Goal: Task Accomplishment & Management: Manage account settings

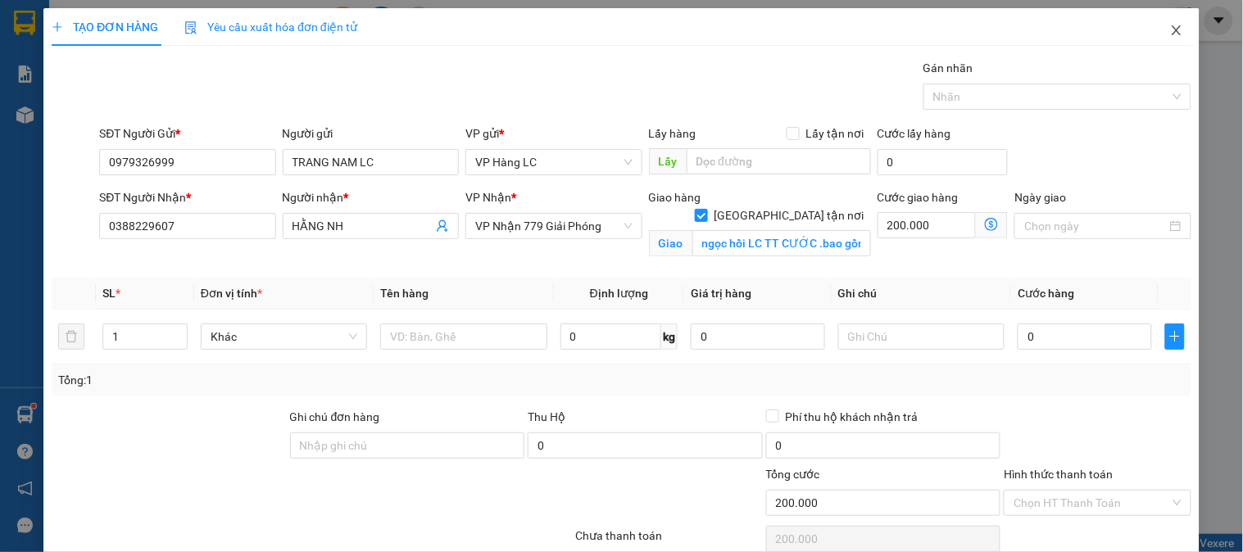
click at [1170, 29] on icon "close" at bounding box center [1176, 30] width 13 height 13
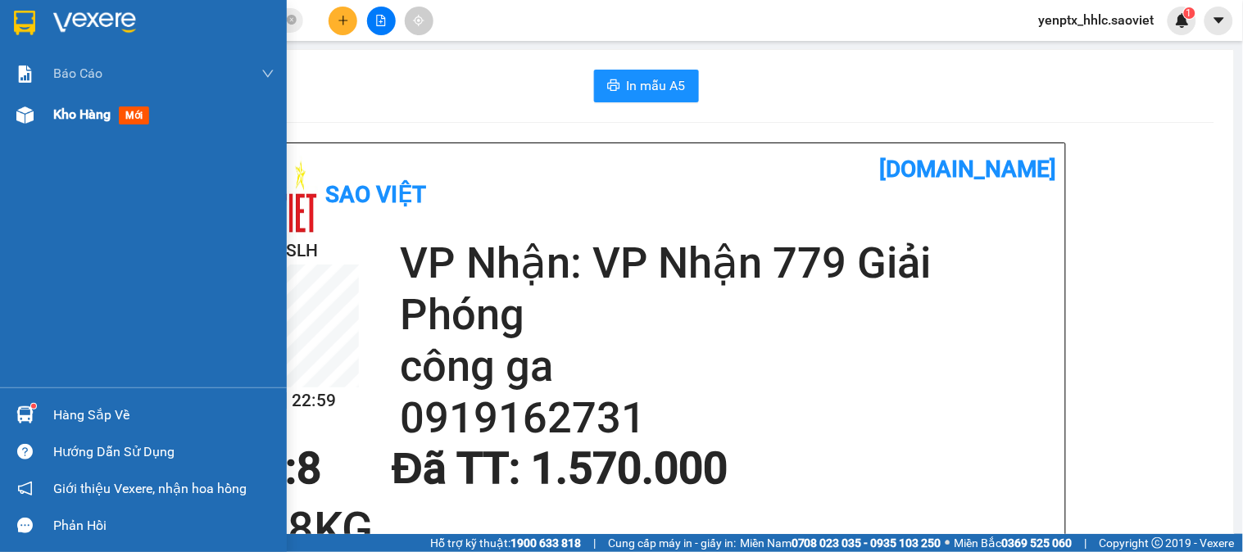
click at [118, 126] on div "Kho hàng mới" at bounding box center [163, 114] width 221 height 41
click at [116, 109] on div "Kho hàng mới" at bounding box center [104, 114] width 102 height 20
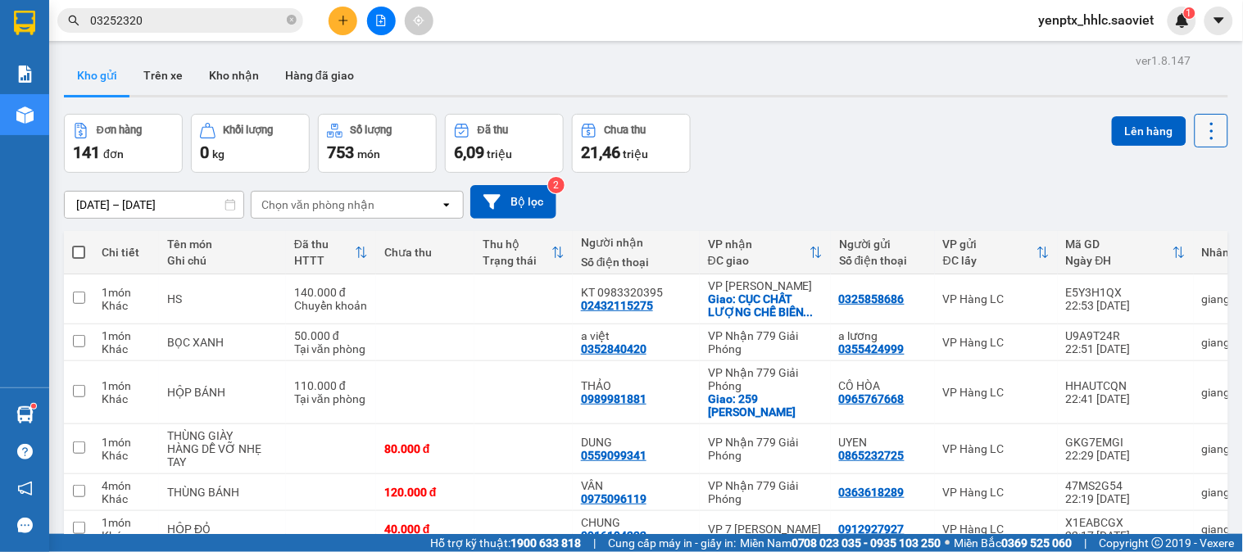
click at [1205, 128] on icon at bounding box center [1212, 131] width 23 height 23
click at [1160, 233] on span "Làm mới" at bounding box center [1174, 234] width 45 height 16
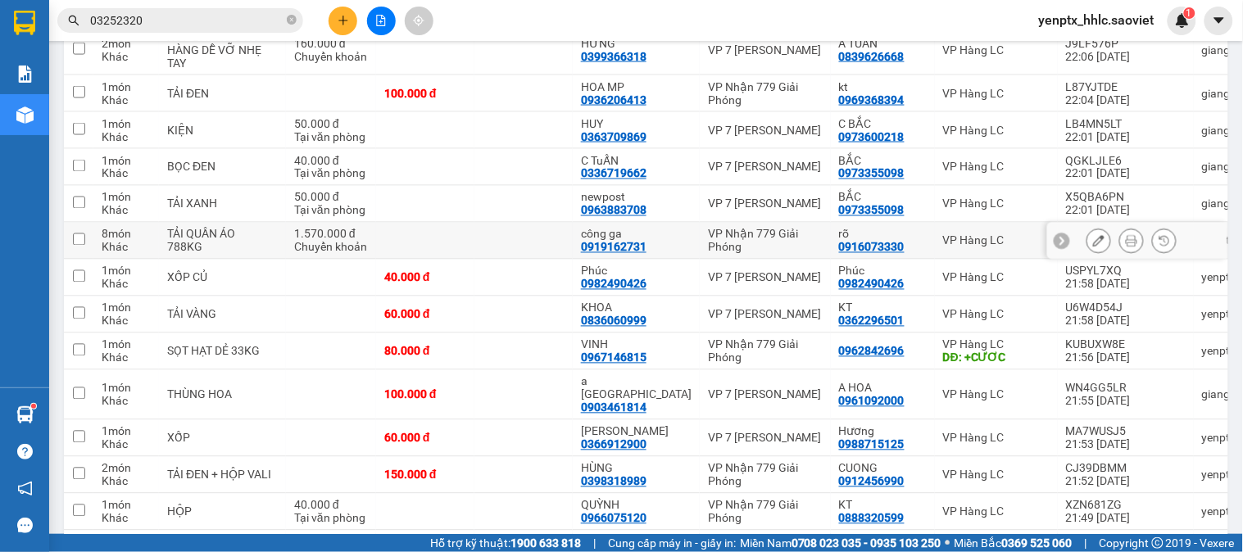
click at [376, 248] on td at bounding box center [425, 241] width 98 height 37
checkbox input "true"
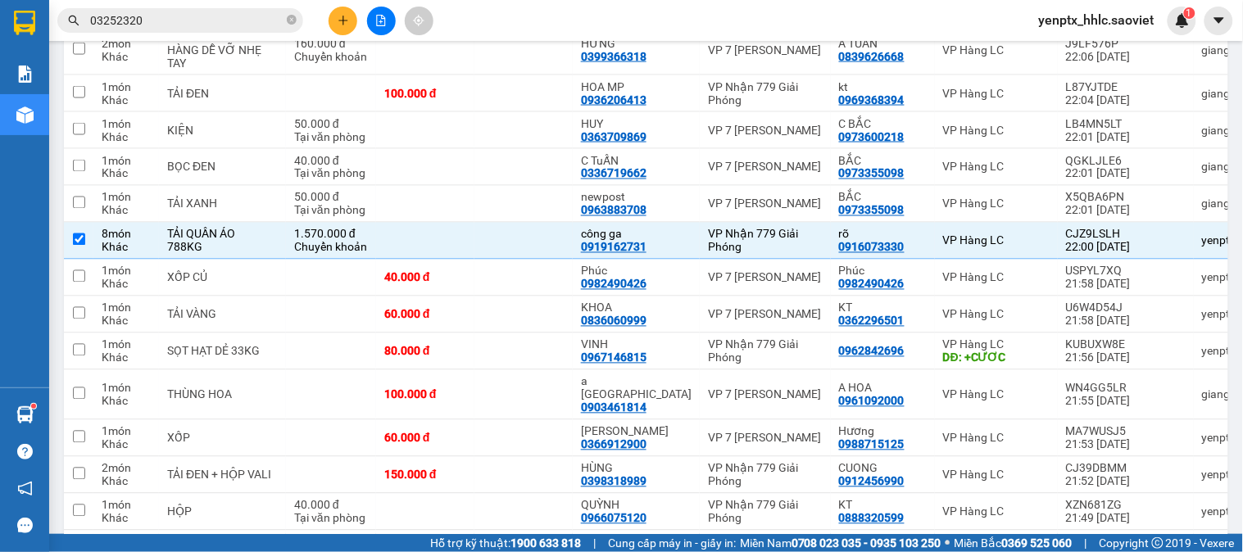
scroll to position [3989, 0]
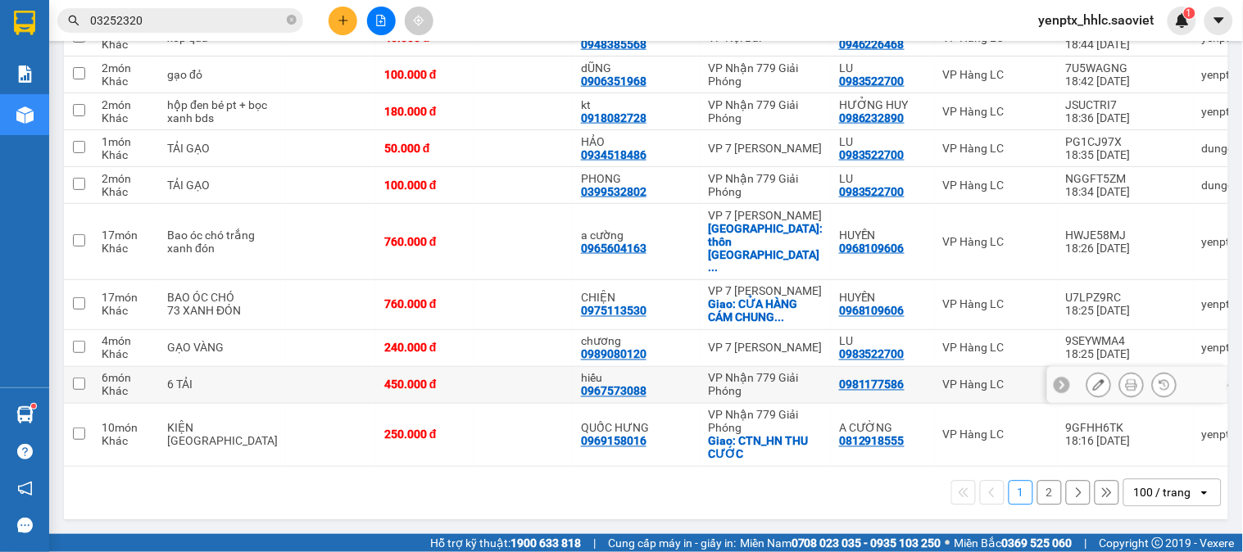
click at [502, 388] on td at bounding box center [523, 385] width 98 height 37
checkbox input "true"
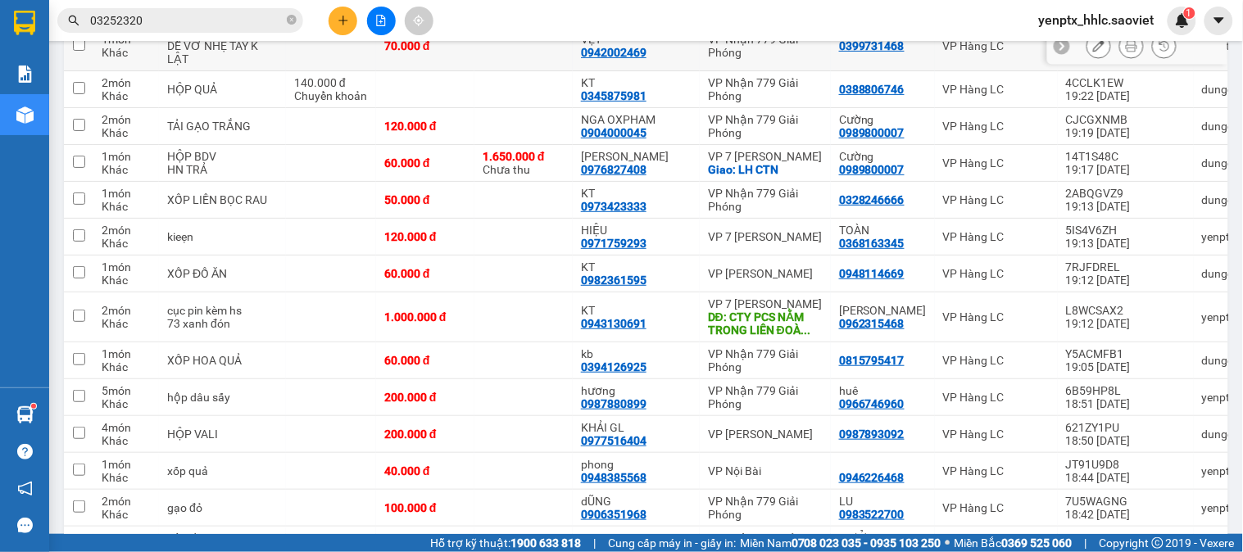
scroll to position [862, 0]
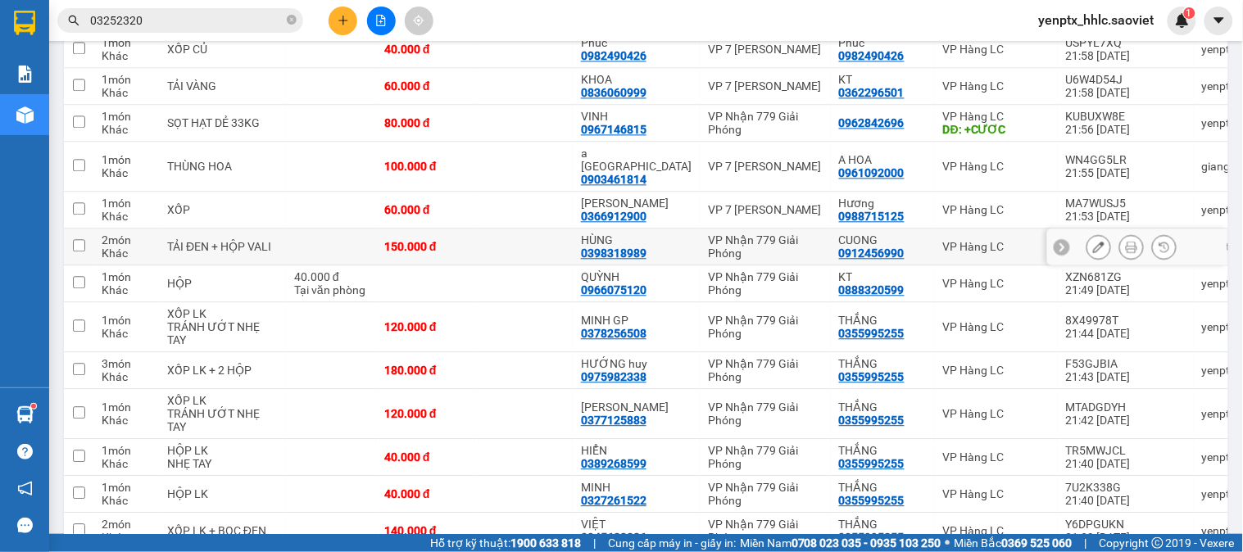
click at [518, 252] on td at bounding box center [523, 247] width 98 height 37
checkbox input "true"
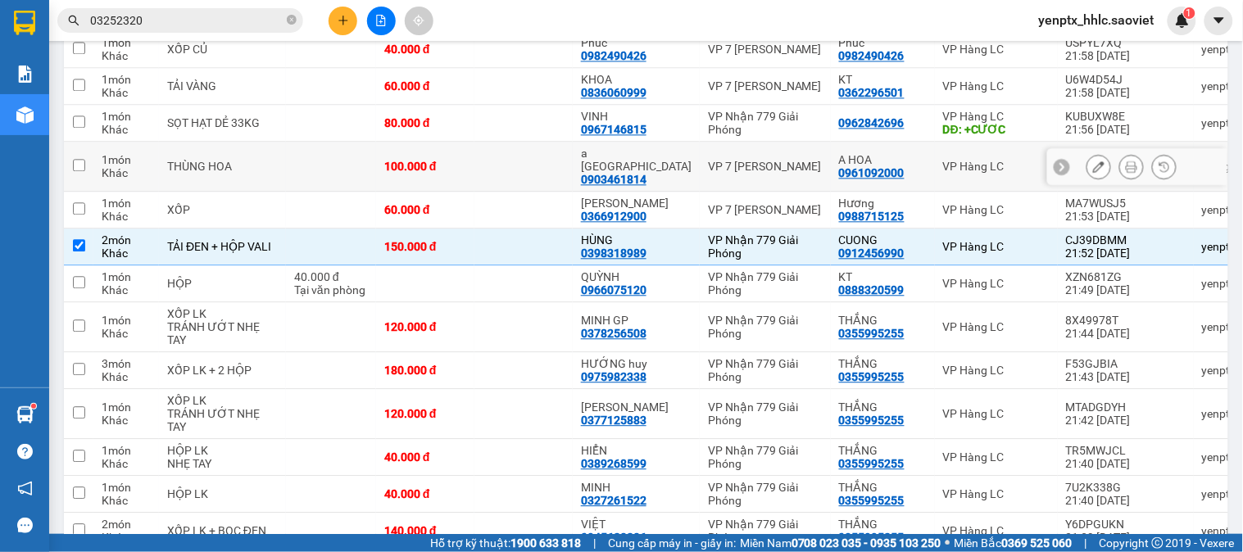
scroll to position [1265, 0]
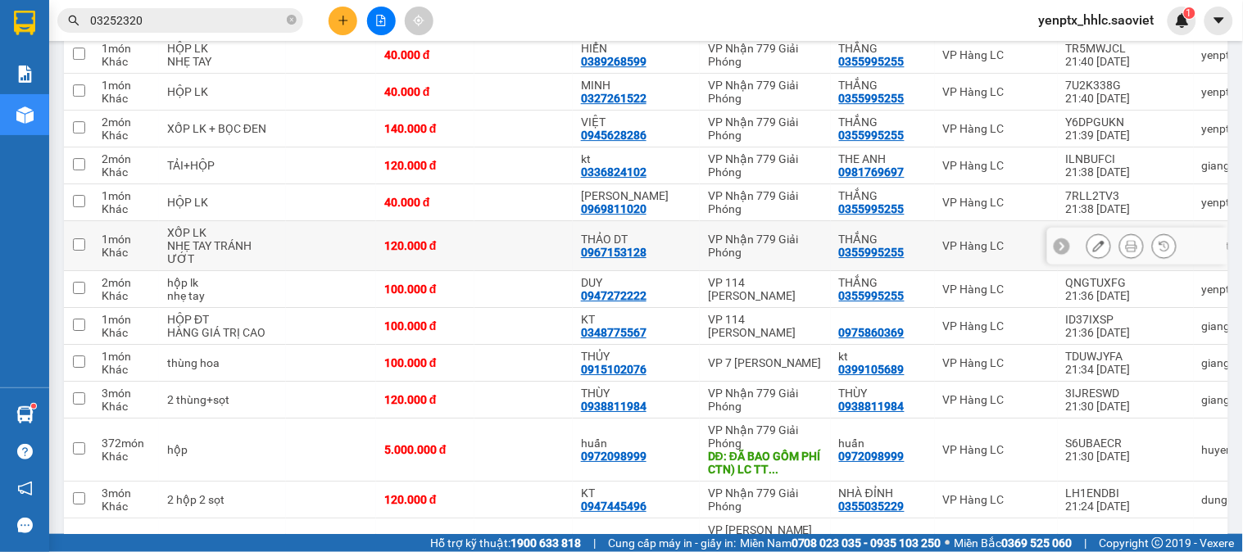
click at [486, 249] on td at bounding box center [523, 246] width 98 height 50
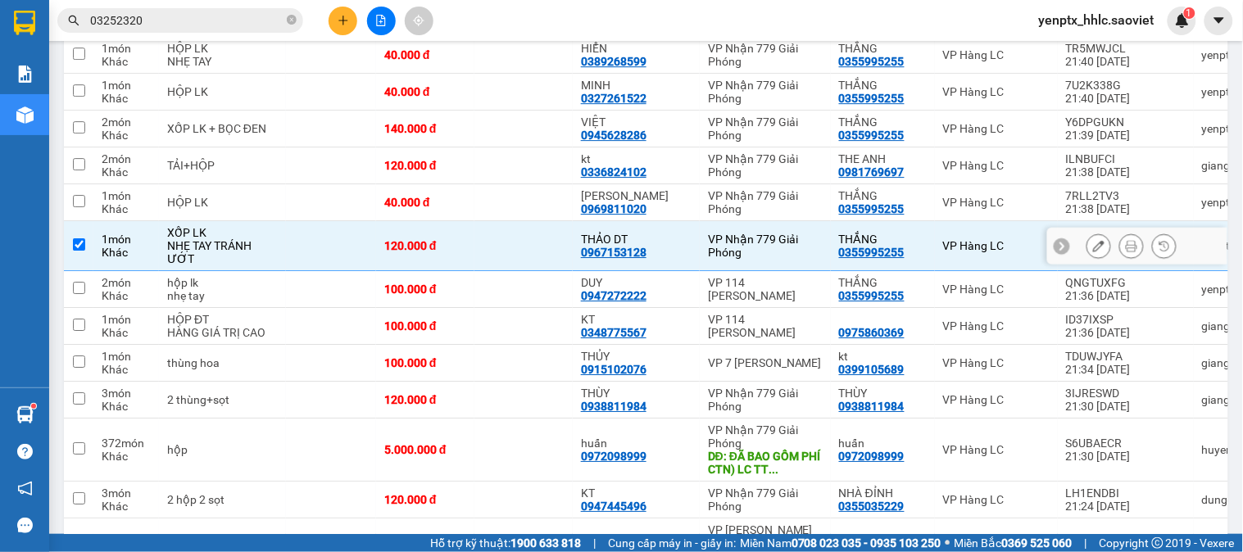
click at [528, 270] on td at bounding box center [523, 246] width 98 height 50
checkbox input "false"
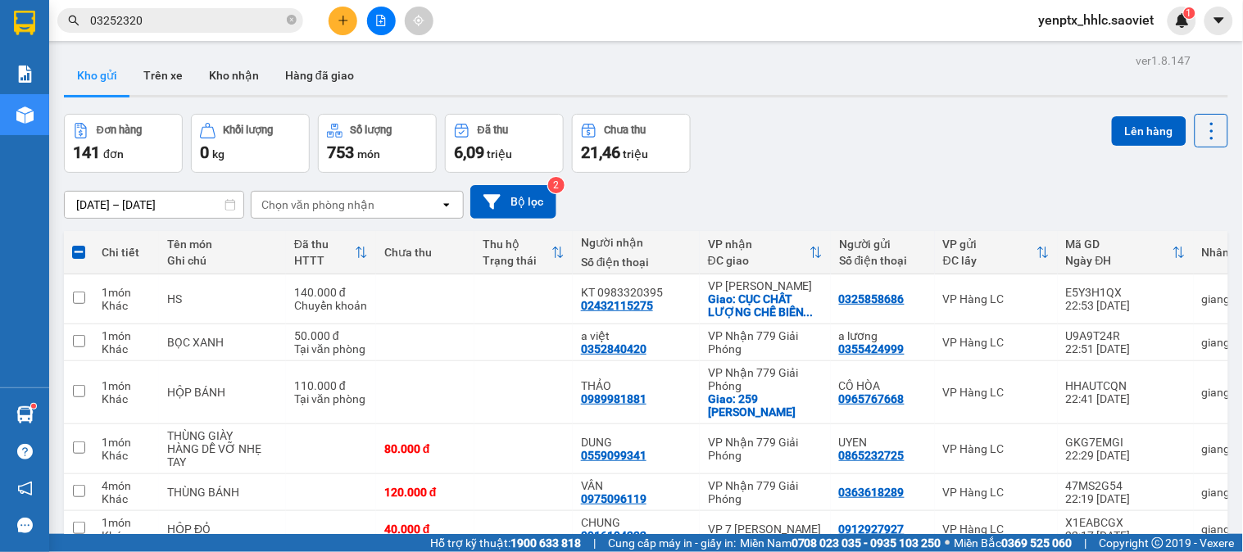
scroll to position [2922, 0]
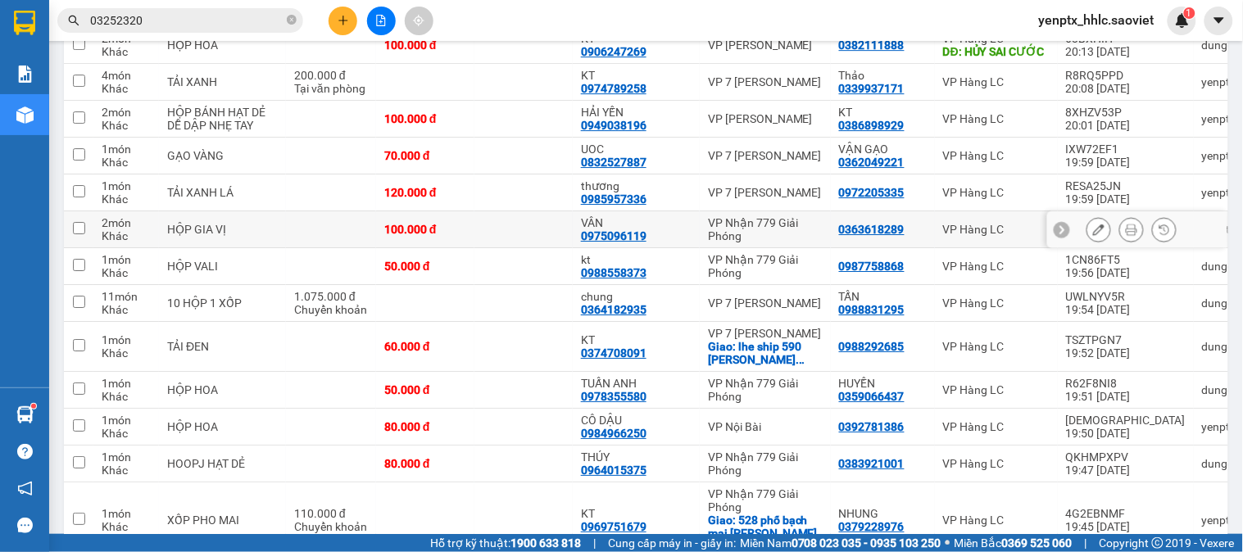
click at [520, 244] on td at bounding box center [523, 229] width 98 height 37
checkbox input "true"
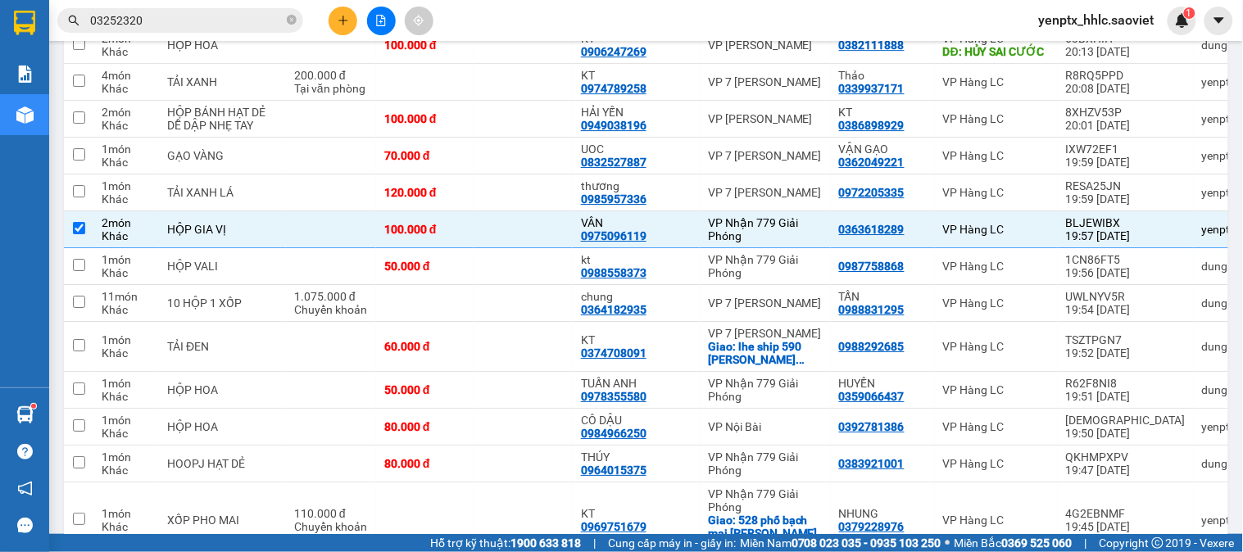
scroll to position [3740, 0]
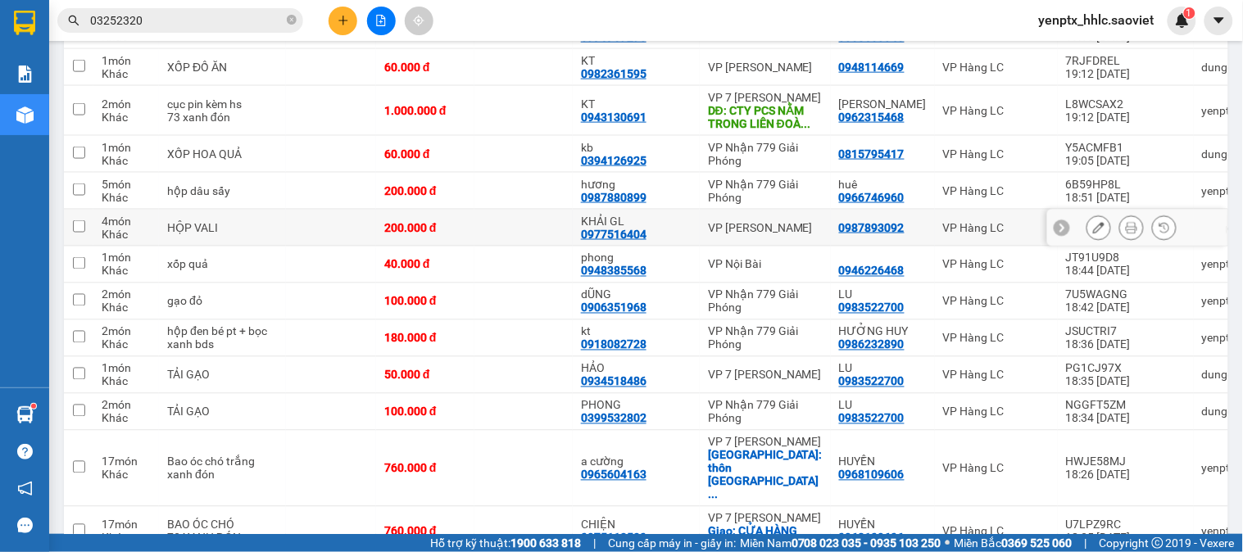
click at [500, 247] on td at bounding box center [523, 228] width 98 height 37
checkbox input "true"
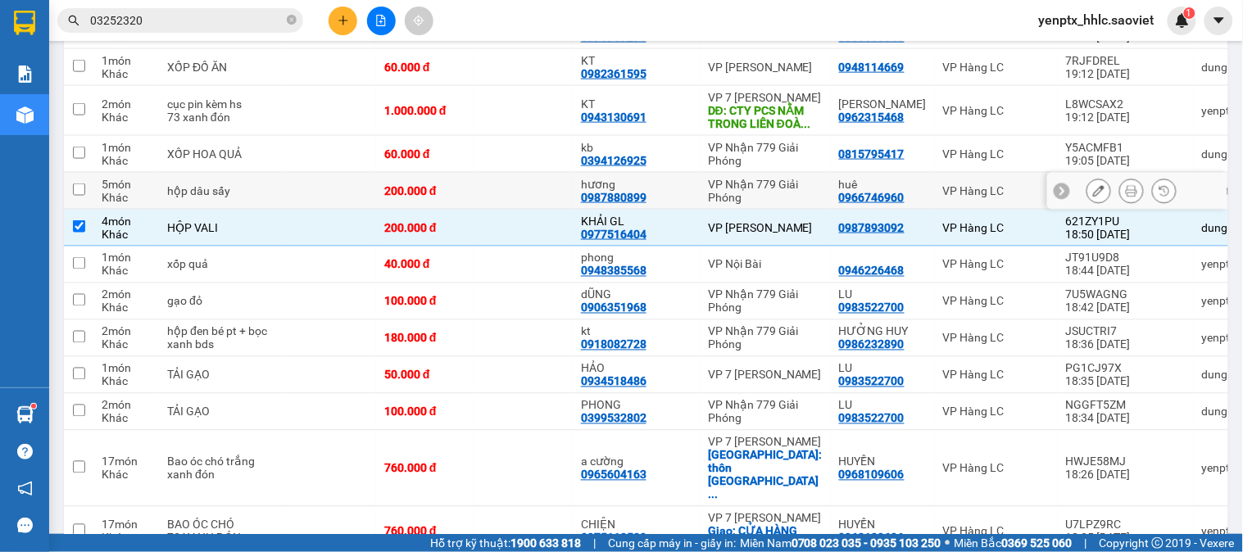
click at [479, 210] on td at bounding box center [523, 191] width 98 height 37
checkbox input "true"
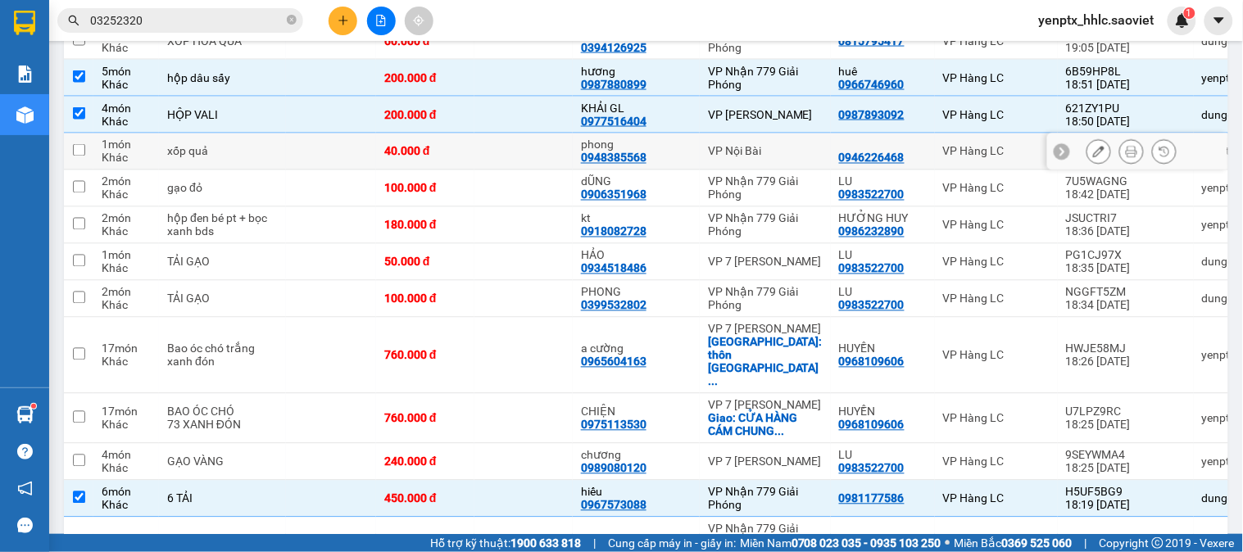
scroll to position [3915, 0]
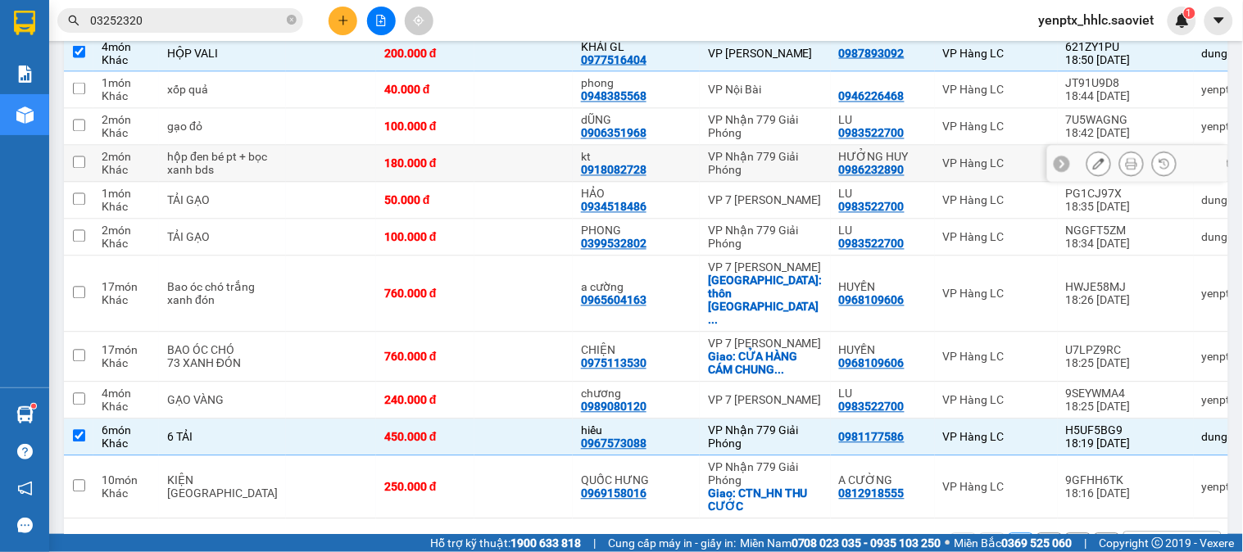
click at [529, 183] on td at bounding box center [523, 164] width 98 height 37
checkbox input "true"
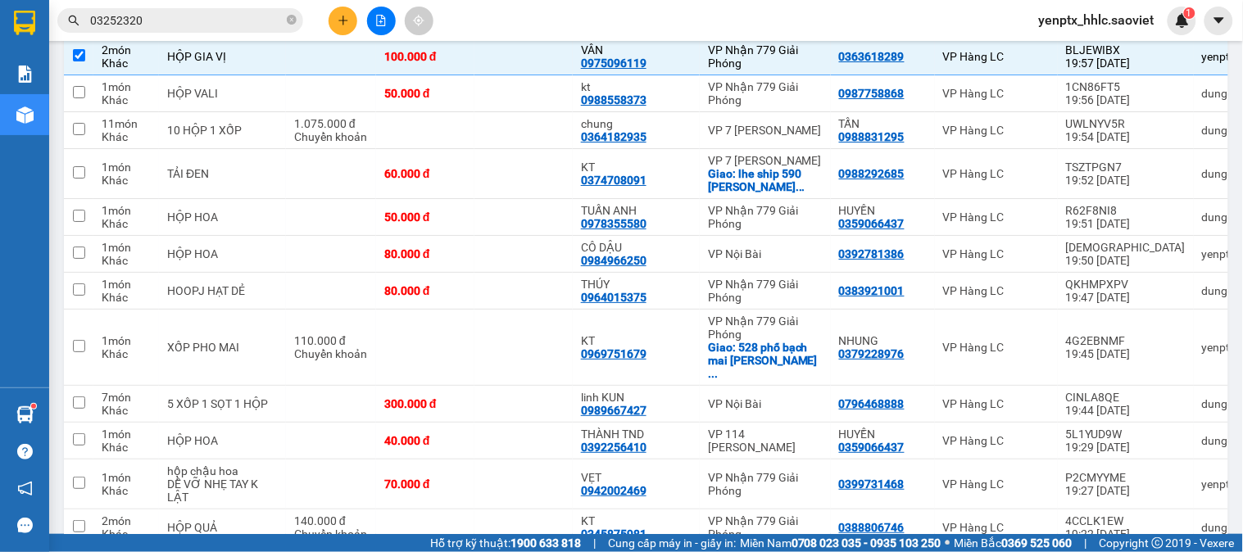
scroll to position [1184, 0]
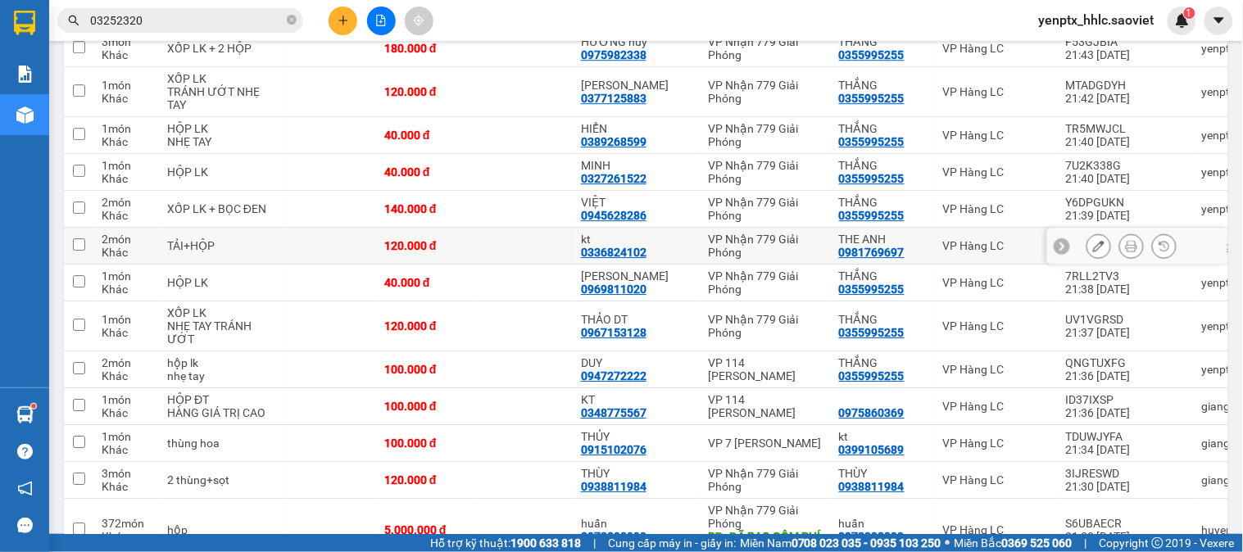
click at [520, 254] on td at bounding box center [523, 246] width 98 height 37
checkbox input "true"
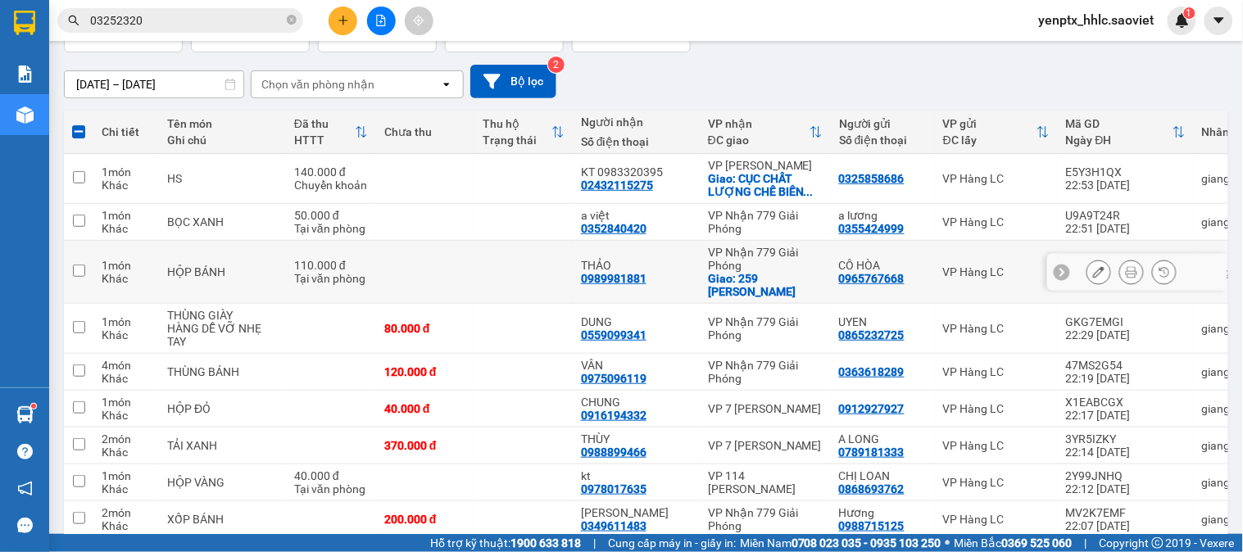
scroll to position [273, 0]
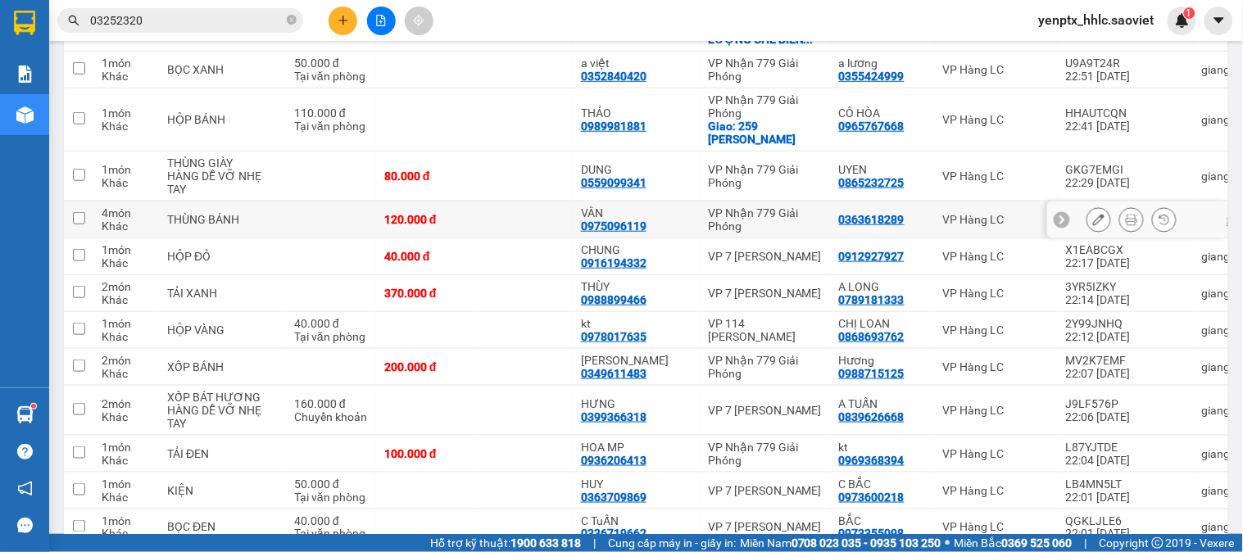
click at [474, 209] on td at bounding box center [523, 220] width 98 height 37
checkbox input "true"
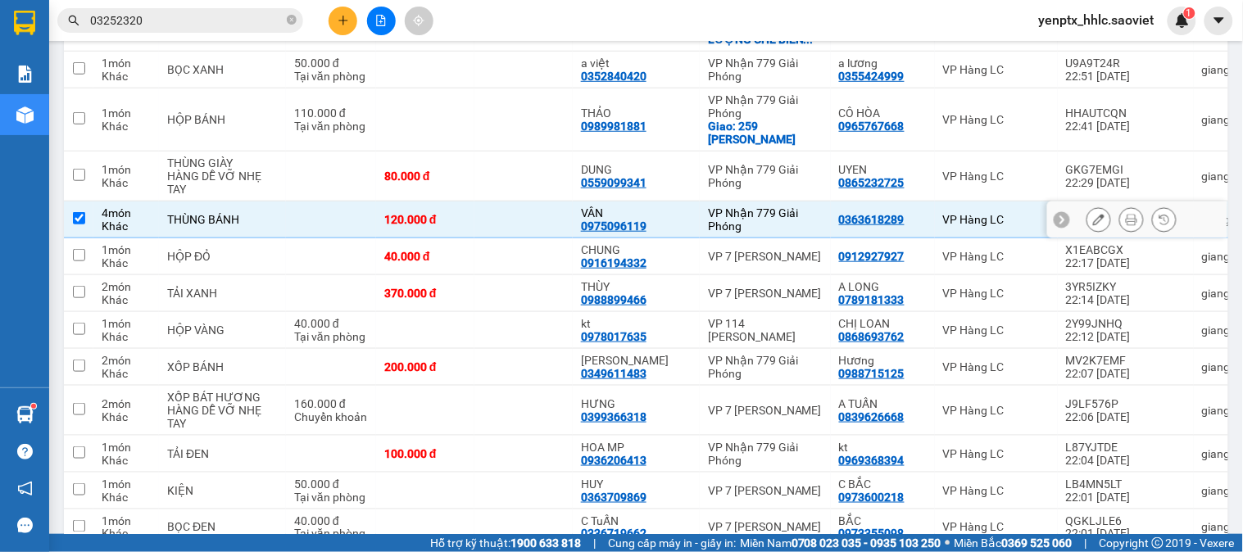
scroll to position [455, 0]
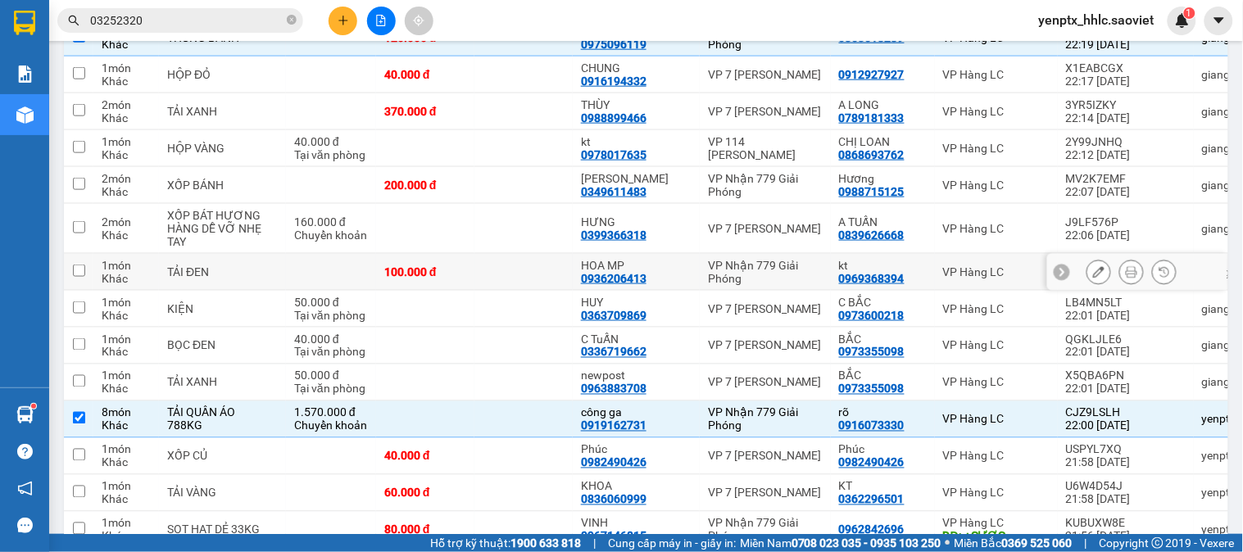
click at [508, 291] on td at bounding box center [523, 272] width 98 height 37
checkbox input "true"
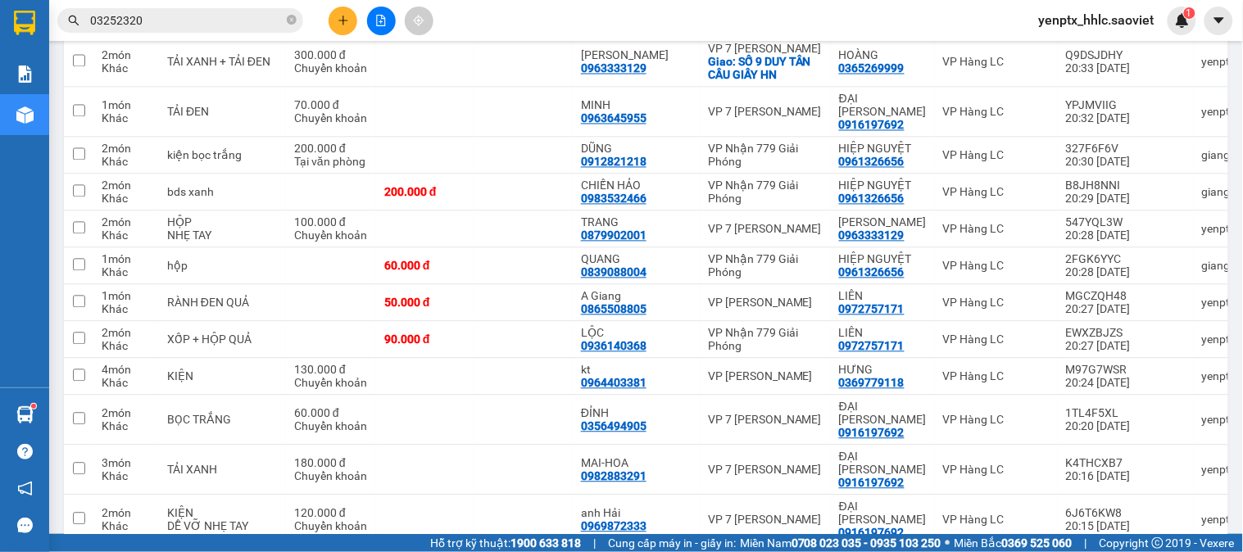
scroll to position [2185, 0]
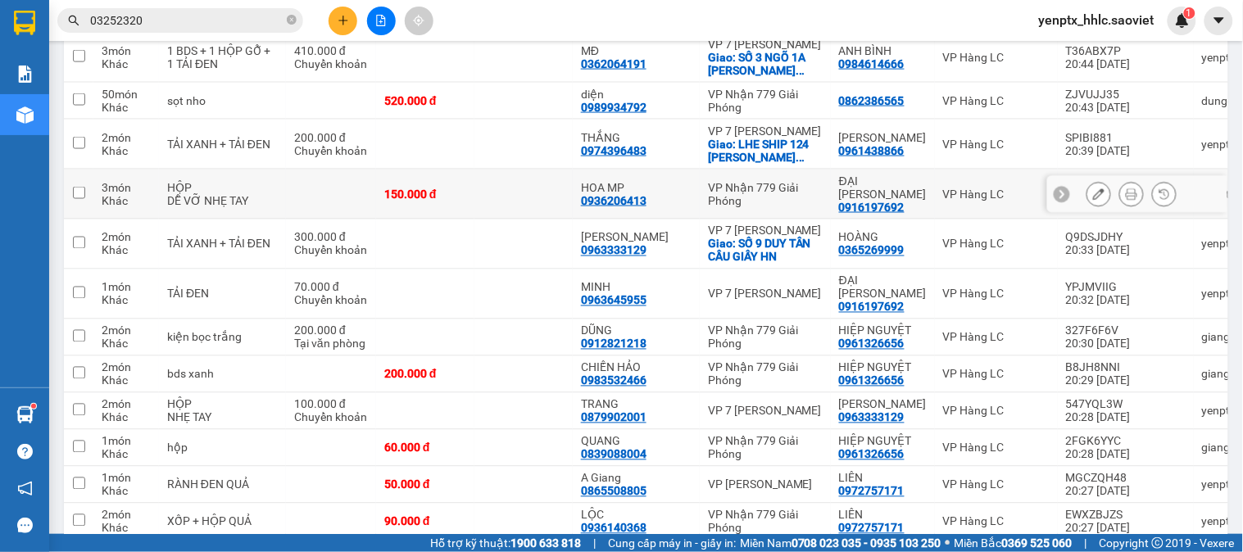
click at [493, 220] on td at bounding box center [523, 195] width 98 height 50
checkbox input "true"
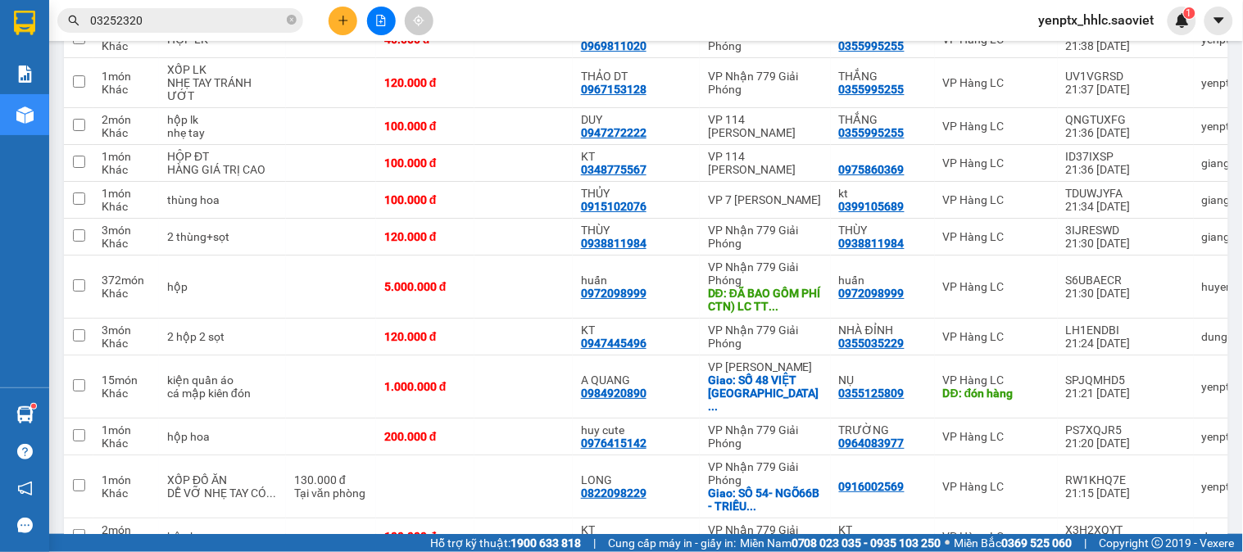
scroll to position [3666, 0]
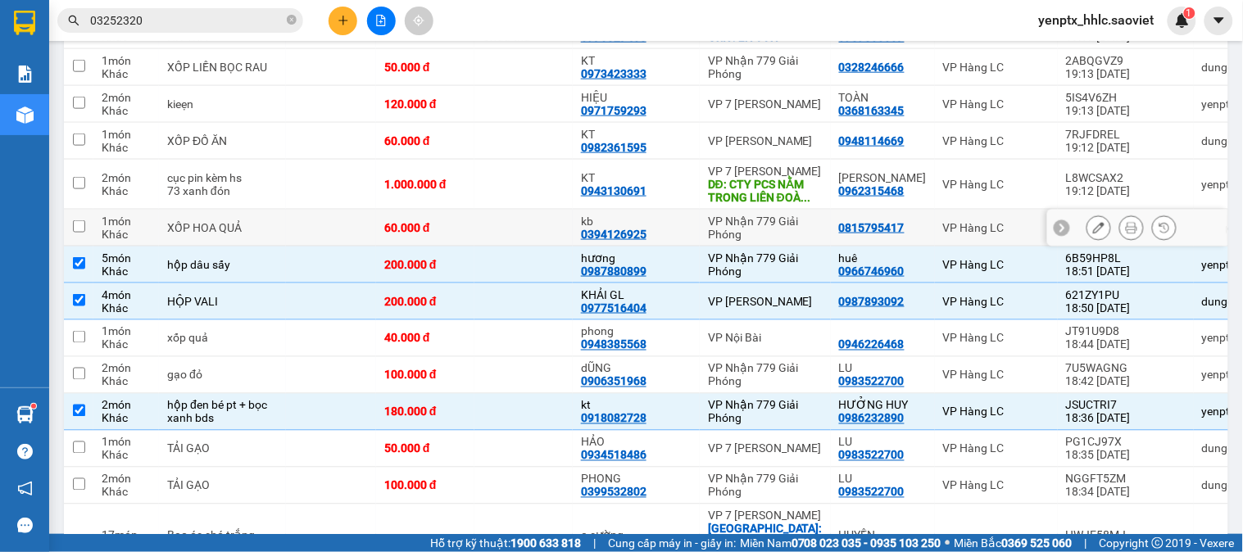
click at [534, 247] on td at bounding box center [523, 228] width 98 height 37
checkbox input "true"
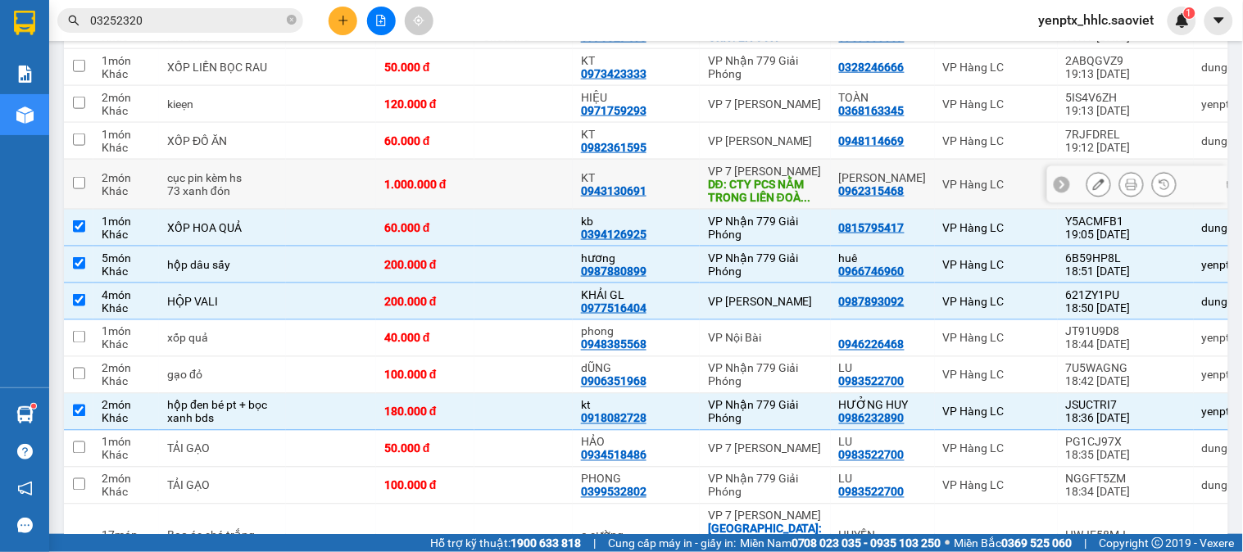
click at [538, 210] on td at bounding box center [523, 185] width 98 height 50
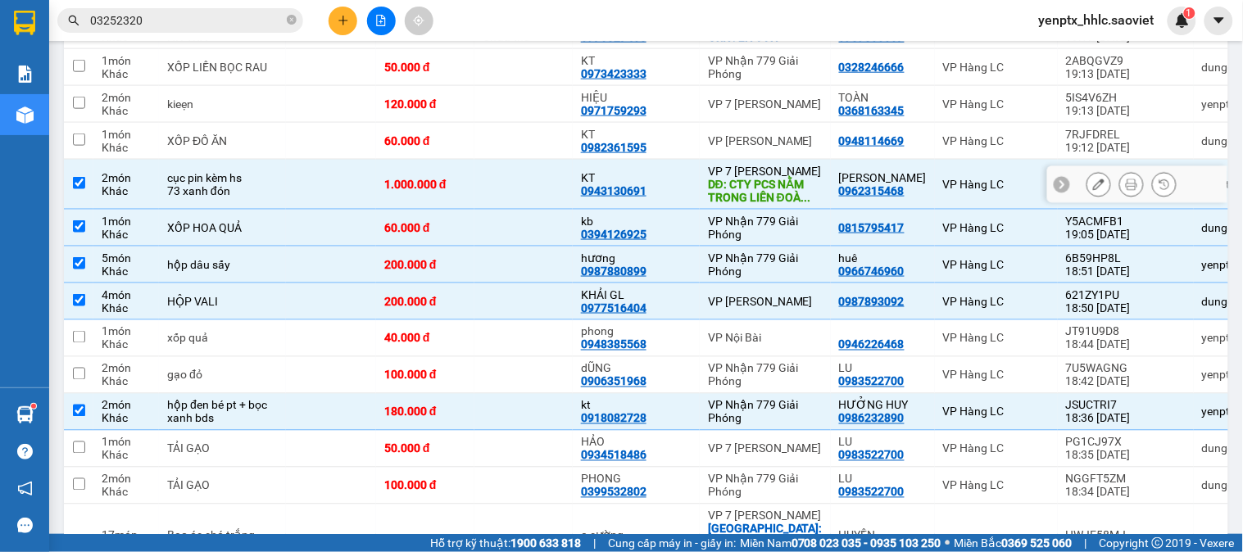
click at [538, 210] on td at bounding box center [523, 185] width 98 height 50
checkbox input "false"
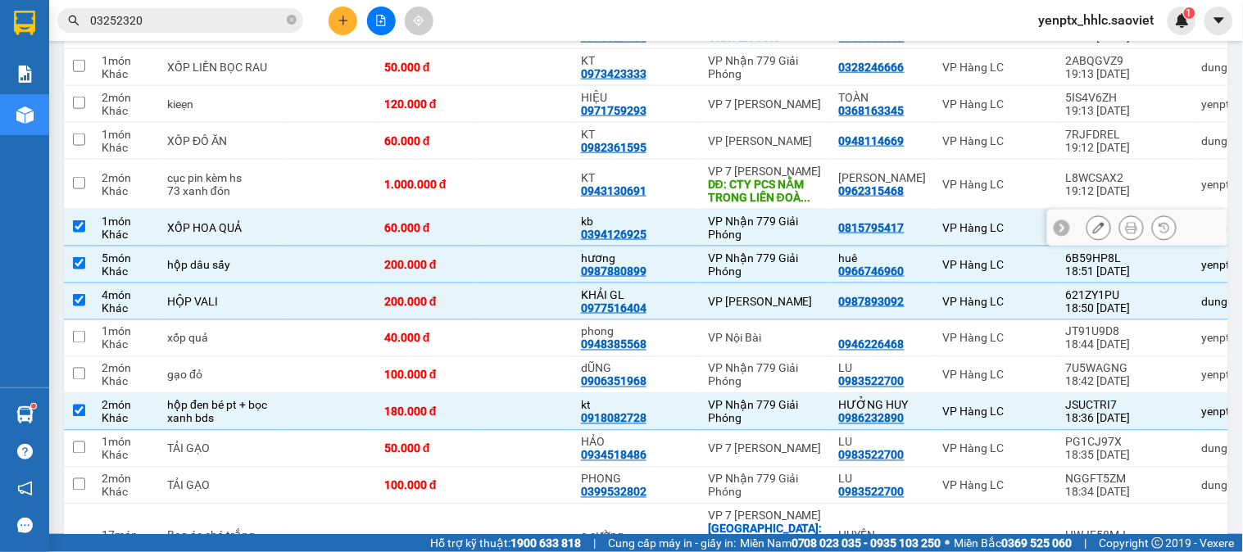
click at [529, 247] on td at bounding box center [523, 228] width 98 height 37
checkbox input "false"
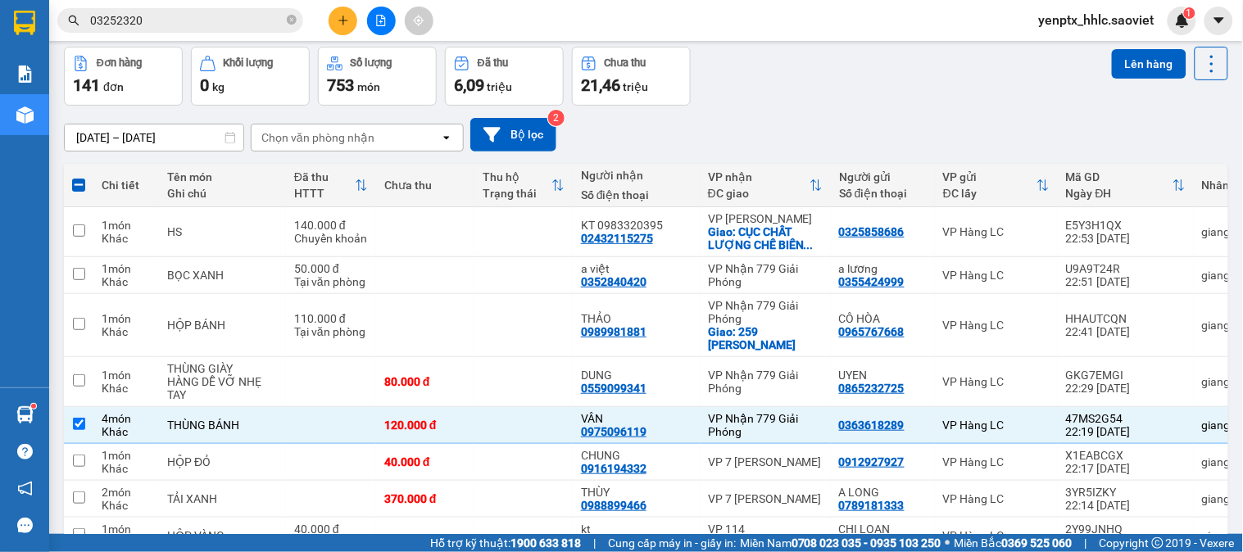
scroll to position [3431, 0]
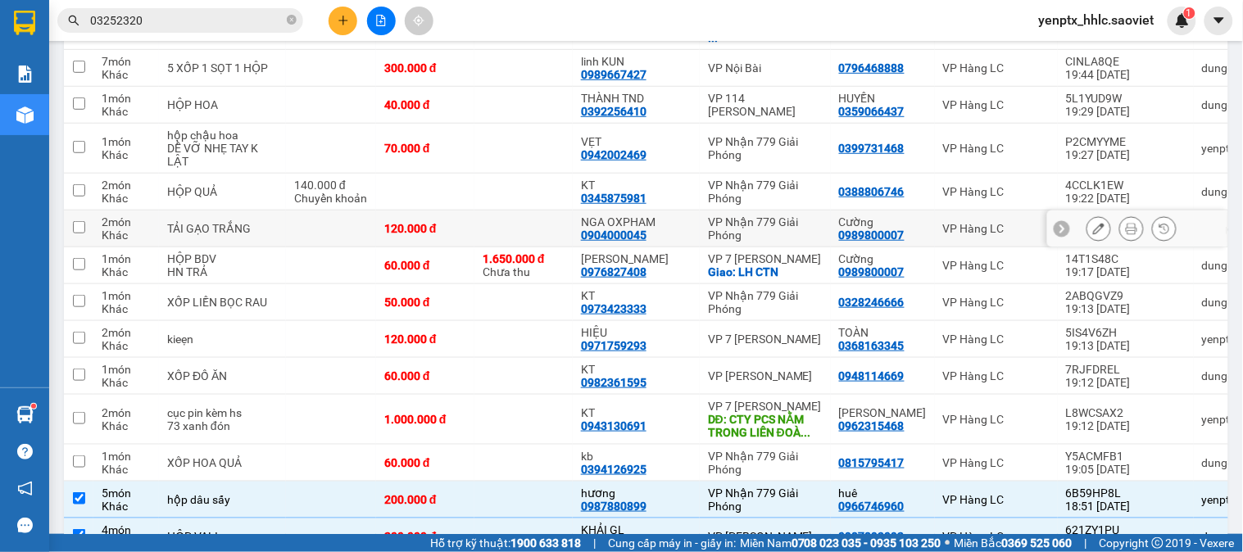
click at [484, 247] on td at bounding box center [523, 229] width 98 height 37
checkbox input "true"
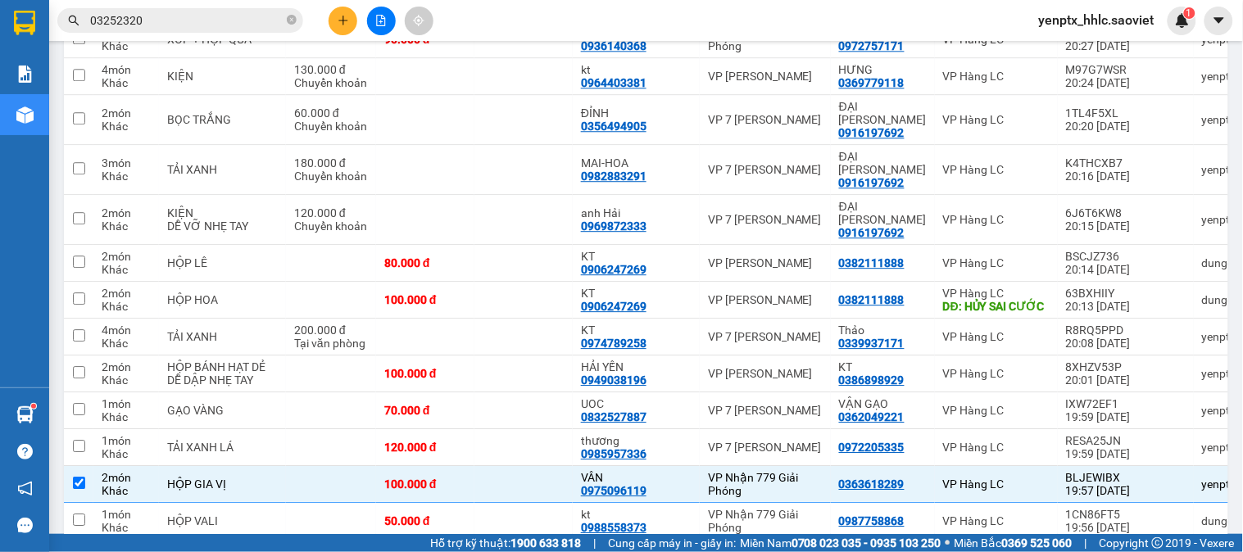
scroll to position [2795, 0]
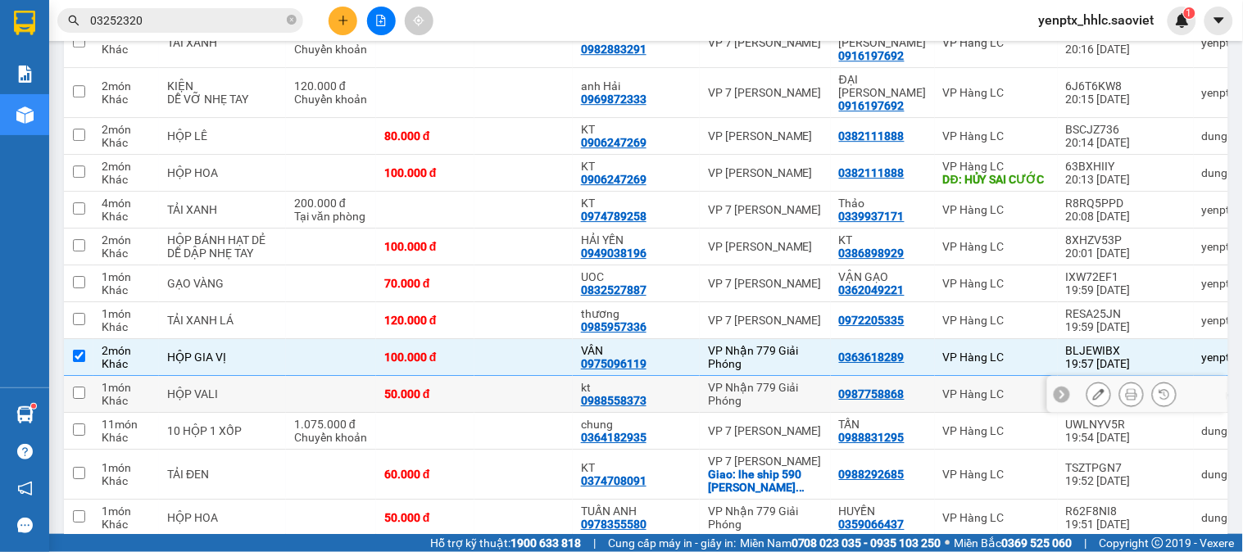
click at [474, 413] on td at bounding box center [523, 394] width 98 height 37
checkbox input "true"
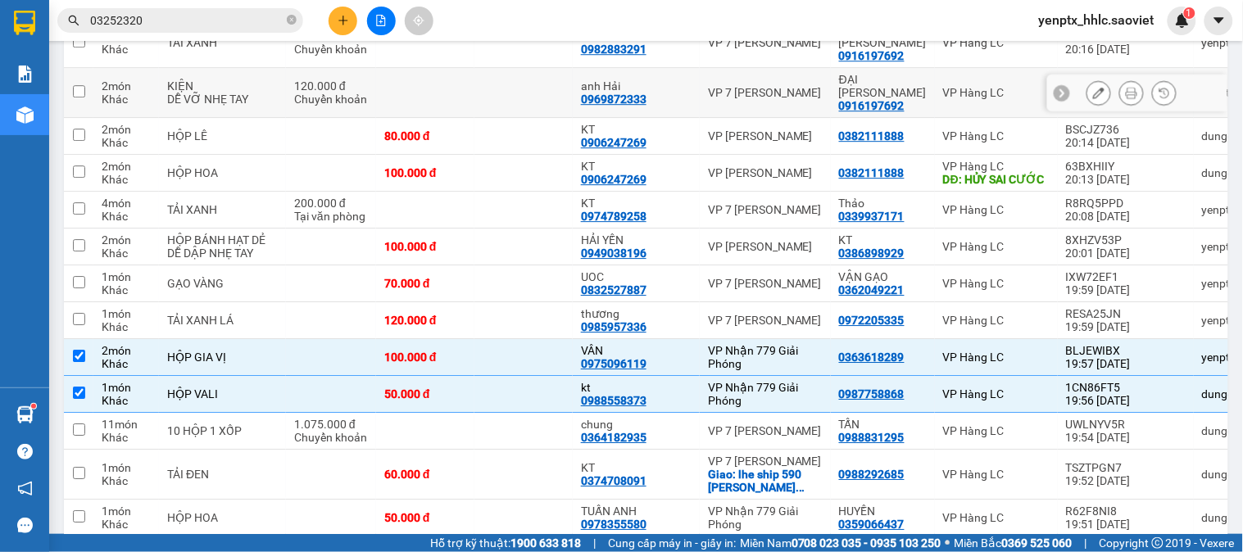
click at [508, 84] on td at bounding box center [523, 93] width 98 height 50
checkbox input "true"
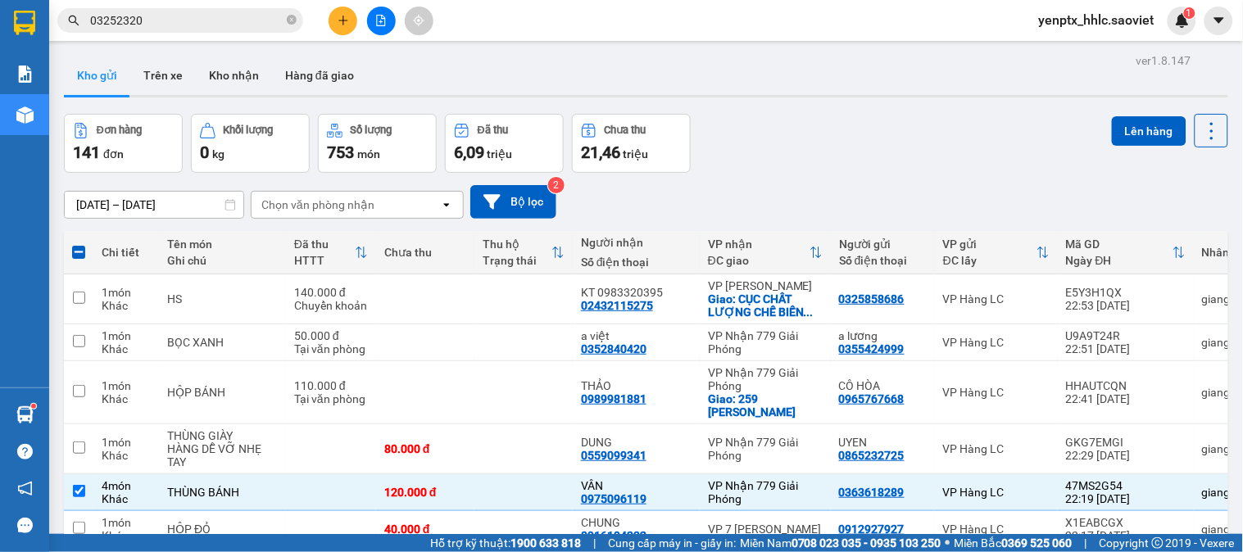
scroll to position [2749, 0]
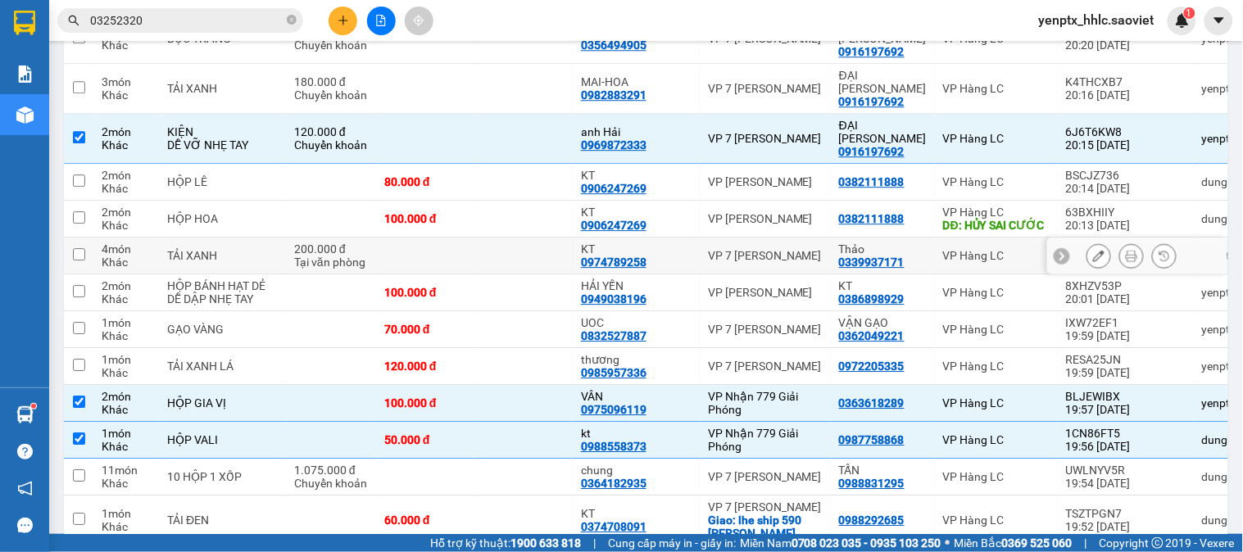
click at [456, 261] on td at bounding box center [425, 256] width 98 height 37
checkbox input "true"
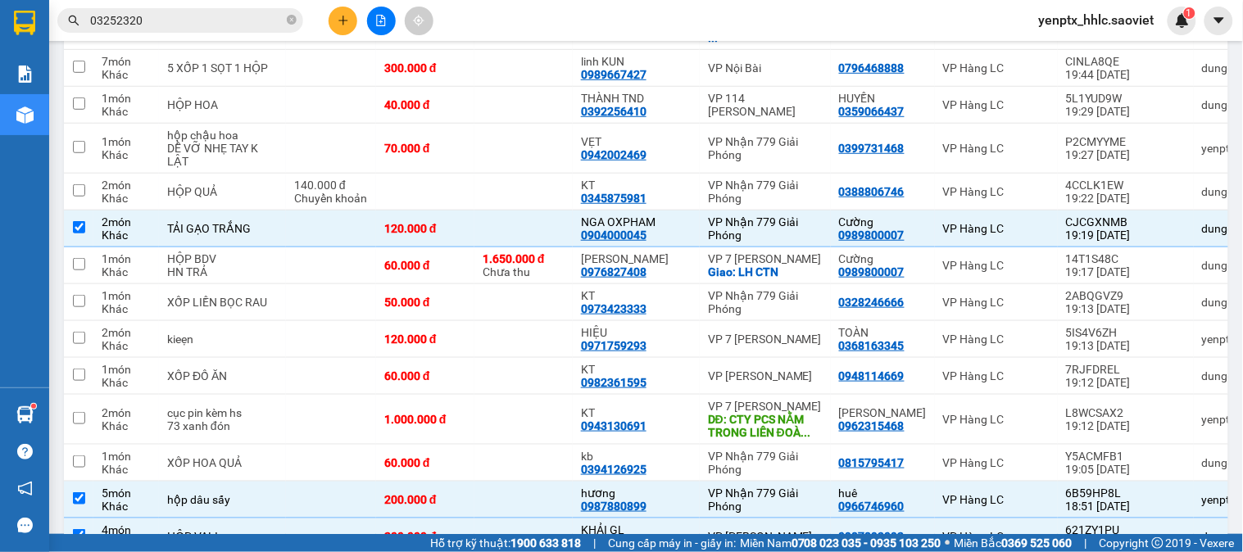
scroll to position [2403, 0]
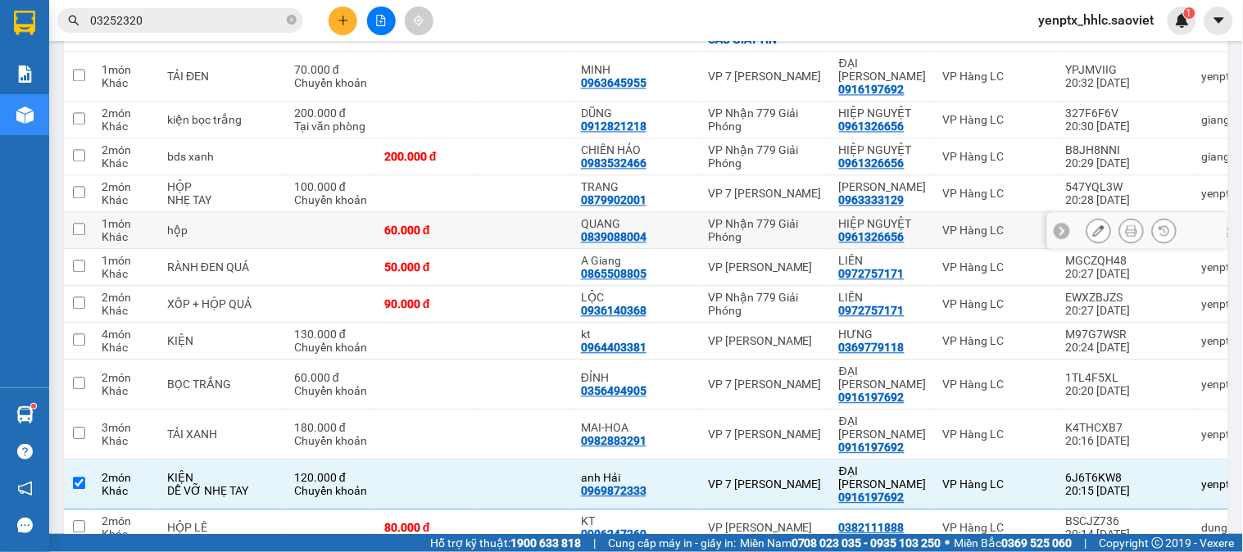
click at [438, 249] on td "60.000 đ" at bounding box center [425, 230] width 98 height 37
checkbox input "true"
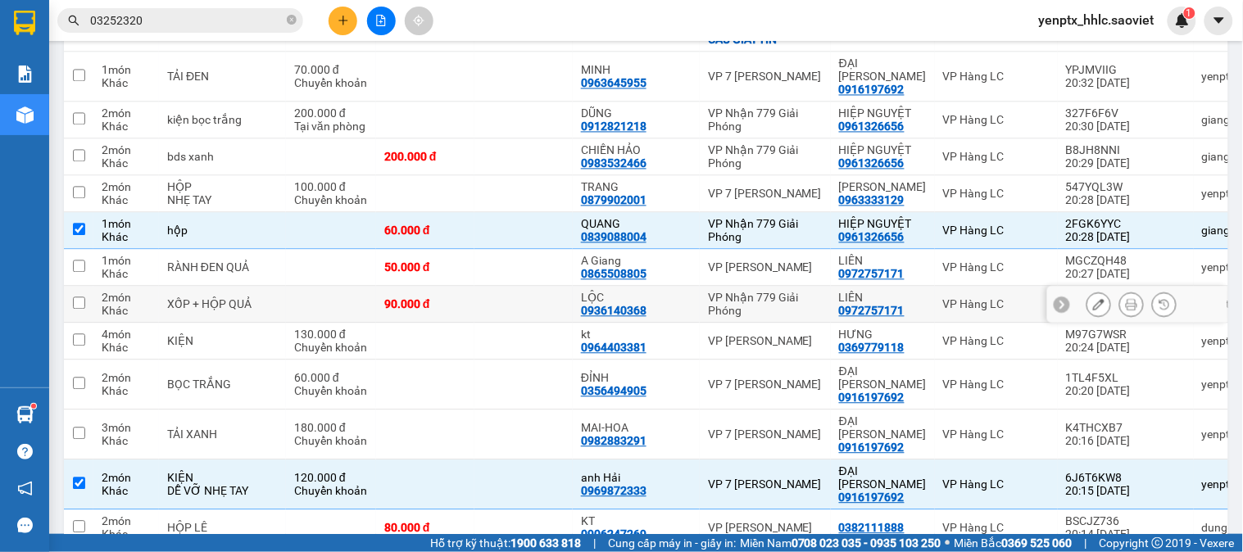
scroll to position [2038, 0]
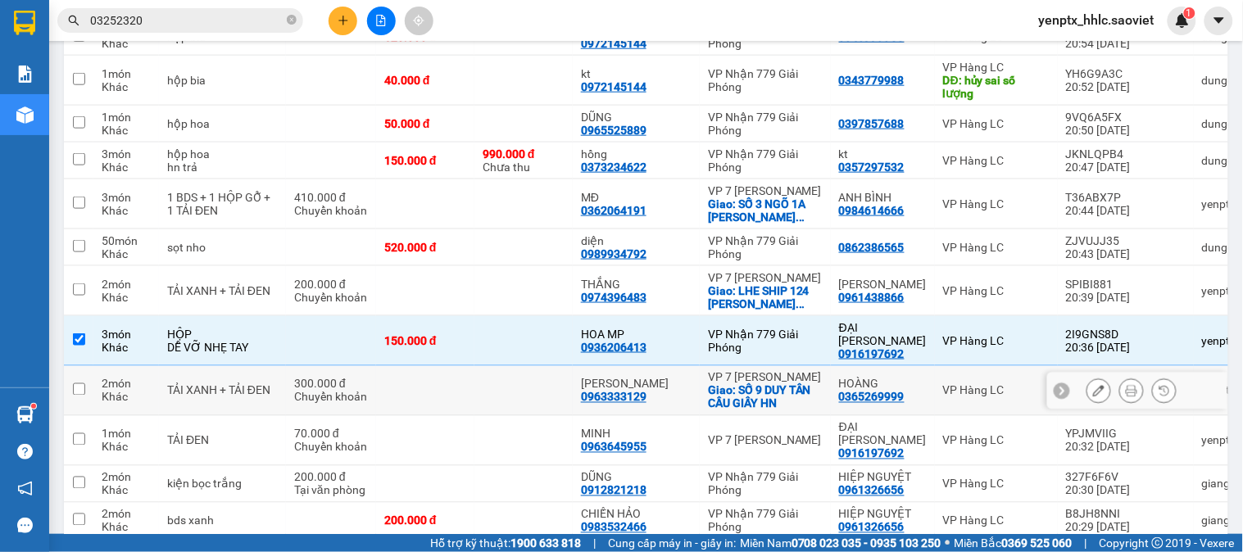
click at [486, 416] on td at bounding box center [523, 391] width 98 height 50
checkbox input "true"
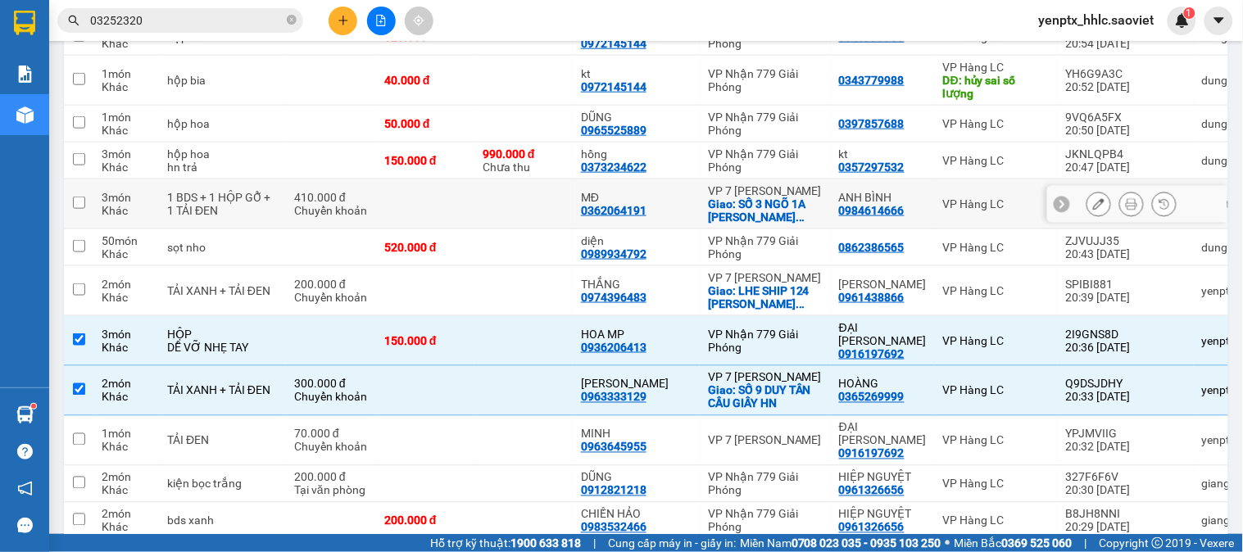
drag, startPoint x: 506, startPoint y: 240, endPoint x: 615, endPoint y: 177, distance: 125.9
click at [510, 229] on td at bounding box center [523, 204] width 98 height 50
checkbox input "true"
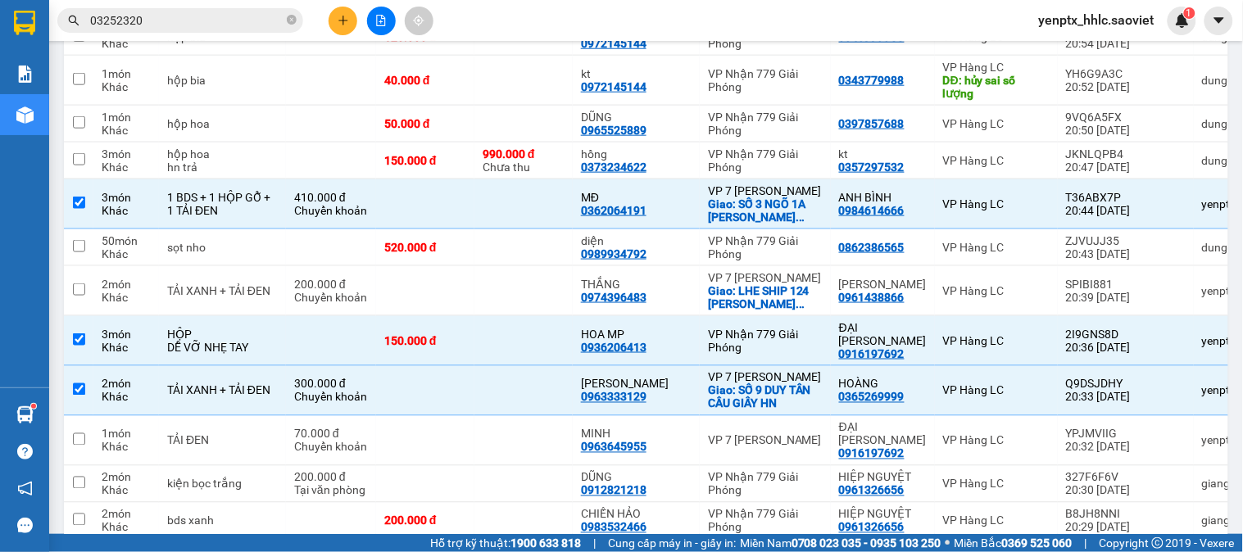
scroll to position [2365, 0]
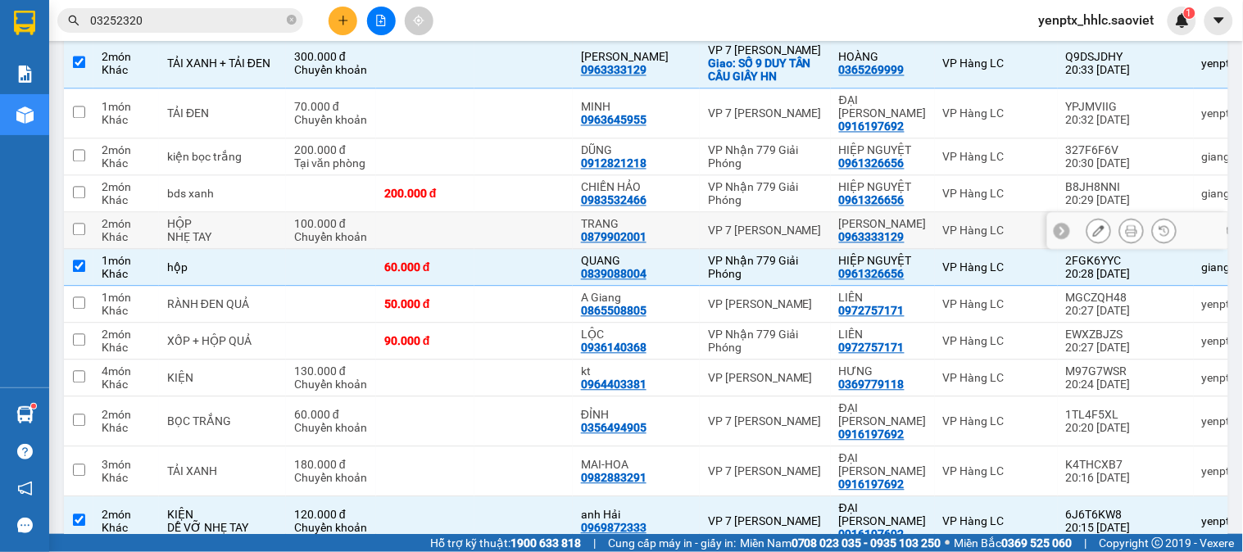
click at [506, 250] on td at bounding box center [523, 231] width 98 height 37
checkbox input "true"
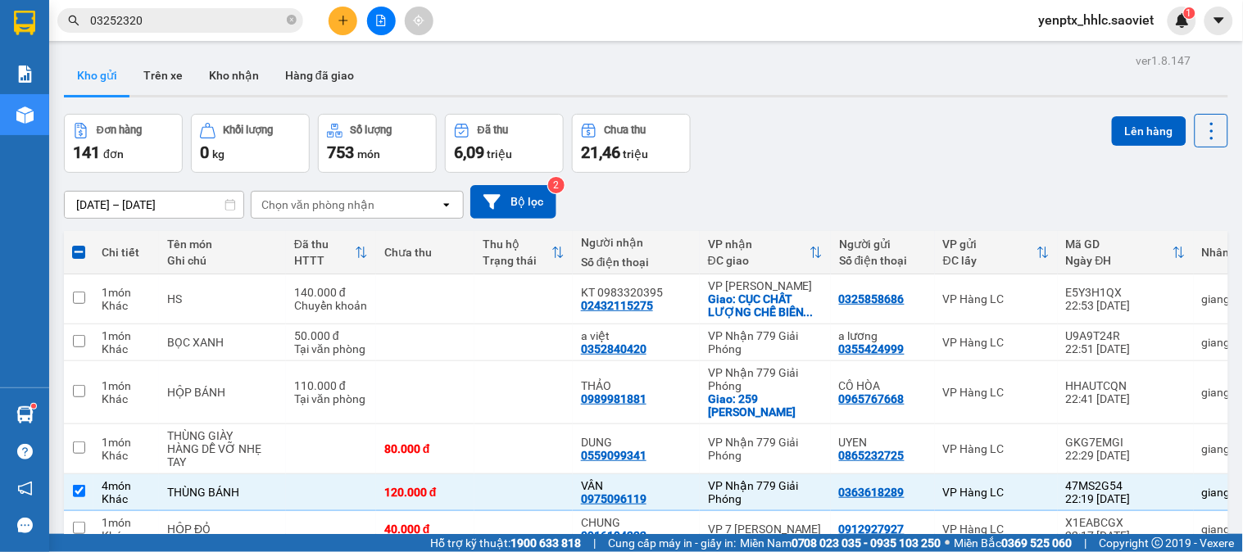
scroll to position [273, 0]
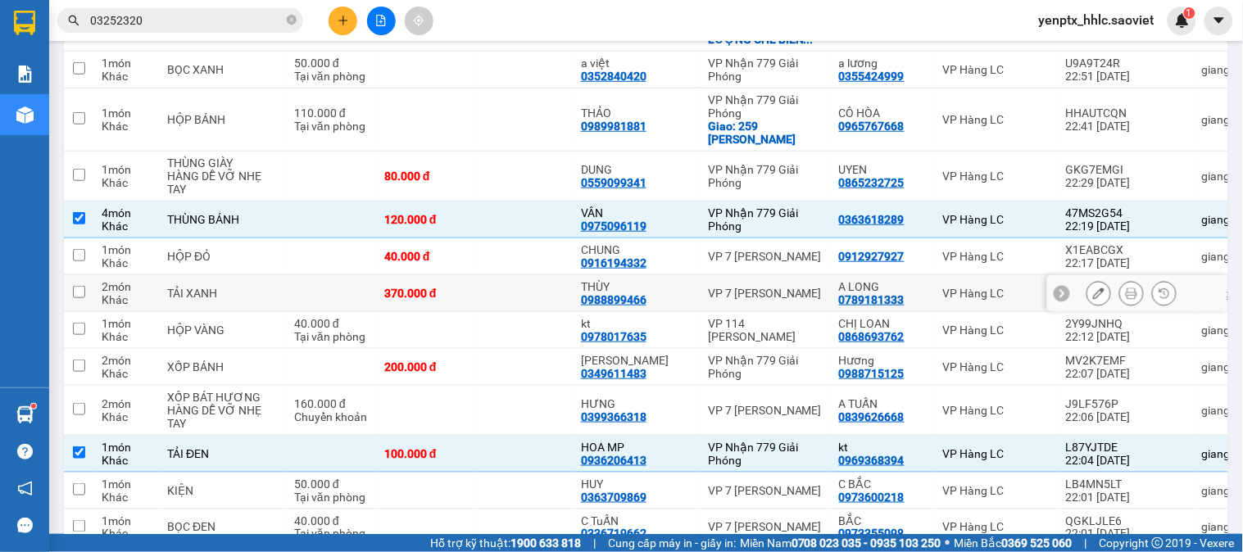
click at [486, 279] on td at bounding box center [523, 293] width 98 height 37
checkbox input "true"
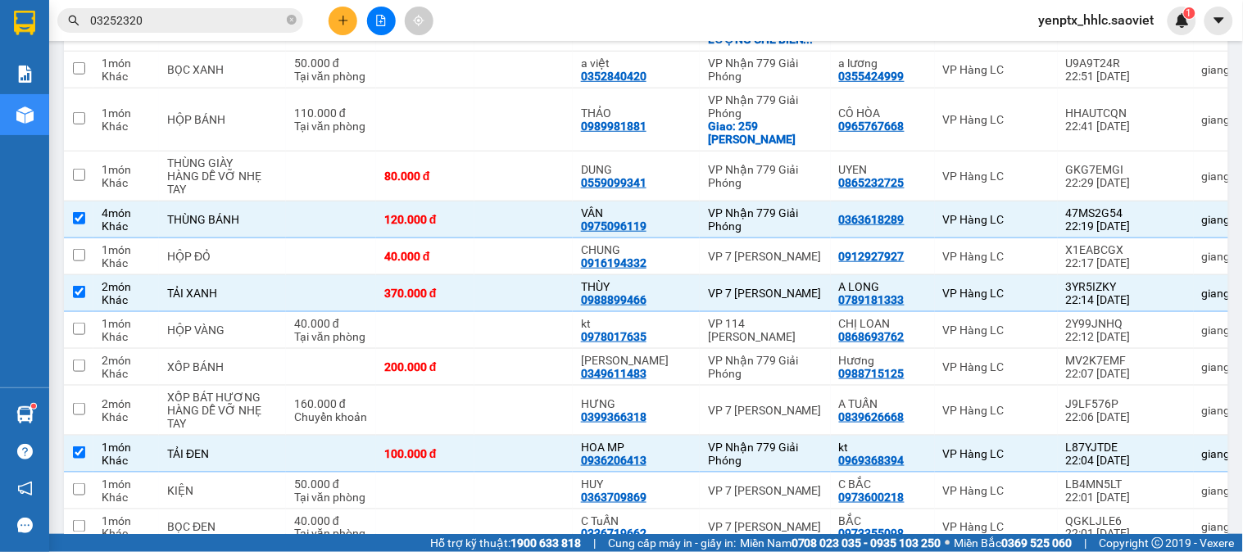
scroll to position [3543, 0]
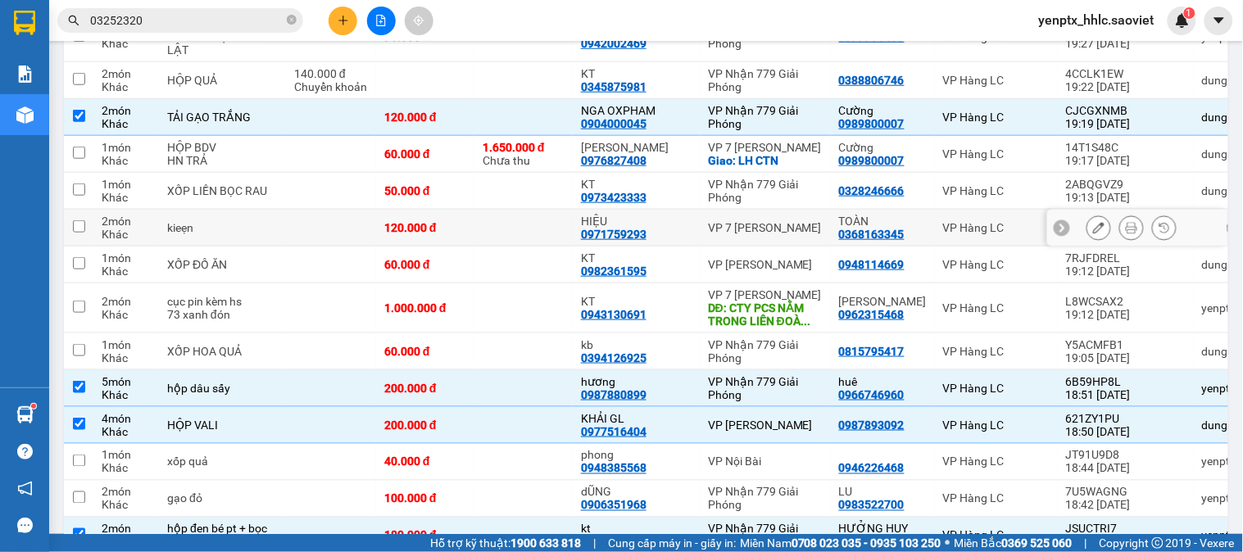
click at [527, 247] on td at bounding box center [523, 228] width 98 height 37
checkbox input "true"
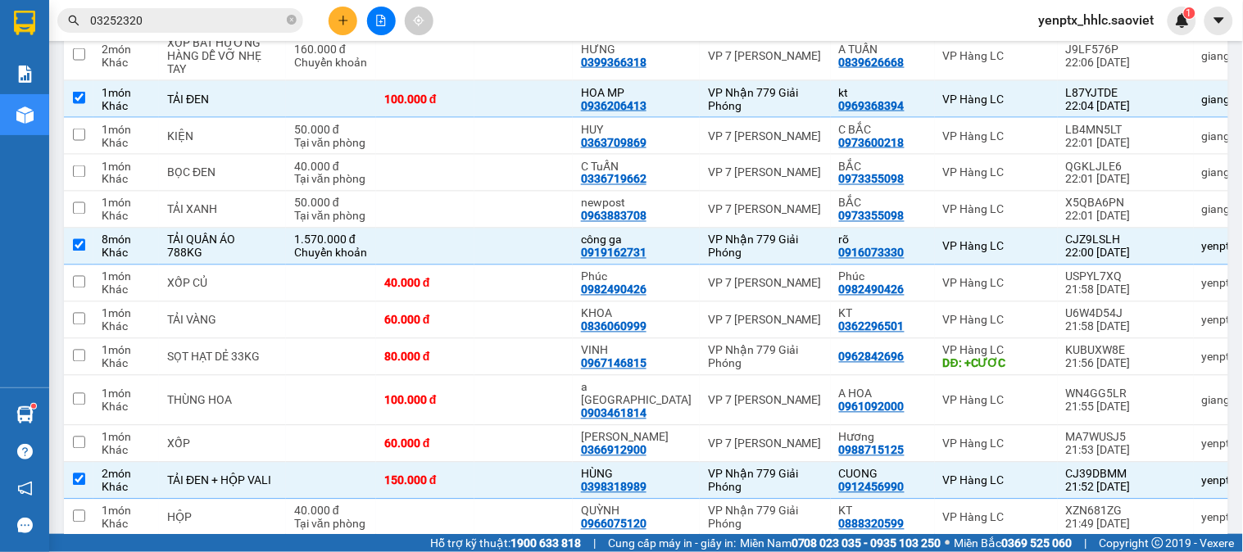
scroll to position [629, 0]
click at [492, 338] on td at bounding box center [523, 320] width 98 height 37
checkbox input "true"
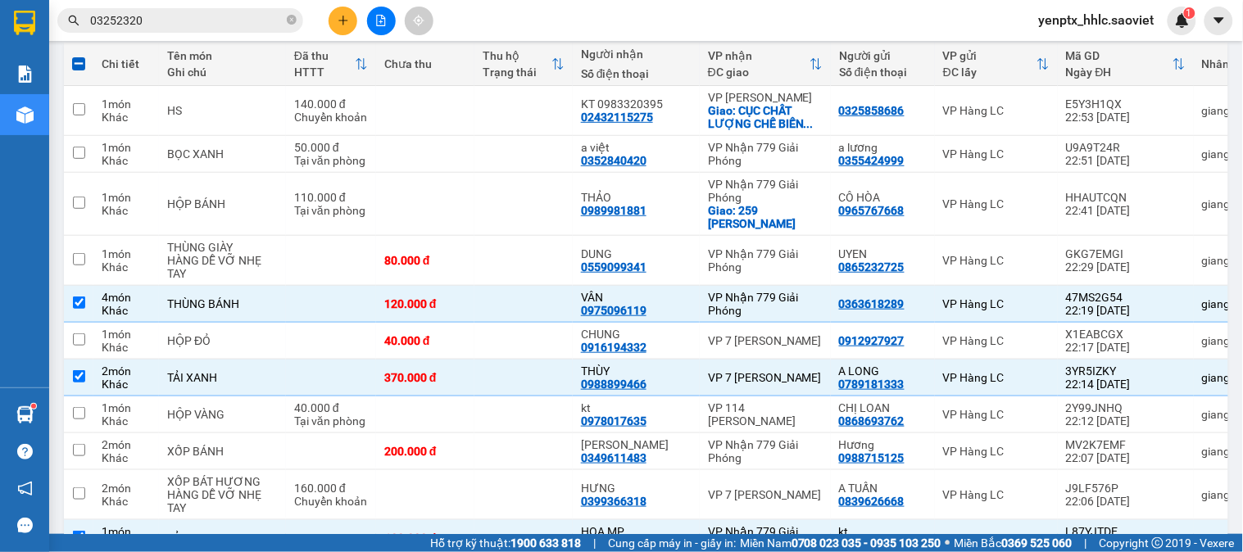
scroll to position [364, 0]
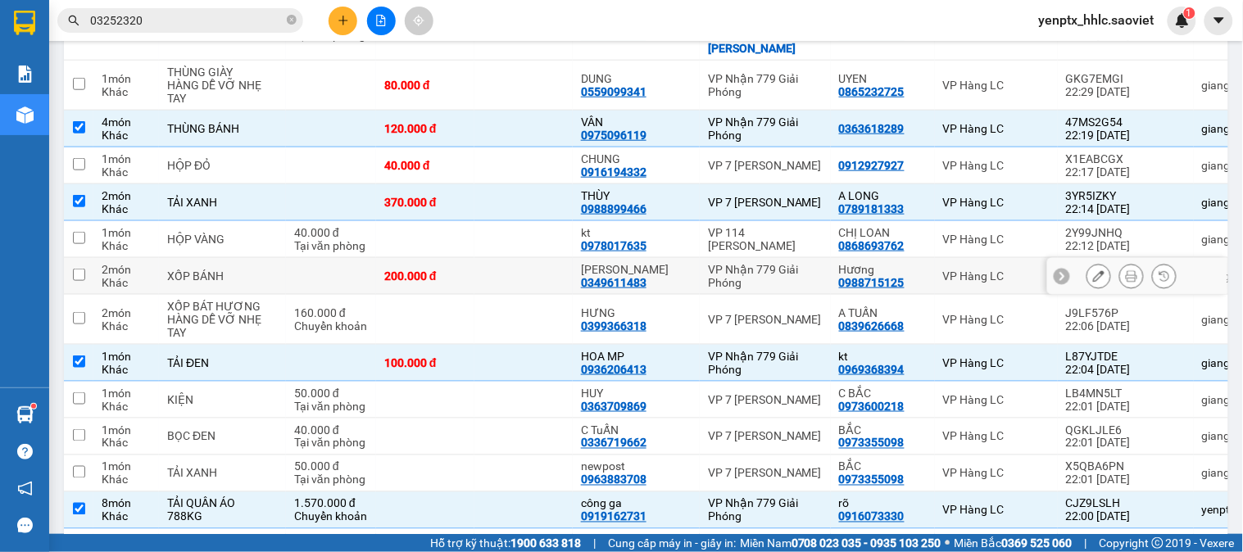
click at [512, 287] on td at bounding box center [523, 276] width 98 height 37
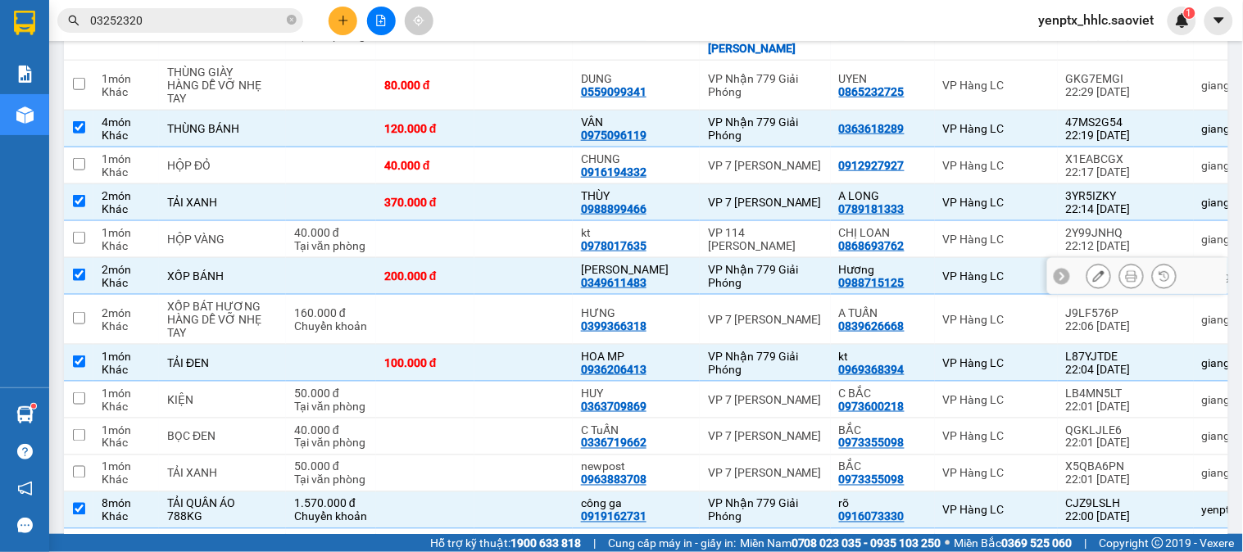
click at [521, 274] on td at bounding box center [523, 276] width 98 height 37
checkbox input "false"
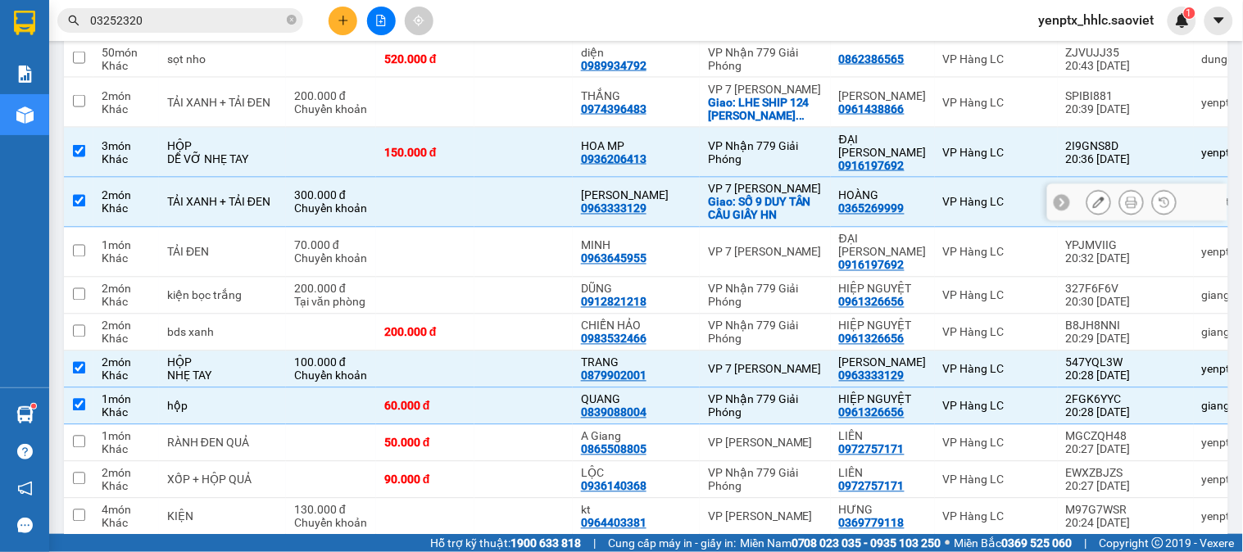
scroll to position [2185, 0]
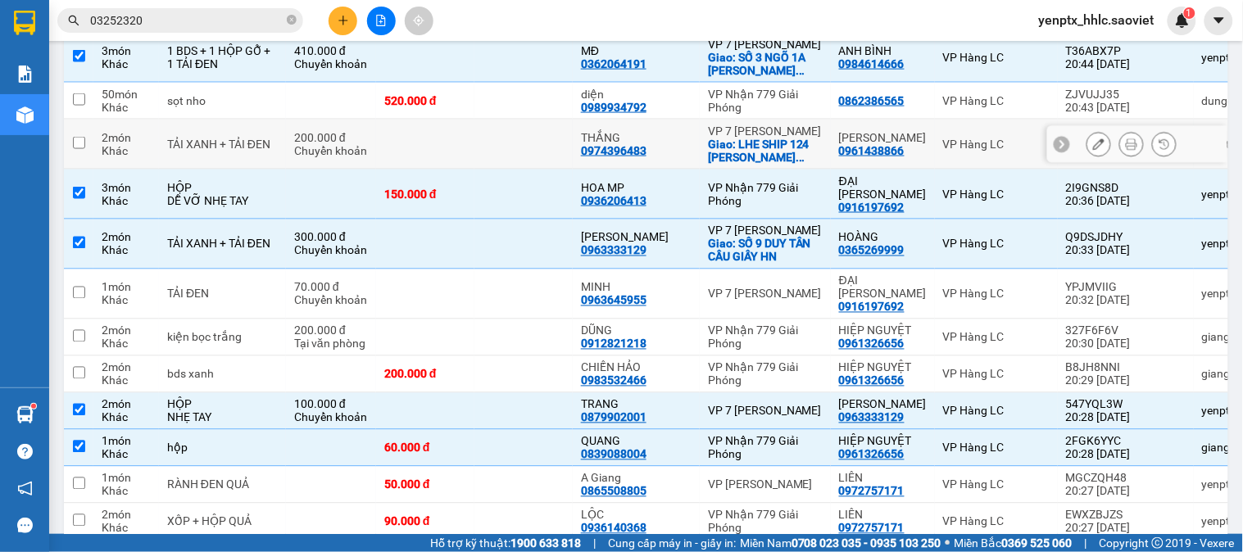
click at [489, 170] on td at bounding box center [523, 145] width 98 height 50
checkbox input "true"
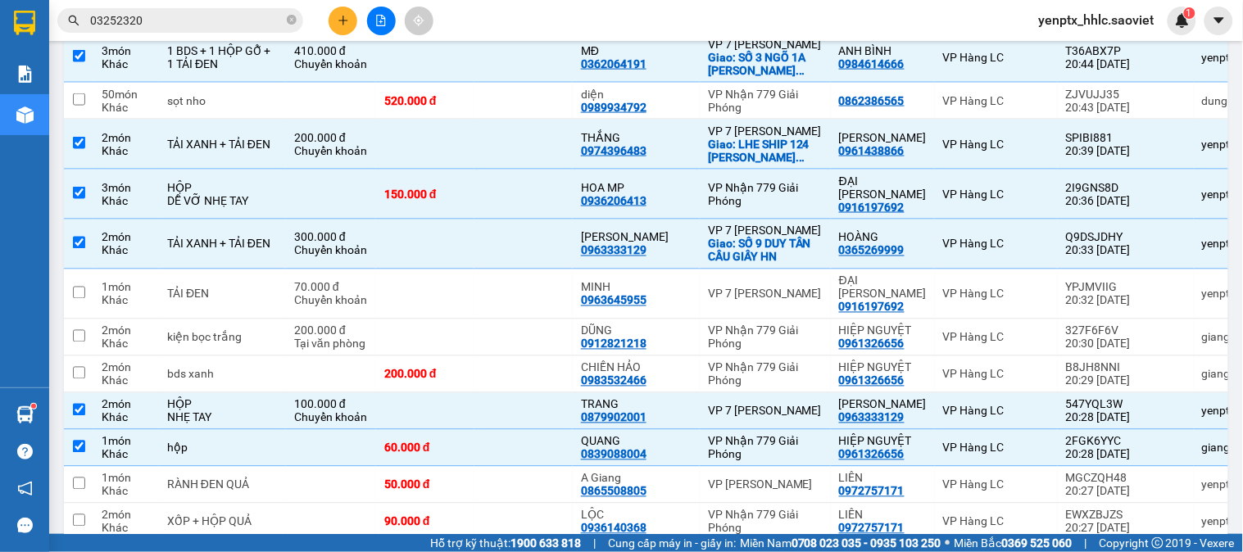
scroll to position [3040, 0]
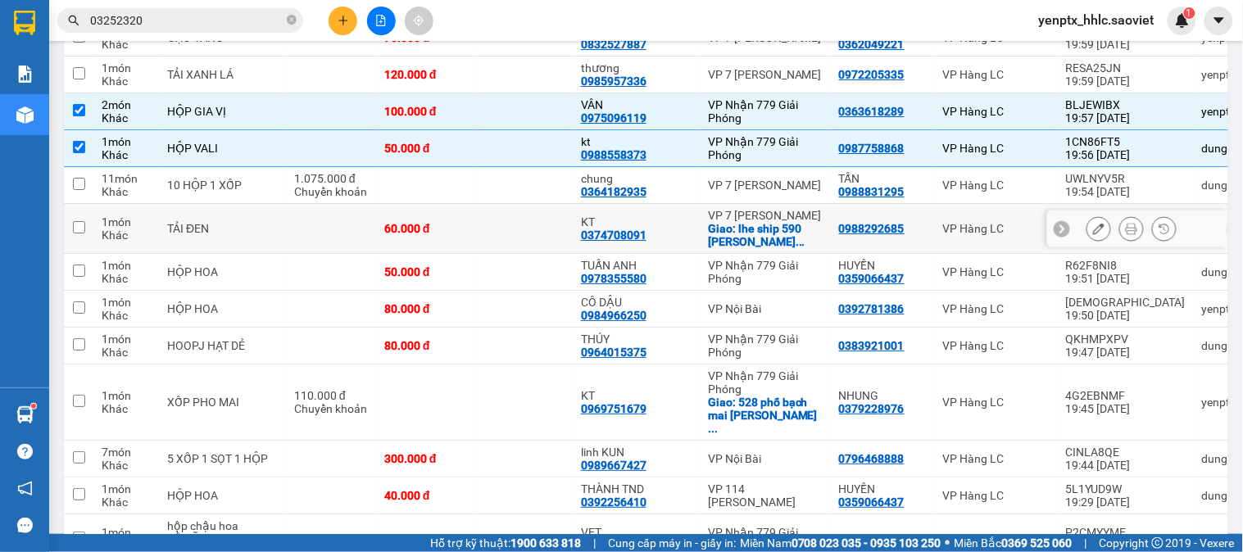
click at [474, 252] on td at bounding box center [523, 229] width 98 height 50
checkbox input "true"
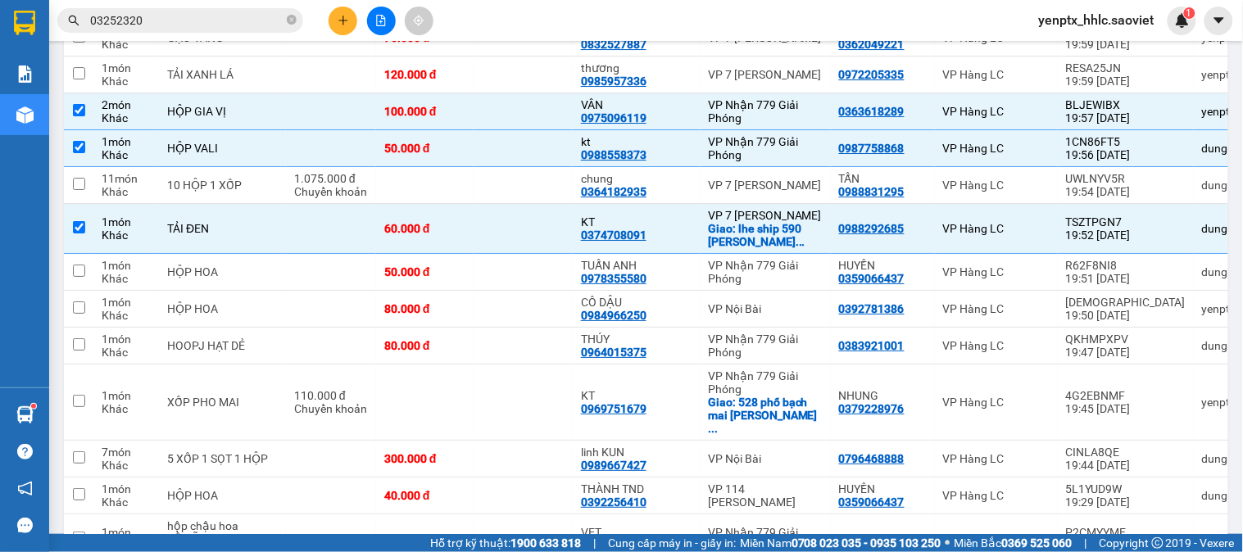
scroll to position [3469, 0]
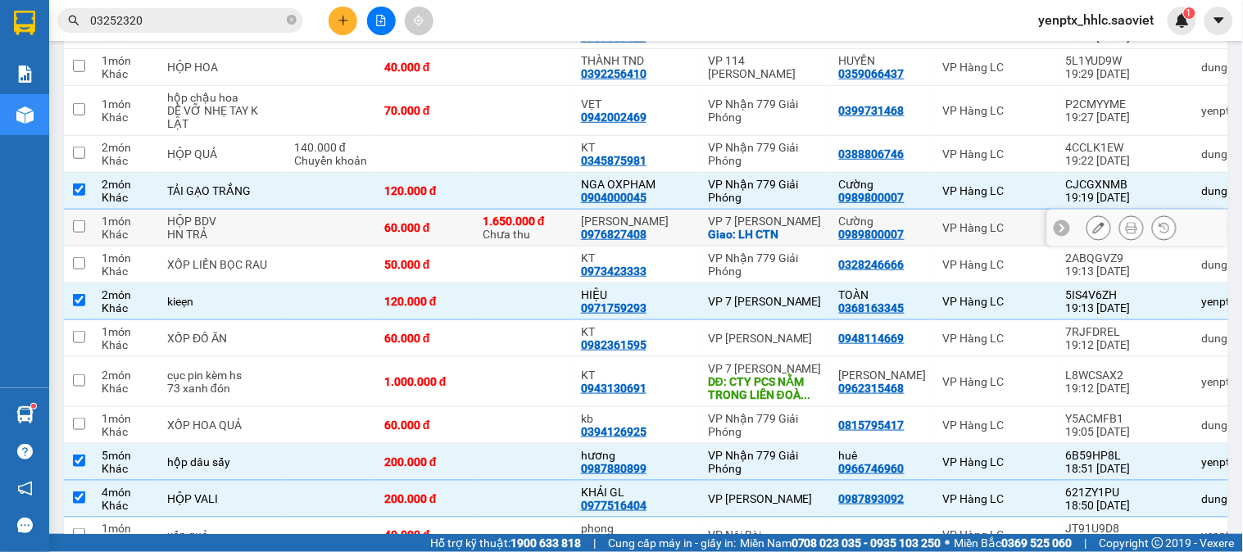
click at [543, 241] on div "1.650.000 đ Chưa thu" at bounding box center [524, 228] width 82 height 26
checkbox input "true"
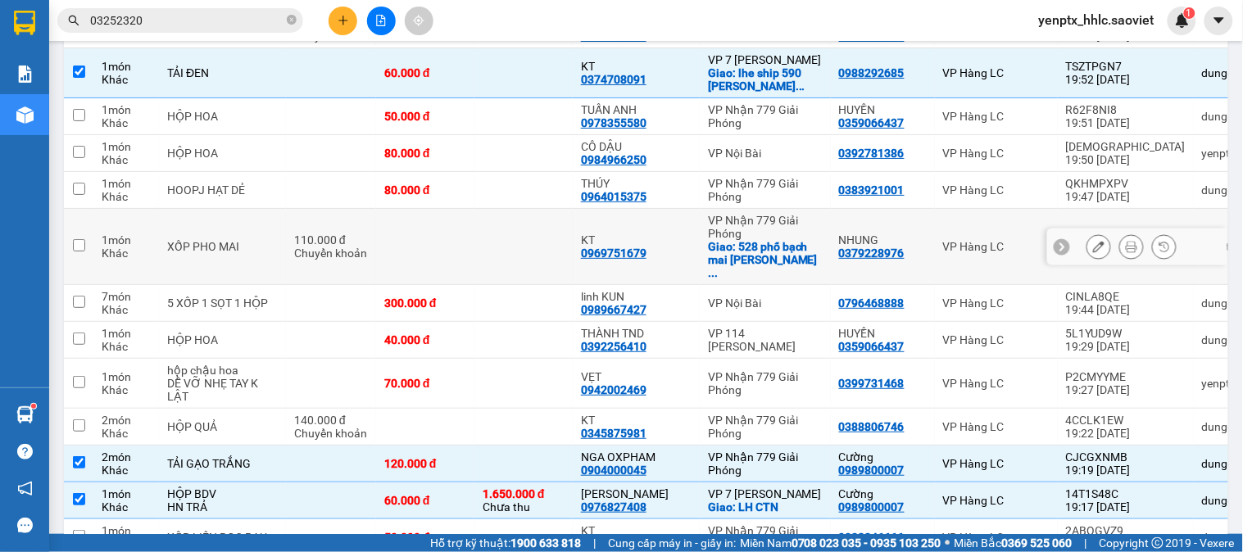
scroll to position [2513, 0]
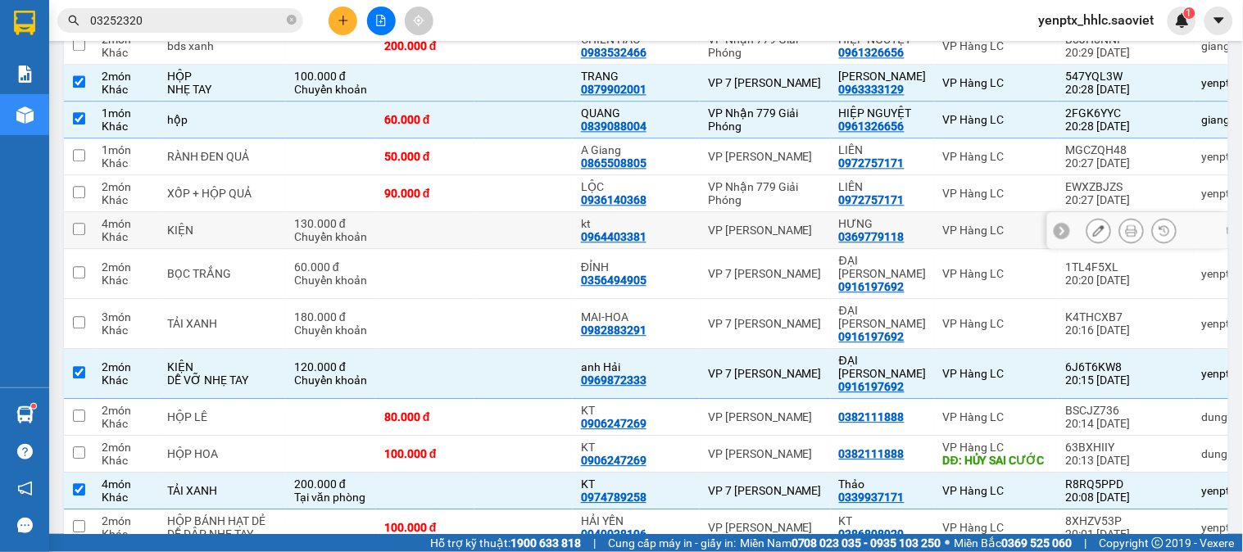
click at [504, 249] on td at bounding box center [523, 230] width 98 height 37
checkbox input "true"
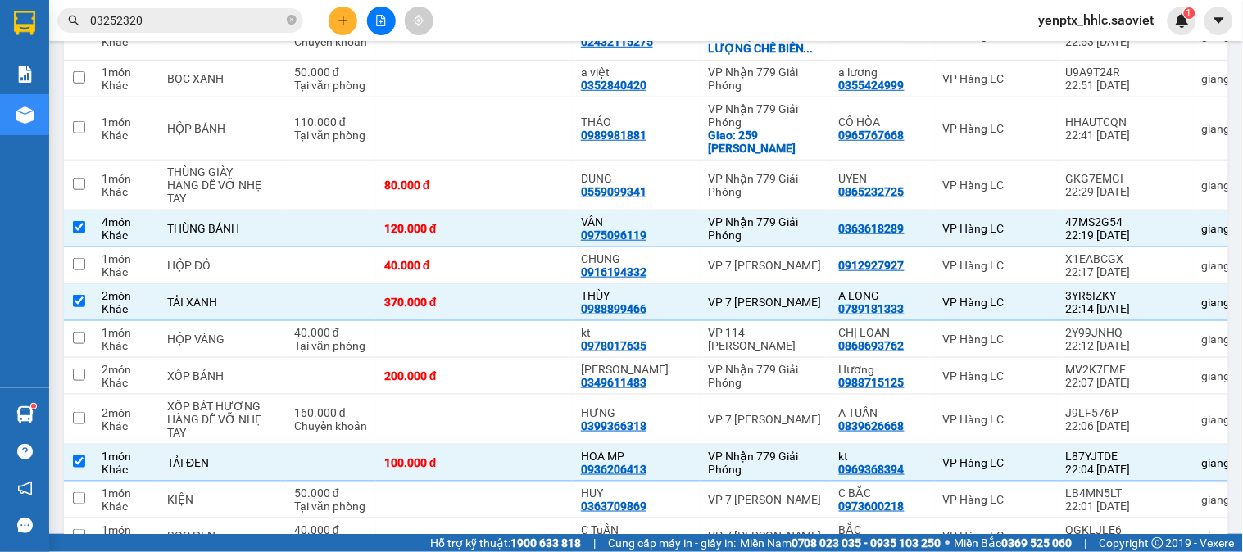
scroll to position [244, 0]
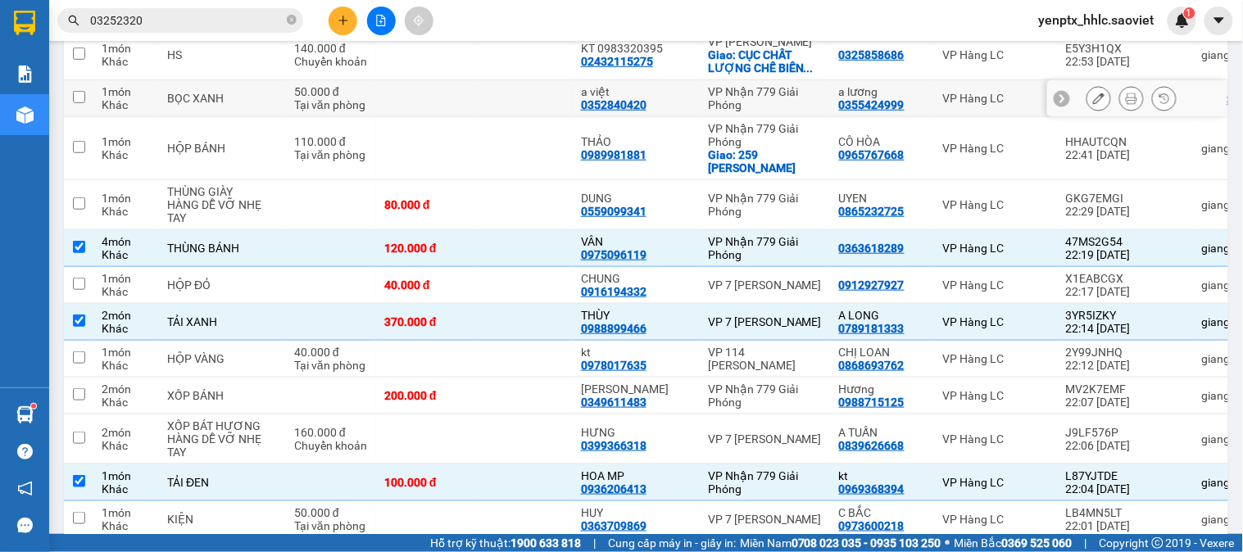
click at [512, 111] on td at bounding box center [523, 98] width 98 height 37
checkbox input "true"
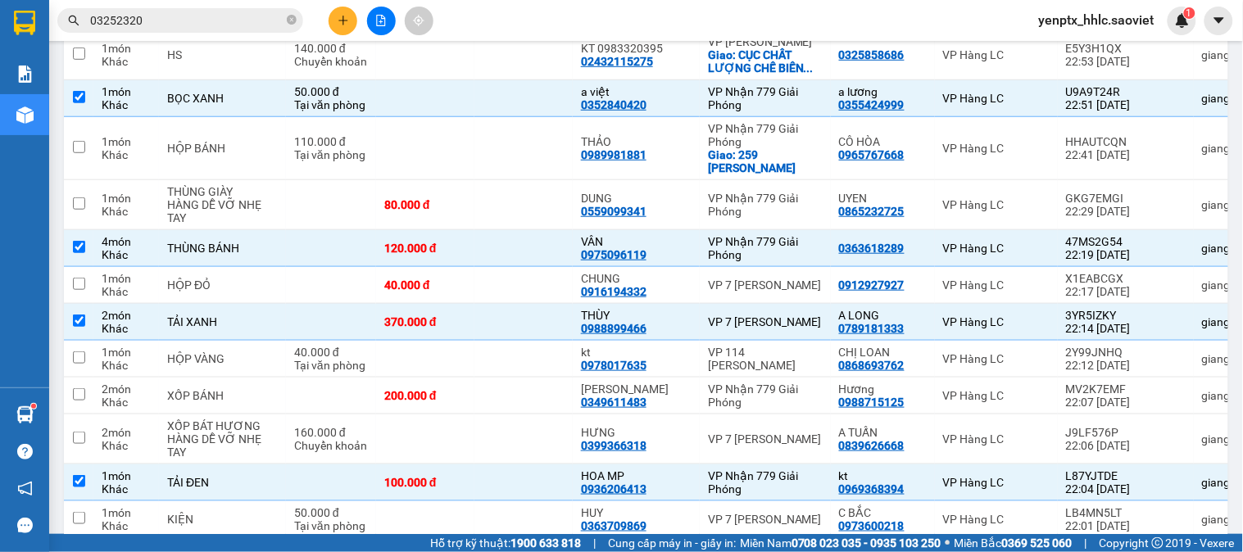
scroll to position [2885, 0]
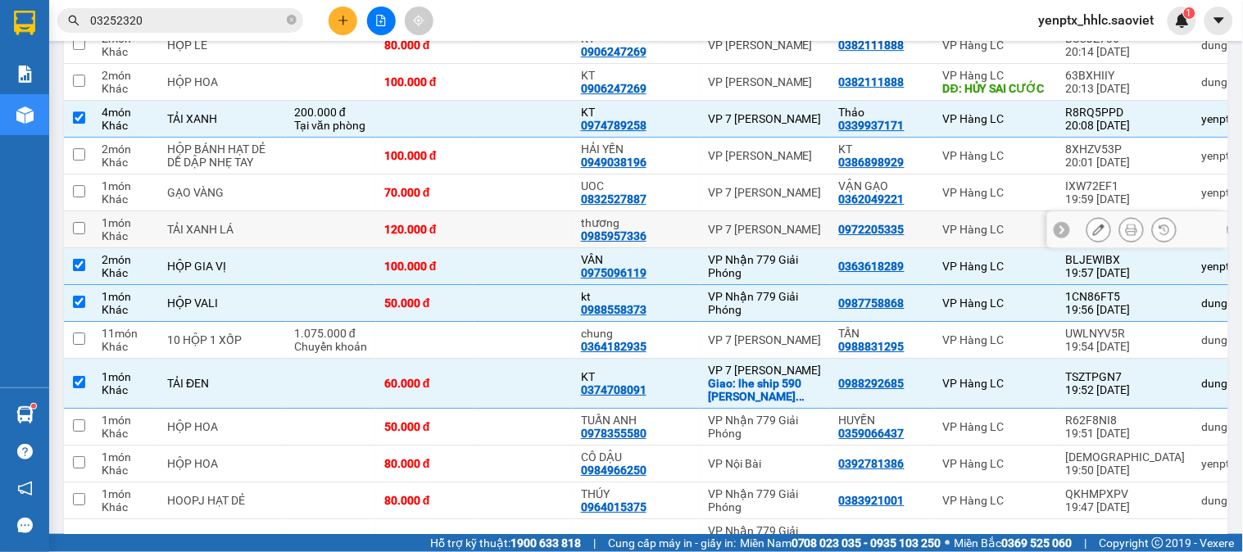
click at [498, 248] on td at bounding box center [523, 229] width 98 height 37
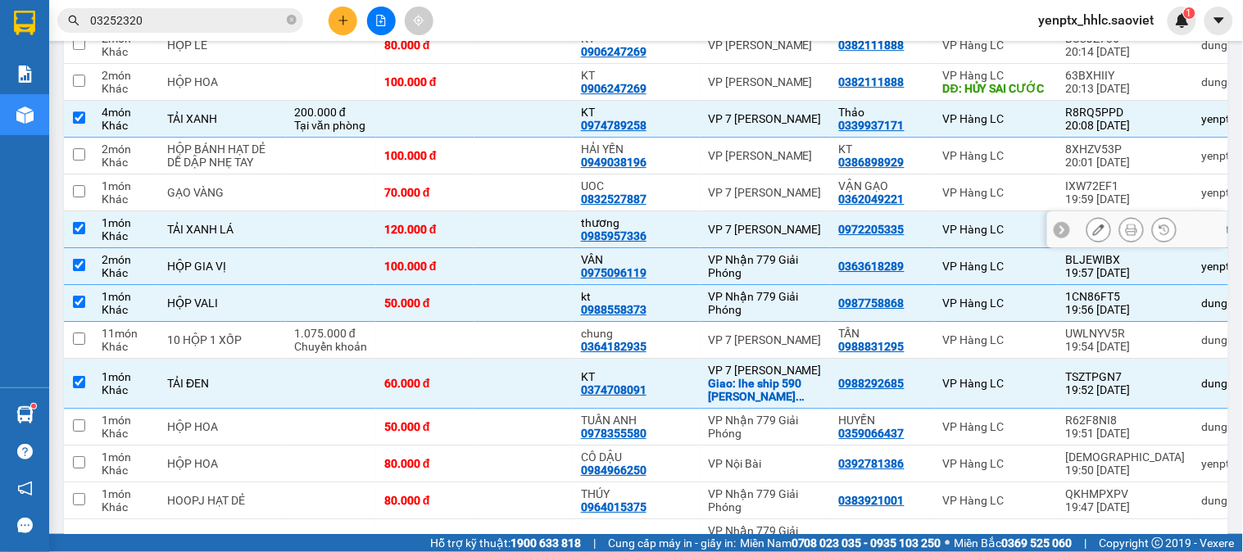
checkbox input "true"
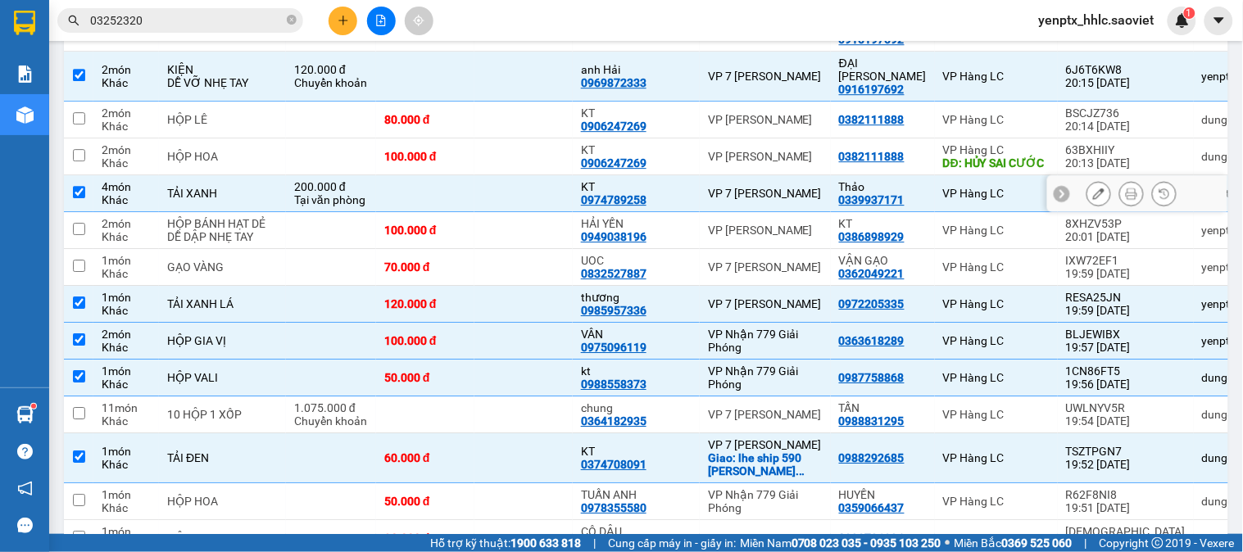
scroll to position [2714, 0]
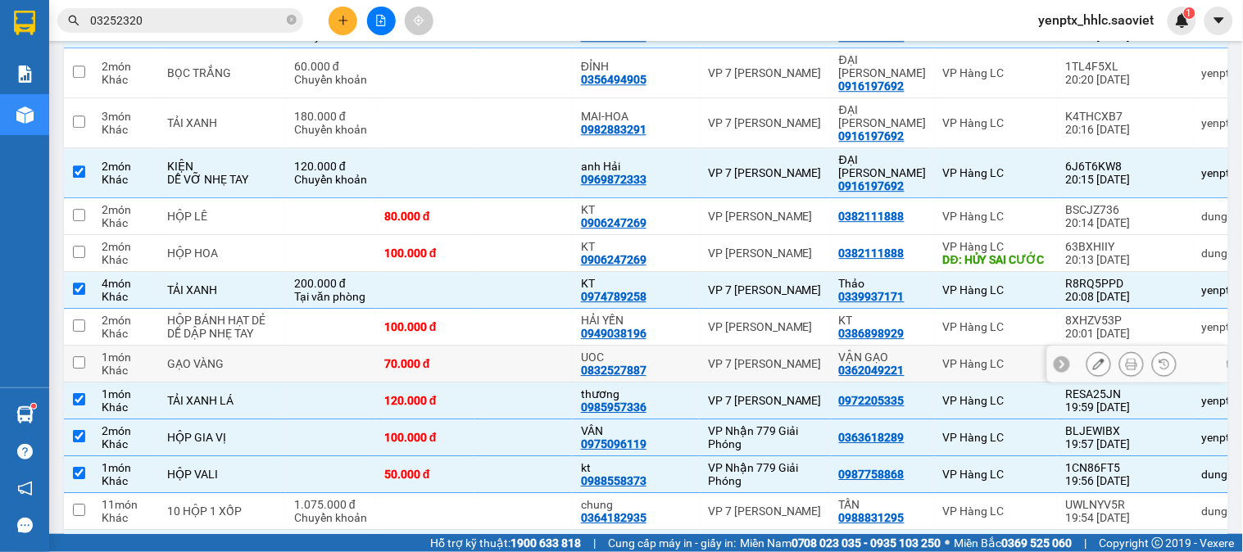
click at [474, 383] on td at bounding box center [523, 364] width 98 height 37
checkbox input "true"
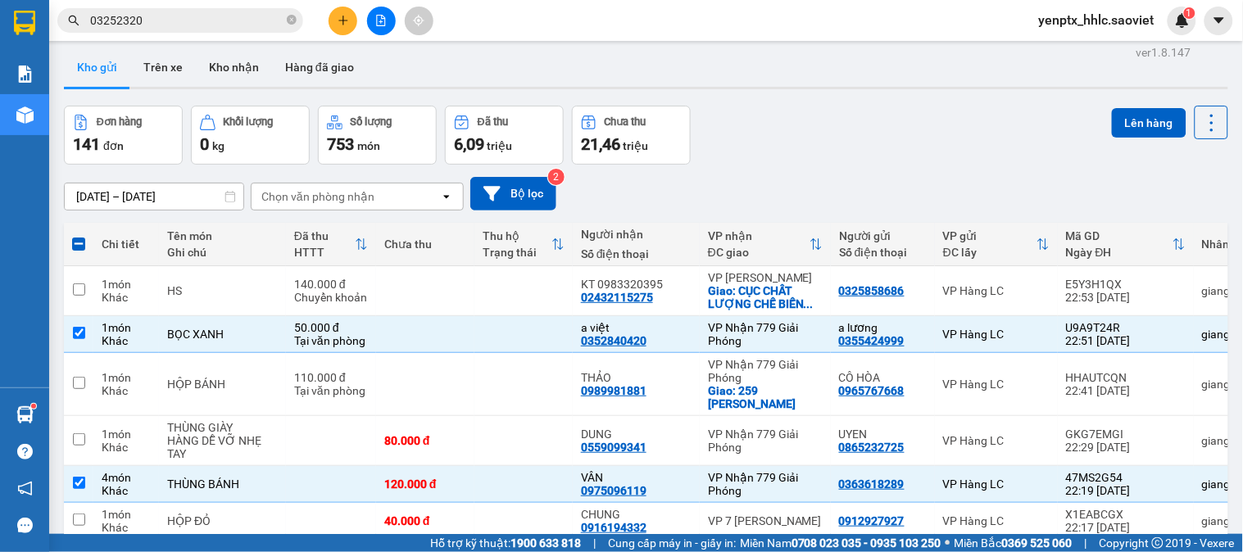
scroll to position [0, 0]
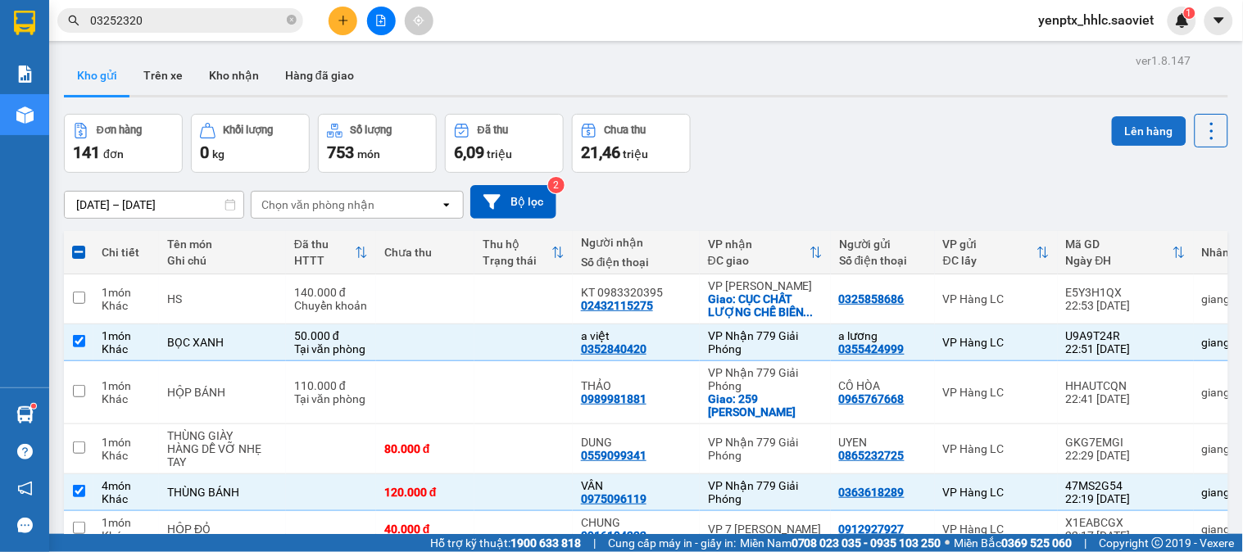
click at [1112, 127] on button "Lên hàng" at bounding box center [1149, 131] width 75 height 30
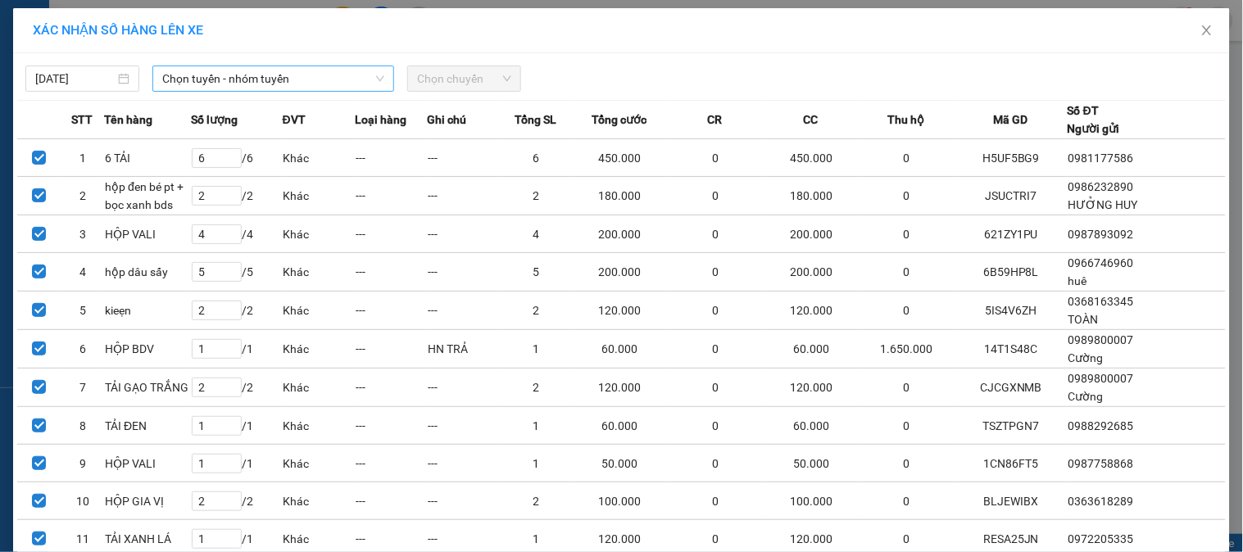
click at [230, 78] on span "Chọn tuyến - nhóm tuyến" at bounding box center [273, 78] width 222 height 25
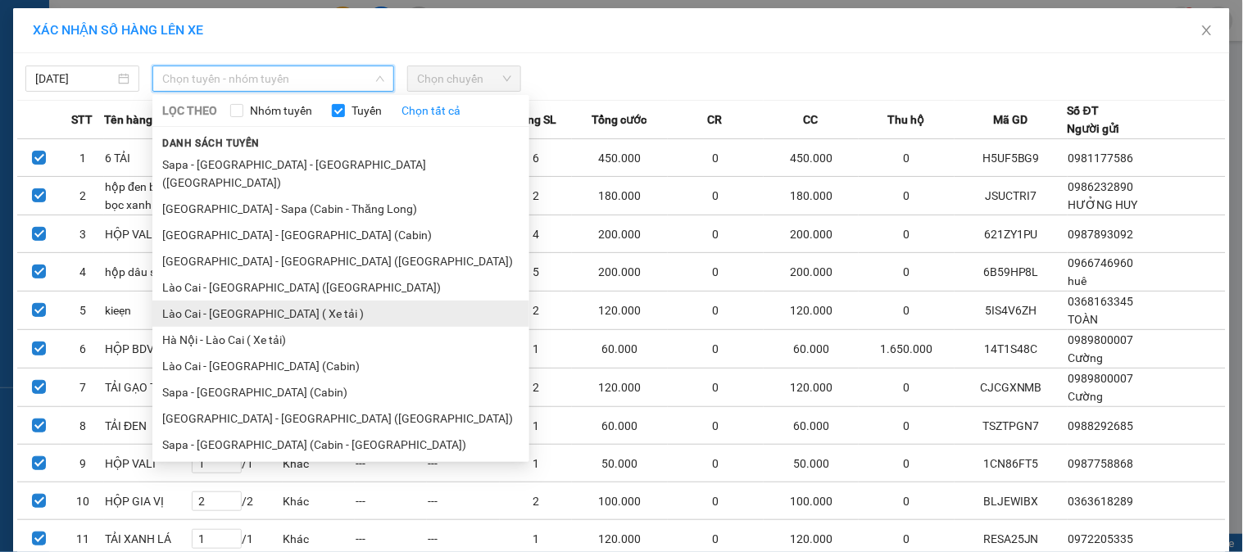
click at [276, 301] on li "Lào Cai - Hà Nội ( Xe tải )" at bounding box center [340, 314] width 377 height 26
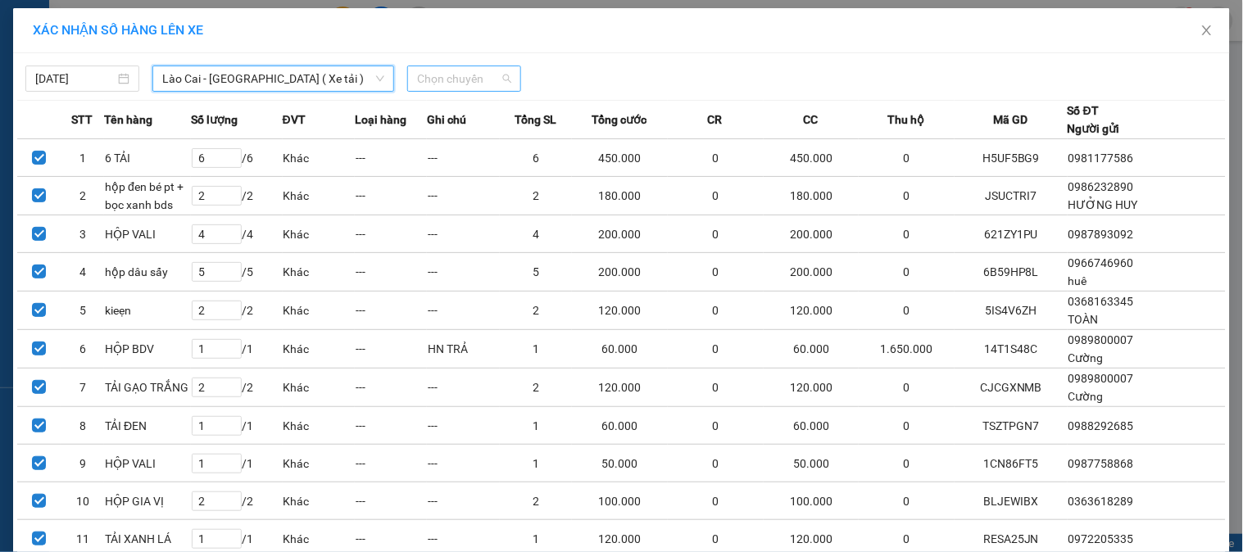
click at [431, 86] on span "Chọn chuyến" at bounding box center [464, 78] width 94 height 25
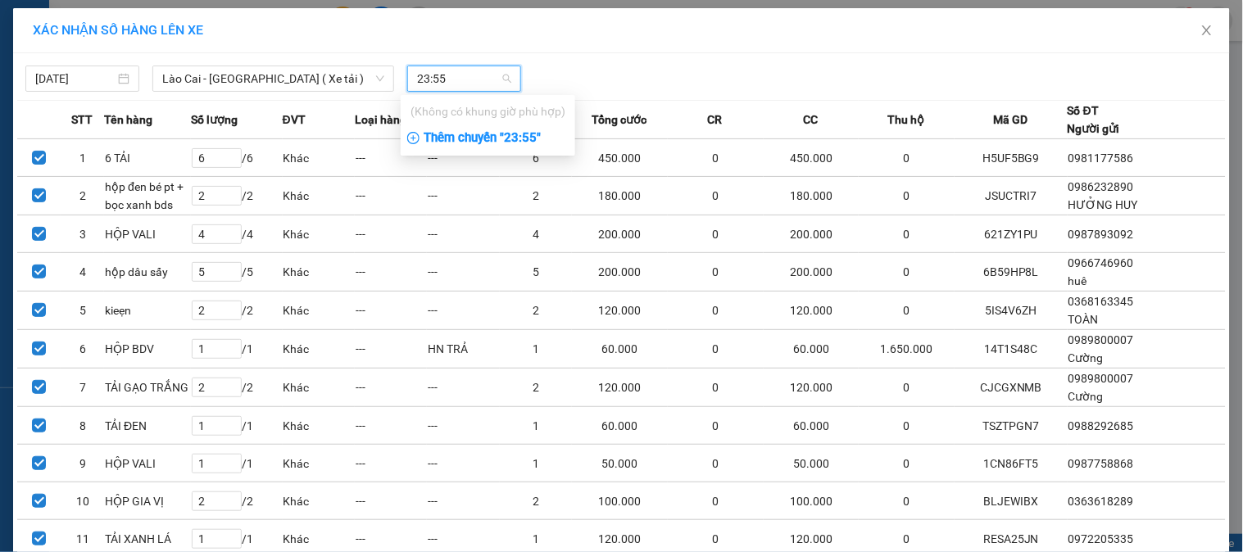
type input "23:55"
click at [511, 138] on div "Thêm chuyến " 23:55 "" at bounding box center [488, 139] width 175 height 28
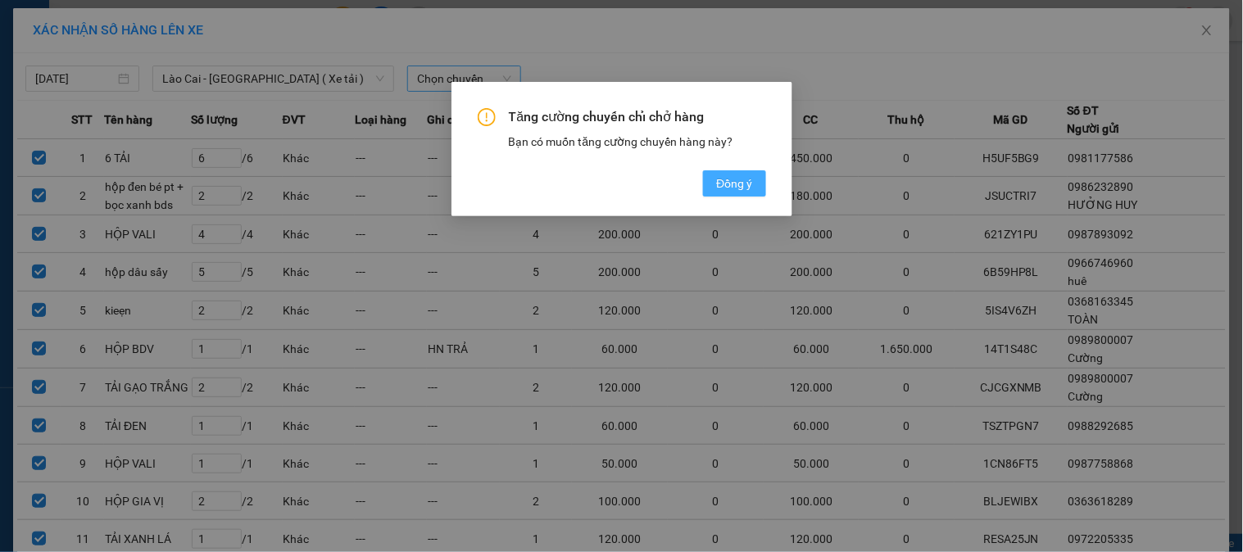
click at [729, 189] on span "Đồng ý" at bounding box center [734, 184] width 36 height 18
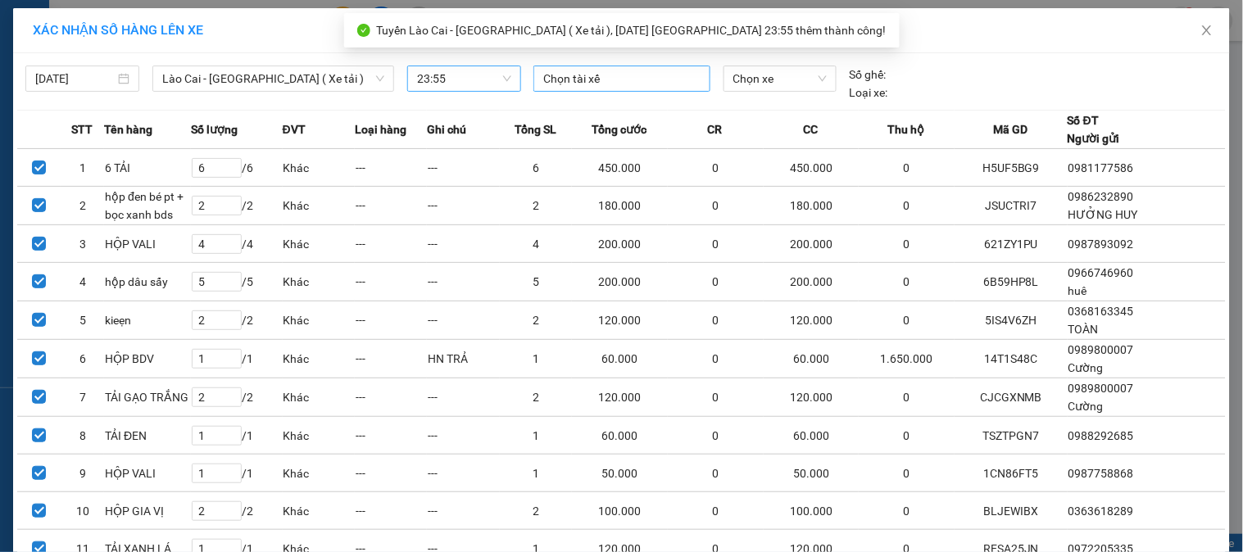
click at [575, 92] on div "Chọn tài xế" at bounding box center [622, 79] width 176 height 26
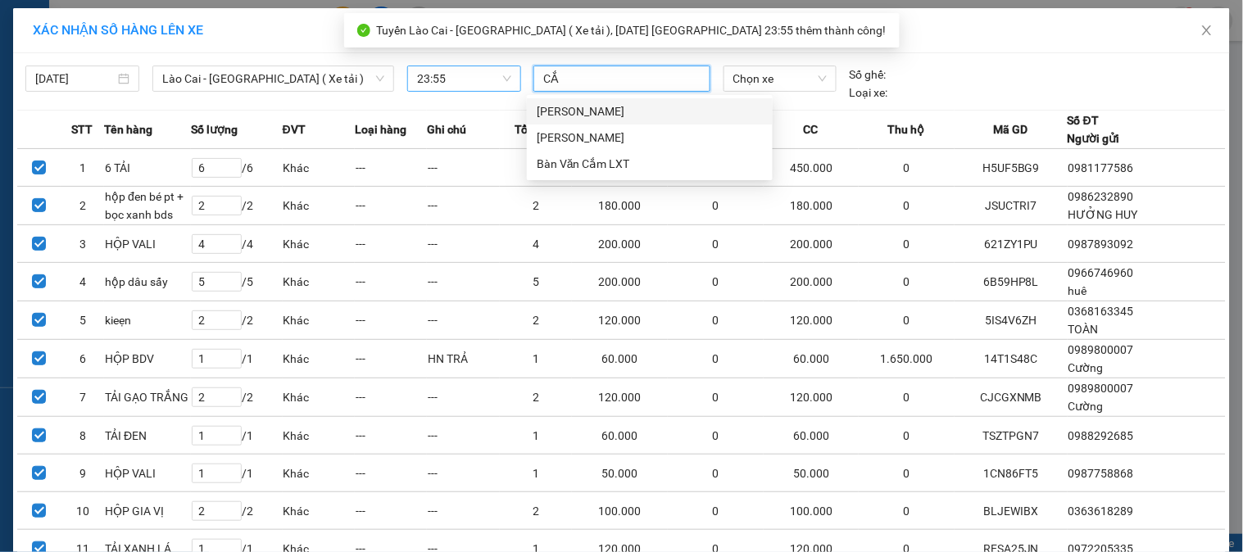
type input "CẮM"
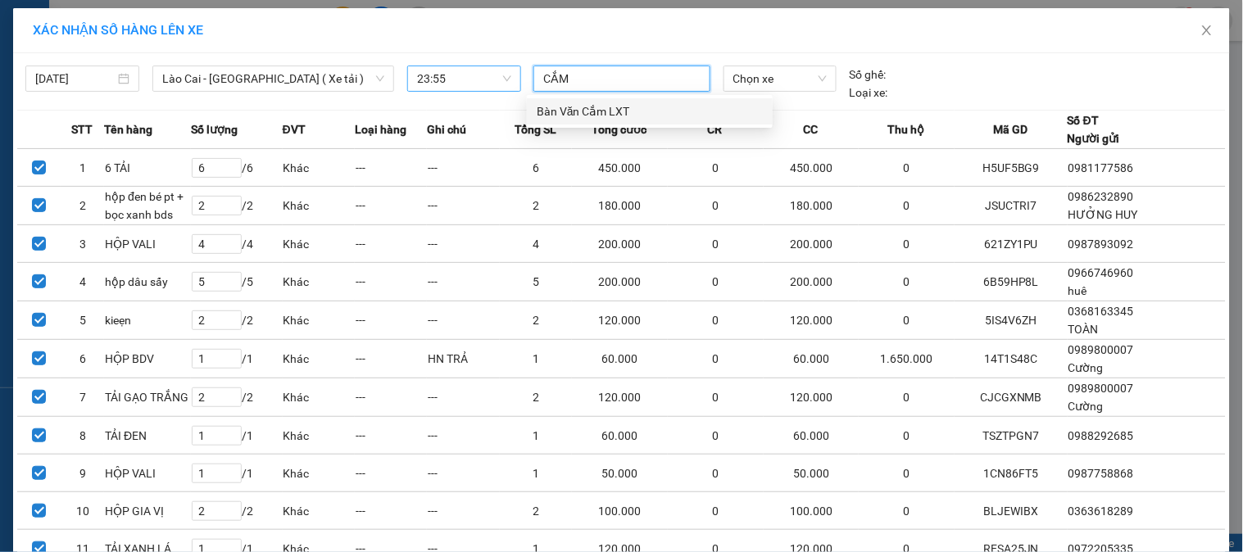
click at [578, 109] on div "Bàn Văn Cắm LXT" at bounding box center [650, 111] width 226 height 18
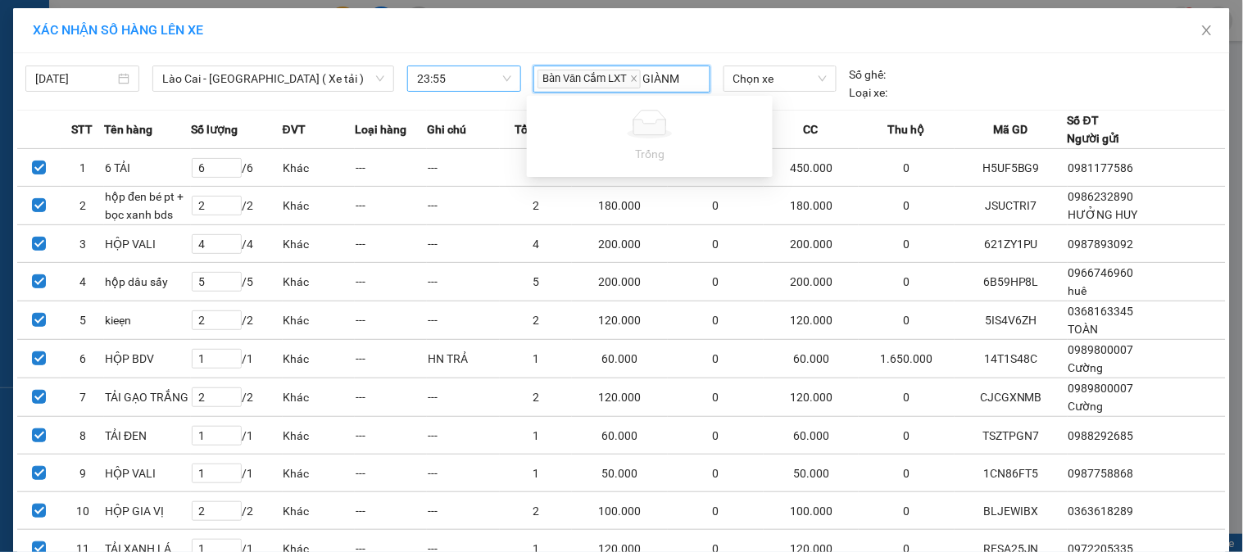
type input "GIÀN"
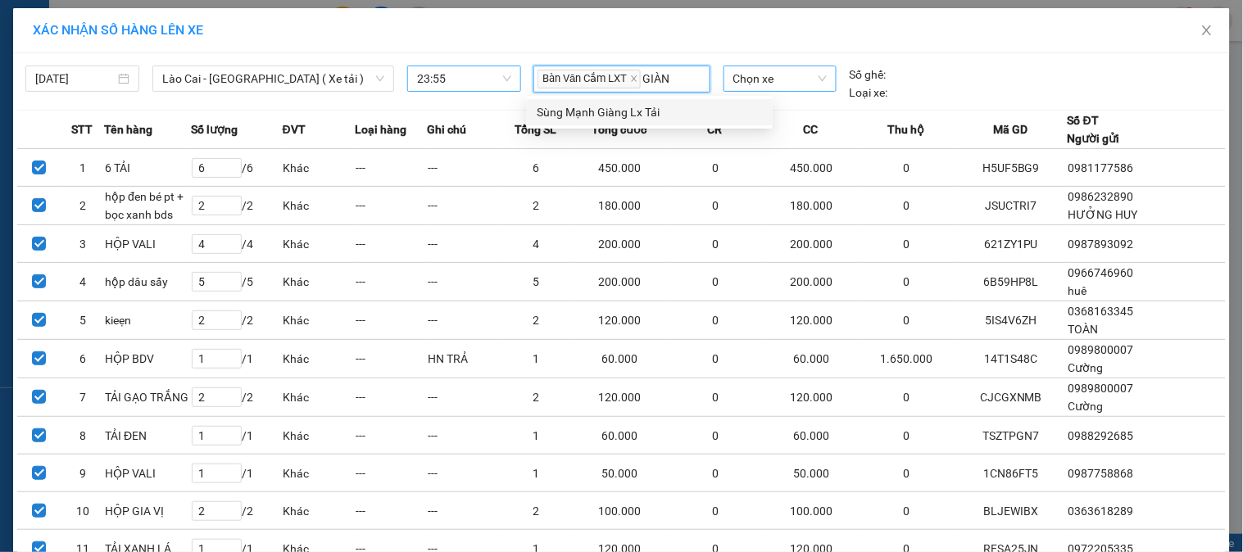
drag, startPoint x: 711, startPoint y: 116, endPoint x: 768, endPoint y: 85, distance: 64.2
click at [721, 111] on div "Sùng Mạnh Giàng Lx Tải" at bounding box center [650, 112] width 226 height 18
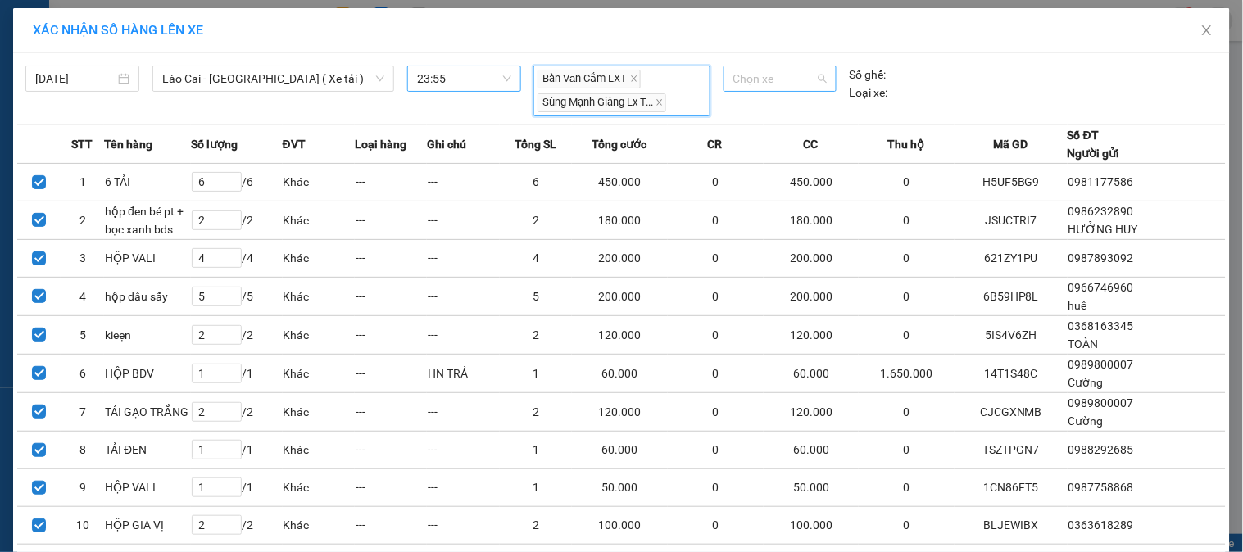
click at [809, 75] on span "Chọn xe" at bounding box center [779, 78] width 93 height 25
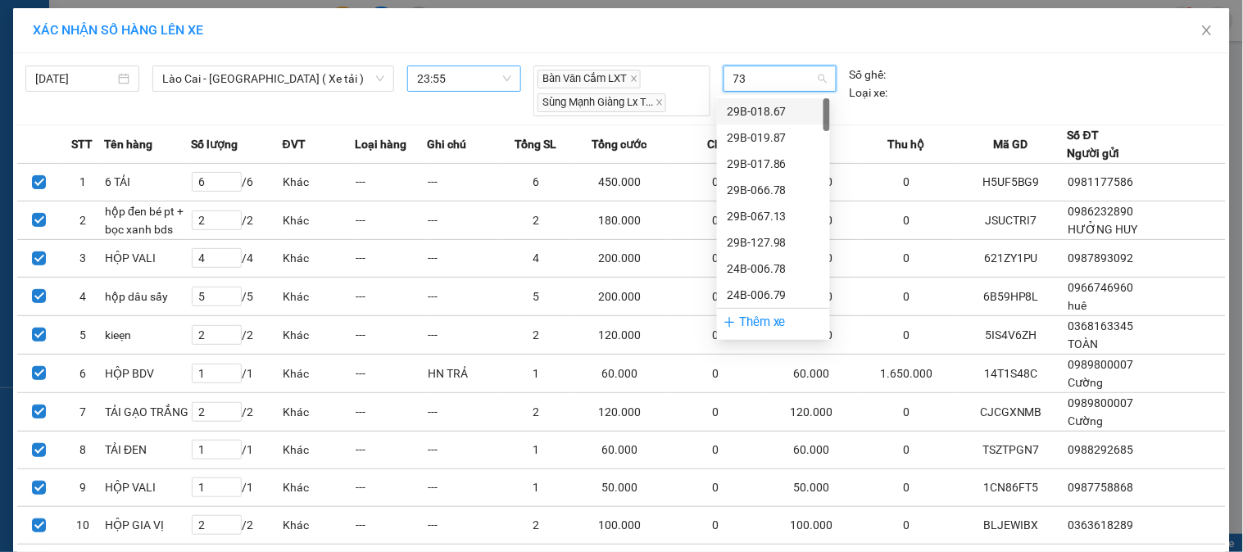
type input "730"
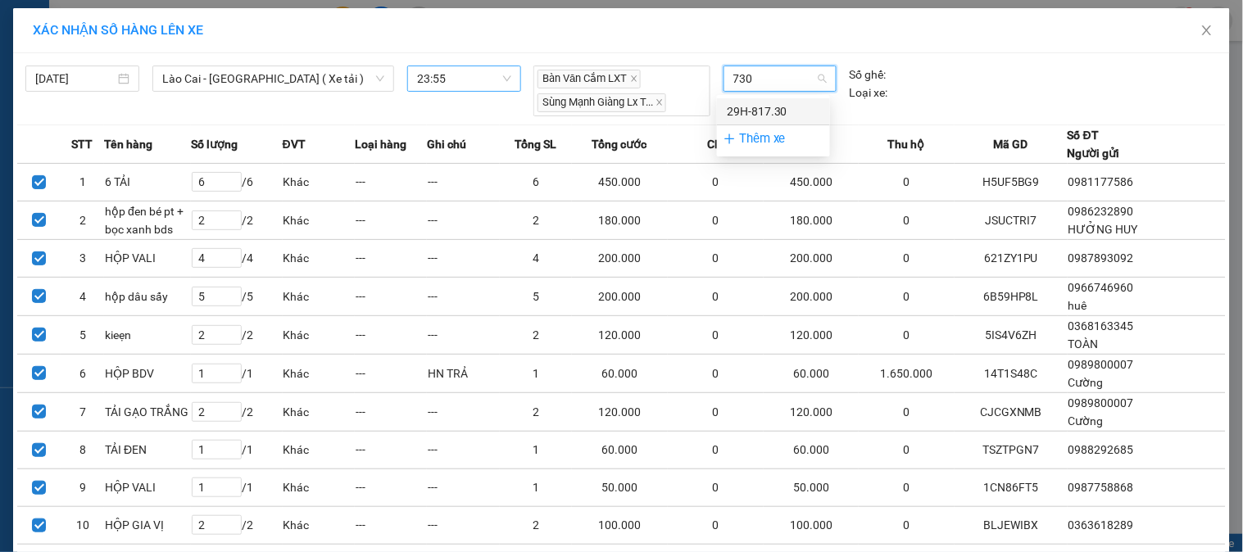
click at [777, 108] on div "29H-817.30" at bounding box center [773, 111] width 93 height 18
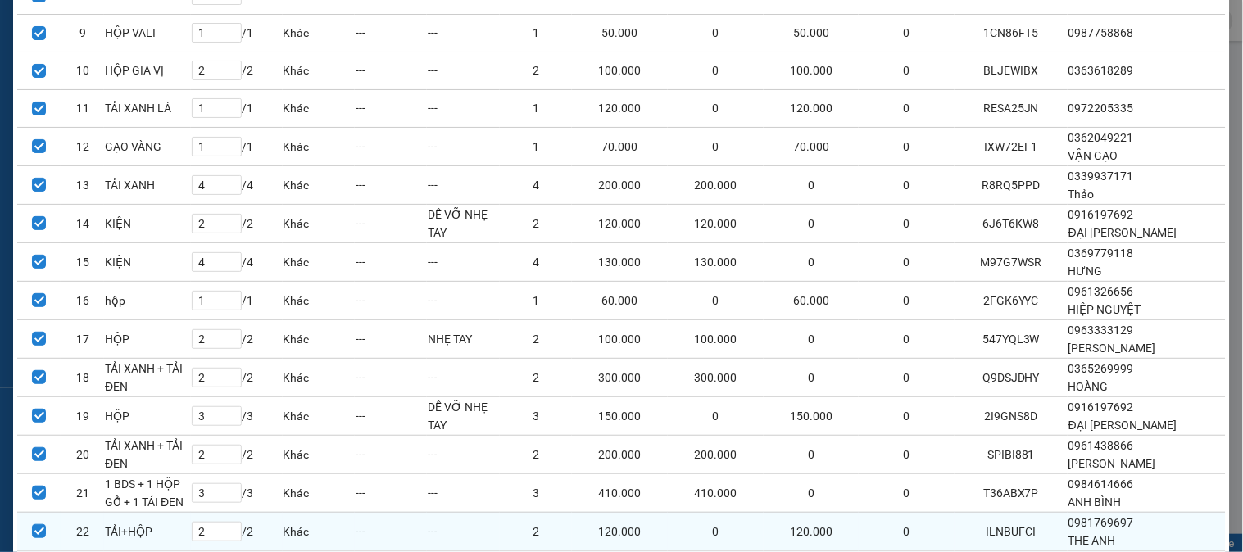
scroll to position [836, 0]
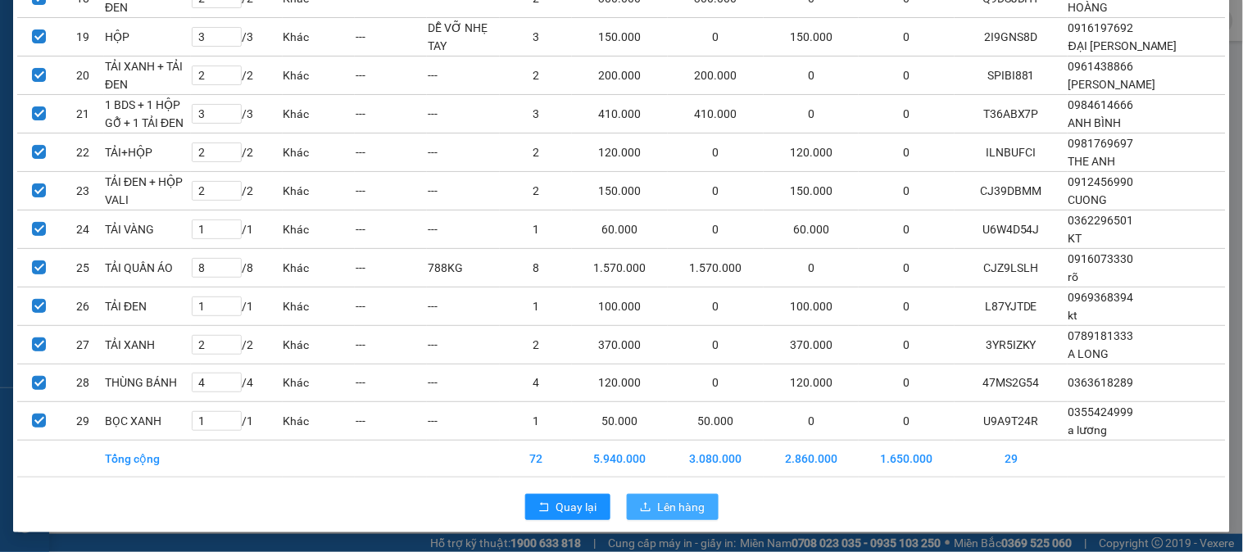
click at [687, 510] on span "Lên hàng" at bounding box center [682, 507] width 48 height 18
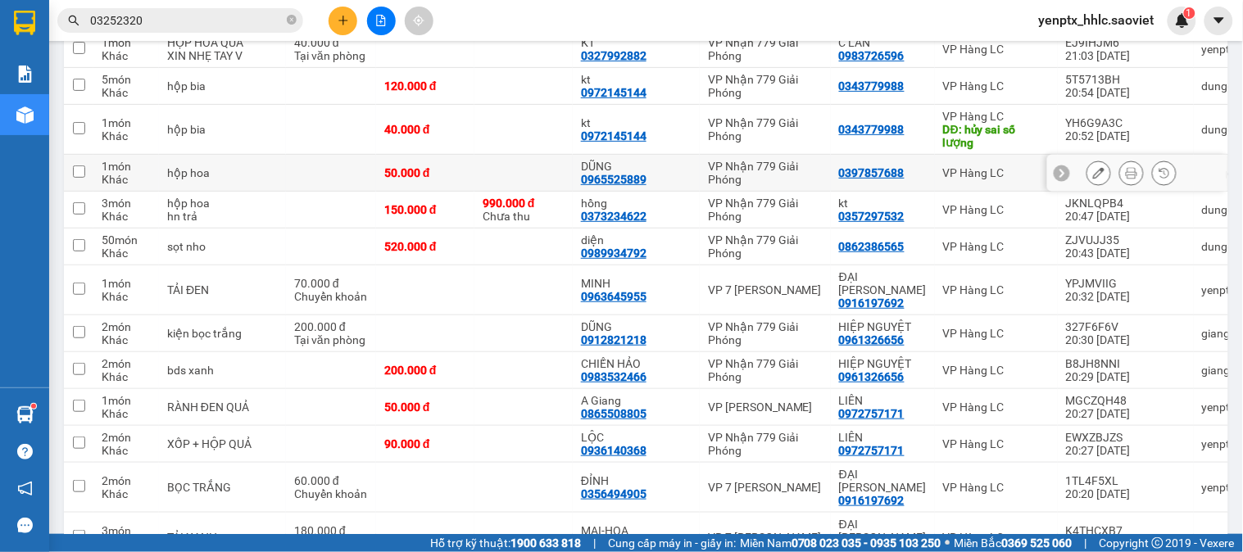
scroll to position [1730, 0]
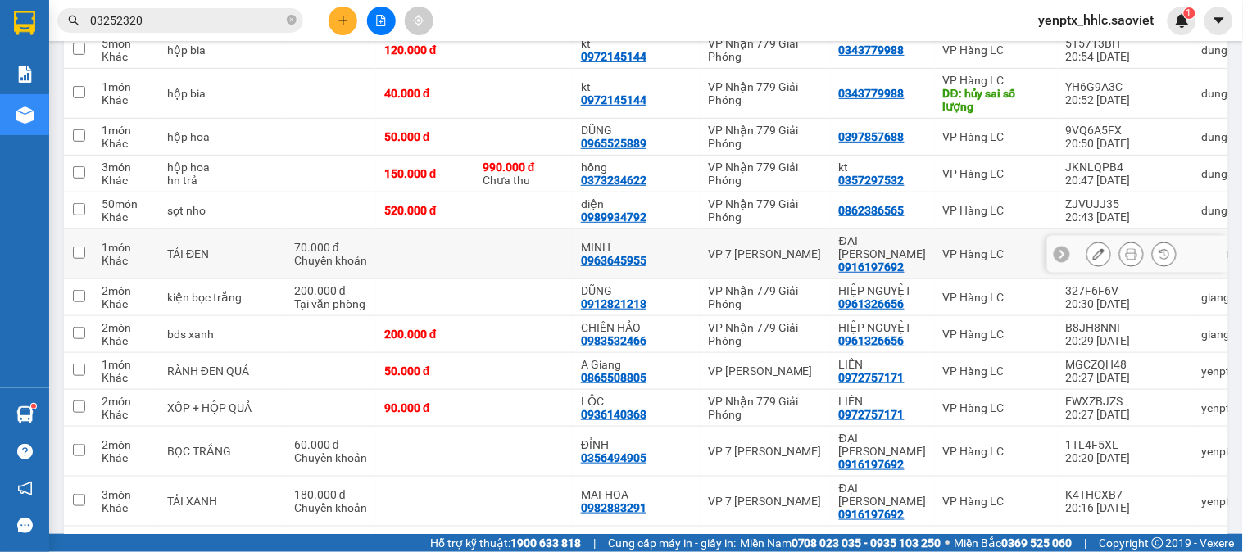
click at [555, 279] on td at bounding box center [523, 254] width 98 height 50
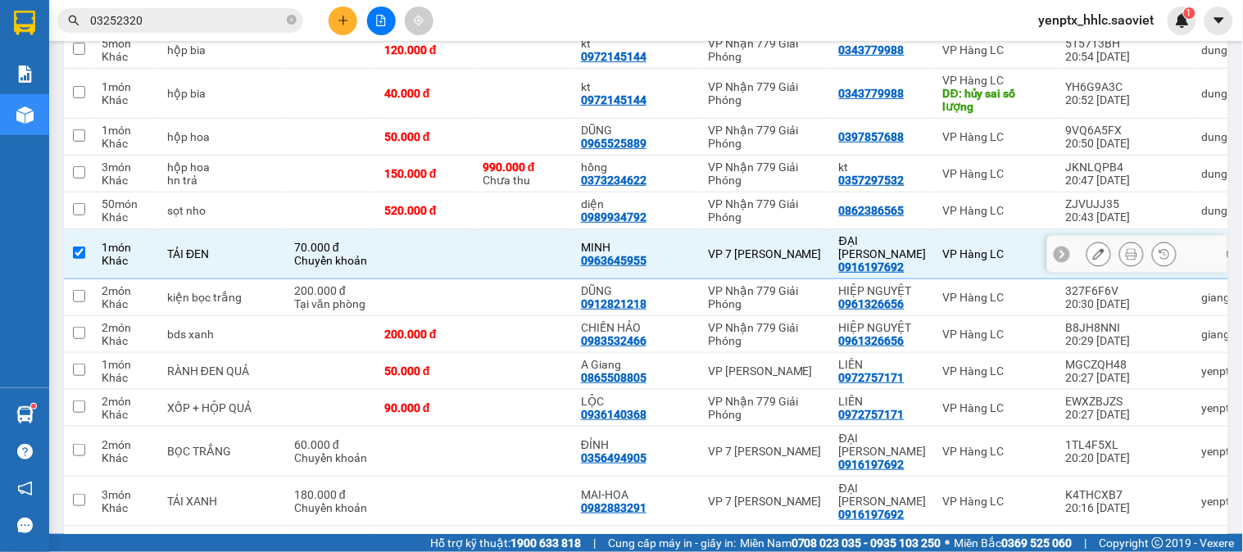
click at [538, 279] on td at bounding box center [523, 254] width 98 height 50
checkbox input "false"
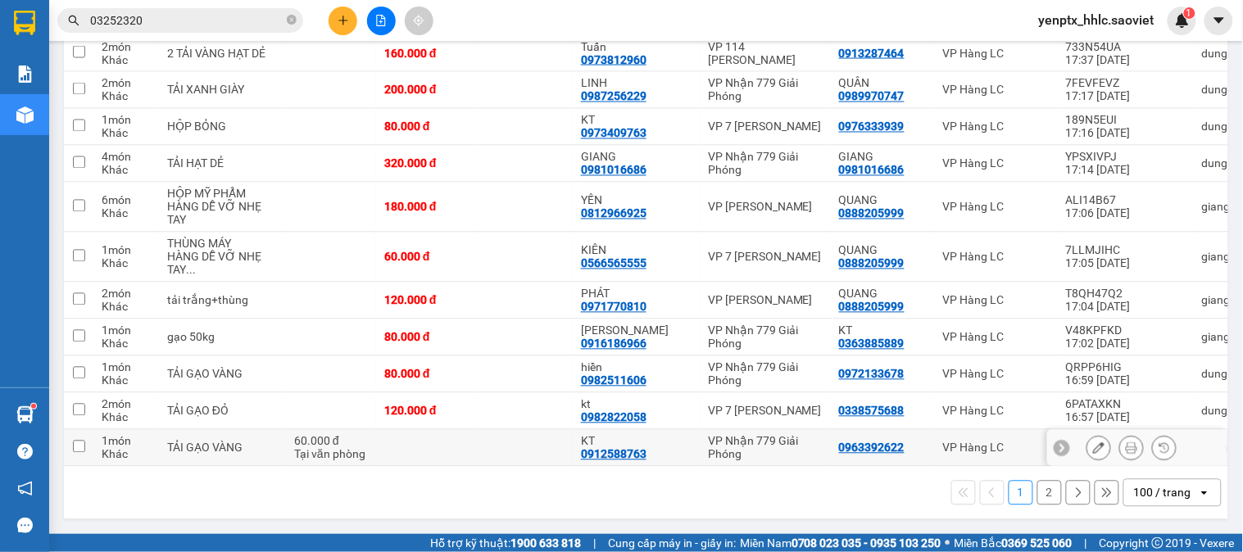
scroll to position [3937, 0]
click at [1037, 488] on button "2" at bounding box center [1049, 493] width 25 height 25
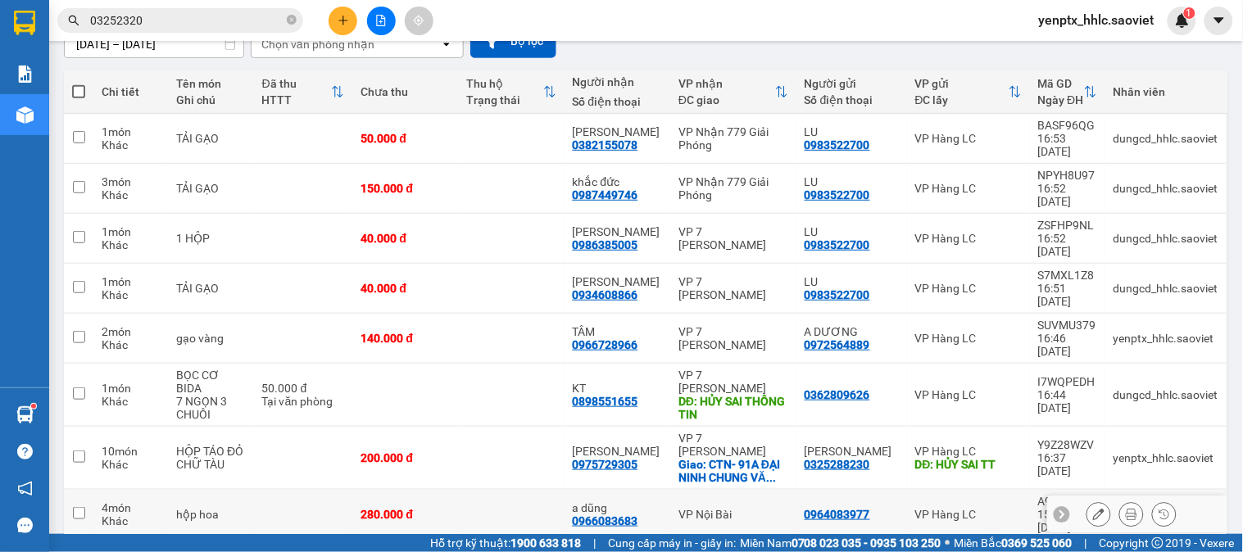
scroll to position [290, 0]
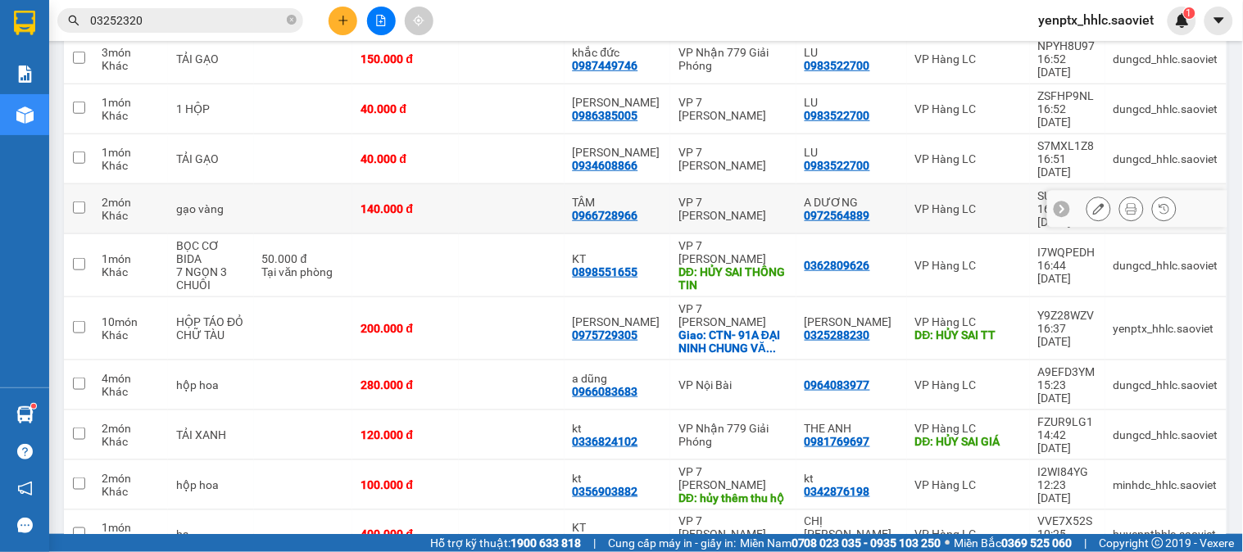
click at [545, 184] on td at bounding box center [512, 209] width 106 height 50
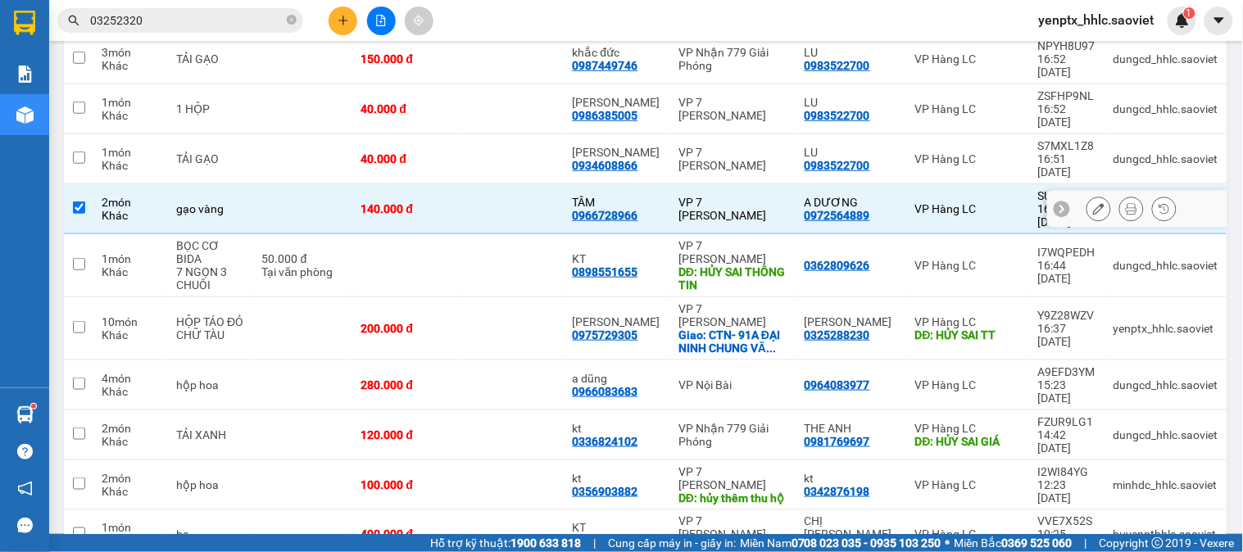
checkbox input "true"
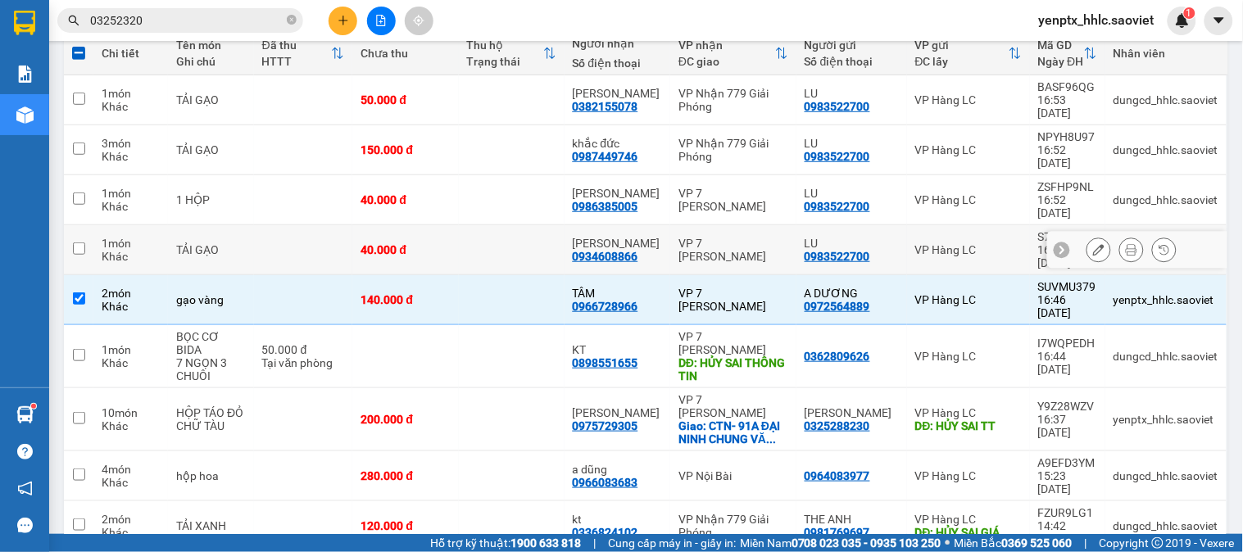
click at [523, 225] on td at bounding box center [512, 250] width 106 height 50
checkbox input "true"
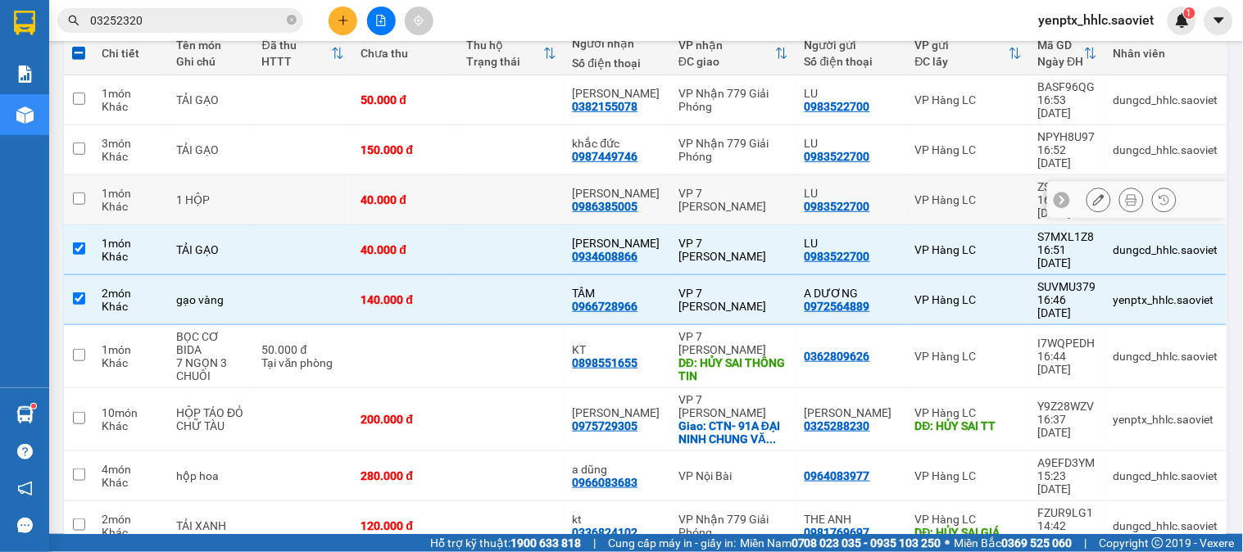
drag, startPoint x: 444, startPoint y: 161, endPoint x: 474, endPoint y: 119, distance: 51.8
click at [447, 193] on div "40.000 đ" at bounding box center [405, 199] width 89 height 13
checkbox input "true"
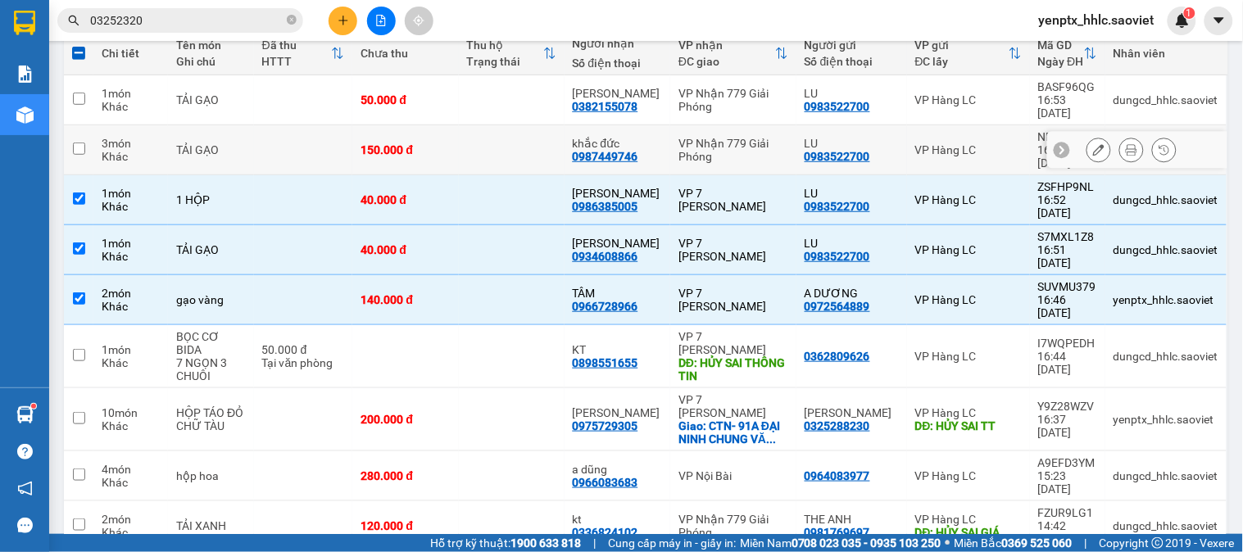
click at [475, 125] on td at bounding box center [512, 150] width 106 height 50
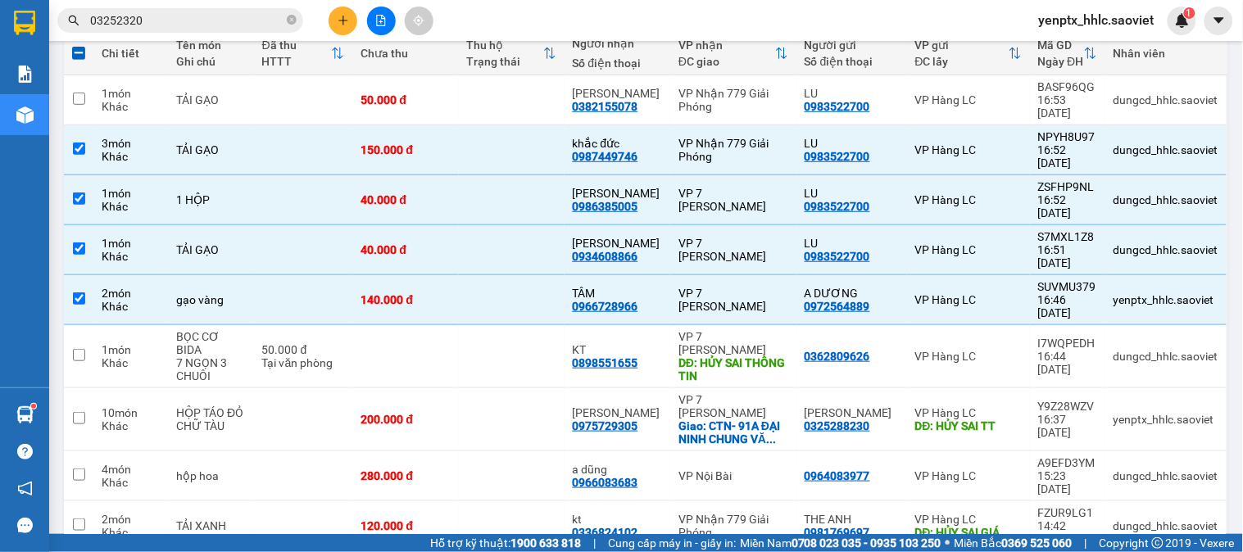
click at [524, 74] on th "Thu hộ Trạng thái" at bounding box center [512, 53] width 106 height 43
checkbox input "false"
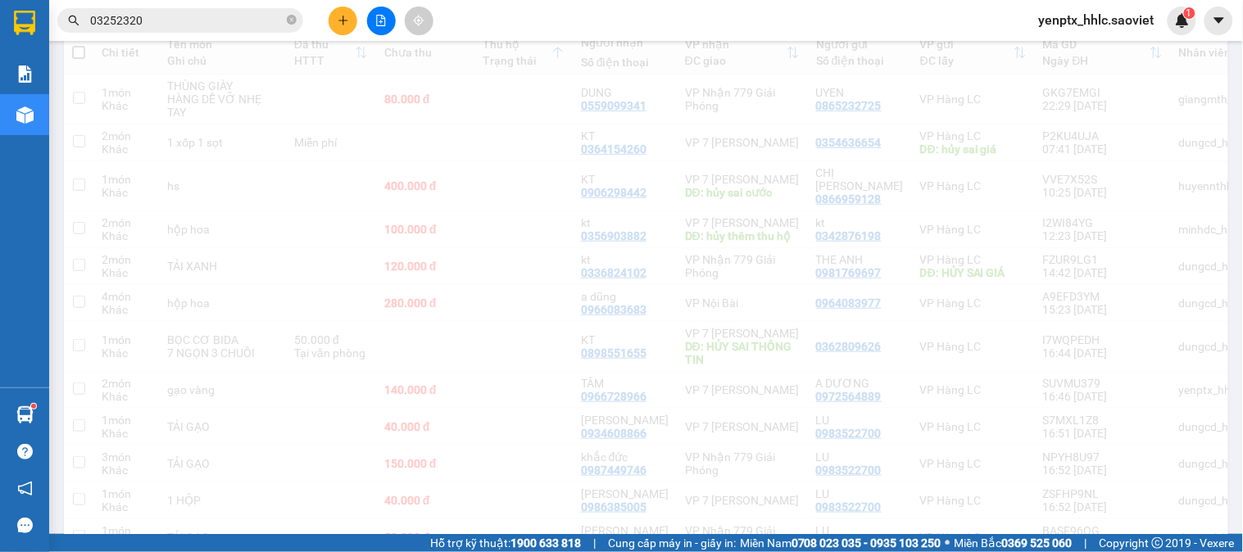
scroll to position [0, 0]
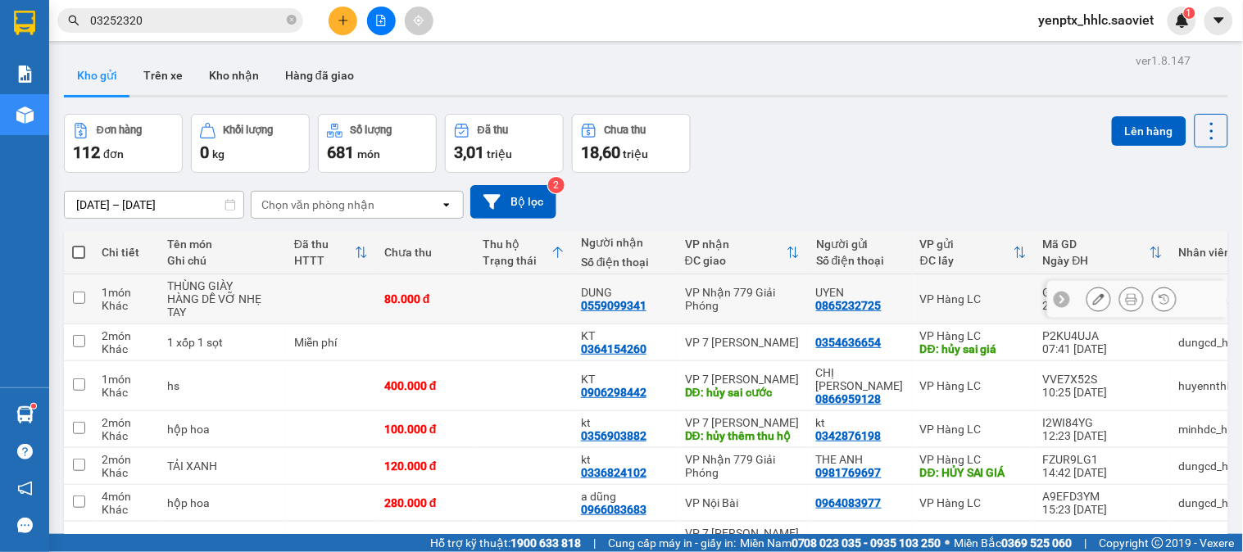
click at [552, 257] on icon at bounding box center [558, 252] width 13 height 13
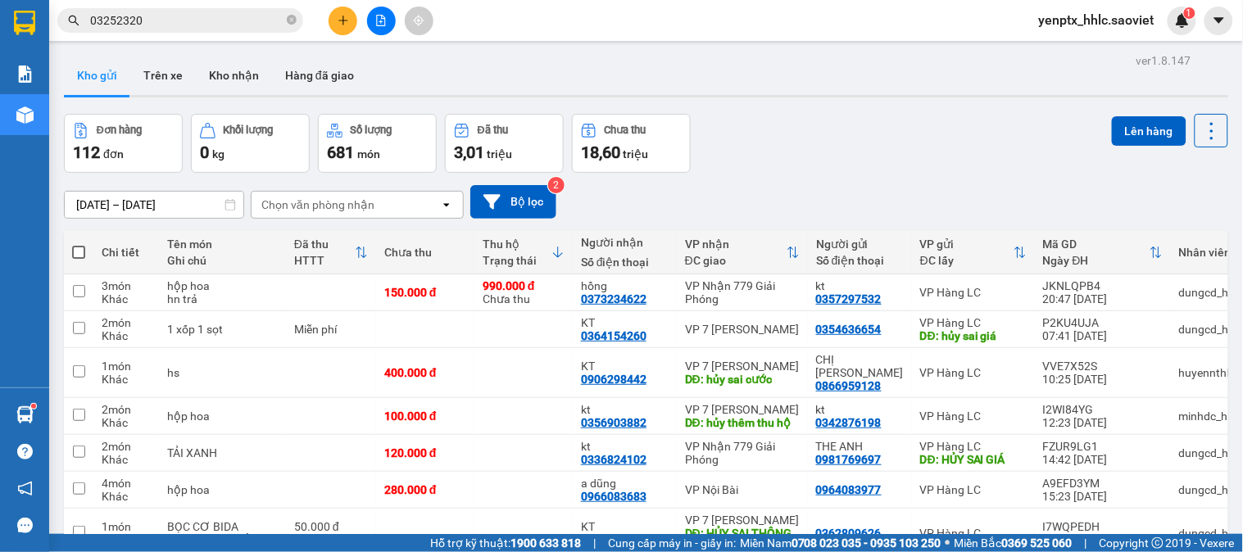
click at [553, 257] on icon at bounding box center [558, 252] width 10 height 11
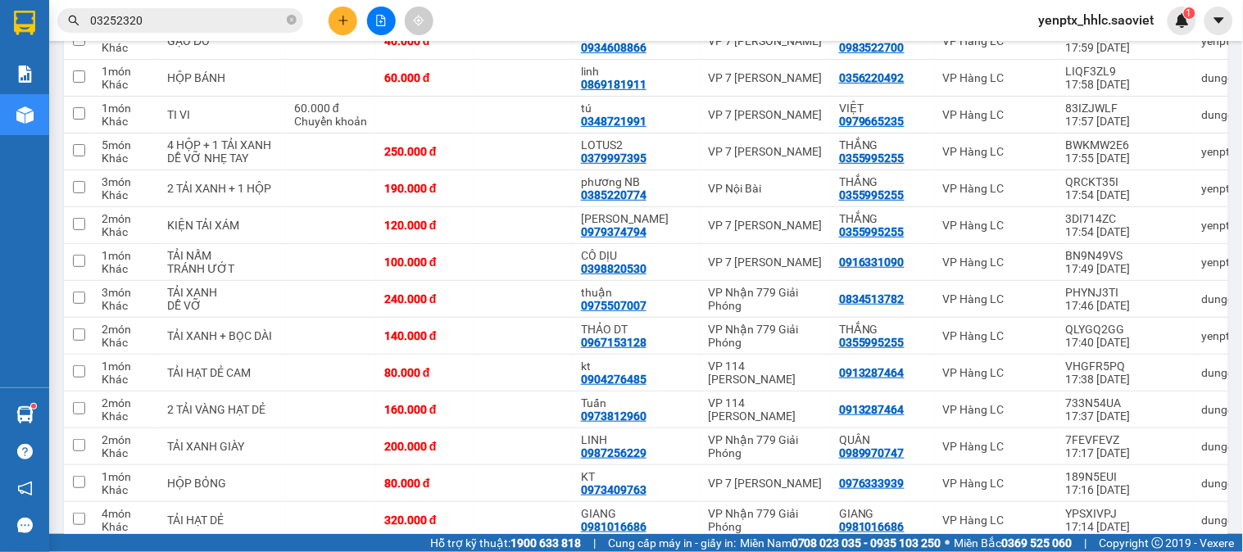
scroll to position [3937, 0]
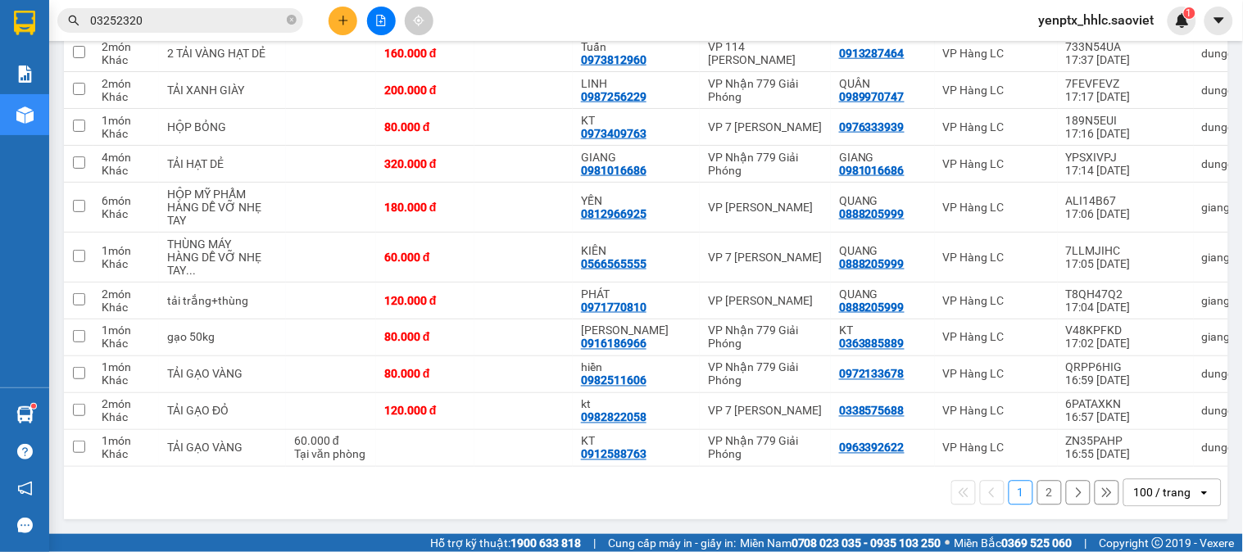
click at [1037, 490] on button "2" at bounding box center [1049, 493] width 25 height 25
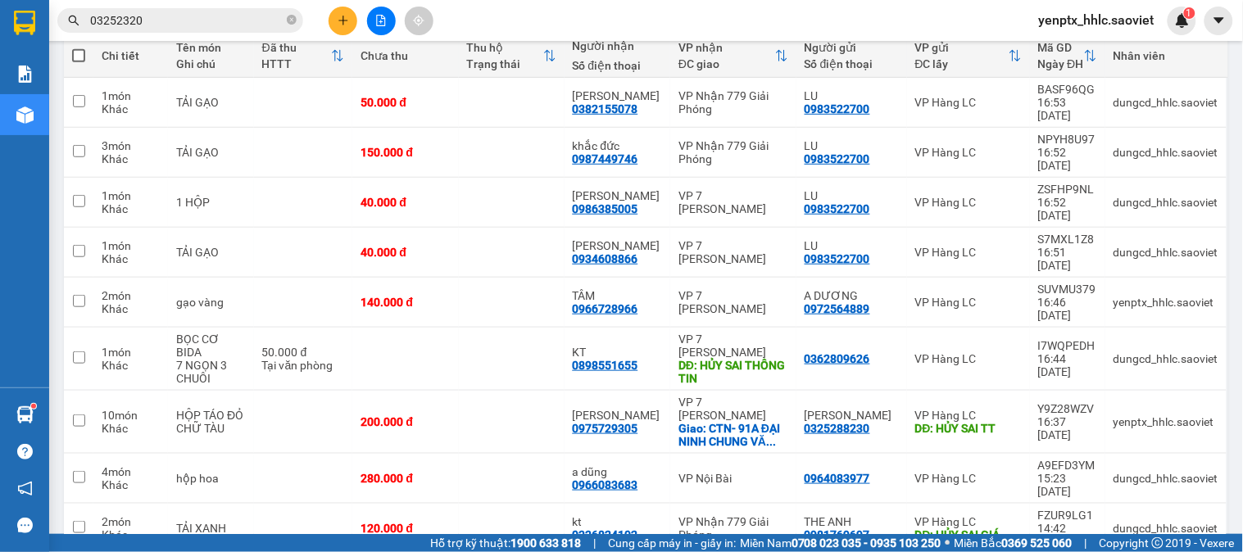
scroll to position [108, 0]
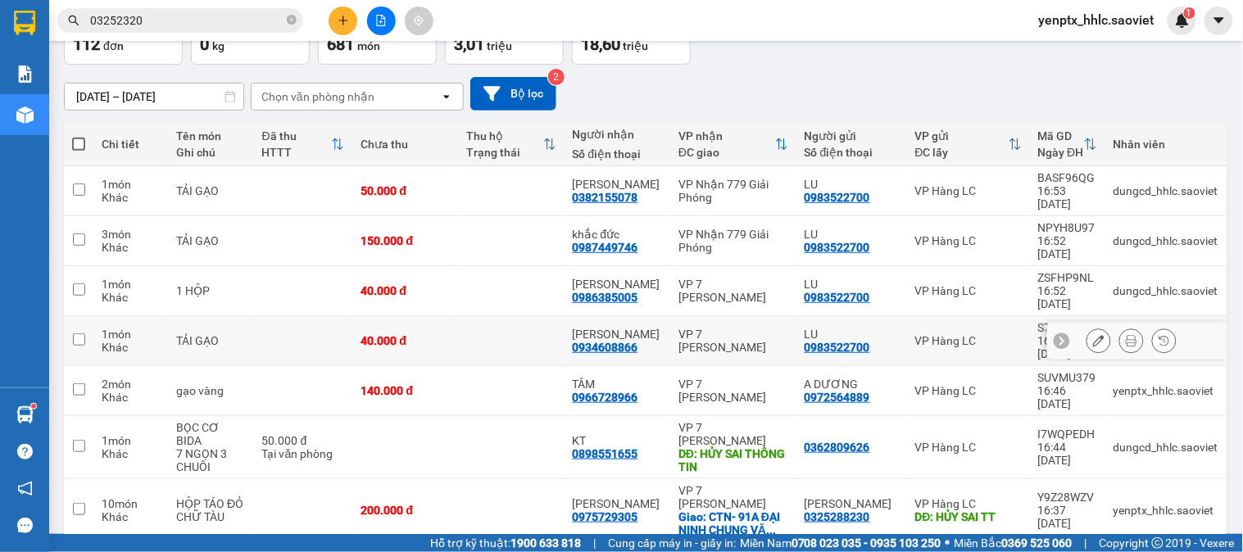
click at [562, 316] on td at bounding box center [512, 341] width 106 height 50
checkbox input "true"
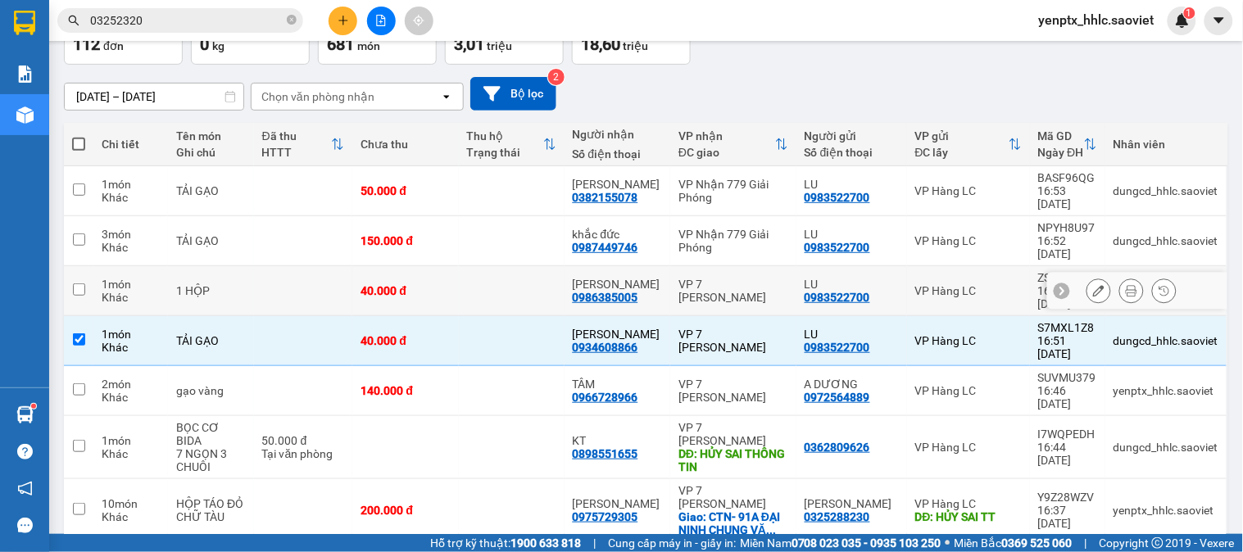
click at [534, 266] on td at bounding box center [512, 291] width 106 height 50
checkbox input "true"
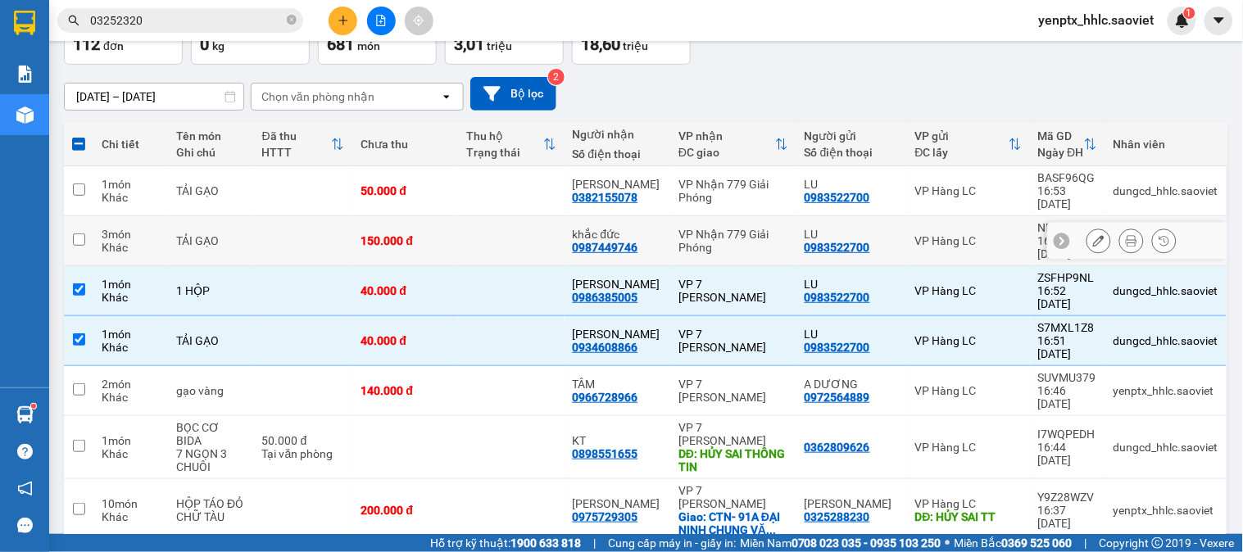
click at [545, 216] on td at bounding box center [512, 241] width 106 height 50
checkbox input "true"
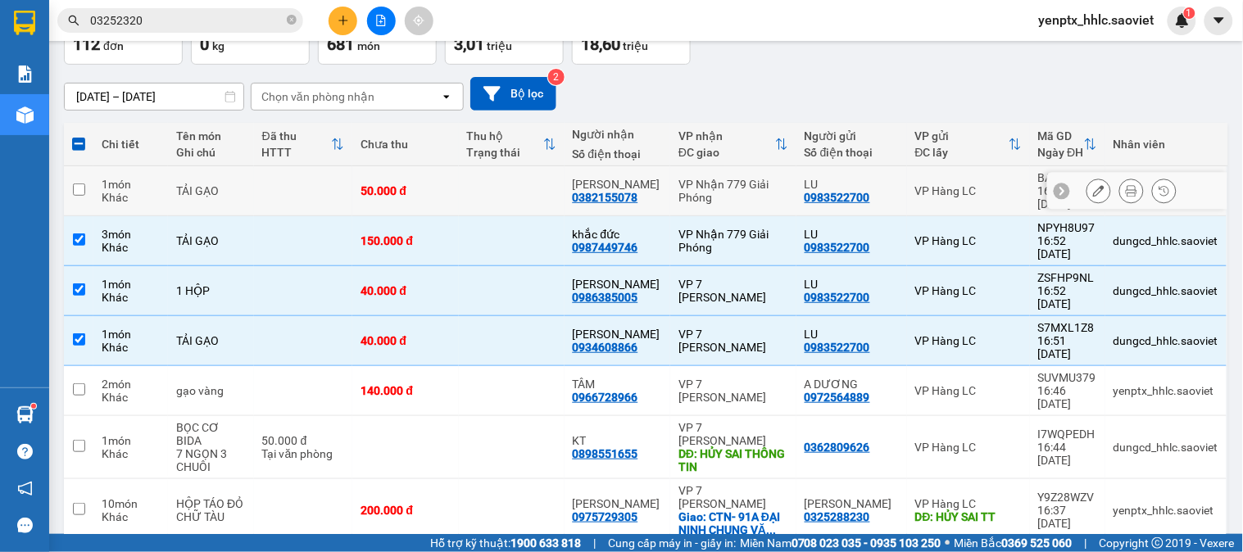
click at [554, 188] on td at bounding box center [512, 191] width 106 height 50
checkbox input "true"
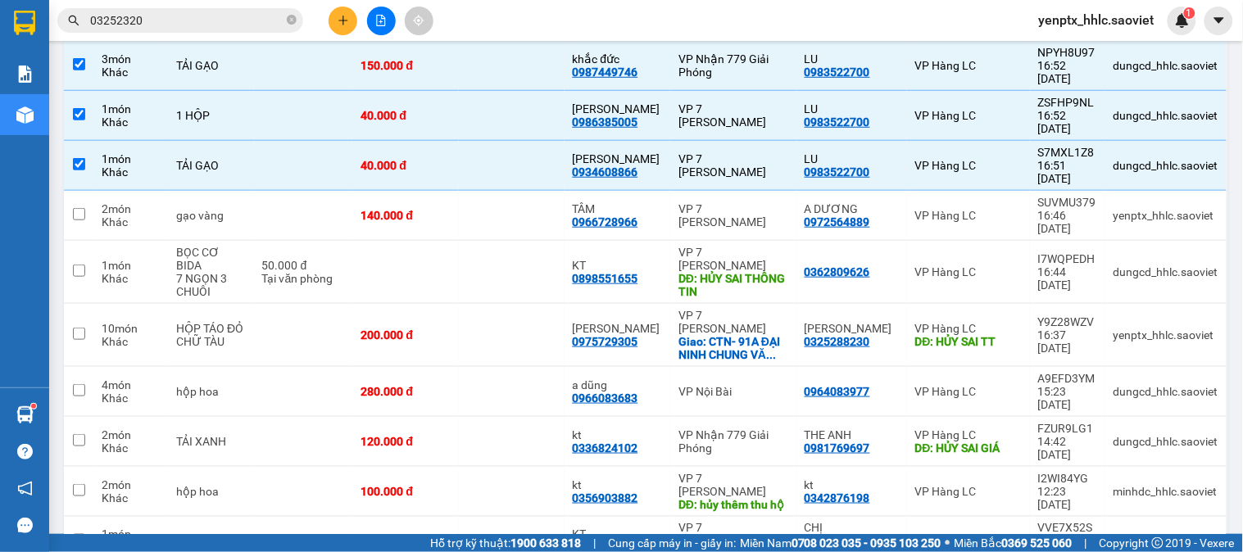
scroll to position [290, 0]
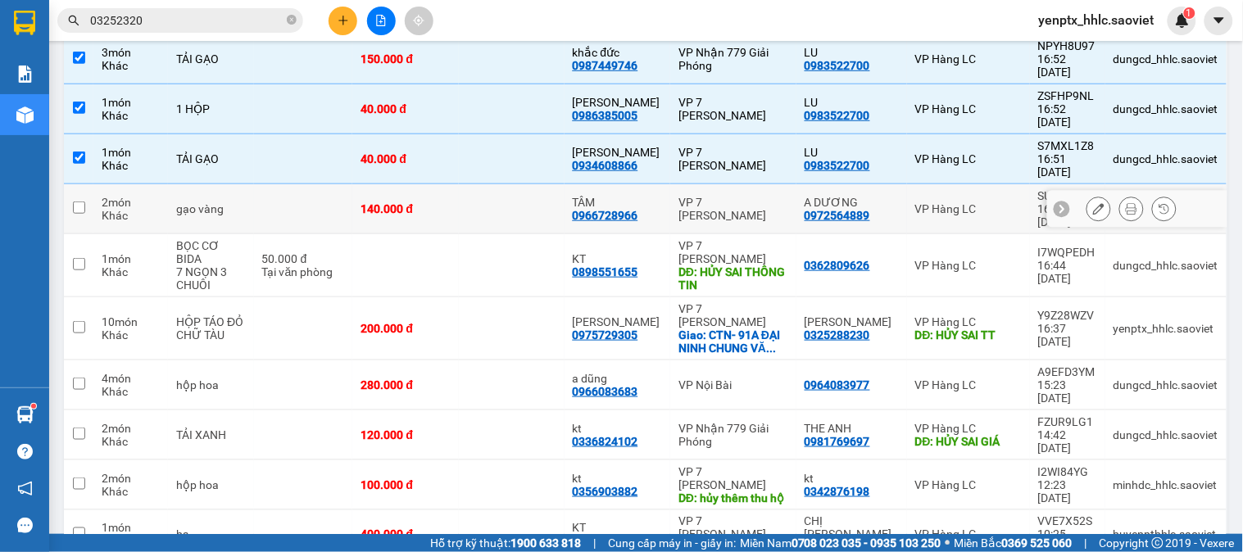
click at [498, 184] on td at bounding box center [512, 209] width 106 height 50
checkbox input "true"
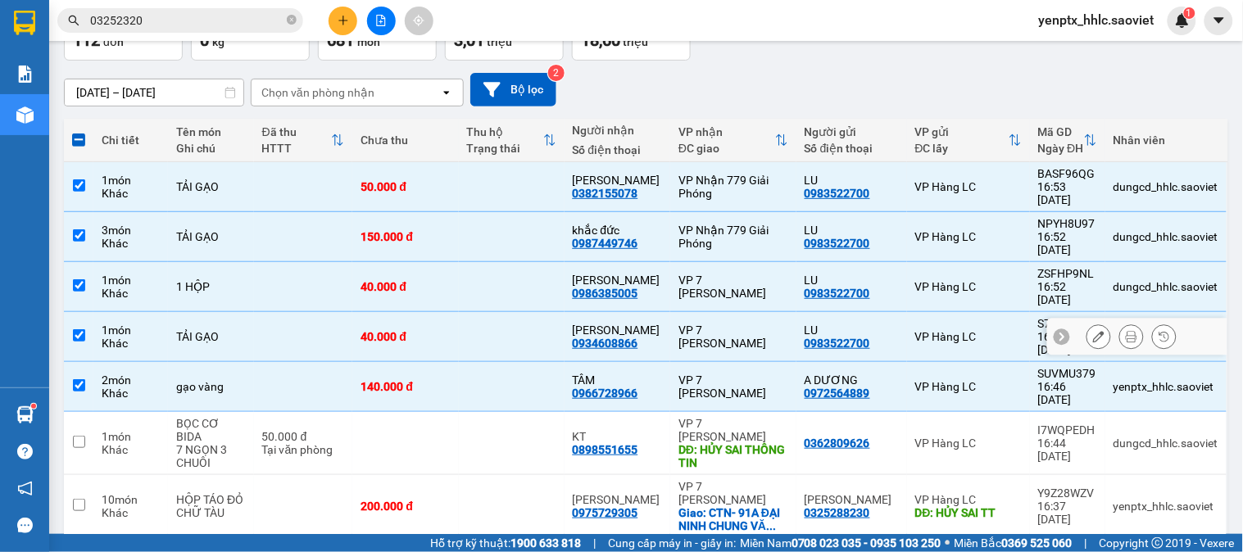
scroll to position [0, 0]
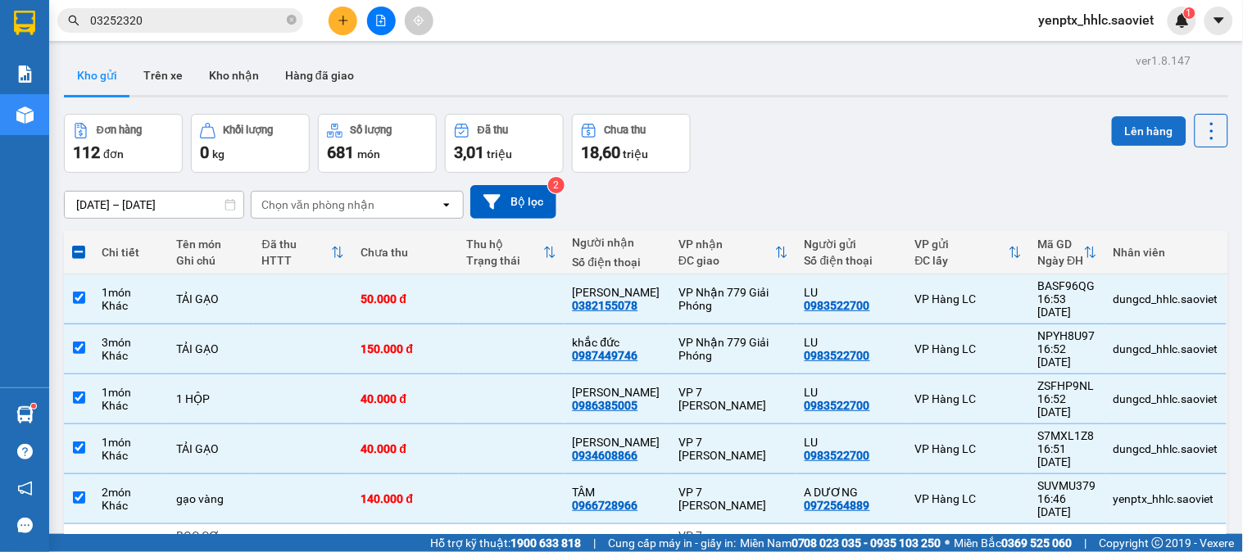
click at [1136, 123] on button "Lên hàng" at bounding box center [1149, 131] width 75 height 30
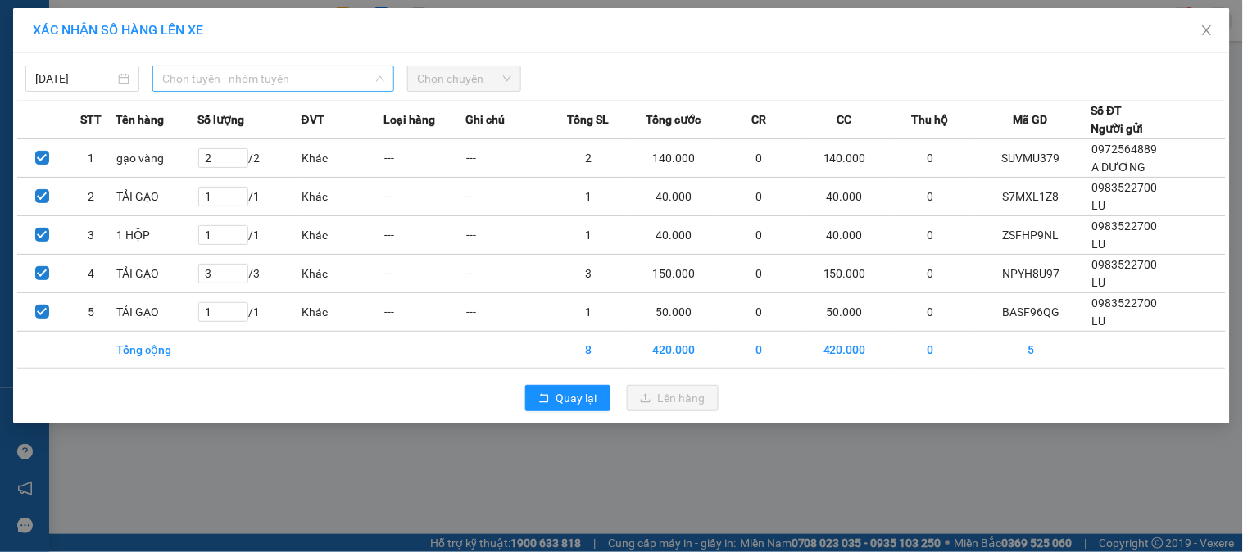
click at [334, 79] on span "Chọn tuyến - nhóm tuyến" at bounding box center [273, 78] width 222 height 25
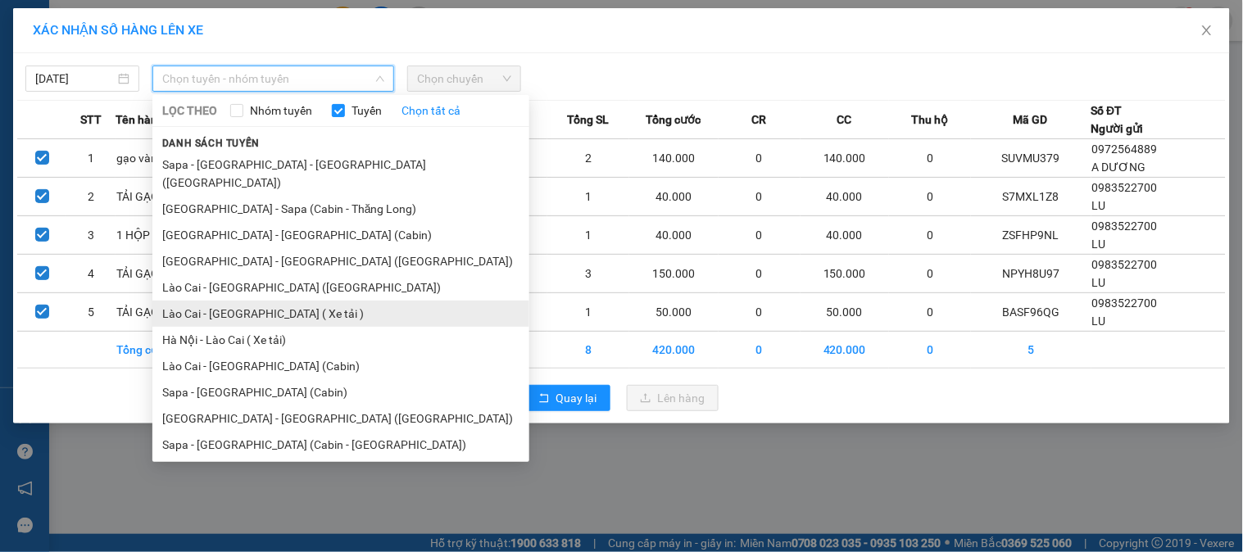
click at [346, 301] on li "Lào Cai - Hà Nội ( Xe tải )" at bounding box center [340, 314] width 377 height 26
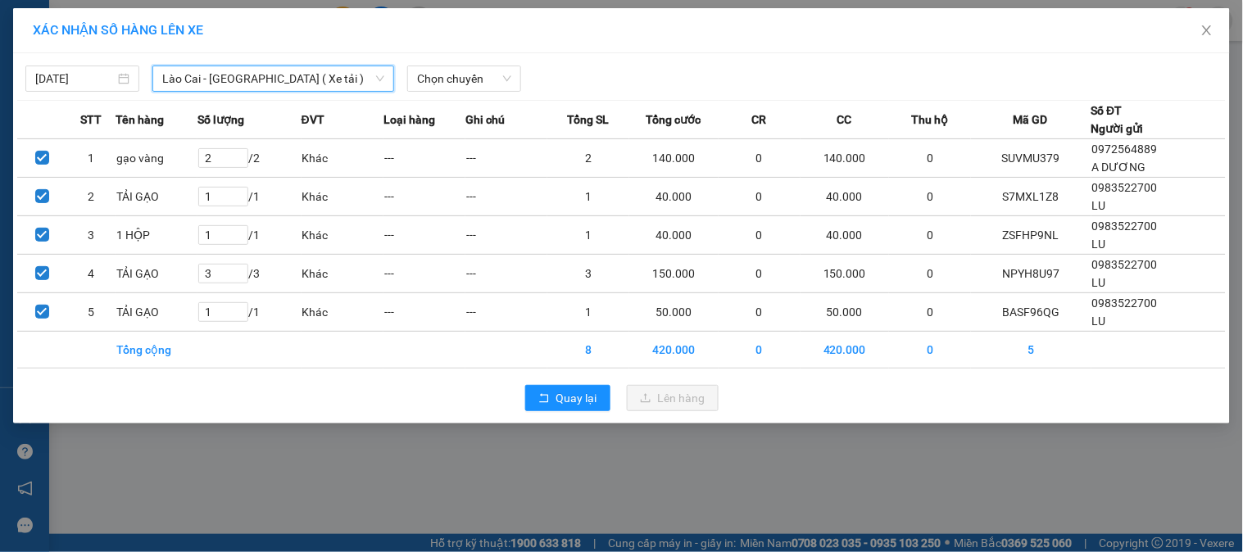
click at [479, 97] on div "14/10/2025 Lào Cai - Hà Nội ( Xe tải ) Lào Cai - Hà Nội ( Xe tải ) LỌC THEO Nhó…" at bounding box center [621, 238] width 1217 height 370
click at [503, 68] on span "Chọn chuyến" at bounding box center [464, 78] width 94 height 25
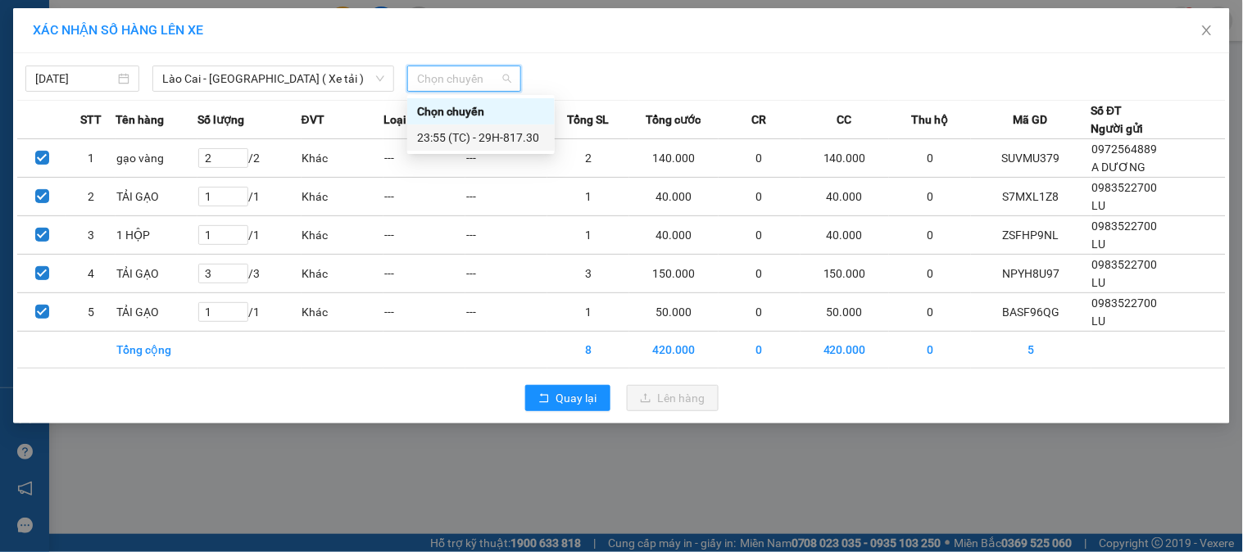
click at [529, 134] on div "23:55 (TC) - 29H-817.30" at bounding box center [481, 138] width 128 height 18
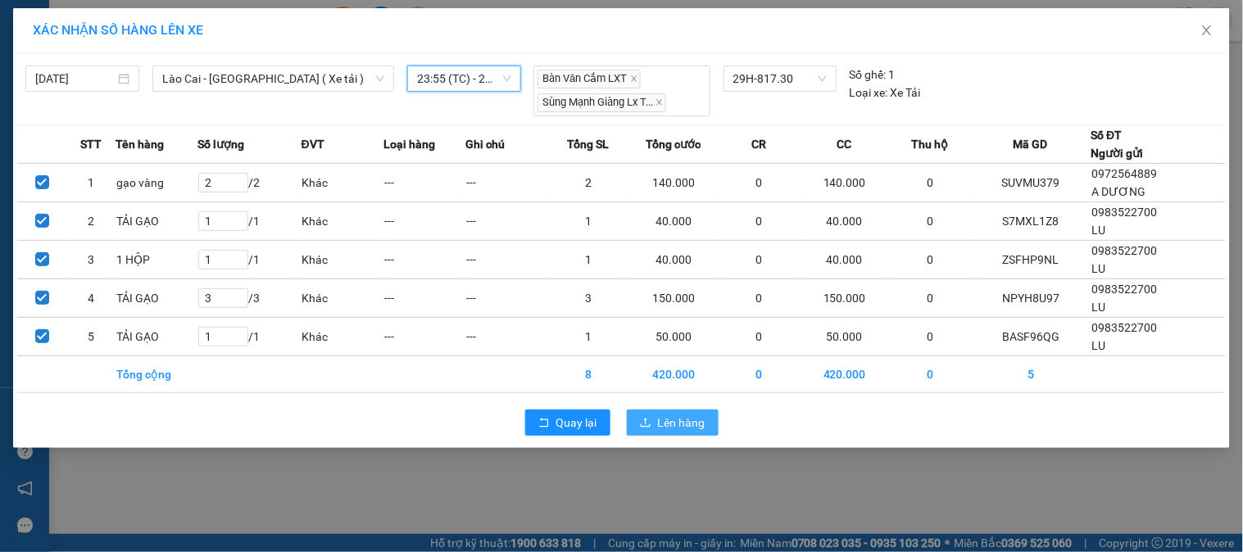
click at [676, 428] on span "Lên hàng" at bounding box center [682, 423] width 48 height 18
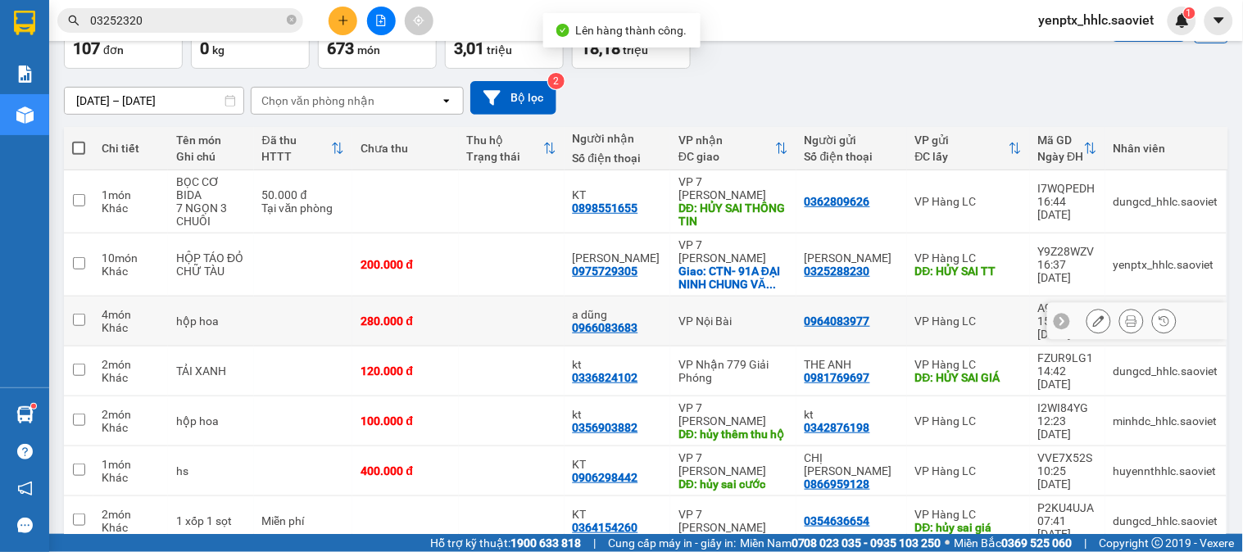
scroll to position [105, 0]
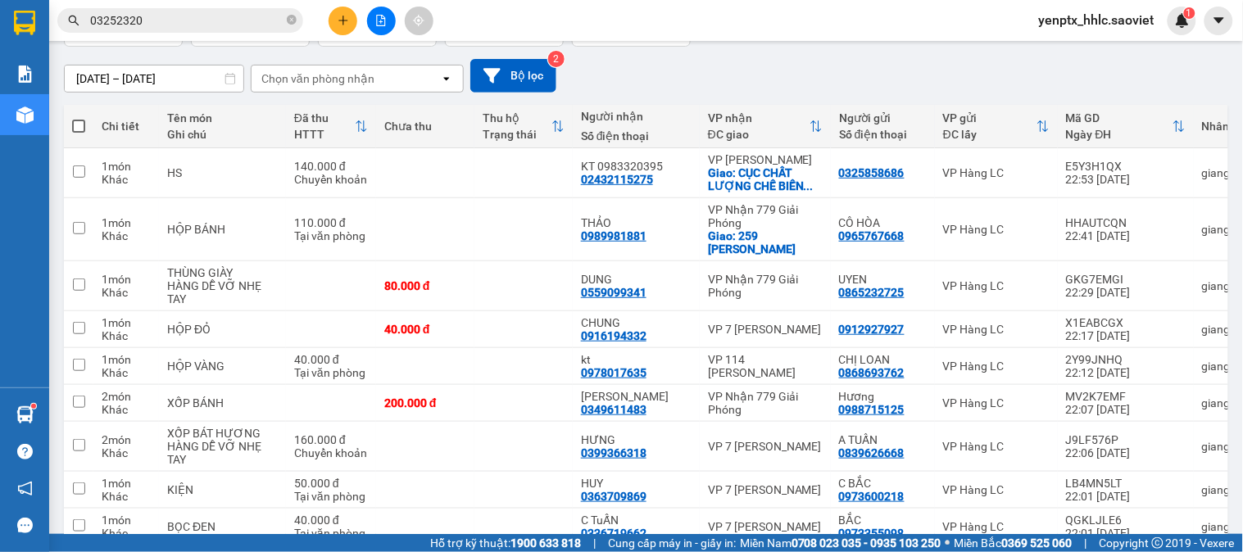
scroll to position [0, 0]
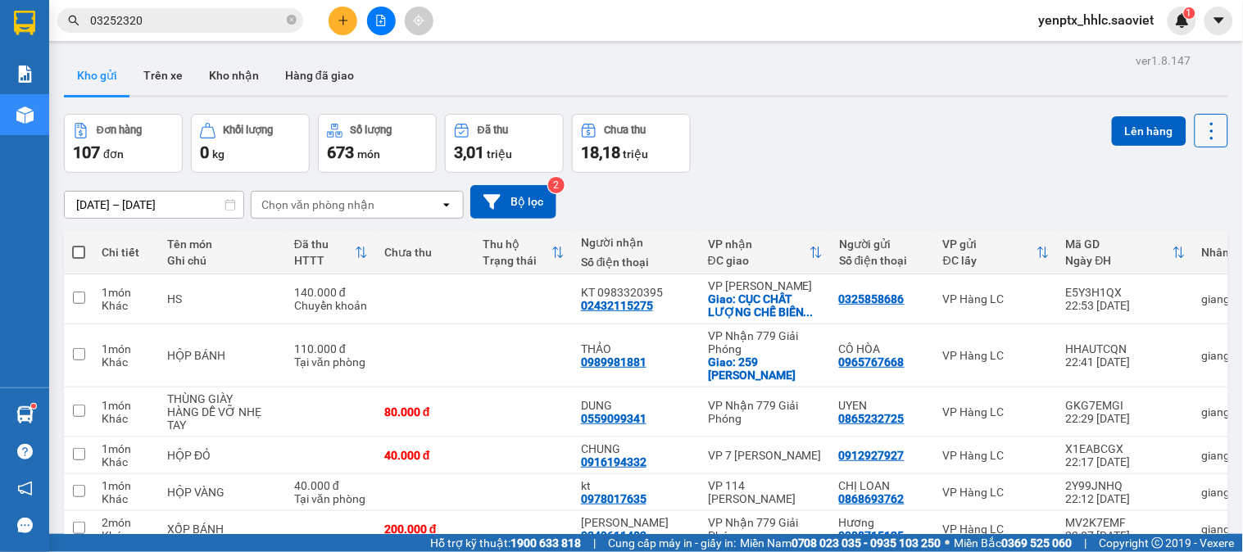
click at [1202, 129] on icon at bounding box center [1212, 131] width 23 height 23
click at [1180, 238] on span "Làm mới" at bounding box center [1174, 234] width 45 height 16
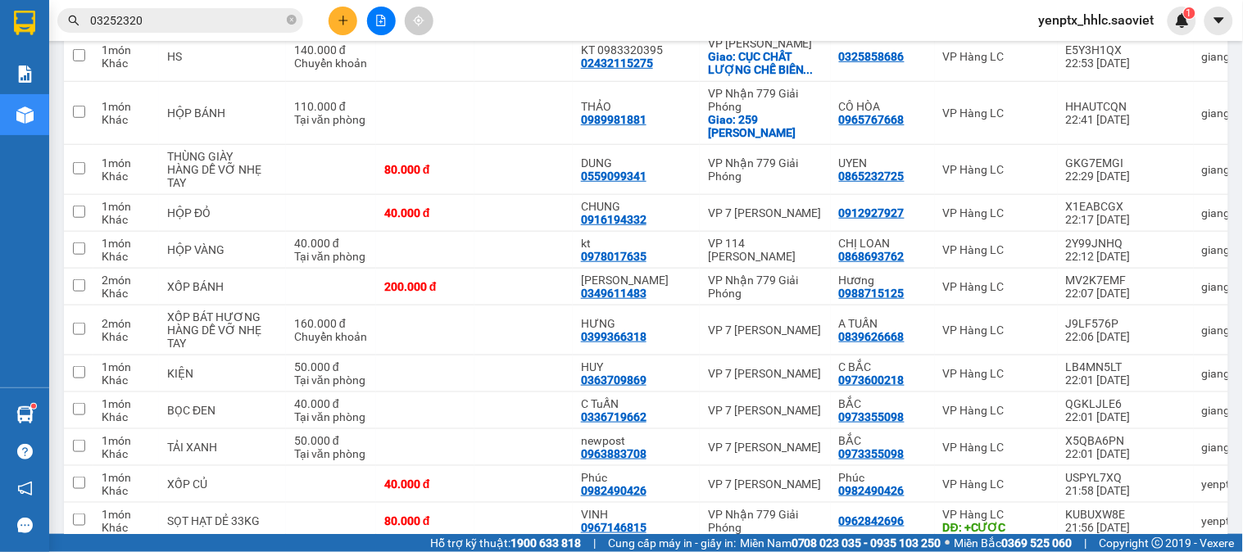
scroll to position [956, 0]
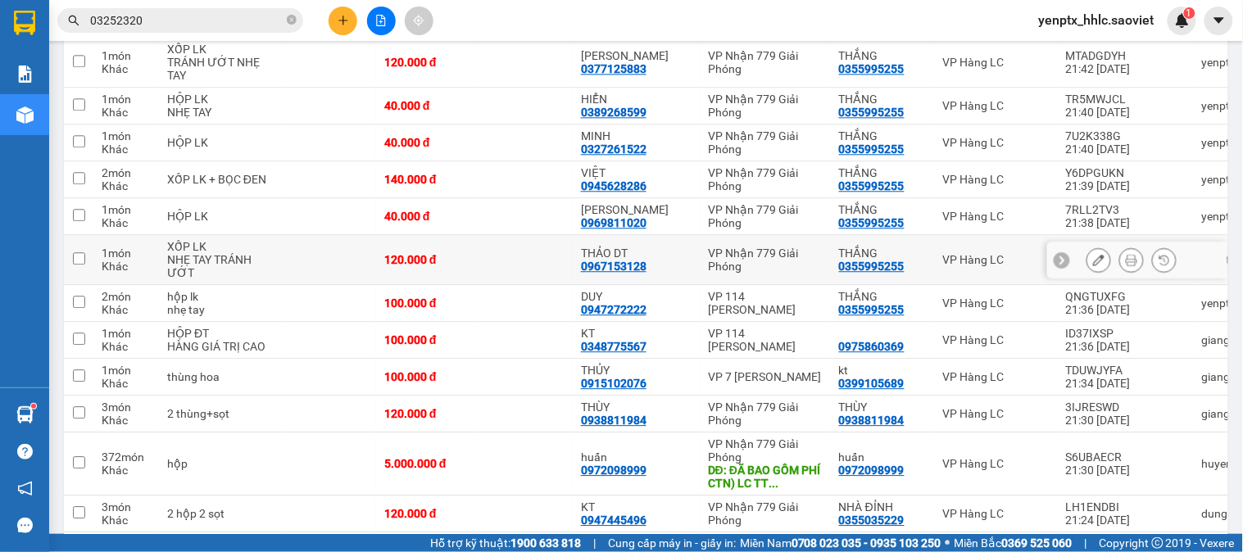
click at [496, 248] on td at bounding box center [523, 260] width 98 height 50
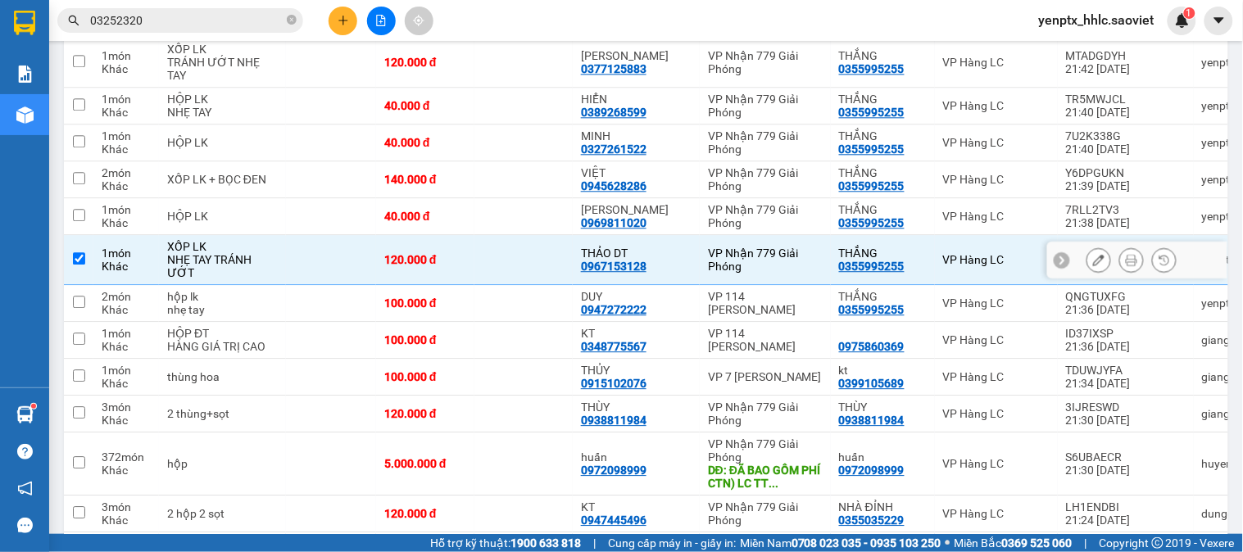
click at [528, 263] on td at bounding box center [523, 260] width 98 height 50
checkbox input "false"
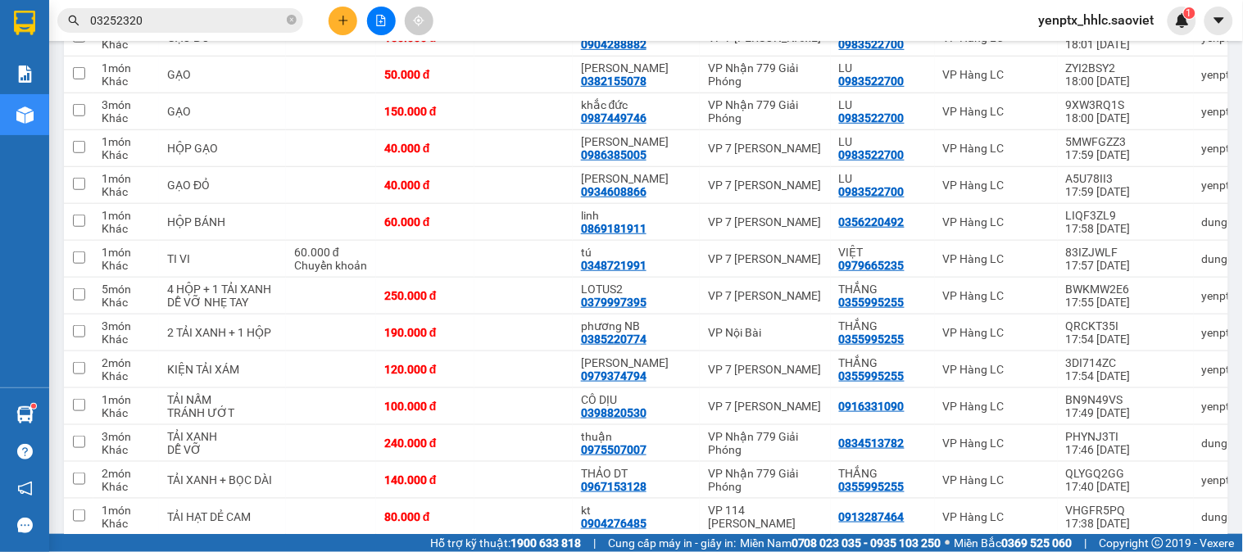
scroll to position [3688, 0]
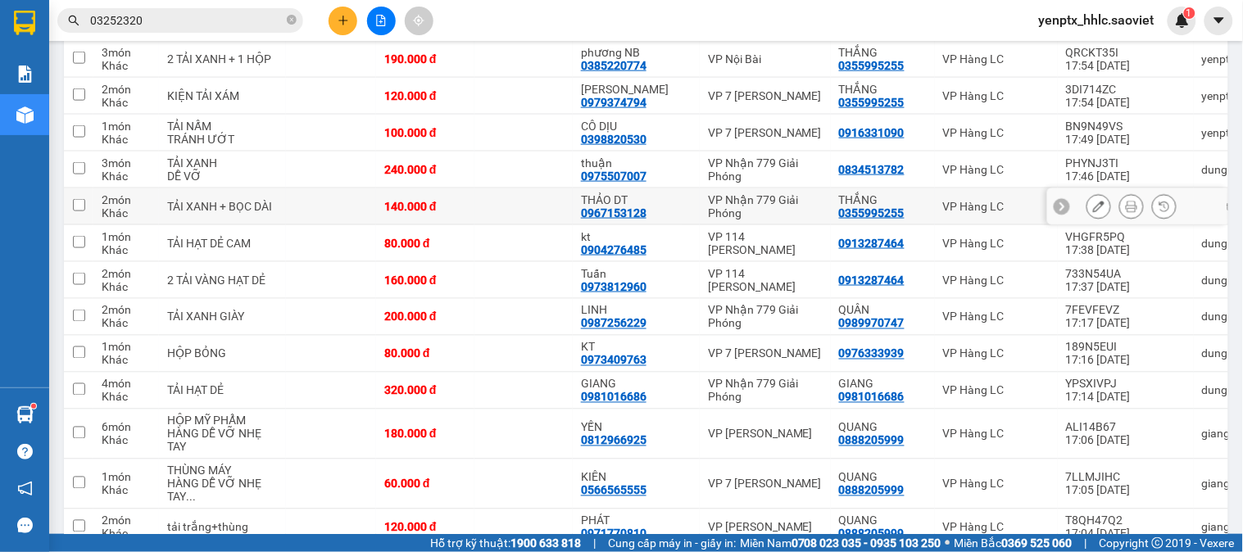
click at [511, 206] on td at bounding box center [523, 206] width 98 height 37
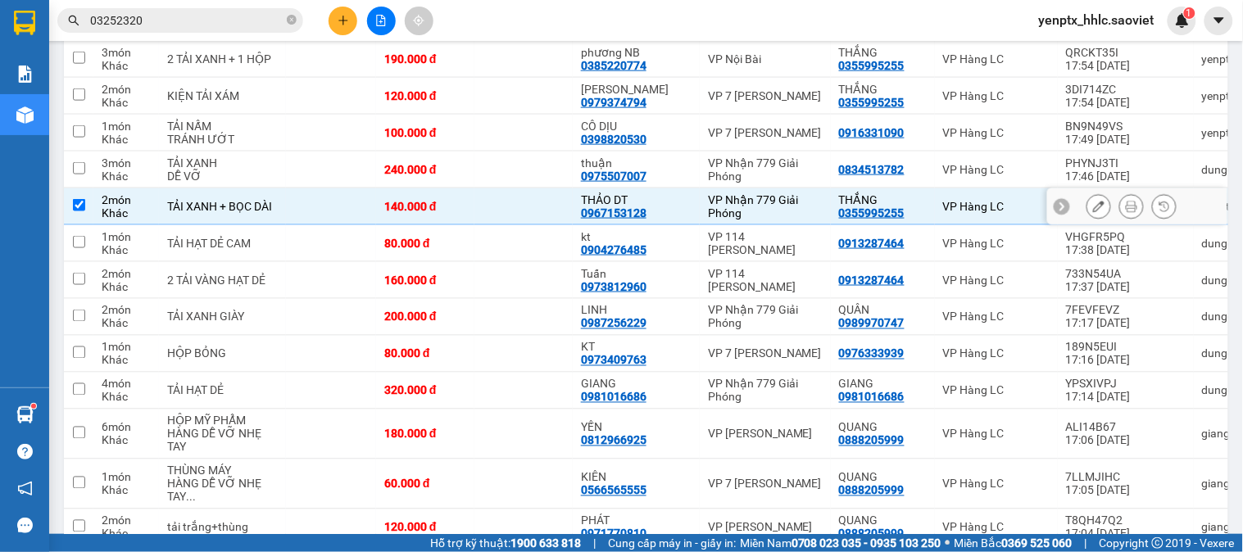
checkbox input "true"
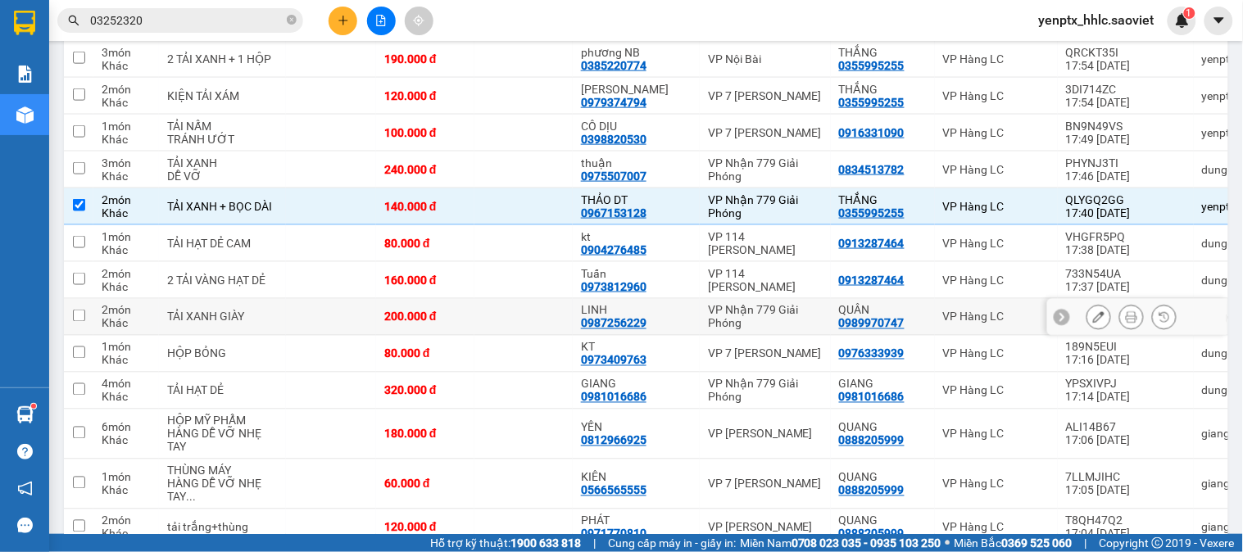
click at [512, 326] on td at bounding box center [523, 317] width 98 height 37
checkbox input "true"
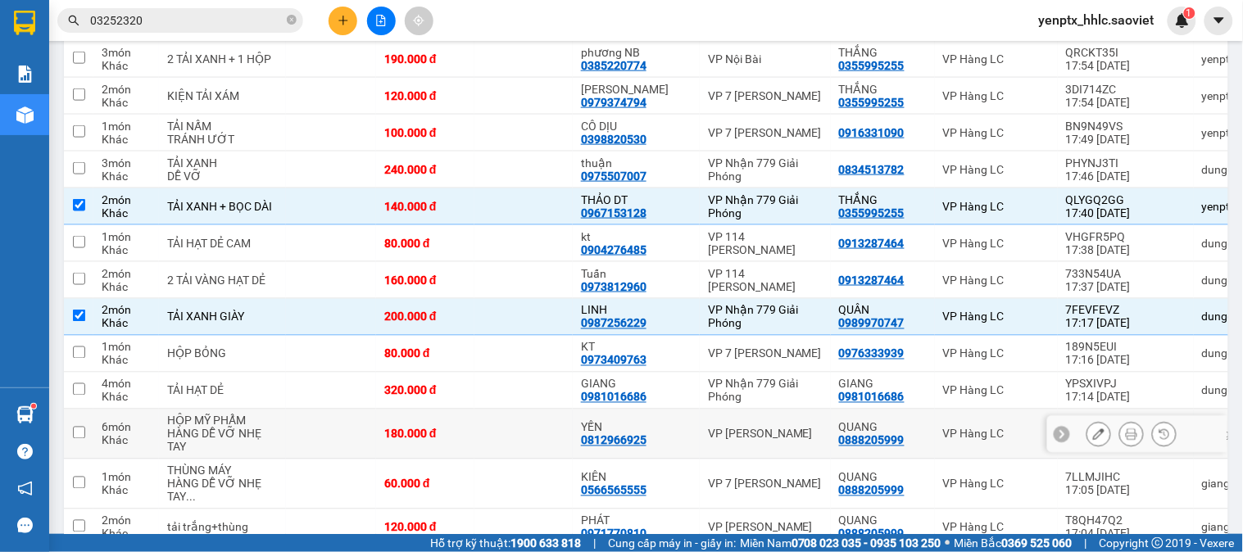
click at [535, 449] on td at bounding box center [523, 435] width 98 height 50
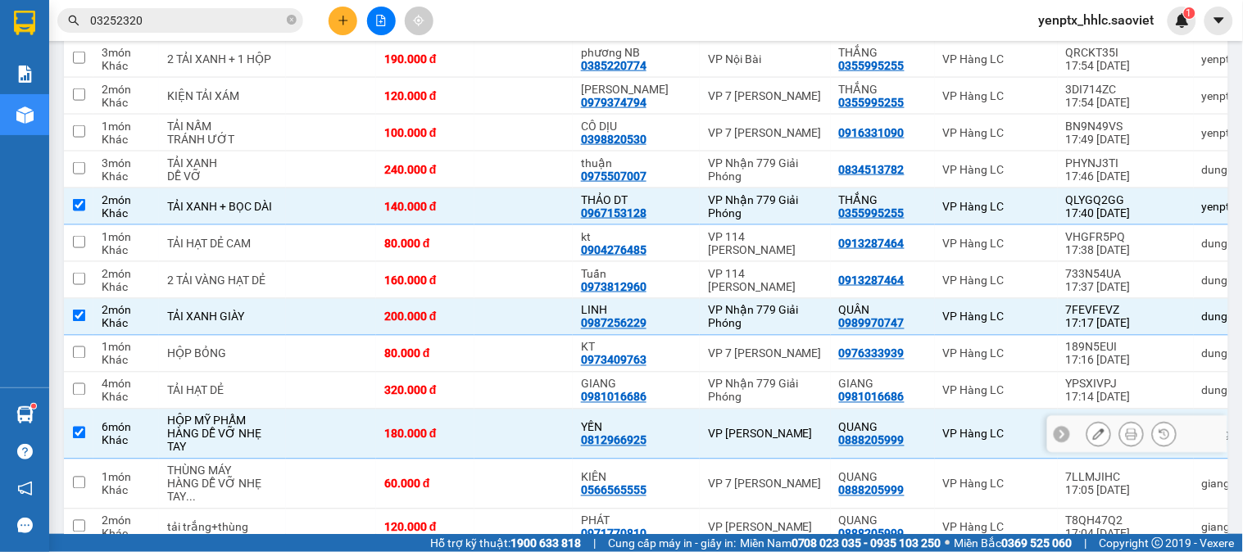
checkbox input "true"
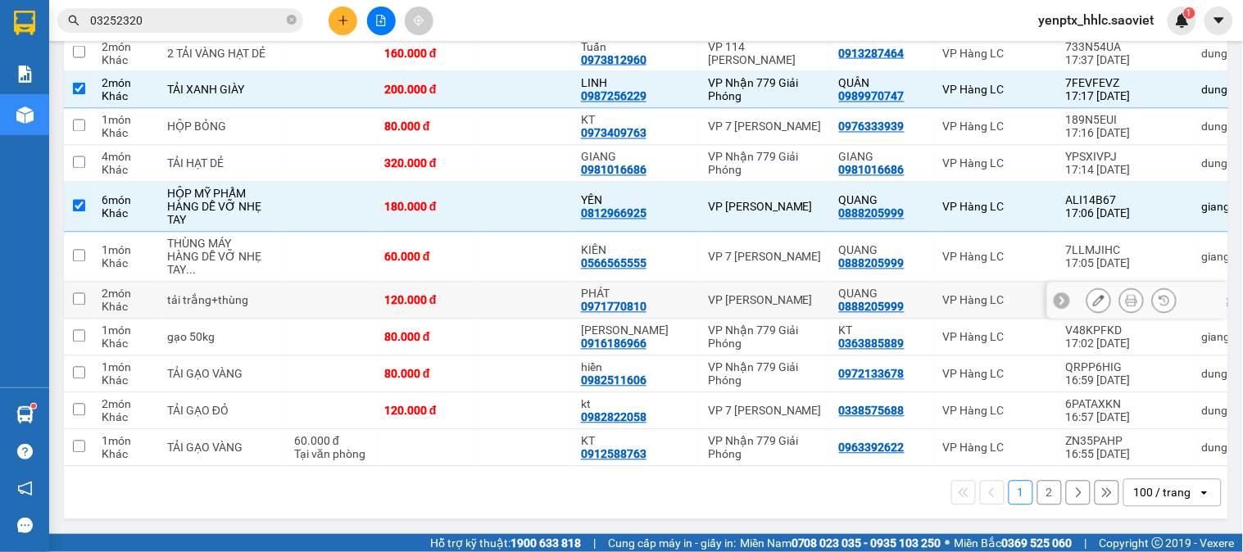
drag, startPoint x: 533, startPoint y: 293, endPoint x: 574, endPoint y: 249, distance: 60.3
click at [544, 287] on td at bounding box center [523, 301] width 98 height 37
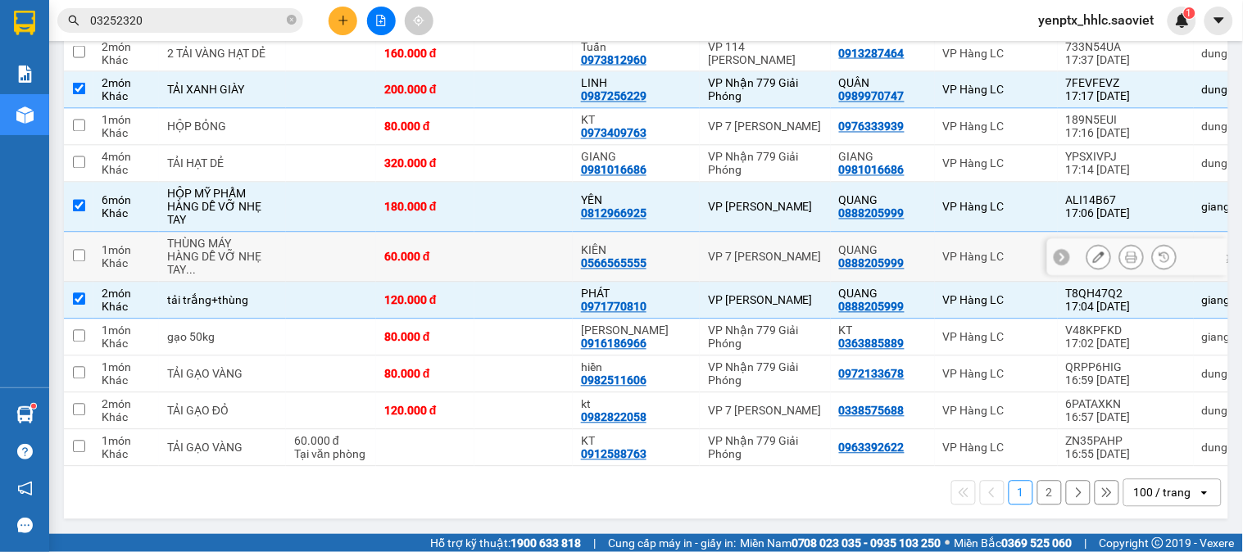
checkbox input "true"
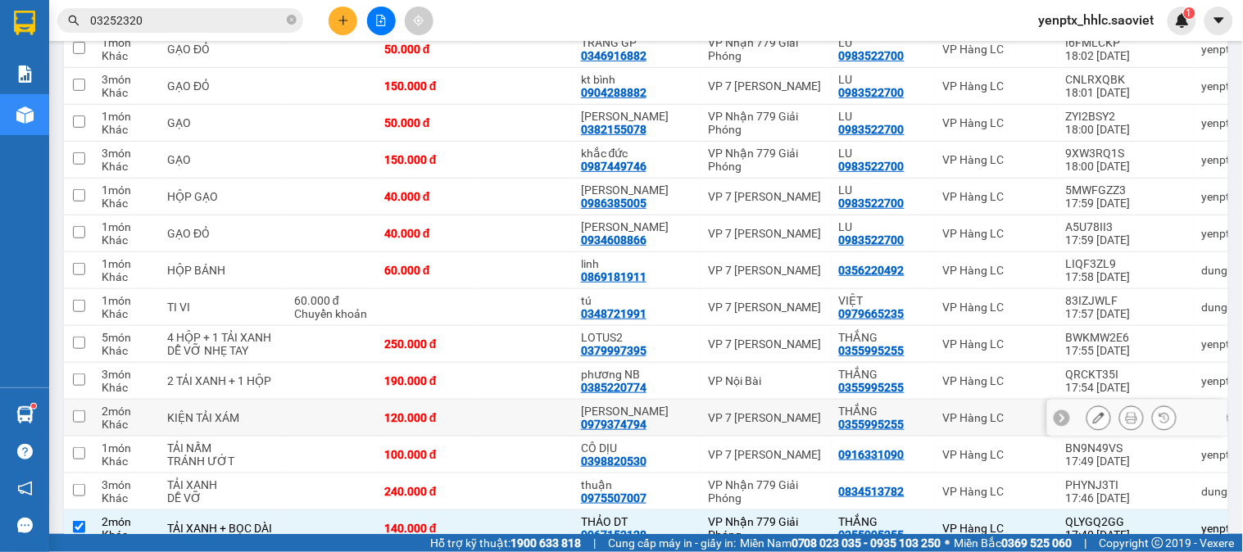
scroll to position [3390, 0]
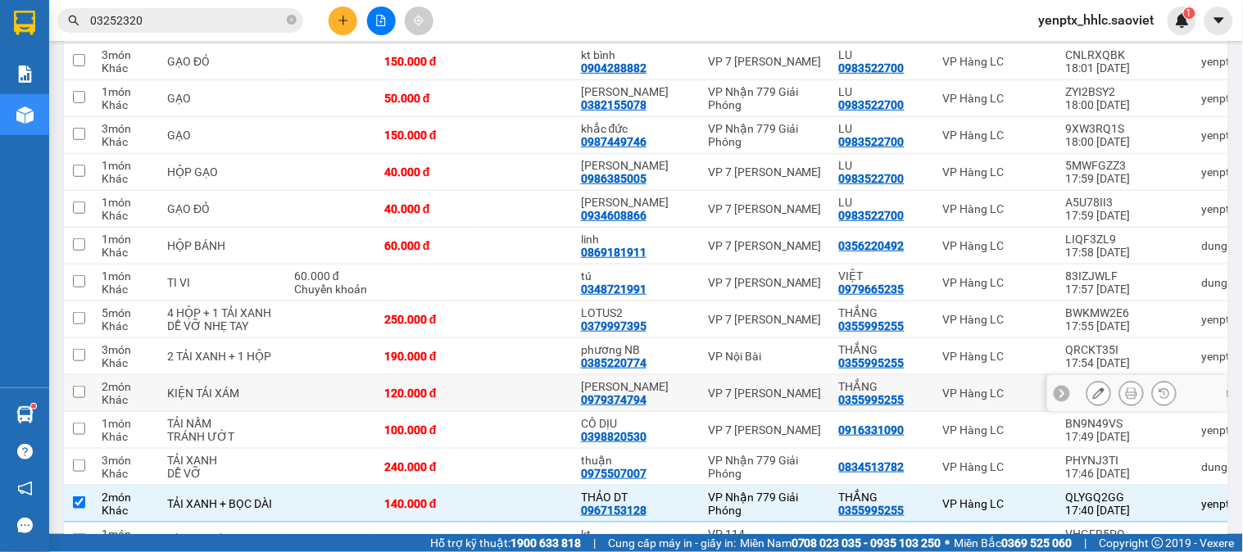
click at [545, 399] on td at bounding box center [523, 393] width 98 height 37
checkbox input "true"
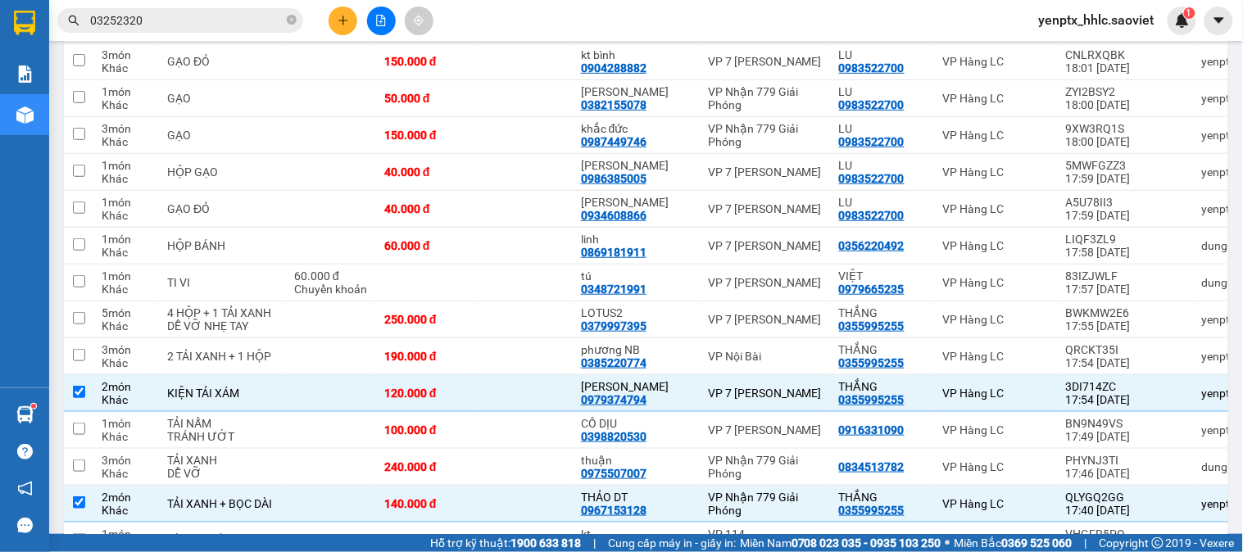
scroll to position [3937, 0]
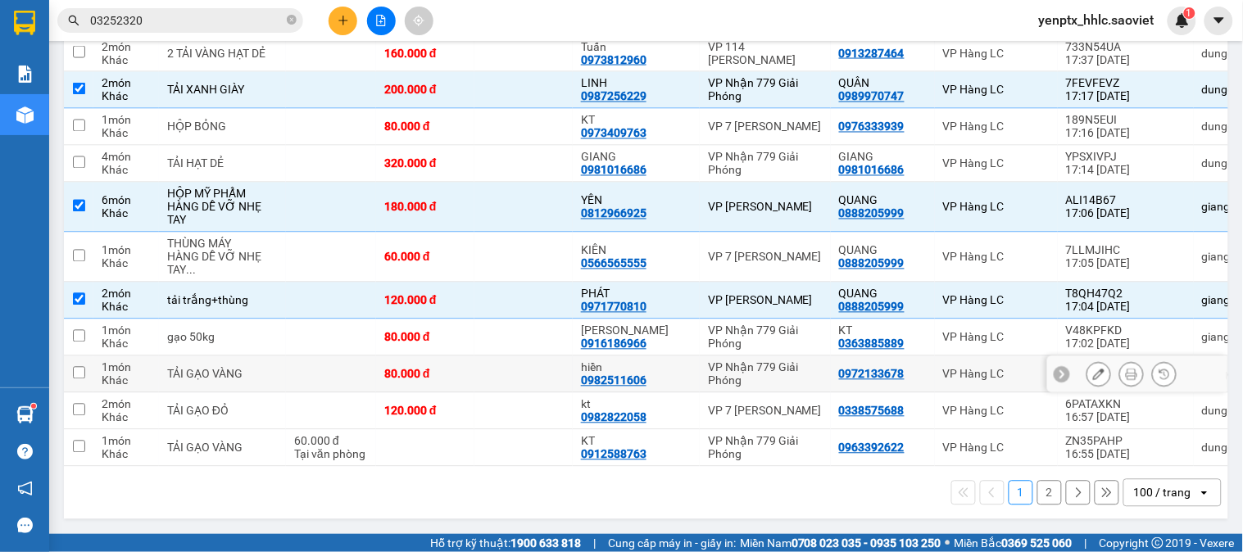
click at [525, 379] on td at bounding box center [523, 374] width 98 height 37
checkbox input "true"
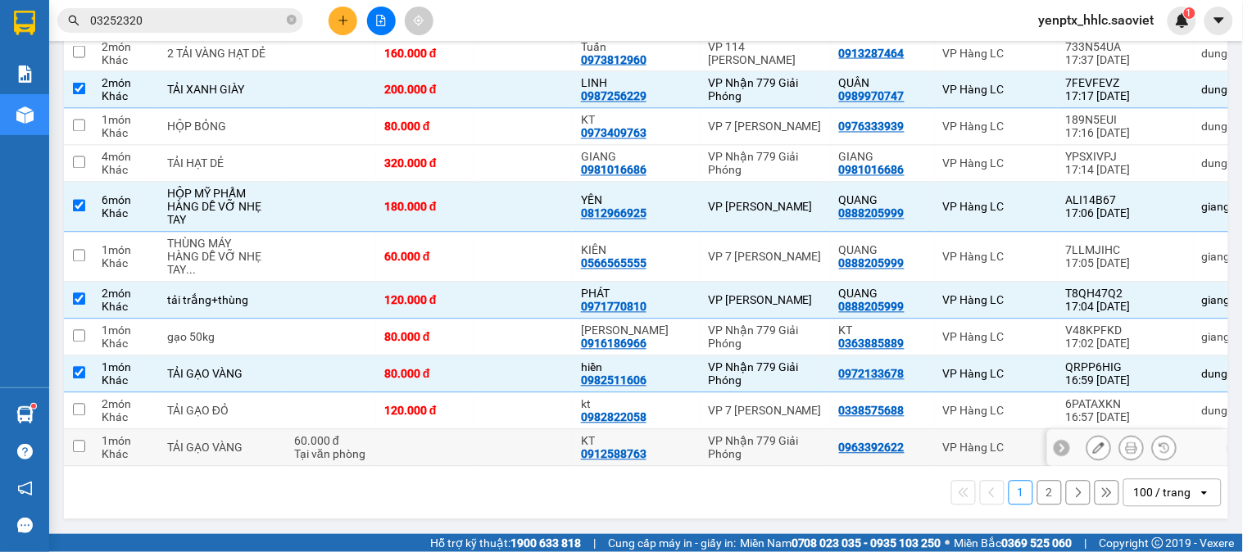
click at [438, 448] on td at bounding box center [425, 448] width 98 height 37
checkbox input "true"
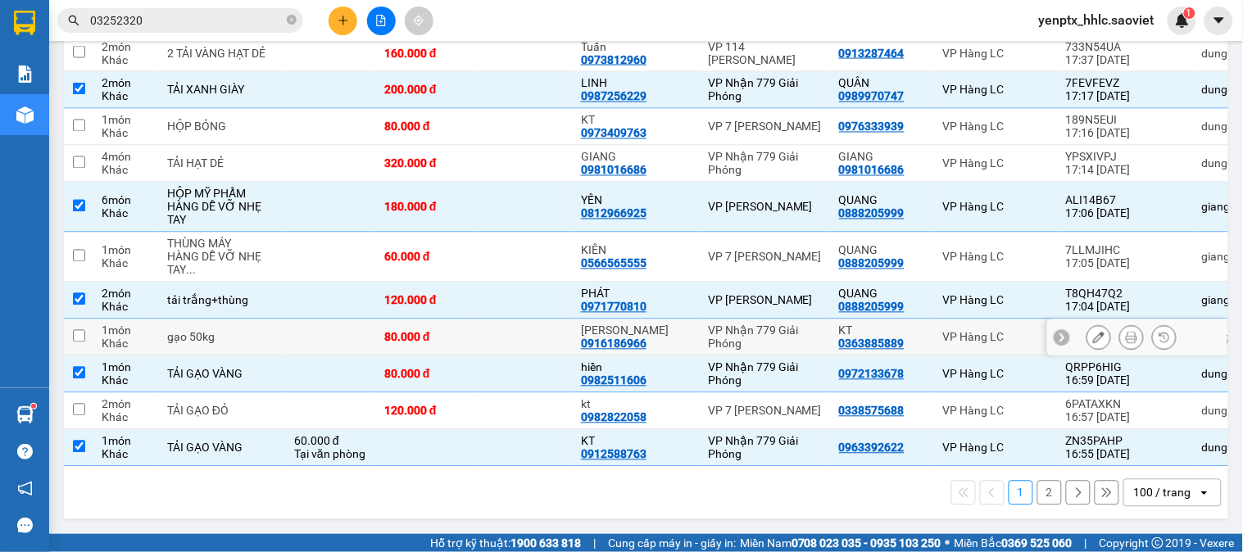
click at [510, 333] on td at bounding box center [523, 338] width 98 height 37
checkbox input "true"
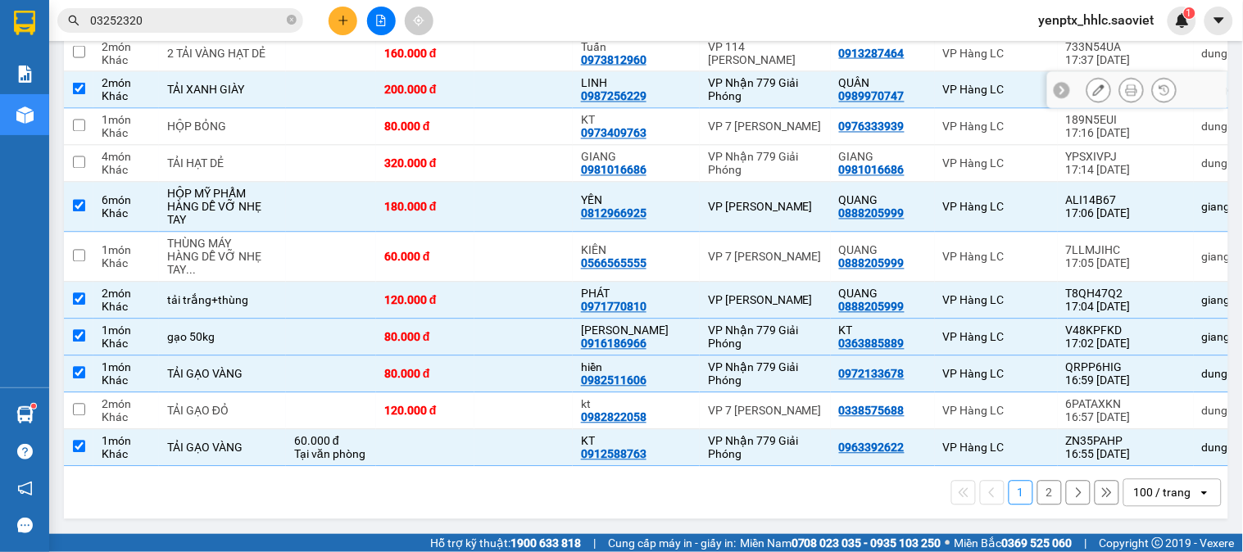
scroll to position [3603, 0]
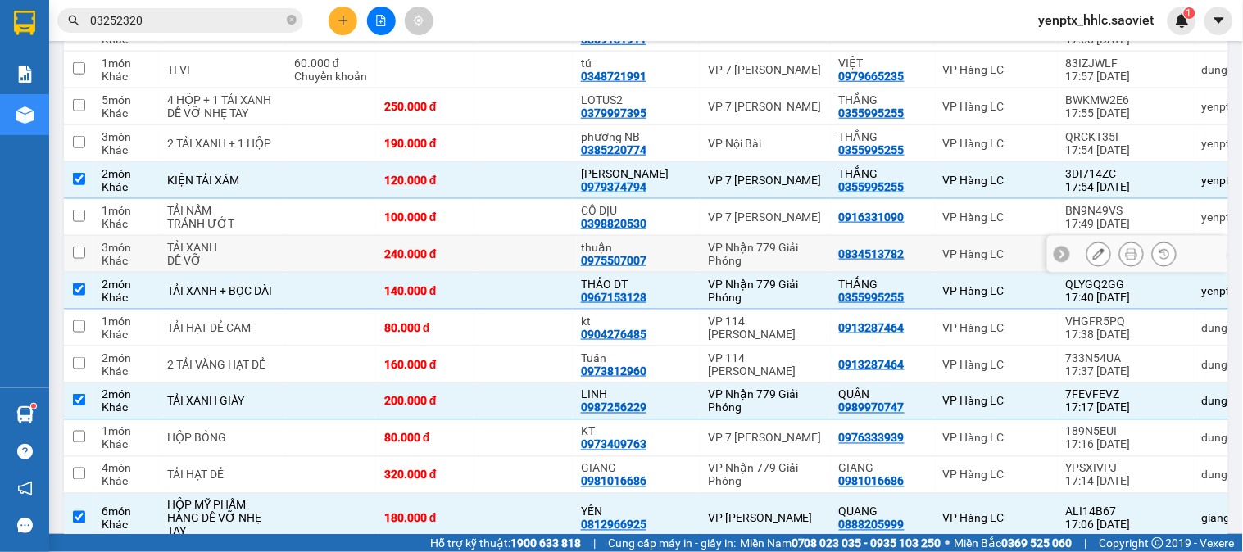
click at [445, 260] on div "240.000 đ" at bounding box center [425, 253] width 82 height 13
checkbox input "true"
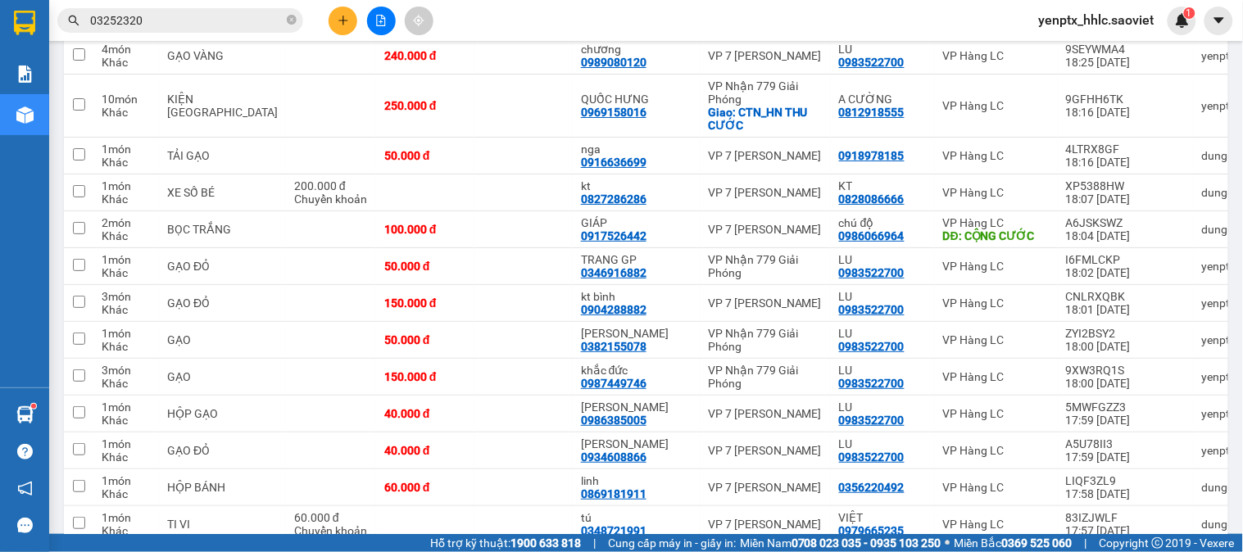
scroll to position [3443, 0]
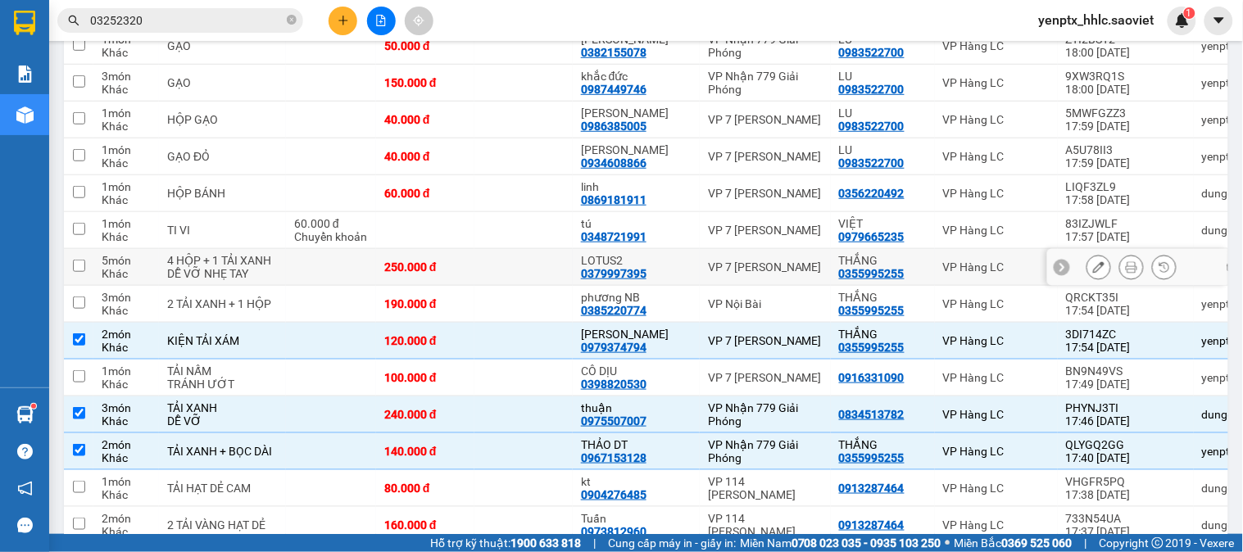
click at [514, 266] on td at bounding box center [523, 267] width 98 height 37
checkbox input "true"
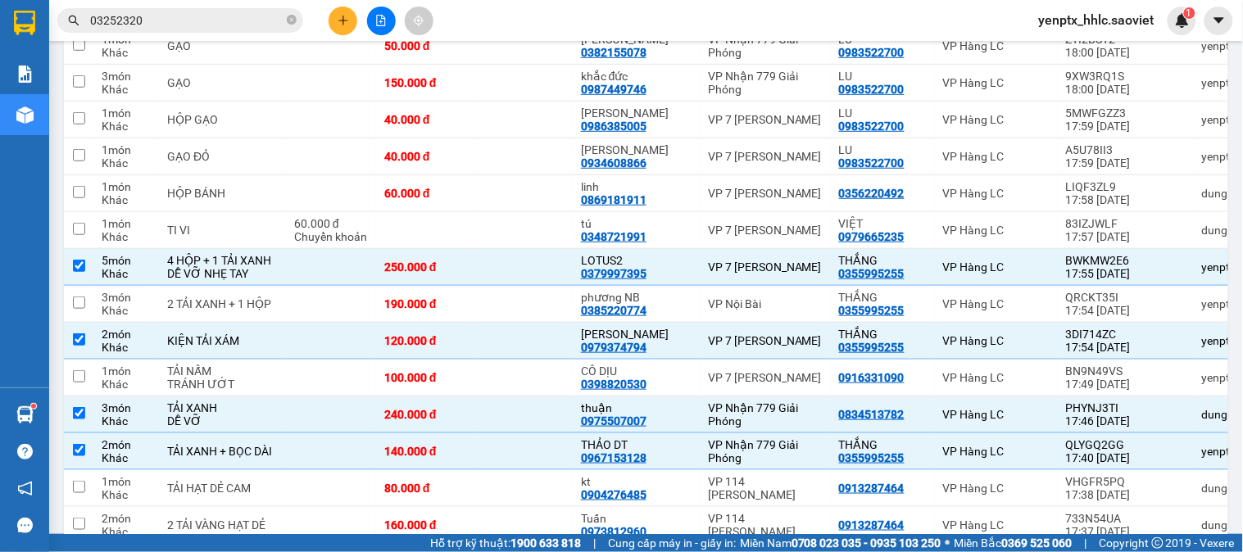
scroll to position [3789, 0]
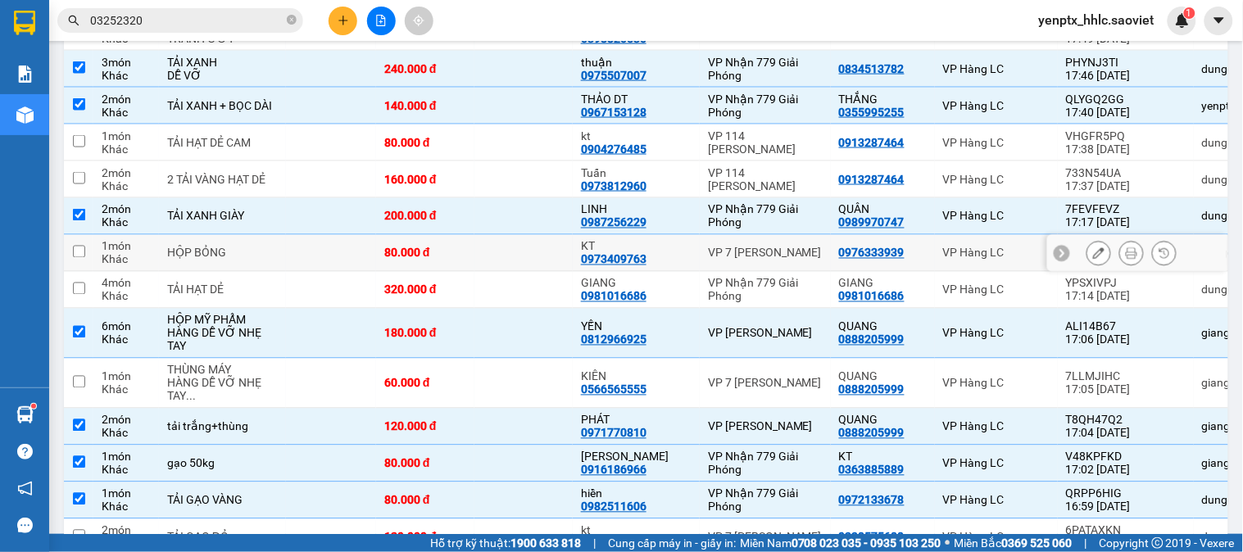
click at [484, 266] on td at bounding box center [523, 253] width 98 height 37
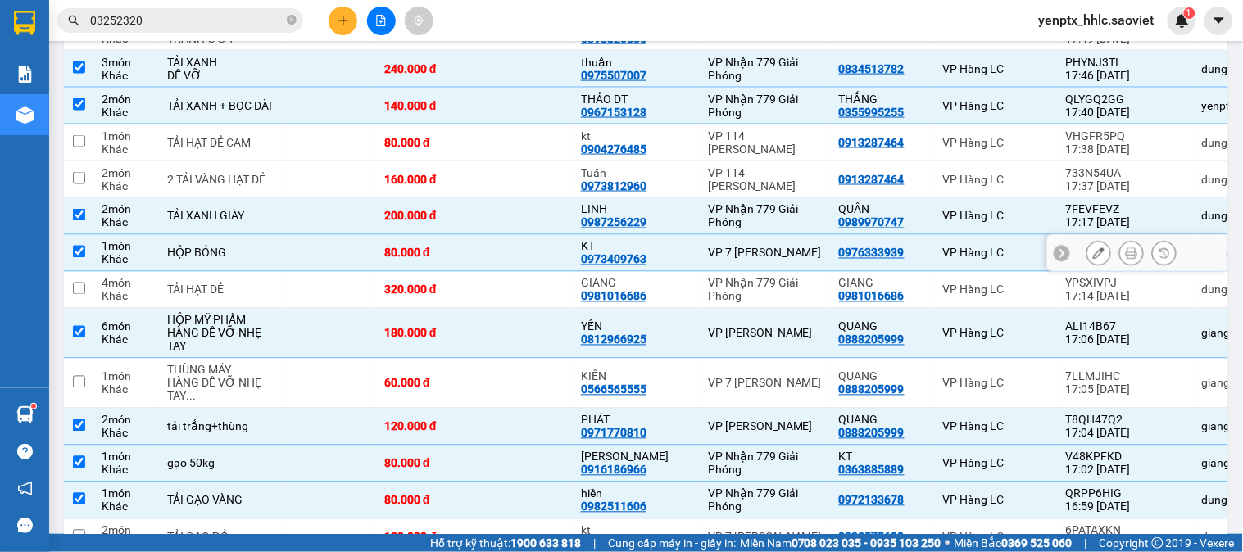
checkbox input "true"
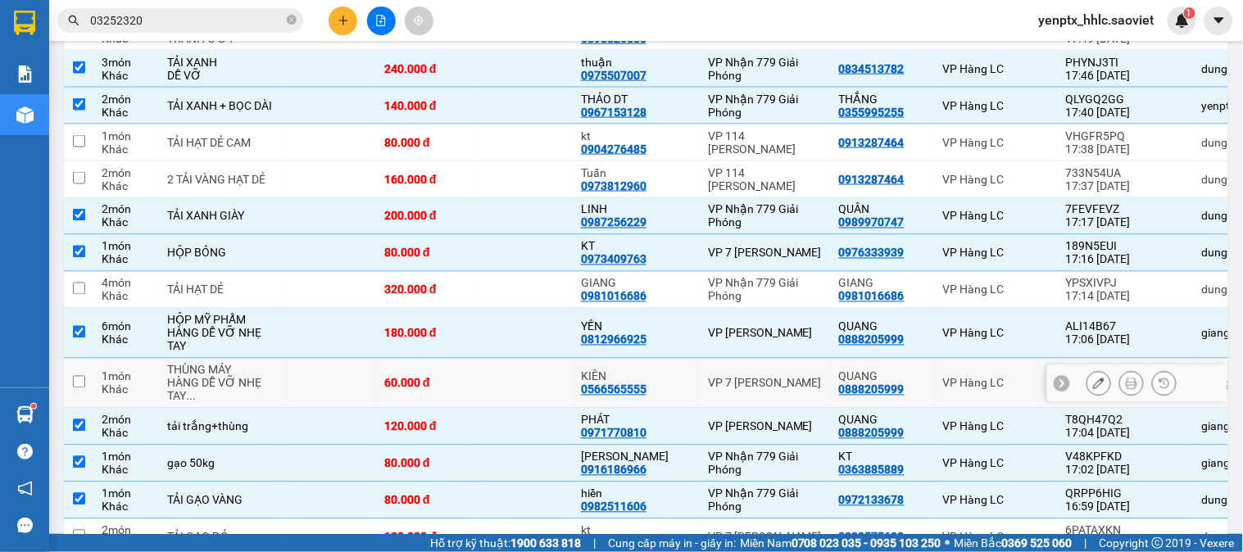
click at [474, 409] on td at bounding box center [523, 384] width 98 height 50
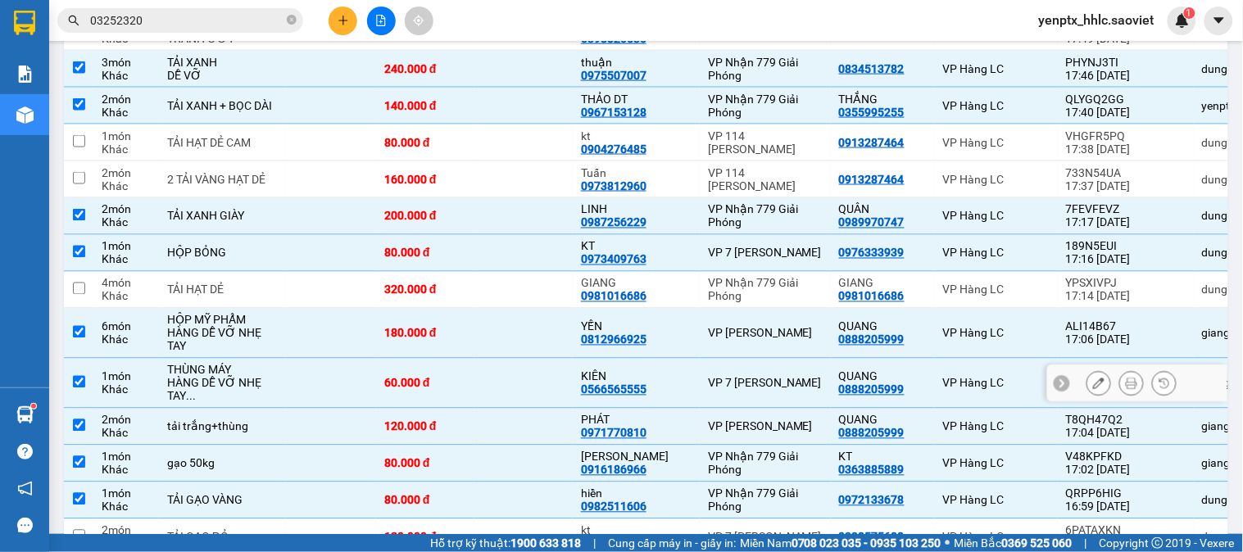
checkbox input "true"
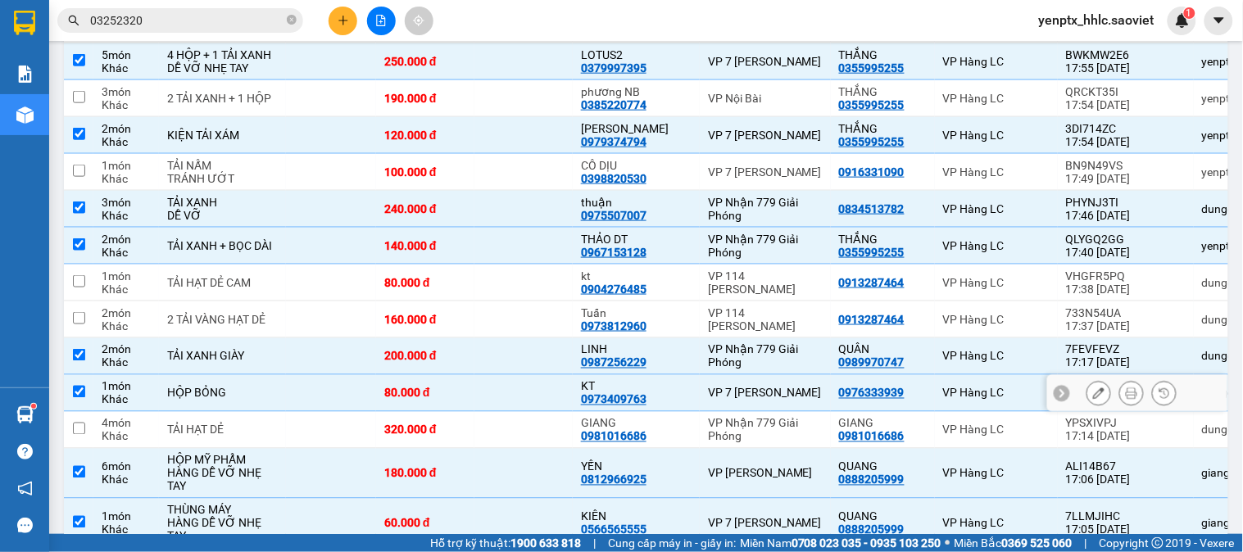
scroll to position [3516, 0]
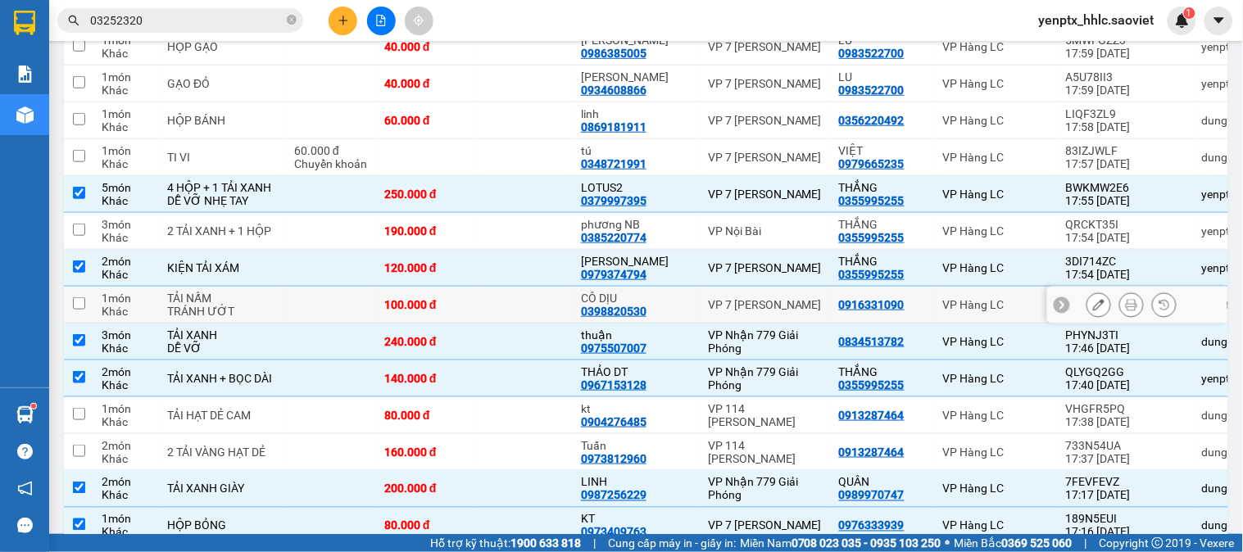
click at [513, 316] on td at bounding box center [523, 305] width 98 height 37
checkbox input "true"
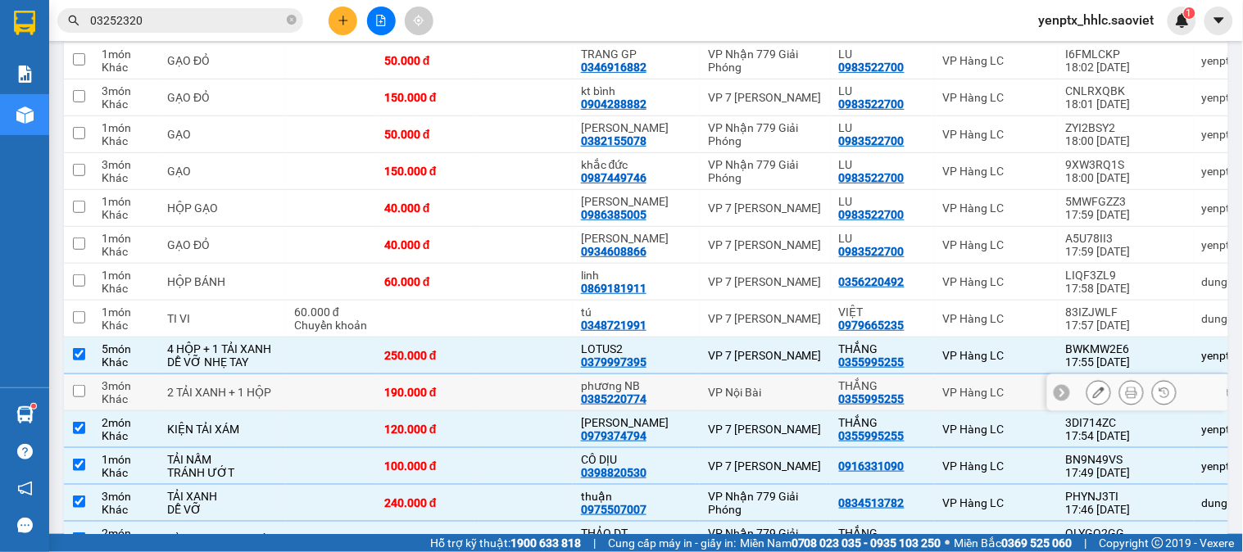
scroll to position [3242, 0]
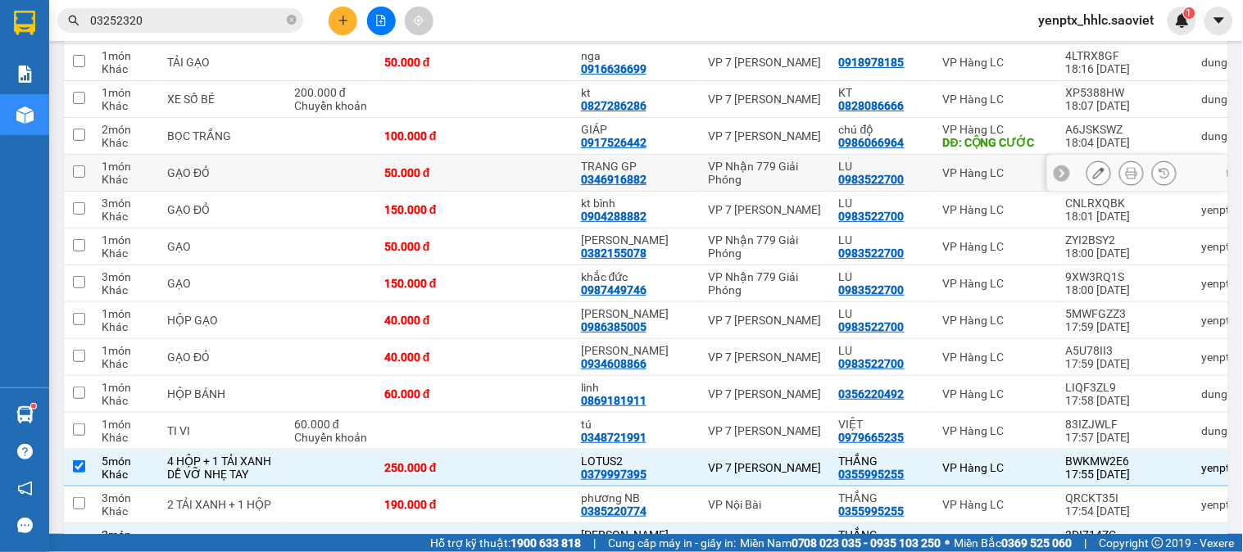
click at [519, 162] on td at bounding box center [523, 173] width 98 height 37
checkbox input "true"
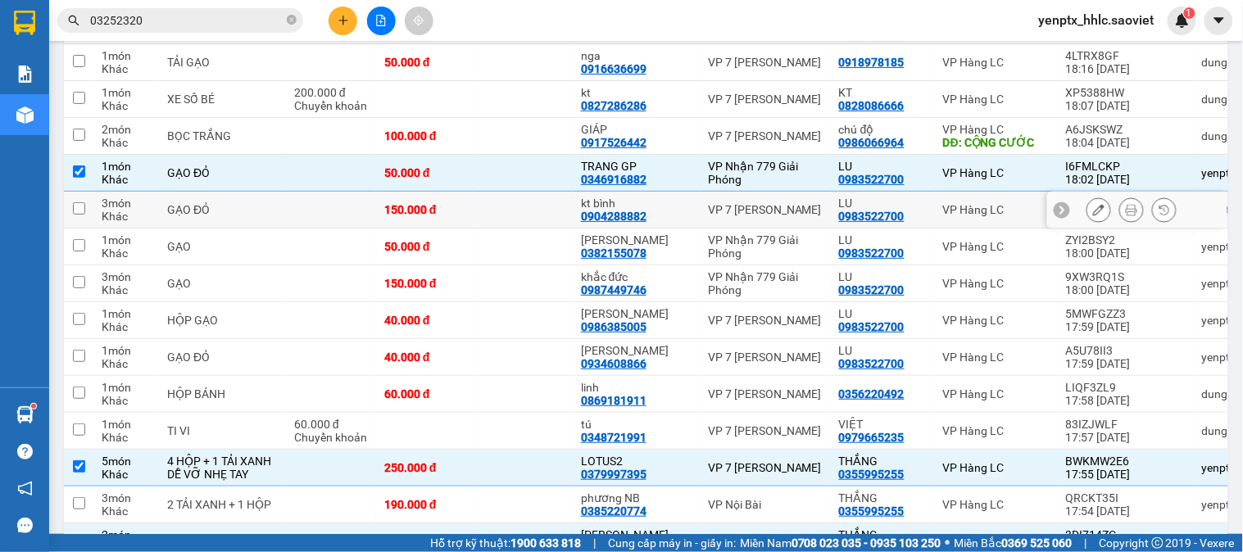
click at [517, 192] on td at bounding box center [523, 210] width 98 height 37
checkbox input "true"
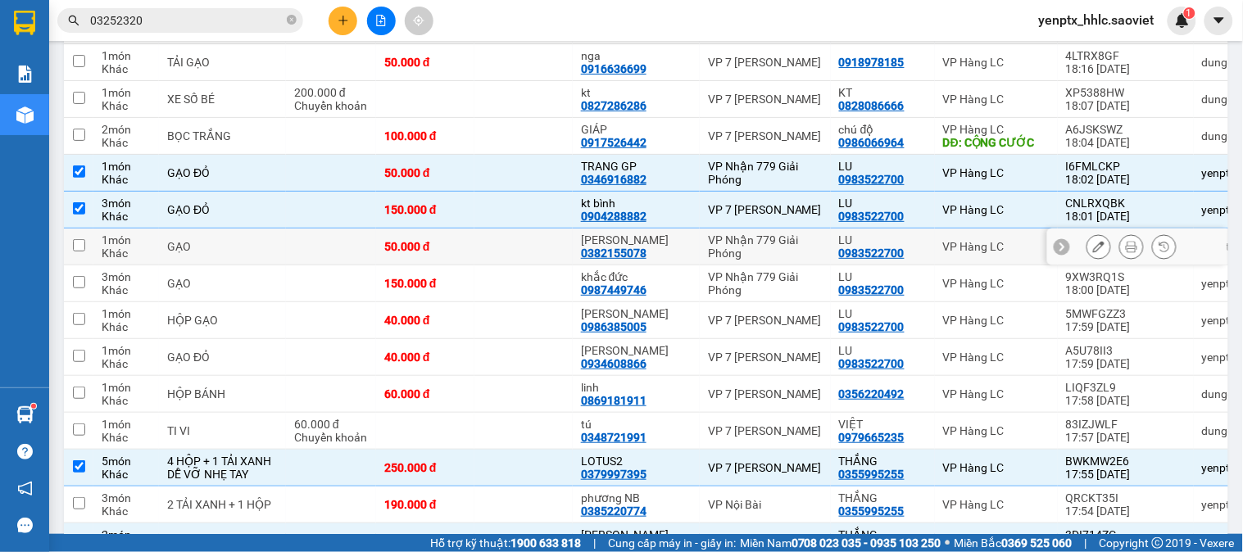
click at [515, 232] on td at bounding box center [523, 247] width 98 height 37
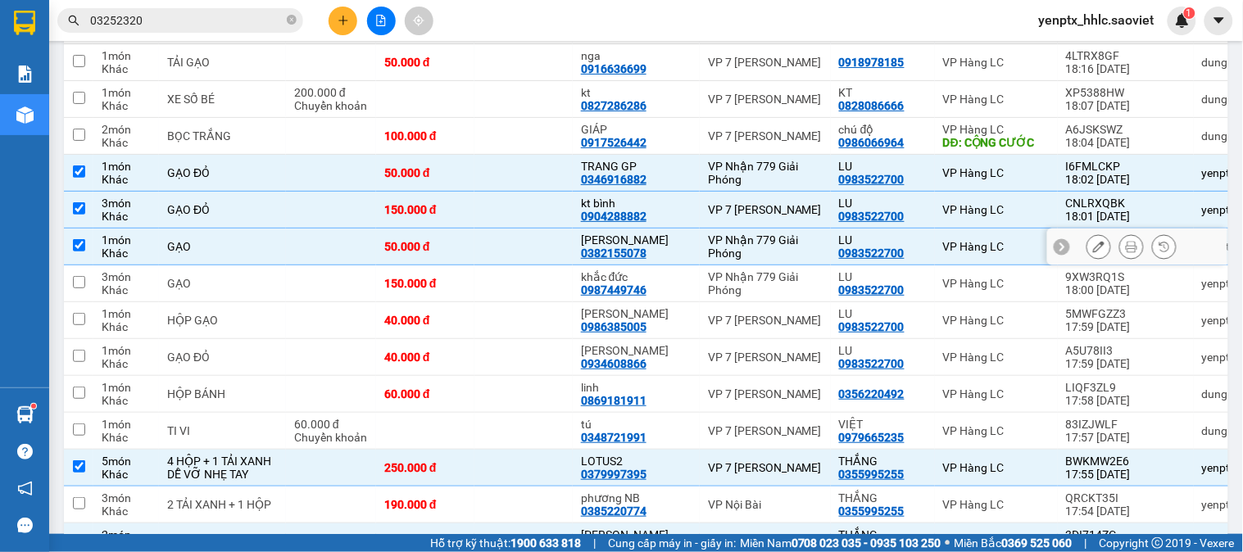
click at [522, 229] on td at bounding box center [523, 247] width 98 height 37
checkbox input "false"
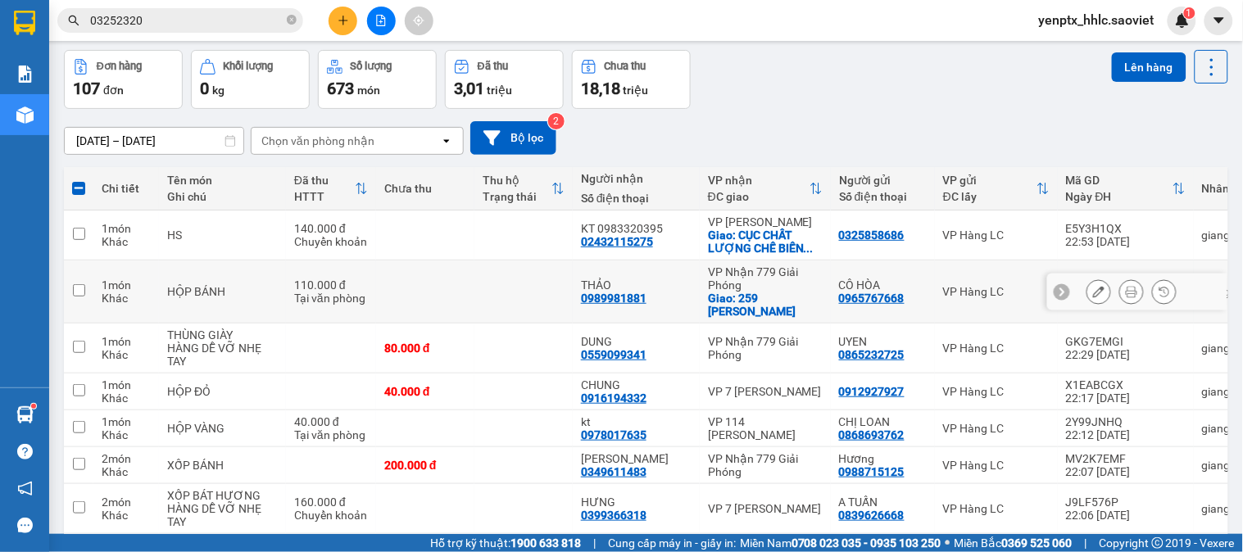
scroll to position [0, 0]
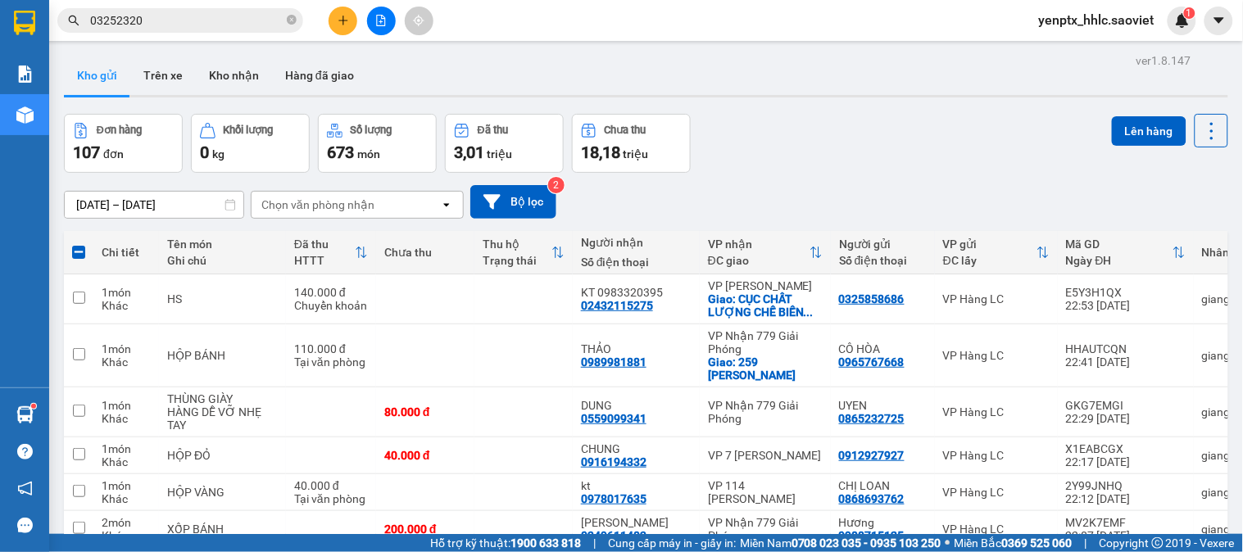
click at [1140, 148] on div "Lên hàng" at bounding box center [1170, 143] width 116 height 59
click at [1135, 137] on button "Lên hàng" at bounding box center [1149, 131] width 75 height 30
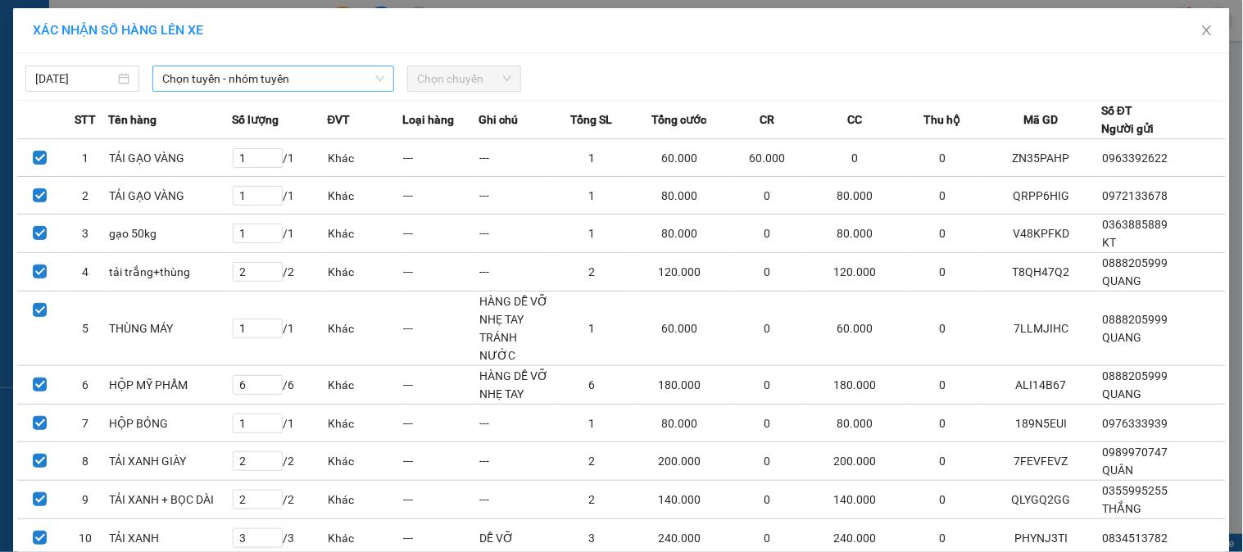
click at [268, 70] on span "Chọn tuyến - nhóm tuyến" at bounding box center [273, 78] width 222 height 25
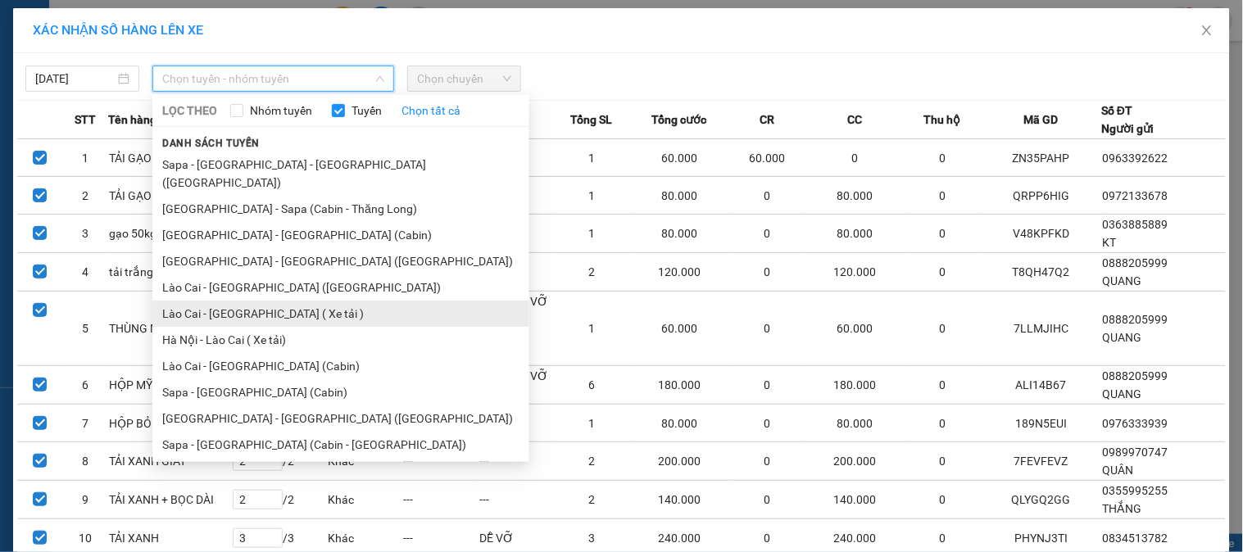
click at [266, 302] on li "Lào Cai - Hà Nội ( Xe tải )" at bounding box center [340, 314] width 377 height 26
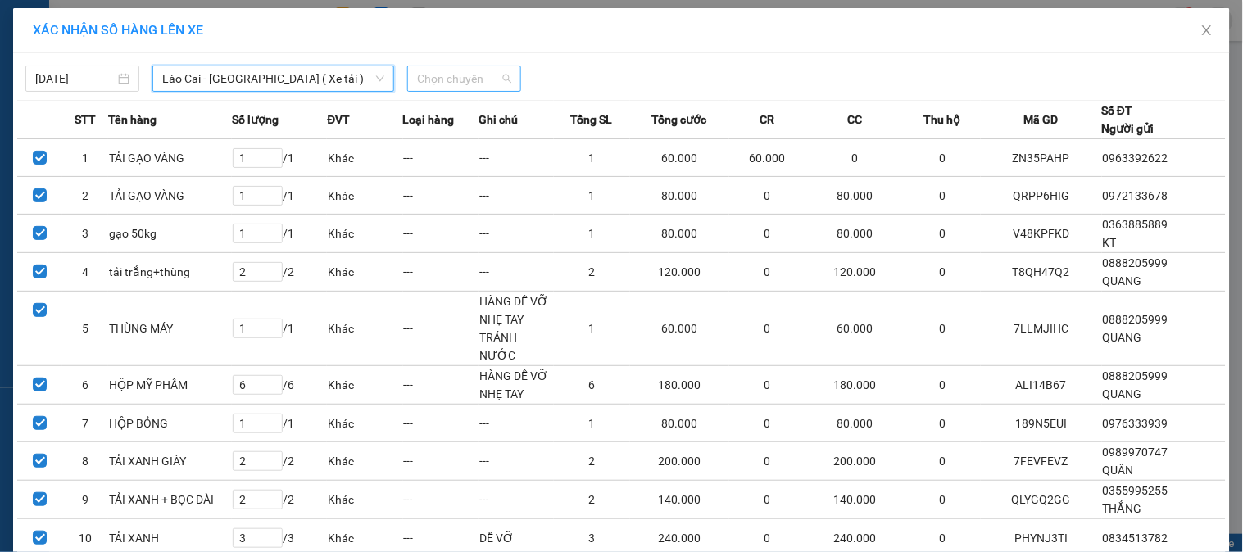
click at [470, 87] on span "Chọn chuyến" at bounding box center [464, 78] width 94 height 25
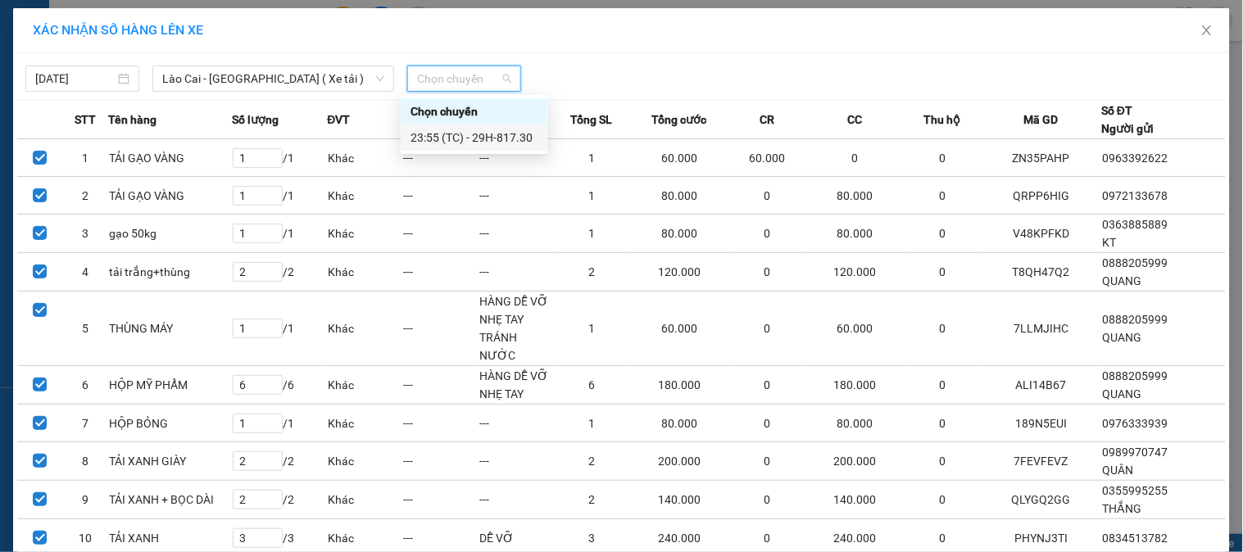
click at [511, 143] on div "23:55 (TC) - 29H-817.30" at bounding box center [475, 138] width 128 height 18
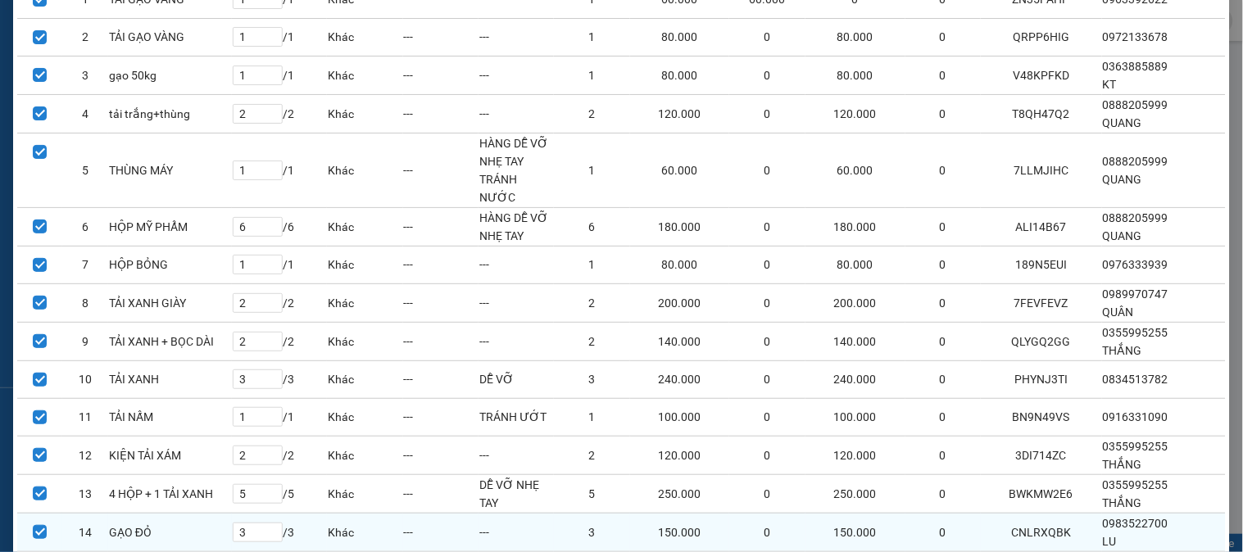
scroll to position [316, 0]
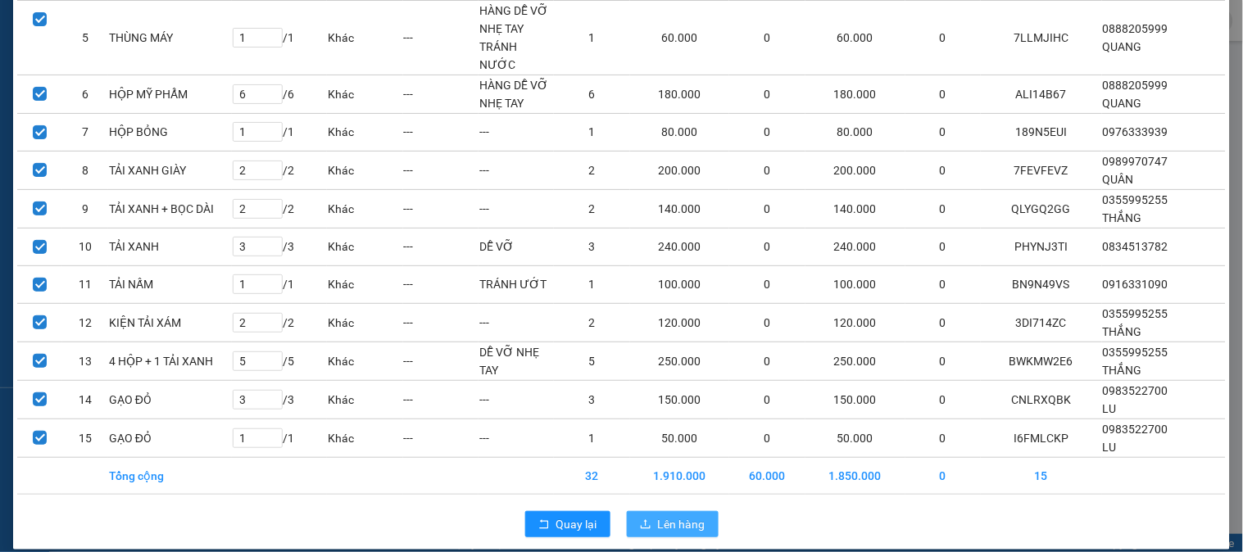
click at [669, 515] on span "Lên hàng" at bounding box center [682, 524] width 48 height 18
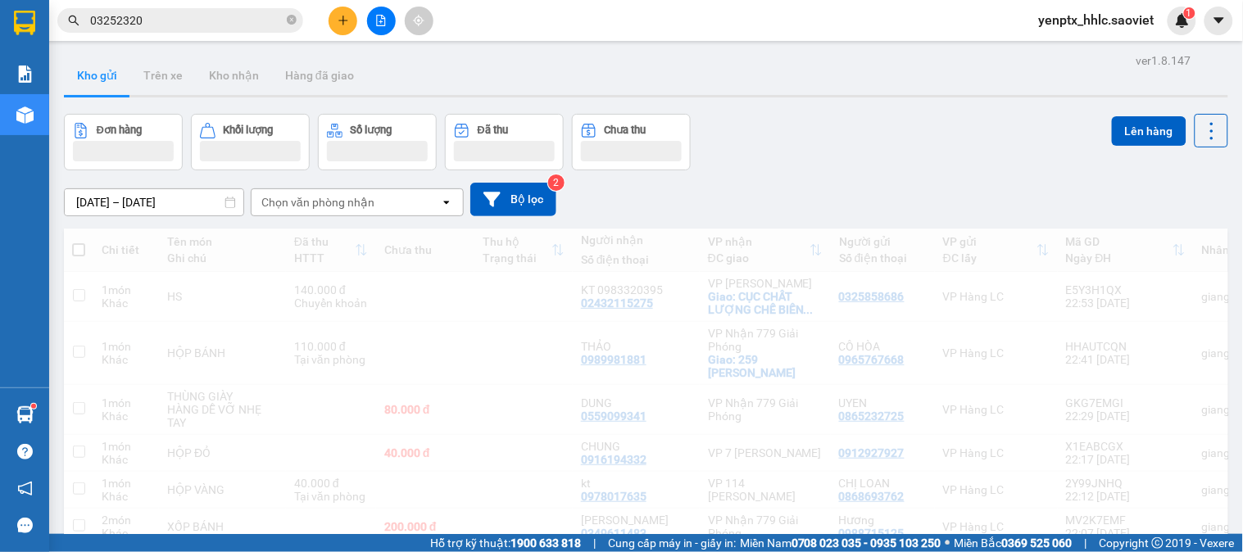
scroll to position [275, 0]
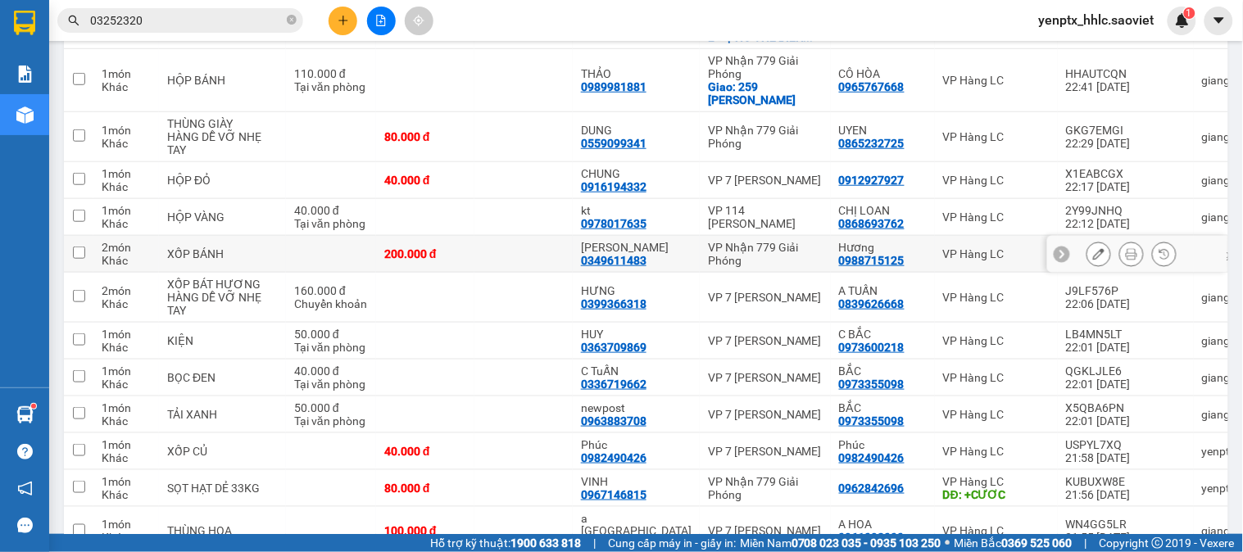
click at [519, 247] on td at bounding box center [523, 254] width 98 height 37
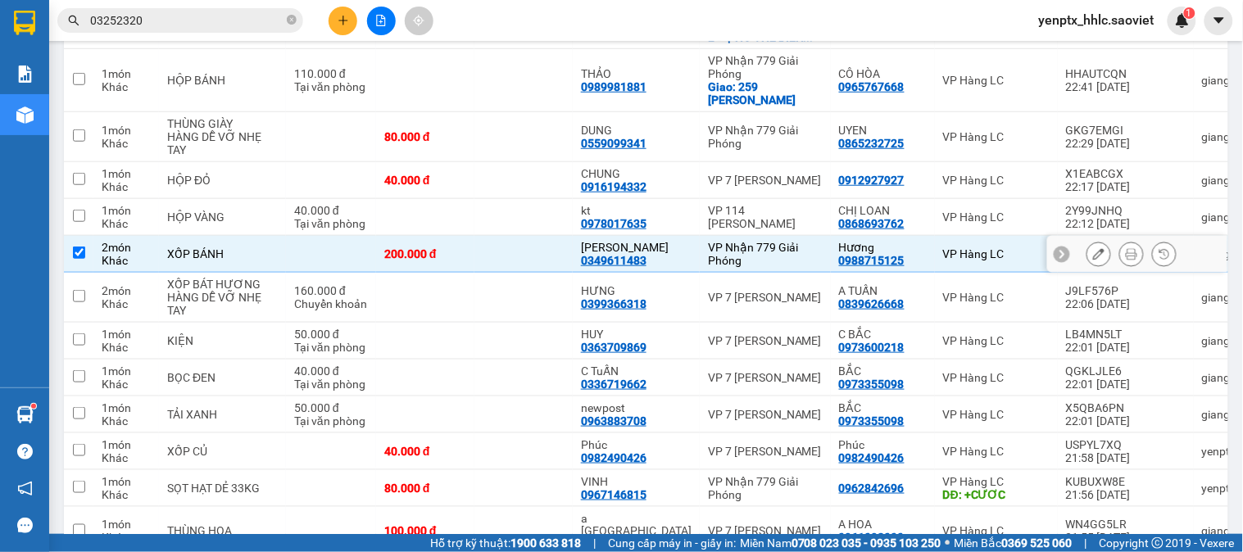
click at [519, 247] on td at bounding box center [523, 254] width 98 height 37
checkbox input "false"
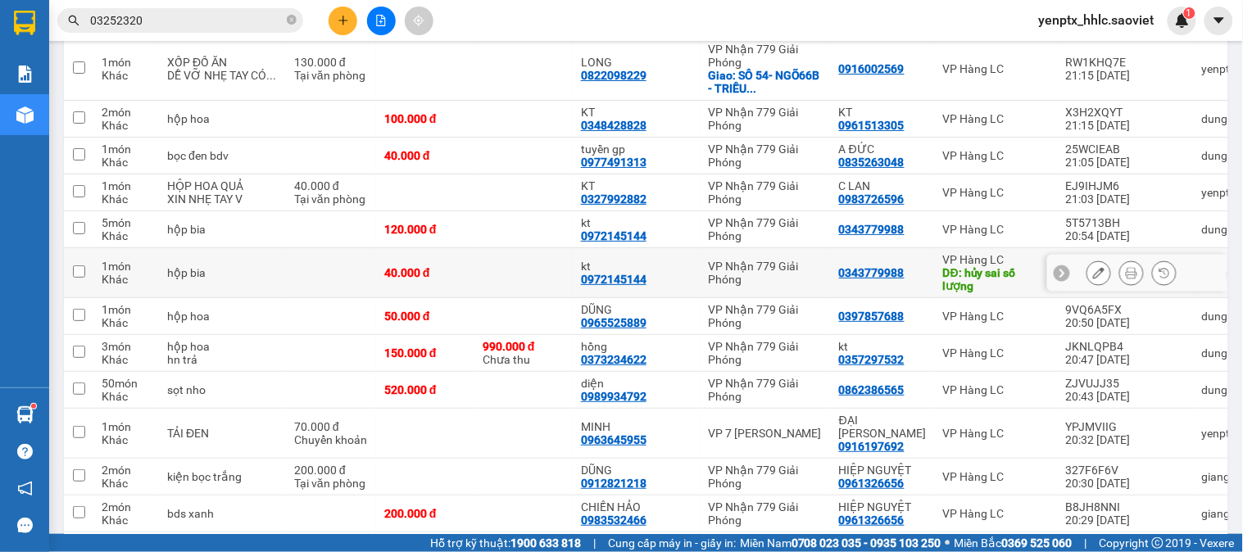
scroll to position [1631, 0]
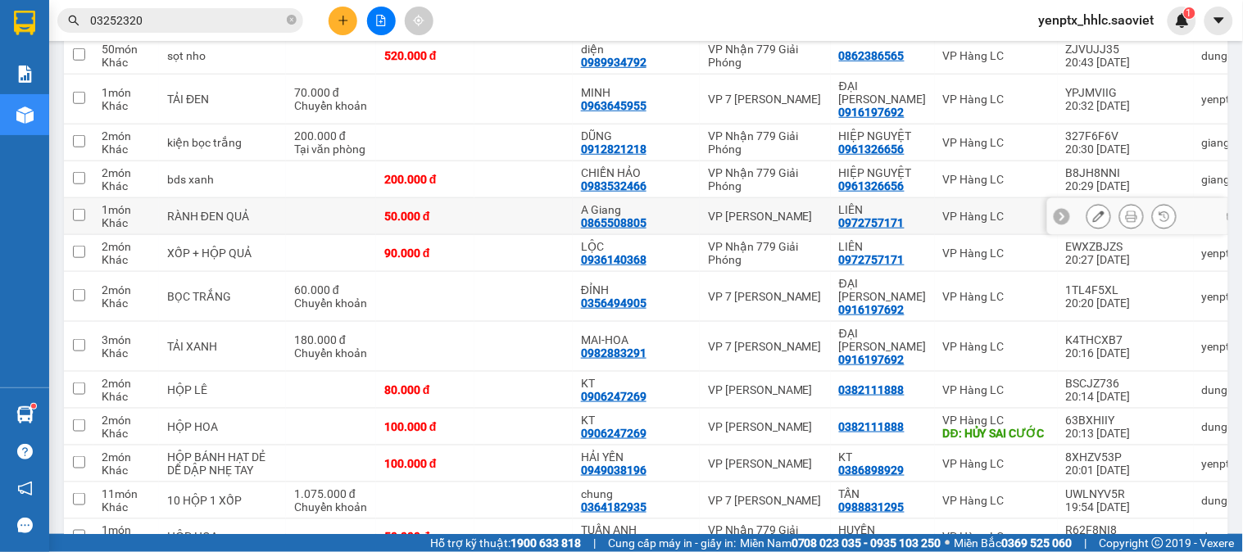
scroll to position [1914, 0]
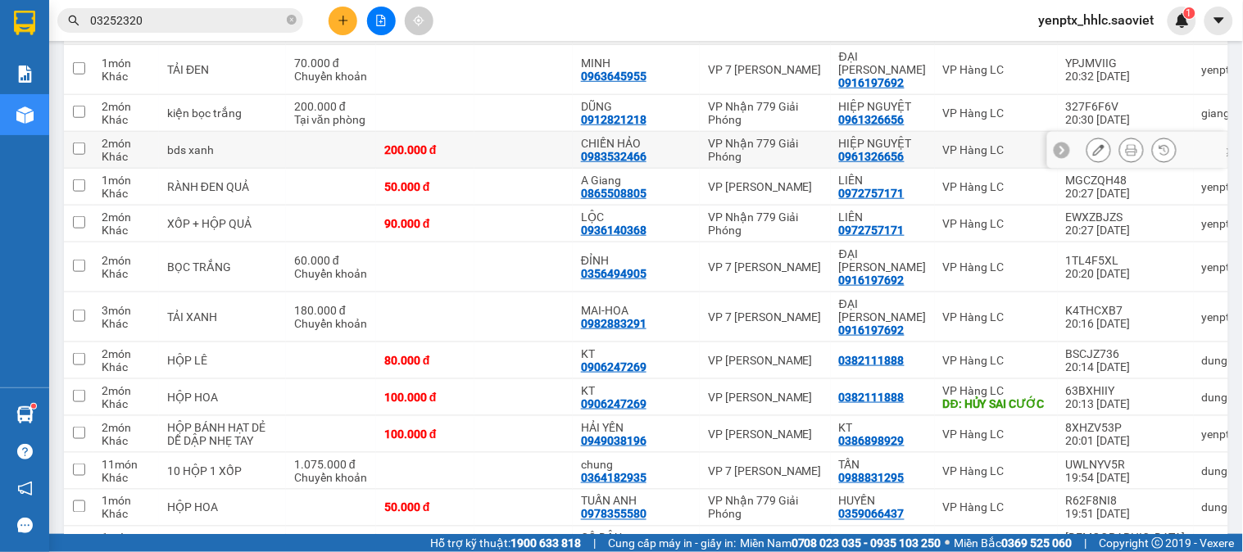
click at [513, 156] on td at bounding box center [523, 150] width 98 height 37
checkbox input "true"
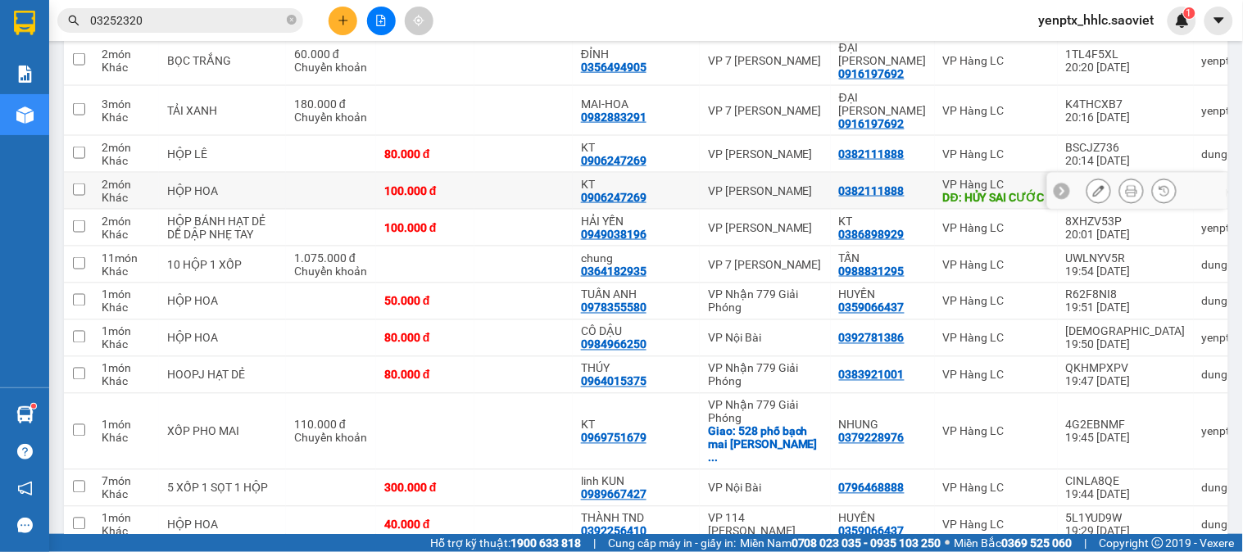
scroll to position [2188, 0]
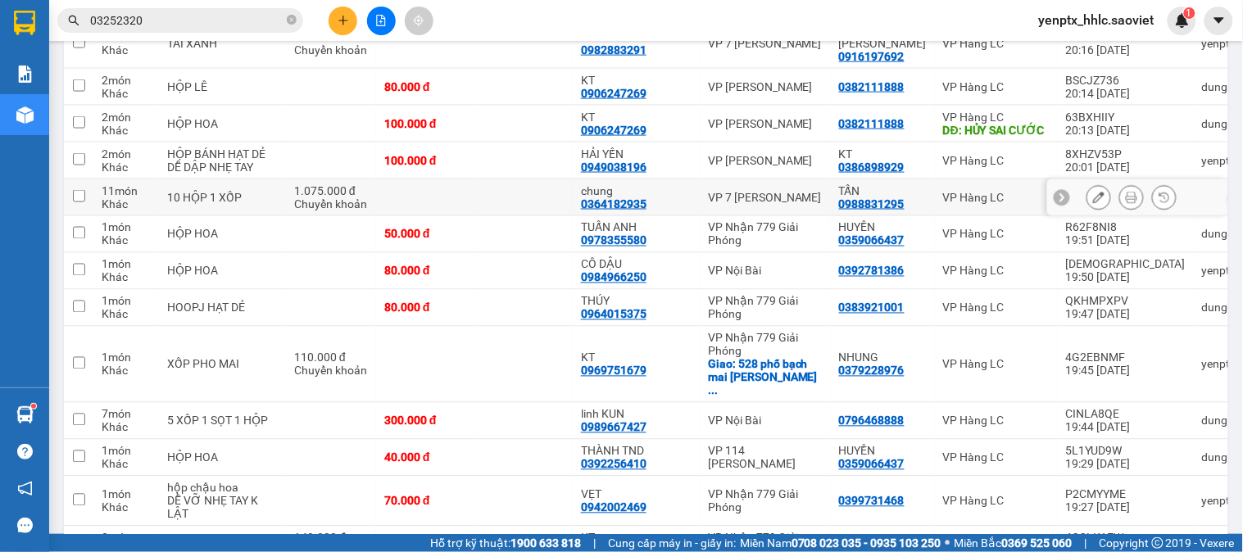
click at [512, 214] on td at bounding box center [523, 197] width 98 height 37
checkbox input "true"
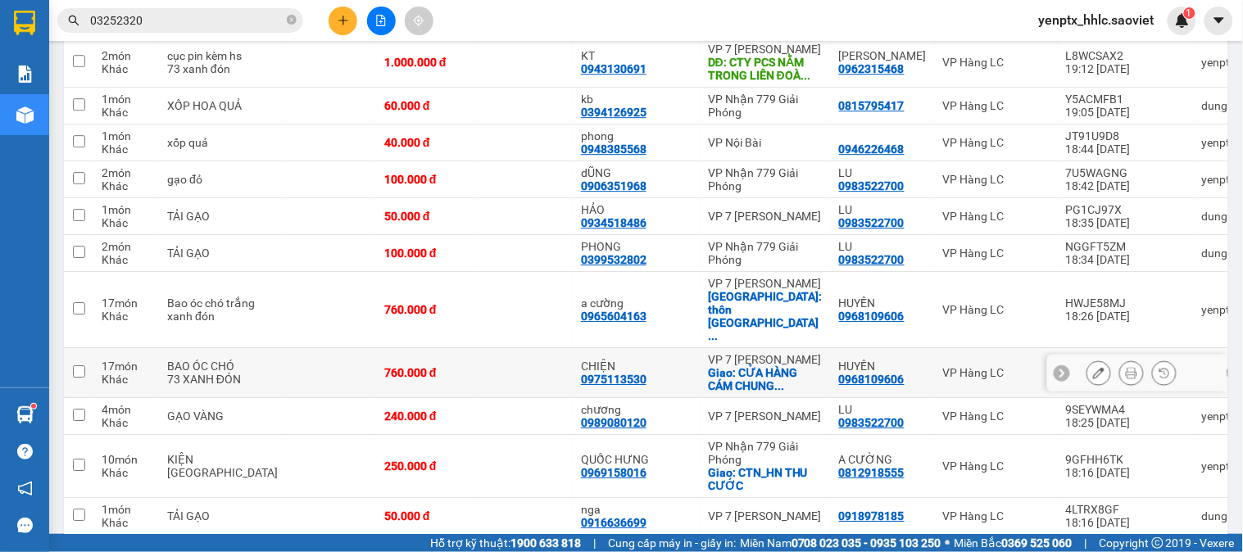
scroll to position [2916, 0]
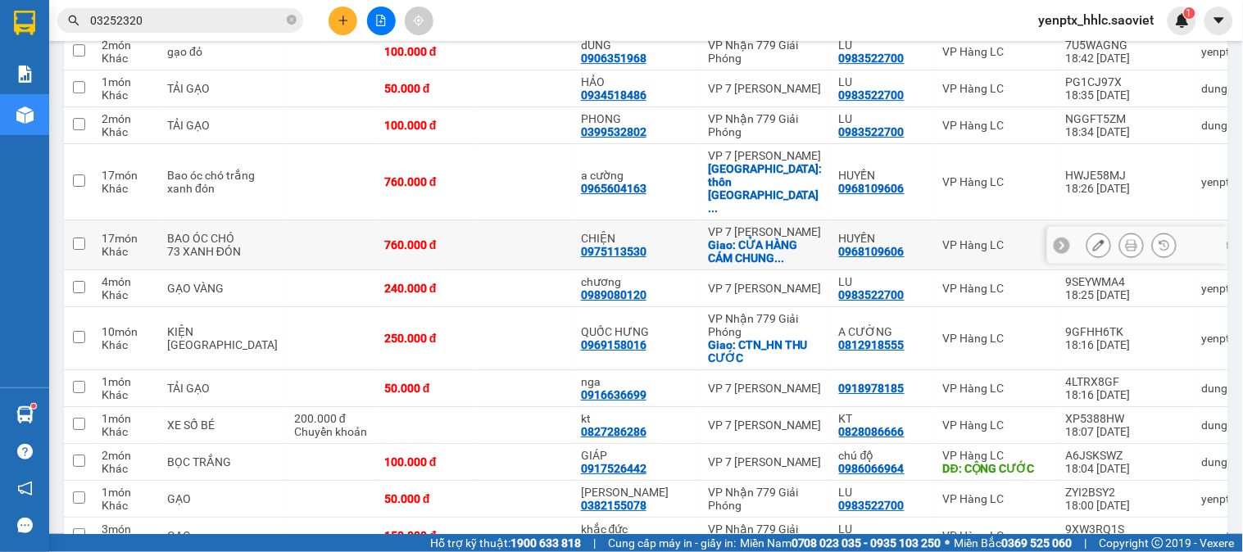
click at [514, 259] on td at bounding box center [523, 245] width 98 height 50
checkbox input "true"
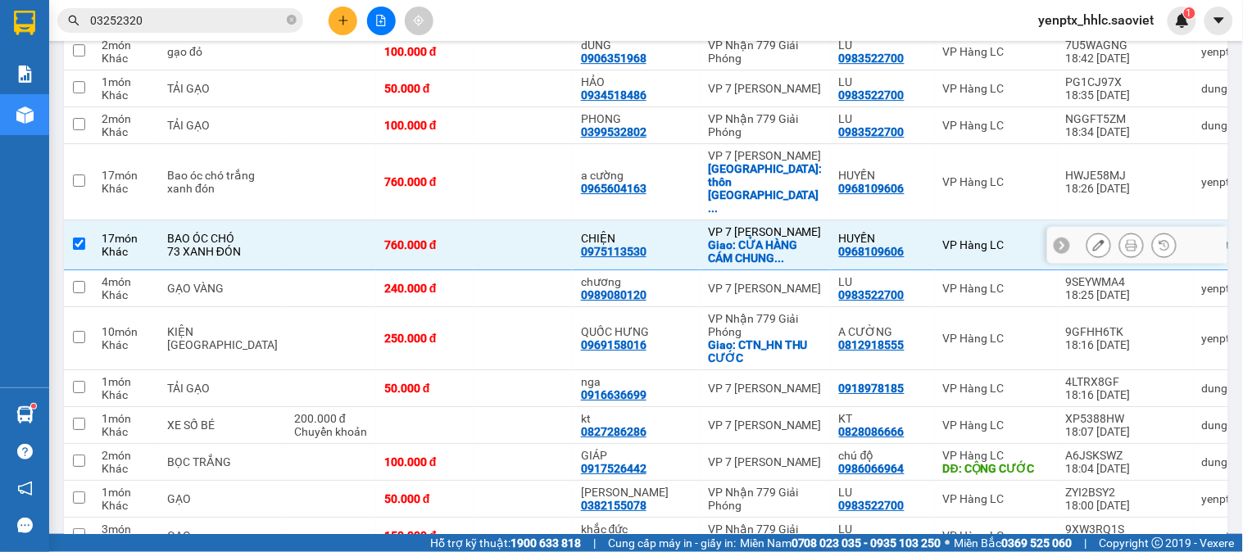
click at [519, 205] on td at bounding box center [523, 182] width 98 height 76
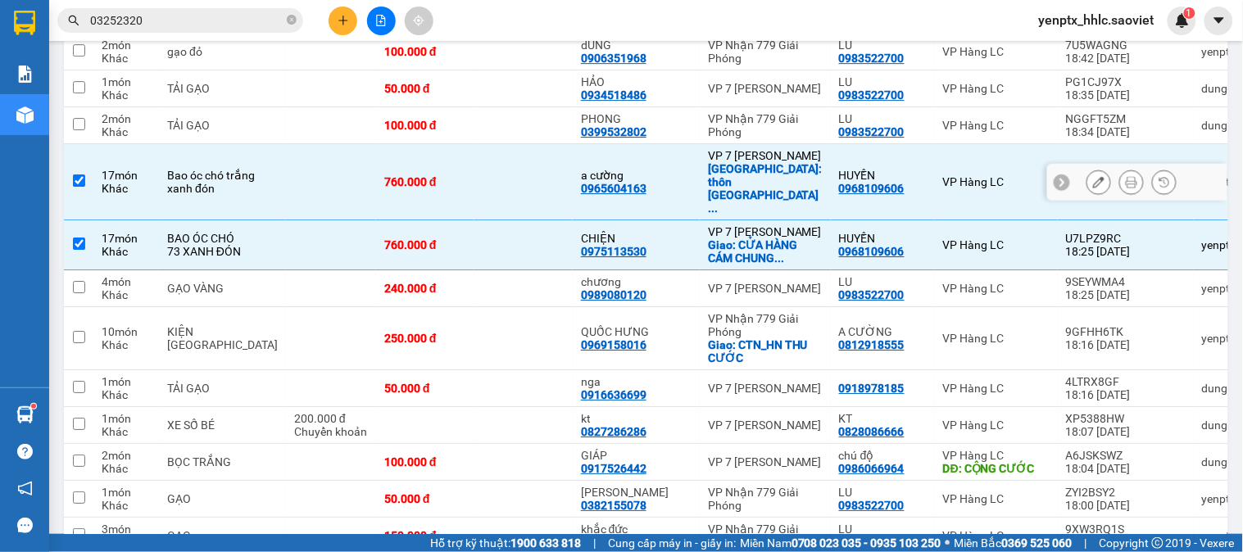
checkbox input "true"
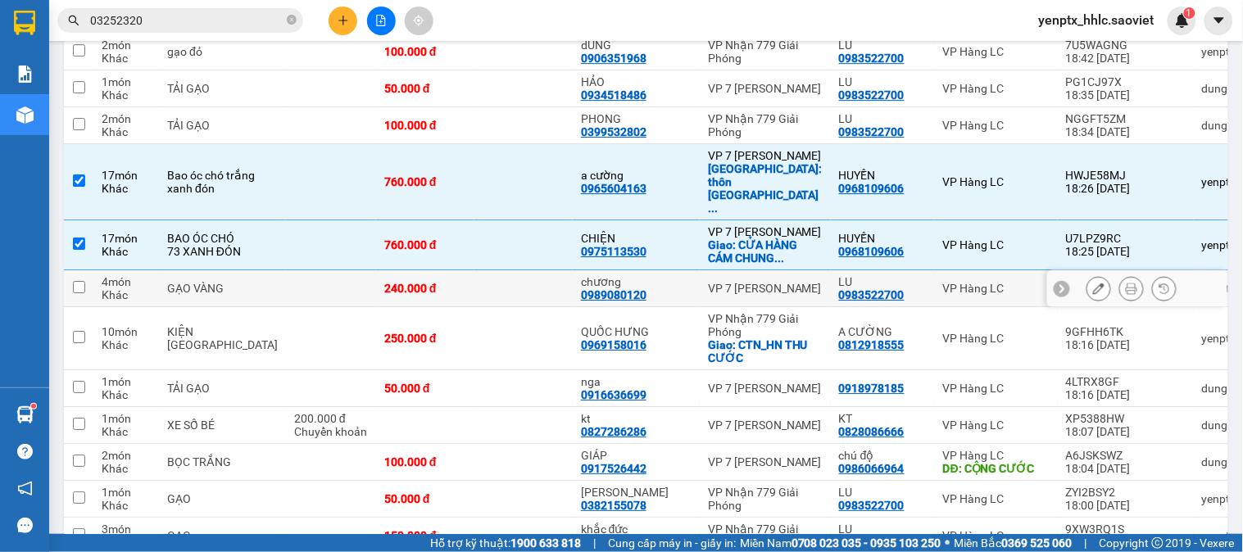
click at [531, 280] on td at bounding box center [523, 288] width 98 height 37
checkbox input "true"
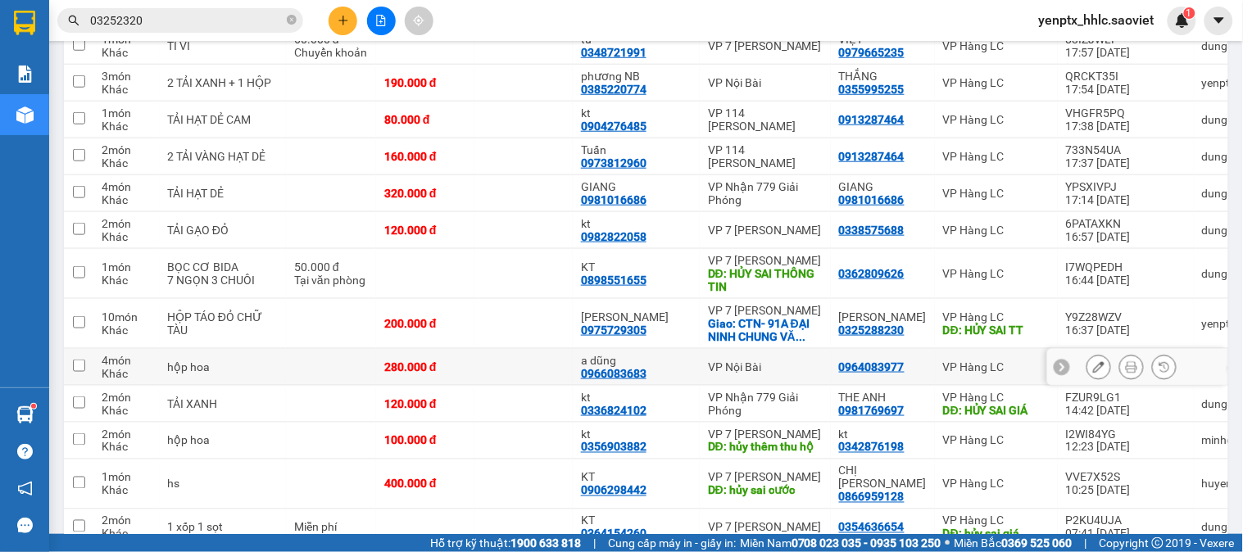
scroll to position [3641, 0]
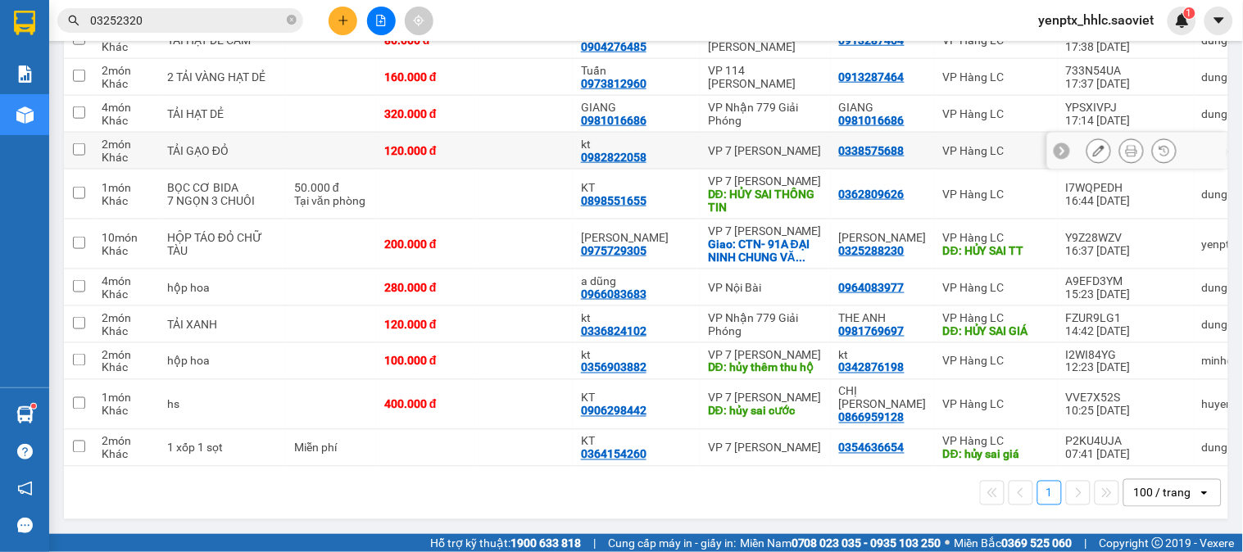
click at [481, 133] on td at bounding box center [523, 151] width 98 height 37
checkbox input "true"
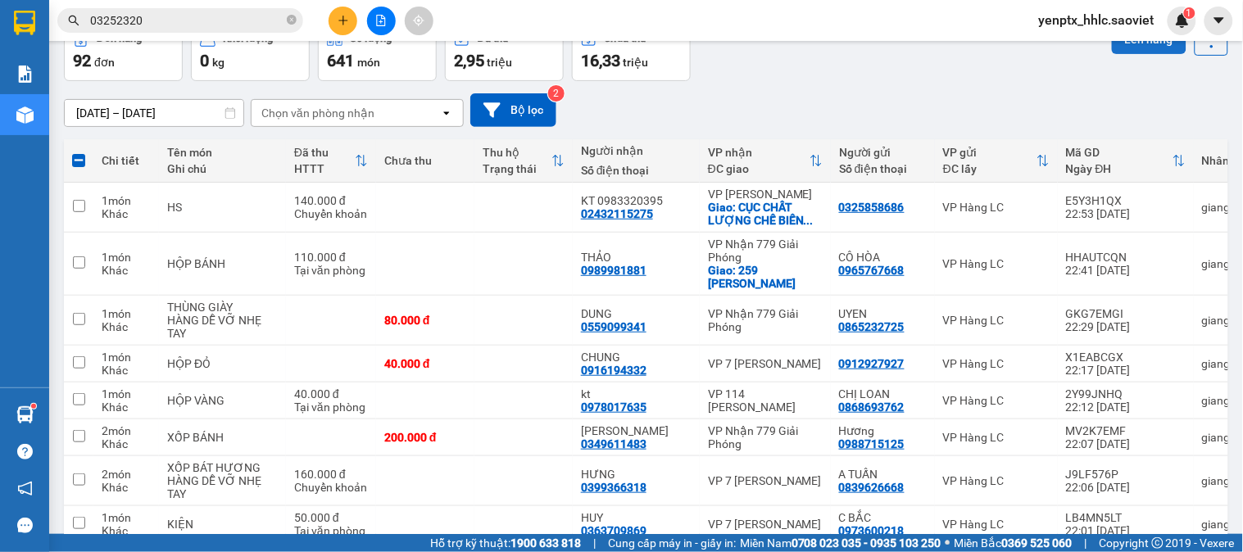
scroll to position [0, 0]
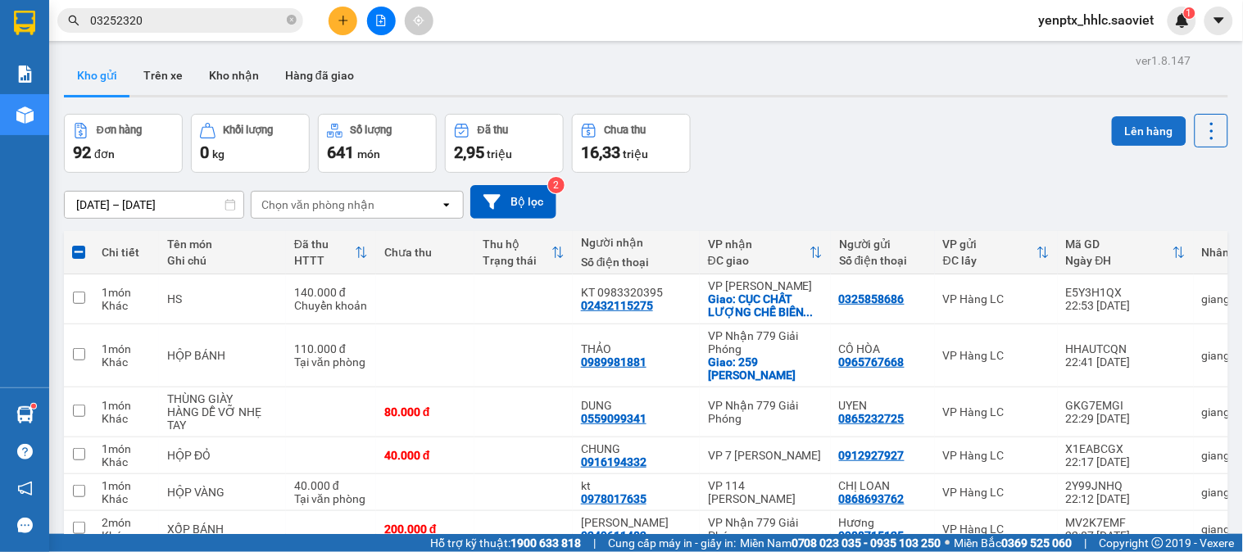
click at [1124, 128] on button "Lên hàng" at bounding box center [1149, 131] width 75 height 30
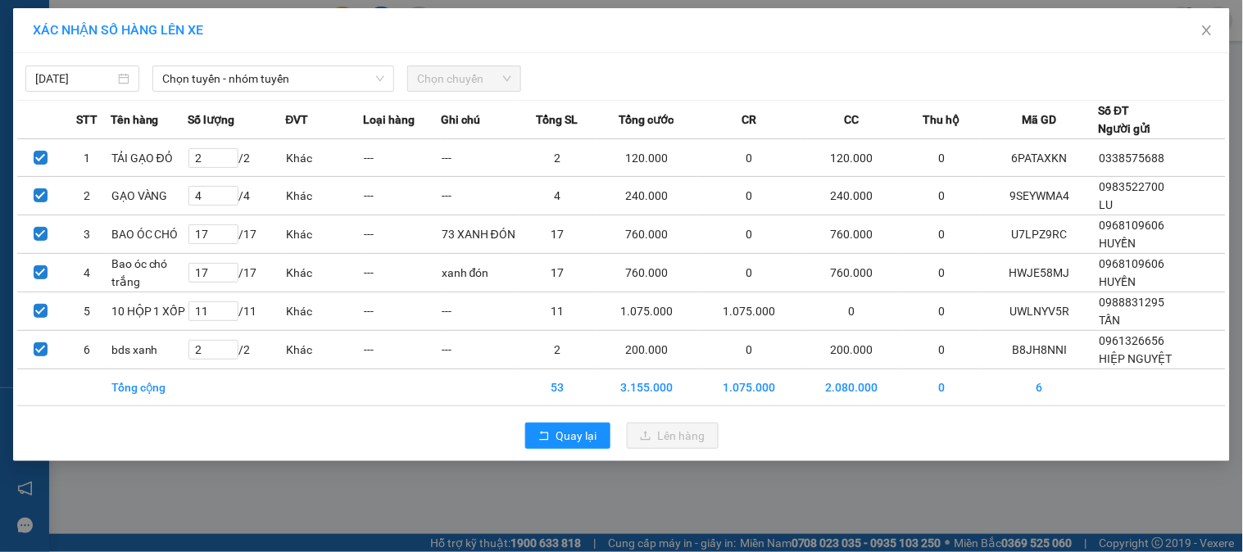
click at [281, 57] on div "14/10/2025 Chọn tuyến - nhóm tuyến Chọn chuyến" at bounding box center [621, 74] width 1209 height 34
click at [275, 78] on span "Chọn tuyến - nhóm tuyến" at bounding box center [273, 78] width 222 height 25
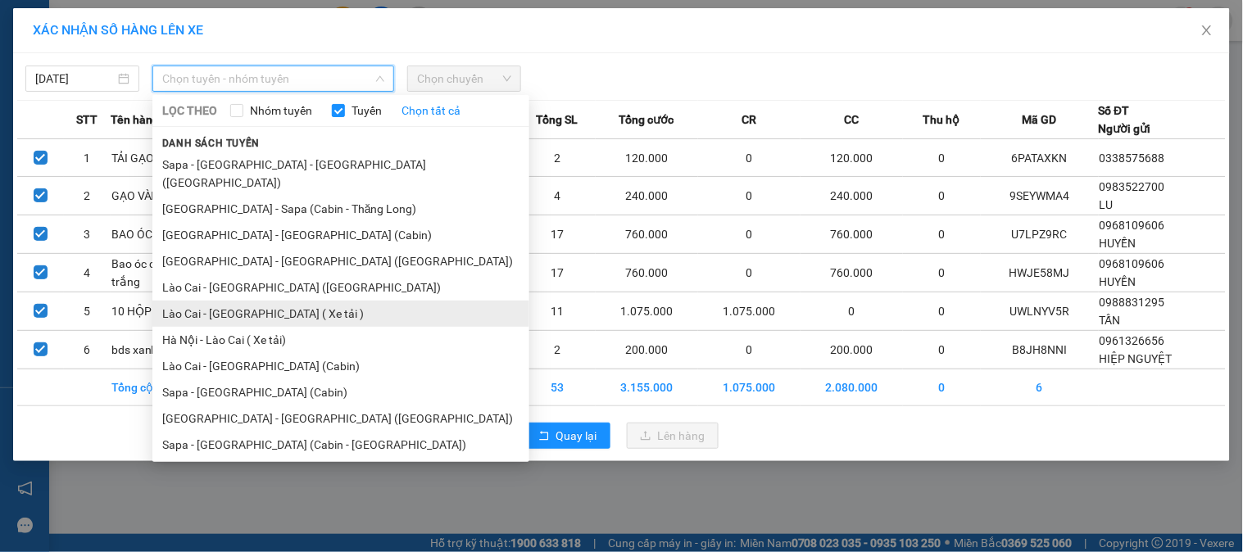
click at [271, 306] on li "Lào Cai - [GEOGRAPHIC_DATA] ( Xe tải )" at bounding box center [340, 314] width 377 height 26
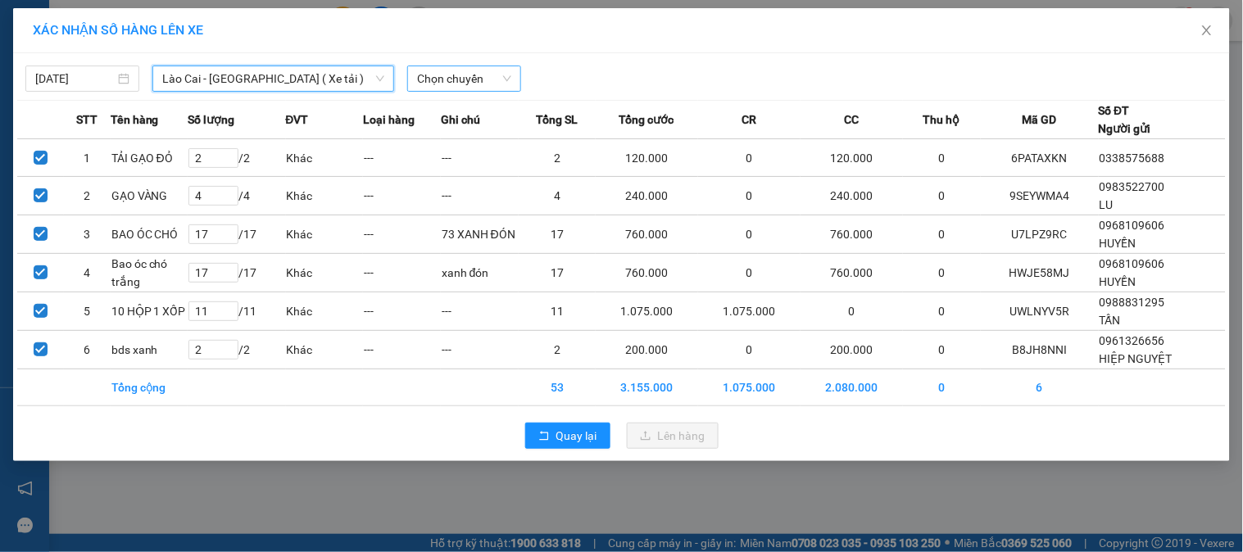
drag, startPoint x: 461, startPoint y: 66, endPoint x: 465, endPoint y: 80, distance: 14.5
click at [462, 66] on div "Chọn chuyến" at bounding box center [464, 79] width 114 height 26
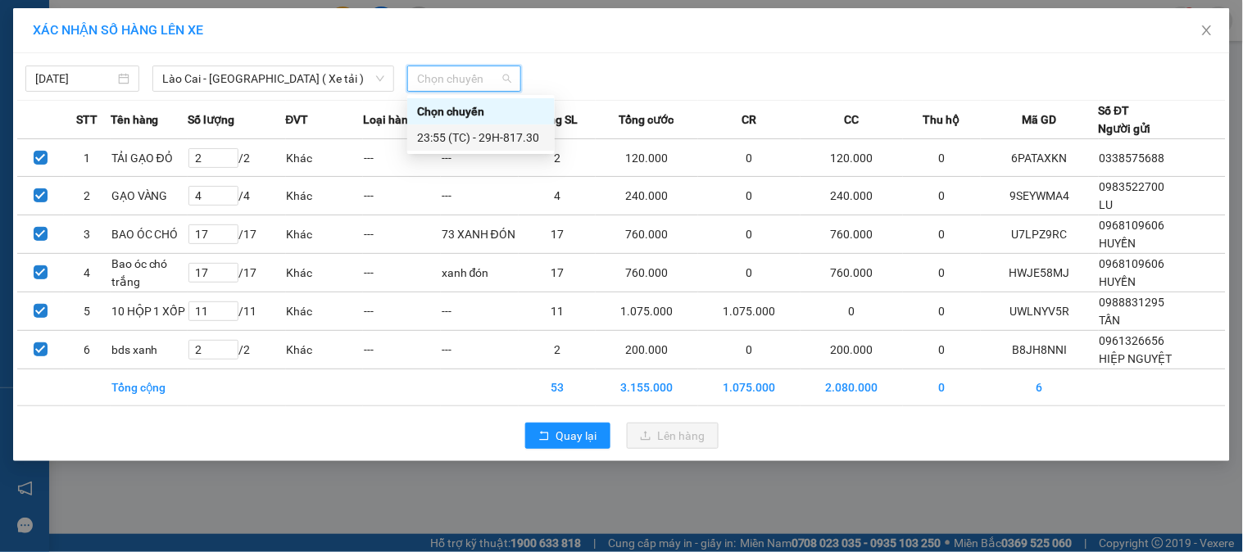
click at [493, 135] on div "23:55 (TC) - 29H-817.30" at bounding box center [481, 138] width 128 height 18
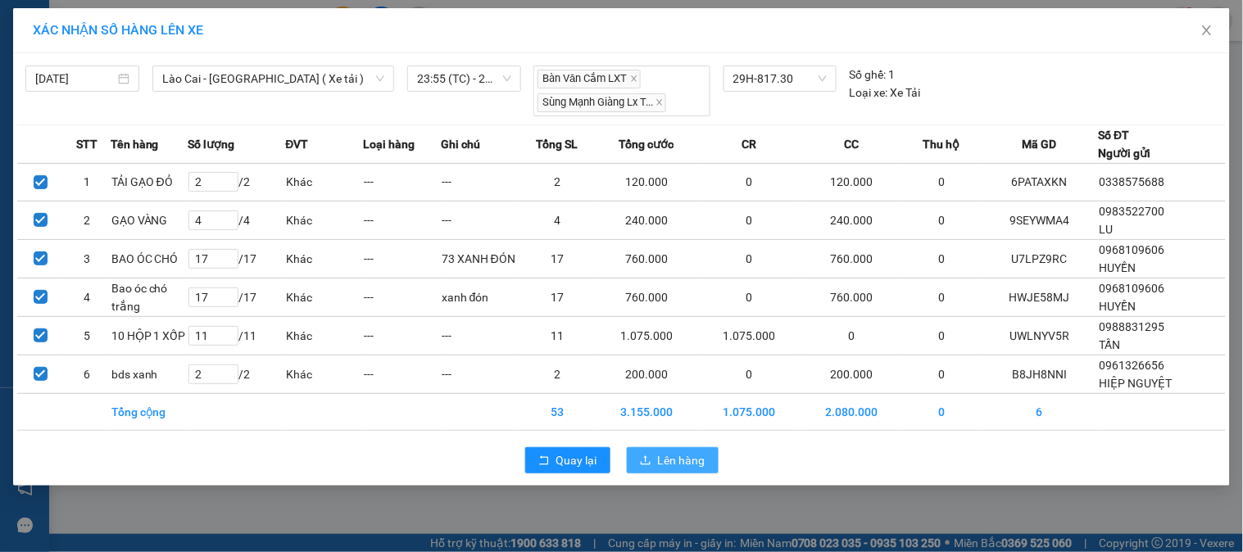
click at [666, 468] on span "Lên hàng" at bounding box center [682, 461] width 48 height 18
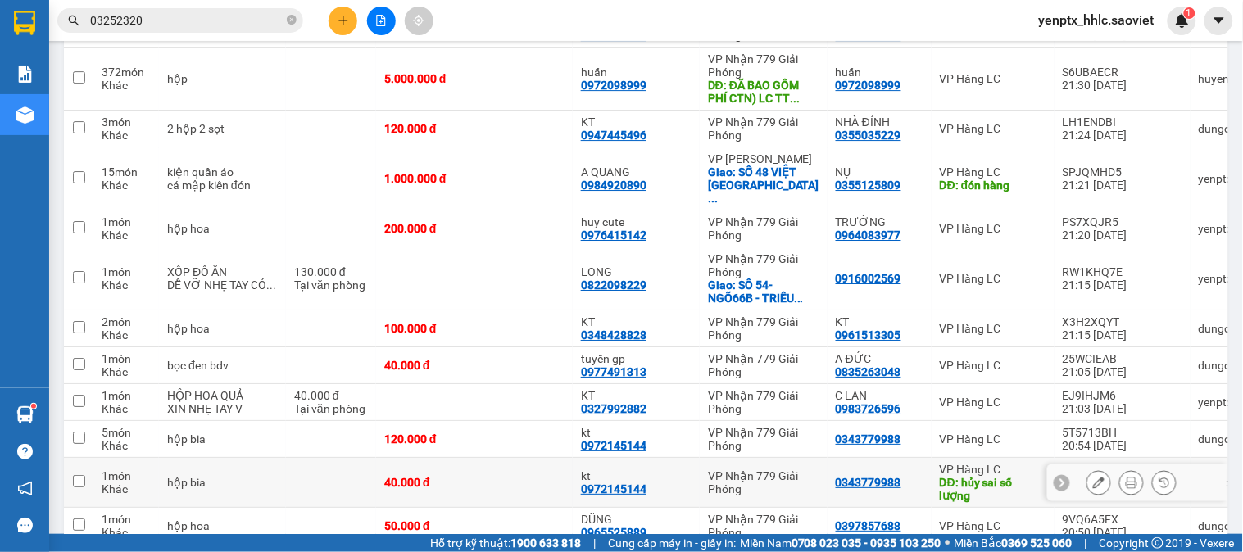
scroll to position [1365, 0]
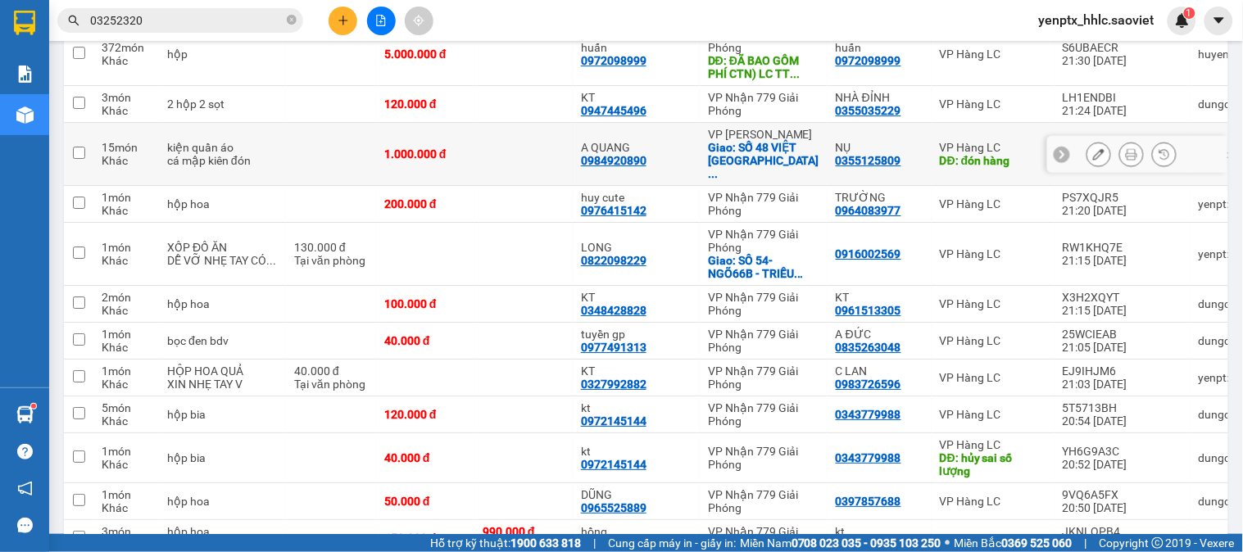
click at [529, 148] on td at bounding box center [523, 154] width 98 height 63
checkbox input "true"
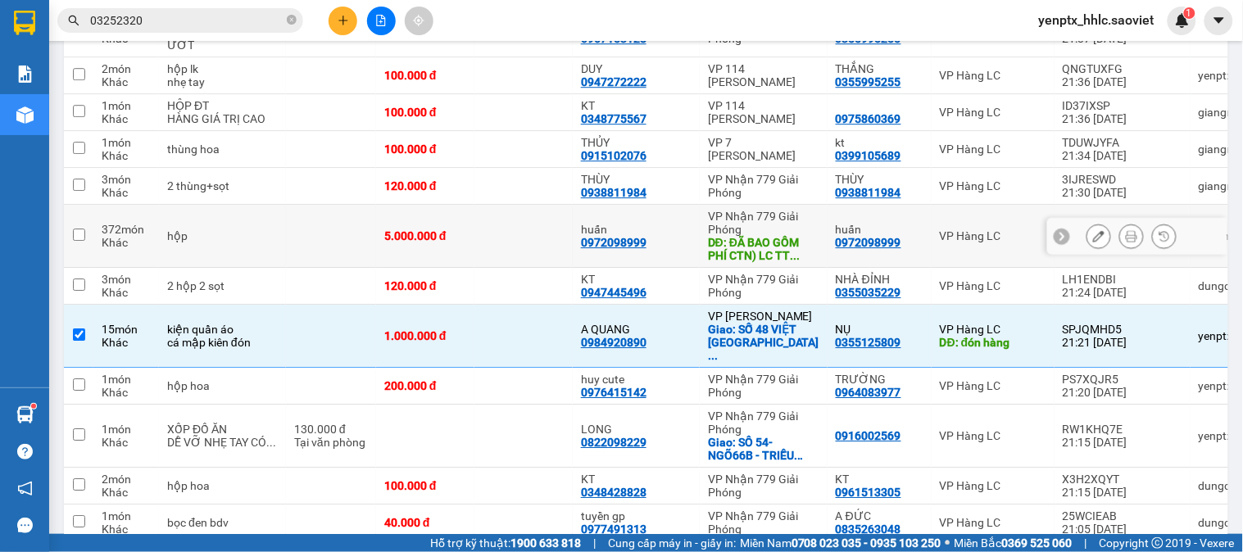
click at [498, 247] on td at bounding box center [523, 236] width 98 height 63
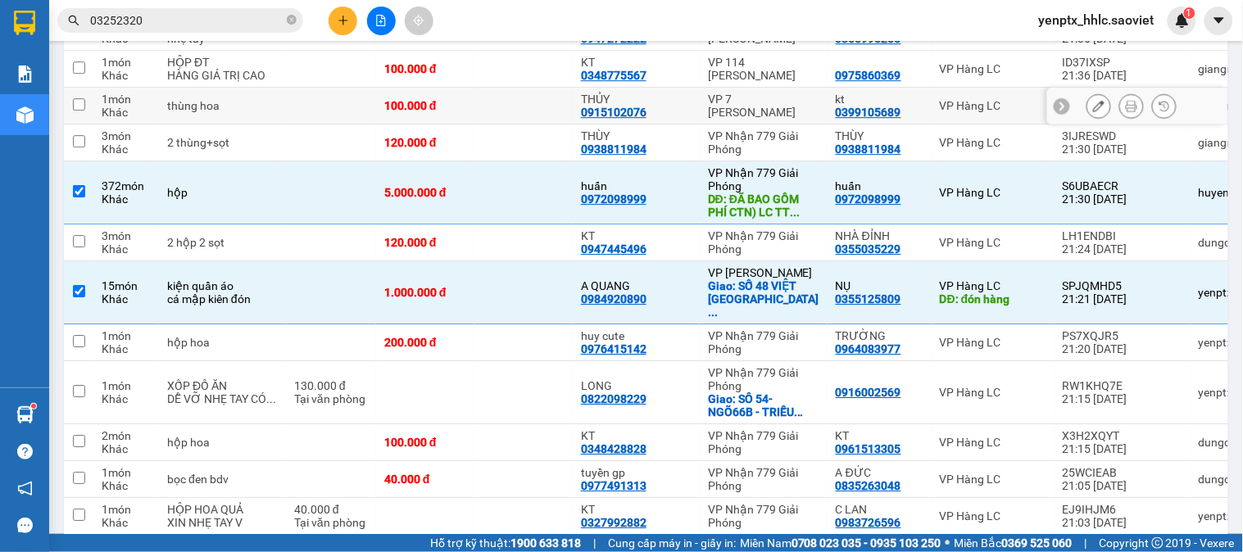
scroll to position [1092, 0]
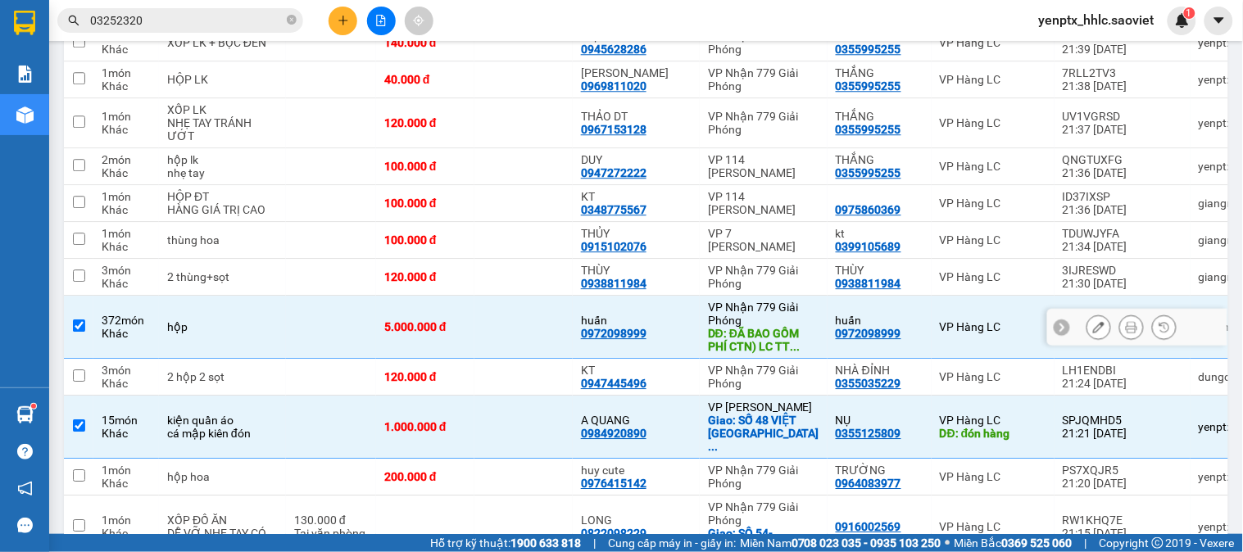
drag, startPoint x: 494, startPoint y: 344, endPoint x: 494, endPoint y: 396, distance: 51.6
click at [496, 351] on td at bounding box center [523, 327] width 98 height 63
checkbox input "false"
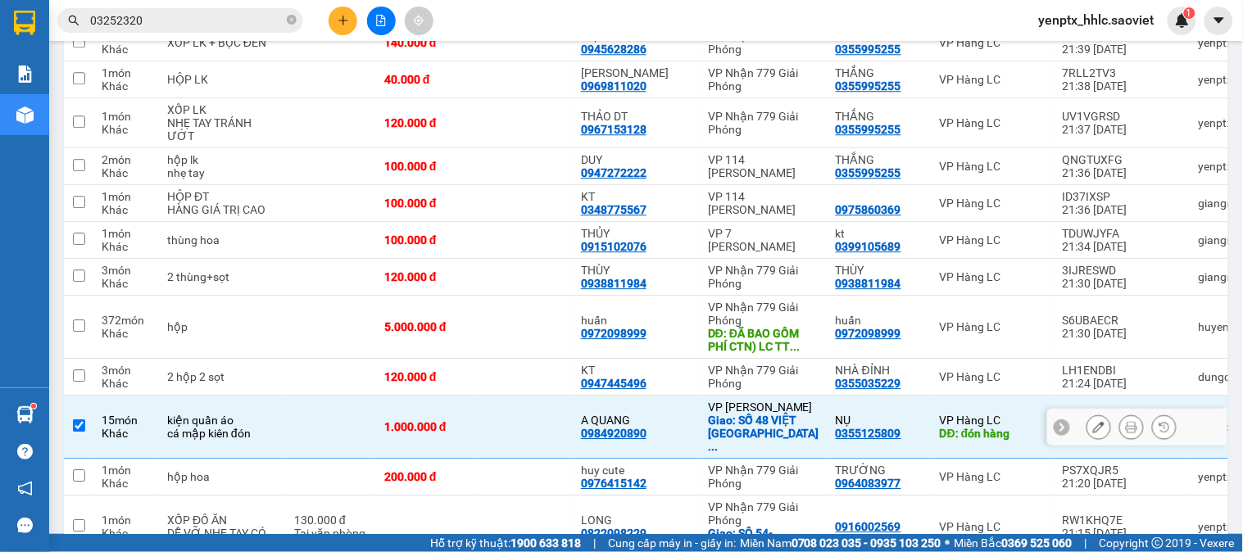
click at [506, 429] on td at bounding box center [523, 427] width 98 height 63
checkbox input "false"
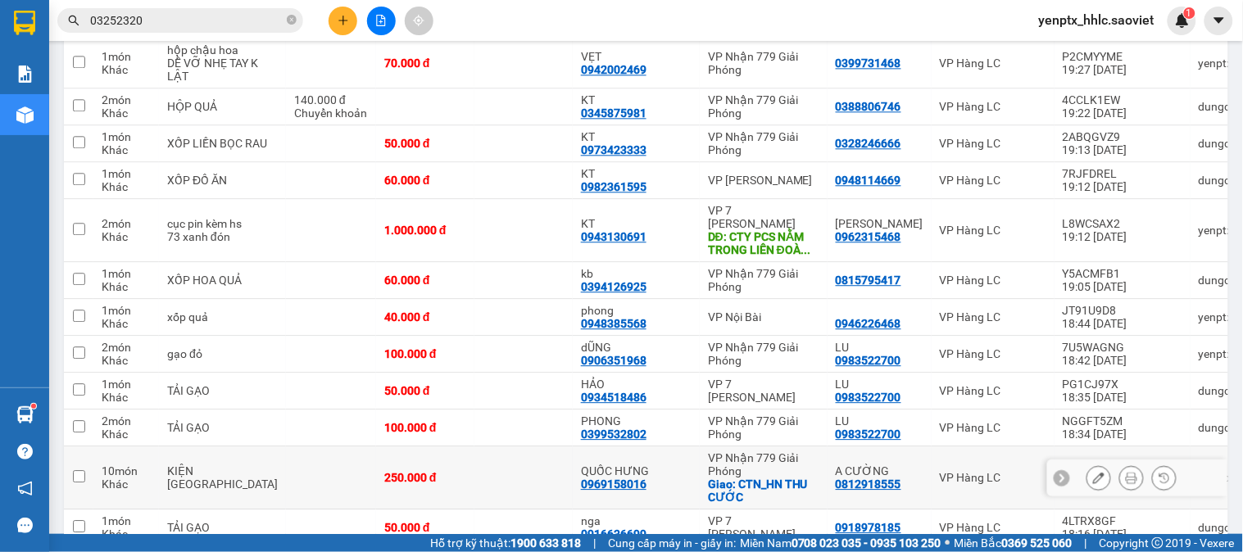
scroll to position [2640, 0]
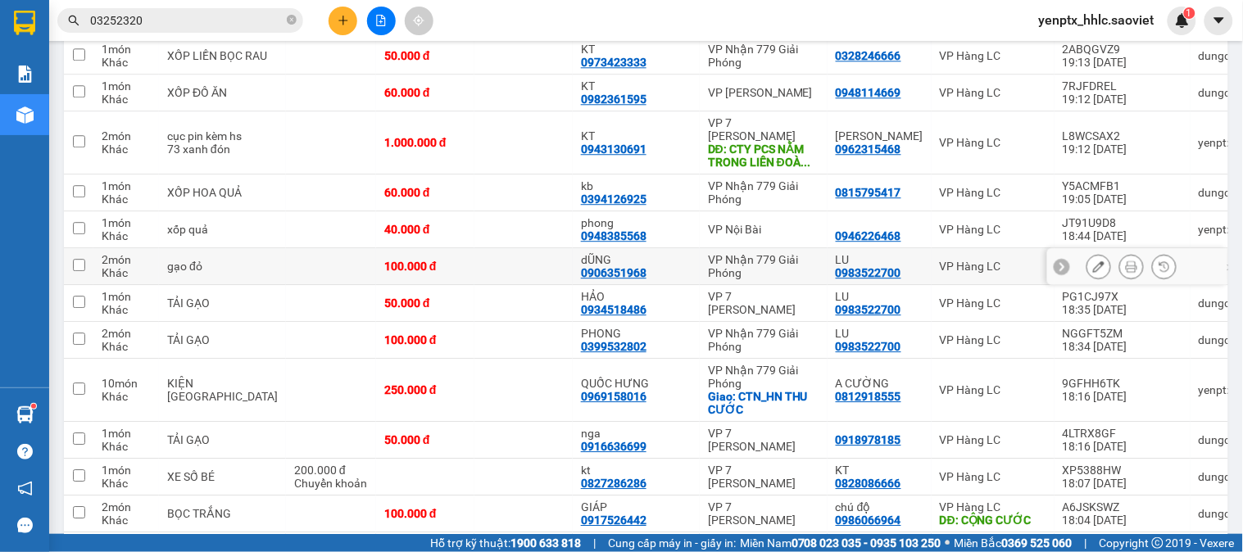
click at [512, 268] on td at bounding box center [523, 266] width 98 height 37
checkbox input "true"
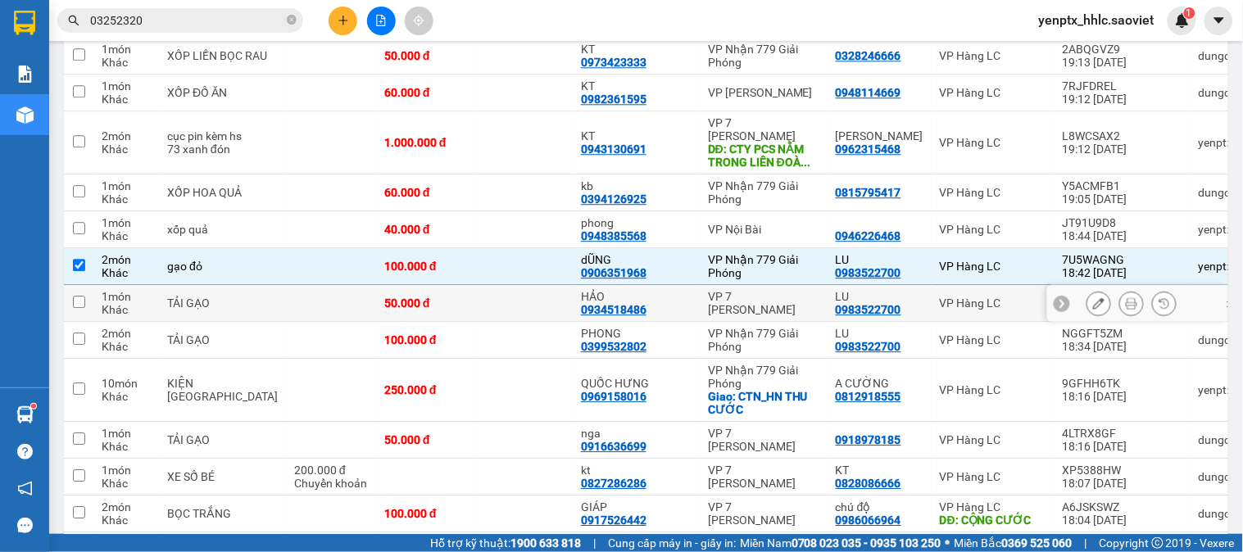
click at [500, 292] on td at bounding box center [523, 303] width 98 height 37
checkbox input "true"
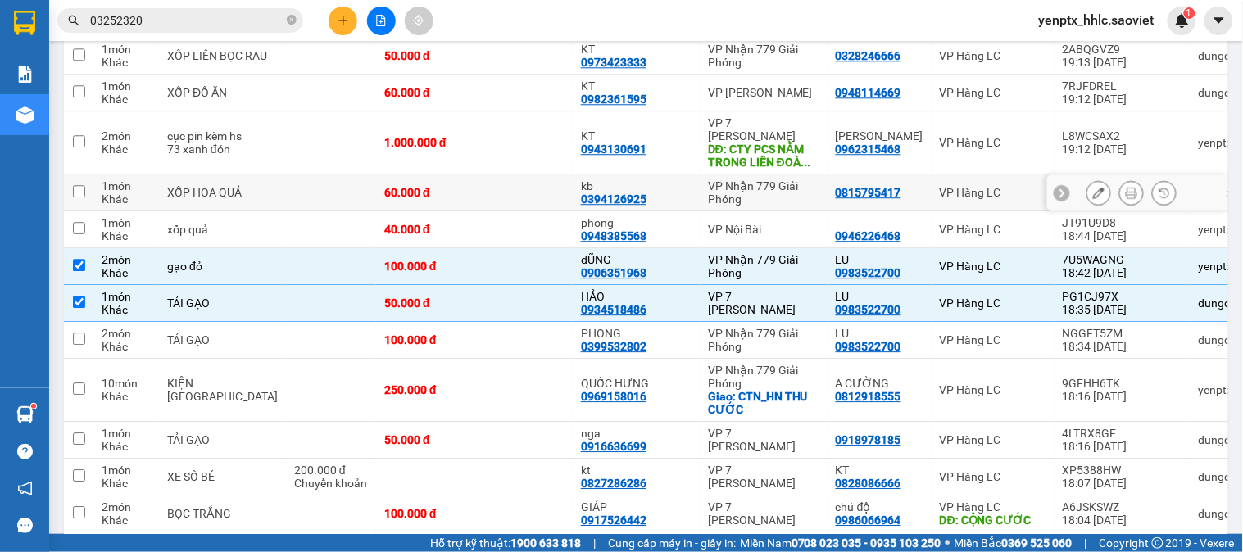
click at [517, 211] on td at bounding box center [523, 193] width 98 height 37
checkbox input "true"
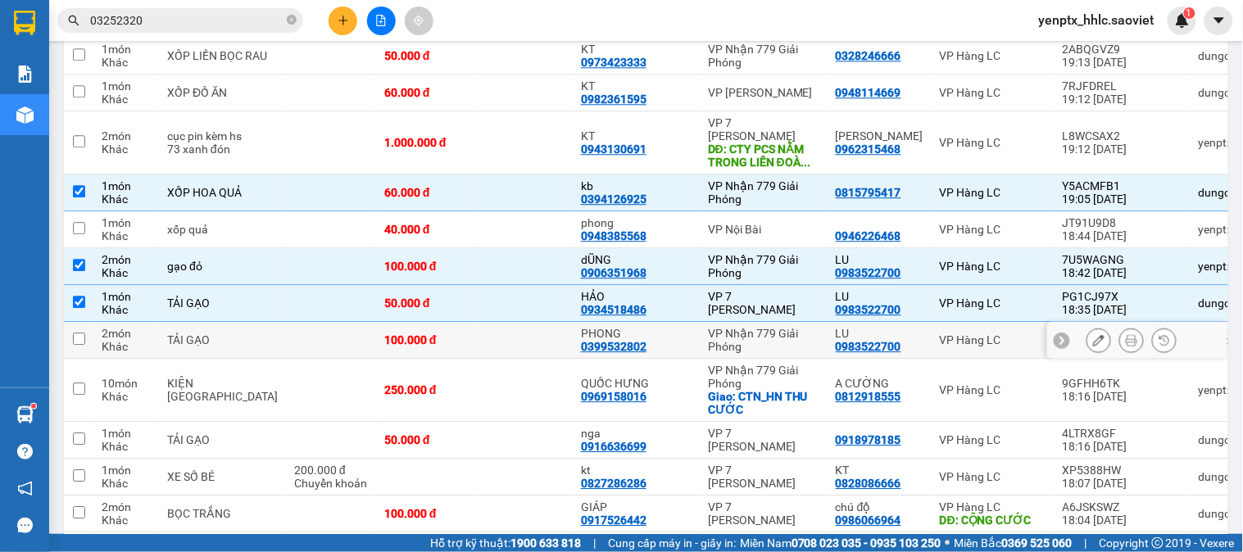
click at [484, 343] on td at bounding box center [523, 340] width 98 height 37
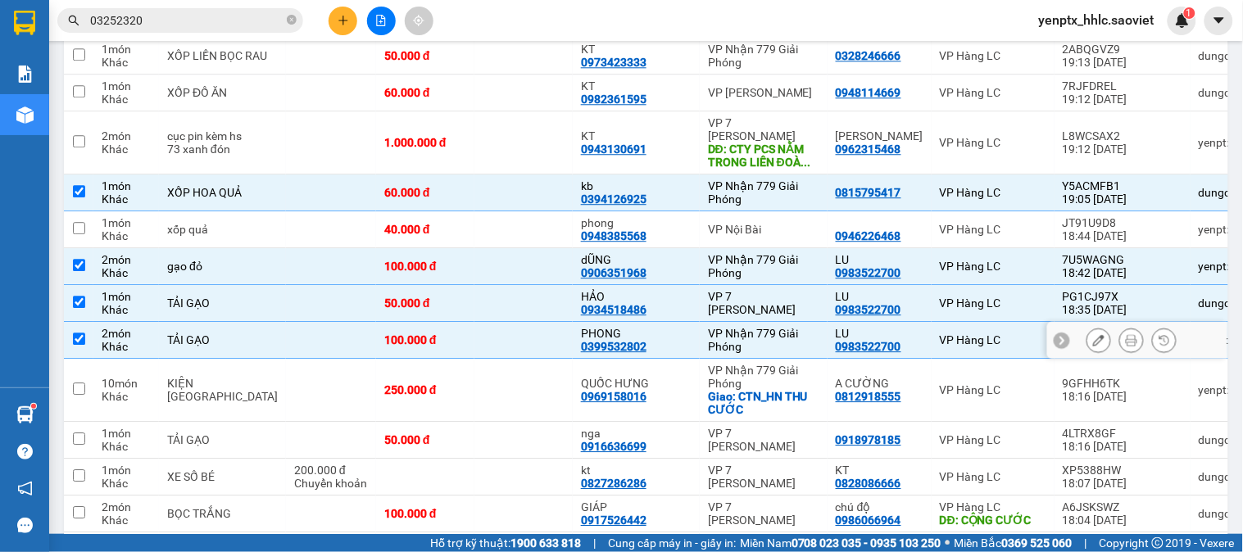
checkbox input "true"
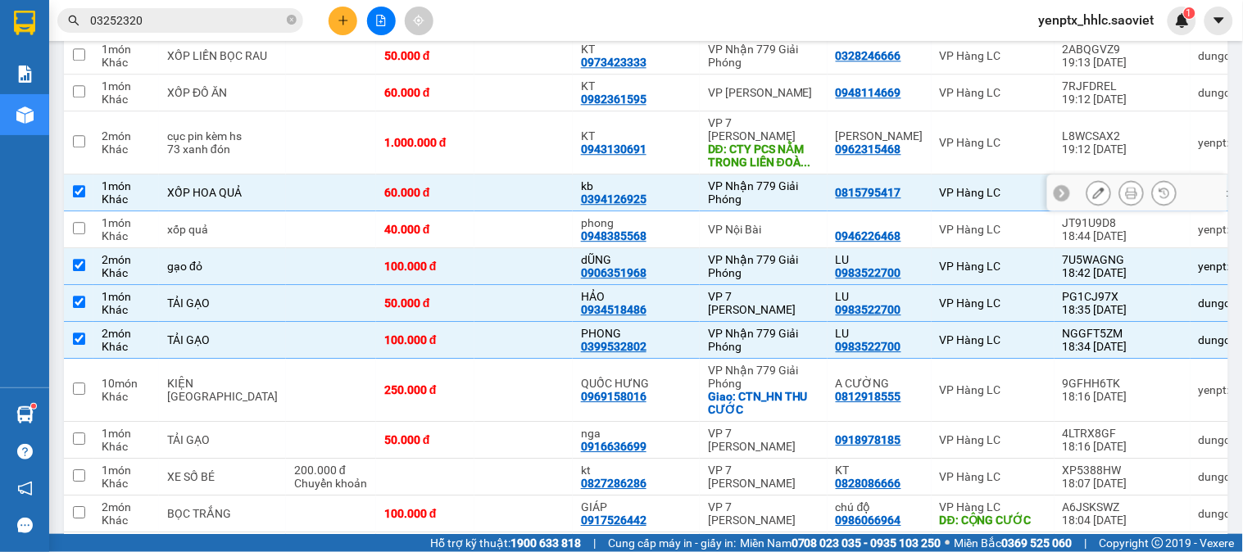
click at [500, 193] on td at bounding box center [523, 193] width 98 height 37
checkbox input "false"
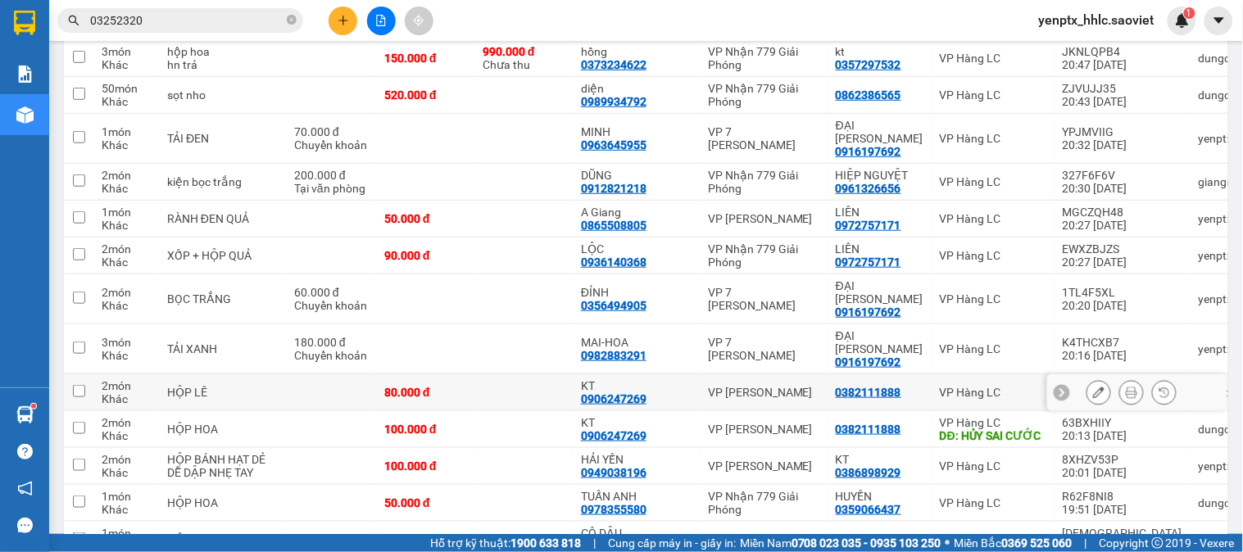
scroll to position [1755, 0]
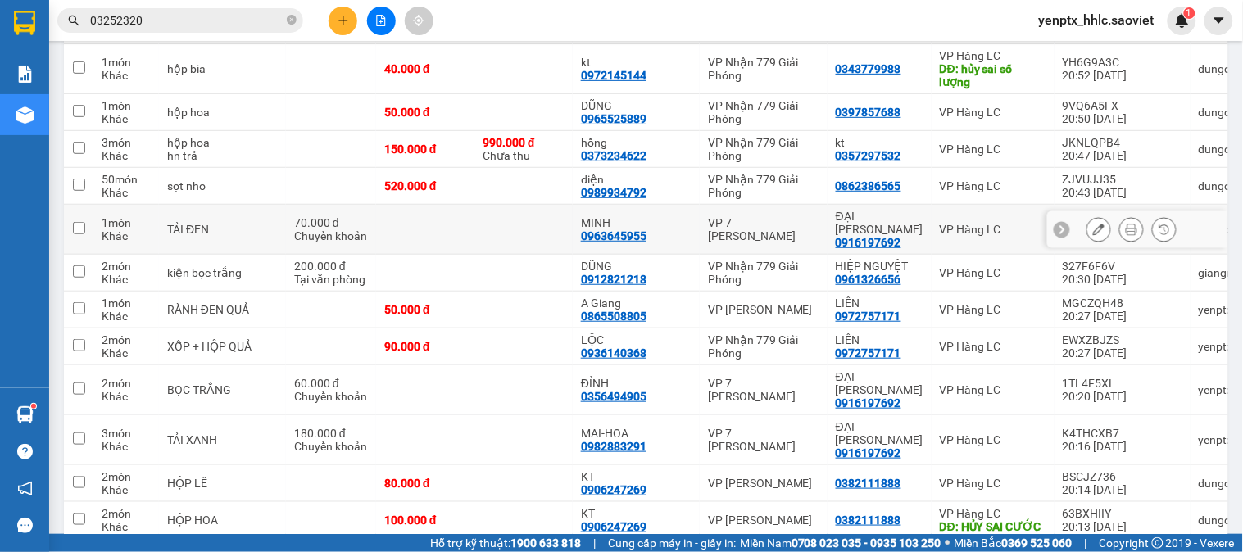
click at [517, 255] on td at bounding box center [523, 230] width 98 height 50
checkbox input "true"
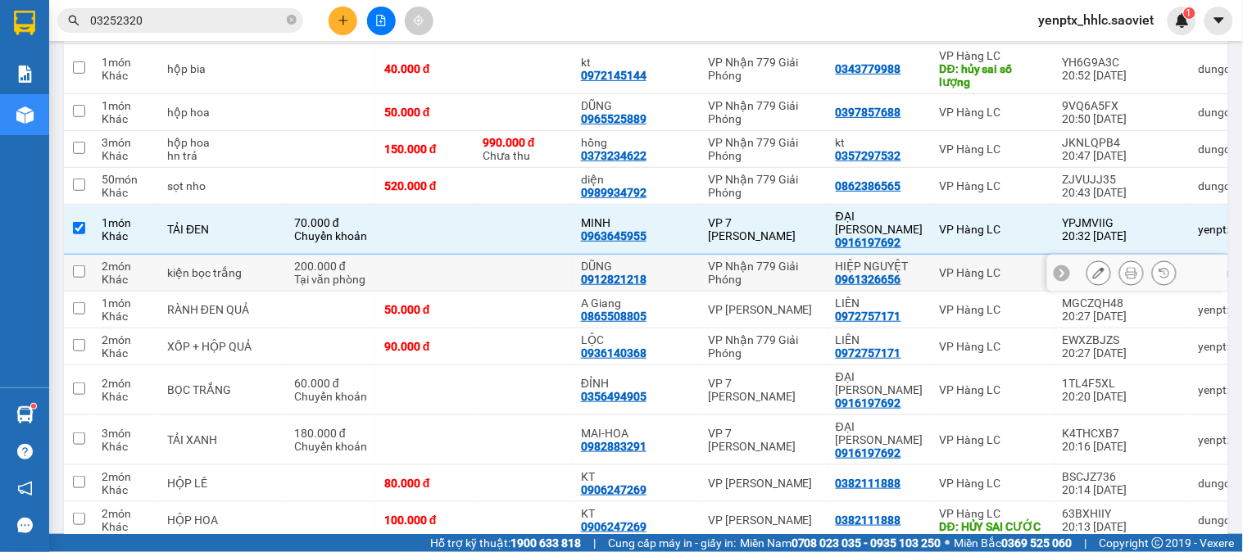
click at [500, 281] on td at bounding box center [523, 273] width 98 height 37
checkbox input "true"
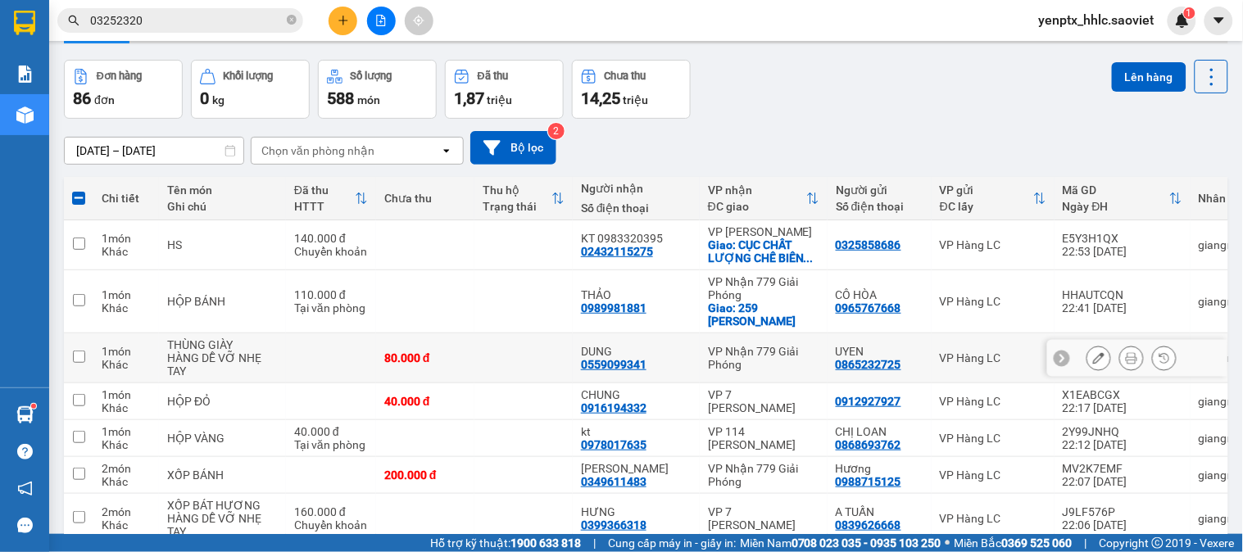
scroll to position [0, 0]
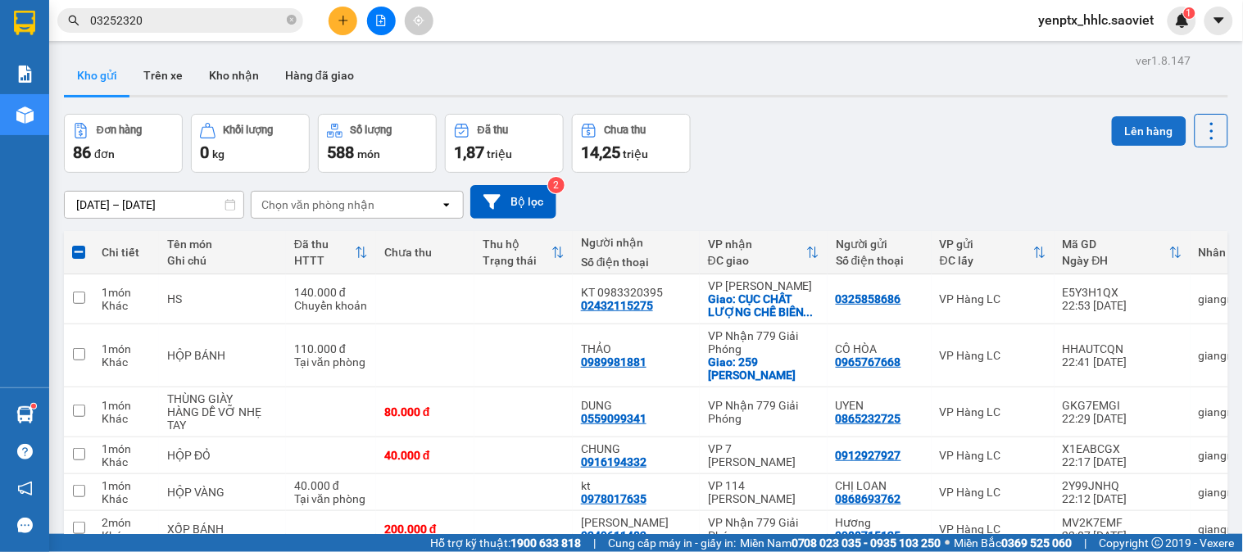
click at [1141, 123] on button "Lên hàng" at bounding box center [1149, 131] width 75 height 30
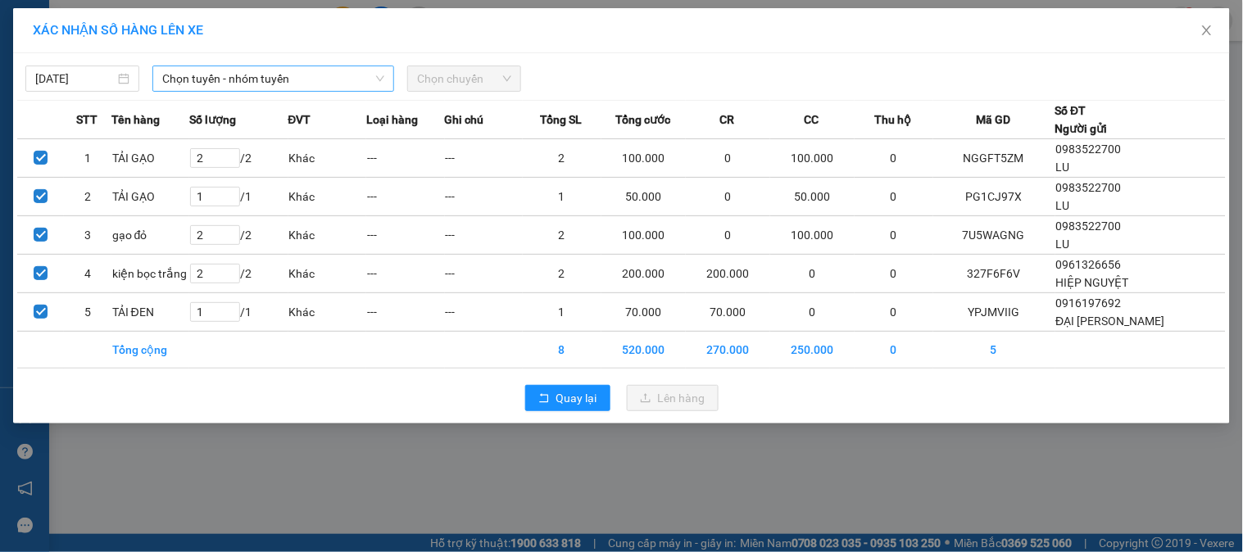
click at [269, 89] on span "Chọn tuyến - nhóm tuyến" at bounding box center [273, 78] width 222 height 25
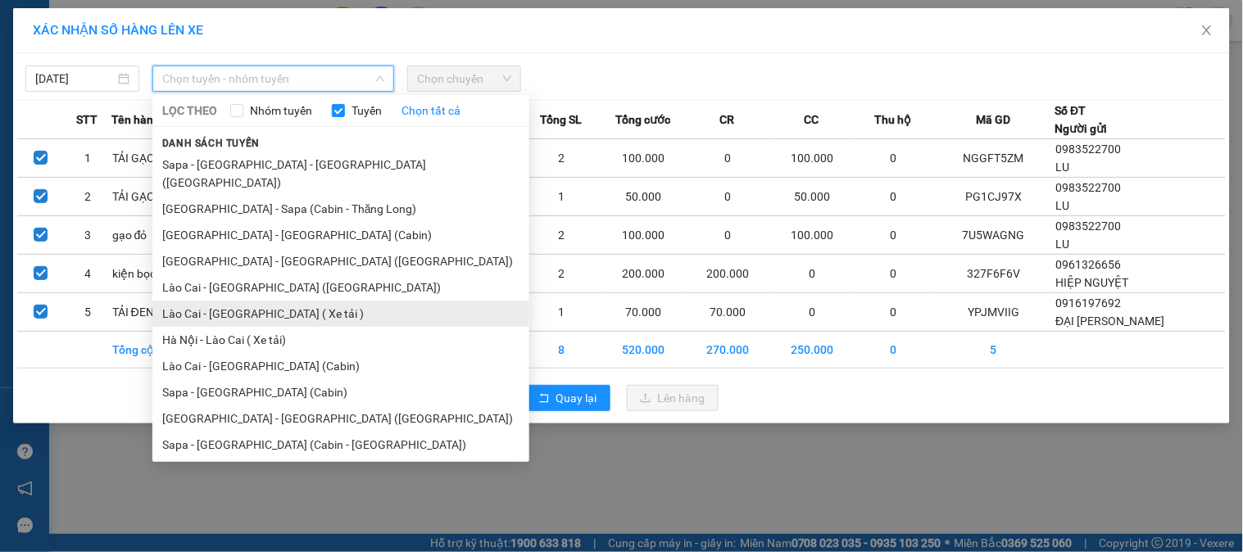
click at [234, 301] on li "Lào Cai - [GEOGRAPHIC_DATA] ( Xe tải )" at bounding box center [340, 314] width 377 height 26
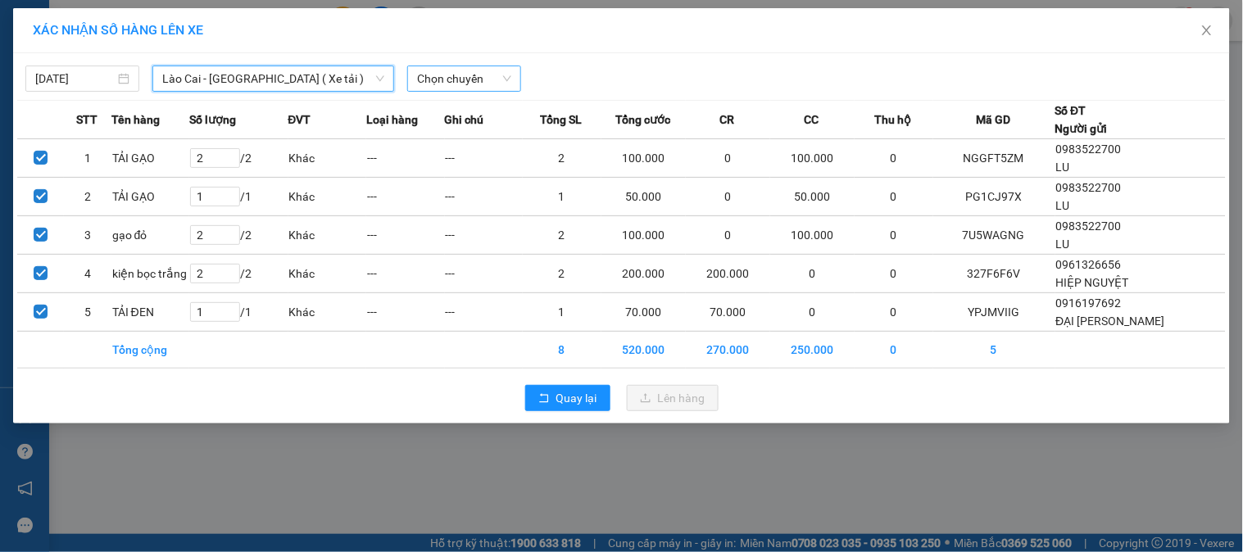
click at [464, 82] on span "Chọn chuyến" at bounding box center [464, 78] width 94 height 25
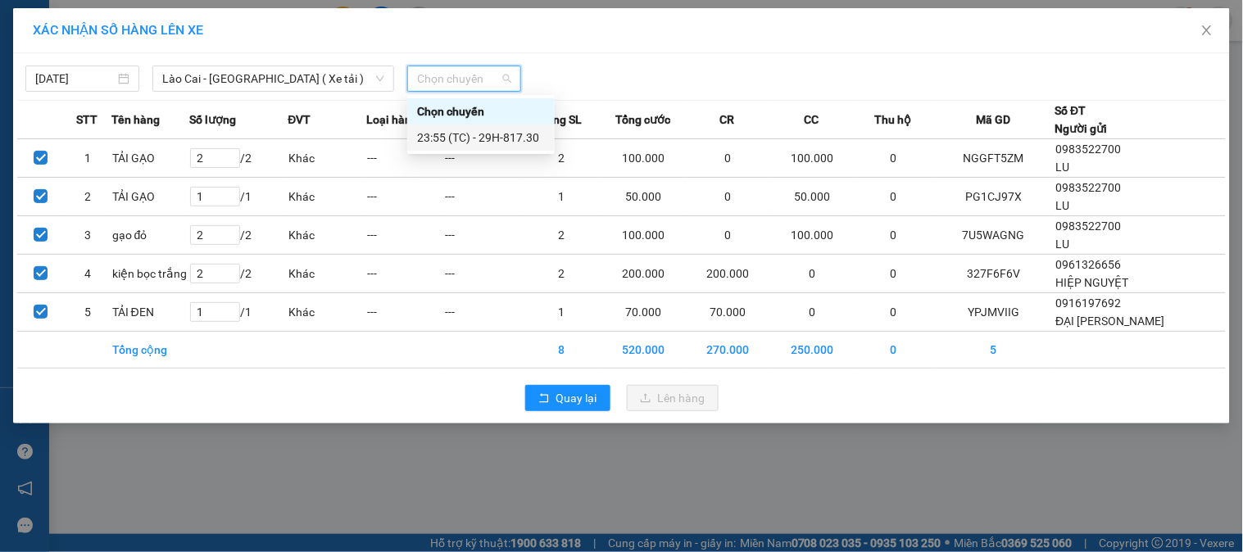
click at [484, 143] on div "23:55 (TC) - 29H-817.30" at bounding box center [481, 138] width 128 height 18
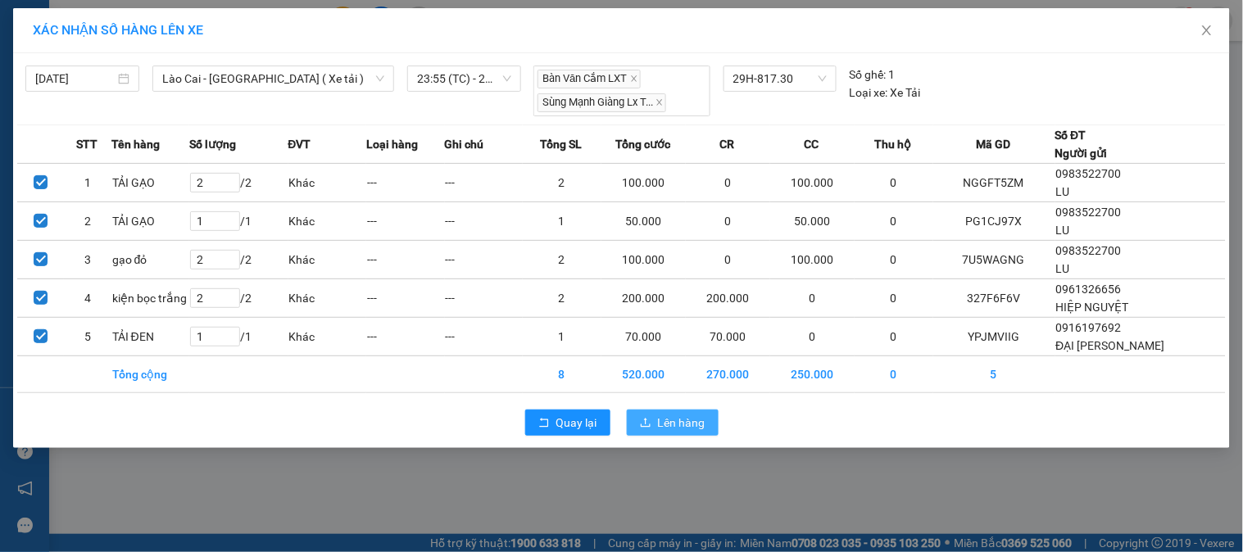
click at [674, 423] on span "Lên hàng" at bounding box center [682, 423] width 48 height 18
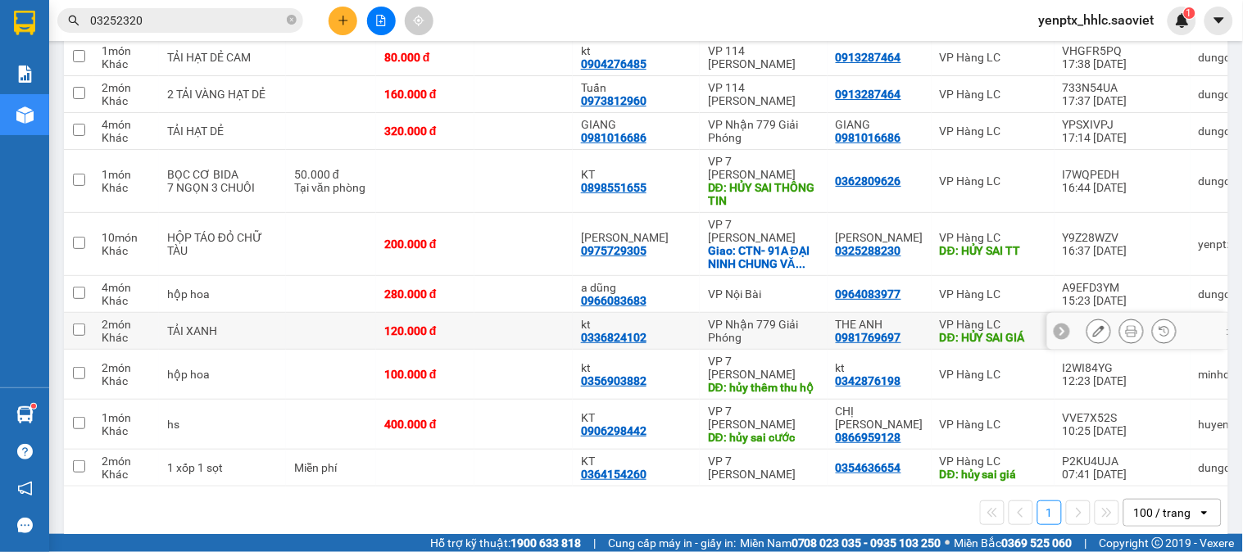
scroll to position [2922, 0]
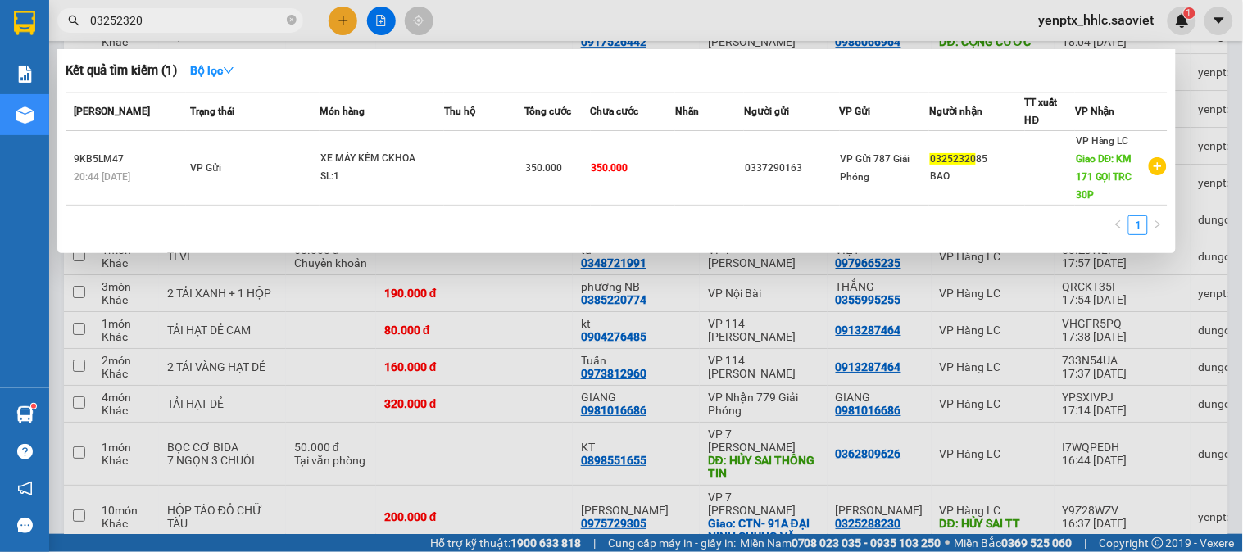
click at [203, 18] on input "03252320" at bounding box center [186, 20] width 193 height 18
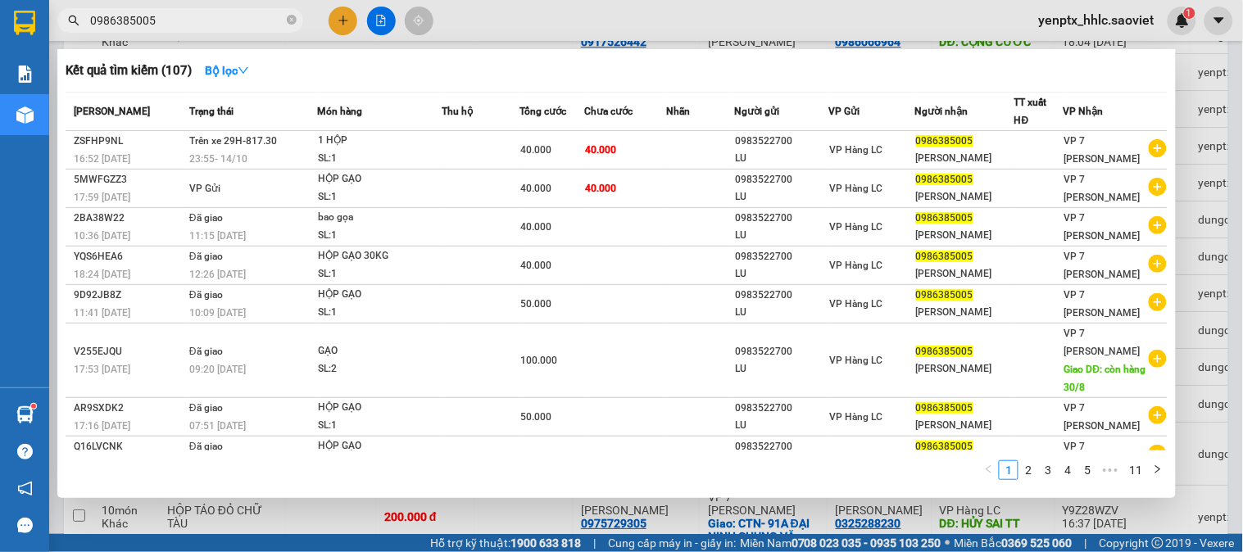
type input "0986385005"
click at [595, 3] on div at bounding box center [621, 276] width 1243 height 552
click at [222, 14] on input "0986385005" at bounding box center [186, 20] width 193 height 18
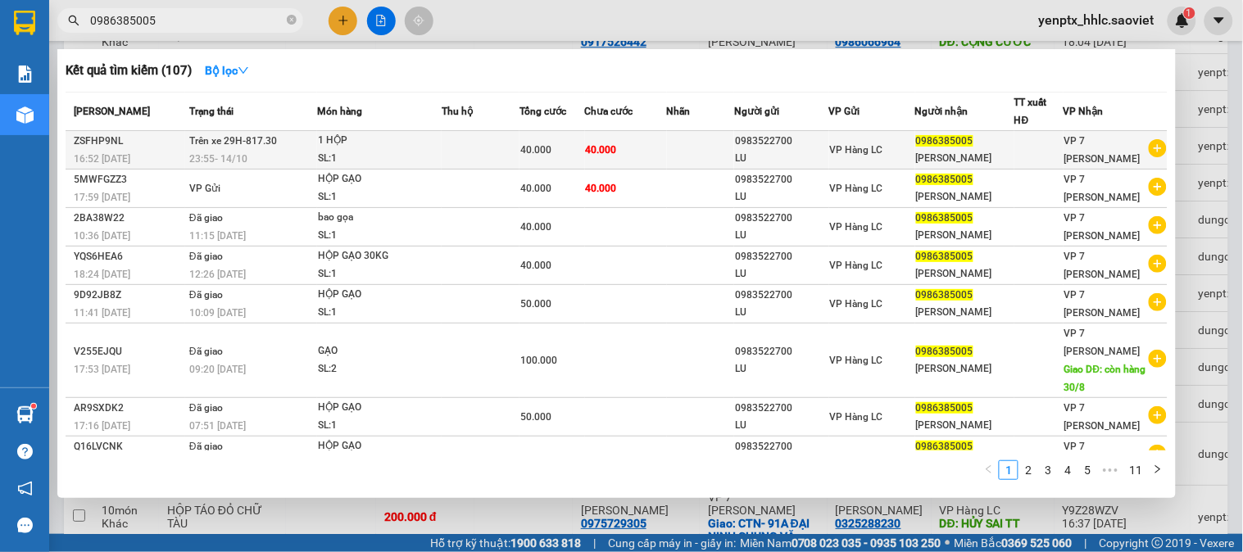
click at [761, 136] on div "0983522700" at bounding box center [781, 141] width 93 height 17
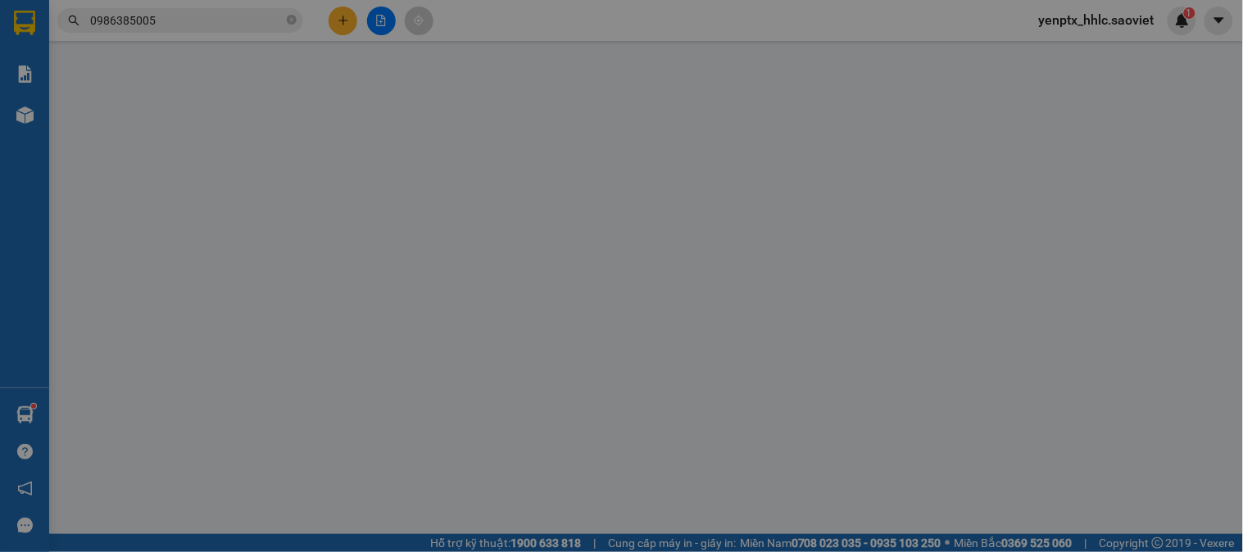
click at [761, 136] on div "Lấy hàng Lấy tận nơi" at bounding box center [760, 137] width 222 height 18
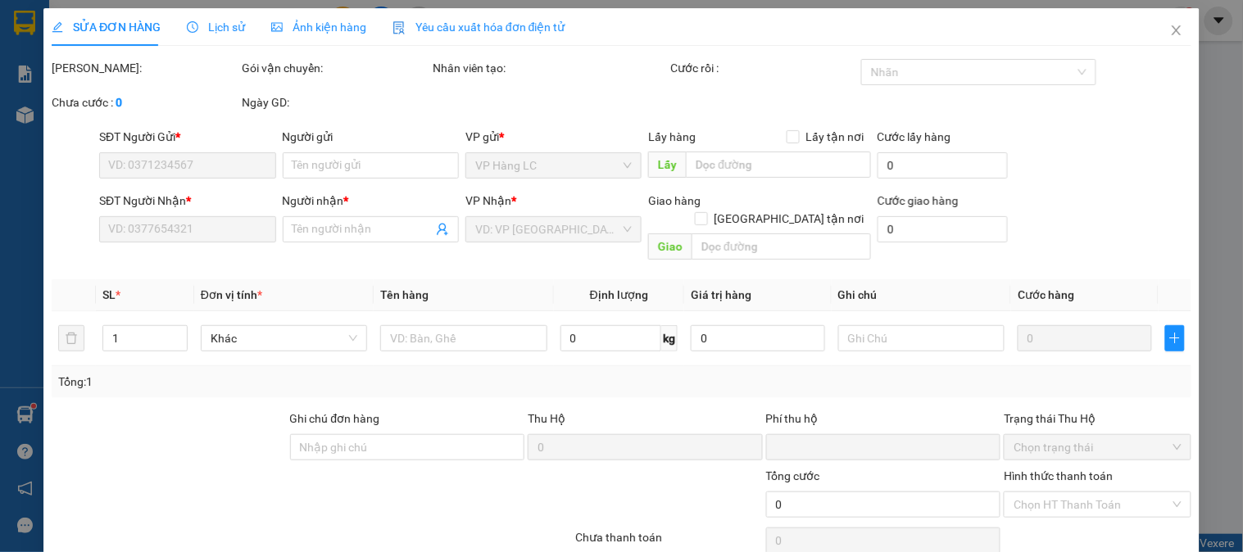
type input "0983522700"
type input "LU"
type input "0986385005"
type input "[PERSON_NAME]"
type input "0"
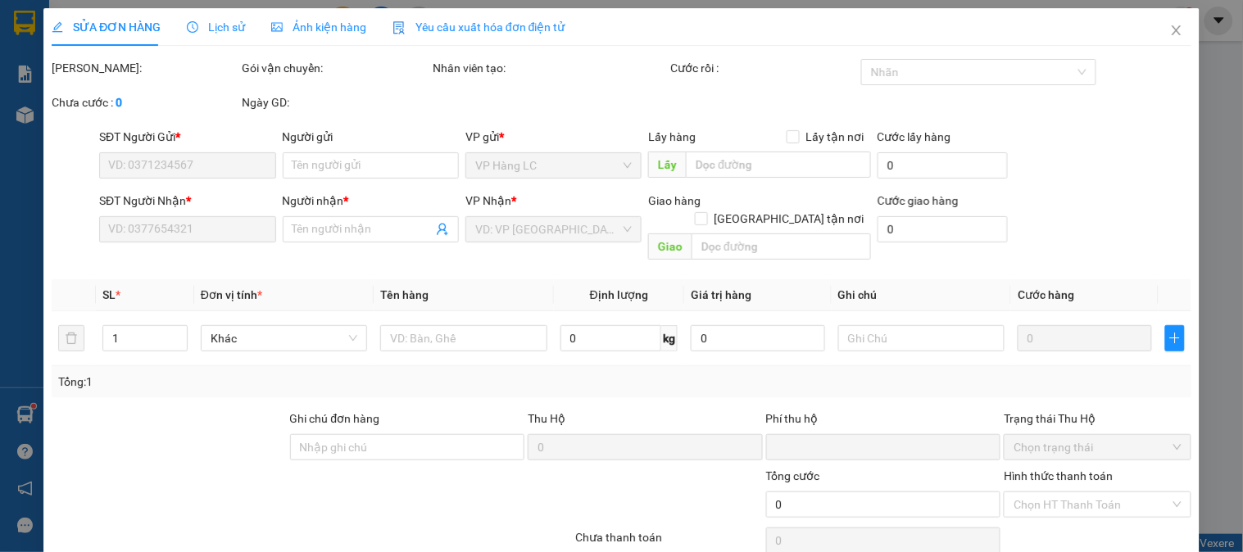
type input "40.000"
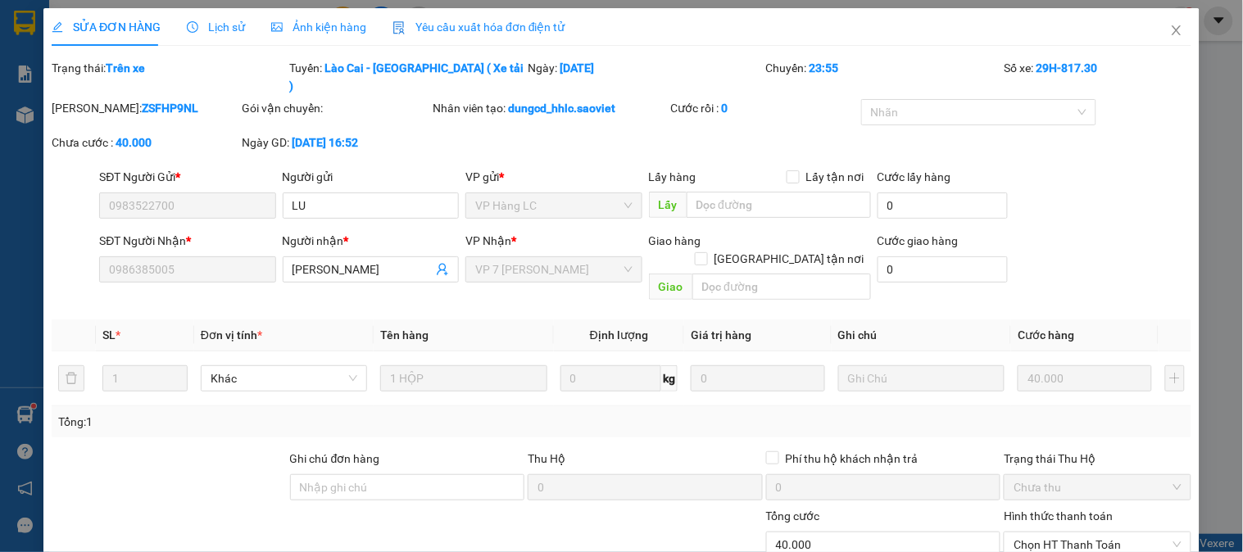
click at [187, 168] on div "SĐT Người Gửi *" at bounding box center [187, 177] width 176 height 18
click at [161, 201] on div "SĐT Người Gửi * 0983522700" at bounding box center [187, 196] width 176 height 57
click at [1172, 34] on icon "close" at bounding box center [1176, 30] width 9 height 10
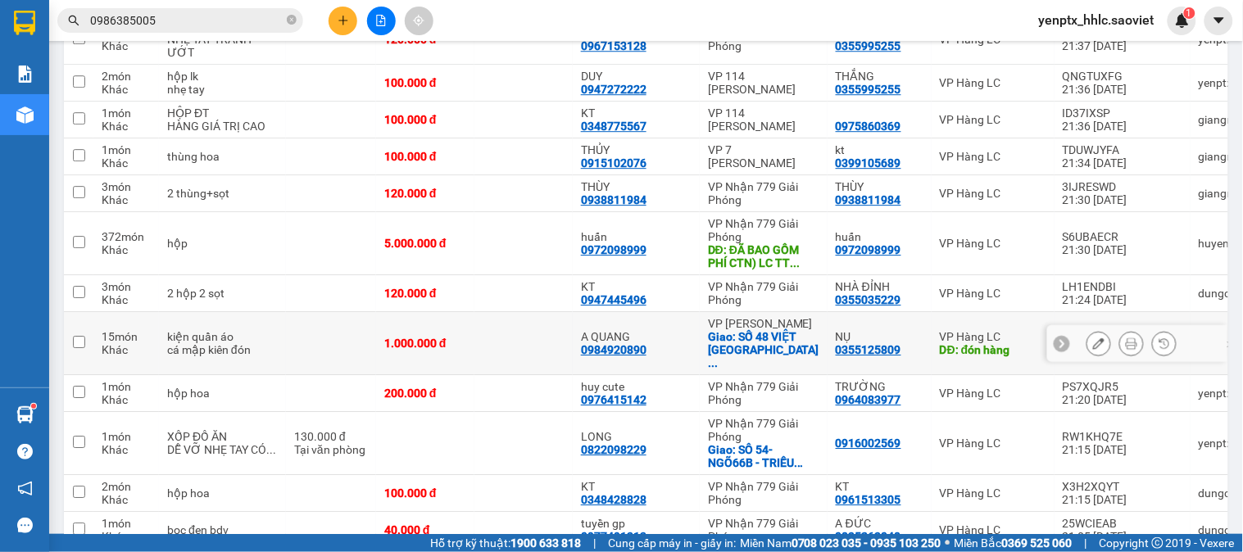
scroll to position [1183, 0]
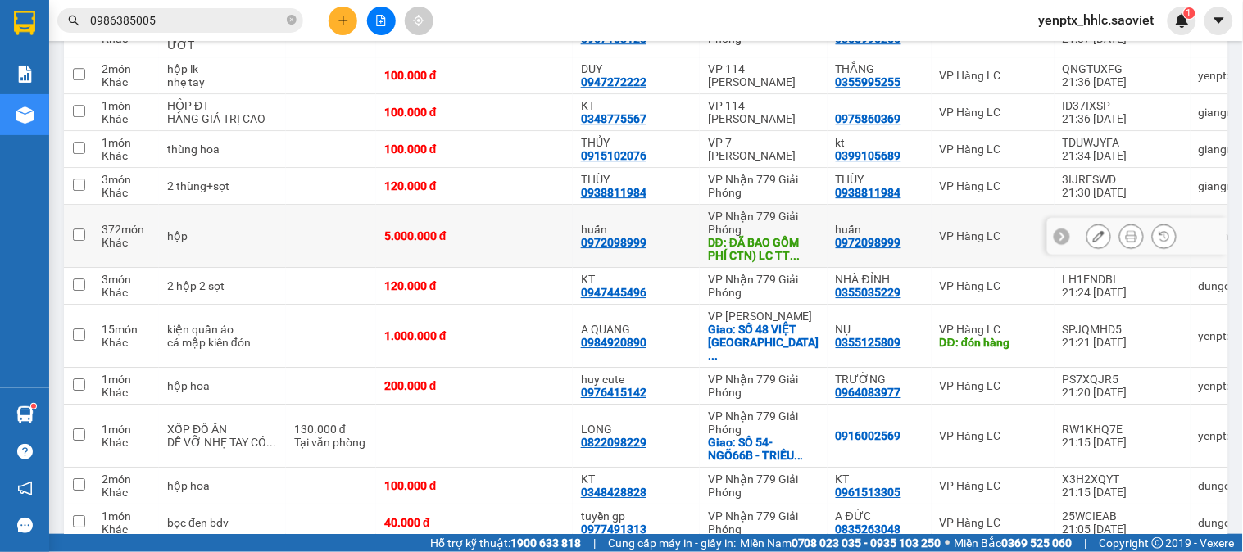
click at [511, 264] on td at bounding box center [523, 236] width 98 height 63
checkbox input "true"
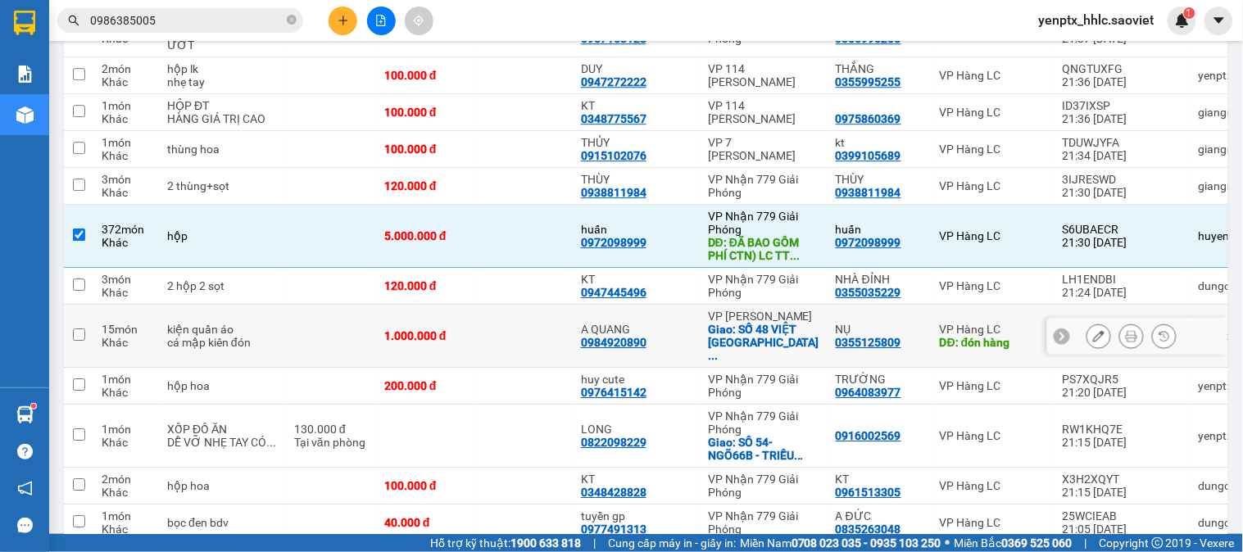
click at [500, 337] on td at bounding box center [523, 336] width 98 height 63
checkbox input "true"
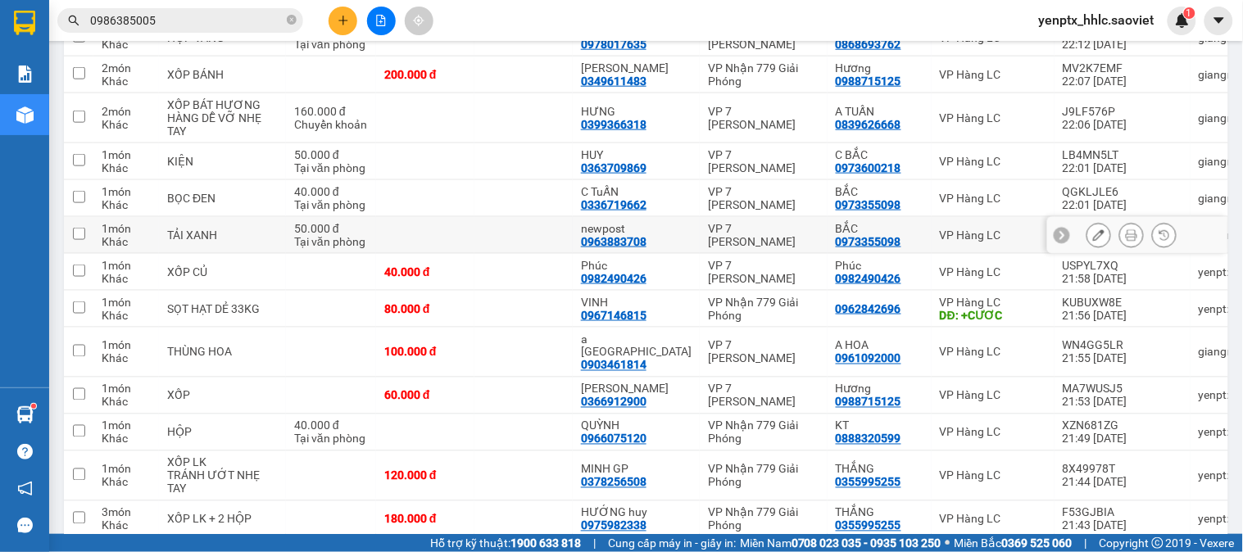
scroll to position [0, 0]
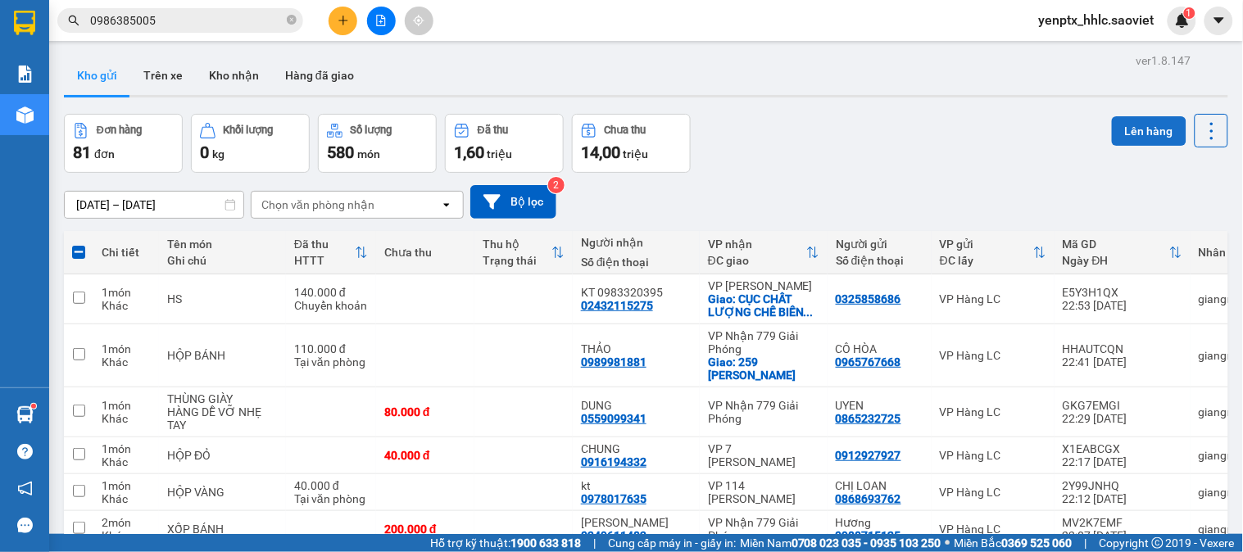
click at [1127, 133] on button "Lên hàng" at bounding box center [1149, 131] width 75 height 30
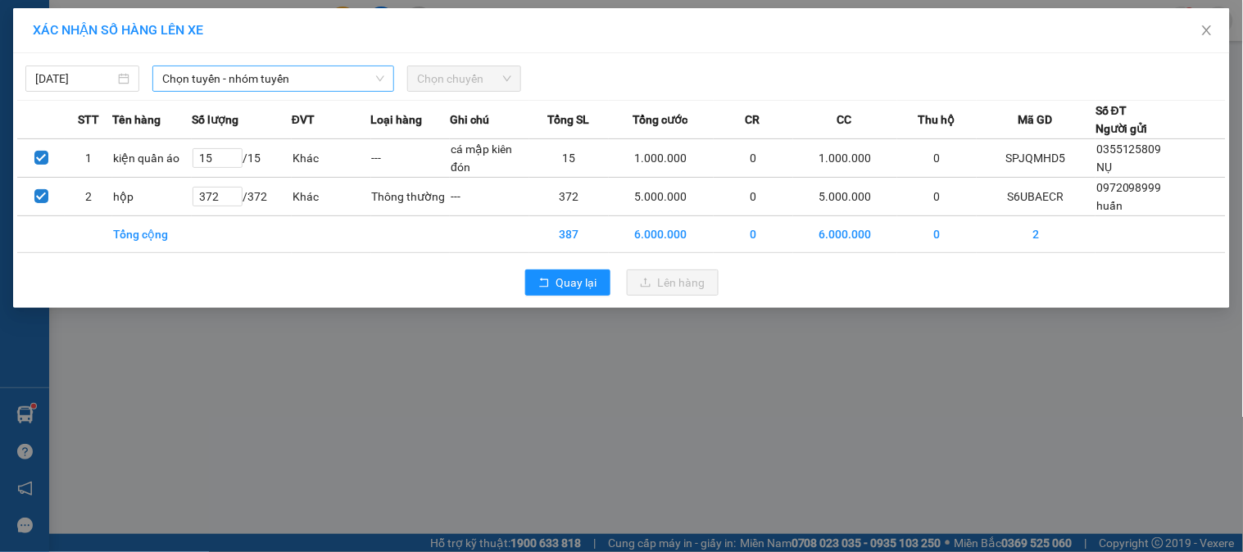
click at [338, 74] on span "Chọn tuyến - nhóm tuyến" at bounding box center [273, 78] width 222 height 25
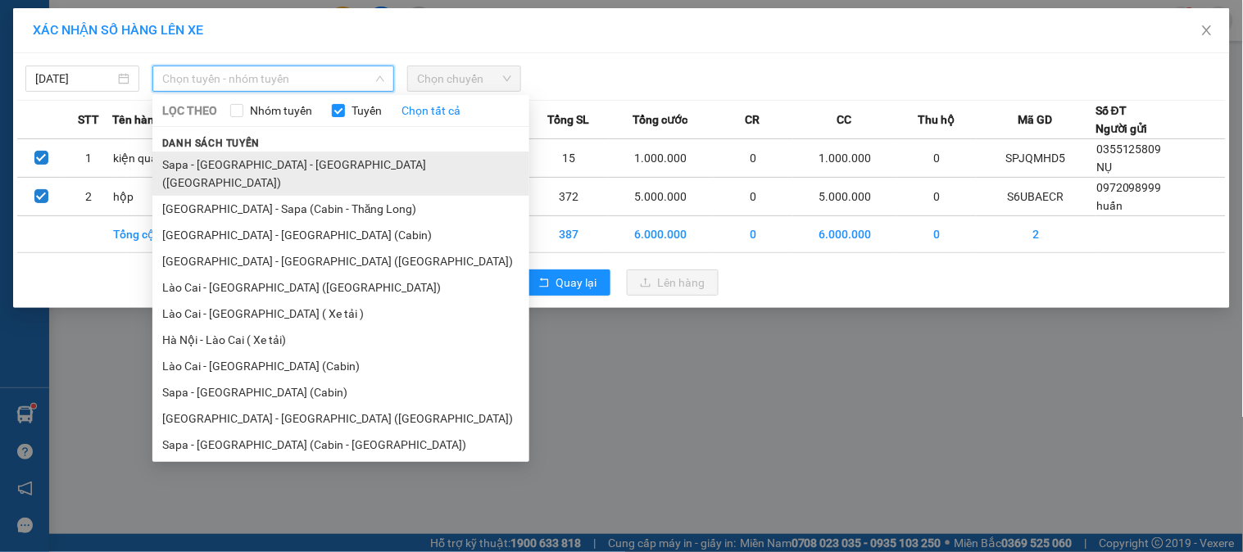
drag, startPoint x: 281, startPoint y: 296, endPoint x: 379, endPoint y: 157, distance: 169.4
click at [290, 277] on ul "Sapa - Lào Cai - Hà Nội (Giường) Hà Nội - Sapa (Cabin - Thăng Long) Hà Nội - Là…" at bounding box center [340, 304] width 377 height 304
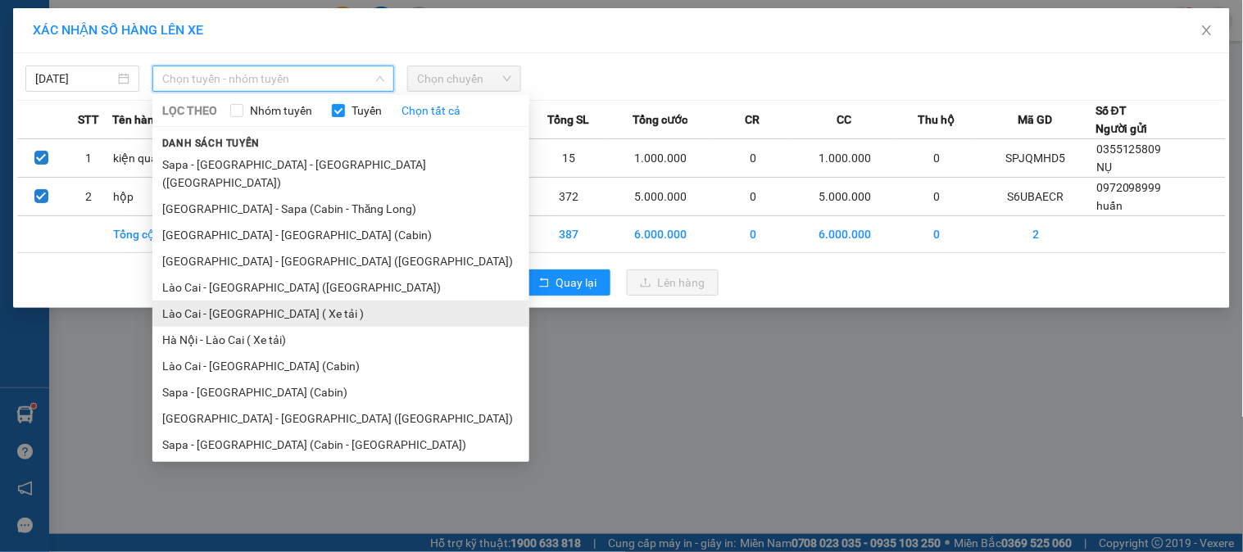
click at [227, 301] on li "Lào Cai - [GEOGRAPHIC_DATA] ( Xe tải )" at bounding box center [340, 314] width 377 height 26
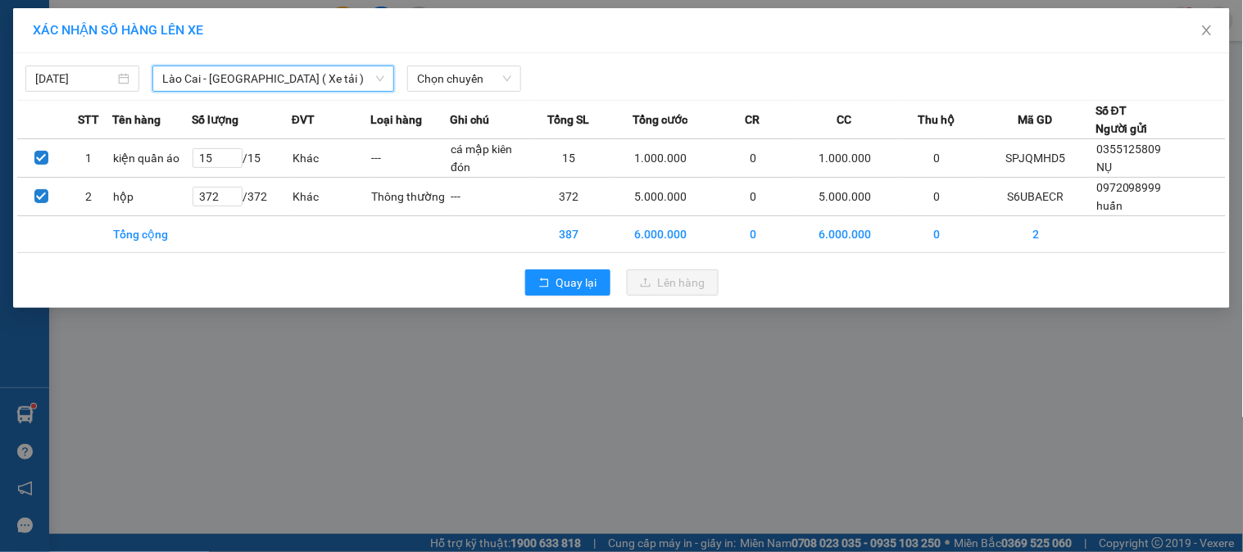
click at [465, 94] on div "14/10/2025 Lào Cai - Hà Nội ( Xe tải ) Lào Cai - Hà Nội ( Xe tải ) LỌC THEO Nhó…" at bounding box center [621, 180] width 1217 height 255
click at [474, 80] on span "Chọn chuyến" at bounding box center [464, 78] width 94 height 25
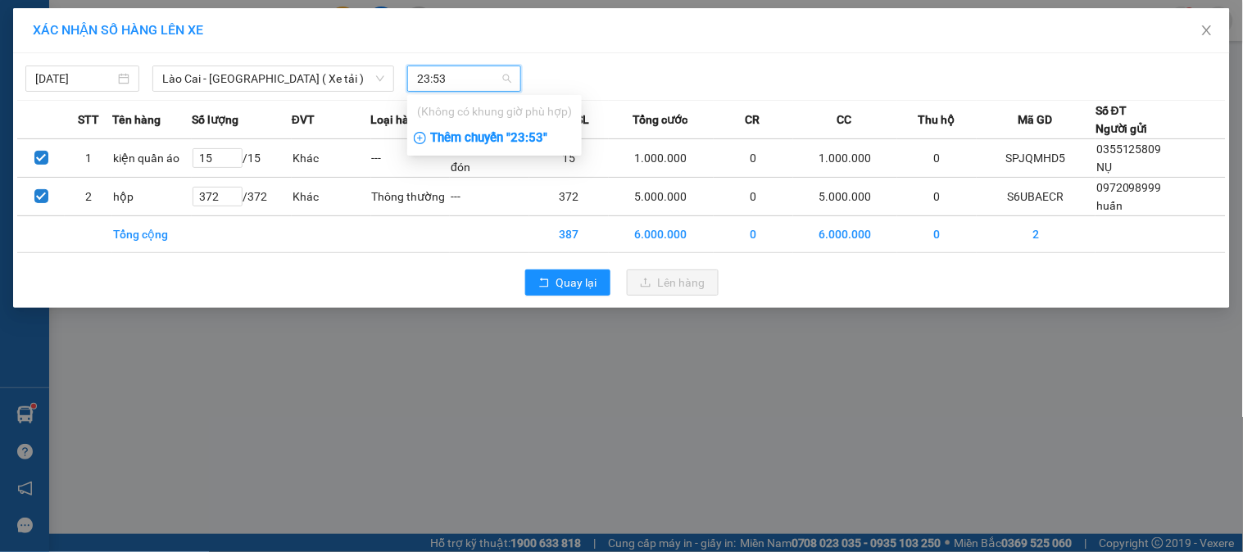
type input "23:53"
click at [478, 143] on div "Thêm chuyến " 23:53 "" at bounding box center [494, 139] width 175 height 28
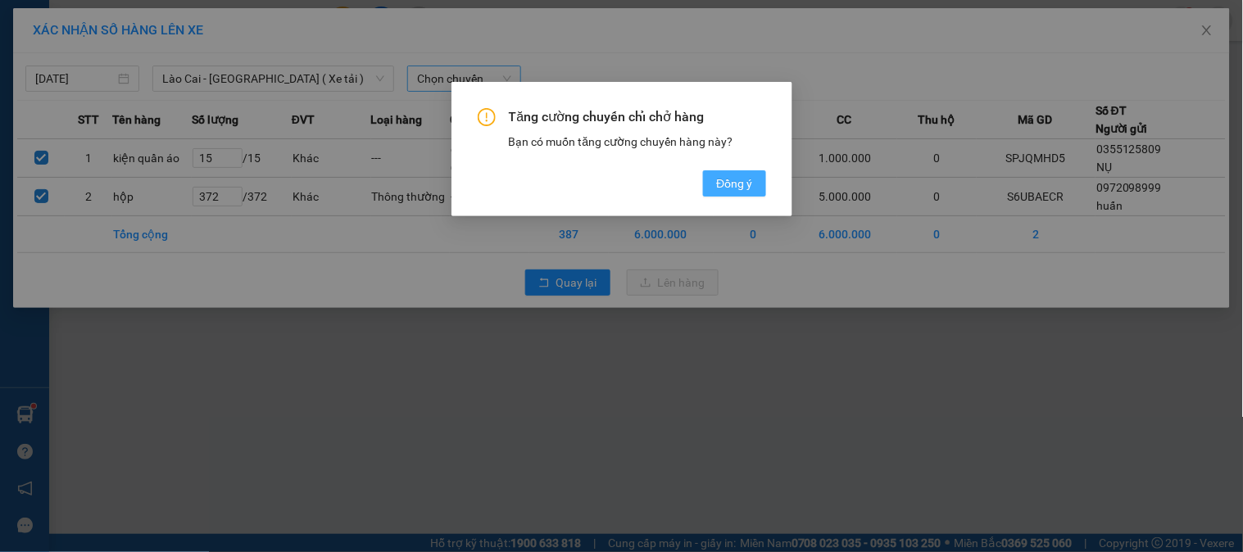
click at [738, 181] on span "Đồng ý" at bounding box center [734, 184] width 36 height 18
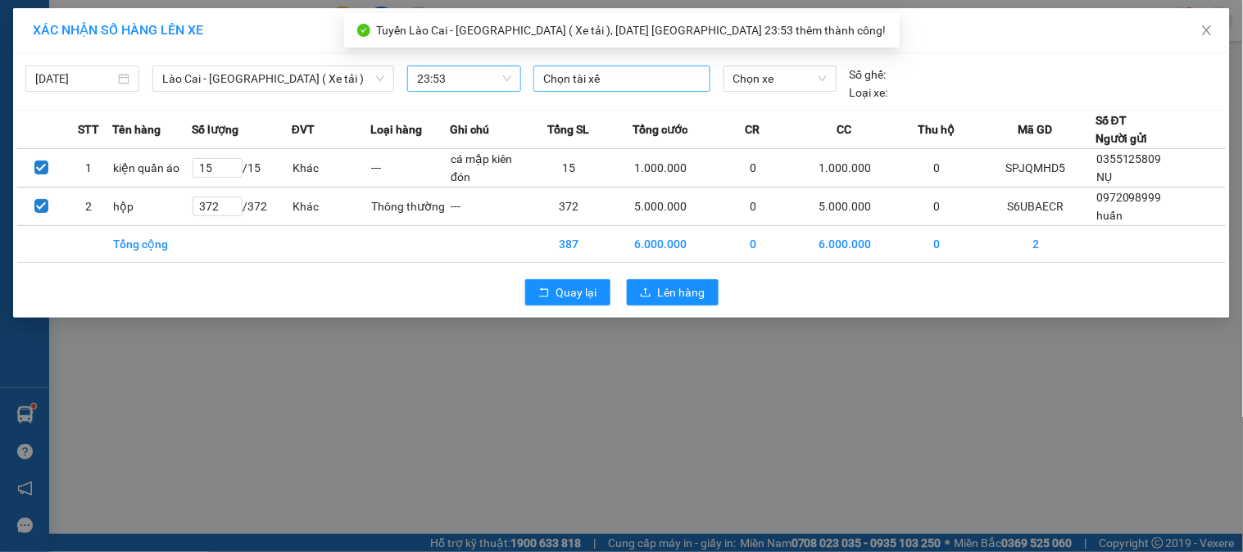
click at [605, 83] on div at bounding box center [622, 79] width 168 height 20
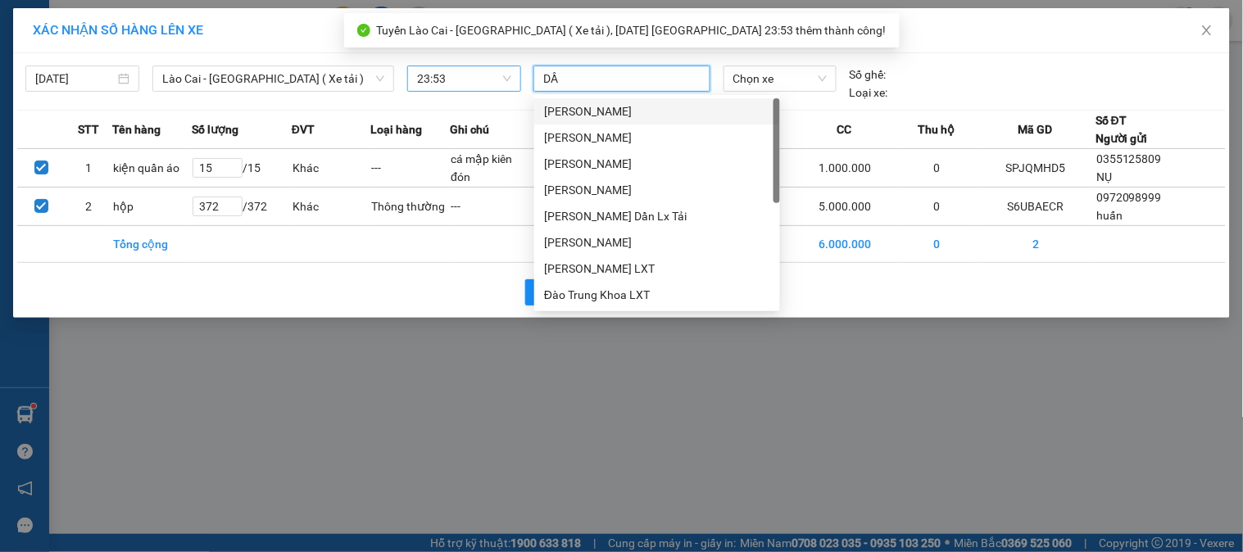
type input "DẦN"
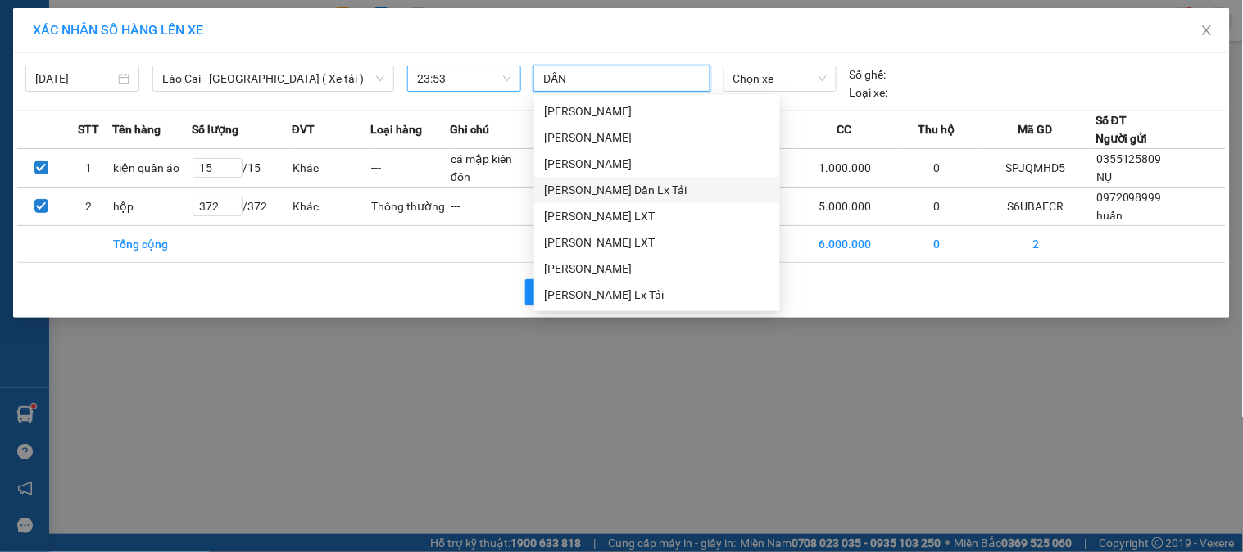
click at [578, 186] on div "[PERSON_NAME] Dần Lx Tải" at bounding box center [657, 190] width 226 height 18
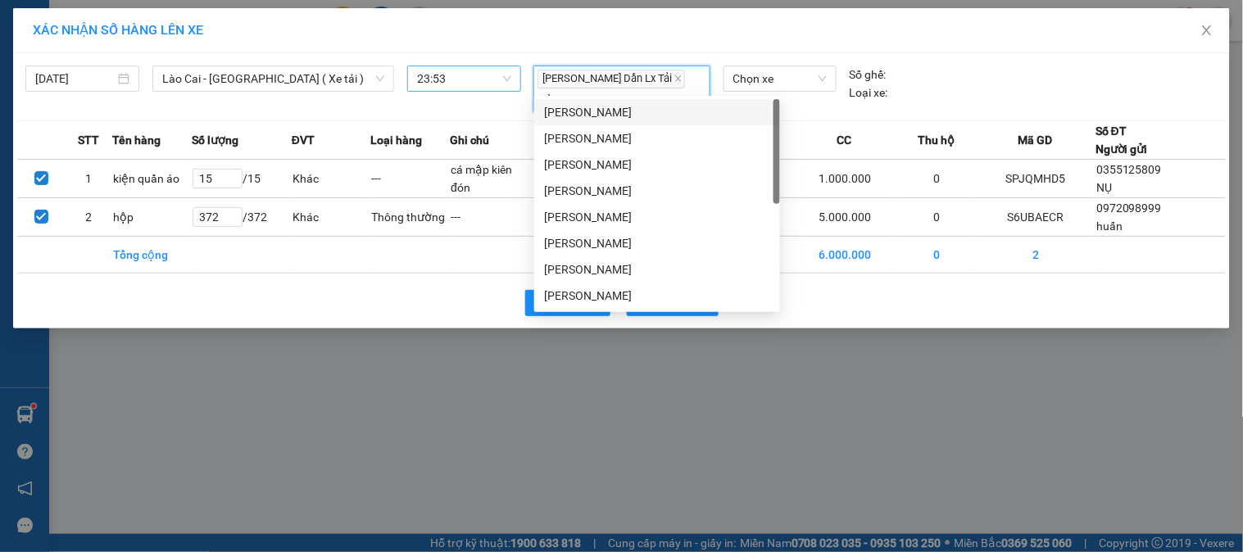
type input "HÙNG"
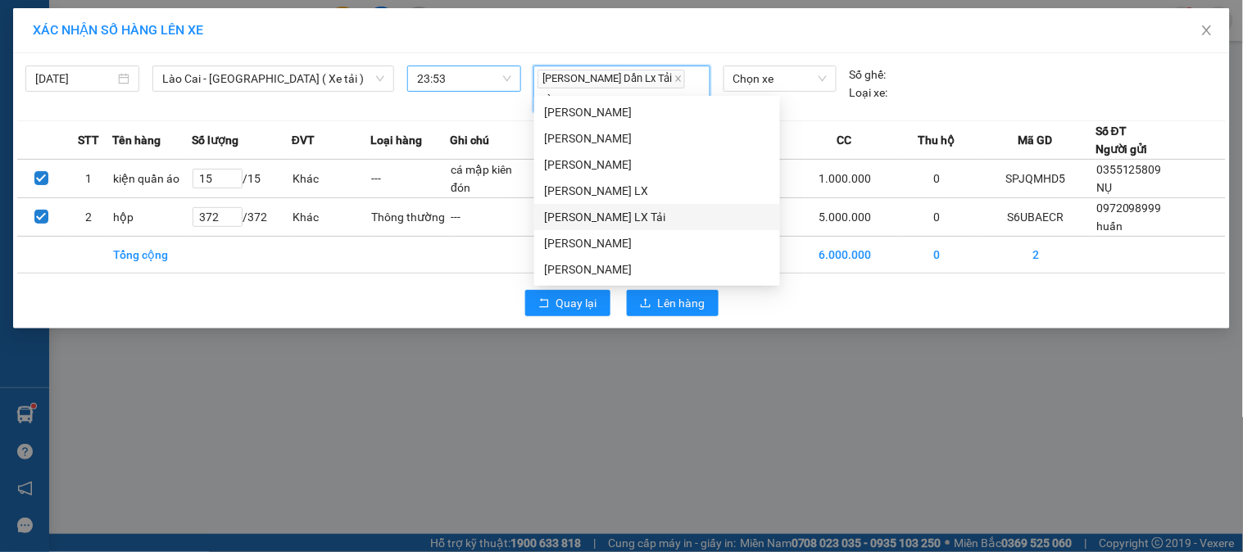
click at [611, 211] on div "Nguyễn Mạnh Hùng LX Tải" at bounding box center [657, 217] width 226 height 18
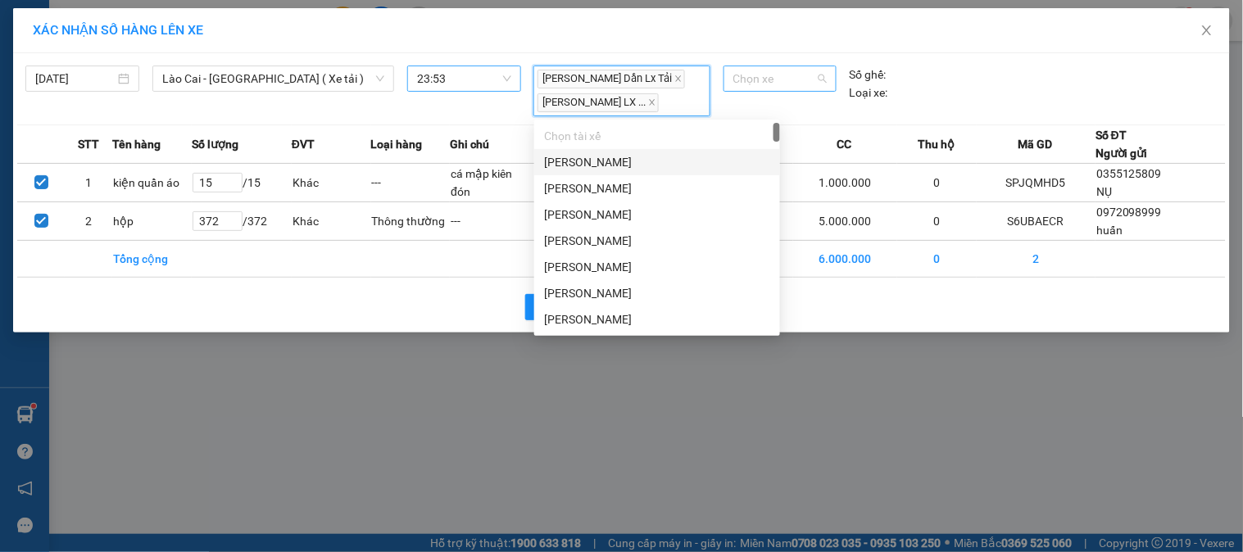
click at [800, 89] on span "Chọn xe" at bounding box center [779, 78] width 93 height 25
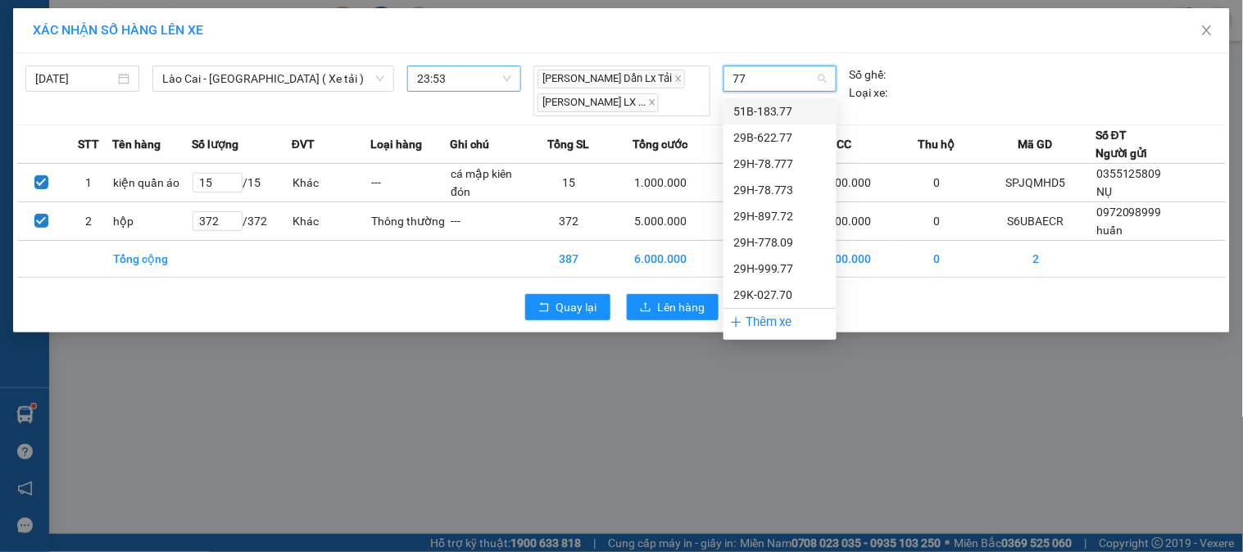
type input "773"
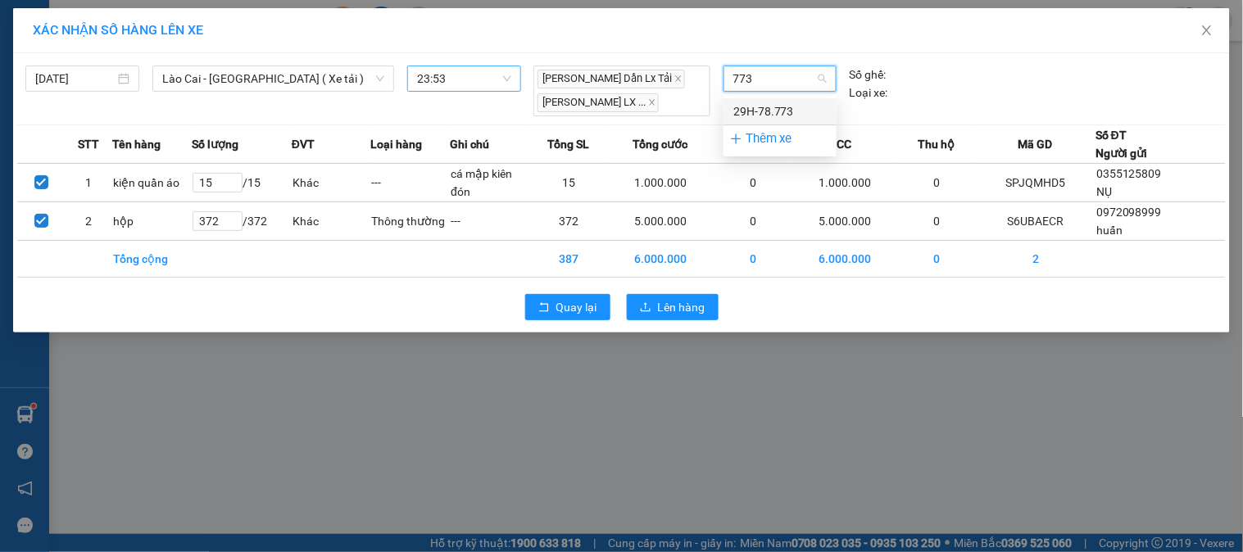
click at [758, 111] on div "29H-78.773" at bounding box center [779, 111] width 93 height 18
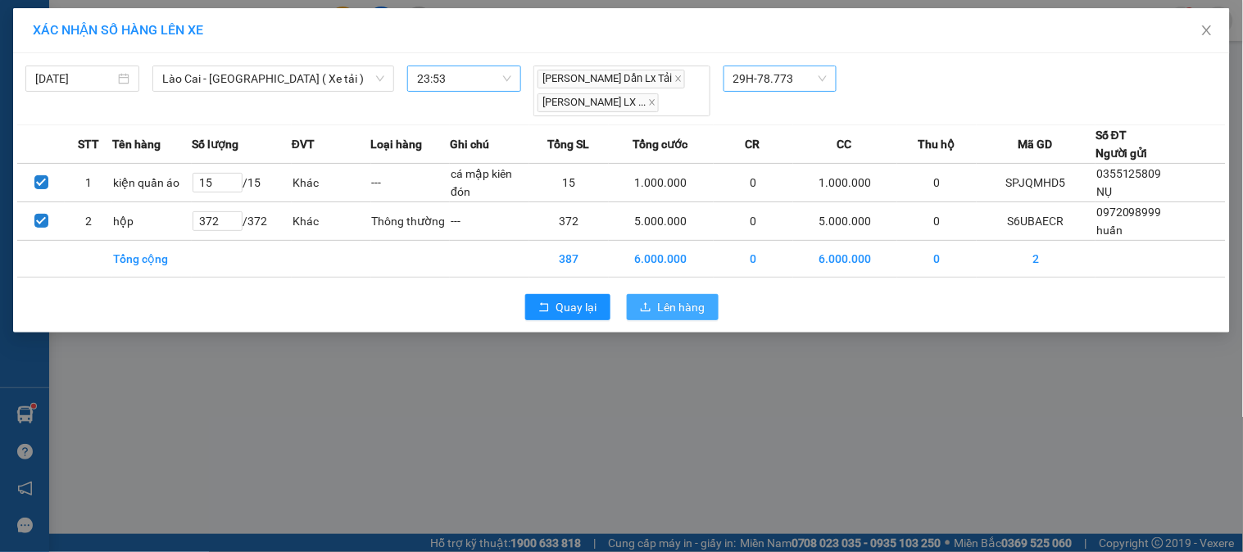
click at [657, 300] on button "Lên hàng" at bounding box center [673, 307] width 92 height 26
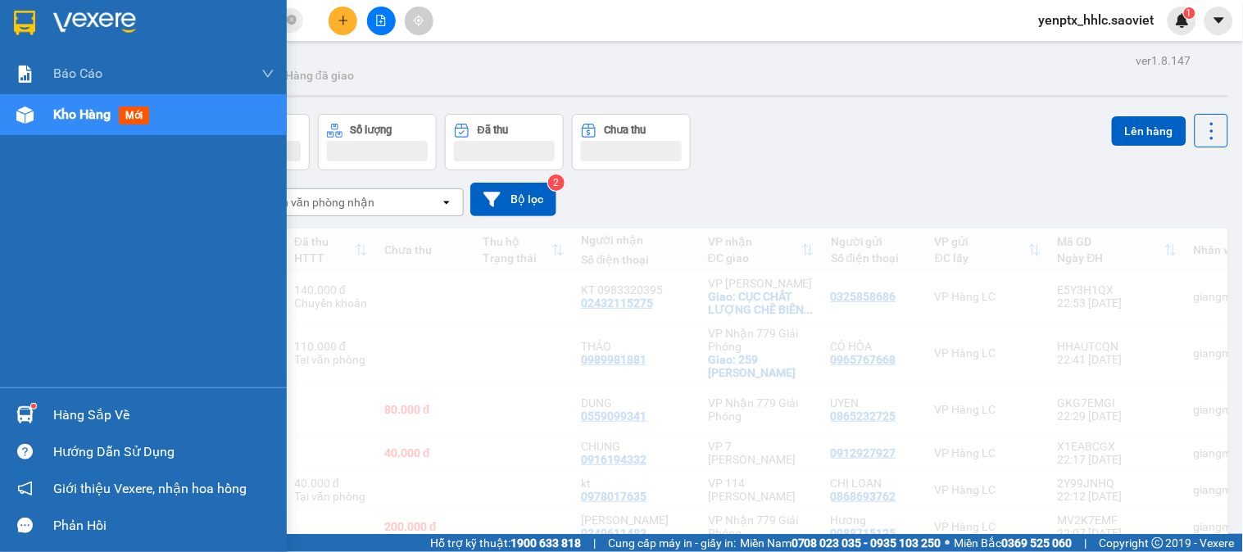
click at [56, 414] on div "Hàng sắp về" at bounding box center [163, 415] width 221 height 25
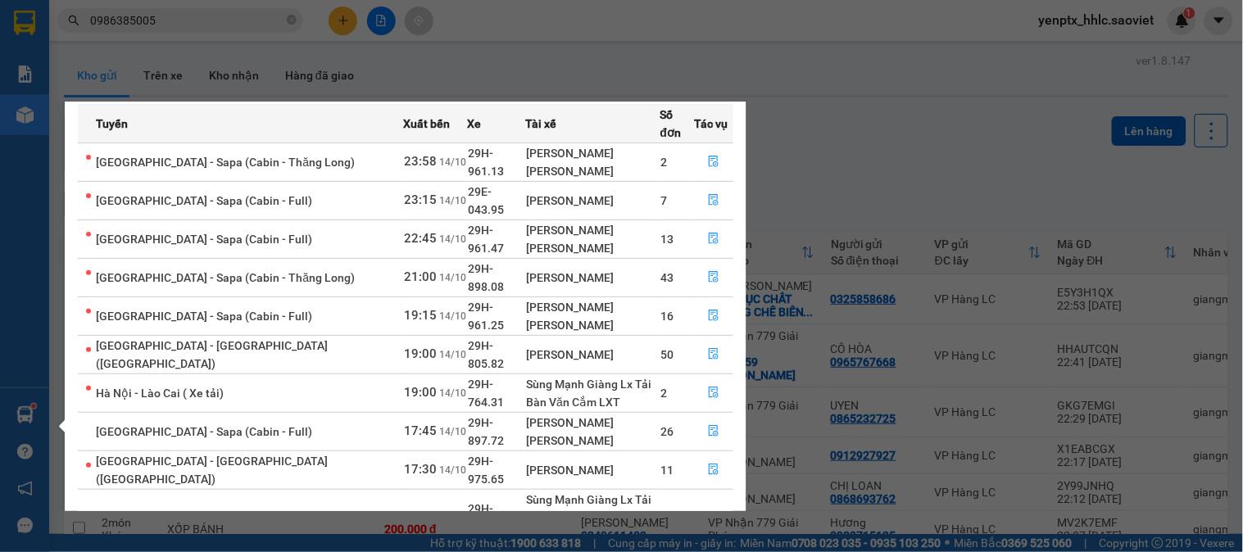
scroll to position [86, 0]
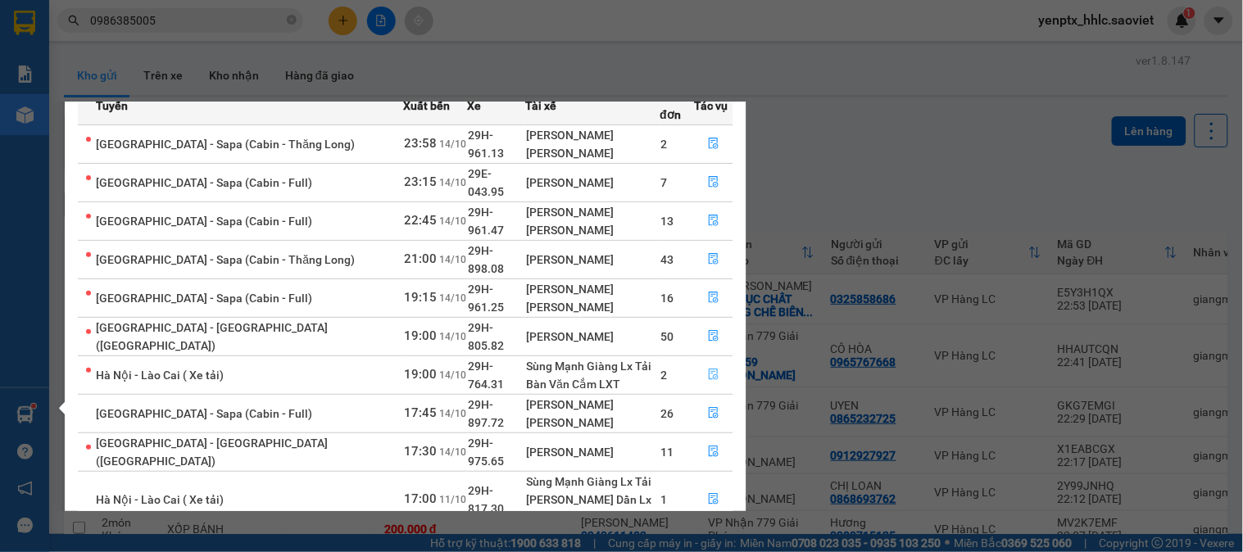
click at [711, 369] on icon "file-done" at bounding box center [713, 374] width 11 height 11
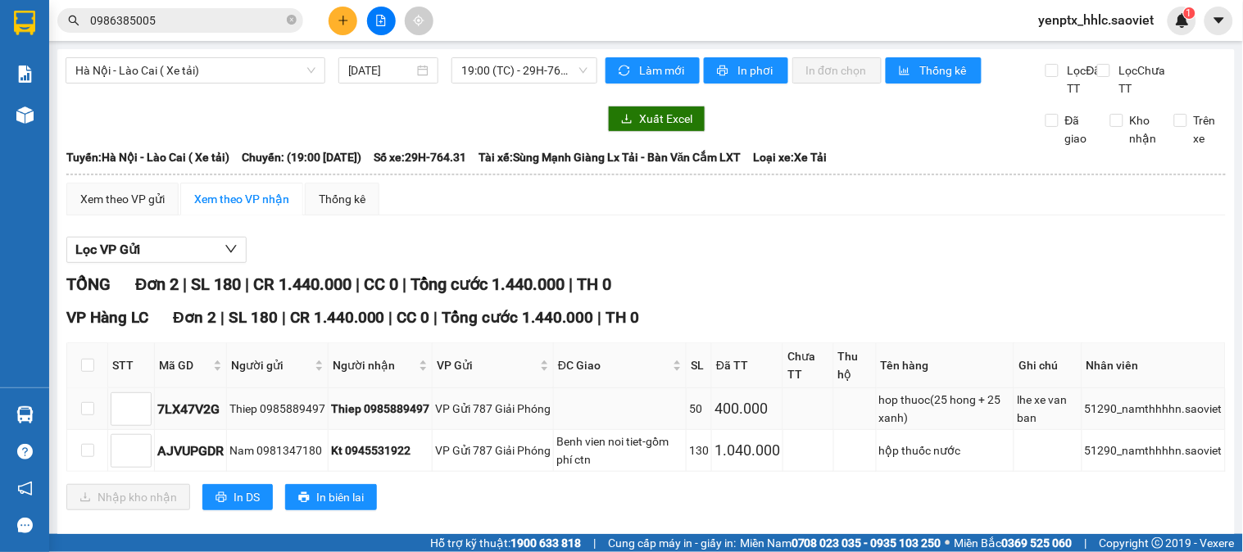
scroll to position [41, 0]
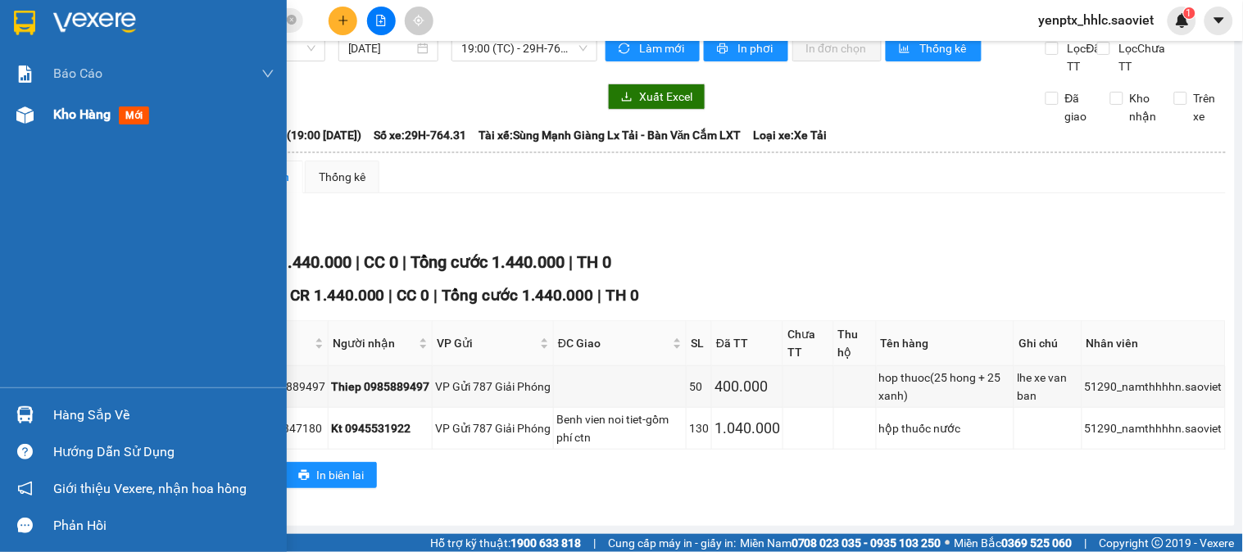
click at [91, 111] on span "Kho hàng" at bounding box center [81, 115] width 57 height 16
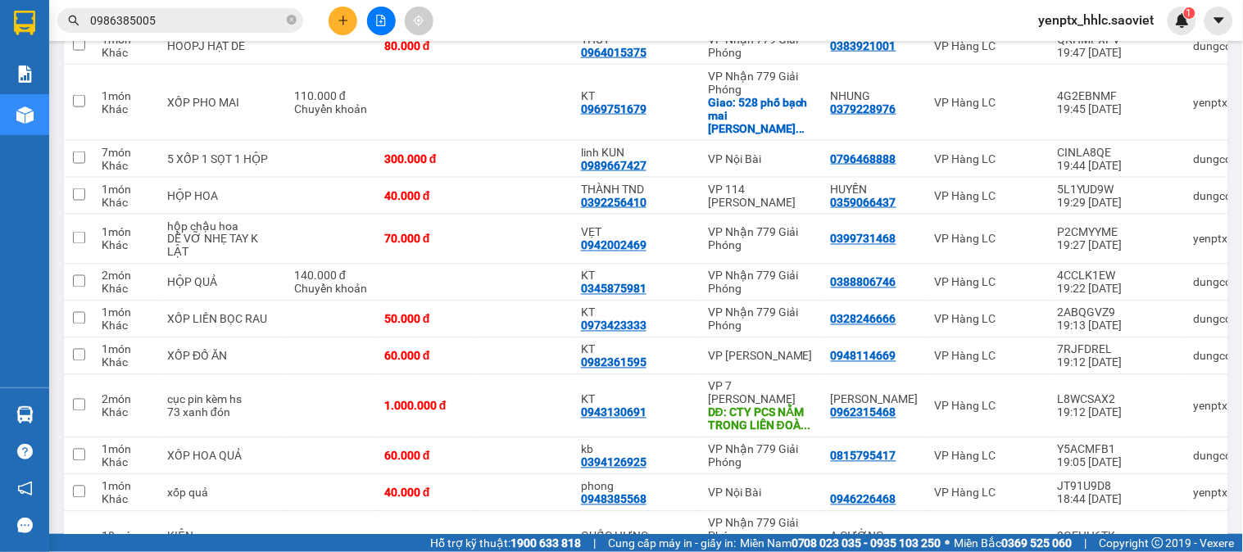
scroll to position [2226, 0]
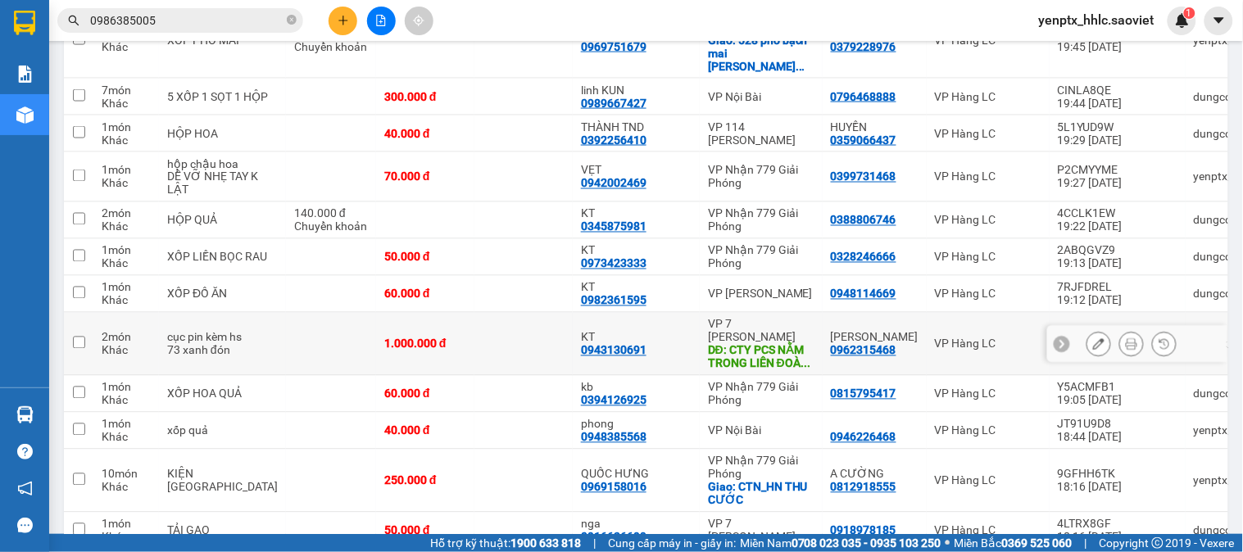
click at [1126, 350] on icon at bounding box center [1131, 343] width 11 height 11
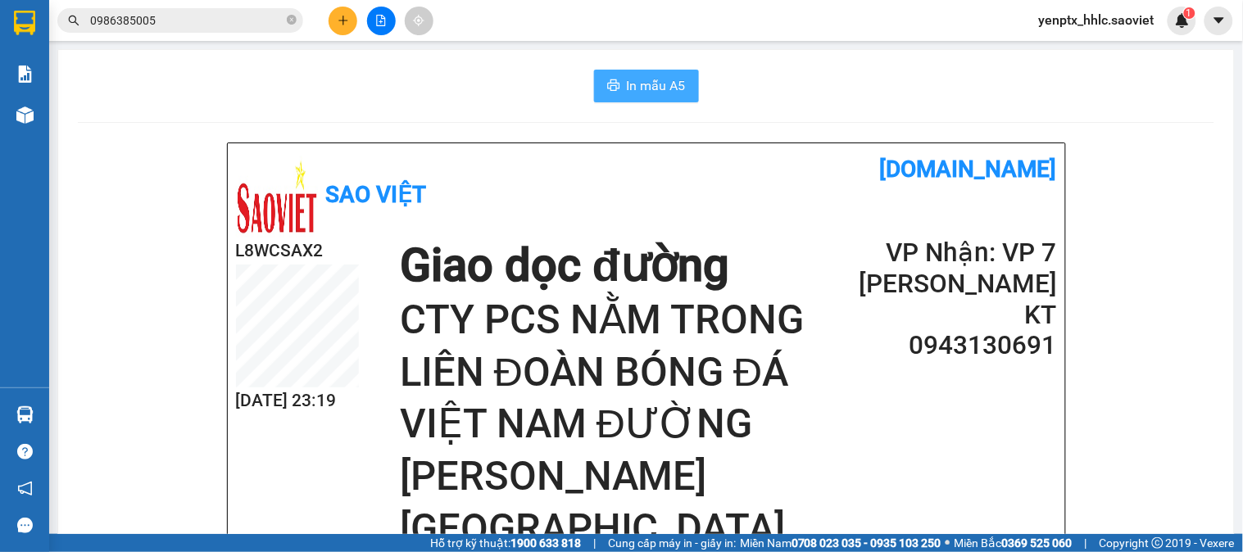
click at [643, 84] on span "In mẫu A5" at bounding box center [656, 85] width 59 height 20
click at [627, 84] on span "In mẫu A5" at bounding box center [656, 85] width 59 height 20
click at [341, 26] on button at bounding box center [343, 21] width 29 height 29
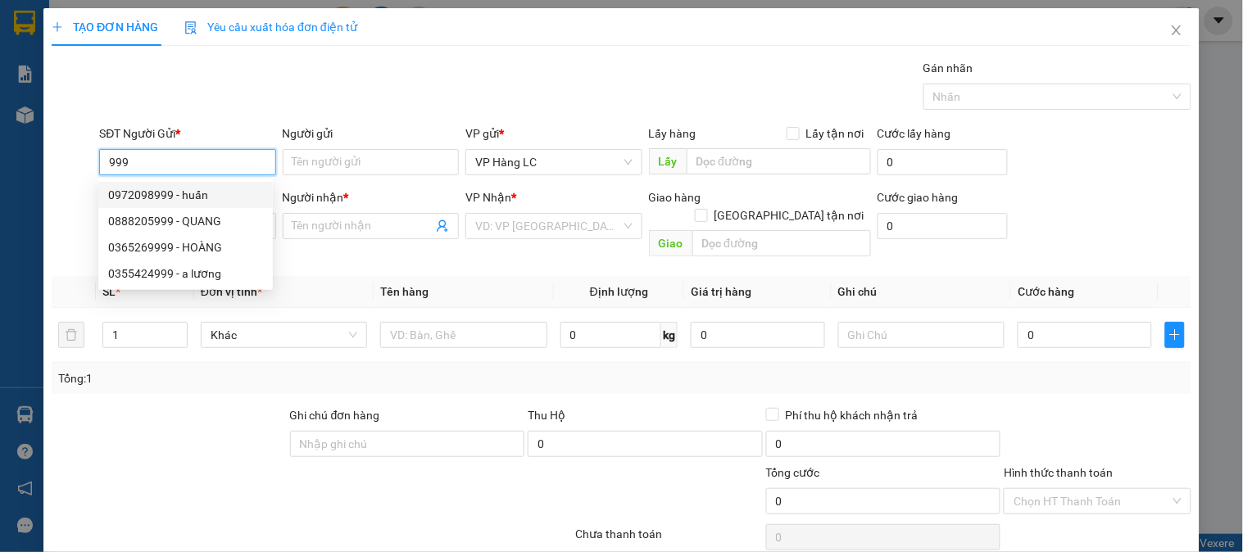
click at [241, 157] on input "999" at bounding box center [187, 162] width 176 height 26
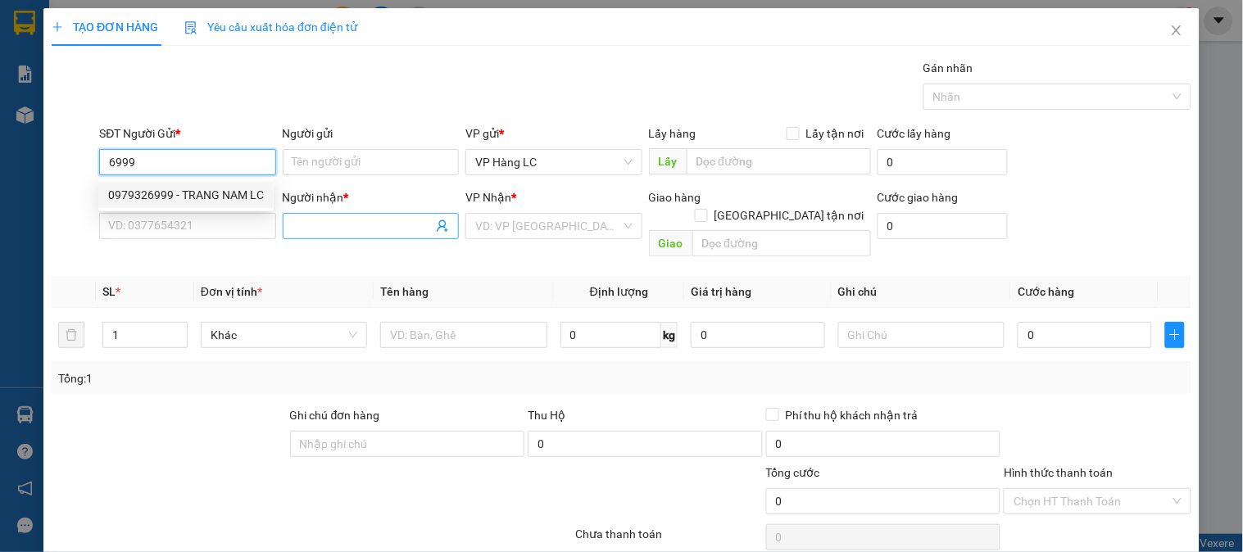
drag, startPoint x: 222, startPoint y: 198, endPoint x: 332, endPoint y: 213, distance: 110.9
click at [225, 198] on div "0979326999 - TRANG NAM LC" at bounding box center [186, 195] width 156 height 18
type input "0979326999"
type input "TRANG NAM LC"
type input "0909886936"
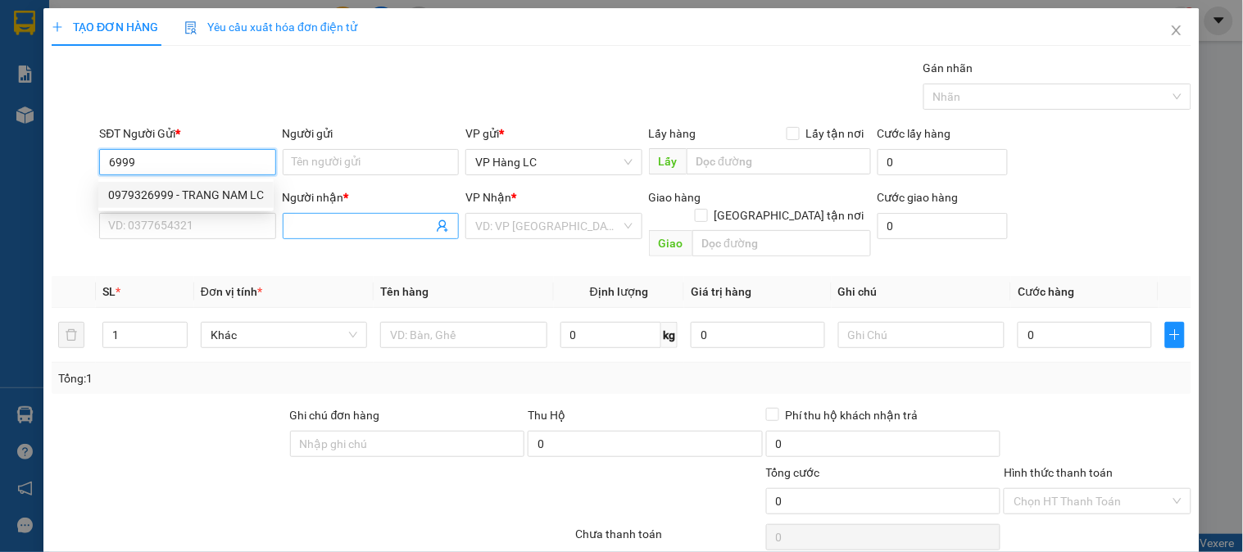
type input "NGỌC THỦY LP"
type input "LA PHÙ_CTN (LCTT)"
type input "40.000"
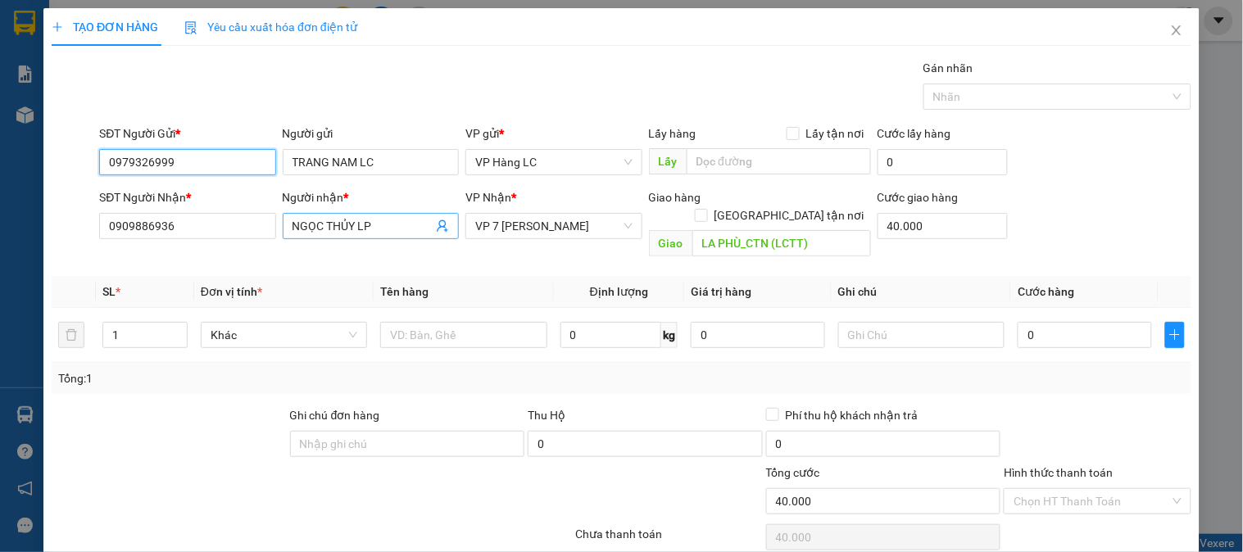
type input "0979326999"
click at [449, 230] on span "NGỌC THỦY LP" at bounding box center [371, 226] width 176 height 26
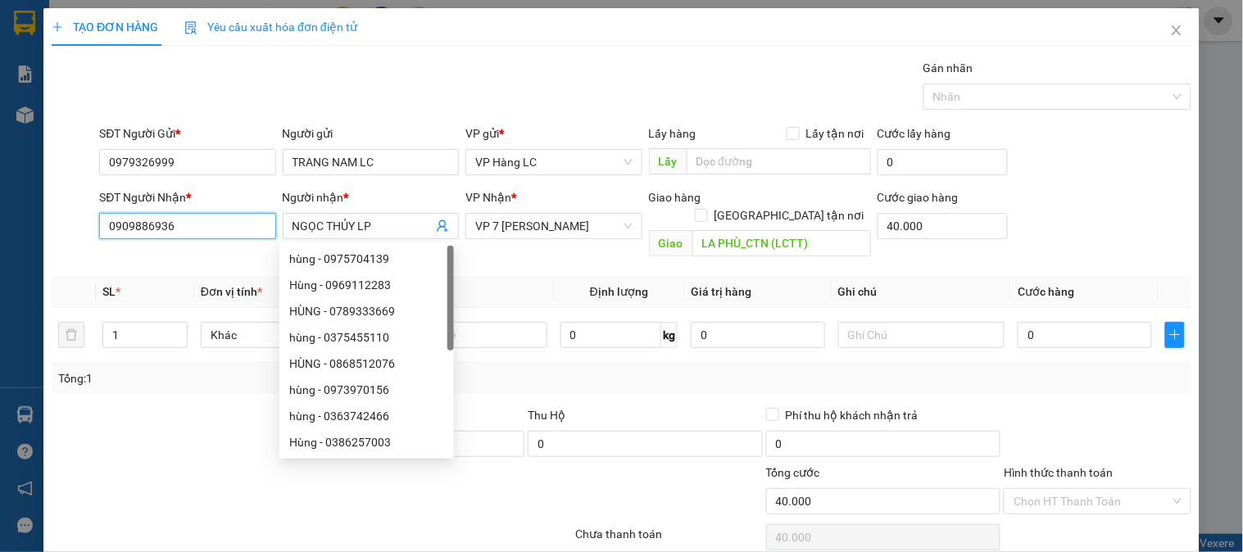
click at [211, 227] on input "0909886936" at bounding box center [187, 226] width 176 height 26
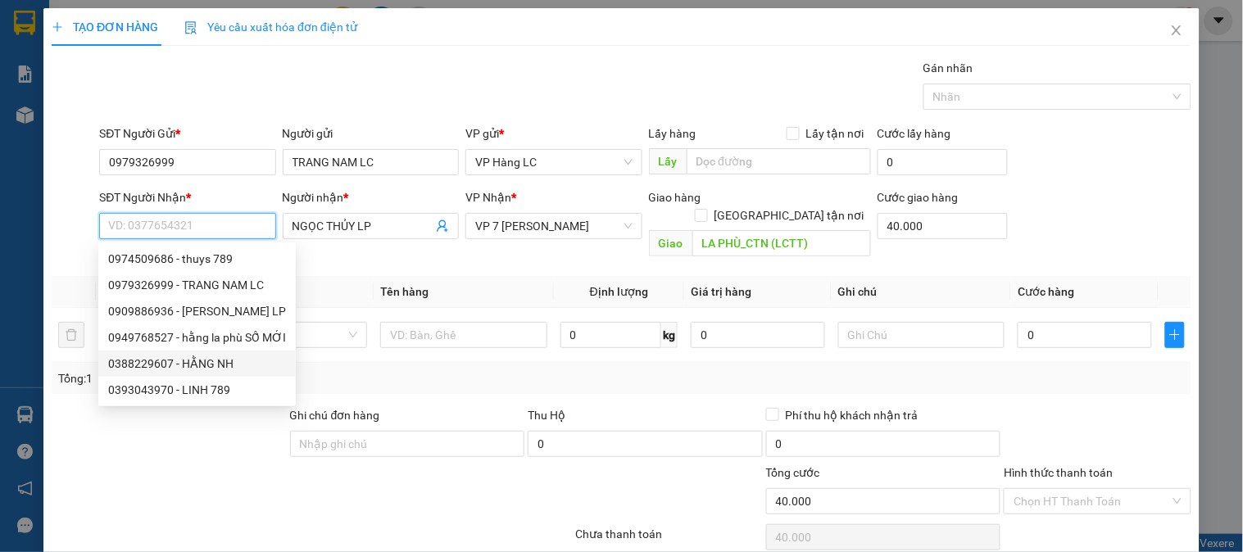
click at [216, 363] on div "0388229607 - HẰNG NH" at bounding box center [197, 364] width 178 height 18
type input "0388229607"
type input "HẰNG NH"
checkbox input "true"
type input "ngọc hồi LC TT CƯỚC .bao gồm cước ctn"
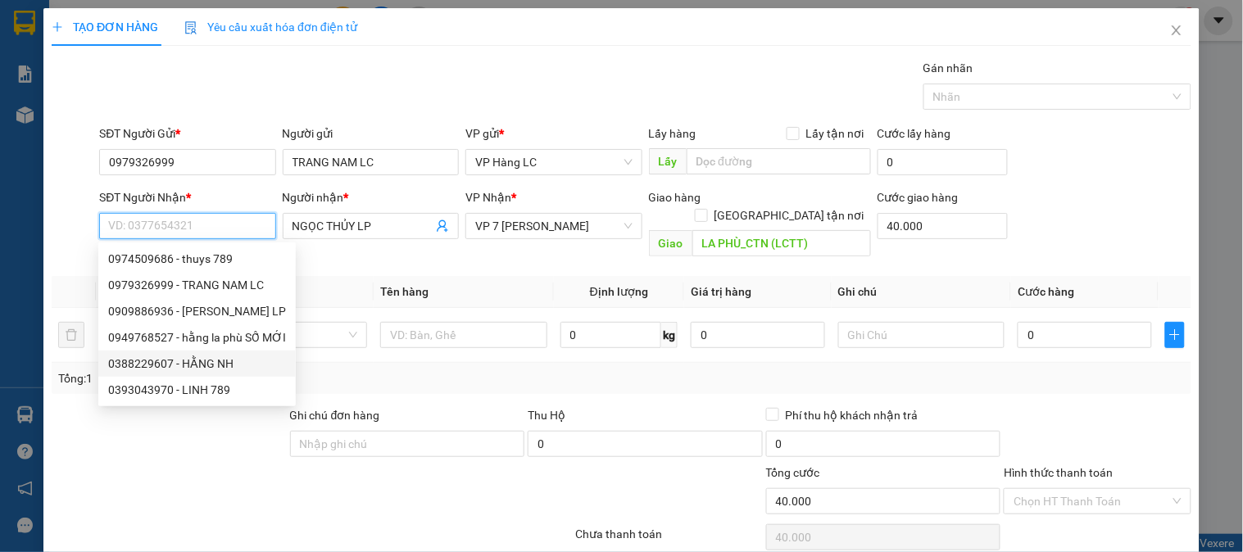
type input "200.000"
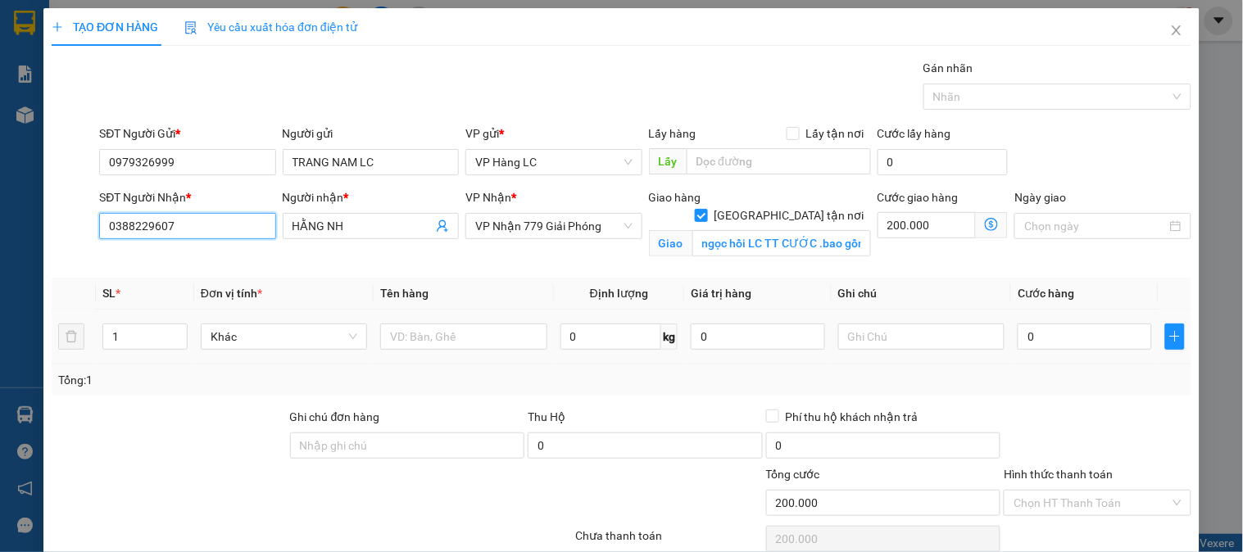
type input "0388229607"
click at [453, 317] on td at bounding box center [463, 337] width 179 height 55
click at [443, 334] on input "text" at bounding box center [463, 337] width 166 height 26
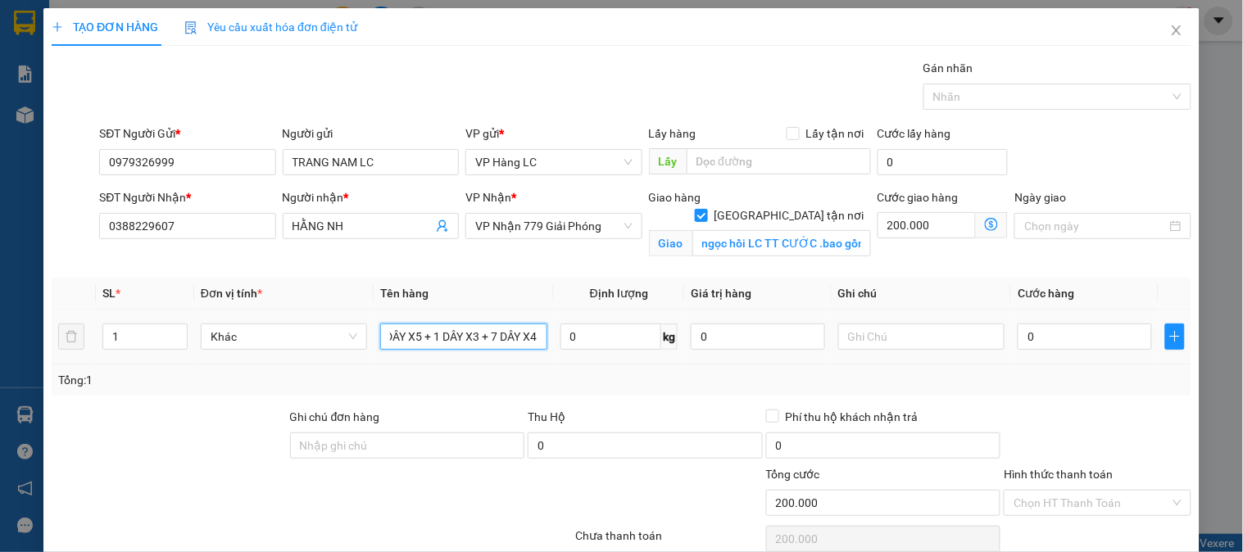
scroll to position [0, 27]
type input "12 DÂY X5 + 1 DÂY X3 + 7 DÂY X4"
click at [157, 339] on input "1" at bounding box center [145, 337] width 84 height 25
type input "20"
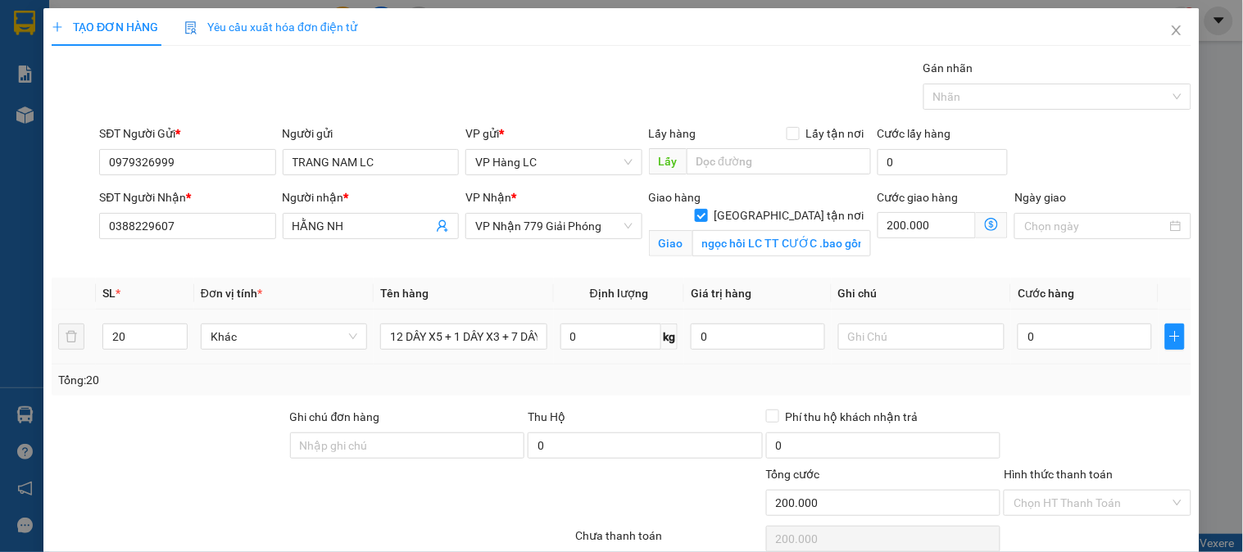
click at [1092, 351] on div "0" at bounding box center [1085, 336] width 134 height 33
drag, startPoint x: 1135, startPoint y: 309, endPoint x: 1110, endPoint y: 322, distance: 27.9
click at [1119, 321] on td "0" at bounding box center [1085, 337] width 148 height 55
drag, startPoint x: 1042, startPoint y: 361, endPoint x: 1060, endPoint y: 351, distance: 21.7
click at [1051, 358] on td "0" at bounding box center [1085, 337] width 148 height 55
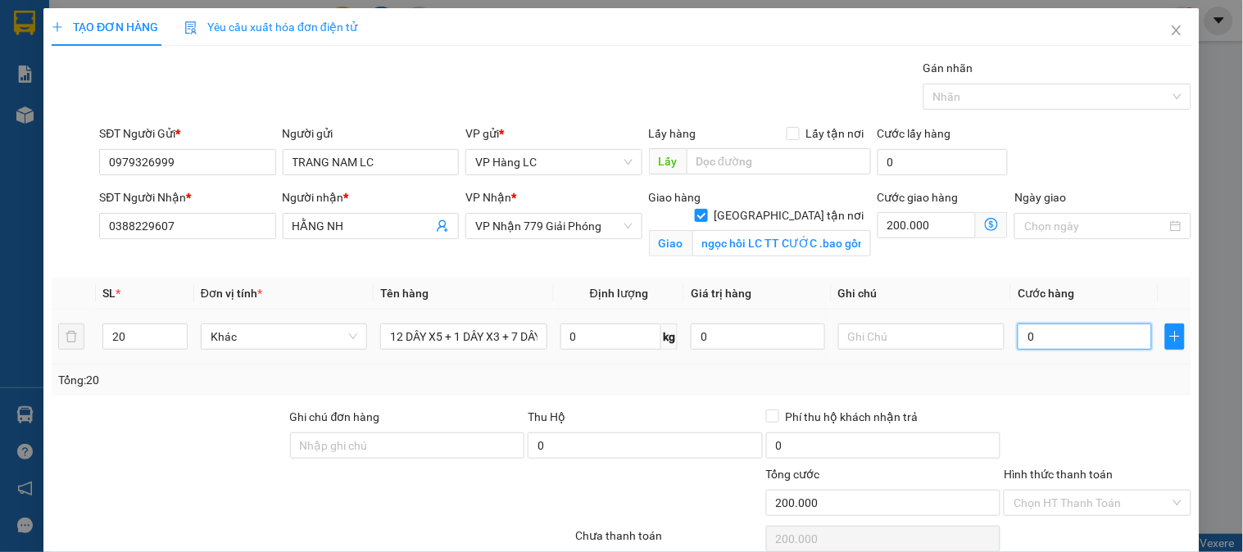
click at [1092, 326] on input "0" at bounding box center [1085, 337] width 134 height 26
type input "2"
type input "200.002"
type input "26"
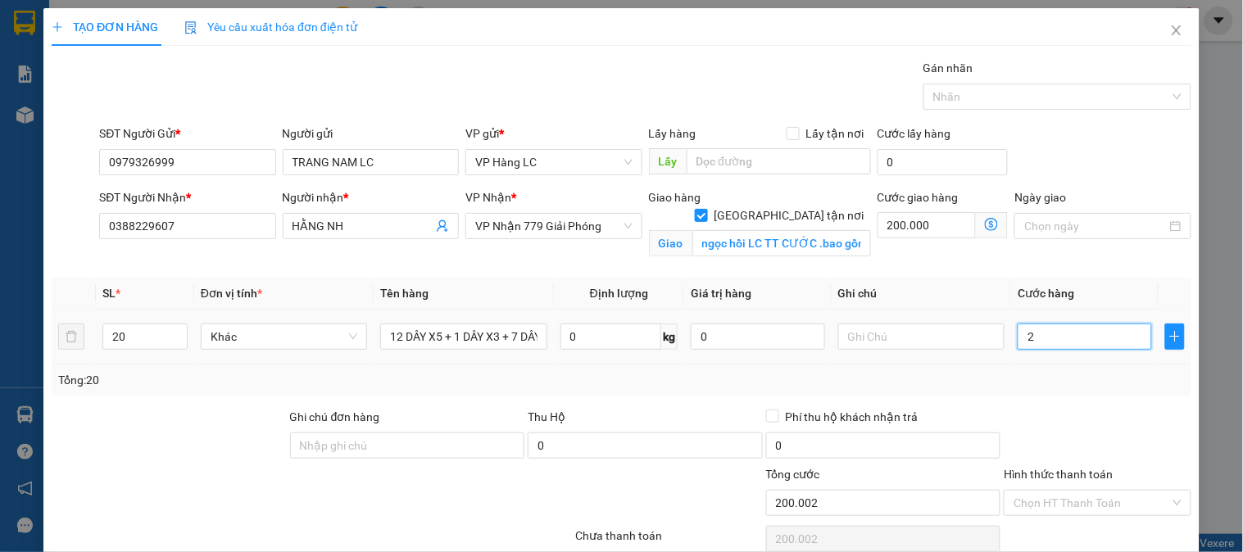
type input "200.026"
type input "266"
type input "200.266"
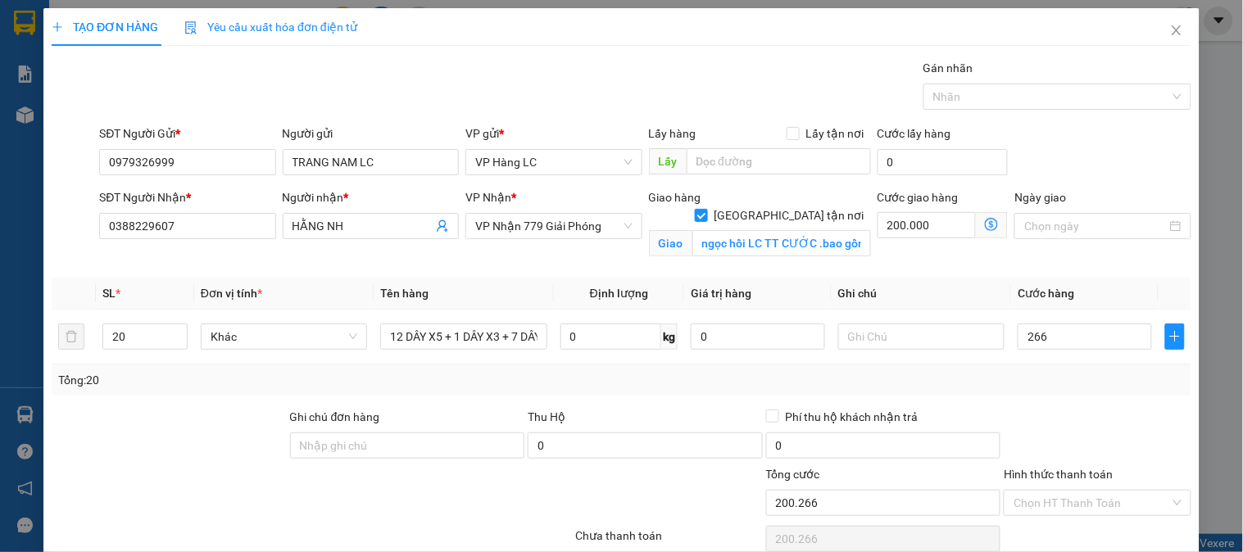
type input "266.000"
type input "466.000"
click at [1016, 399] on div "Transit Pickup Surcharge Ids Transit Deliver Surcharge Ids Transit Deliver Surc…" at bounding box center [622, 326] width 1140 height 535
drag, startPoint x: 856, startPoint y: 337, endPoint x: 865, endPoint y: 338, distance: 8.2
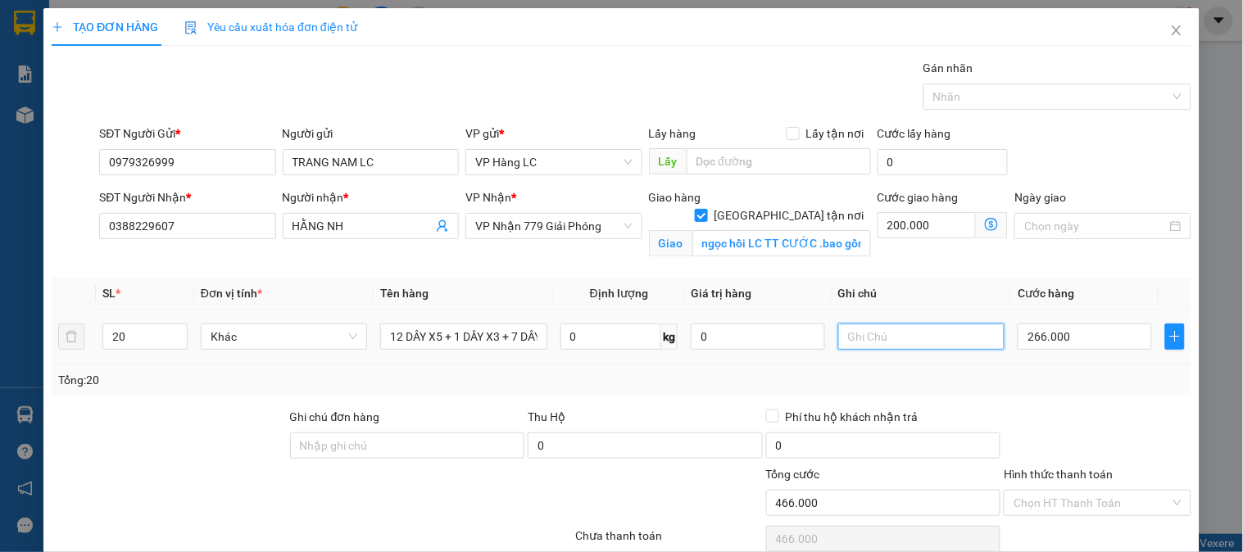
click at [858, 337] on input "text" at bounding box center [921, 337] width 166 height 26
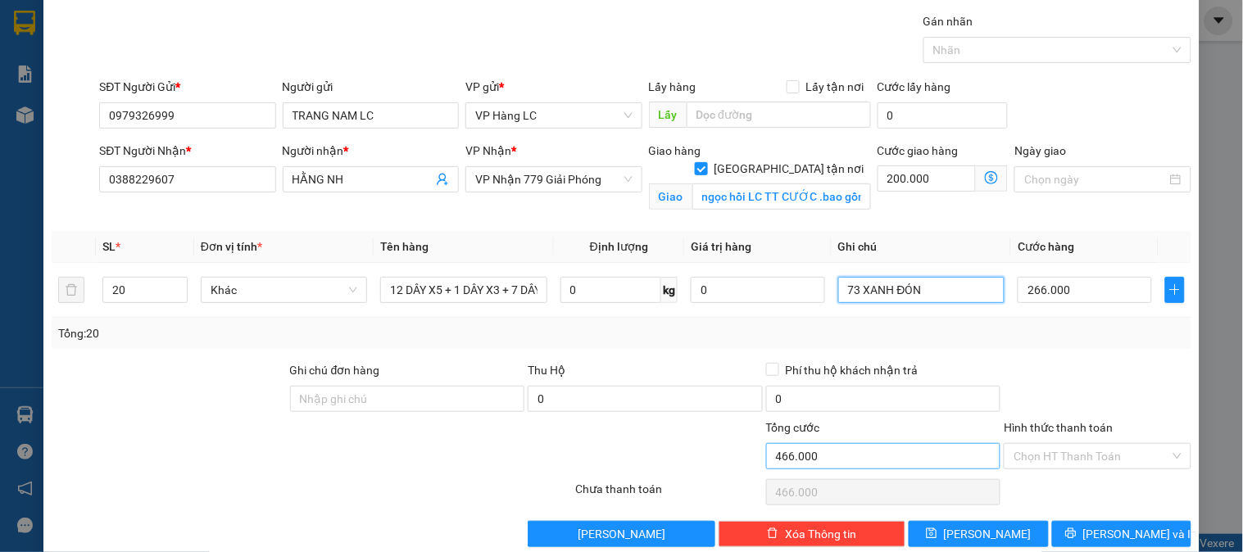
scroll to position [74, 0]
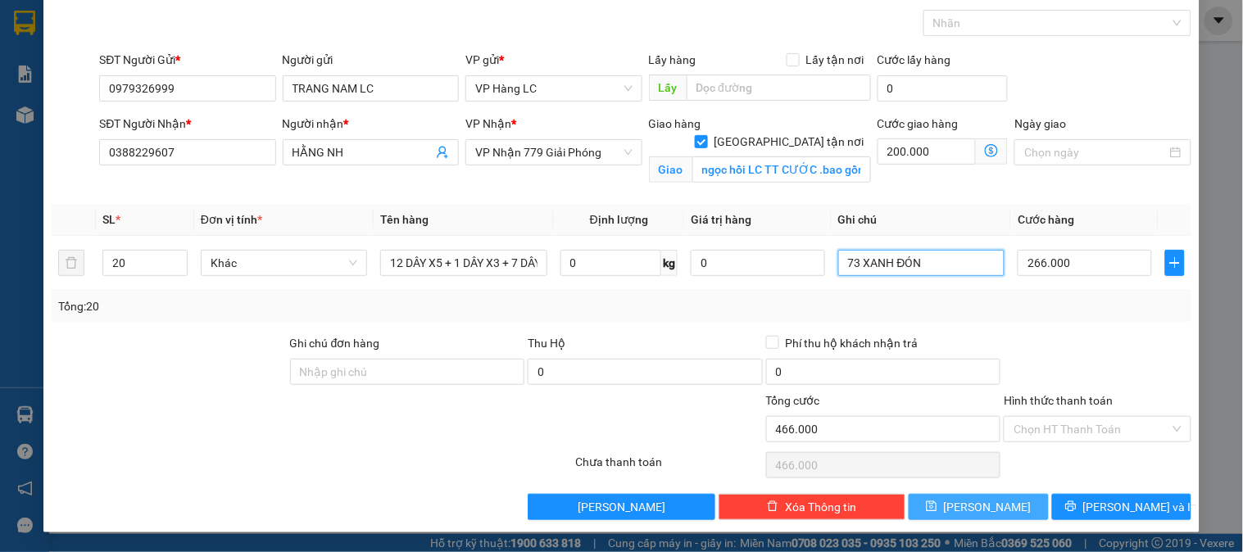
type input "73 XANH ĐÓN"
click at [948, 508] on button "Lưu" at bounding box center [978, 507] width 139 height 26
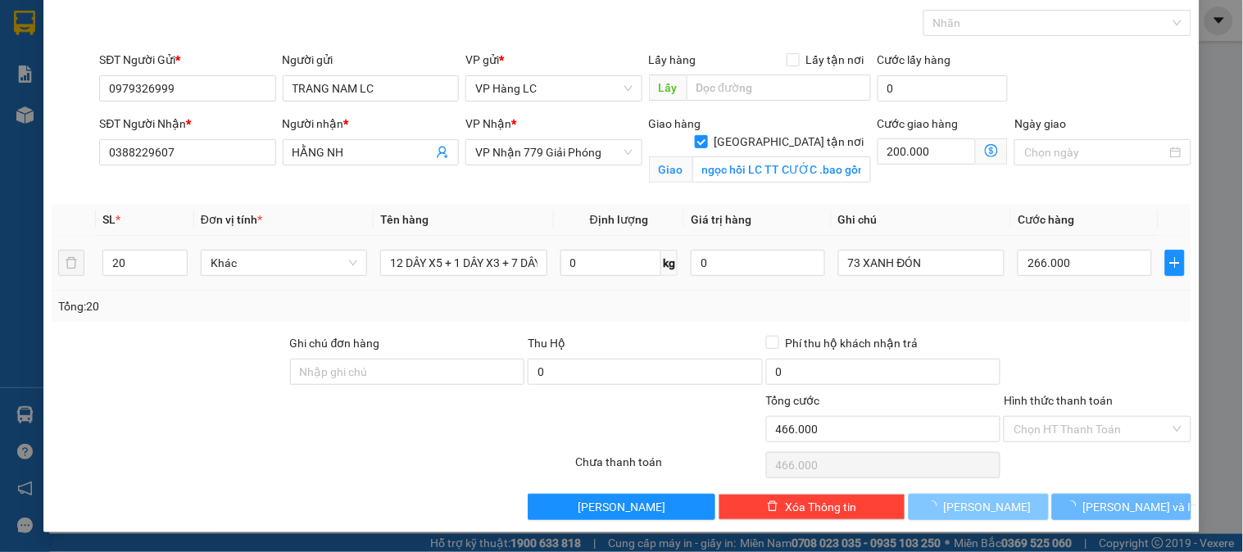
scroll to position [30, 0]
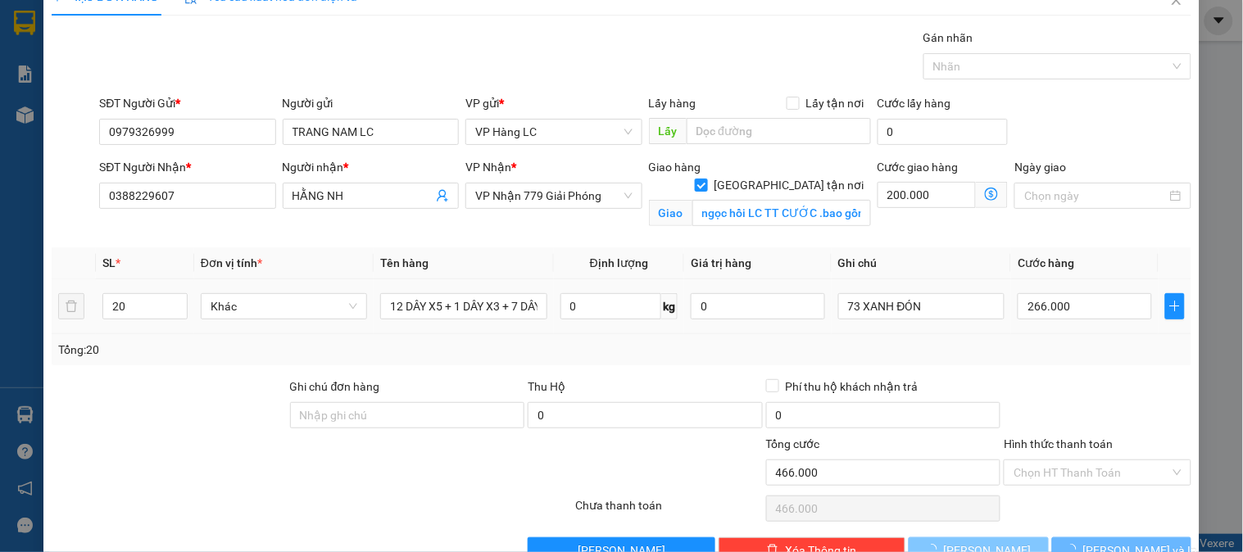
checkbox input "false"
type input "1"
type input "0"
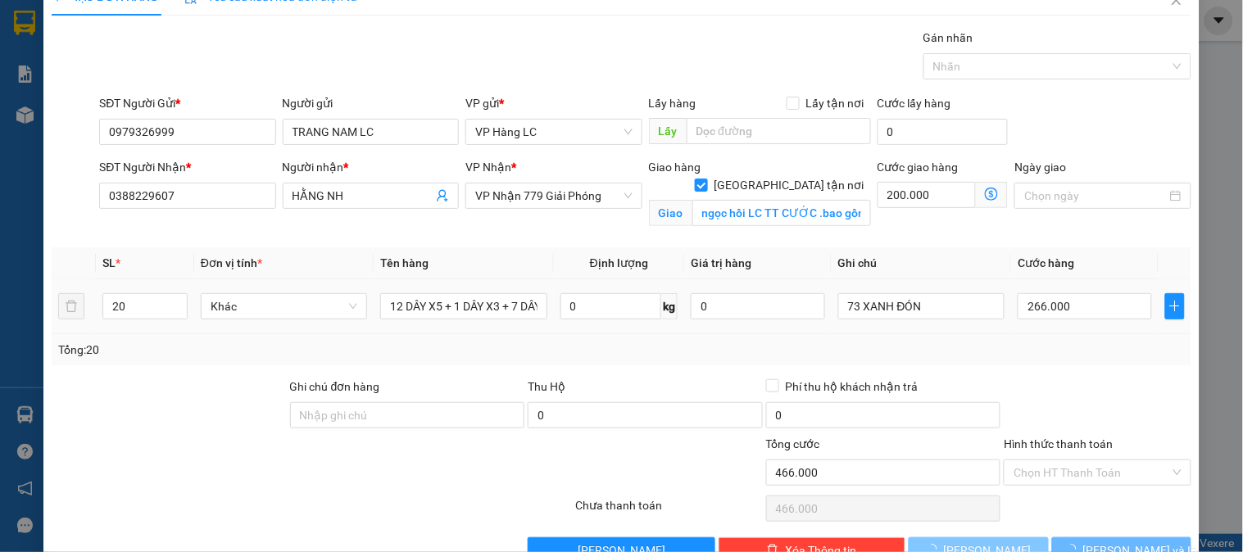
scroll to position [0, 0]
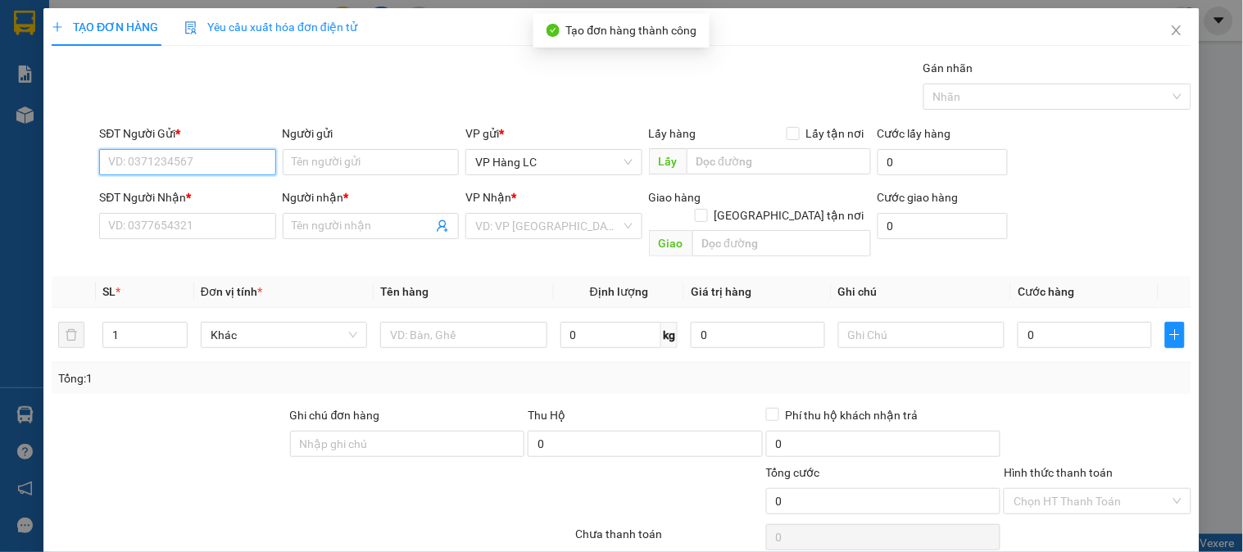
click at [205, 165] on input "SĐT Người Gửi *" at bounding box center [187, 162] width 176 height 26
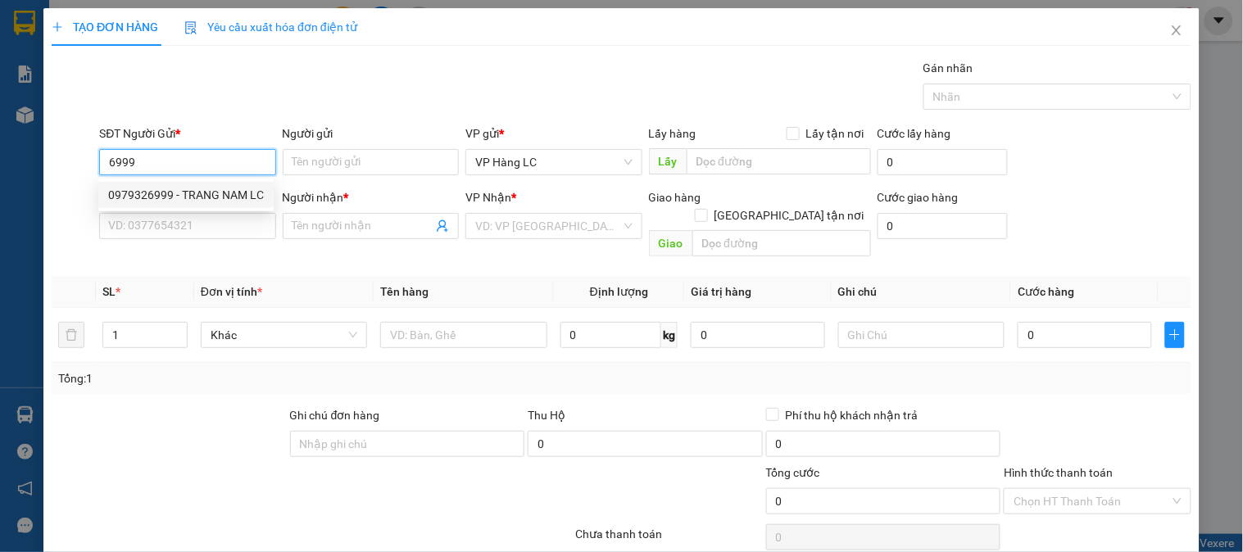
click at [232, 194] on div "0979326999 - TRANG NAM LC" at bounding box center [186, 195] width 156 height 18
type input "0979326999"
type input "TRANG NAM LC"
type input "0388229607"
type input "HẰNG NH"
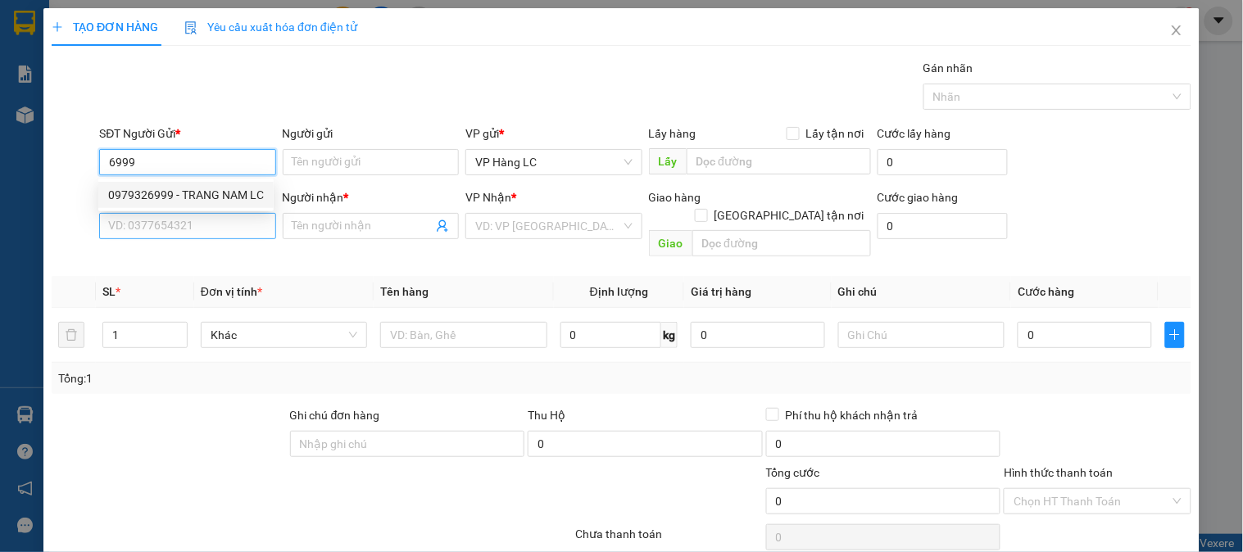
checkbox input "true"
type input "ngọc hồi LC TT CƯỚC .bao gồm cước ctn"
type input "200.000"
type input "0979326999"
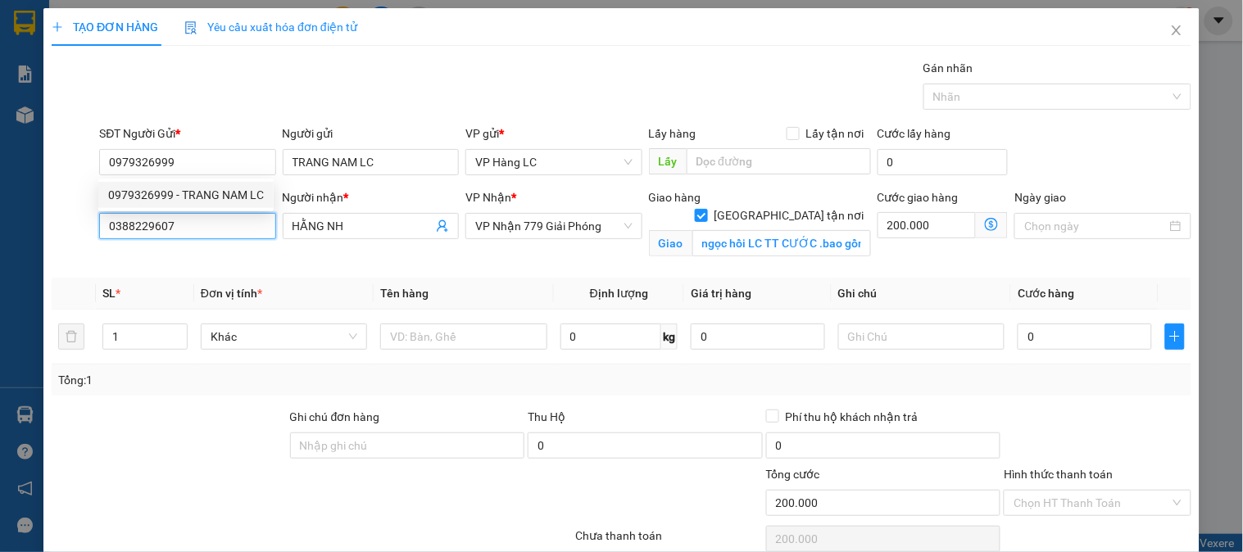
click at [231, 218] on input "0388229607" at bounding box center [187, 226] width 176 height 26
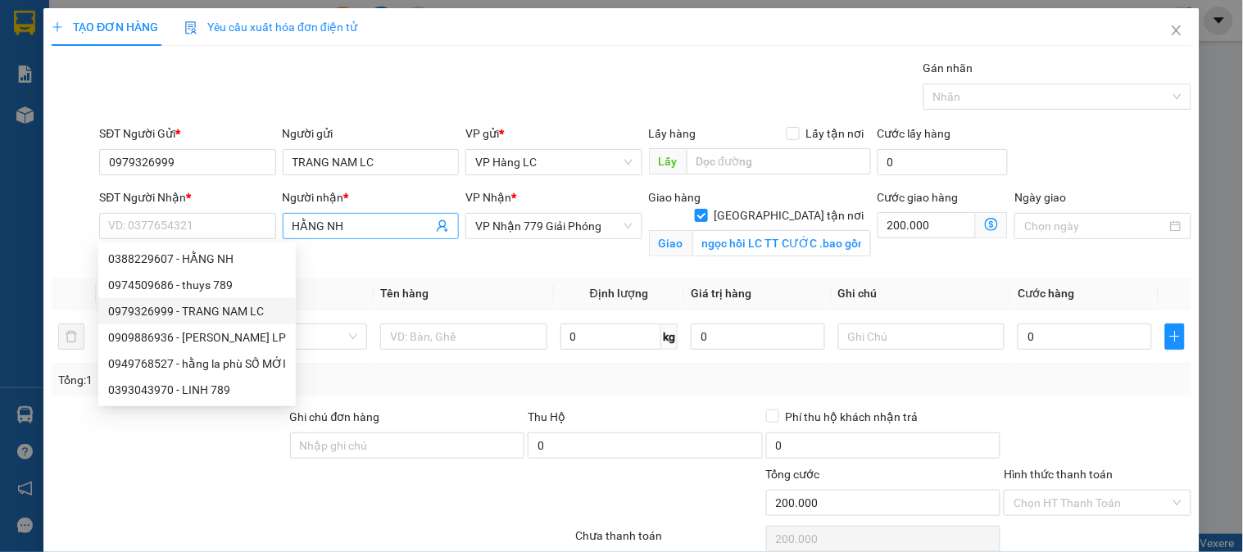
click at [444, 221] on span "HẰNG NH" at bounding box center [371, 226] width 176 height 26
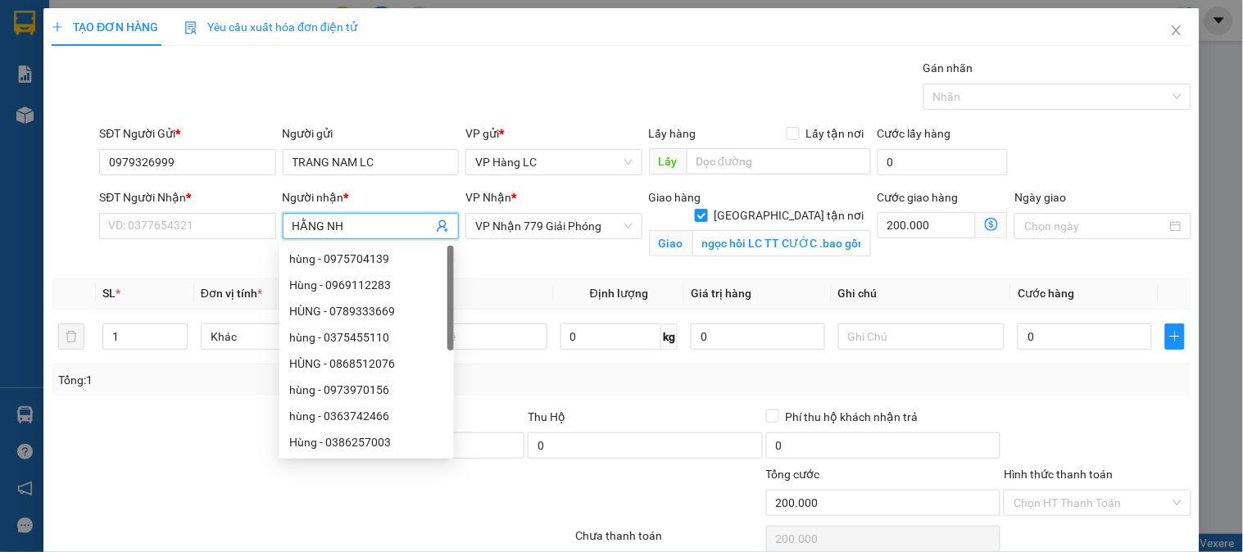
click at [436, 226] on icon "user-add" at bounding box center [442, 226] width 13 height 13
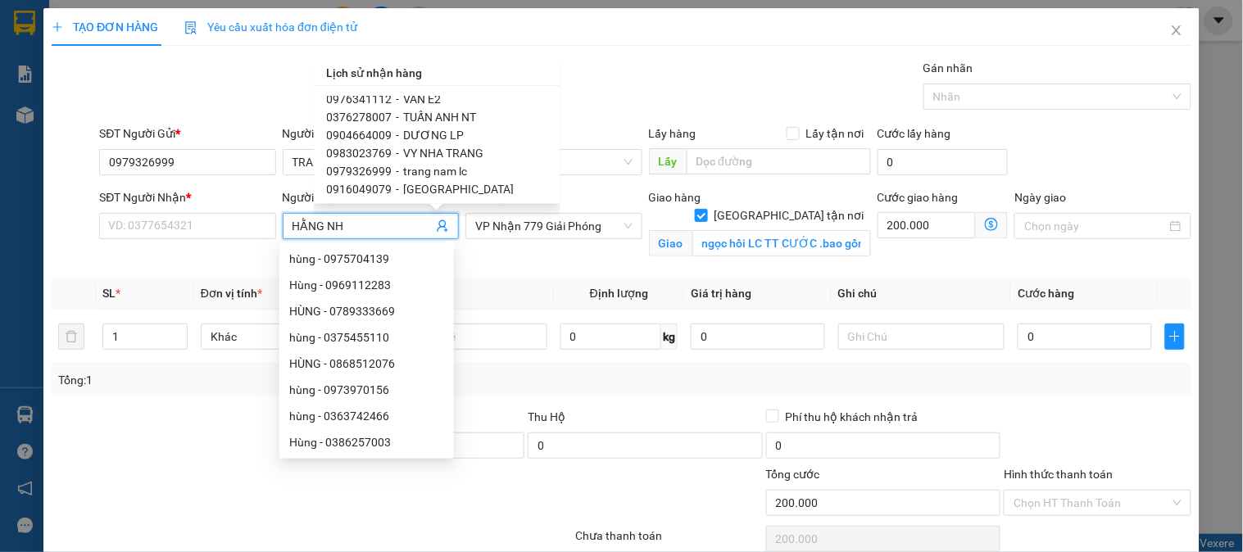
scroll to position [182, 0]
click at [439, 102] on span "DƯƠNG LP" at bounding box center [434, 103] width 61 height 13
type input "0904664009"
type input "DƯƠNG LP"
checkbox input "false"
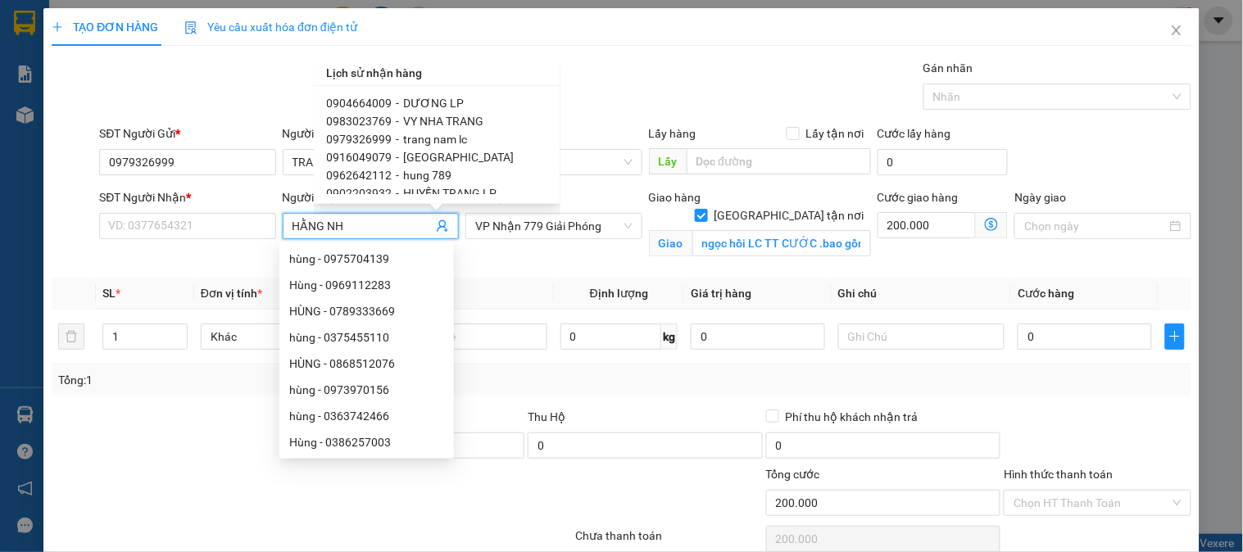
type input "LA PHÙ (ĐÃ BAO GỒM, PHÍ CTN)lc Thanh toán"
type input "100.000"
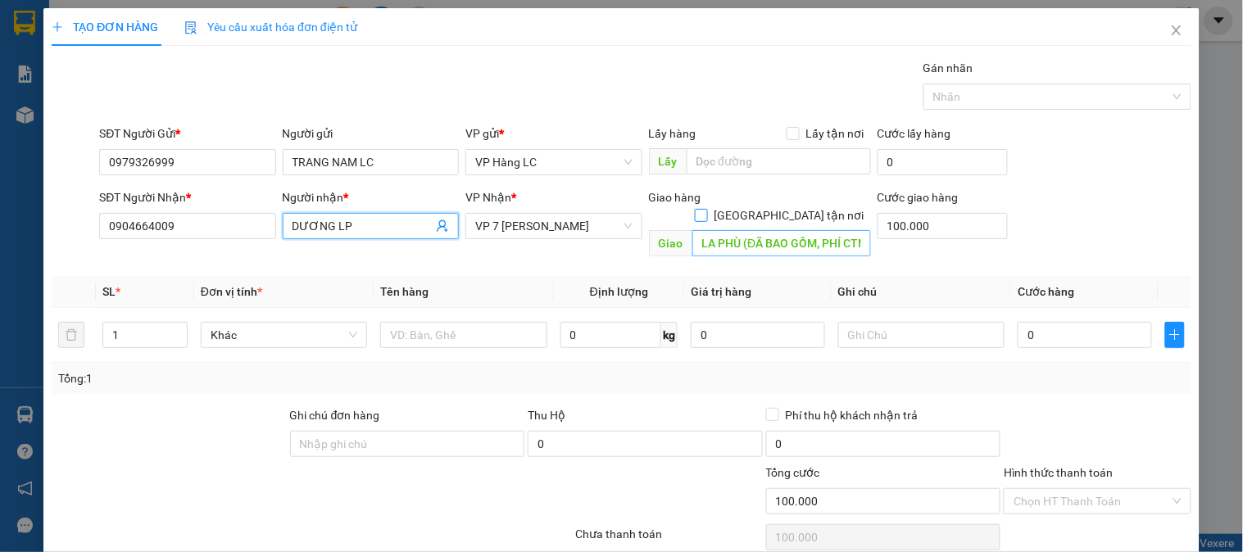
click at [706, 209] on input "[GEOGRAPHIC_DATA] tận nơi" at bounding box center [700, 214] width 11 height 11
checkbox input "true"
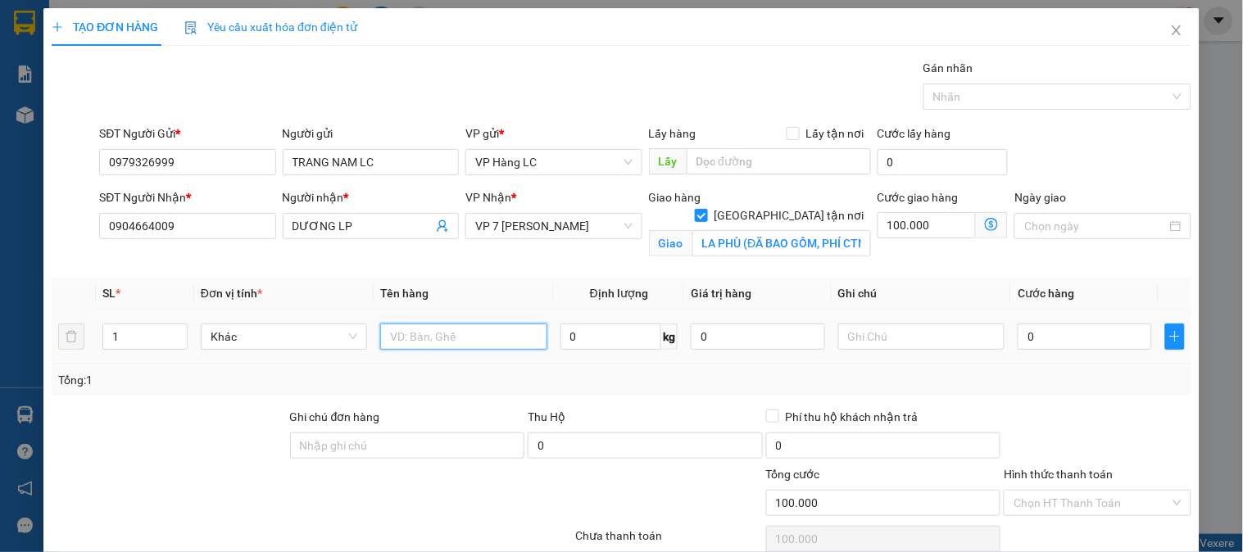
click at [510, 347] on input "text" at bounding box center [463, 337] width 166 height 26
type input "12 DÂY X4 + 1 DÂY X2 + 2 DÂY X5"
click at [116, 337] on input "1" at bounding box center [145, 337] width 84 height 25
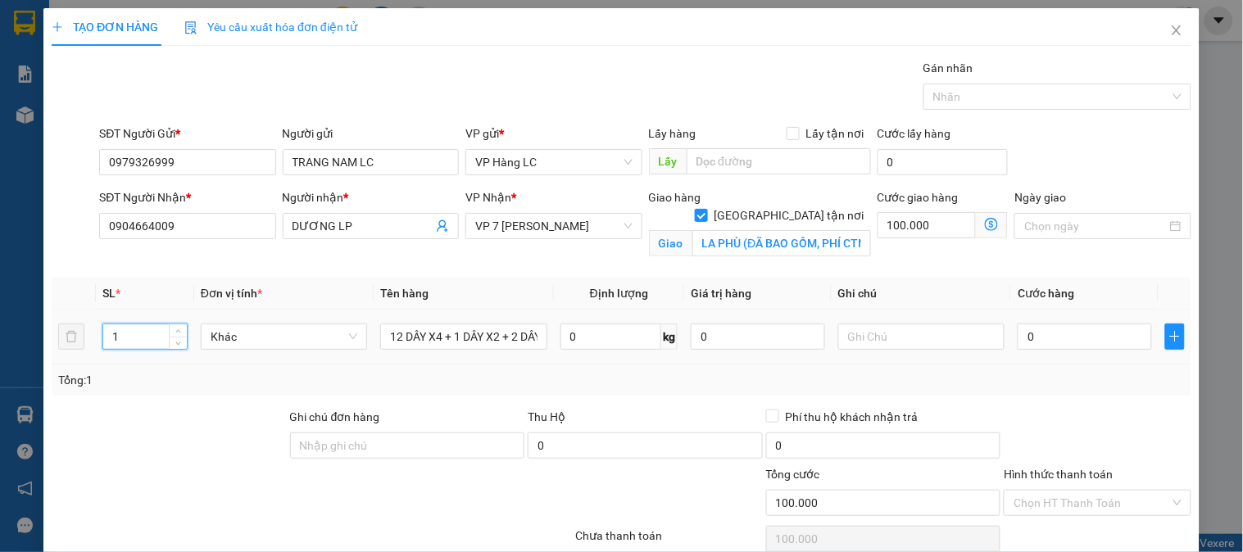
click at [116, 337] on input "1" at bounding box center [145, 337] width 84 height 25
type input "15"
click at [1051, 347] on input "0" at bounding box center [1085, 337] width 134 height 26
type input "2"
type input "100.002"
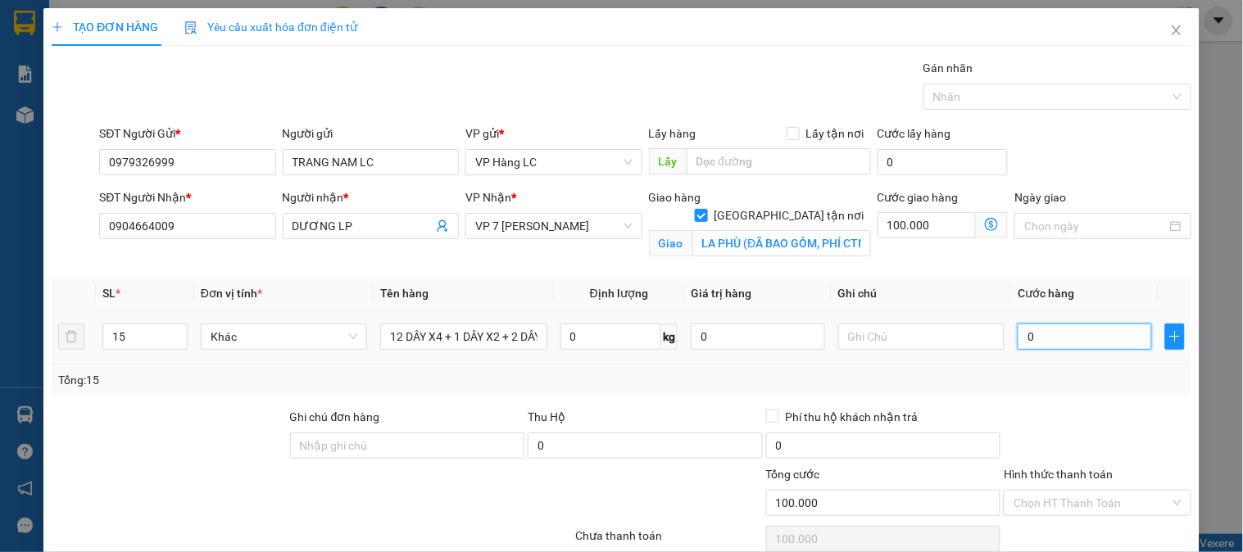
type input "100.002"
type input "25"
type input "100.025"
type input "250"
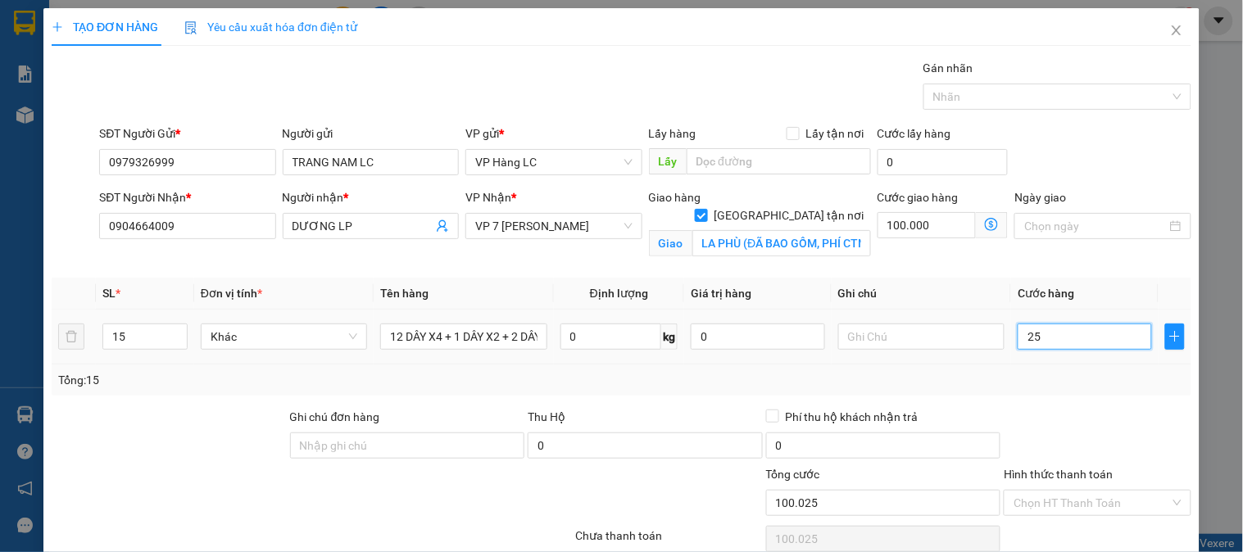
type input "100.250"
click at [878, 338] on input "text" at bounding box center [921, 337] width 166 height 26
type input "250.000"
type input "350.000"
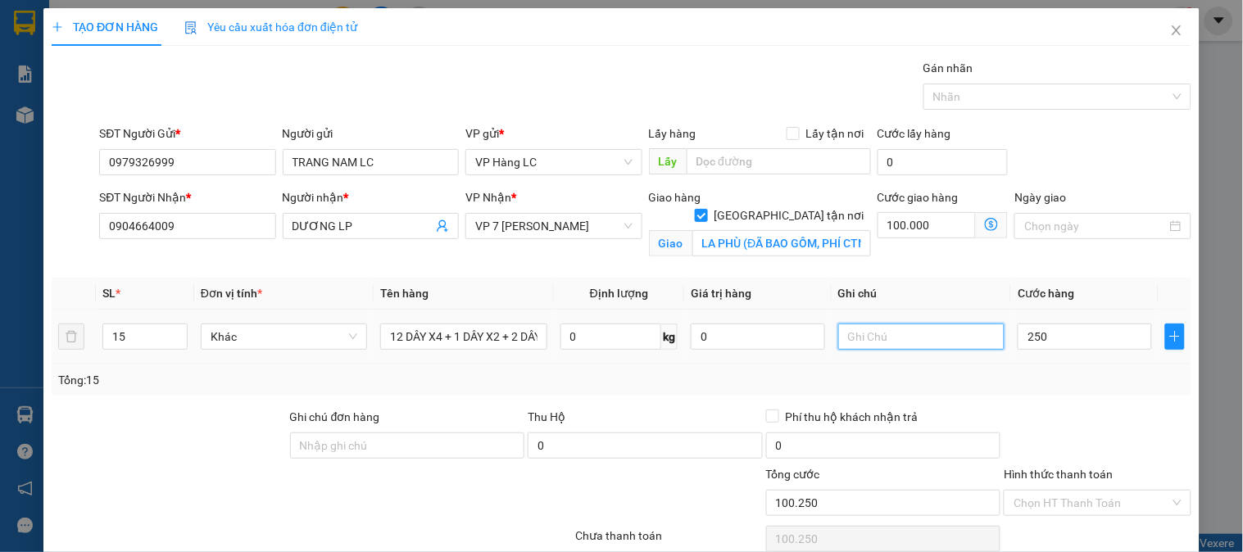
type input "350.000"
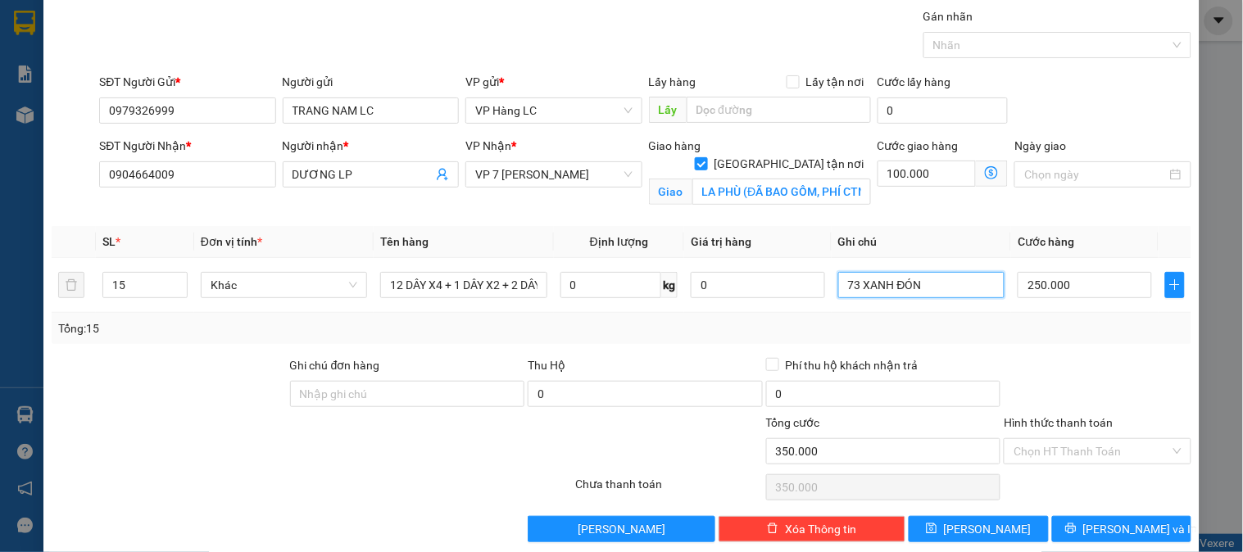
scroll to position [74, 0]
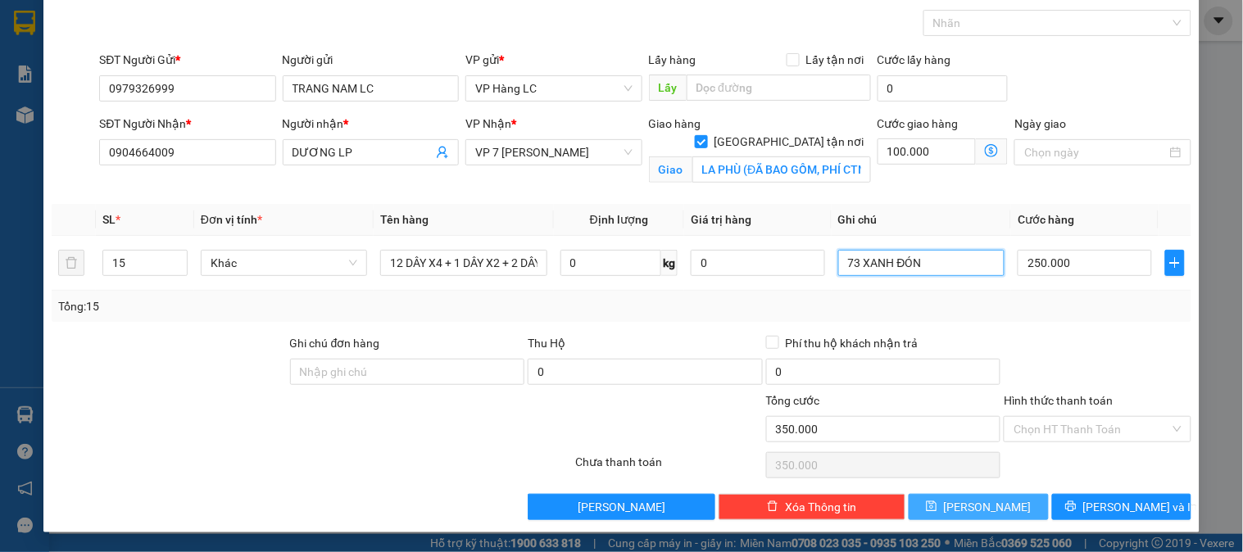
type input "73 XANH ĐÓN"
click at [956, 497] on button "Lưu" at bounding box center [978, 507] width 139 height 26
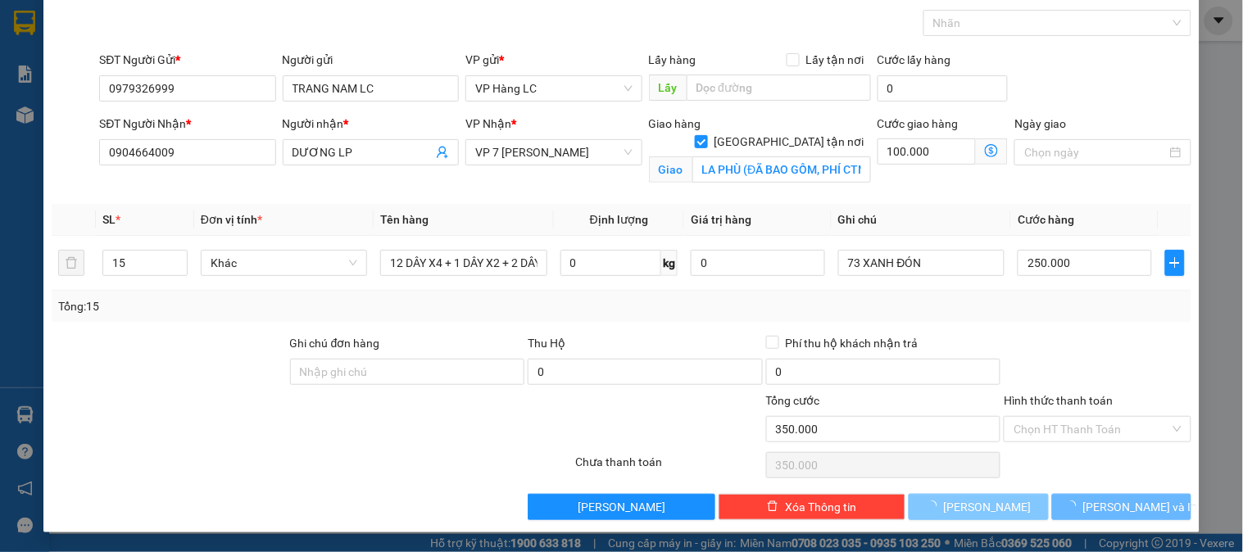
checkbox input "false"
type input "1"
type input "0"
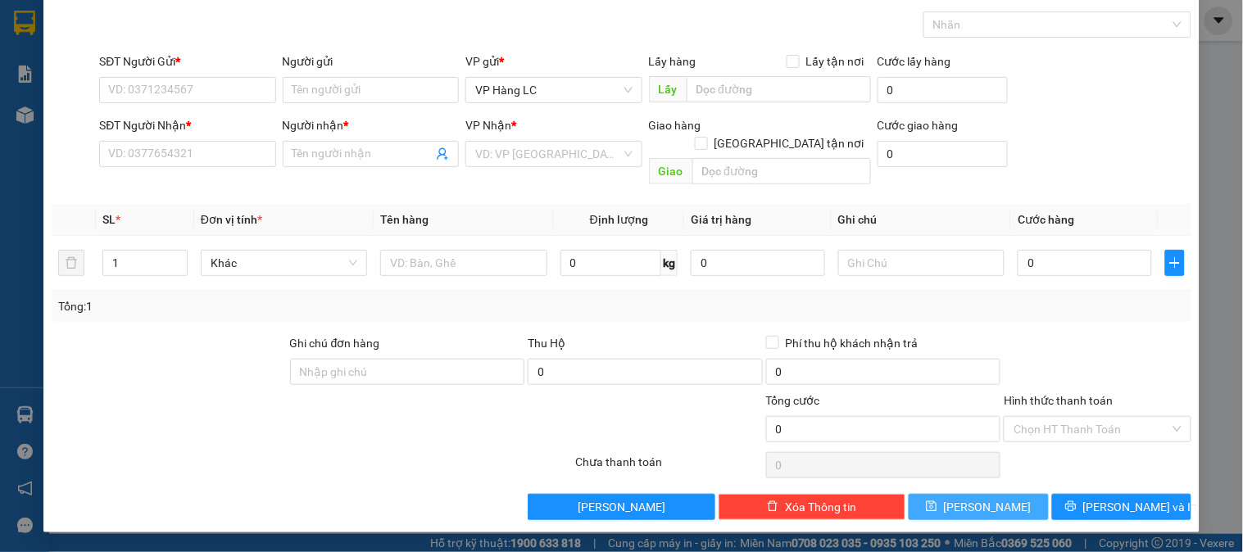
scroll to position [53, 0]
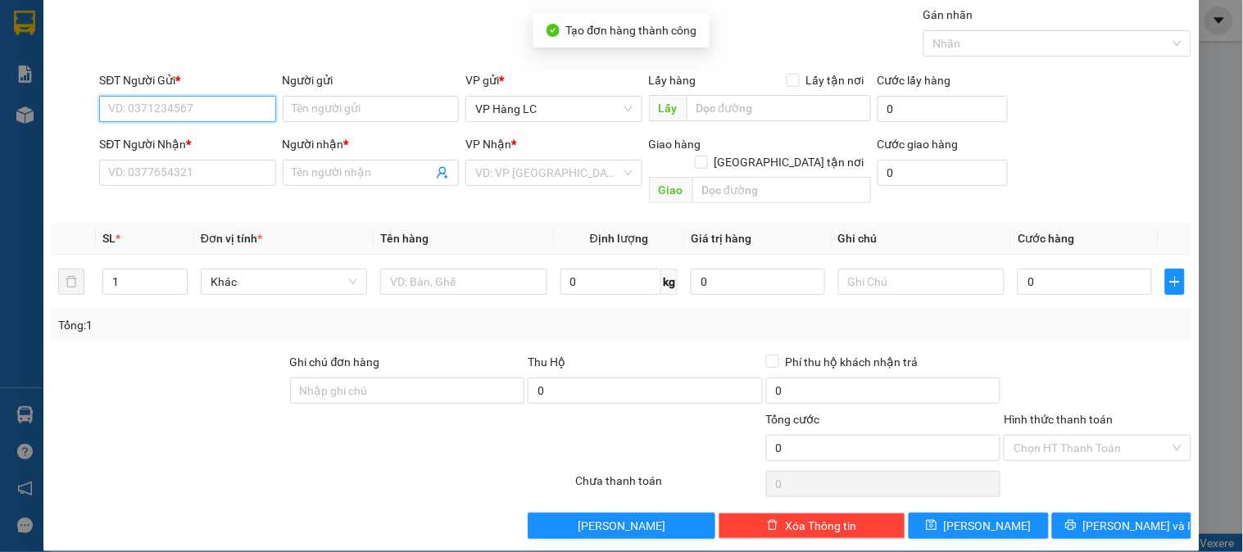
click at [153, 96] on input "SĐT Người Gửi *" at bounding box center [187, 109] width 176 height 26
click at [192, 115] on input "6999" at bounding box center [187, 109] width 176 height 26
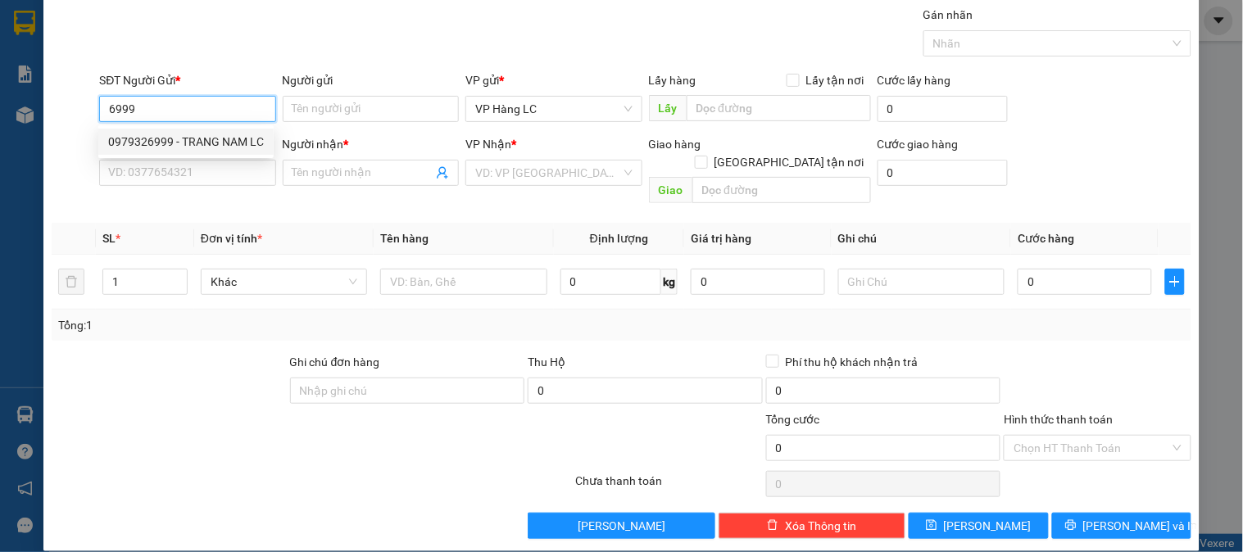
click at [187, 131] on div "0979326999 - TRANG NAM LC" at bounding box center [185, 142] width 175 height 26
type input "0979326999"
type input "TRANG NAM LC"
type input "0904664009"
type input "DƯƠNG LP"
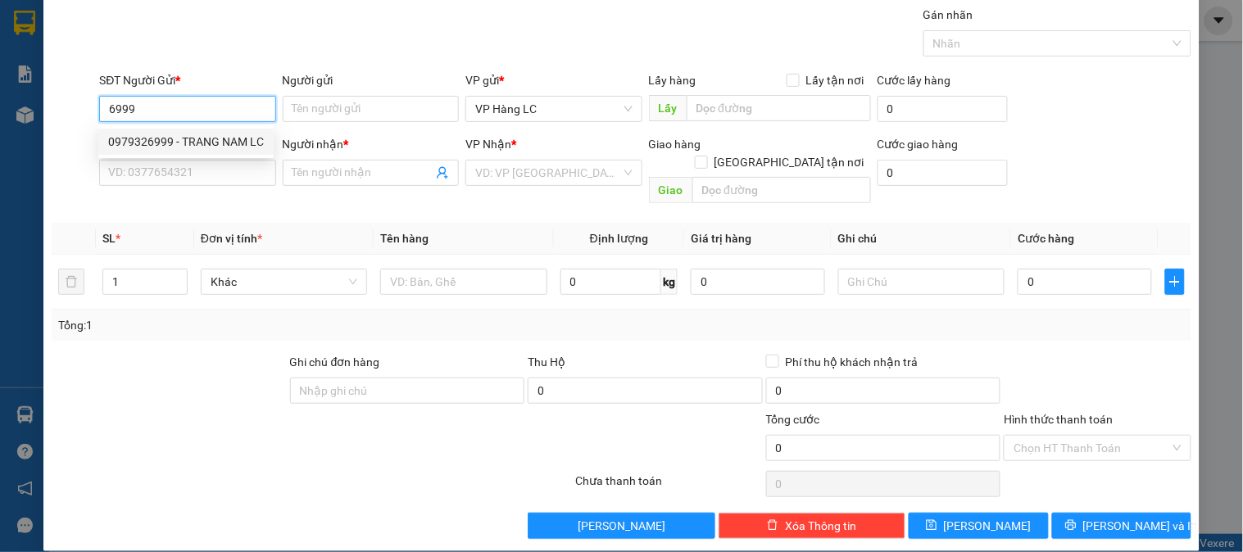
checkbox input "true"
type input "LA PHÙ (ĐÃ BAO GỒM, PHÍ CTN)lc Thanh toán"
type input "100.000"
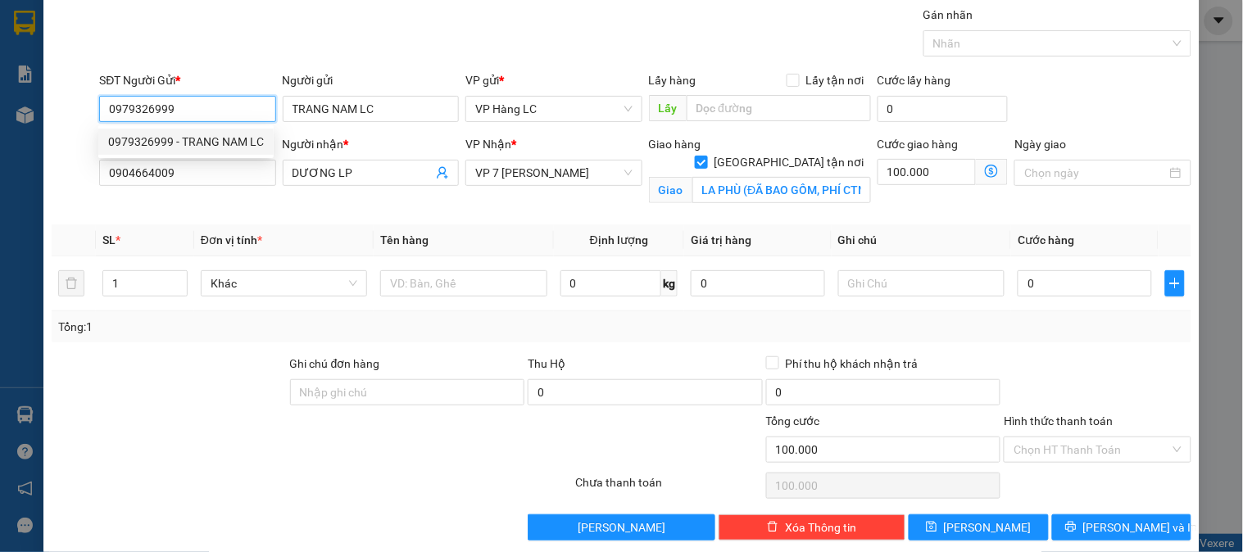
type input "0979326999"
click at [180, 157] on div "0979326999 0979326999 - TRANG NAM LC" at bounding box center [185, 141] width 175 height 33
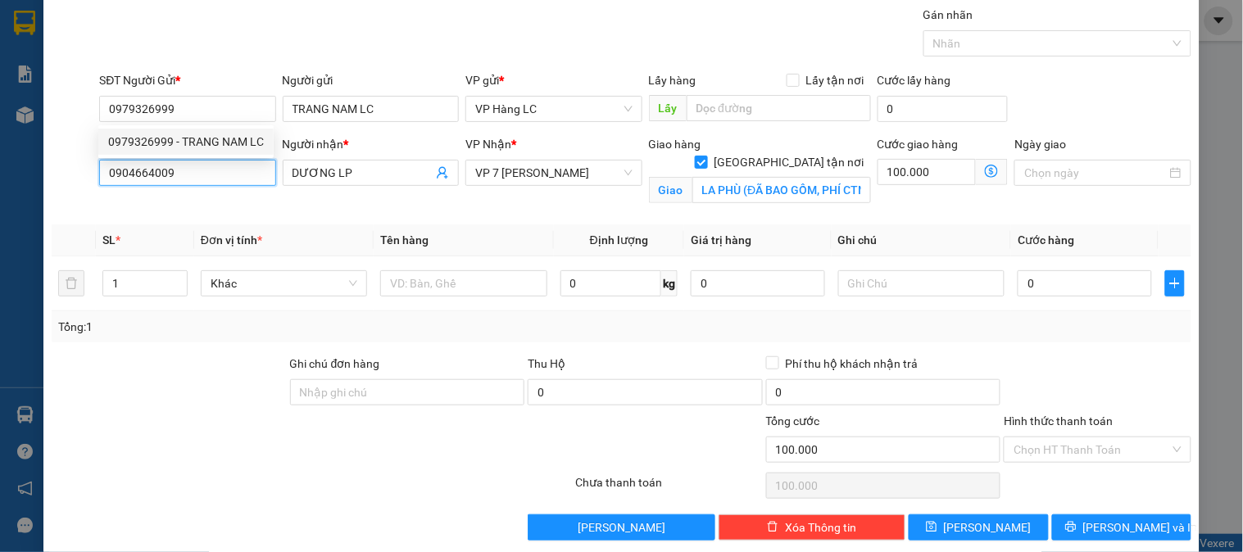
click at [176, 170] on input "0904664009" at bounding box center [187, 173] width 176 height 26
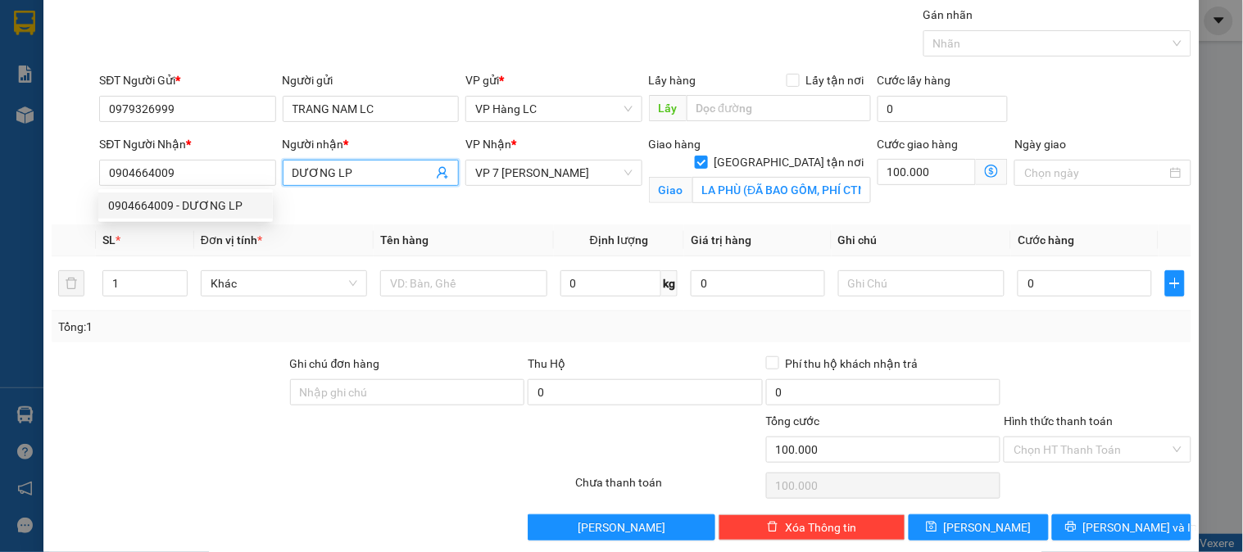
click at [438, 169] on icon "user-add" at bounding box center [442, 172] width 13 height 13
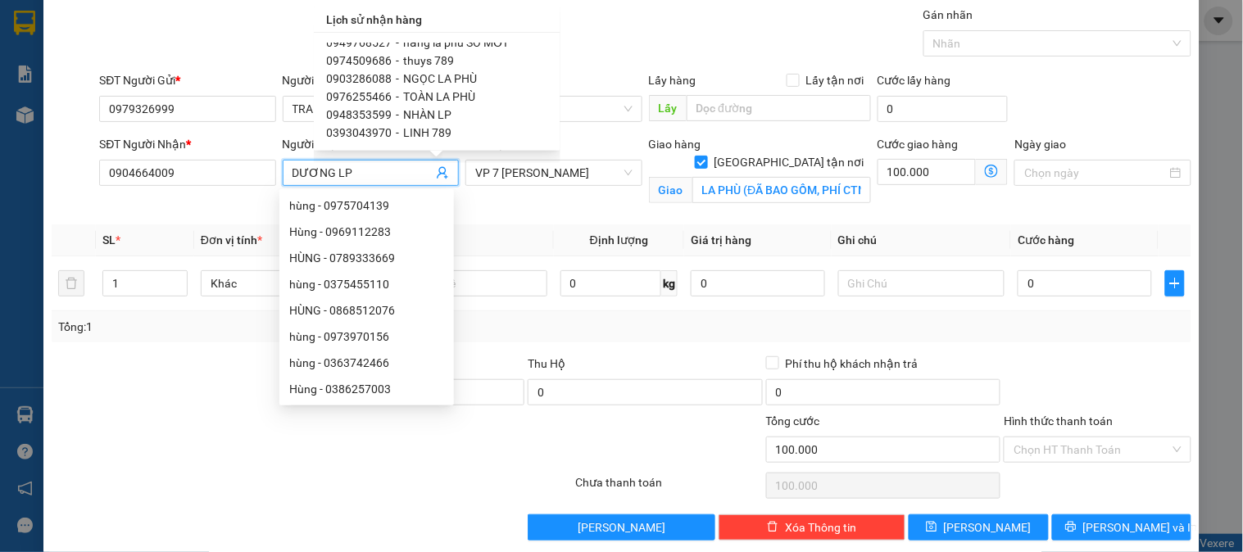
scroll to position [91, 0]
click at [445, 66] on span "TOÀN LA PHÙ" at bounding box center [440, 68] width 72 height 13
type input "0976255466"
type input "TOÀN LA PHÙ"
checkbox input "false"
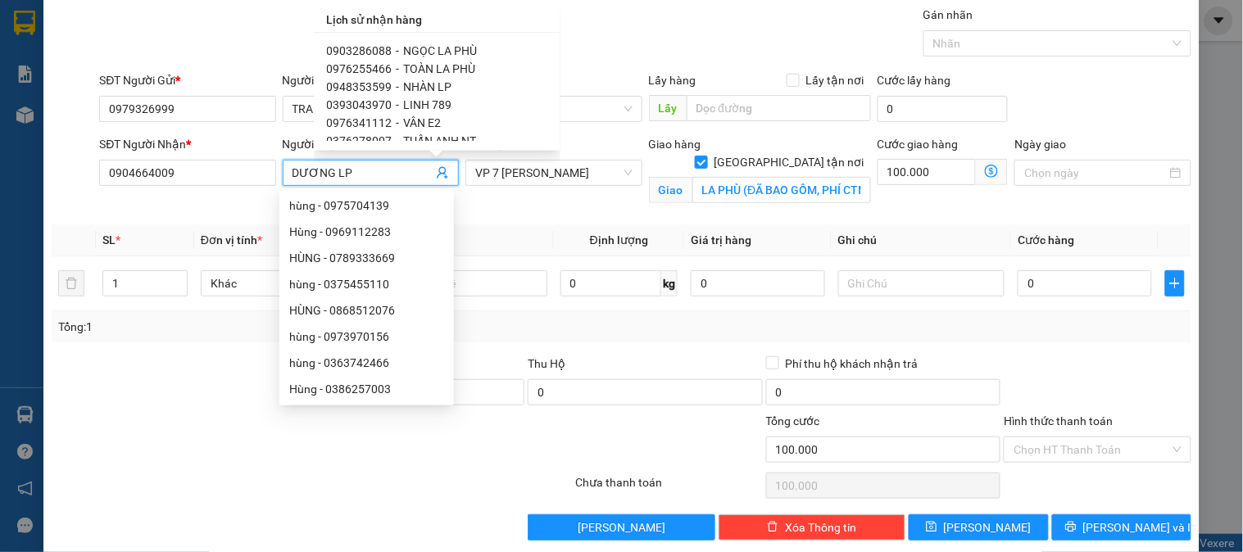
type input "LA PHÙ ( CTN ) LCTT CƯỚC"
type input "120.000"
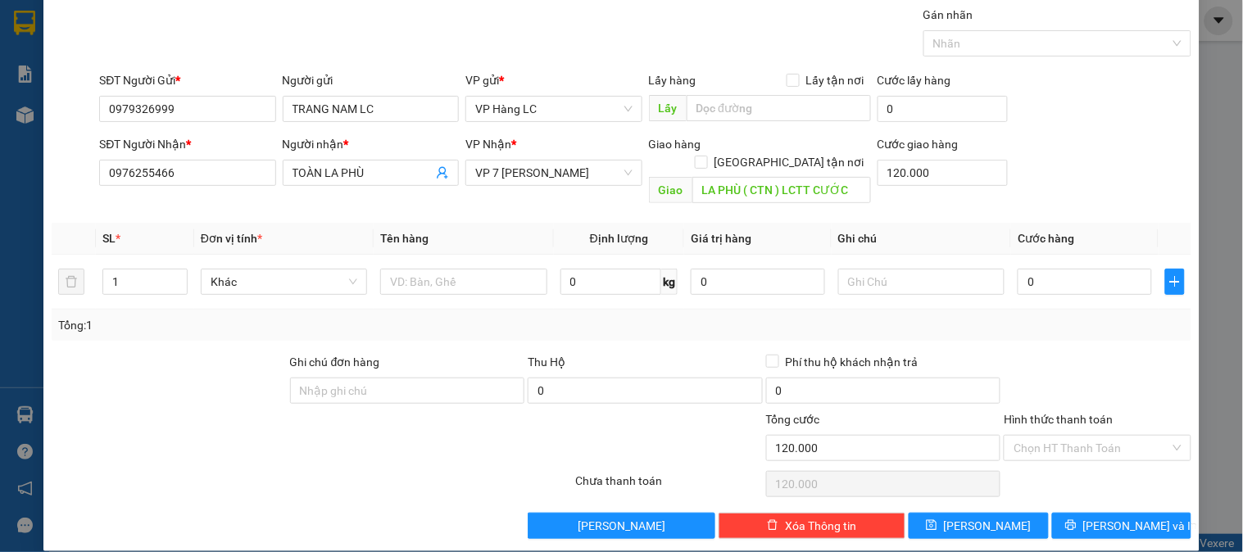
click at [783, 152] on div "Giao hàng Giao tận nơi" at bounding box center [760, 156] width 222 height 43
click at [706, 156] on input "[GEOGRAPHIC_DATA] tận nơi" at bounding box center [700, 161] width 11 height 11
checkbox input "true"
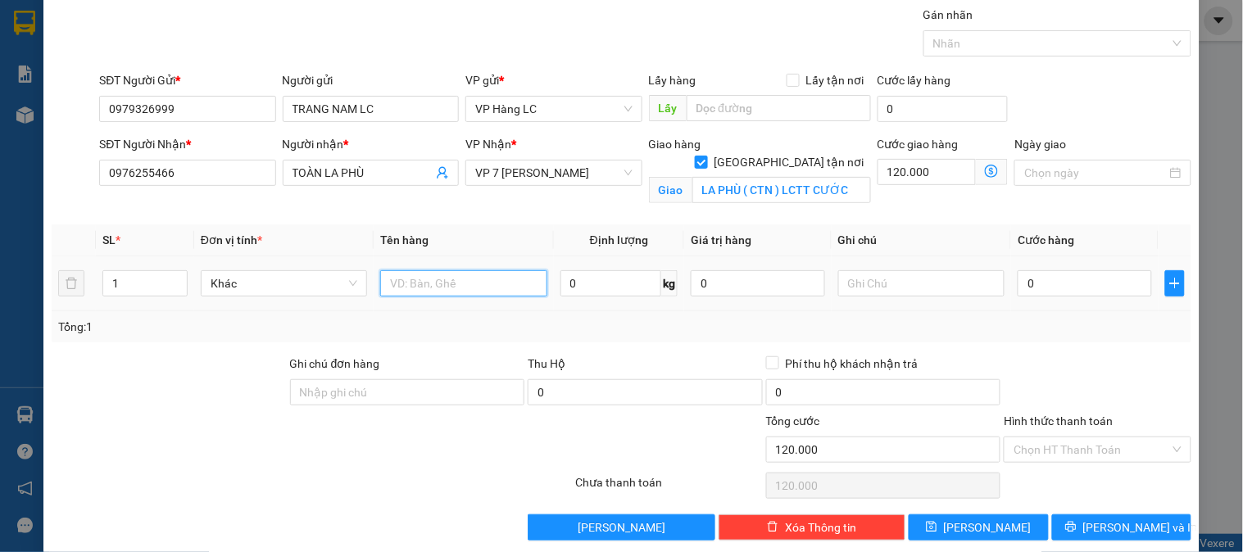
click at [445, 282] on input "text" at bounding box center [463, 283] width 166 height 26
type input "30 GÔNG ĐẮT + 4 DÂY X5"
click at [134, 288] on input "1" at bounding box center [145, 283] width 84 height 25
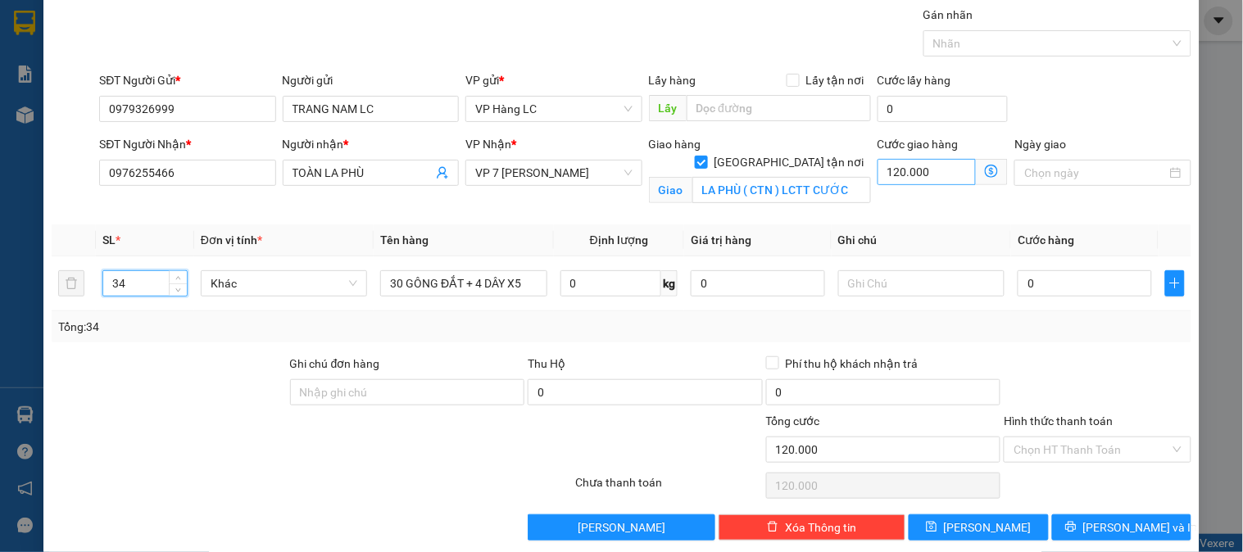
type input "34"
click at [923, 179] on input "120.000" at bounding box center [927, 172] width 99 height 26
type input "1"
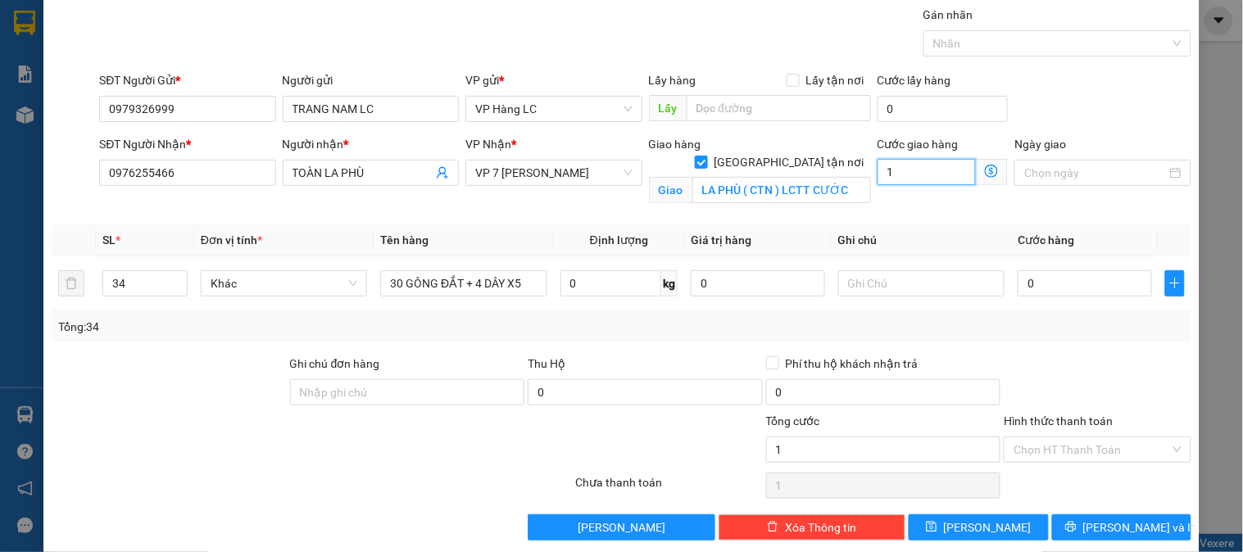
type input "10"
type input "100"
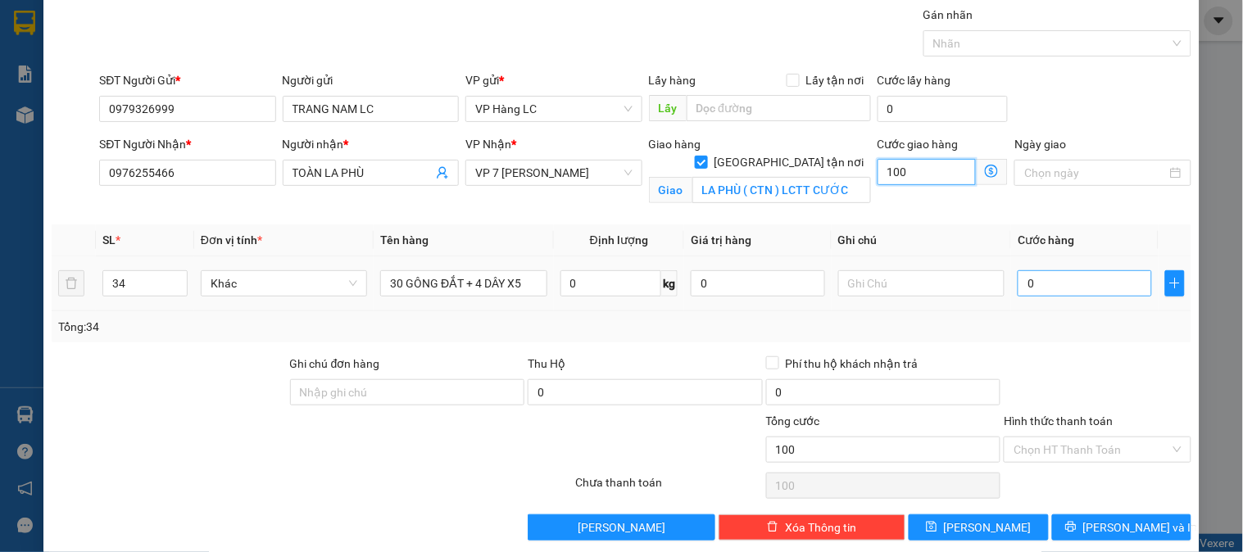
type input "100"
type input "100.000"
click at [1079, 284] on input "0" at bounding box center [1085, 283] width 134 height 26
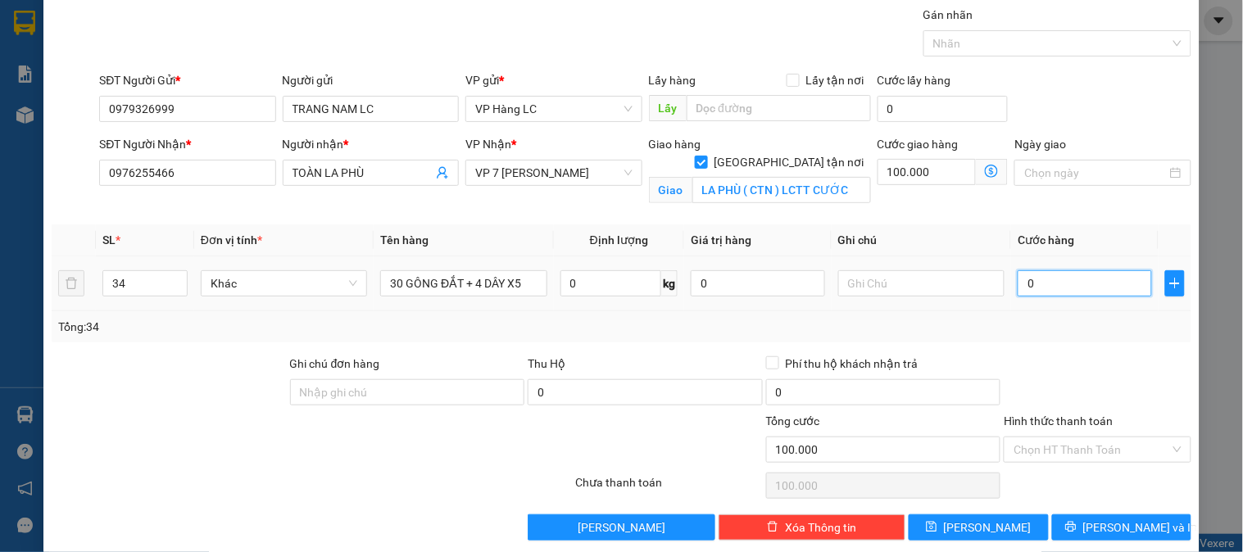
type input "1"
type input "100.001"
type input "13"
type input "100.013"
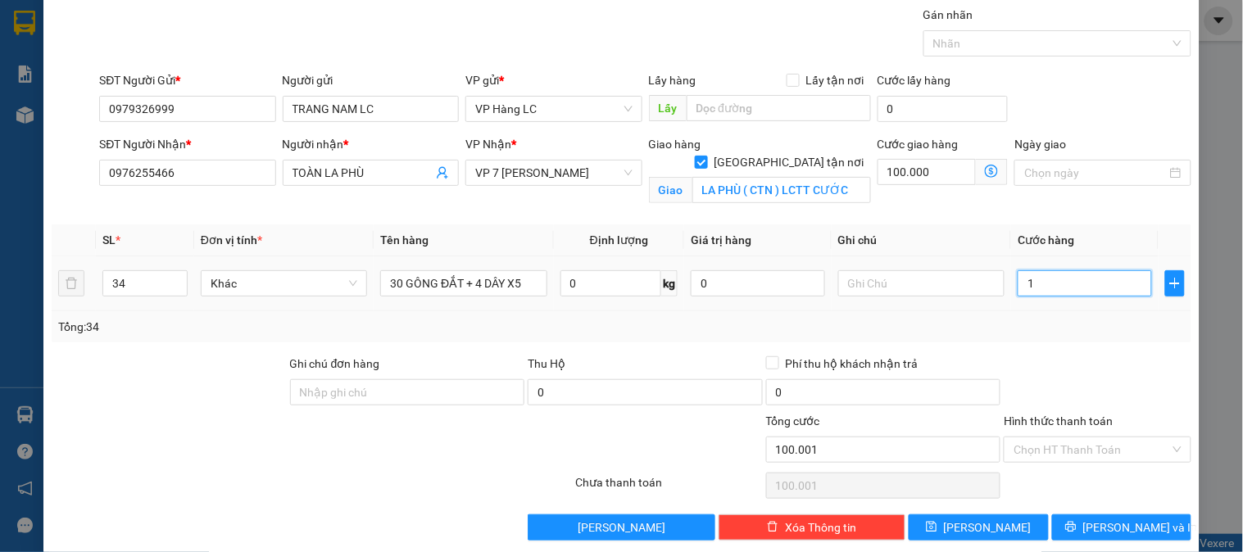
type input "100.013"
type input "130"
type input "100.130"
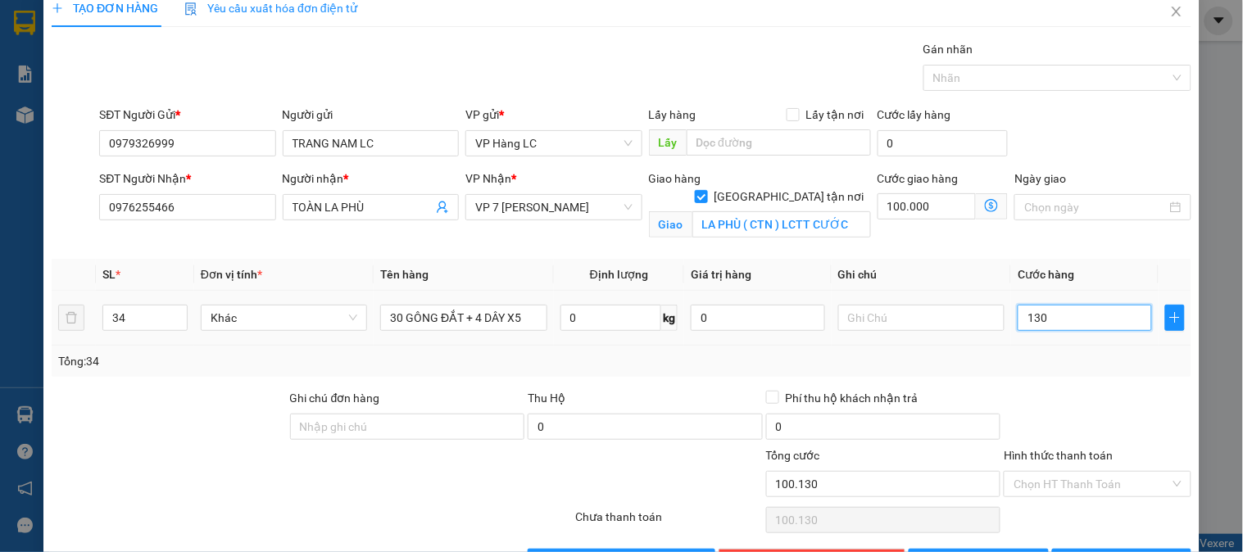
scroll to position [0, 0]
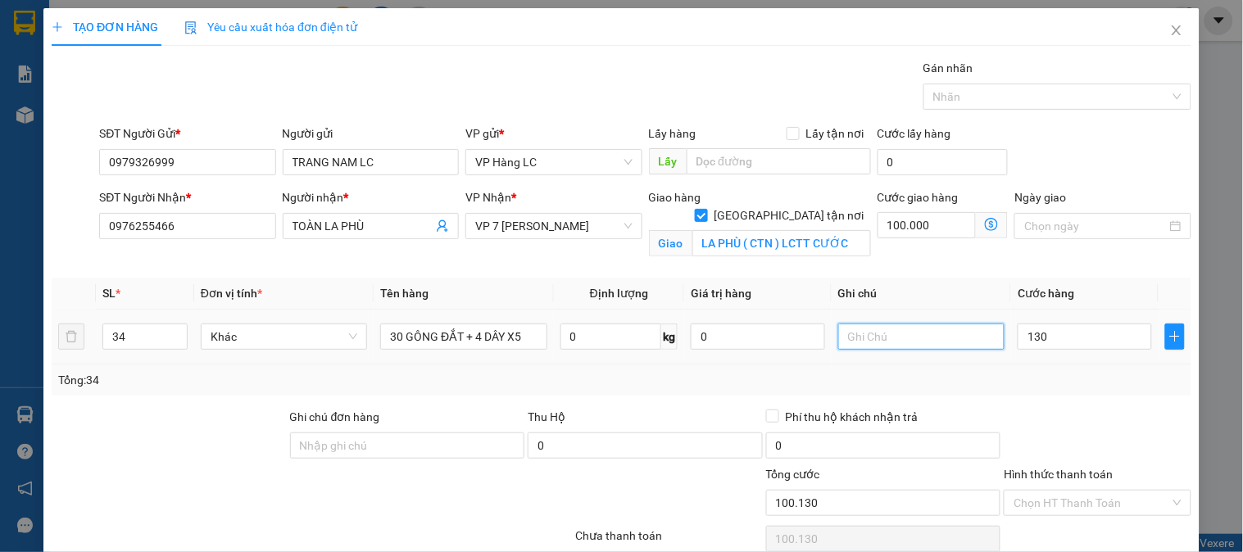
type input "130.000"
type input "230.000"
click at [874, 348] on input "text" at bounding box center [921, 337] width 166 height 26
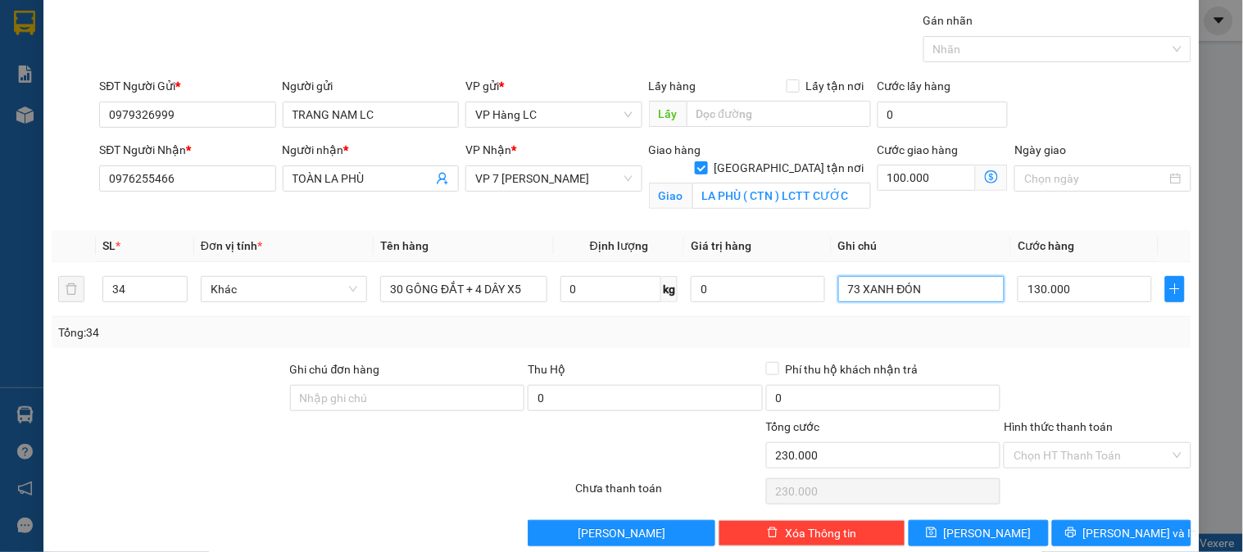
scroll to position [74, 0]
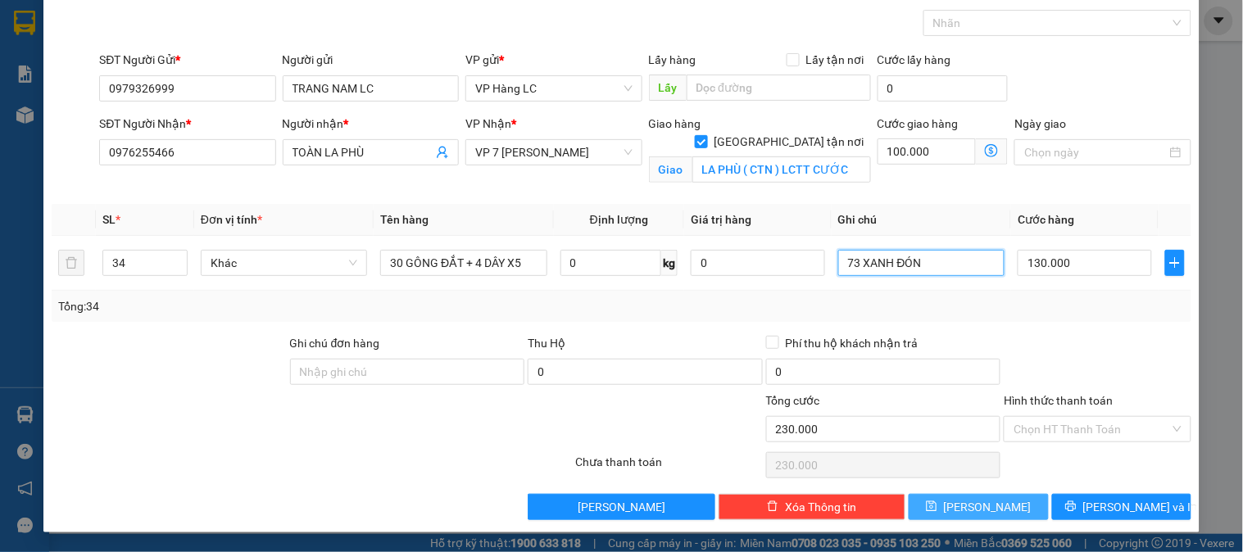
type input "73 XANH ĐÓN"
click at [938, 502] on icon "save" at bounding box center [931, 506] width 11 height 11
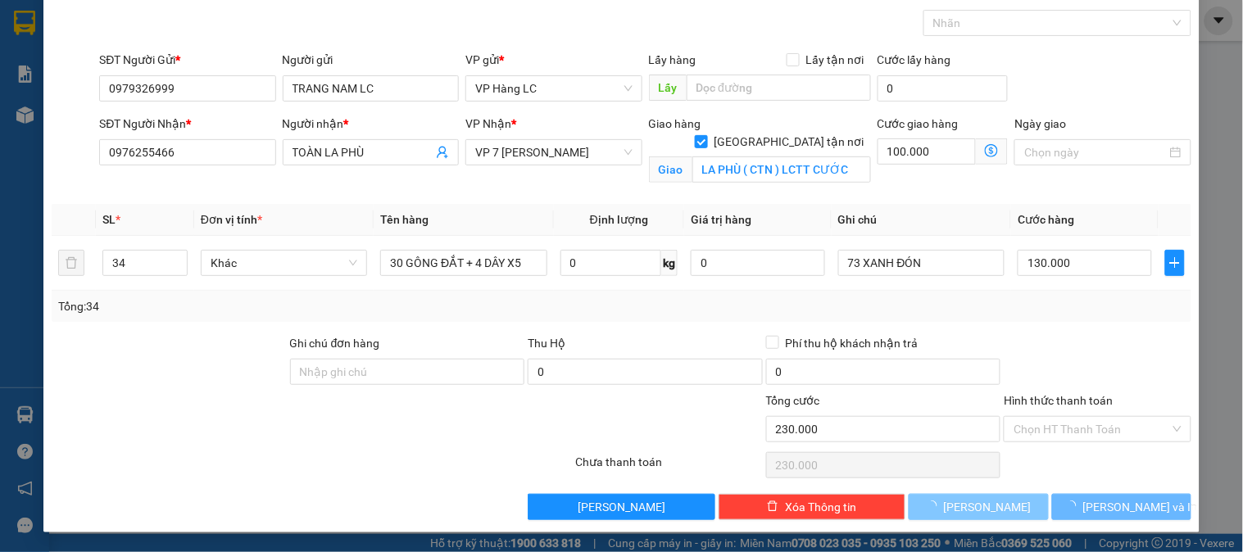
checkbox input "false"
type input "1"
type input "0"
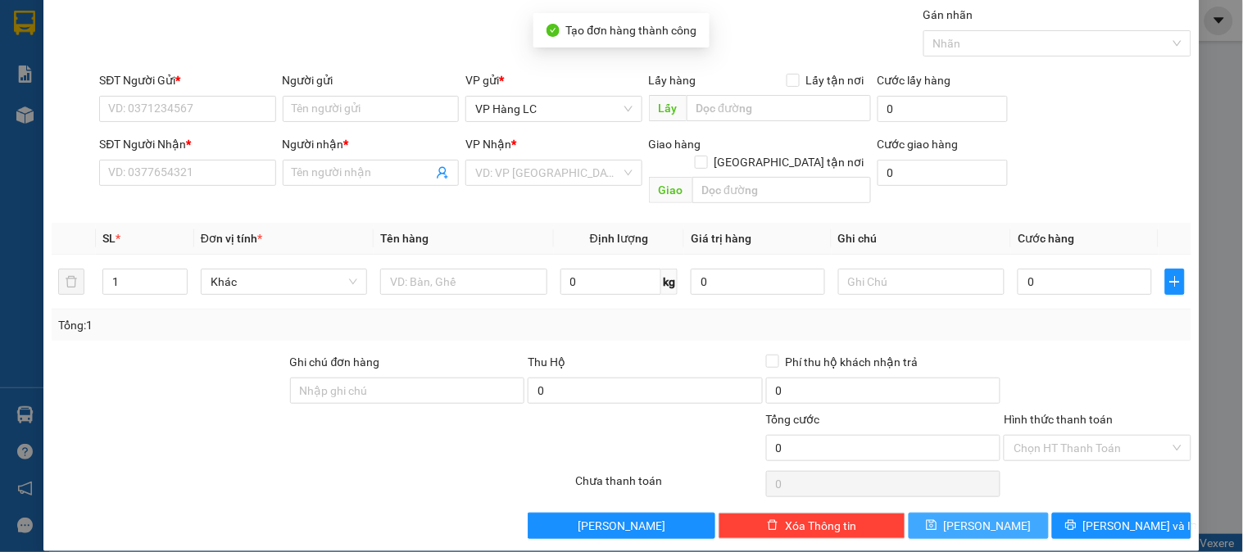
scroll to position [0, 0]
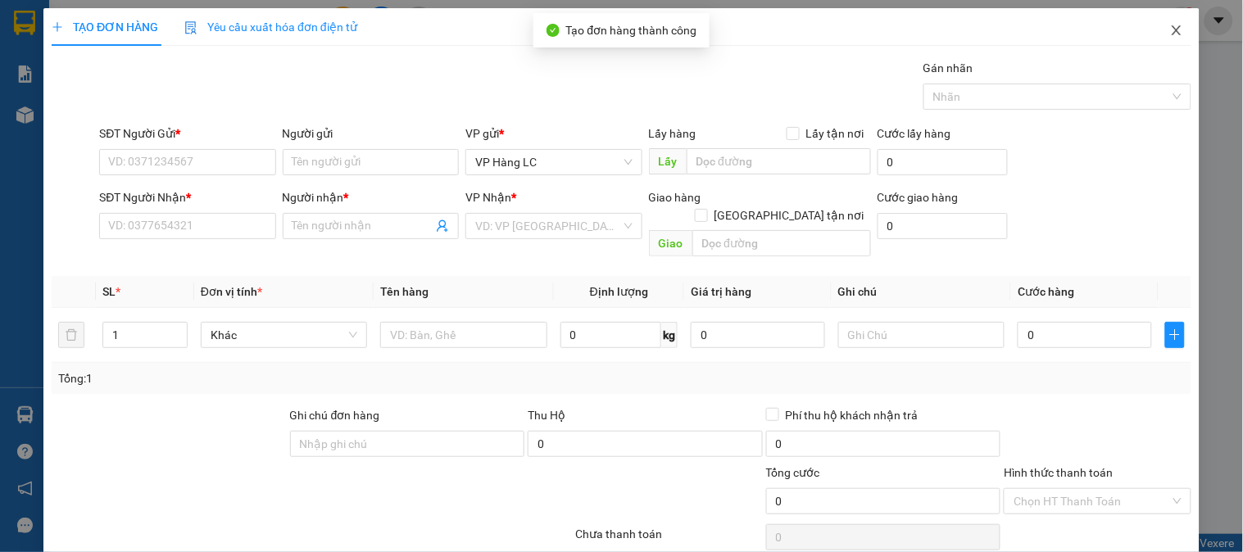
click at [1156, 37] on span "Close" at bounding box center [1177, 31] width 46 height 46
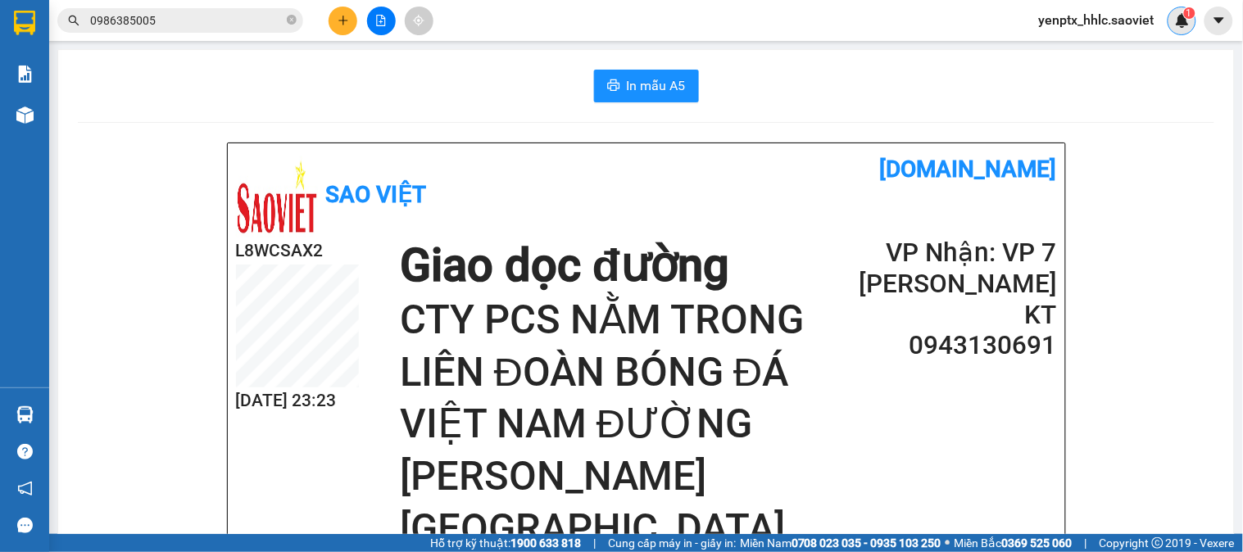
click at [1175, 25] on img at bounding box center [1182, 20] width 15 height 15
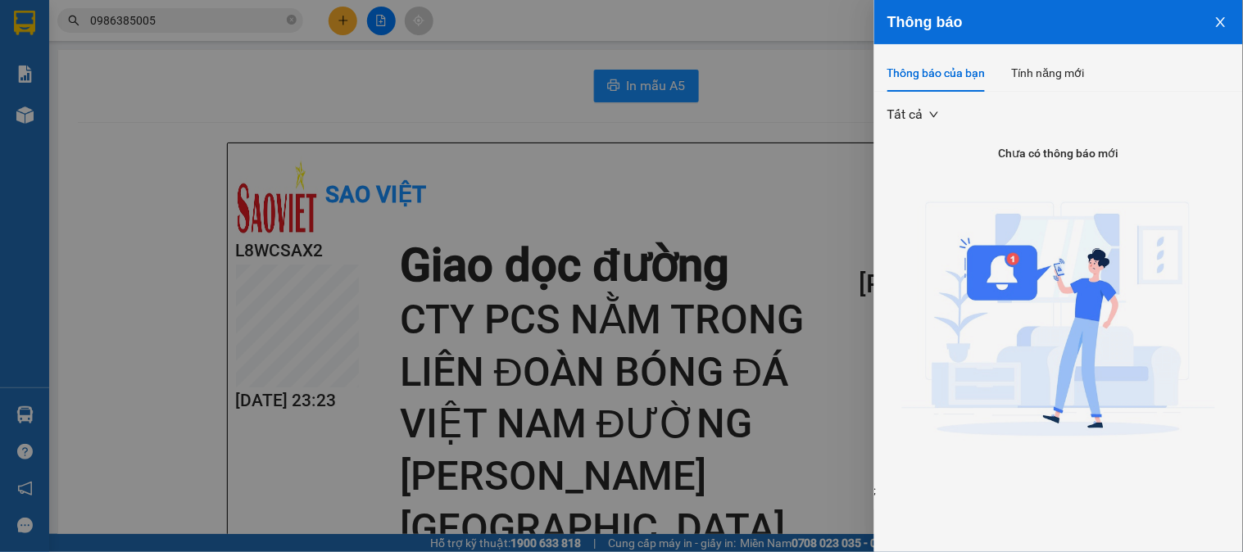
click at [1214, 21] on button "Close" at bounding box center [1221, 21] width 44 height 42
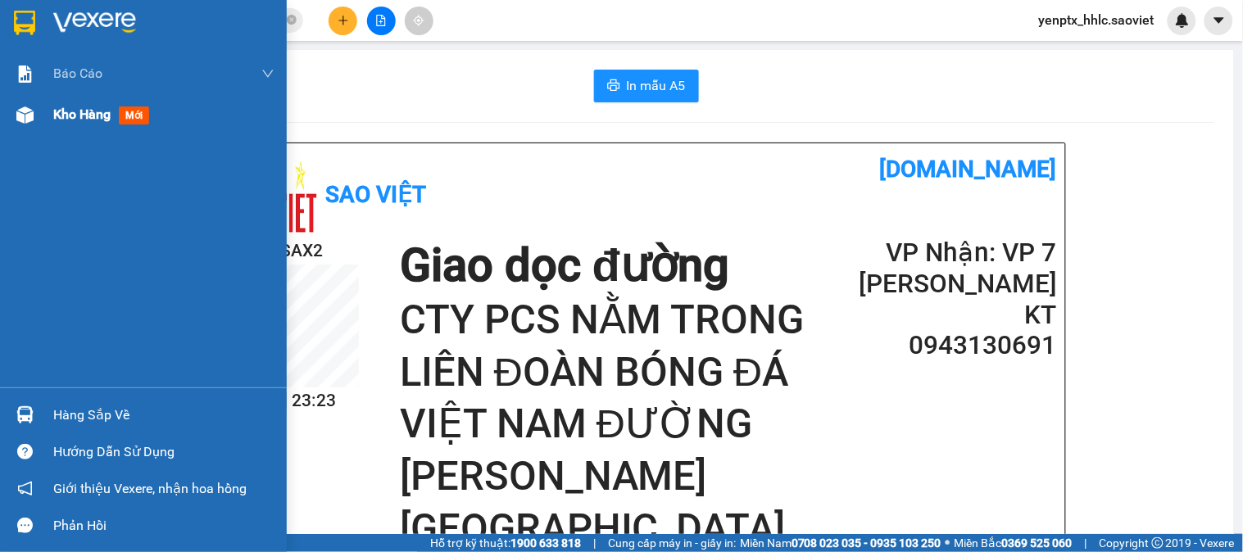
click at [46, 120] on div "Kho hàng mới" at bounding box center [143, 114] width 287 height 41
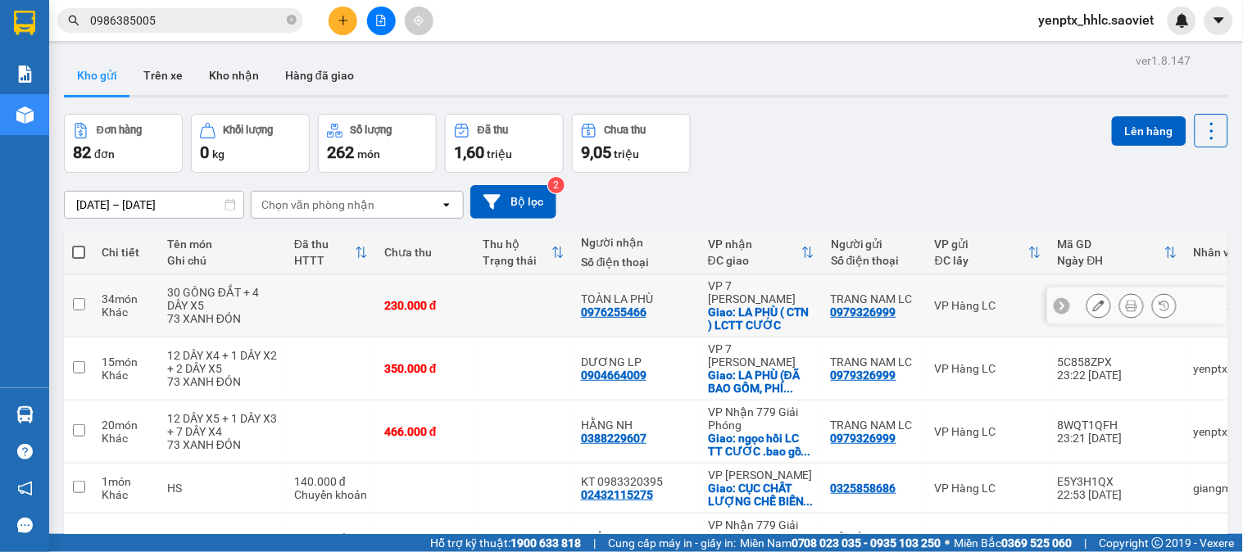
click at [525, 320] on td at bounding box center [523, 306] width 98 height 63
checkbox input "true"
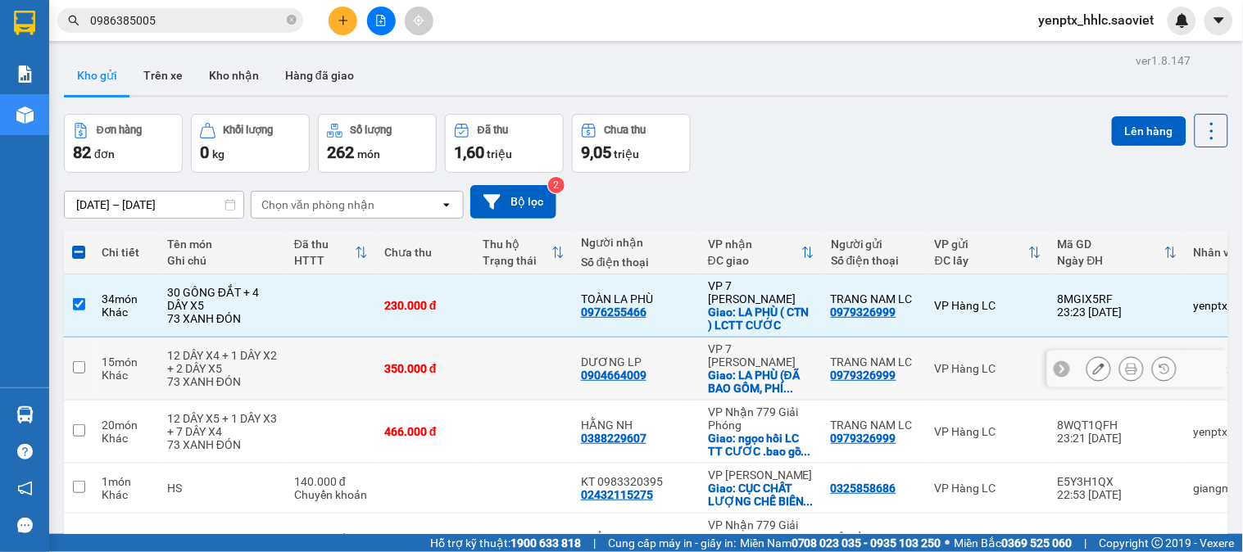
click at [494, 386] on td at bounding box center [523, 369] width 98 height 63
checkbox input "true"
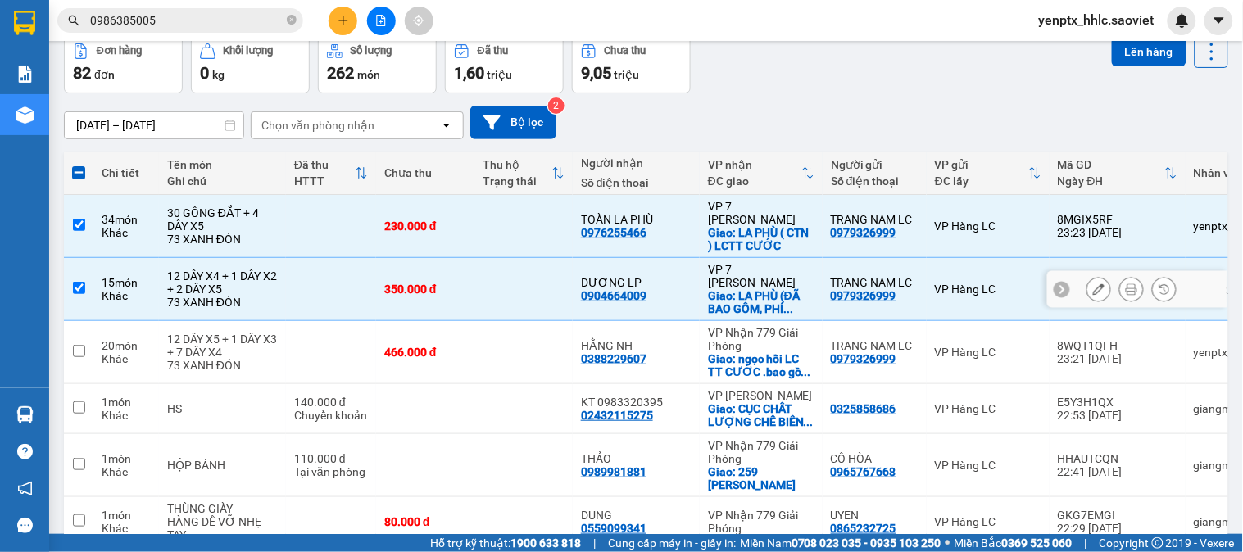
scroll to position [182, 0]
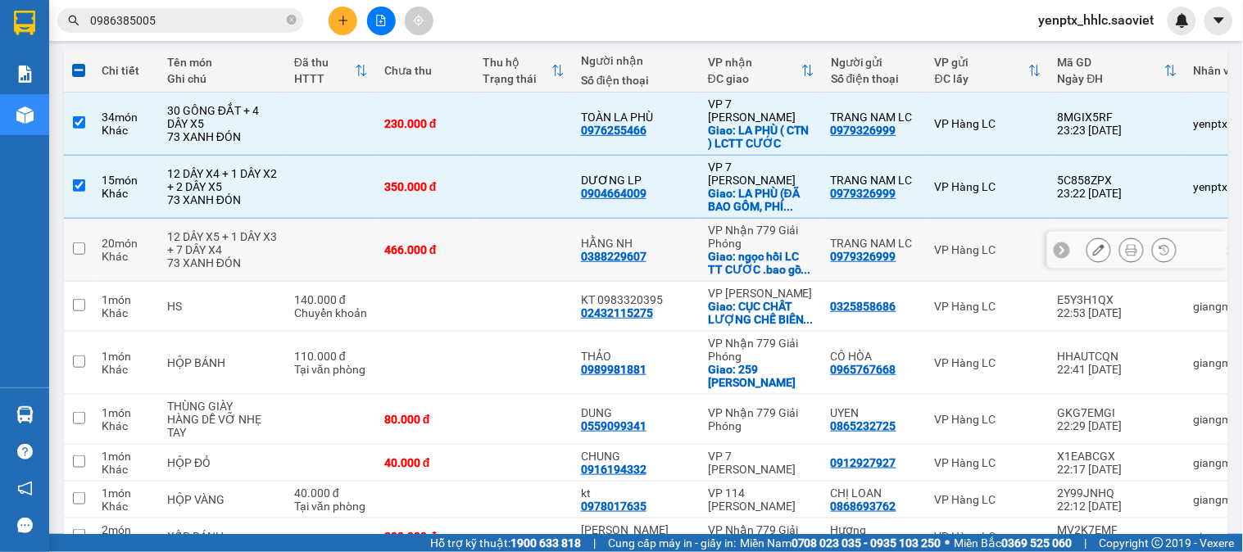
click at [497, 269] on td at bounding box center [523, 250] width 98 height 63
checkbox input "true"
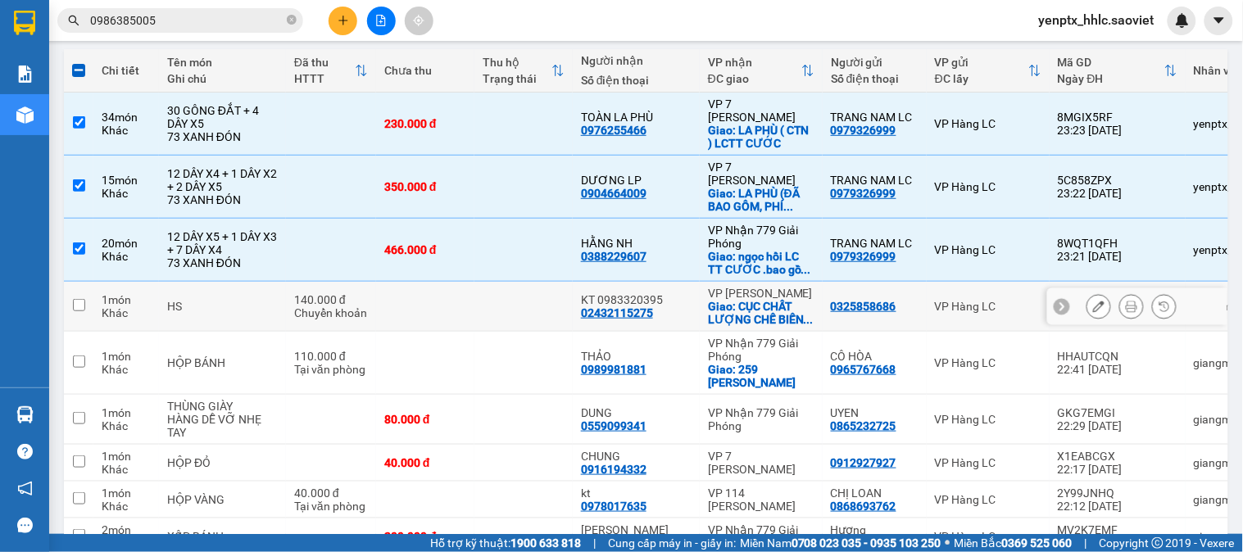
click at [487, 332] on td at bounding box center [523, 307] width 98 height 50
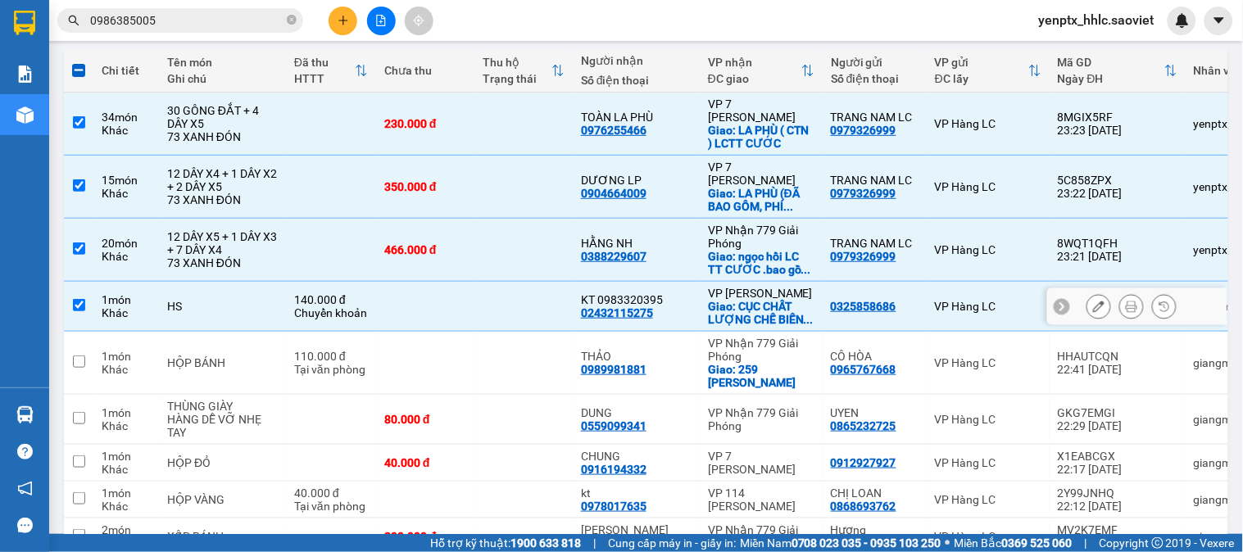
click at [487, 332] on td at bounding box center [523, 307] width 98 height 50
checkbox input "false"
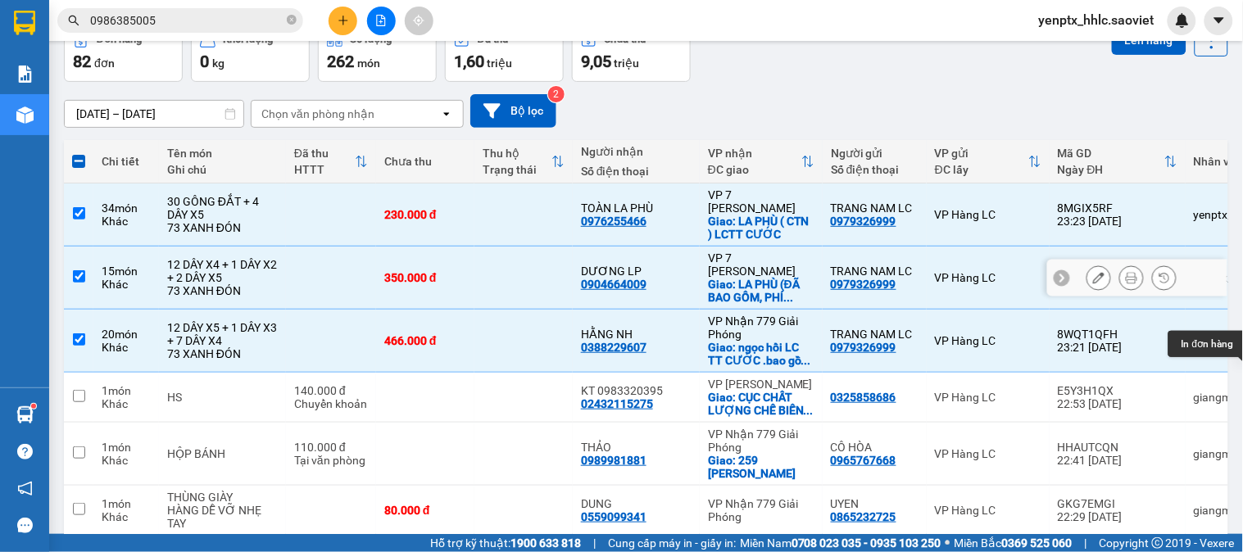
scroll to position [0, 0]
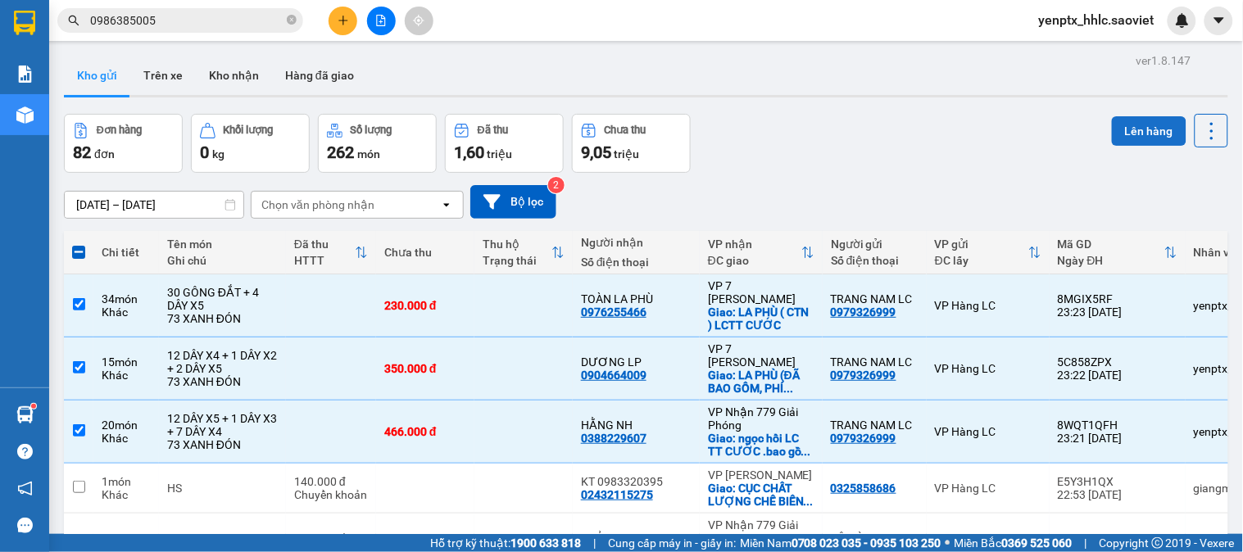
click at [1143, 129] on button "Lên hàng" at bounding box center [1149, 131] width 75 height 30
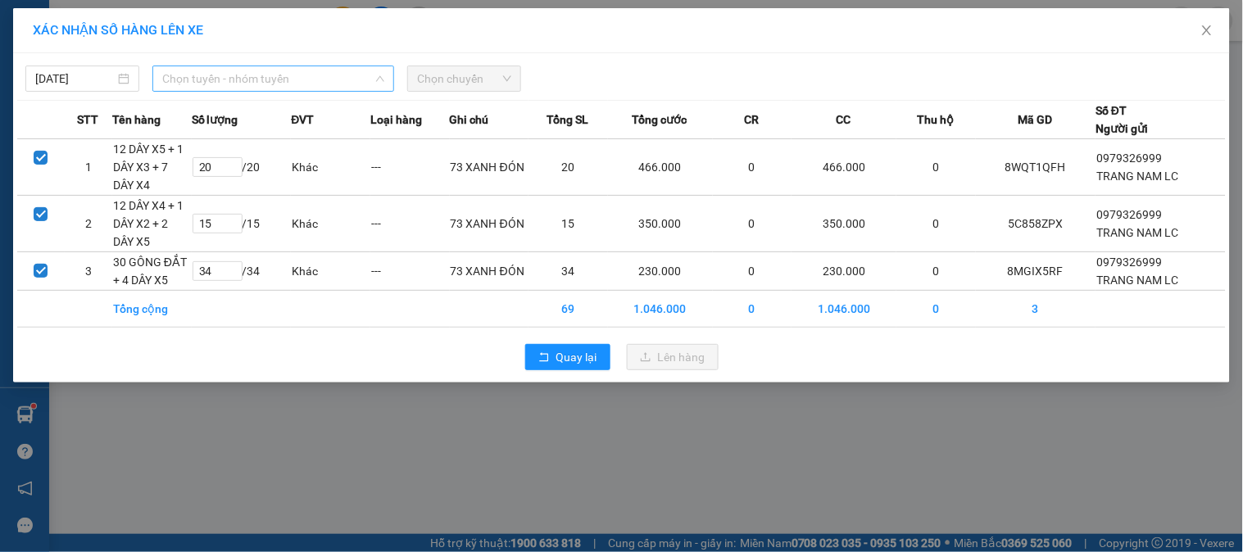
click at [251, 74] on span "Chọn tuyến - nhóm tuyến" at bounding box center [273, 78] width 222 height 25
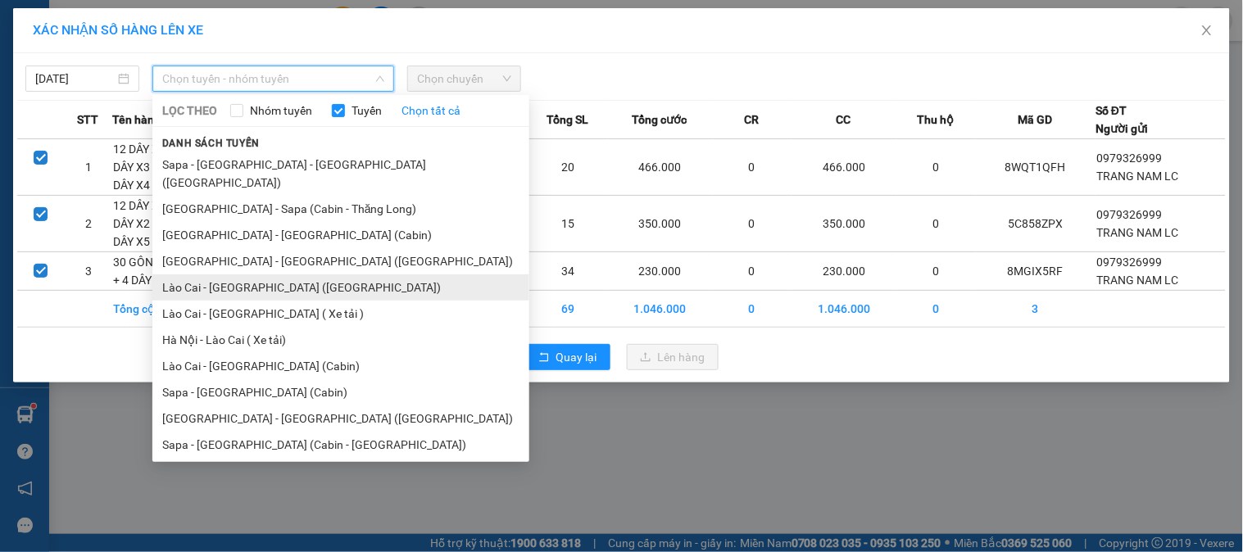
scroll to position [10, 0]
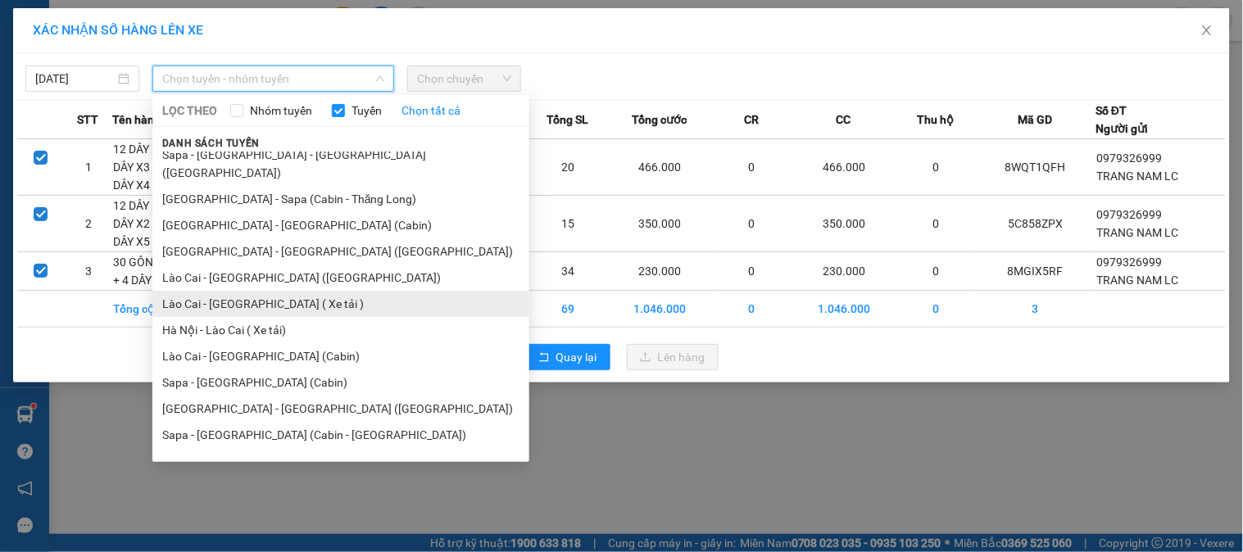
click at [280, 291] on li "Lào Cai - Hà Nội ( Xe tải )" at bounding box center [340, 304] width 377 height 26
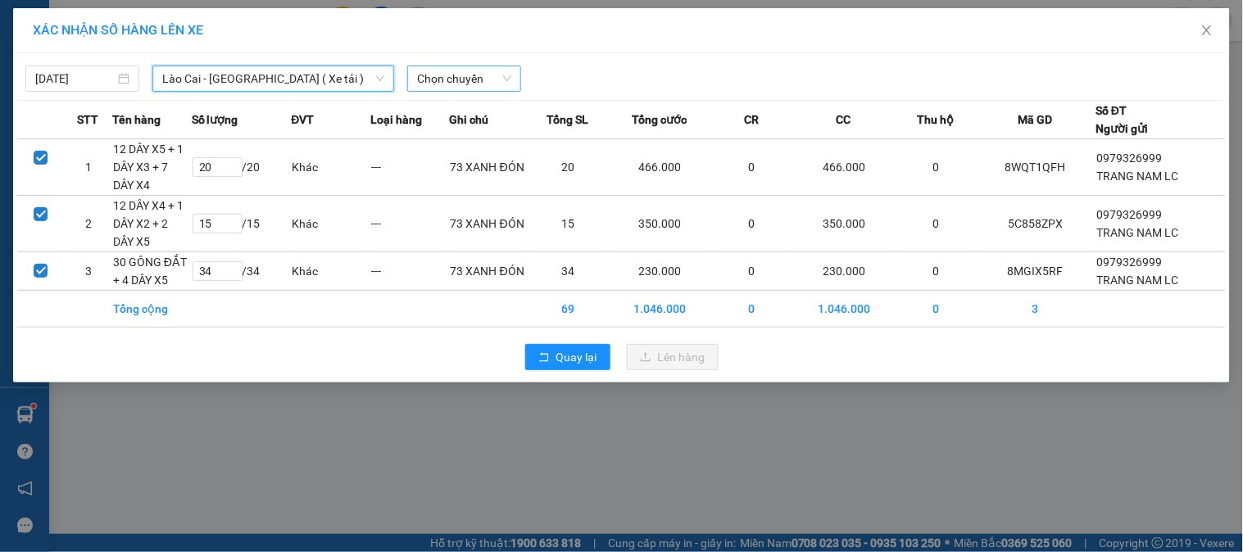
click at [461, 84] on span "Chọn chuyến" at bounding box center [464, 78] width 94 height 25
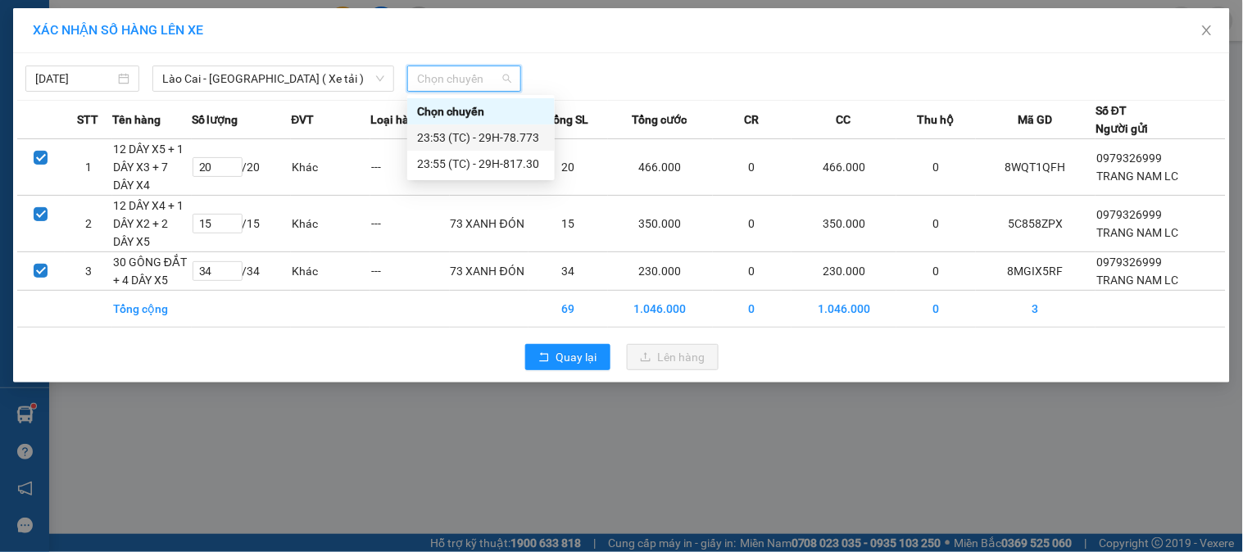
click at [502, 129] on div "23:53 (TC) - 29H-78.773" at bounding box center [481, 138] width 128 height 18
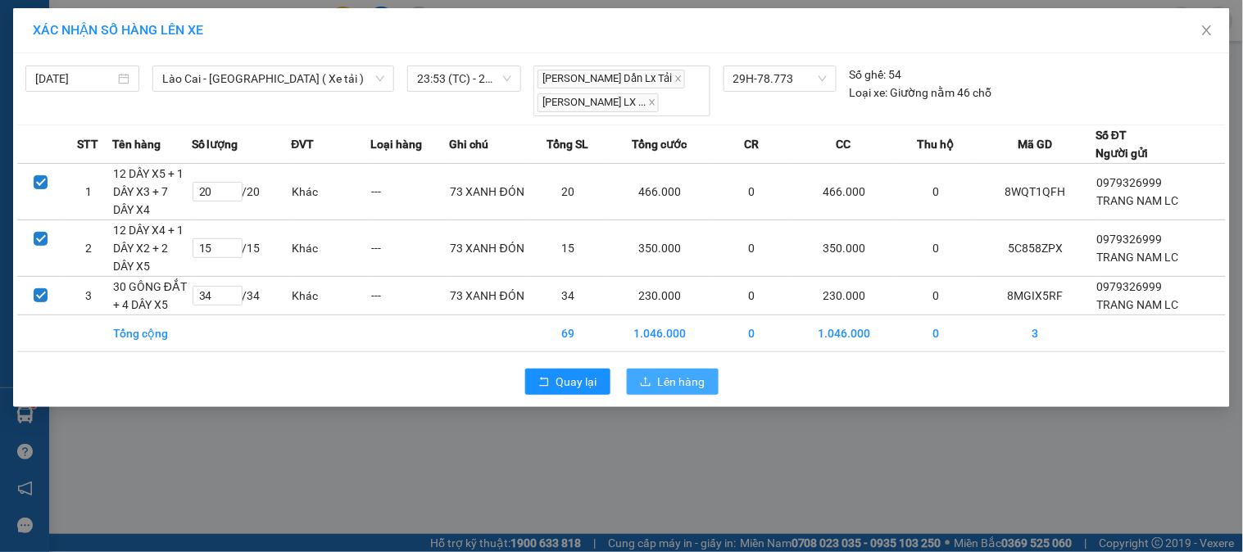
click at [669, 385] on span "Lên hàng" at bounding box center [682, 382] width 48 height 18
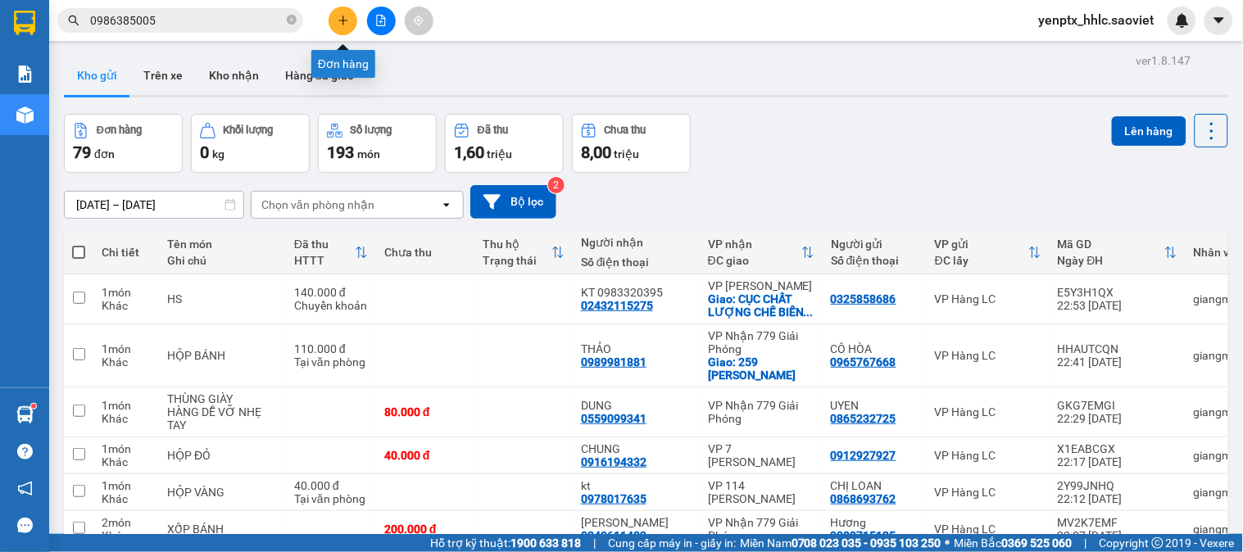
click at [347, 27] on button at bounding box center [343, 21] width 29 height 29
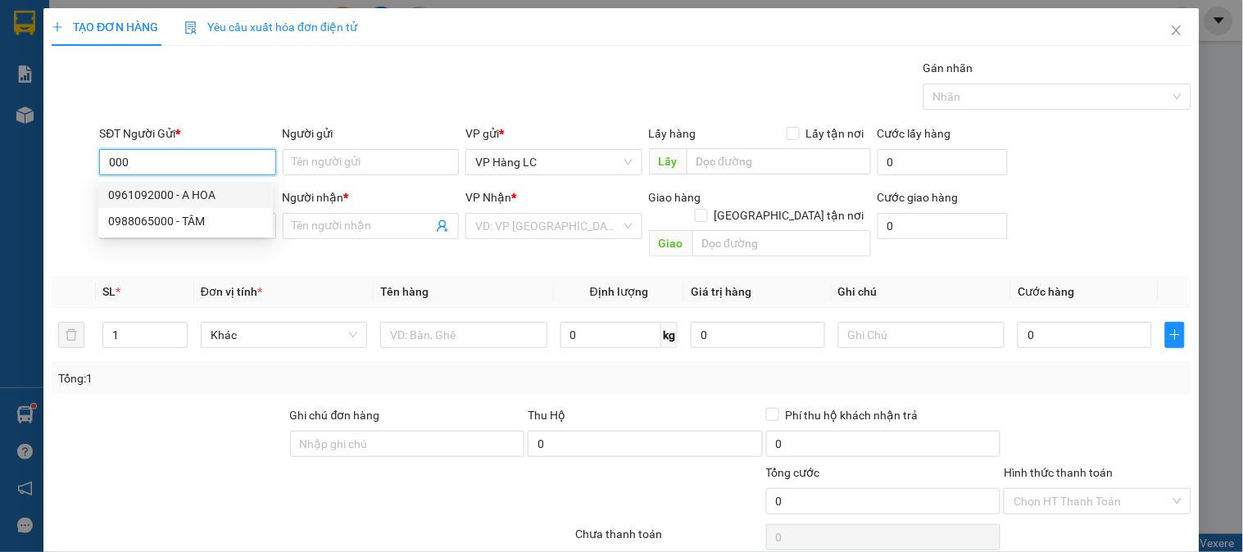
click at [184, 190] on div "0961092000 - A HOA" at bounding box center [185, 195] width 155 height 18
type input "0961092000"
type input "A HOA"
type input "0903461814"
type input "a ĐỨC"
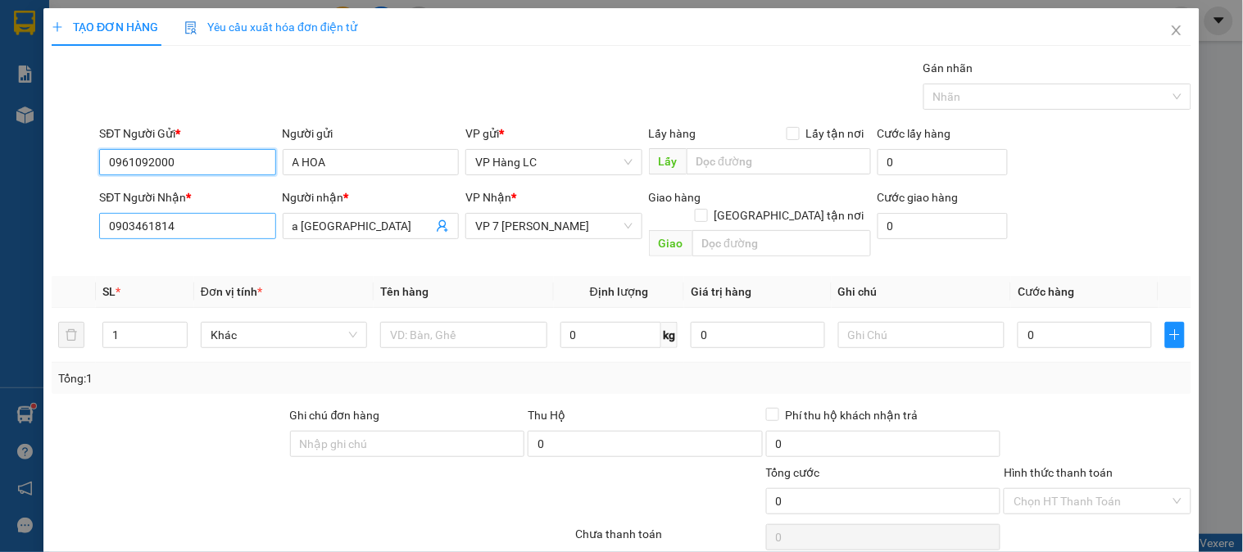
type input "0961092000"
click at [190, 217] on input "0903461814" at bounding box center [187, 226] width 176 height 26
click at [194, 164] on input "0961092000" at bounding box center [187, 162] width 176 height 26
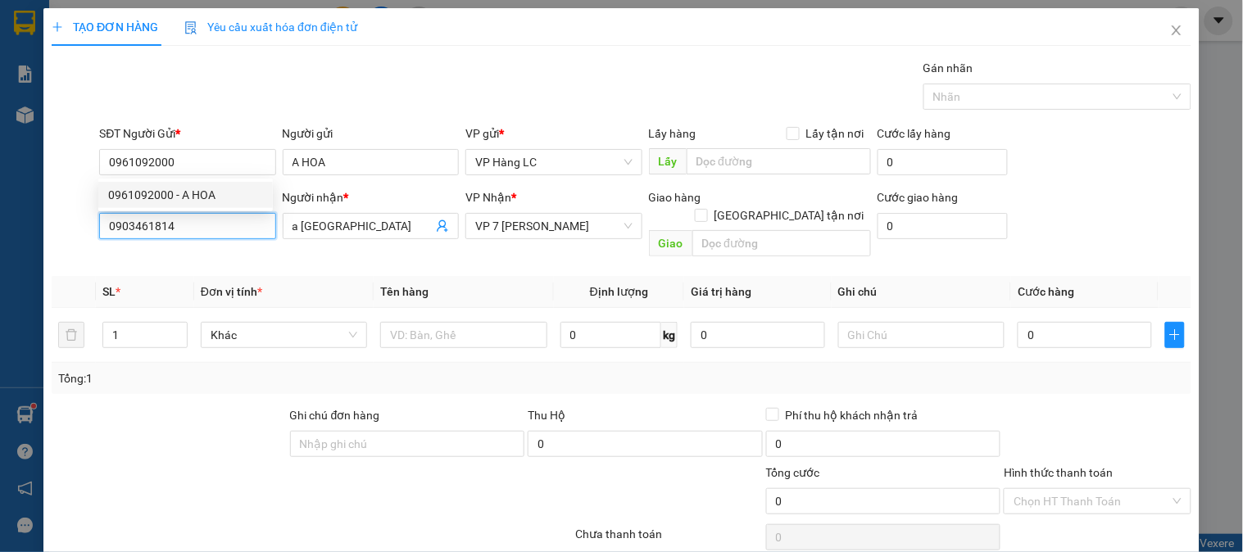
click at [193, 229] on input "0903461814" at bounding box center [187, 226] width 176 height 26
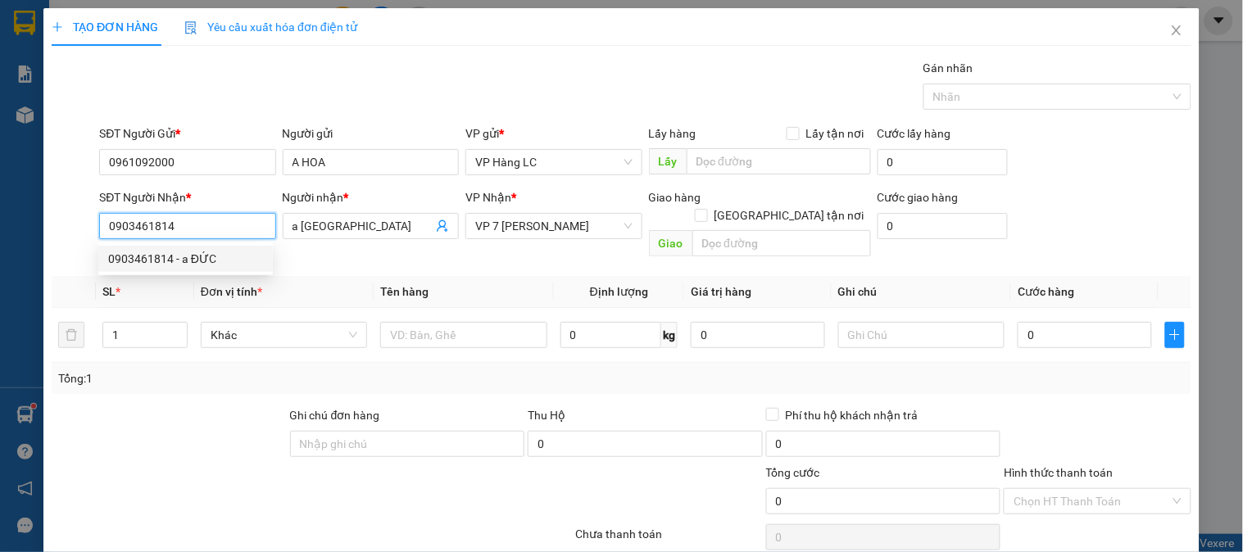
paste input "61092000"
type input "0961092000"
click at [201, 221] on input "0961092000" at bounding box center [187, 226] width 176 height 26
click at [199, 233] on input "0961092000" at bounding box center [187, 226] width 176 height 26
click at [195, 259] on div "0961092000 - A HOA" at bounding box center [185, 259] width 155 height 18
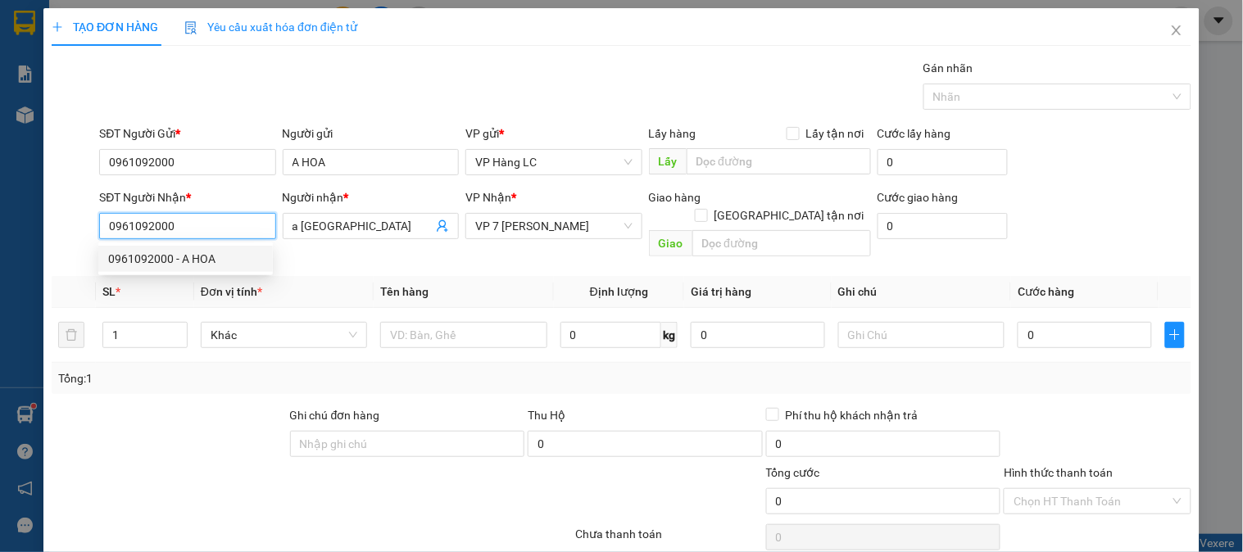
type input "A HOA"
type input "đã gọi kh ok 10/10"
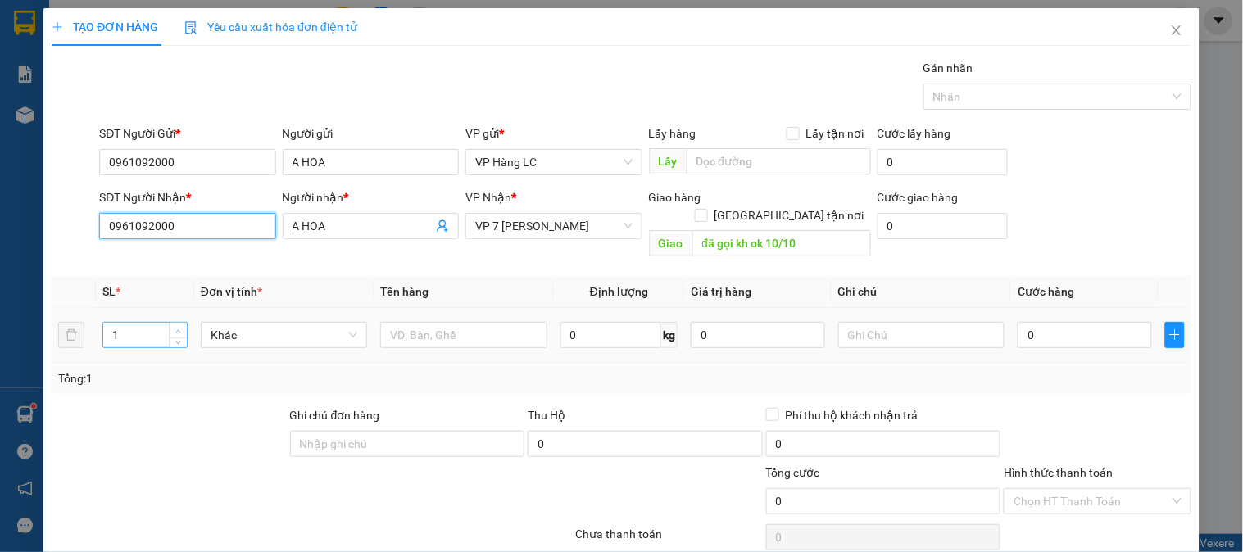
type input "0961092000"
click at [175, 323] on span "Increase Value" at bounding box center [178, 330] width 18 height 15
type input "4"
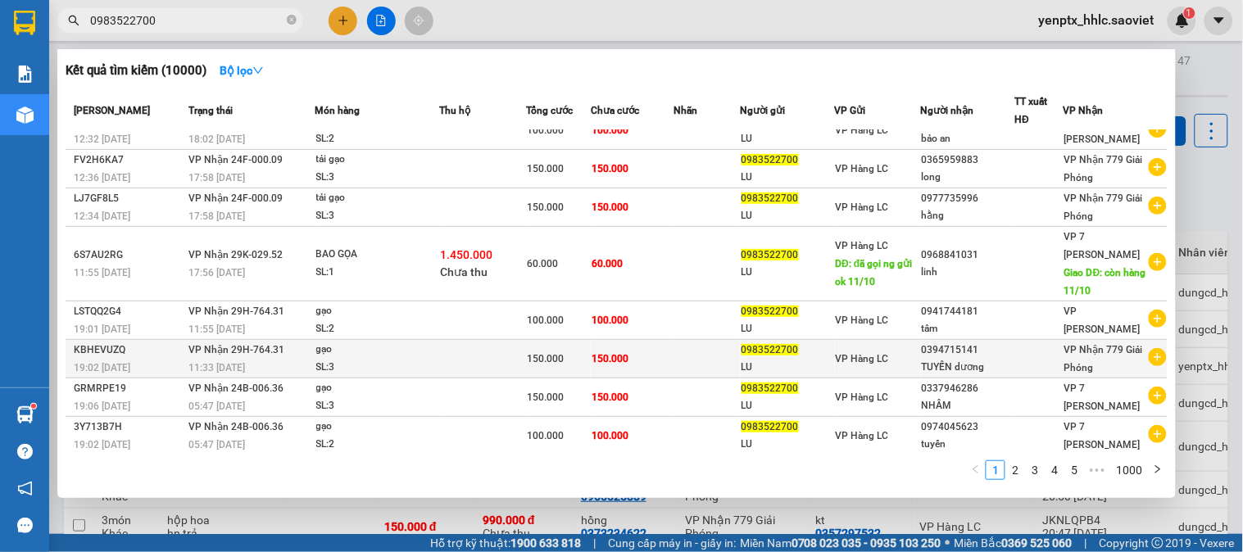
scroll to position [103, 0]
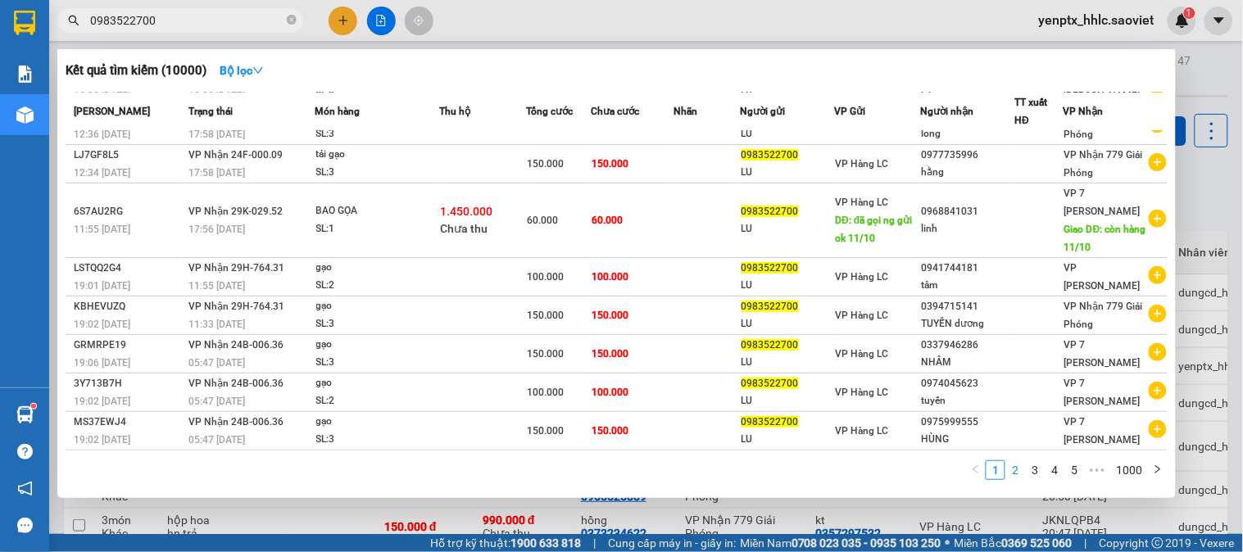
type input "0983522700"
click at [1016, 464] on link "2" at bounding box center [1015, 470] width 18 height 18
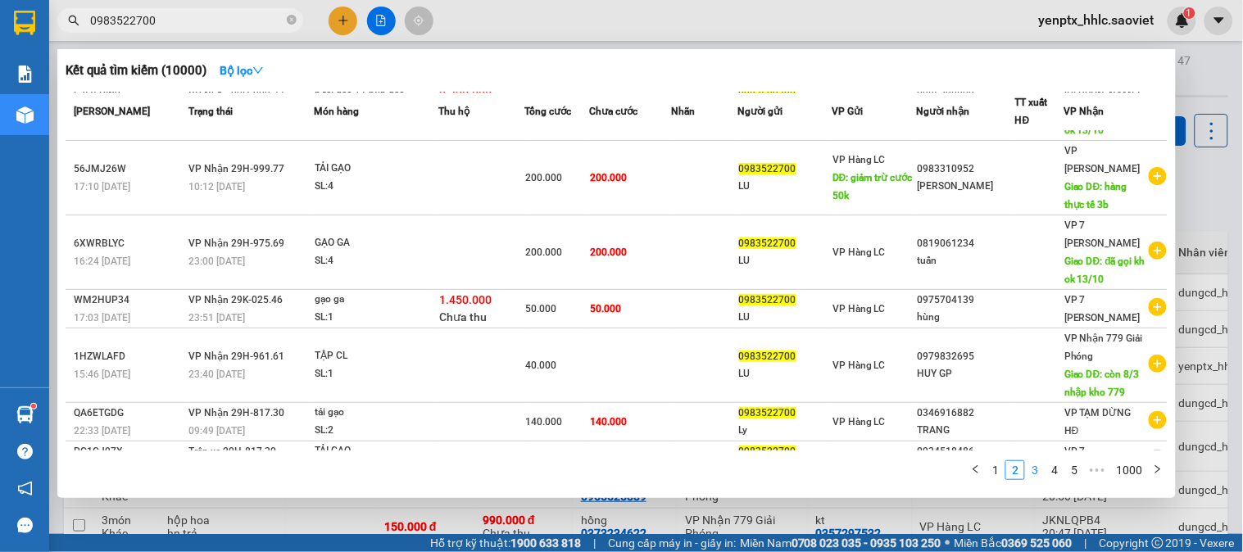
click at [1037, 474] on link "3" at bounding box center [1035, 470] width 18 height 18
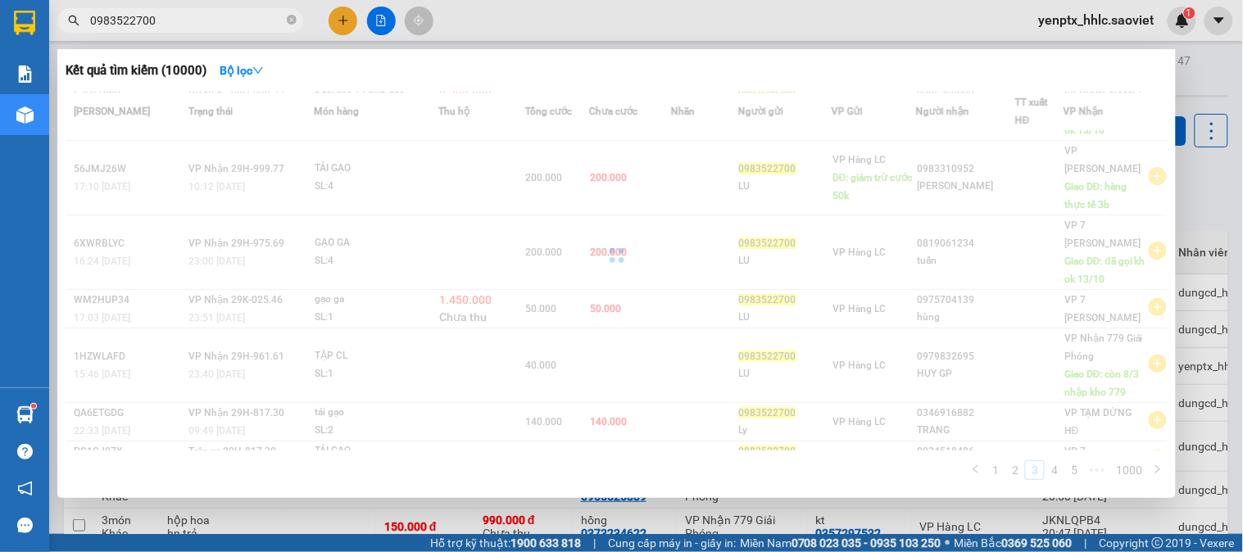
scroll to position [68, 0]
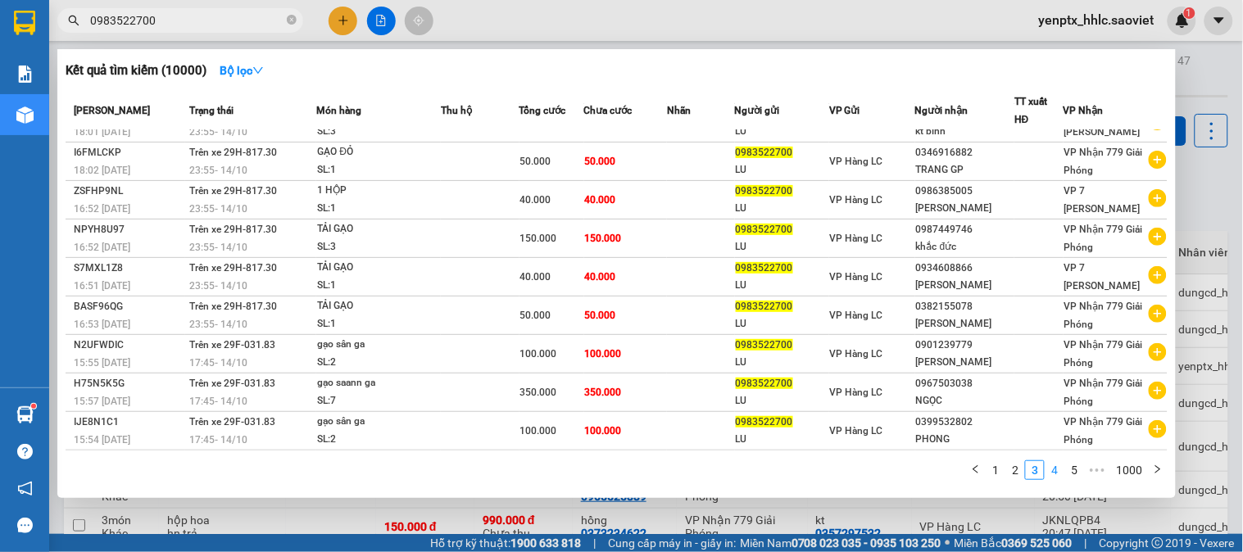
click at [1062, 468] on link "4" at bounding box center [1055, 470] width 18 height 18
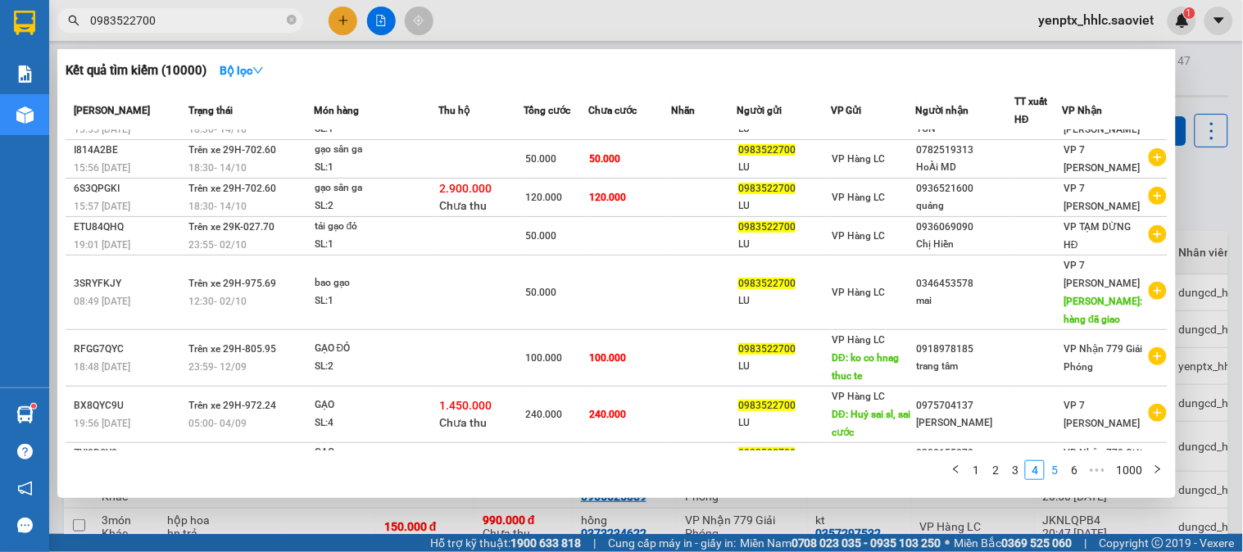
scroll to position [103, 0]
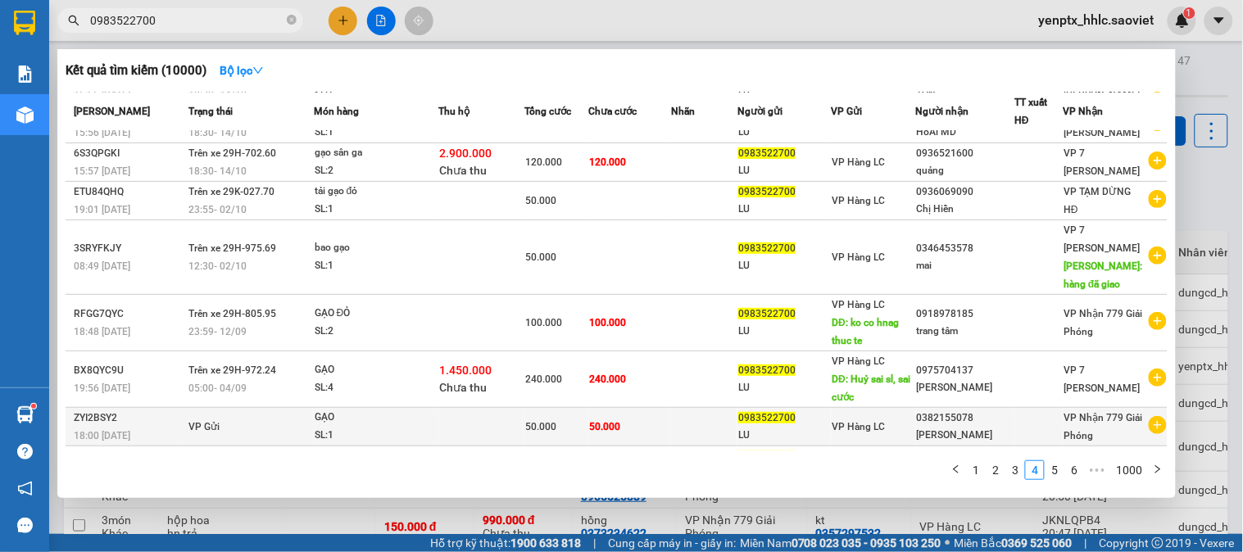
click at [994, 434] on div "[PERSON_NAME]" at bounding box center [966, 435] width 98 height 17
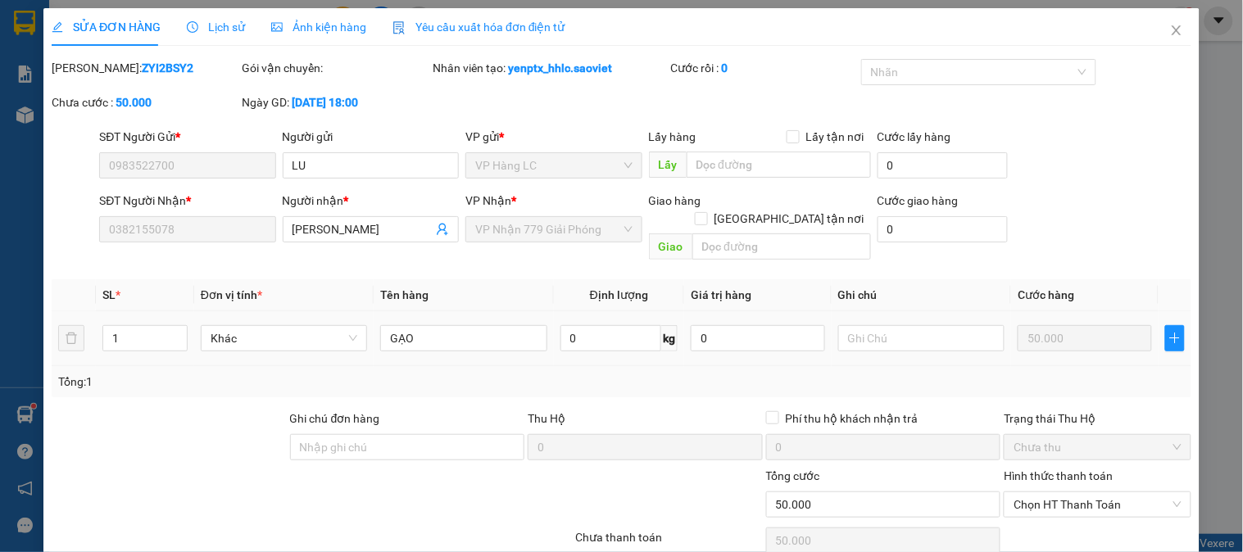
type input "0983522700"
type input "LU"
type input "0382155078"
type input "[PERSON_NAME]"
type input "0"
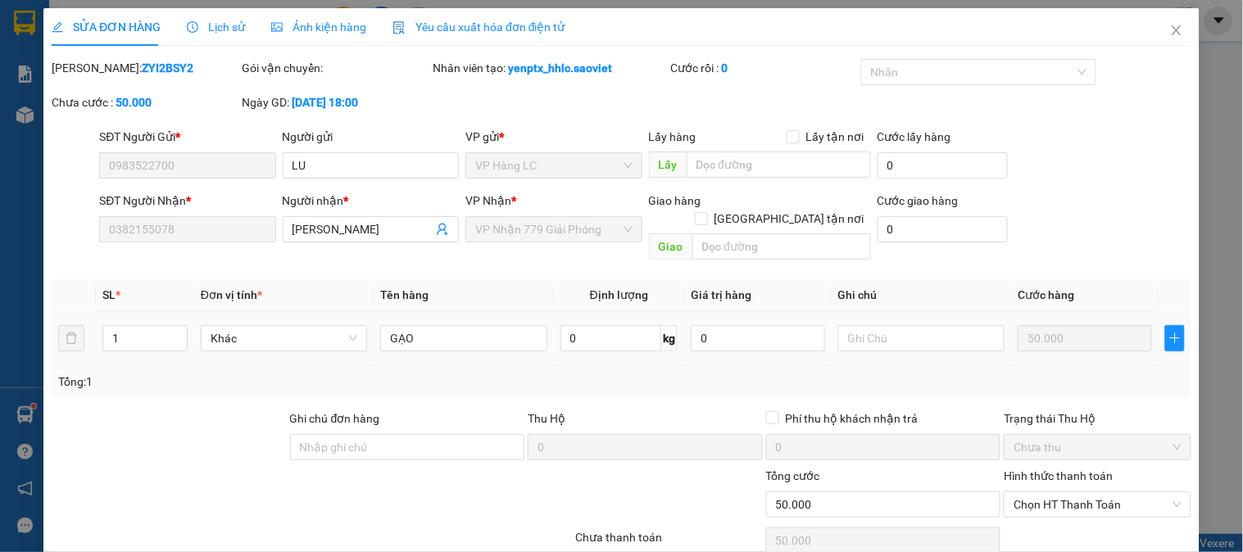
type input "50.000"
click at [738, 166] on input "text" at bounding box center [779, 165] width 184 height 26
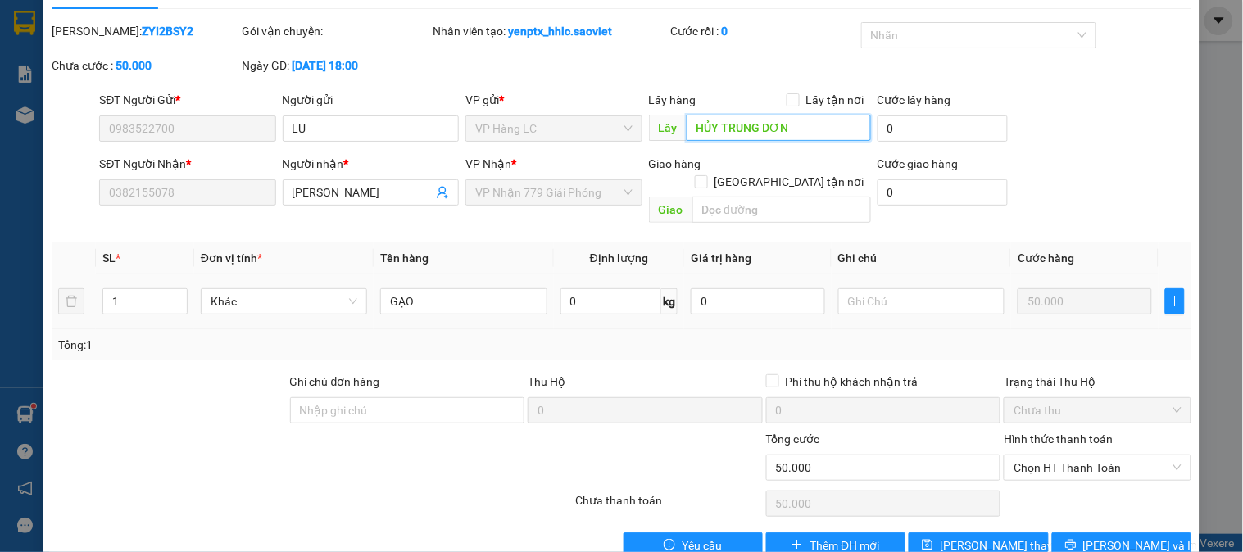
scroll to position [57, 0]
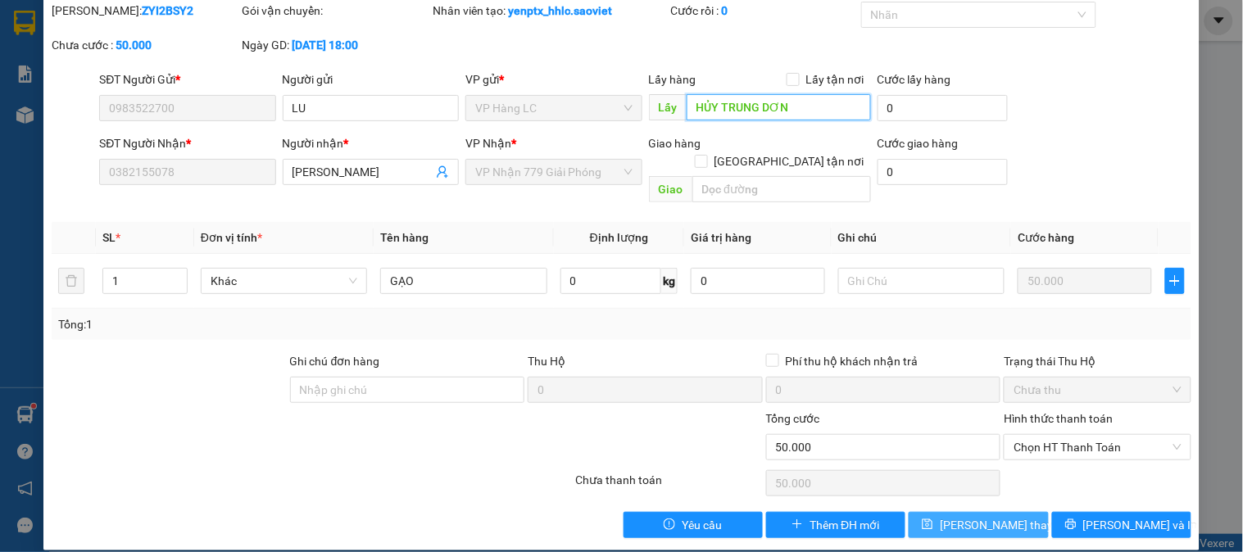
type input "HỦY TRUNG DƠN"
click at [959, 516] on span "Lưu thay đổi" at bounding box center [1005, 525] width 131 height 18
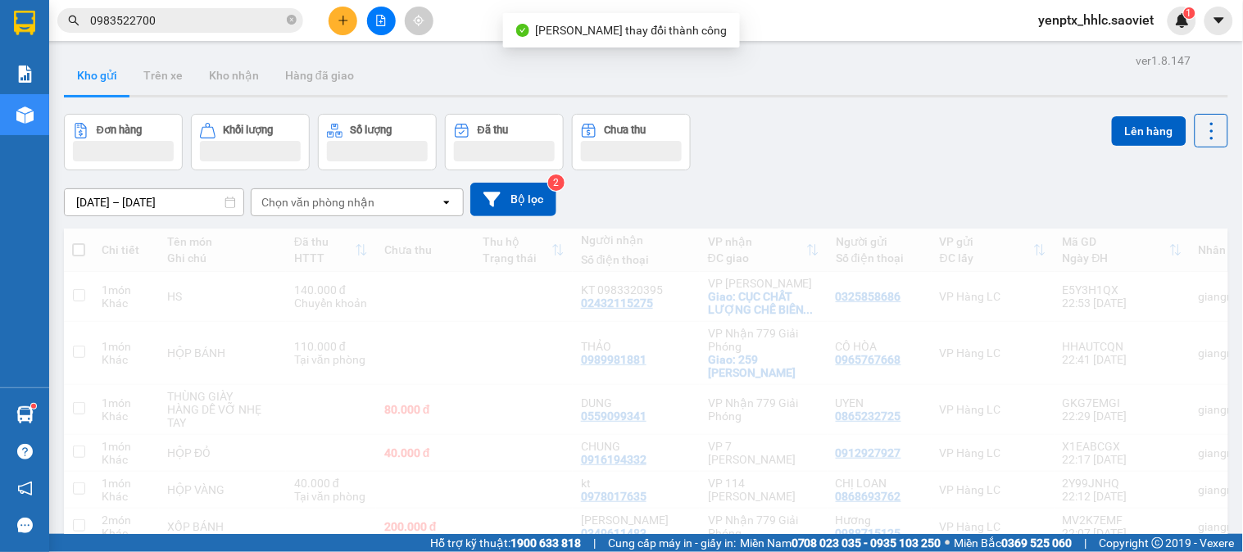
scroll to position [91, 0]
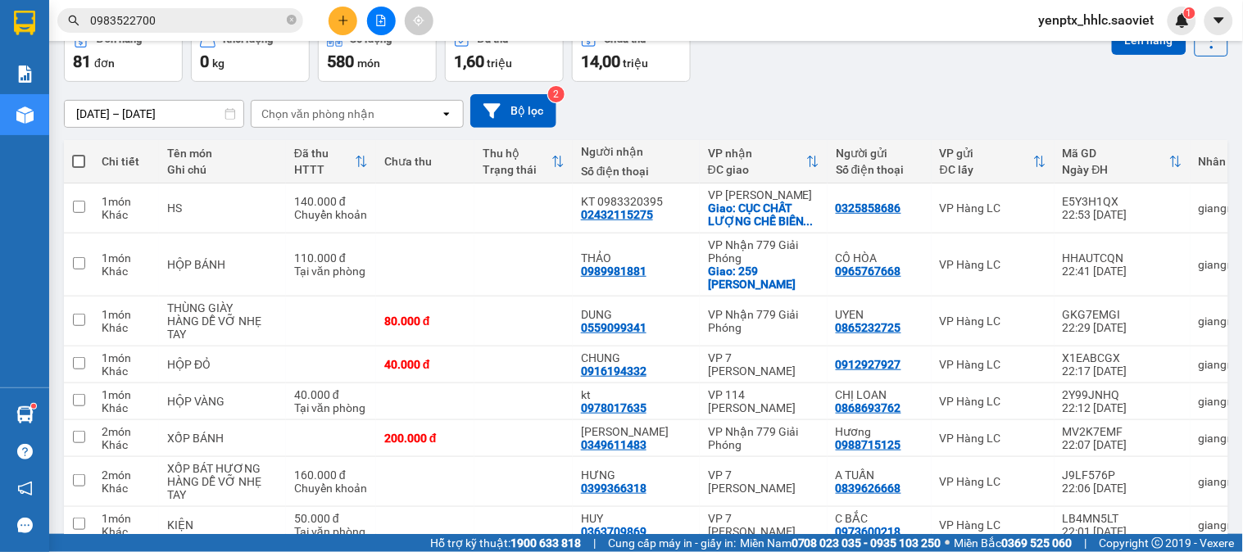
click at [187, 34] on div "Kết quả tìm kiếm ( 10000 ) Bộ lọc Mã ĐH Trạng thái Món hàng Thu hộ Tổng cước Ch…" at bounding box center [160, 21] width 320 height 29
click at [198, 26] on input "0983522700" at bounding box center [186, 20] width 193 height 18
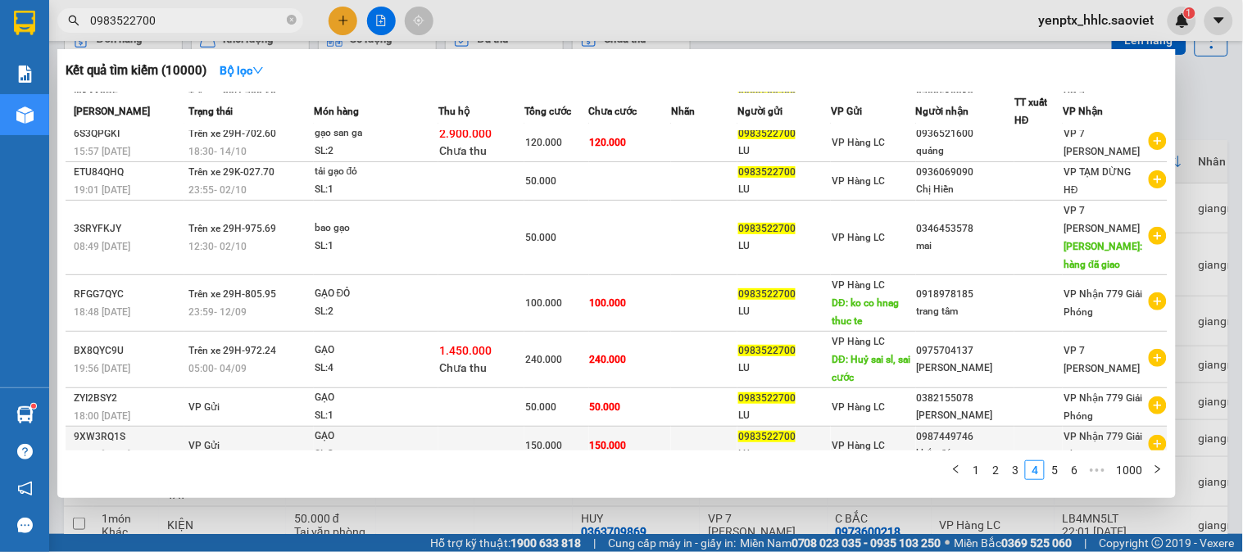
scroll to position [140, 0]
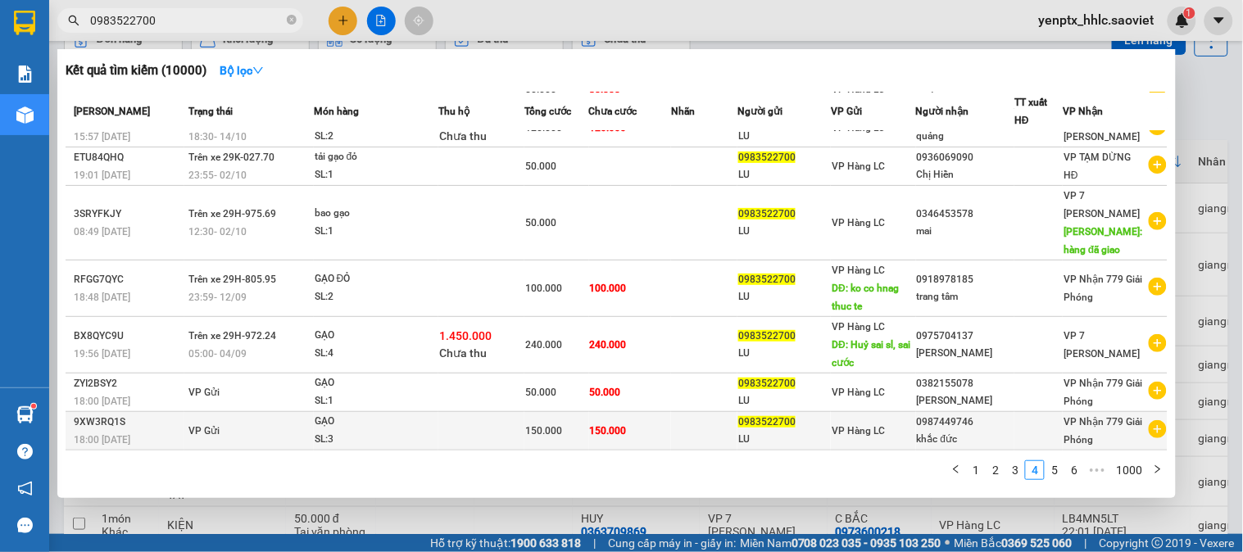
click at [1029, 436] on div at bounding box center [1038, 431] width 47 height 17
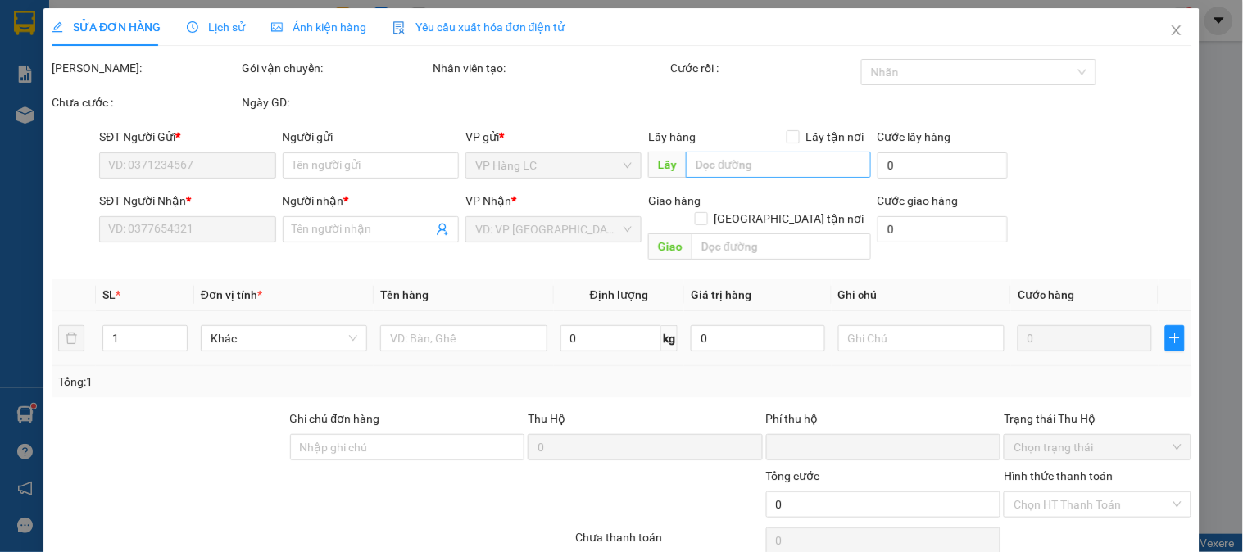
type input "0983522700"
type input "LU"
type input "0987449746"
type input "khắc đức"
type input "0"
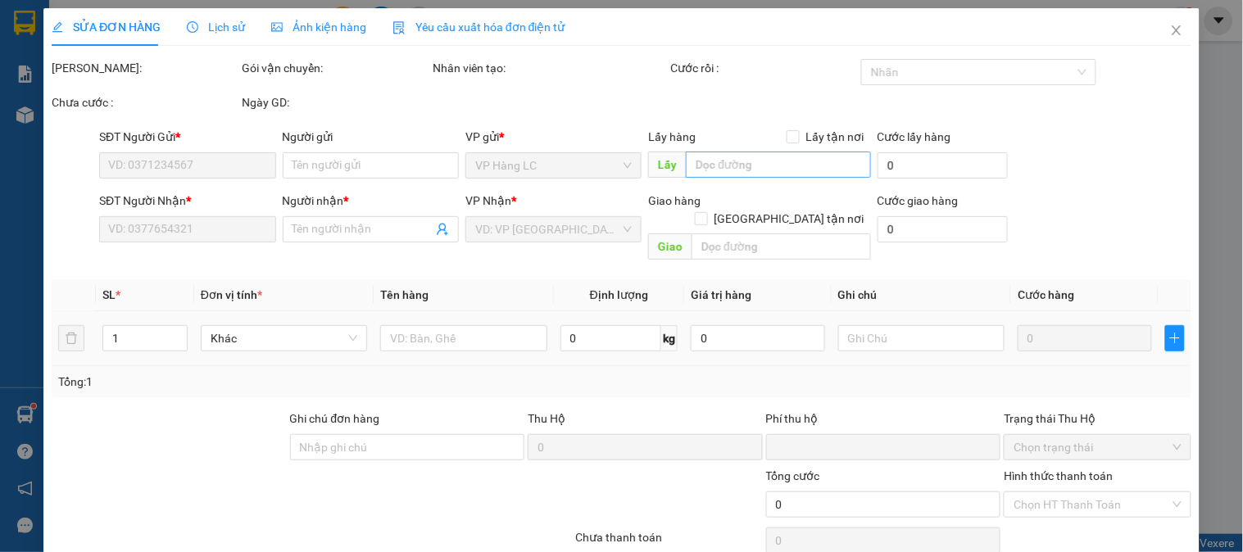
type input "150.000"
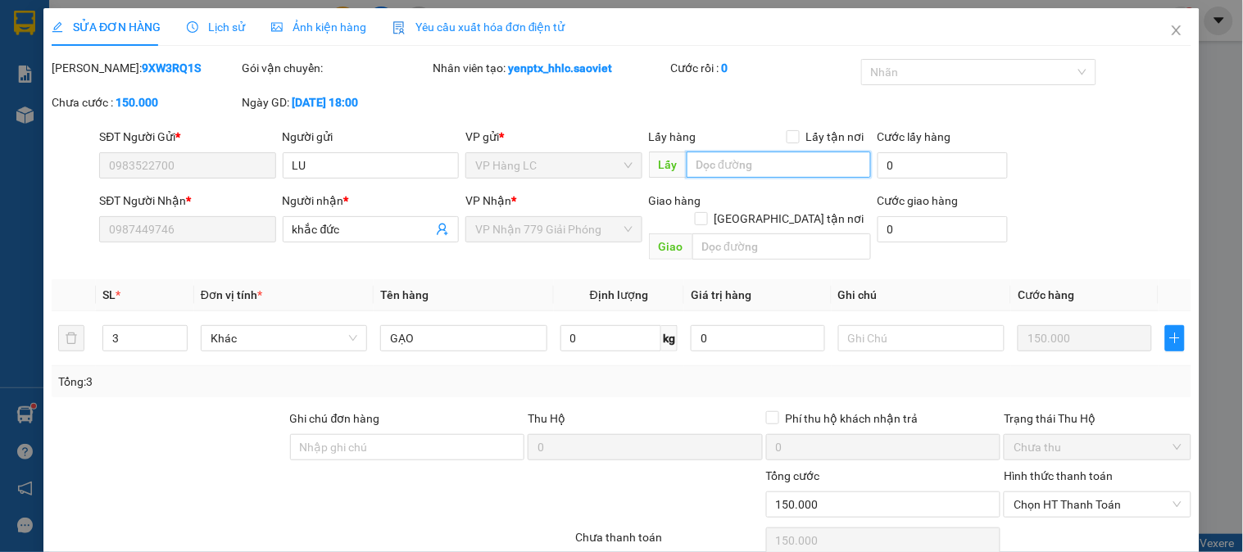
click at [706, 158] on input "text" at bounding box center [779, 165] width 184 height 26
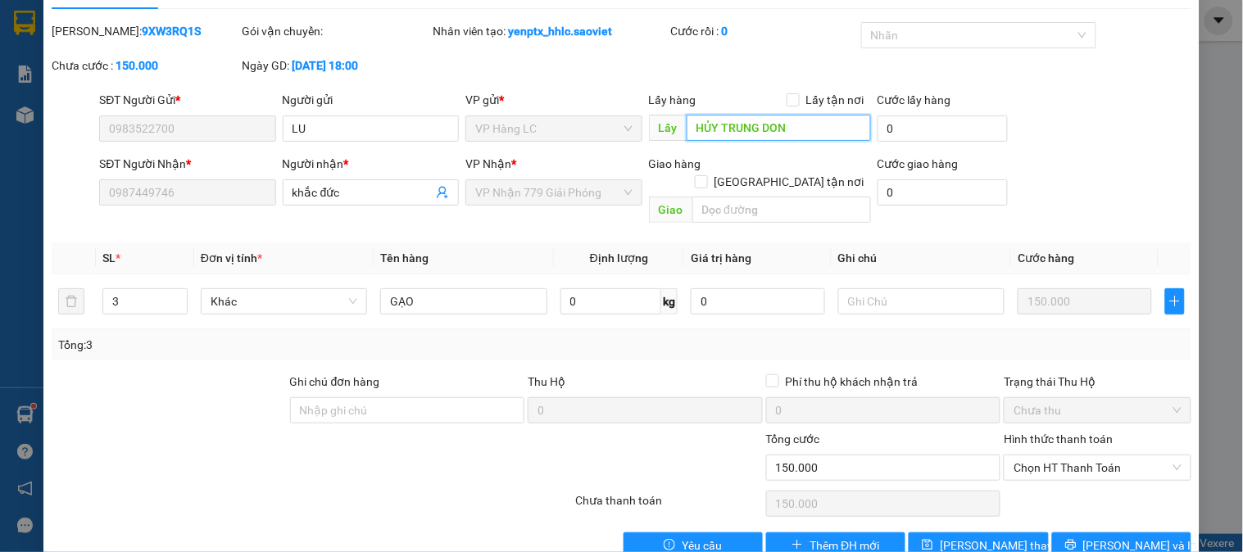
scroll to position [57, 0]
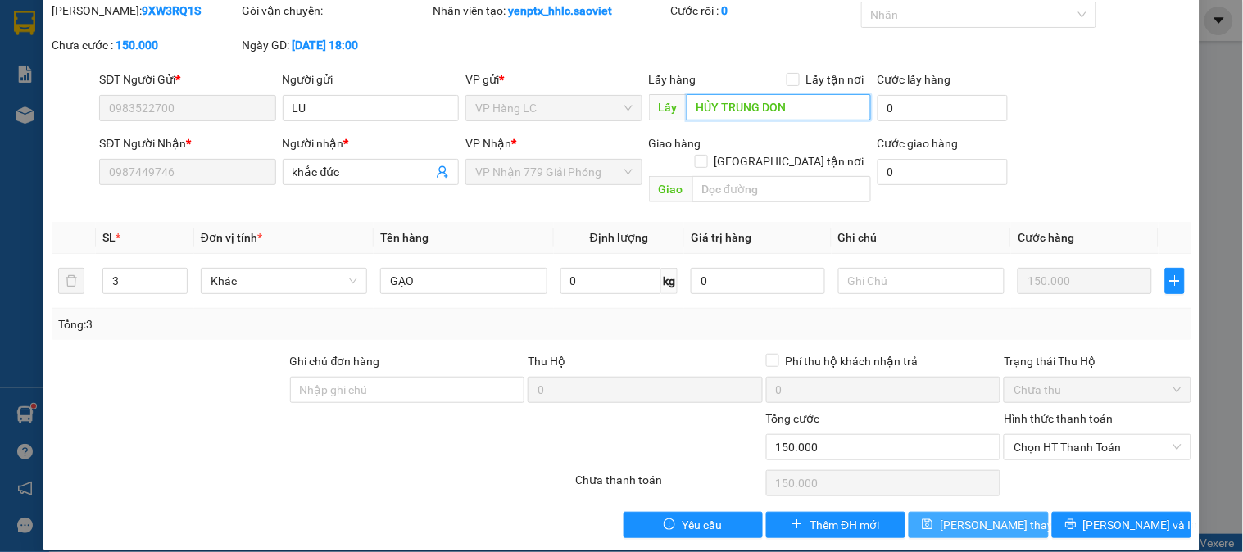
type input "HỦY TRUNG DON"
click at [988, 516] on span "Lưu thay đổi" at bounding box center [1005, 525] width 131 height 18
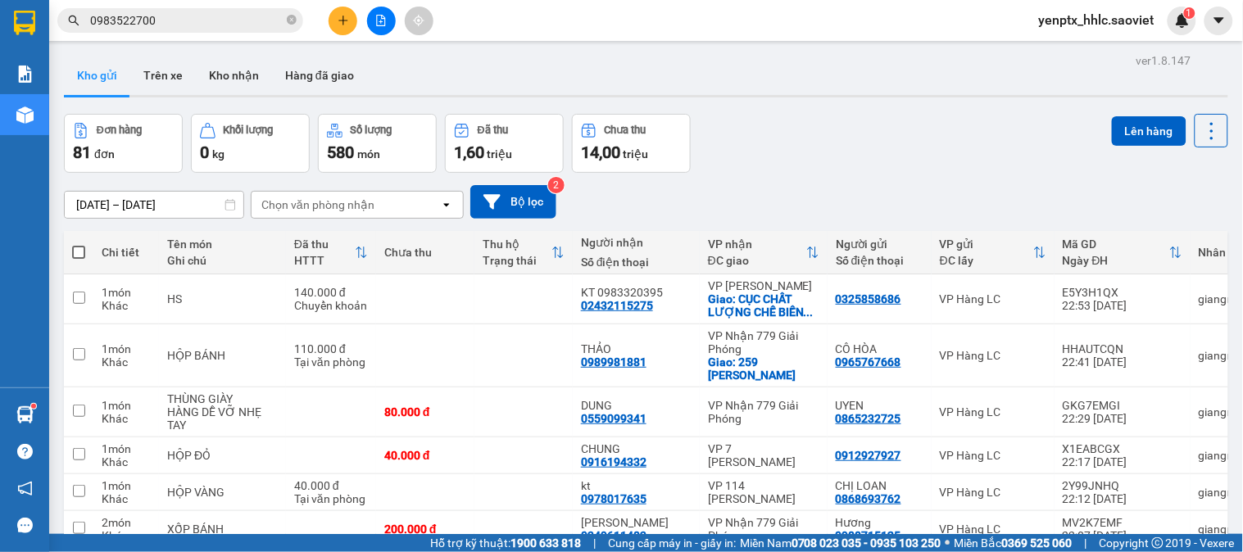
click at [219, 26] on input "0983522700" at bounding box center [186, 20] width 193 height 18
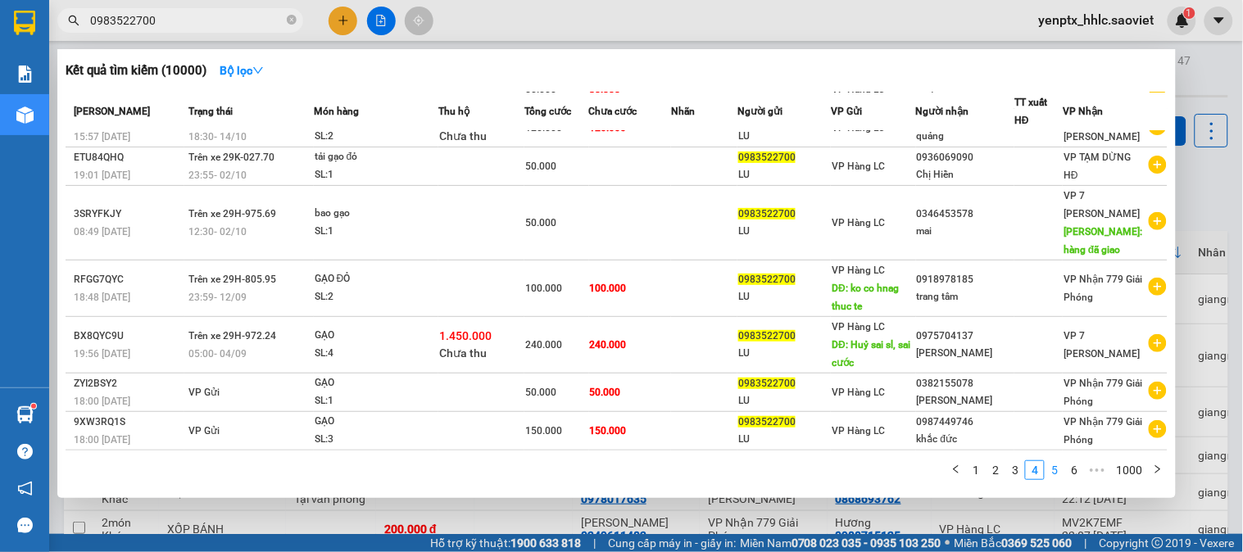
click at [1054, 468] on link "5" at bounding box center [1055, 470] width 18 height 18
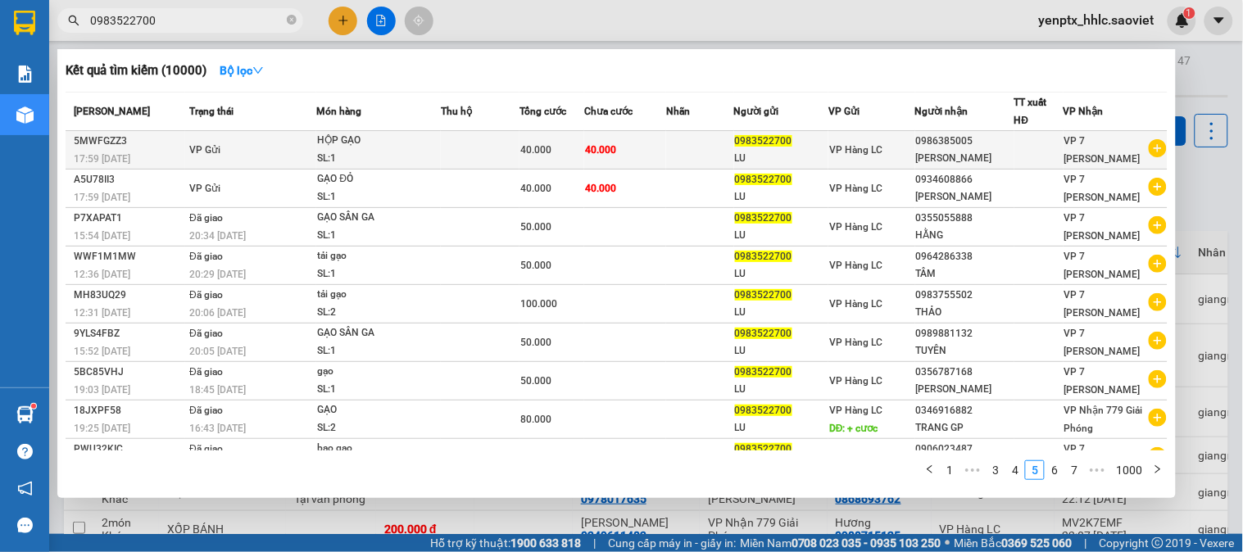
click at [645, 161] on td "40.000" at bounding box center [625, 150] width 82 height 39
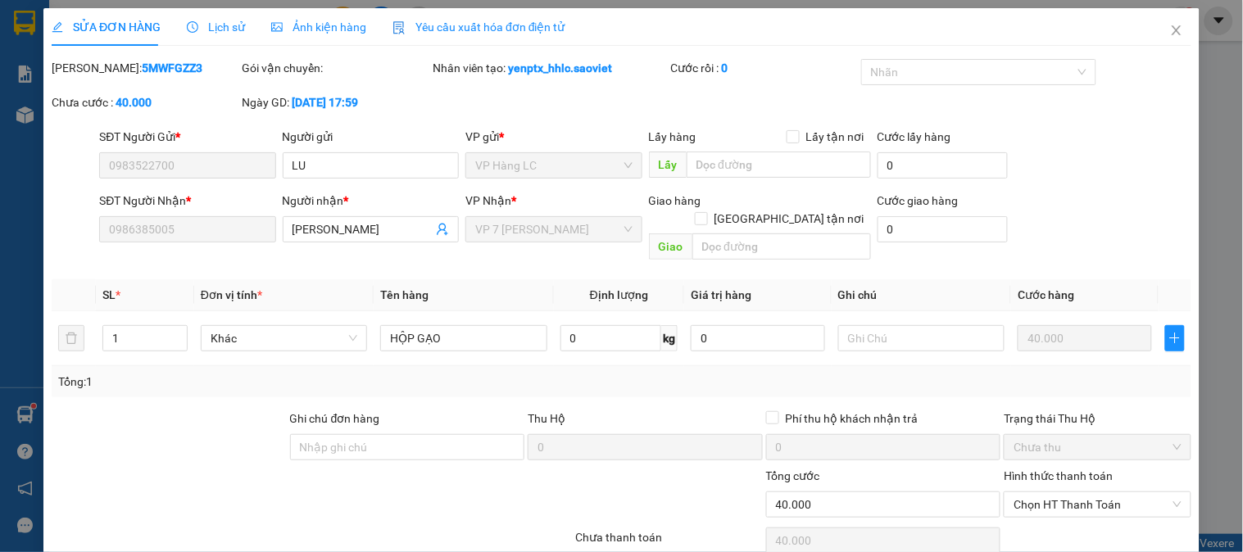
type input "0983522700"
type input "LU"
type input "0986385005"
type input "[PERSON_NAME]"
type input "0"
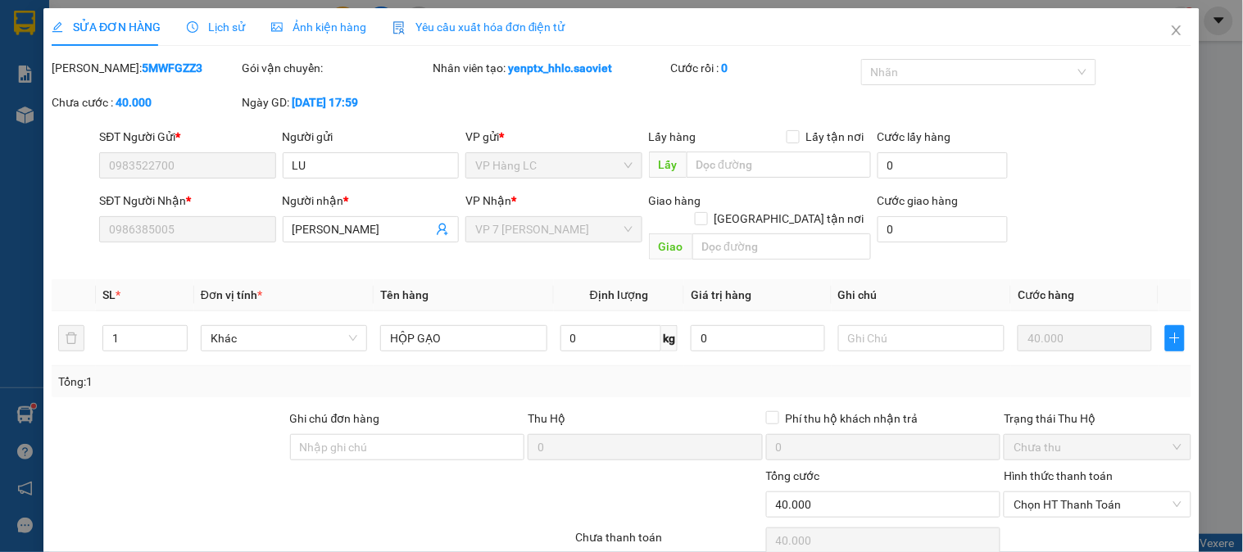
type input "40.000"
click at [756, 184] on div "Lấy hàng Lấy tận nơi Lấy" at bounding box center [760, 156] width 222 height 57
click at [756, 173] on input "text" at bounding box center [779, 165] width 184 height 26
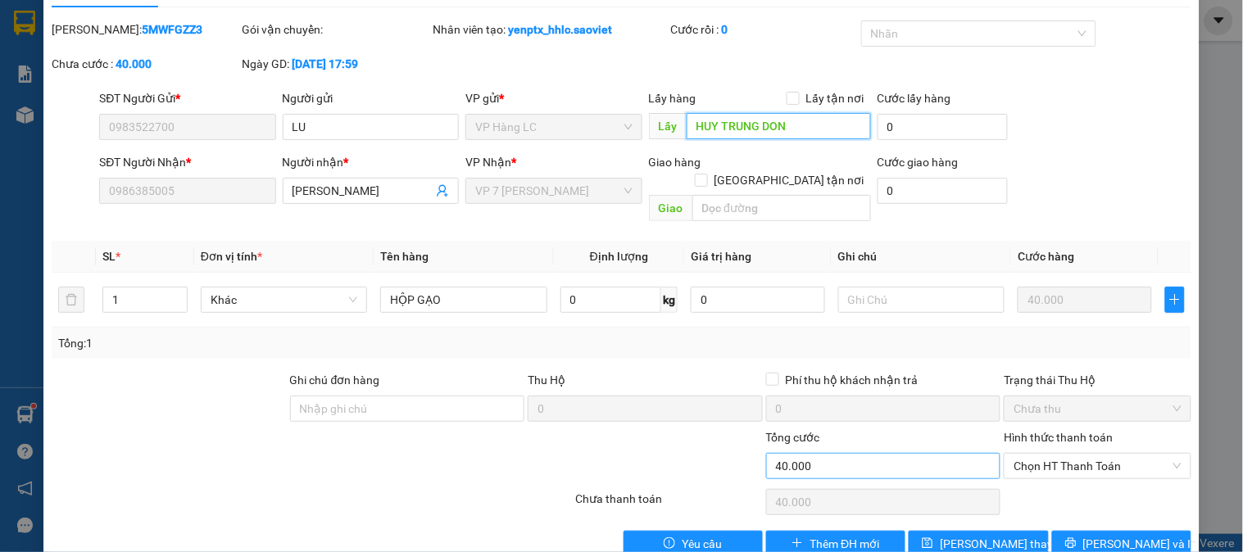
scroll to position [57, 0]
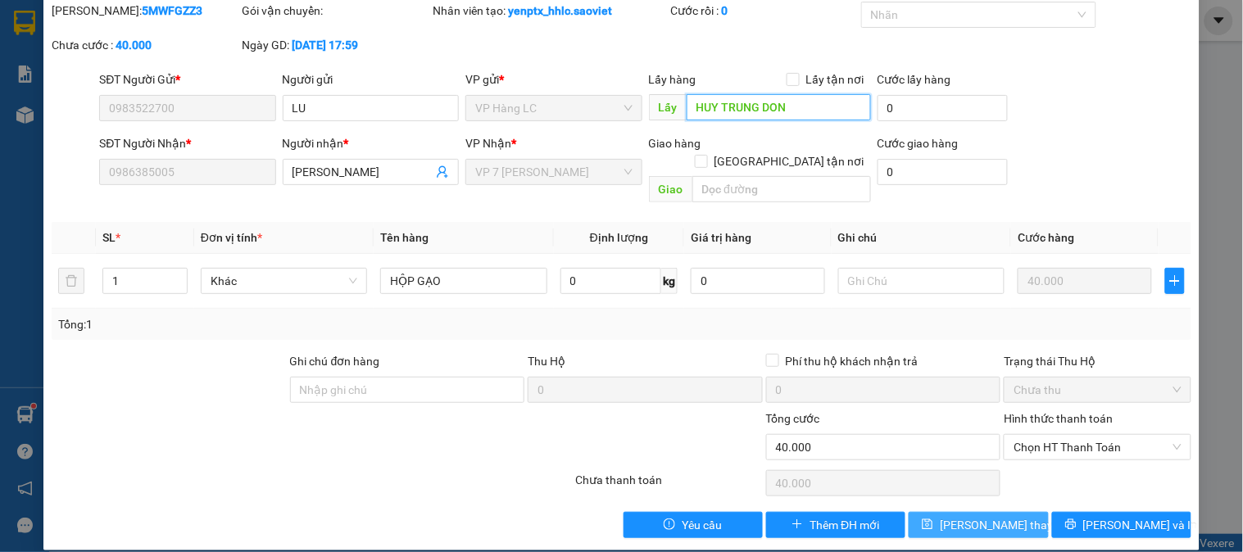
type input "HUY TRUNG DON"
click at [956, 516] on span "Lưu thay đổi" at bounding box center [1005, 525] width 131 height 18
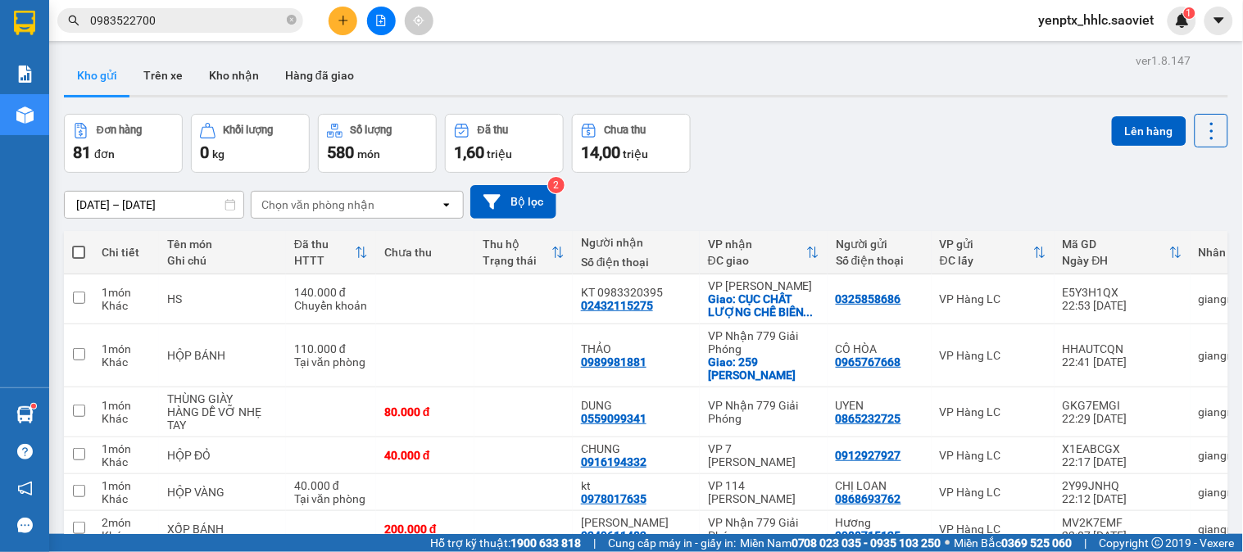
click at [202, 15] on input "0983522700" at bounding box center [186, 20] width 193 height 18
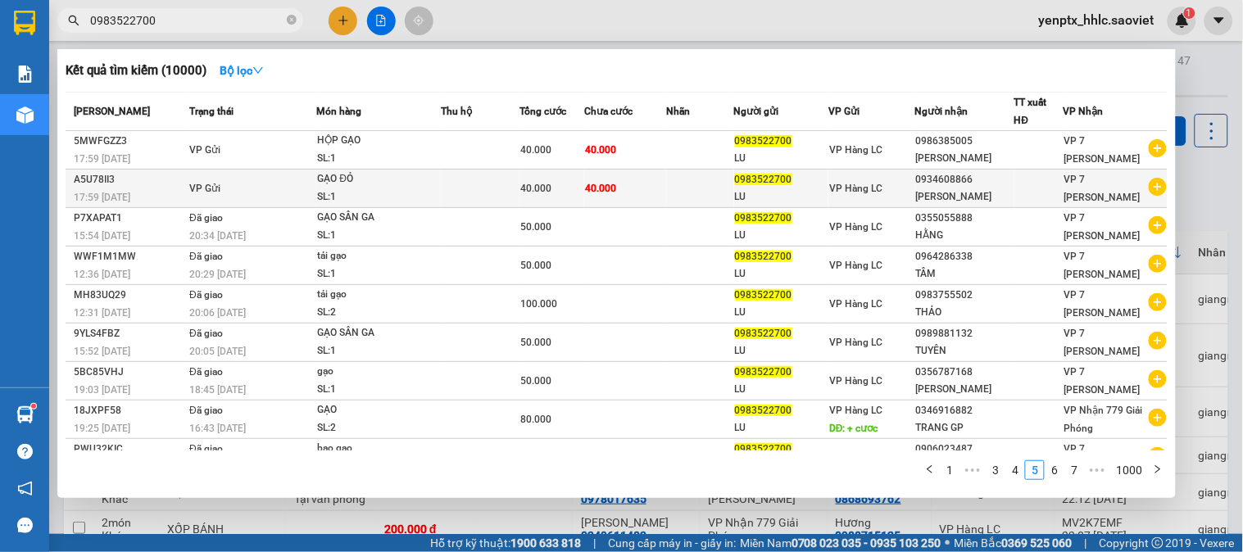
click at [624, 199] on td "40.000" at bounding box center [625, 189] width 82 height 39
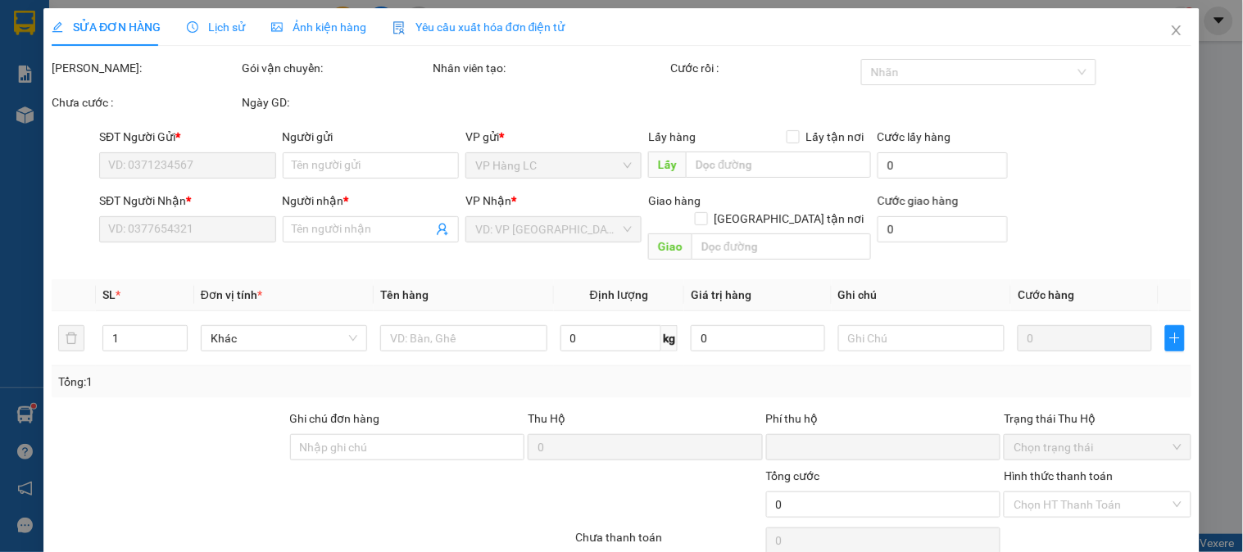
type input "0983522700"
type input "LU"
type input "0934608866"
type input "[PERSON_NAME]"
type input "0"
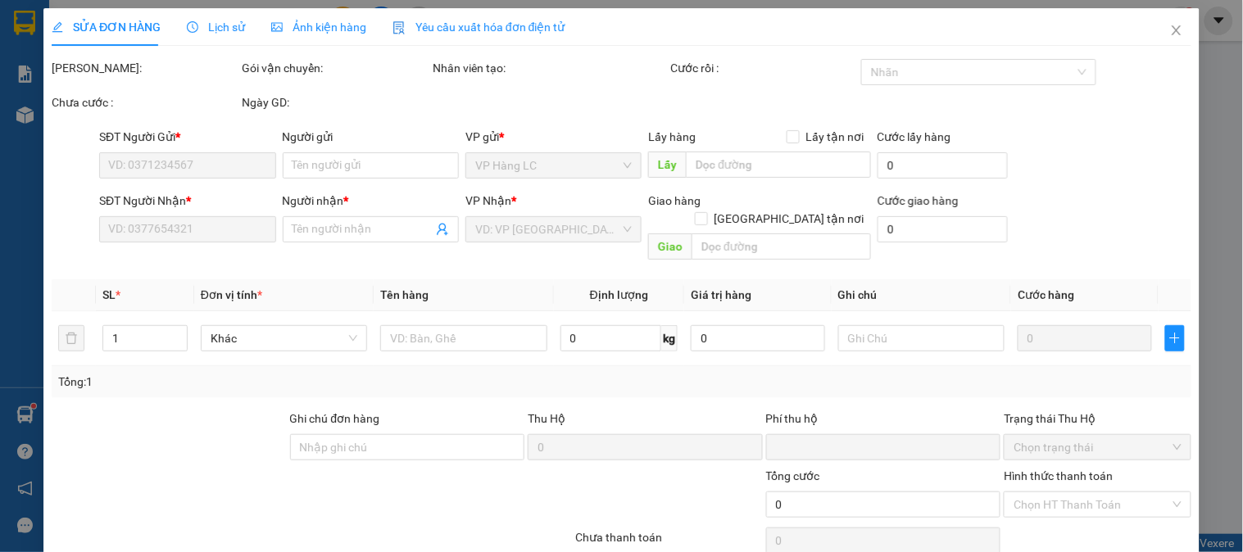
type input "40.000"
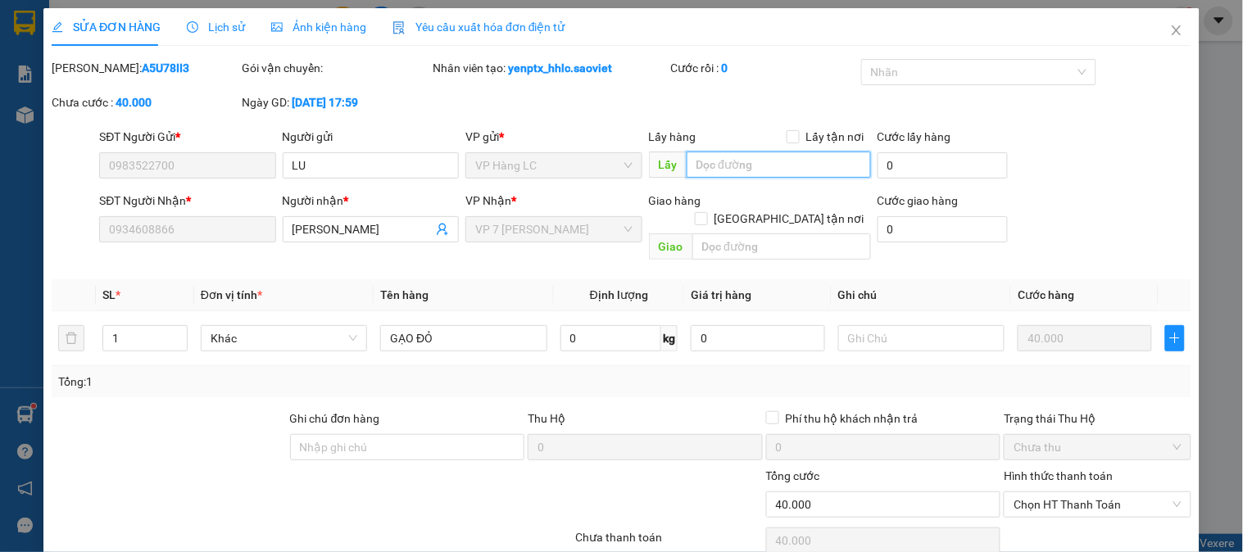
click at [763, 164] on input "text" at bounding box center [779, 165] width 184 height 26
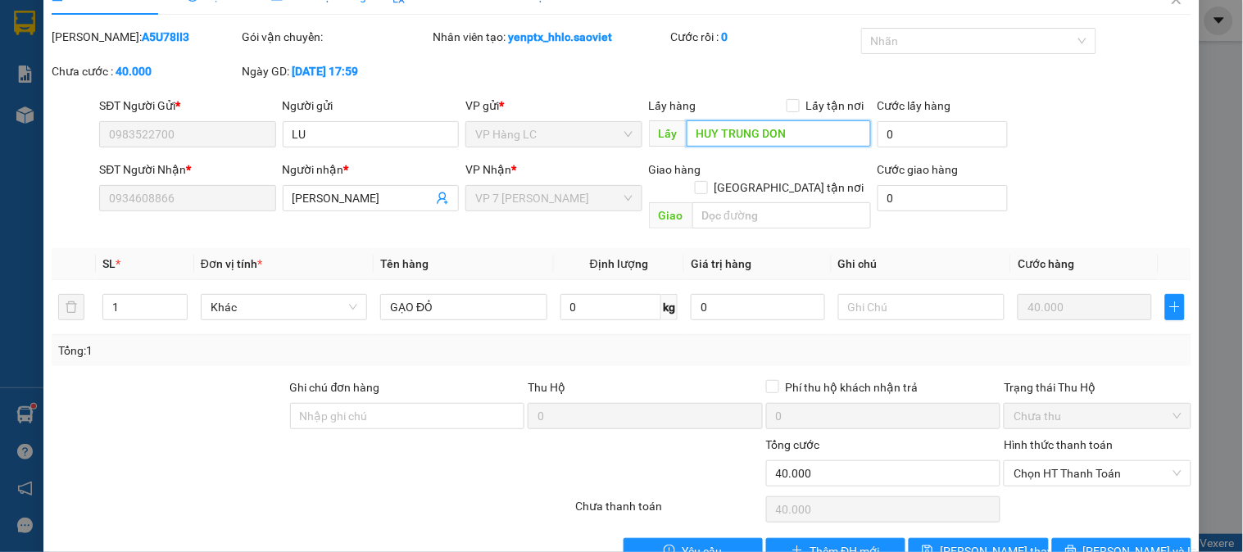
scroll to position [57, 0]
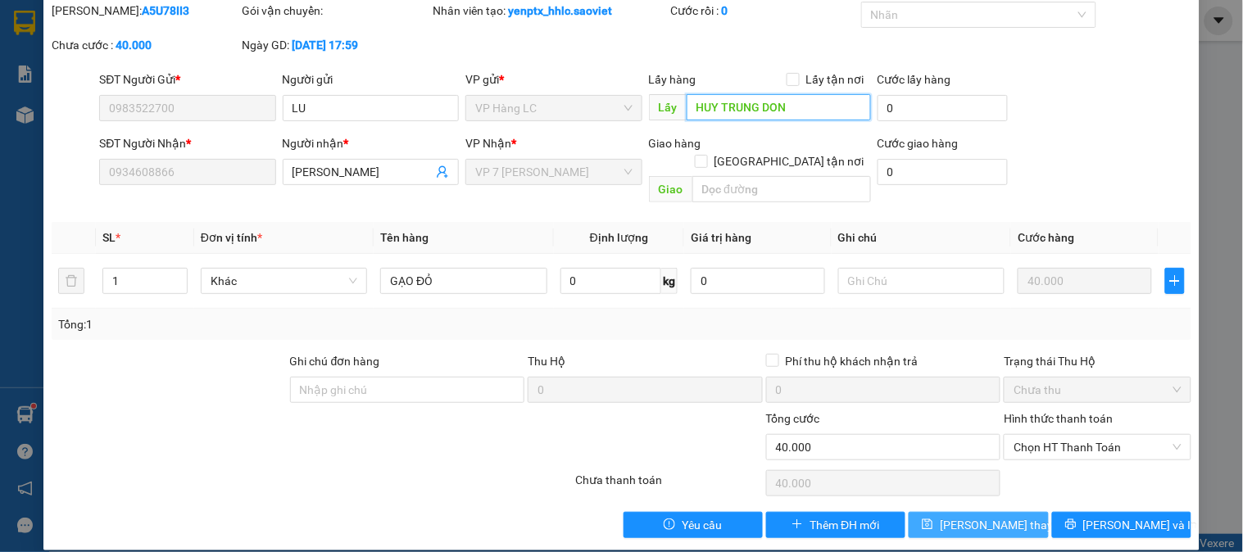
type input "HUY TRUNG DON"
click at [992, 516] on span "Lưu thay đổi" at bounding box center [1005, 525] width 131 height 18
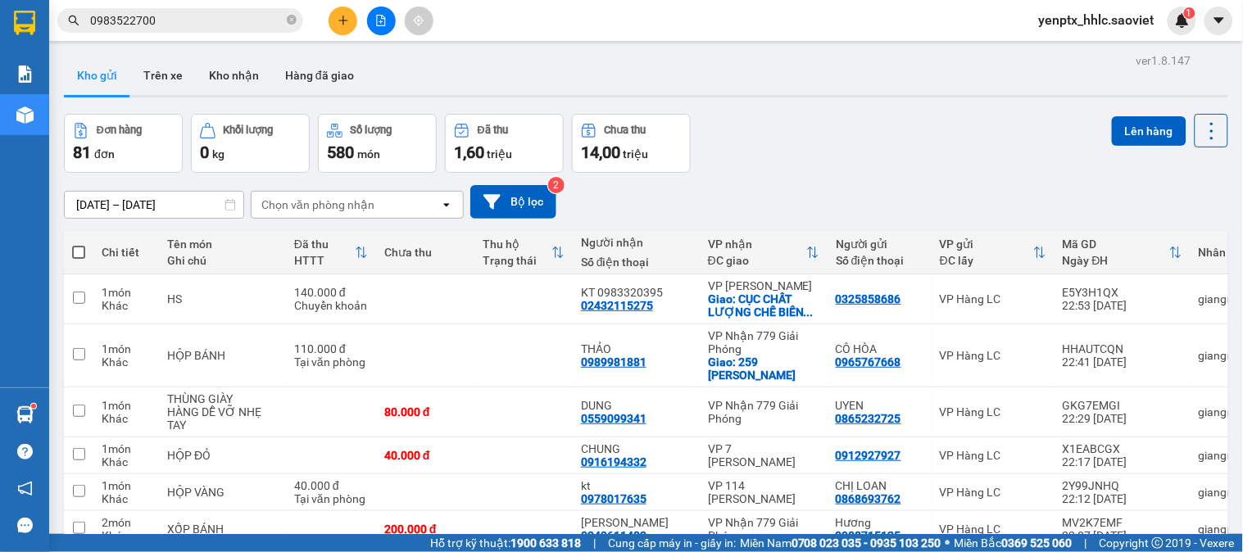
click at [377, 15] on icon "file-add" at bounding box center [381, 20] width 9 height 11
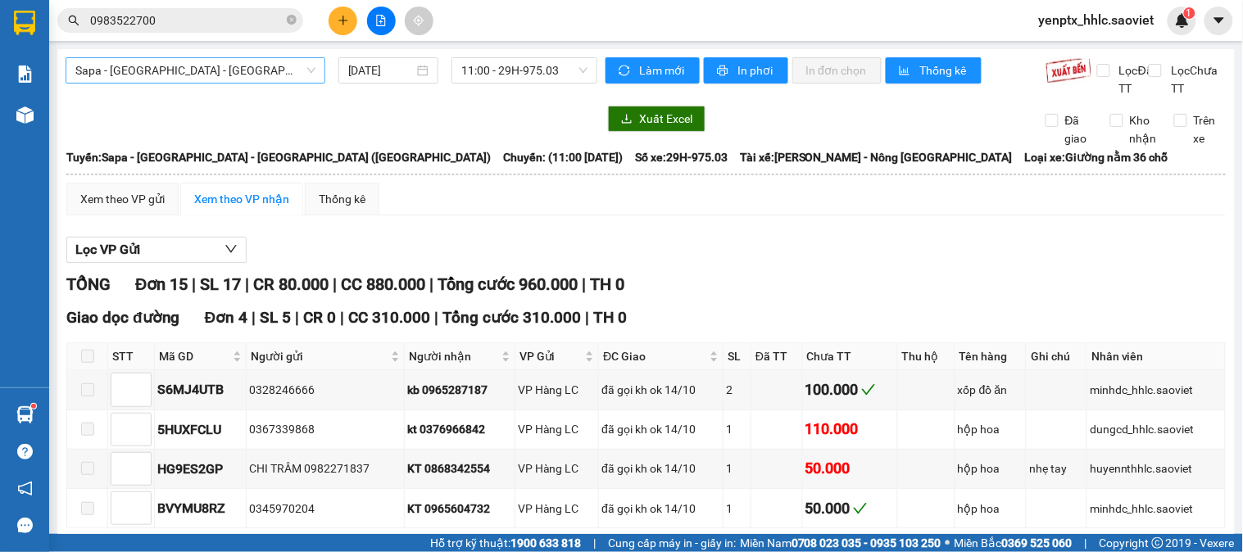
click at [154, 72] on span "Sapa - [GEOGRAPHIC_DATA] - [GEOGRAPHIC_DATA] ([GEOGRAPHIC_DATA])" at bounding box center [195, 70] width 240 height 25
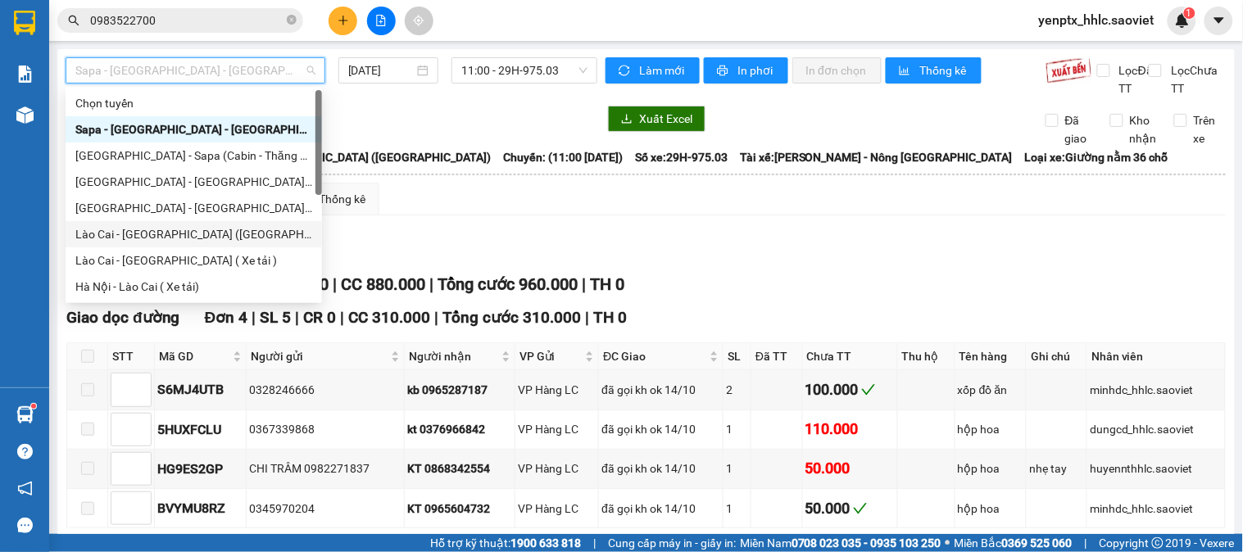
scroll to position [91, 0]
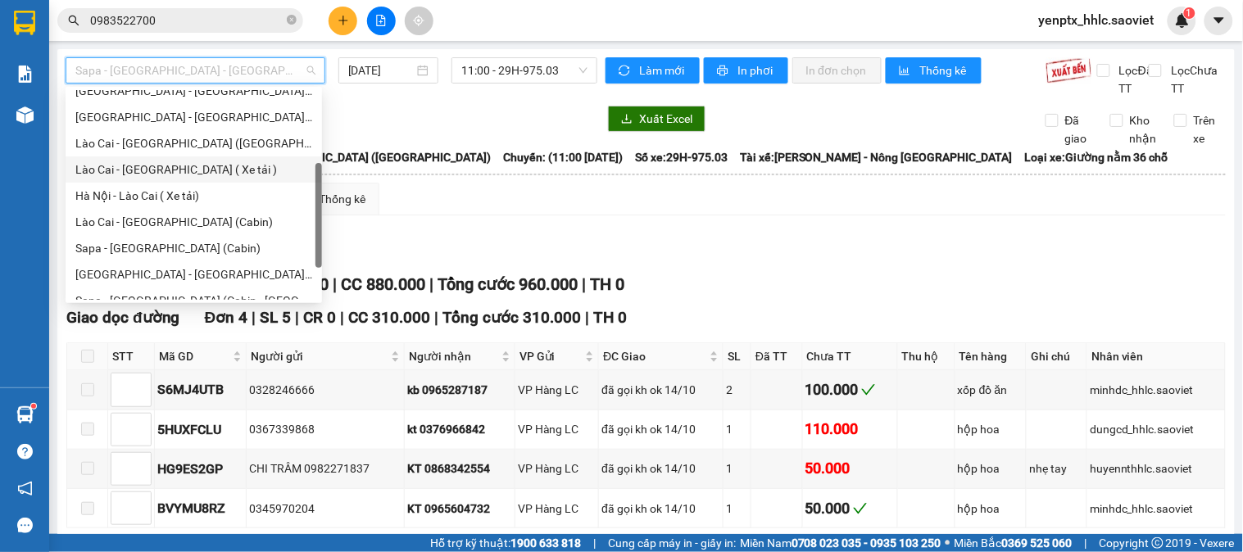
drag, startPoint x: 183, startPoint y: 168, endPoint x: 370, endPoint y: 105, distance: 198.0
click at [184, 166] on div "Lào Cai - [GEOGRAPHIC_DATA] ( Xe tải )" at bounding box center [193, 170] width 237 height 18
type input "[DATE]"
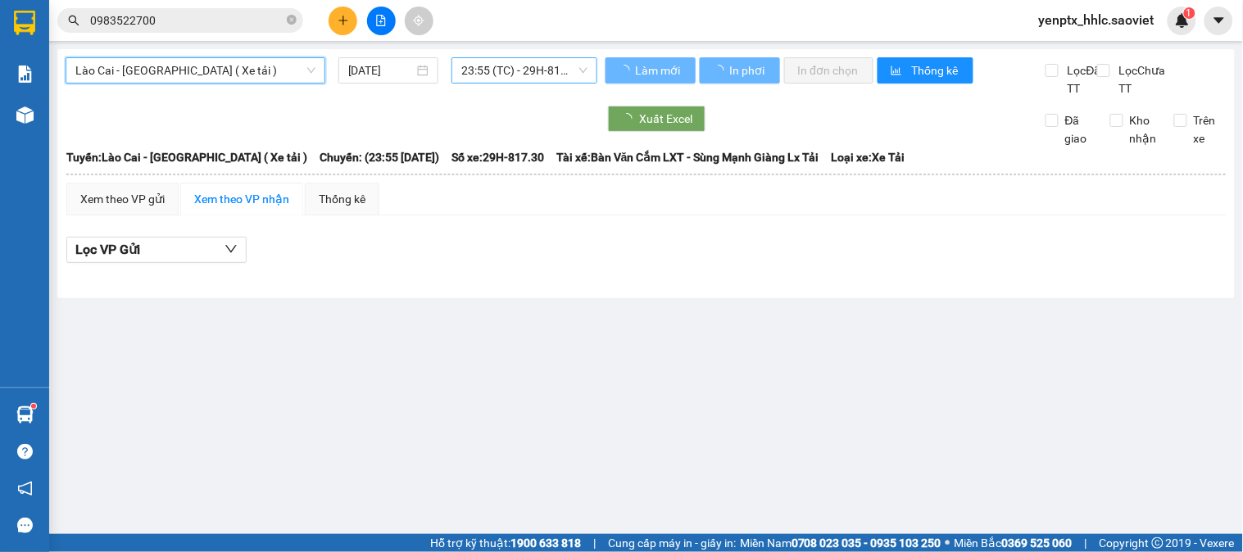
click at [541, 74] on span "23:55 (TC) - 29H-817.30" at bounding box center [524, 70] width 126 height 25
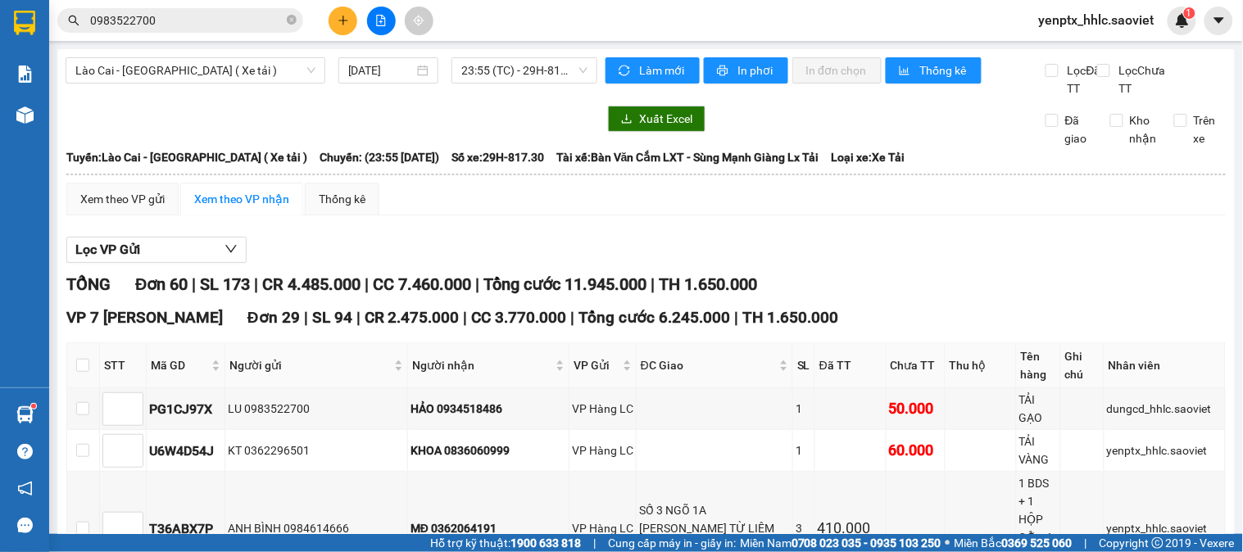
click at [705, 257] on div "Lọc VP Gửi" at bounding box center [646, 250] width 1160 height 27
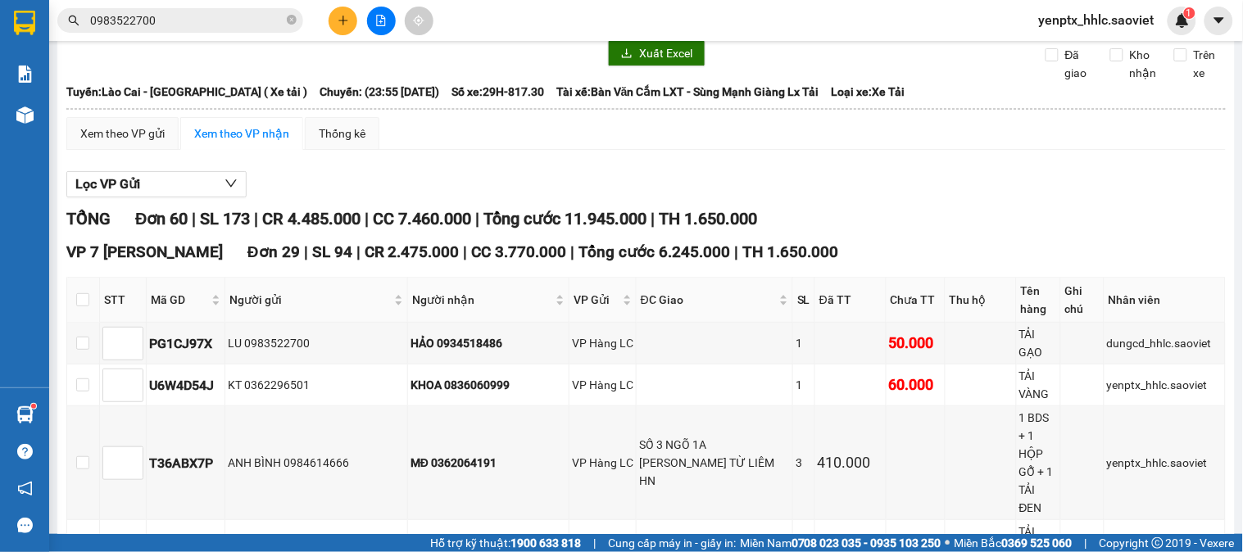
scroll to position [91, 0]
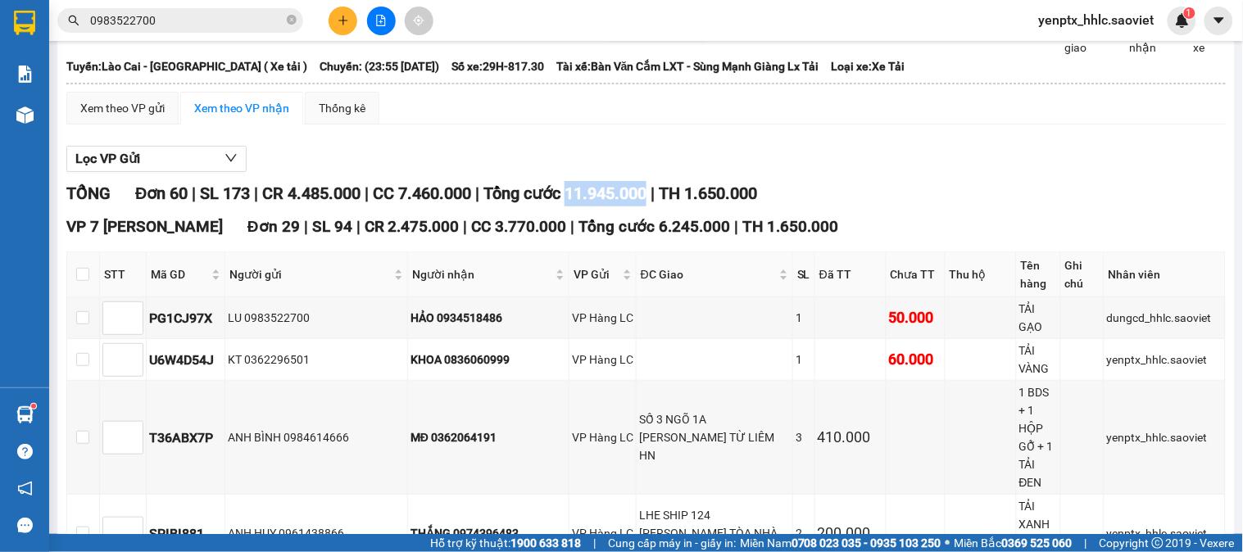
drag, startPoint x: 583, startPoint y: 211, endPoint x: 667, endPoint y: 213, distance: 83.6
click at [647, 203] on span "Tổng cước 11.945.000" at bounding box center [565, 194] width 163 height 20
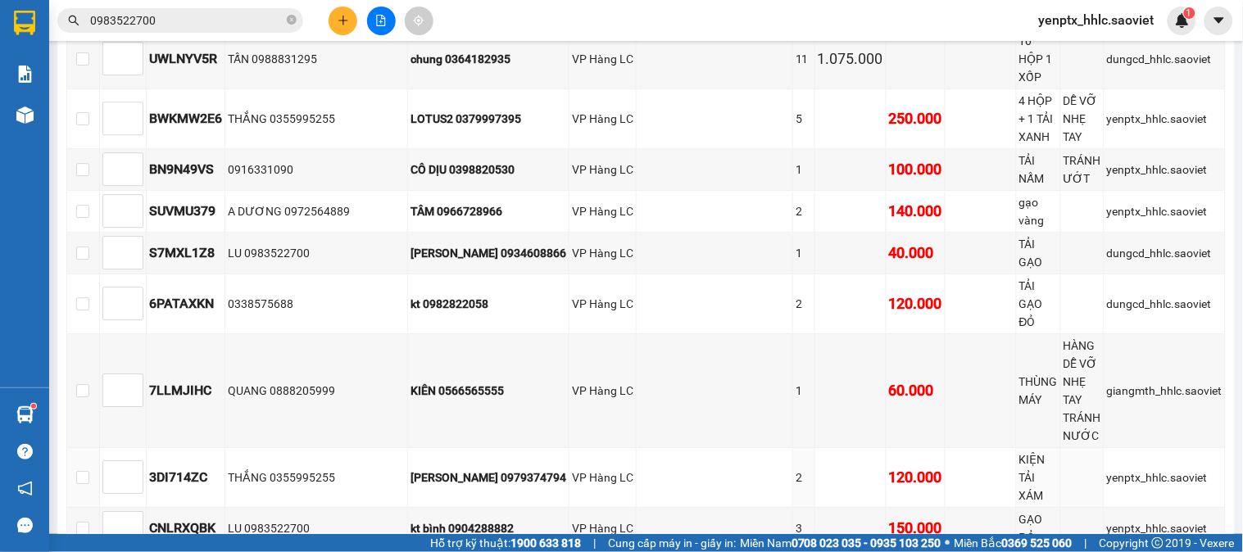
scroll to position [910, 0]
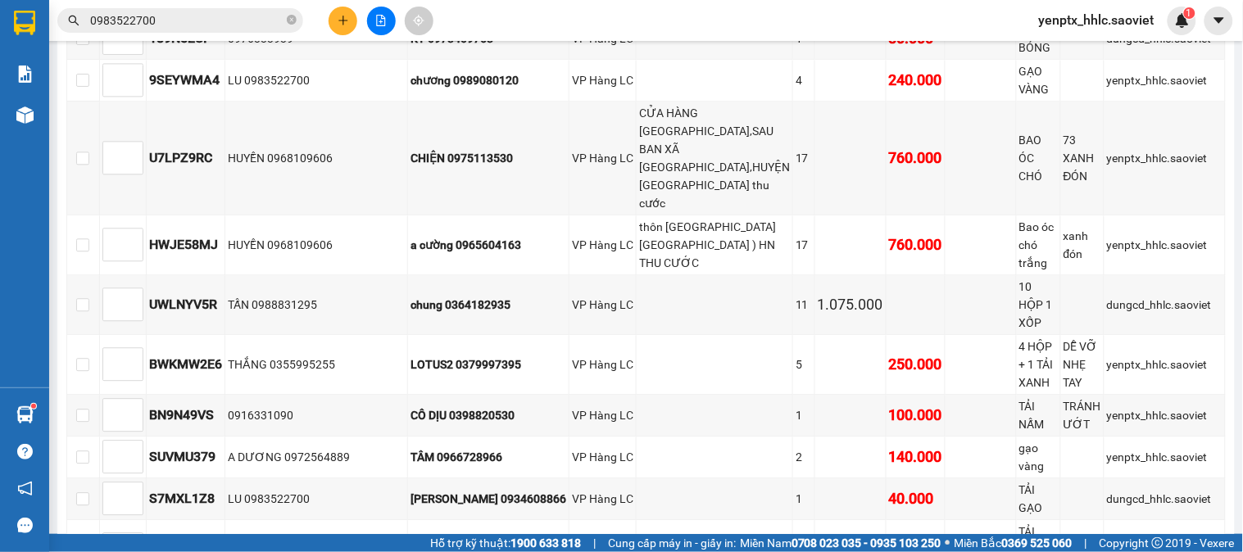
click at [347, 25] on icon "plus" at bounding box center [343, 20] width 11 height 11
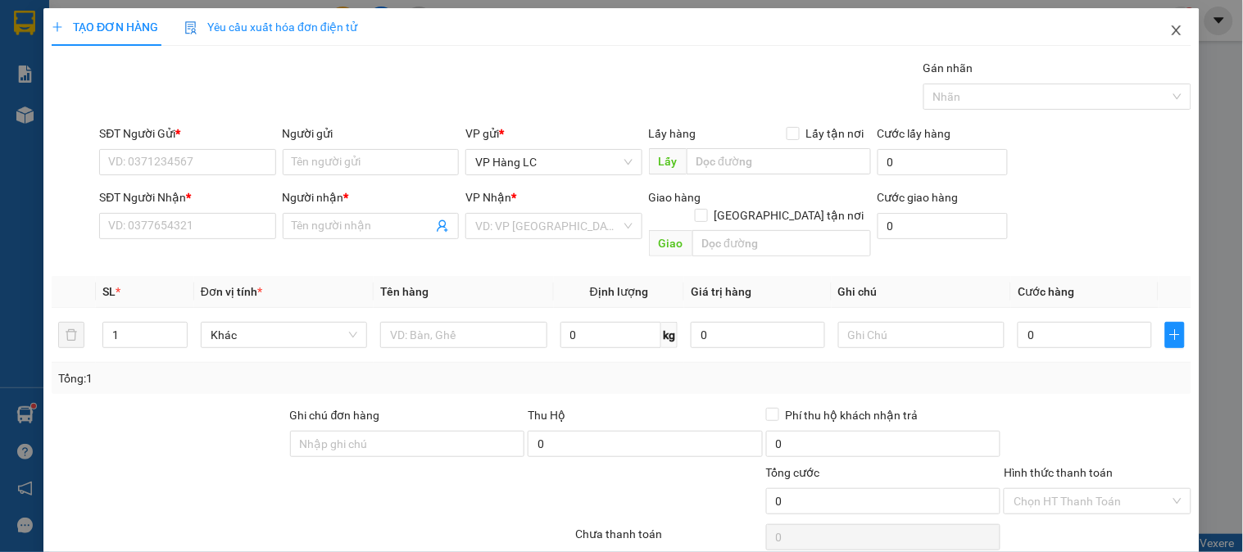
click at [1170, 31] on icon "close" at bounding box center [1176, 30] width 13 height 13
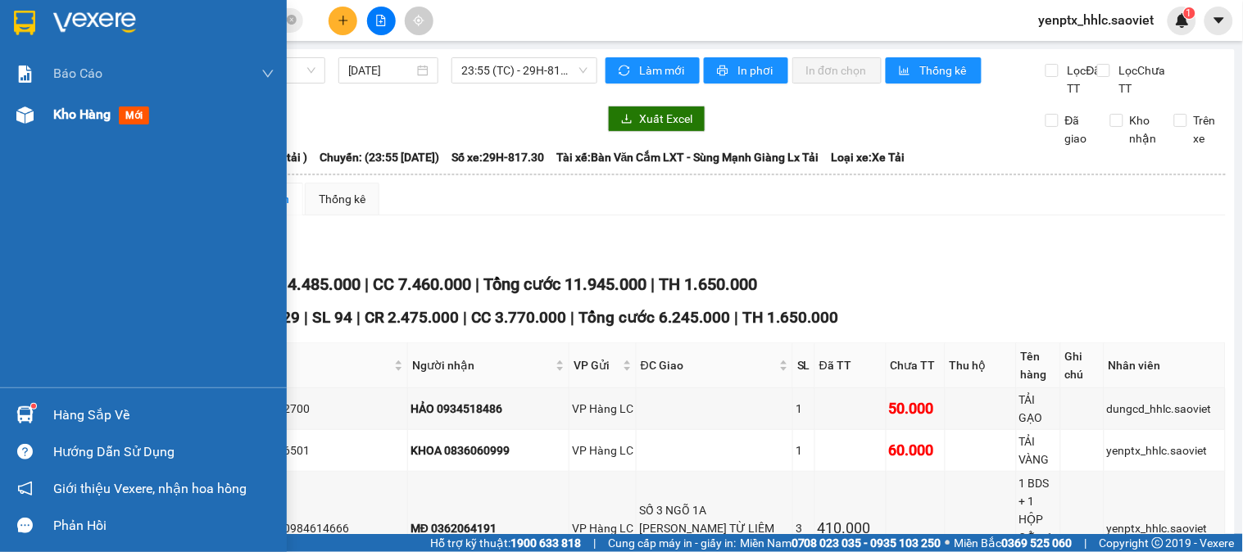
click at [44, 120] on div "Kho hàng mới" at bounding box center [143, 114] width 287 height 41
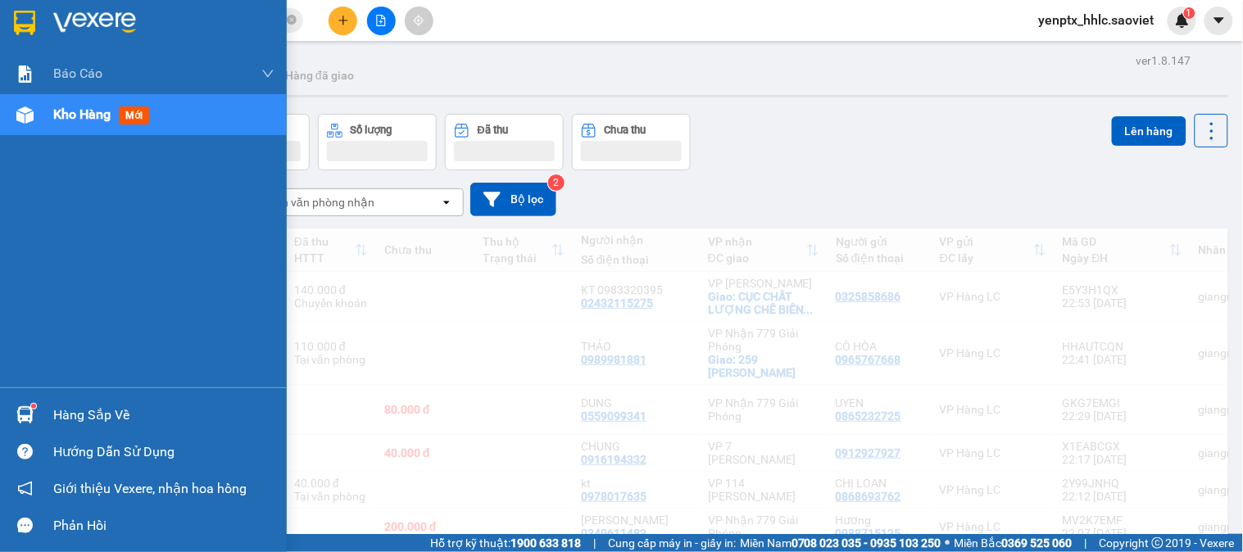
click at [22, 116] on img at bounding box center [24, 115] width 17 height 17
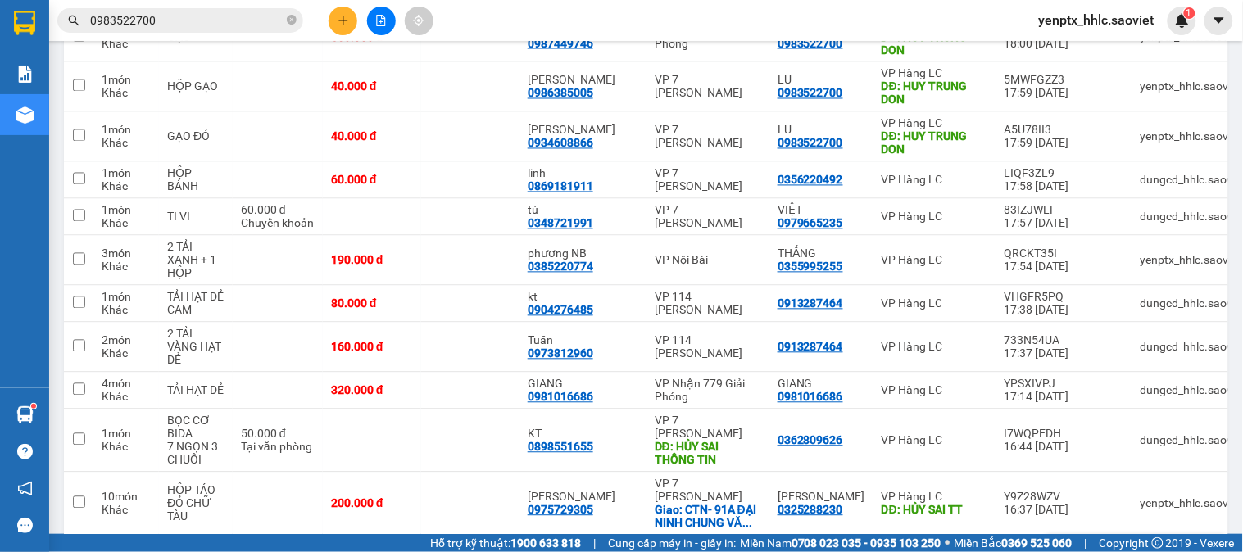
scroll to position [2427, 0]
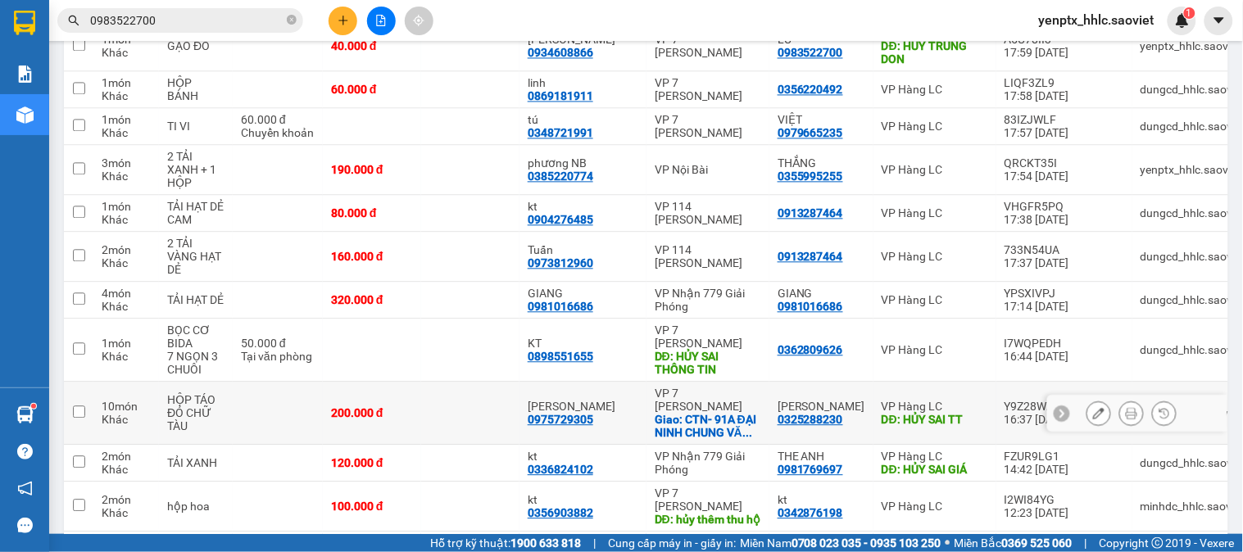
click at [511, 382] on td at bounding box center [470, 413] width 98 height 63
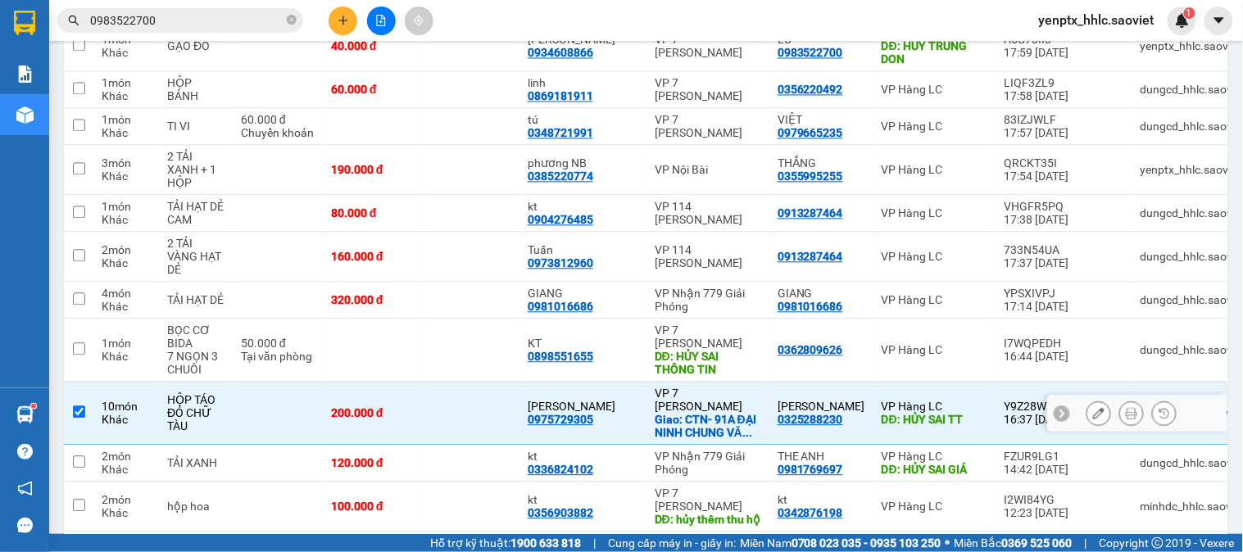
click at [468, 382] on td at bounding box center [470, 413] width 98 height 63
checkbox input "false"
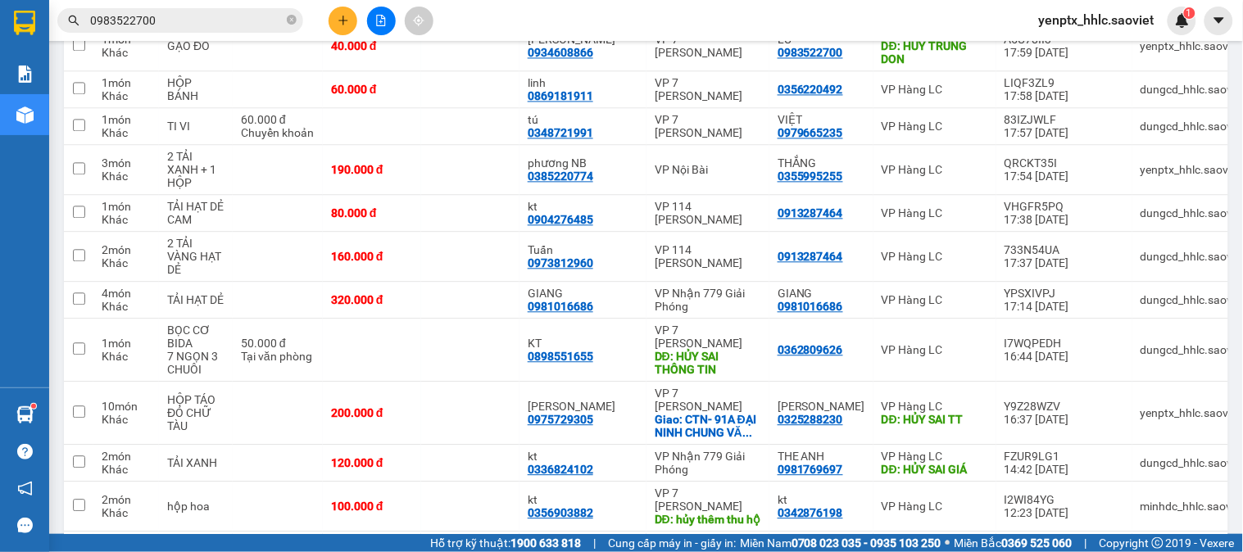
click at [375, 25] on icon "file-add" at bounding box center [380, 20] width 11 height 11
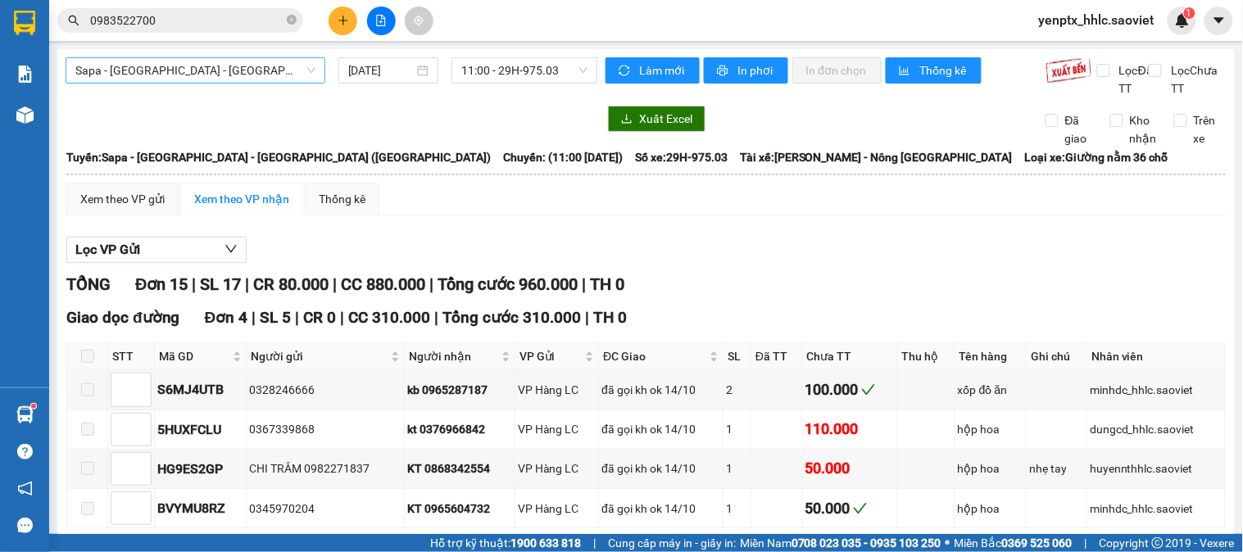
click at [211, 74] on span "Sapa - [GEOGRAPHIC_DATA] - [GEOGRAPHIC_DATA] ([GEOGRAPHIC_DATA])" at bounding box center [195, 70] width 240 height 25
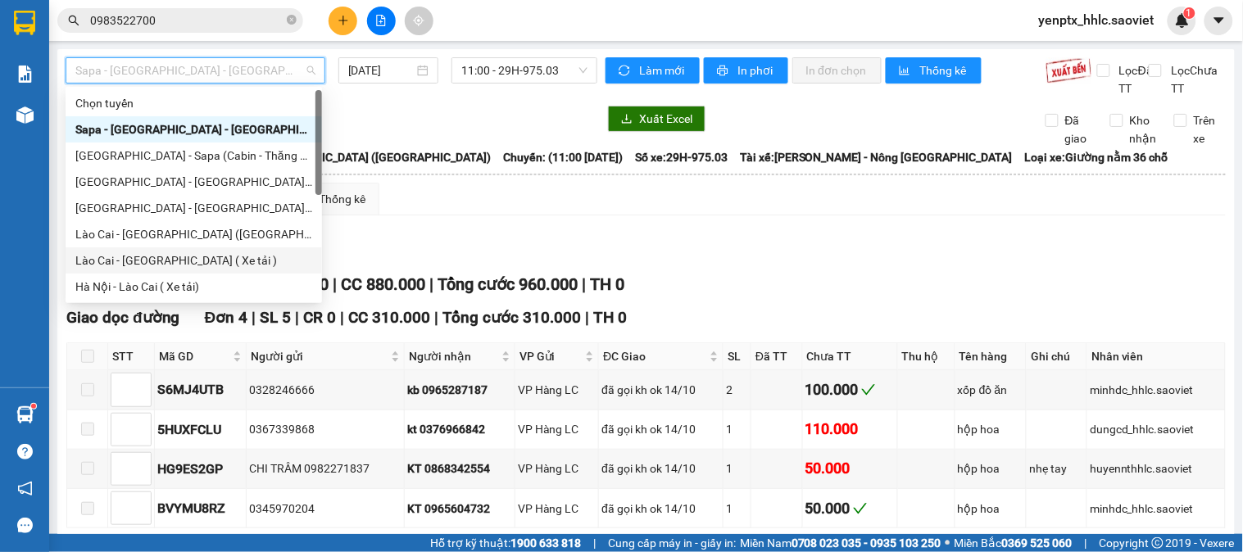
drag, startPoint x: 175, startPoint y: 265, endPoint x: 739, endPoint y: 51, distance: 603.8
click at [175, 264] on div "Lào Cai - [GEOGRAPHIC_DATA] ( Xe tải )" at bounding box center [193, 261] width 237 height 18
type input "[DATE]"
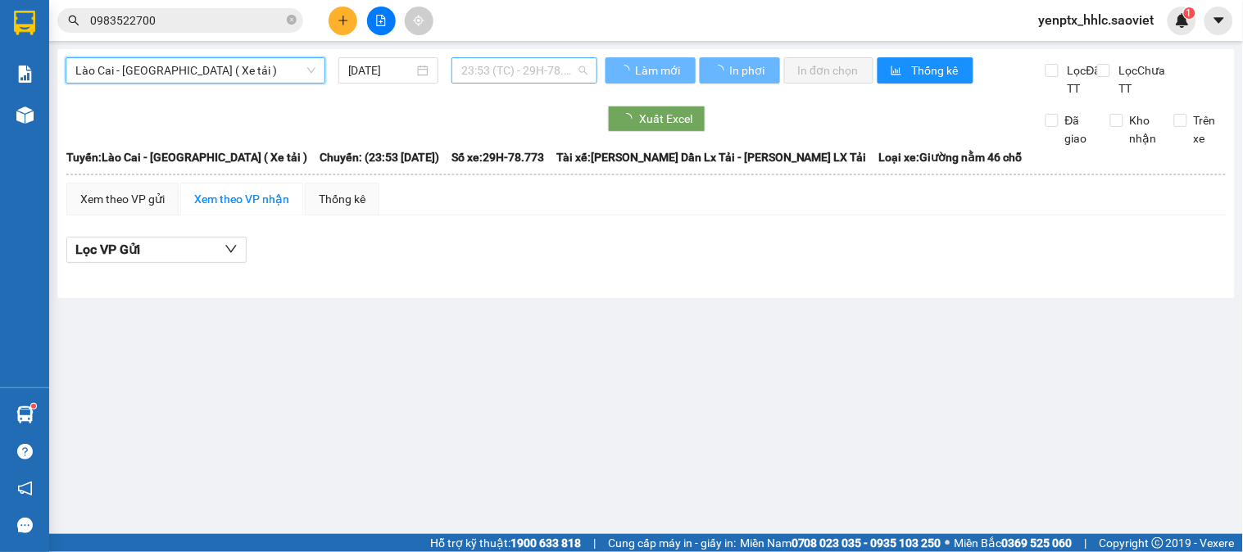
click at [543, 72] on span "23:53 (TC) - 29H-78.773" at bounding box center [524, 70] width 126 height 25
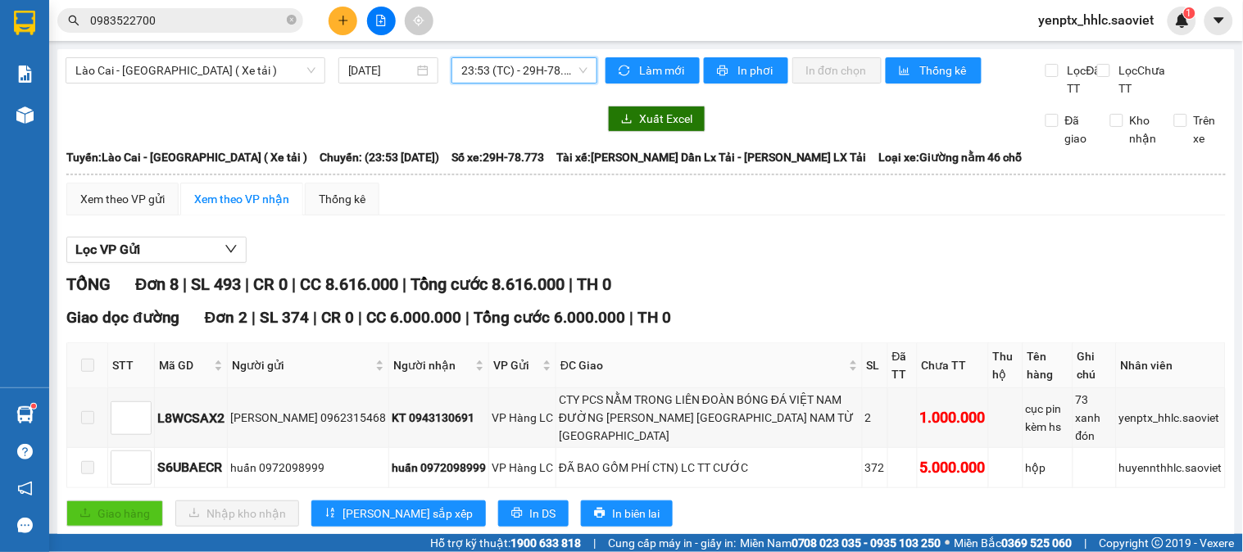
click at [658, 297] on div "TỔNG Đơn 8 | SL 493 | CR 0 | CC 8.616.000 | Tổng cước 8.616.000 | TH 0" at bounding box center [646, 284] width 1160 height 25
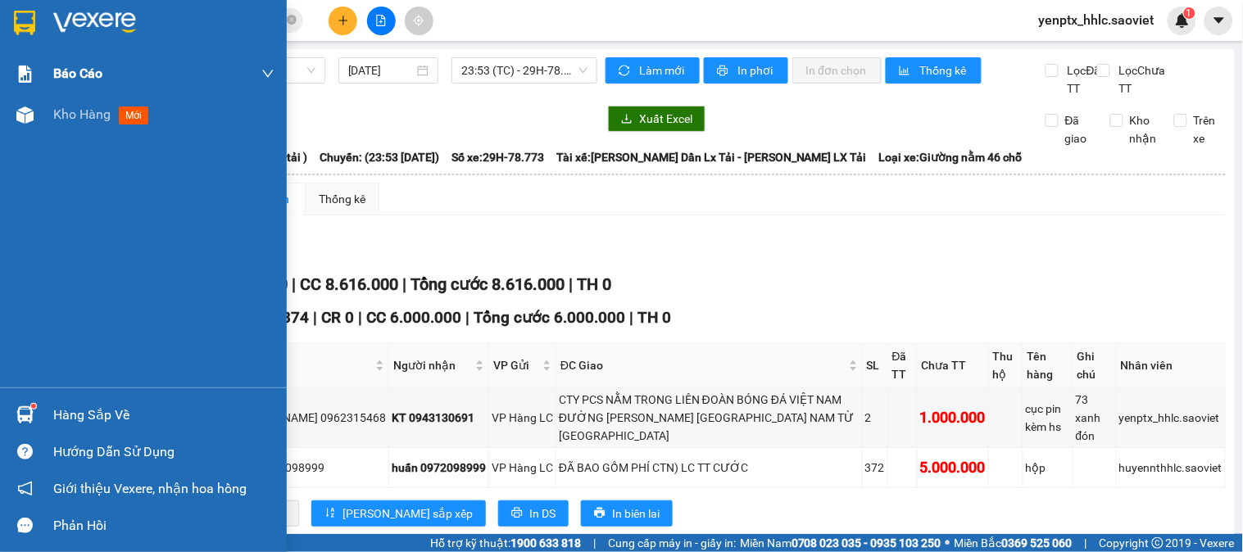
click at [53, 112] on span "Kho hàng" at bounding box center [81, 115] width 57 height 16
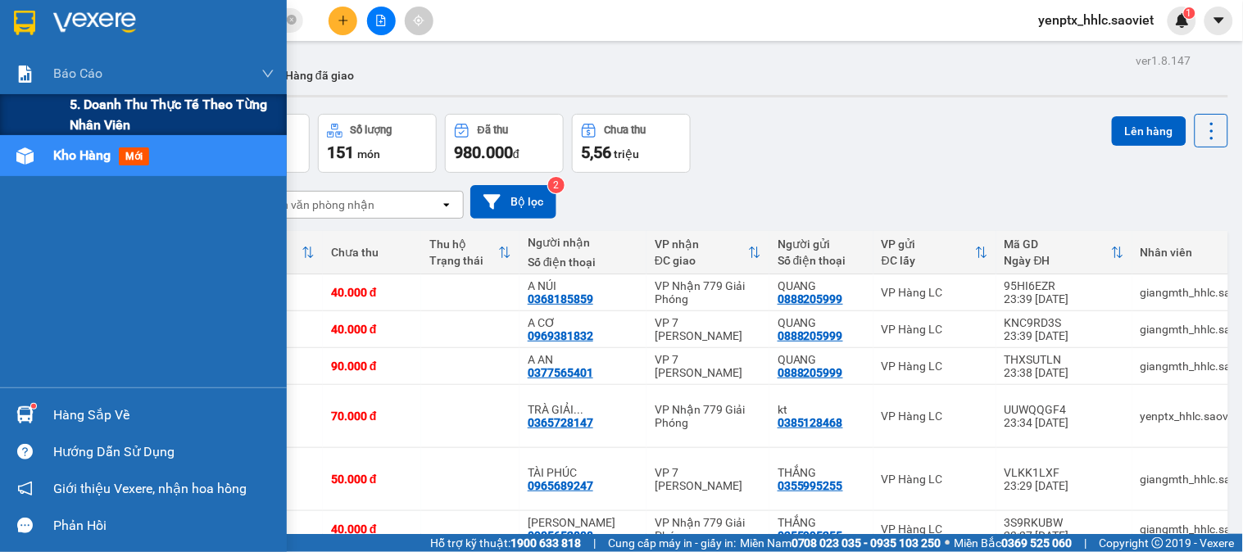
click at [125, 107] on span "5. Doanh thu thực tế theo từng nhân viên" at bounding box center [172, 114] width 205 height 41
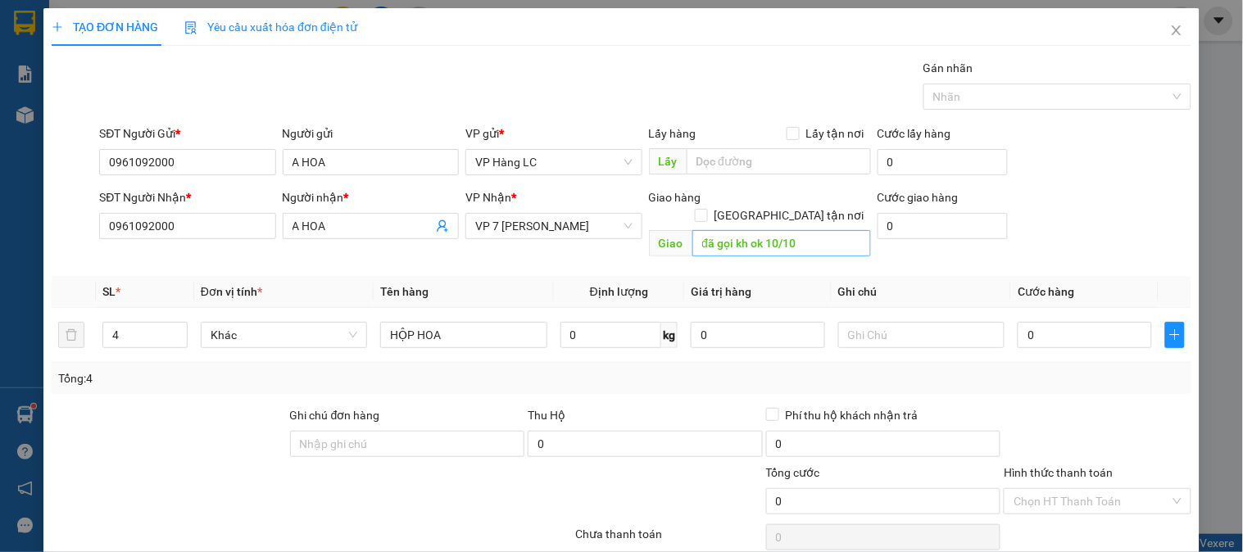
type input "HỘP HOA"
click at [785, 230] on input "đã gọi kh ok 10/10" at bounding box center [781, 243] width 179 height 26
click at [1022, 322] on input "0" at bounding box center [1085, 335] width 134 height 26
type input "3"
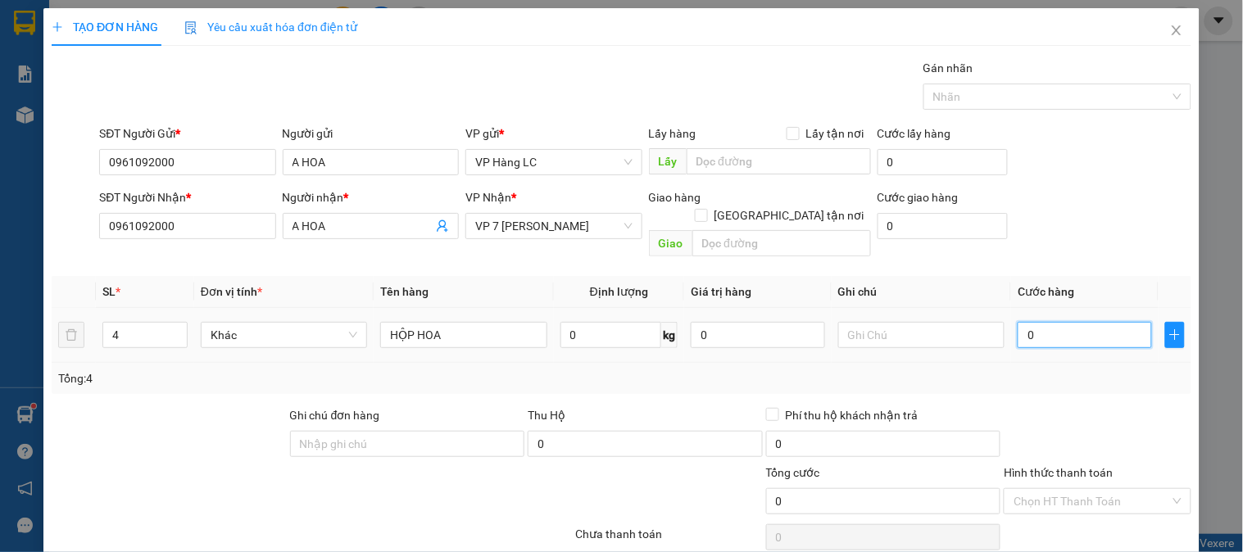
type input "3"
type input "32"
type input "320"
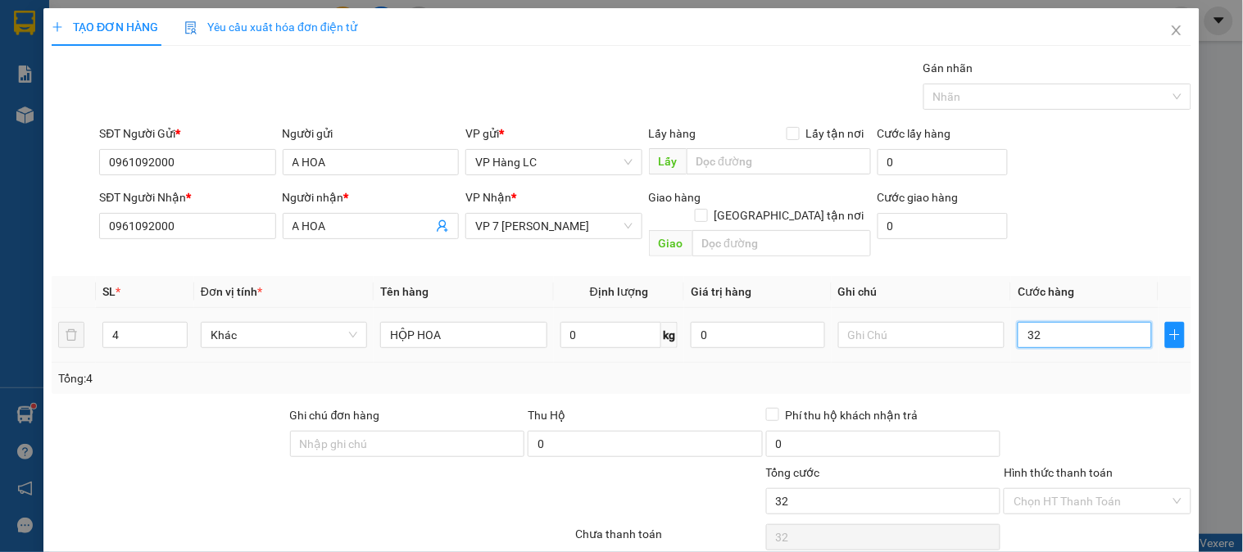
type input "320"
type input "320.000"
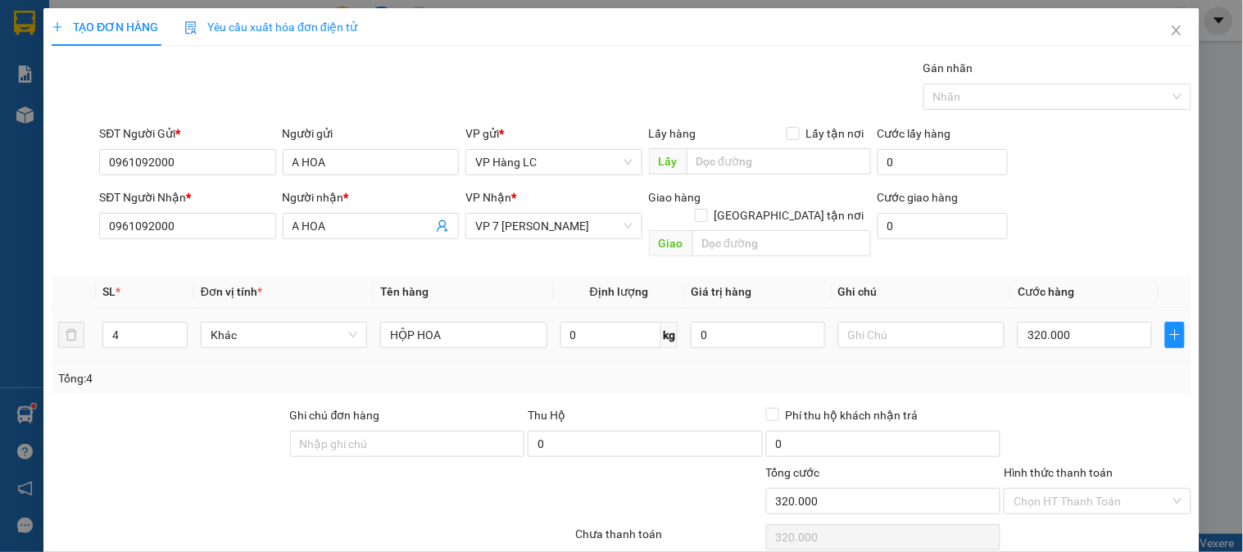
click at [1033, 370] on div "Tổng: 4" at bounding box center [621, 379] width 1127 height 18
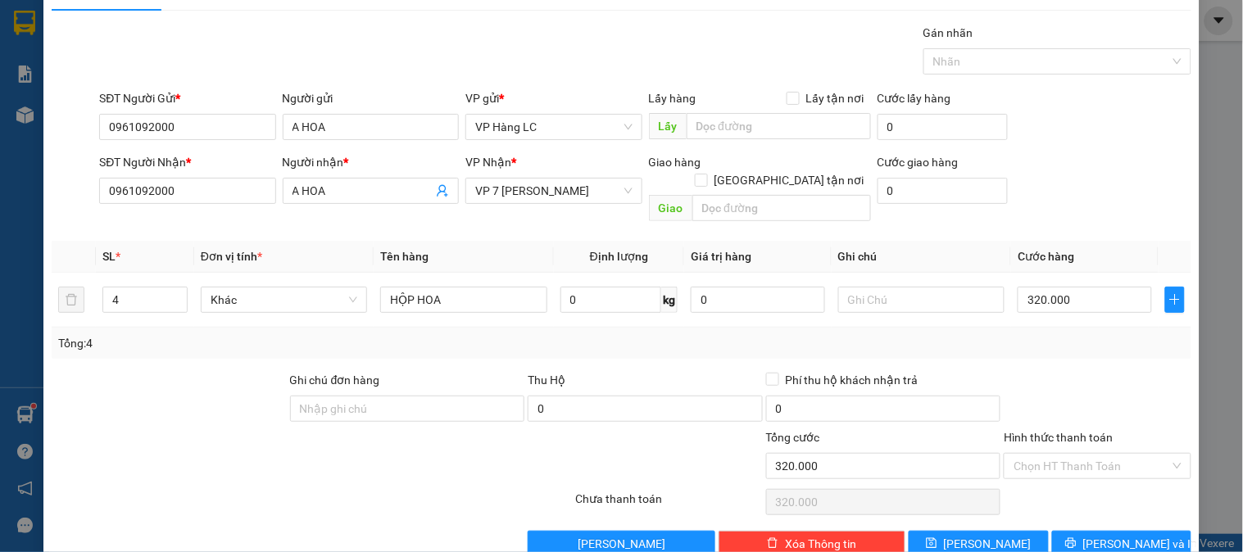
scroll to position [53, 0]
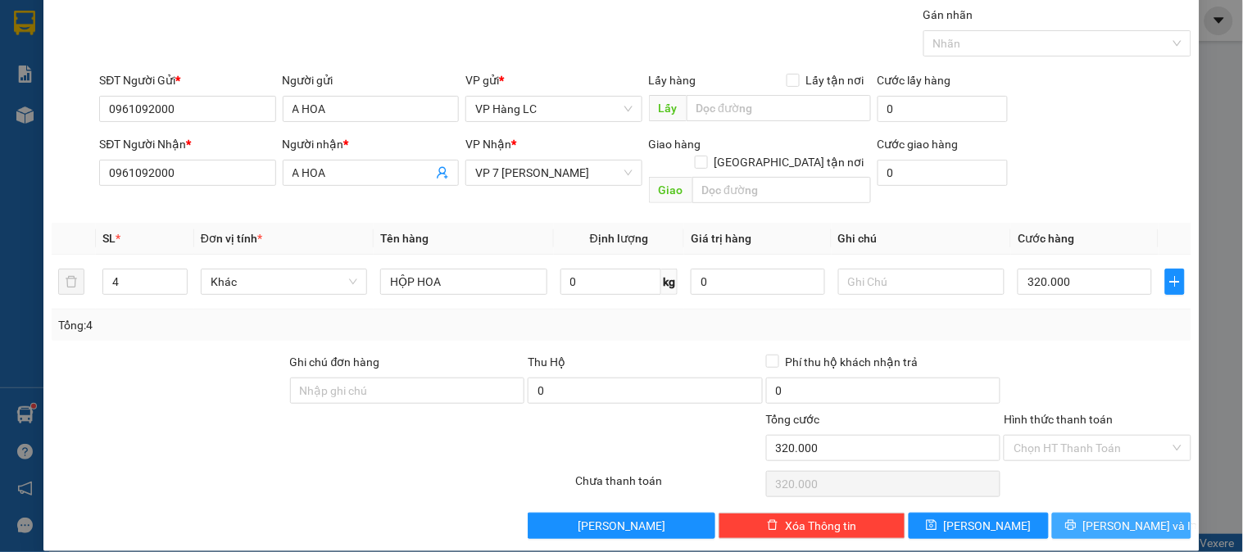
drag, startPoint x: 1097, startPoint y: 502, endPoint x: 1097, endPoint y: 515, distance: 12.3
click at [1097, 517] on span "[PERSON_NAME] và In" at bounding box center [1140, 526] width 115 height 18
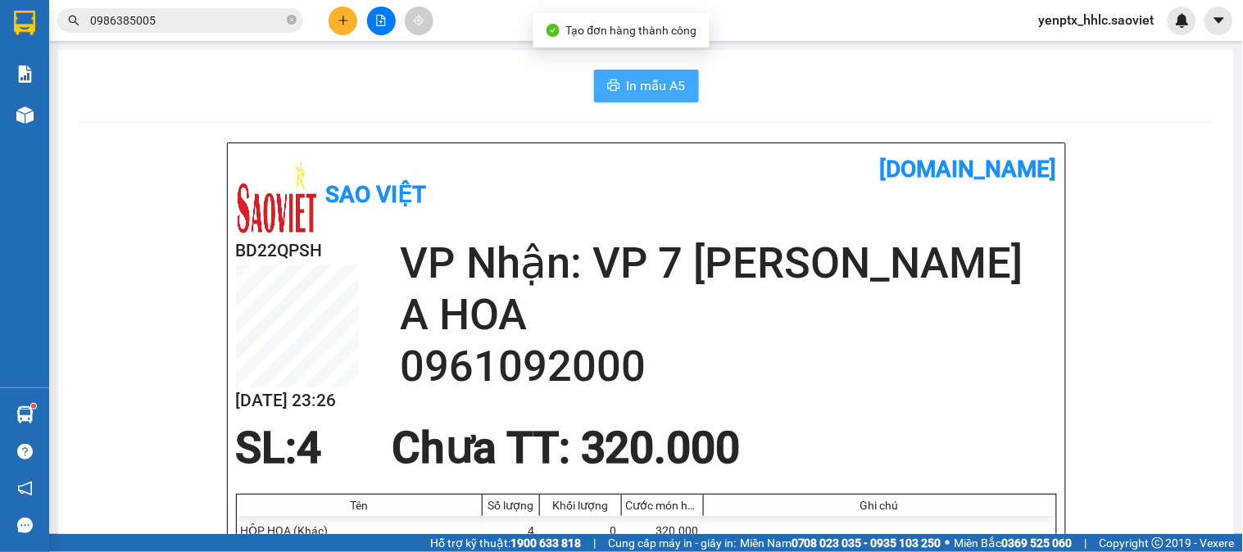
click at [658, 86] on span "In mẫu A5" at bounding box center [656, 85] width 59 height 20
click at [338, 20] on icon "plus" at bounding box center [343, 20] width 11 height 11
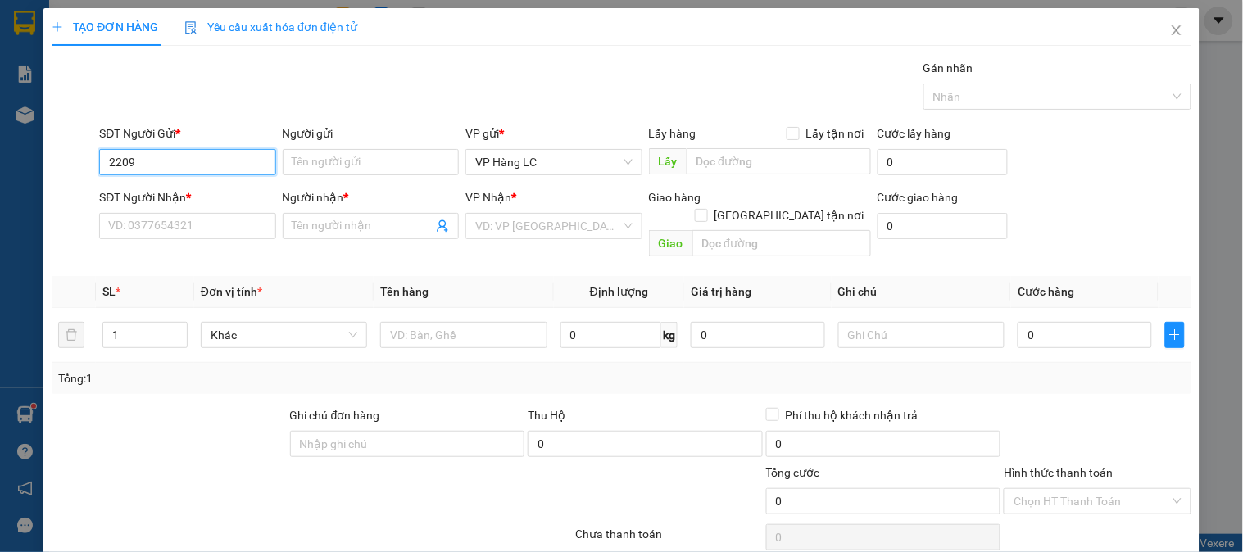
click at [202, 168] on input "2209" at bounding box center [187, 162] width 176 height 26
click at [203, 197] on div "0349142209 - 04 CÔ TIÊN" at bounding box center [185, 195] width 155 height 18
type input "0349142209"
type input "04 CÔ TIÊN"
type input "0789258258"
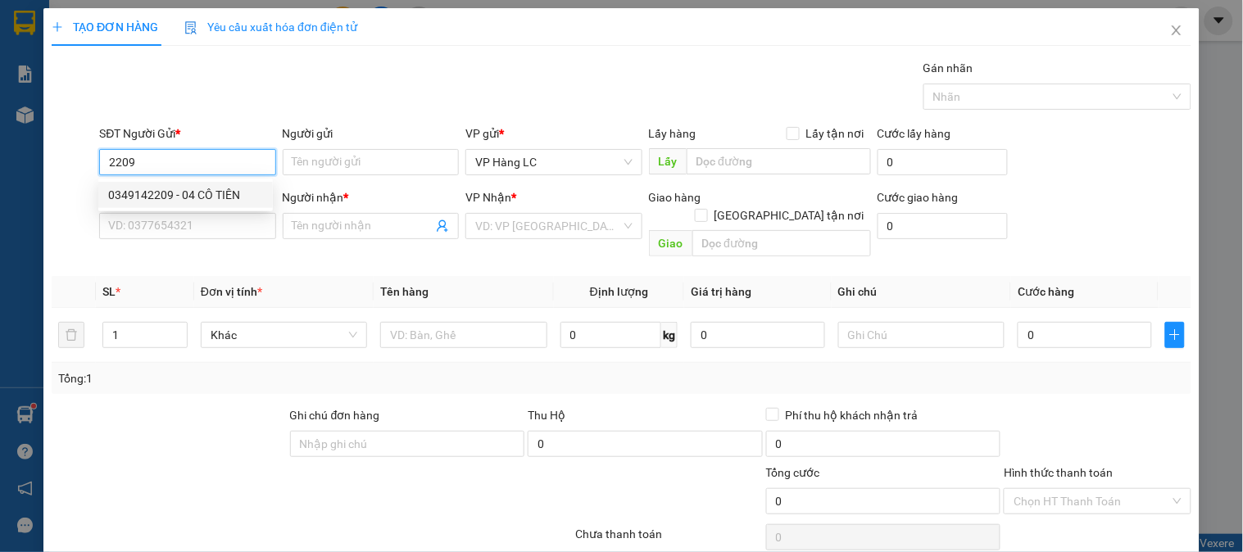
type input "kt minh tuyết"
type input "0349142209"
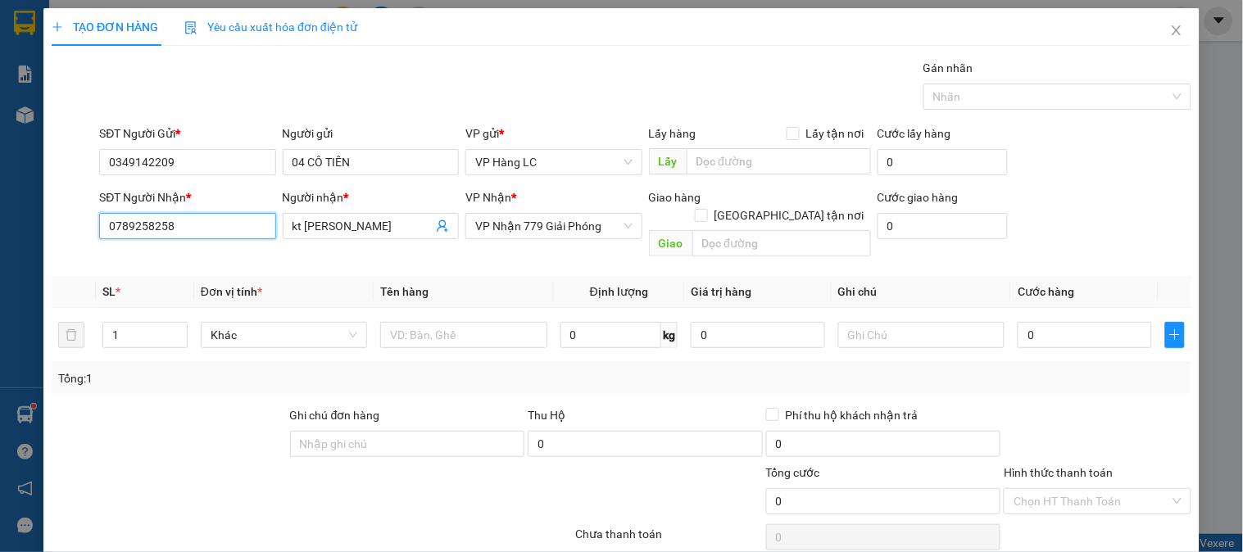
click at [224, 233] on input "0789258258" at bounding box center [187, 226] width 176 height 26
click at [165, 255] on div "0705148999 - NGÔ HIỆP" at bounding box center [188, 259] width 161 height 18
type input "0705148999"
type input "NGÔ HIỆP"
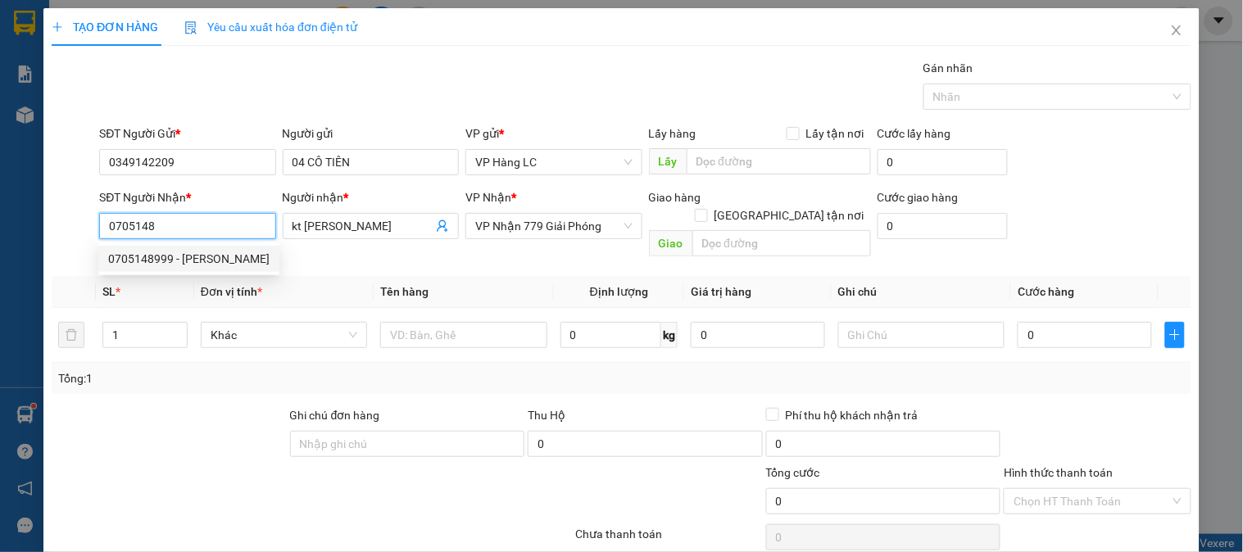
checkbox input "true"
type input "la phù ( BAO GỒM CTN ) LX THU CƯỚC"
type input "50.000"
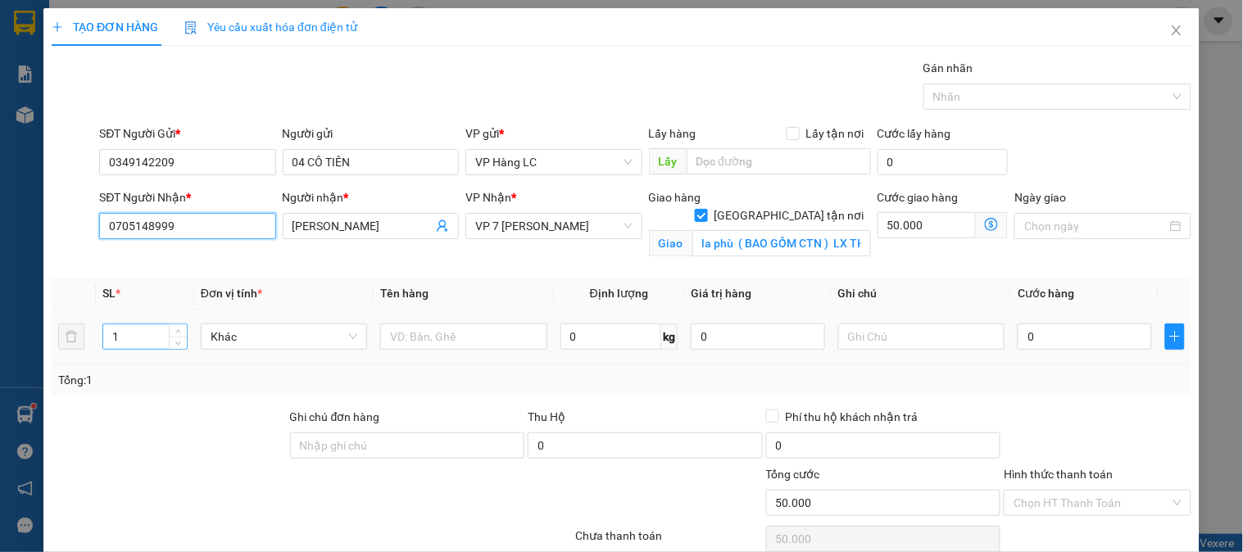
type input "0705148999"
click at [154, 338] on input "1" at bounding box center [145, 337] width 84 height 25
type input "25"
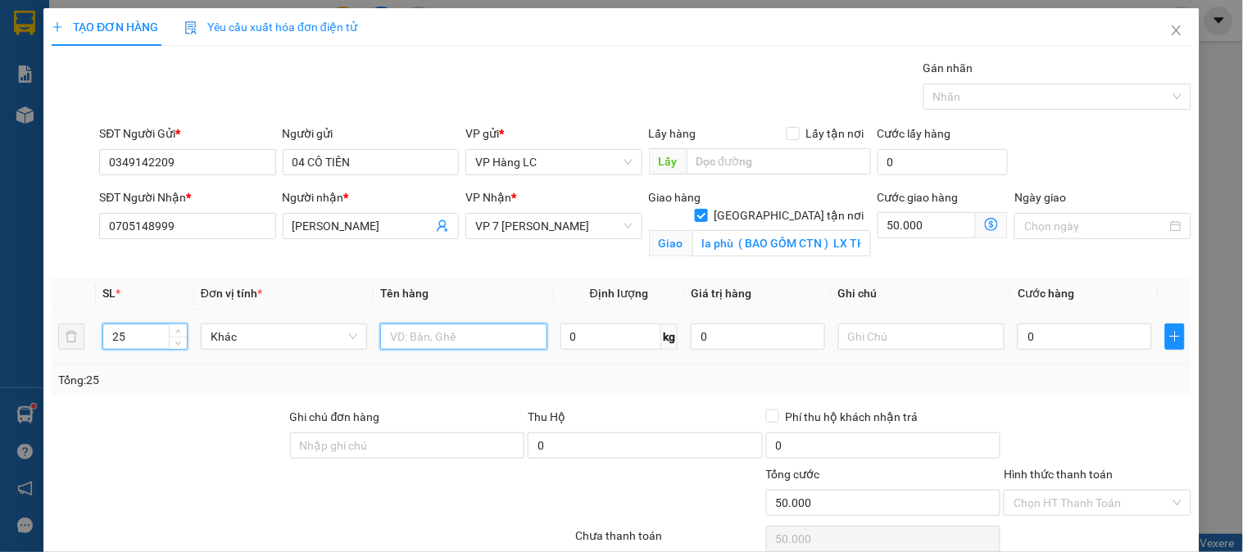
click at [433, 340] on input "text" at bounding box center [463, 337] width 166 height 26
type input "10 KIỆN THANH CUA + 15 KIỆN CHÂN GÀ"
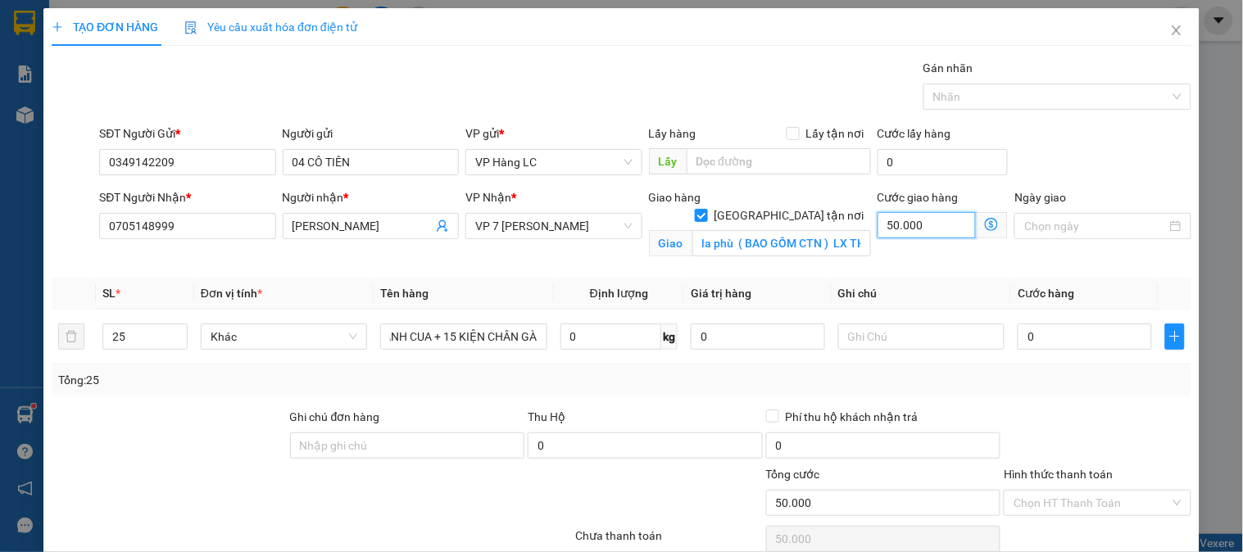
click at [947, 235] on input "50.000" at bounding box center [927, 225] width 99 height 26
type input "2"
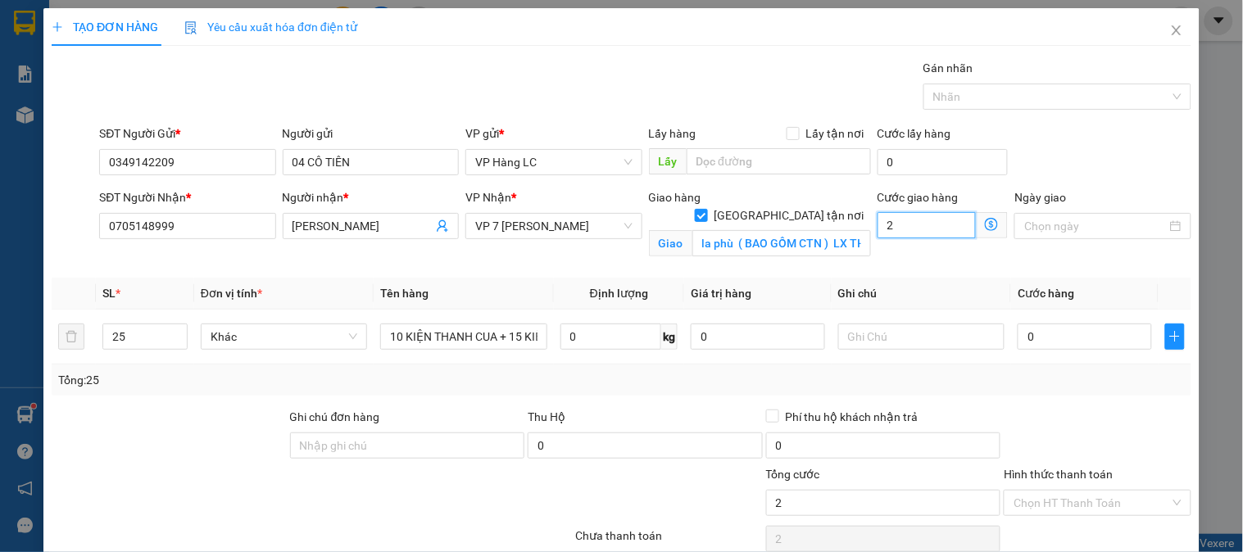
type input "22"
type input "2"
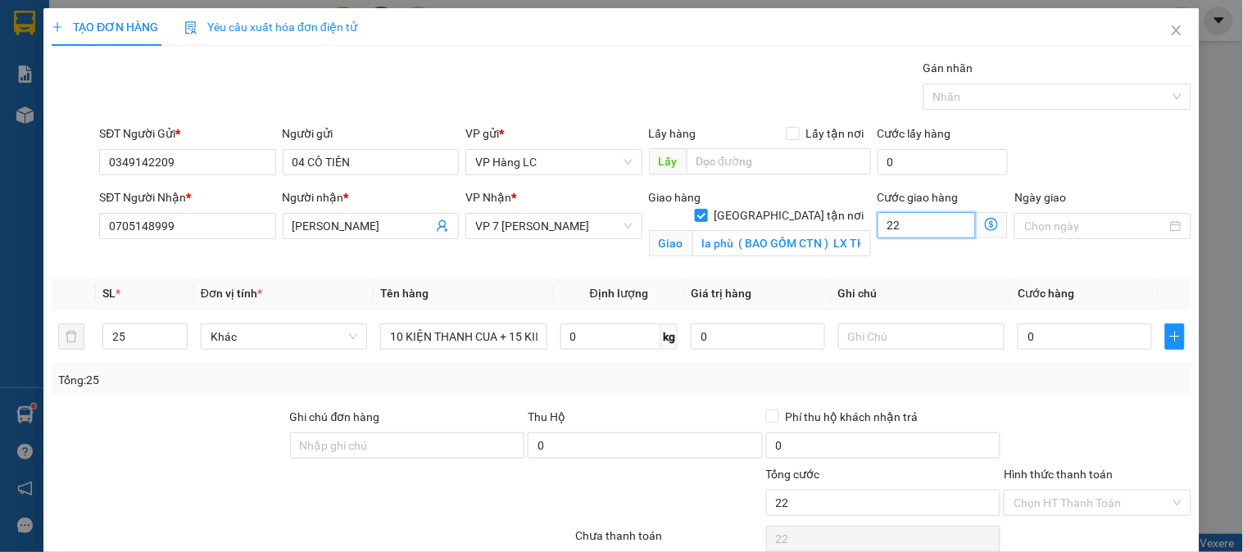
type input "2"
type input "0"
type input "1"
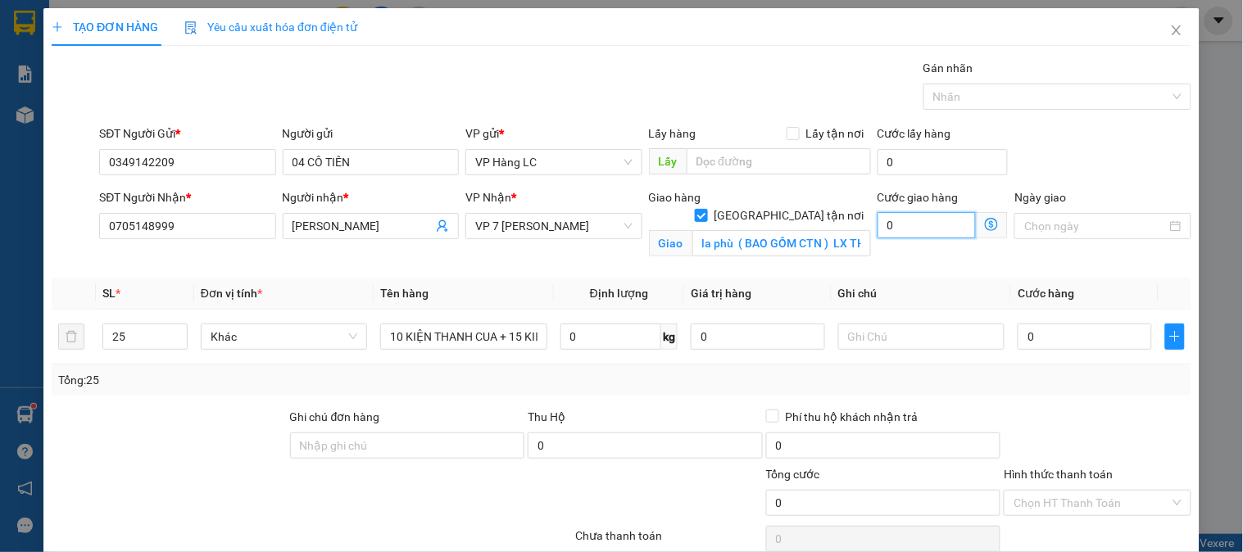
type input "1"
type input "12"
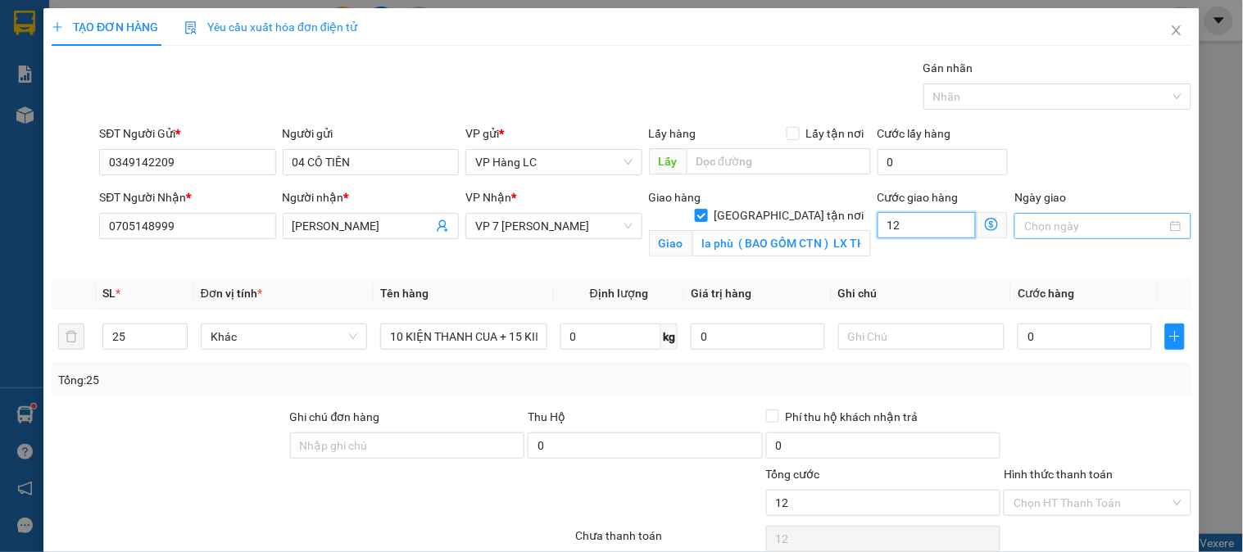
type input "125"
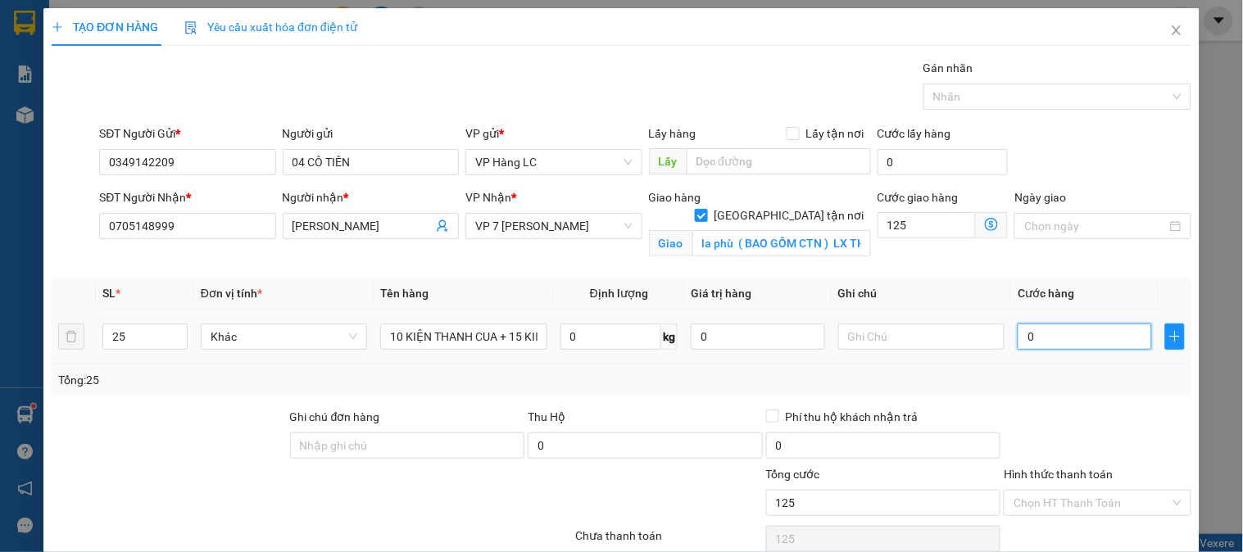
type input "125.000"
click at [1042, 340] on input "0" at bounding box center [1085, 337] width 134 height 26
click at [924, 229] on input "125.000" at bounding box center [927, 225] width 99 height 26
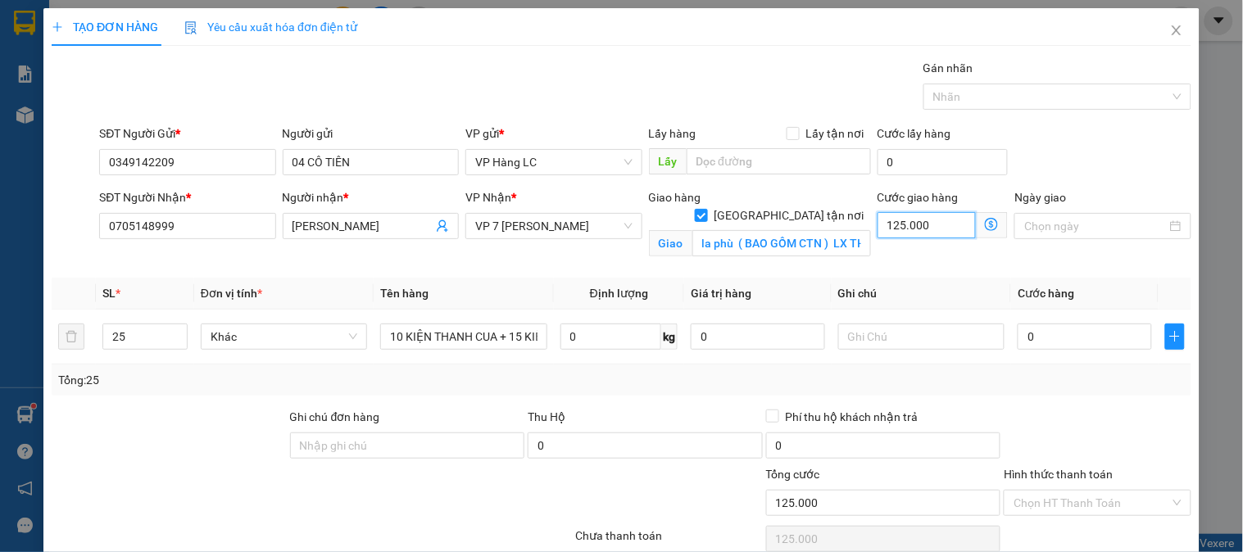
type input "1"
type input "12"
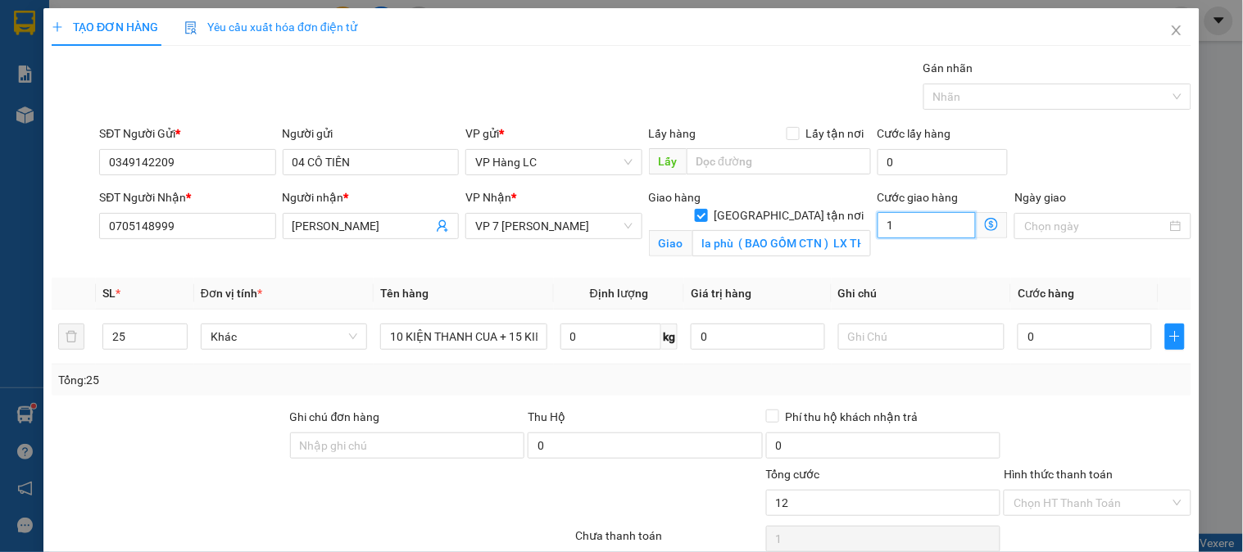
type input "12"
type input "120"
type input "120.000"
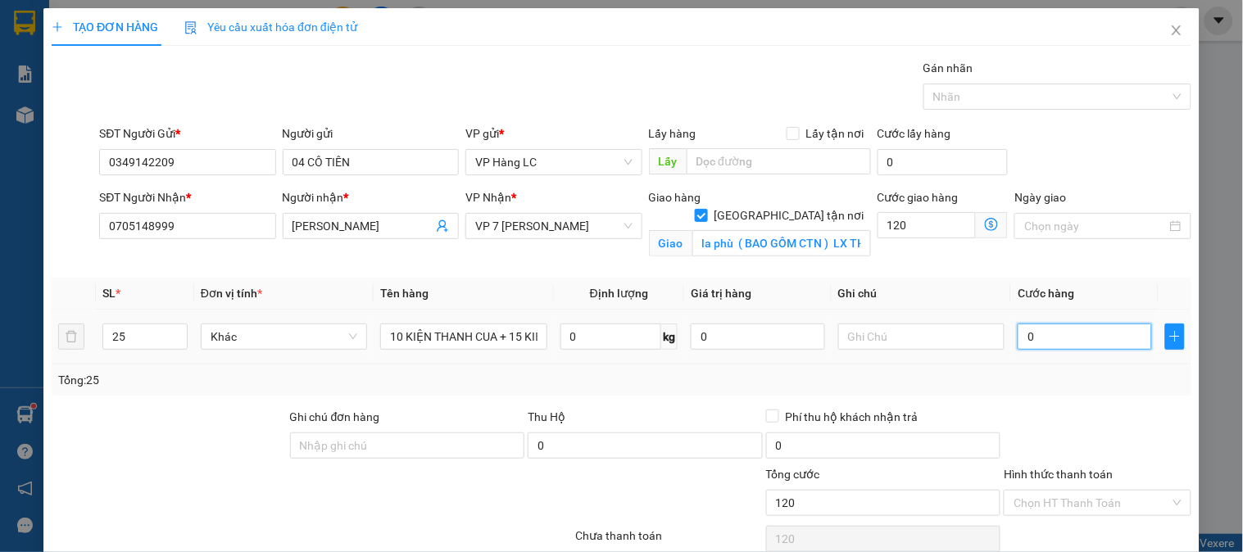
type input "120.000"
click at [1047, 344] on input "0" at bounding box center [1085, 337] width 134 height 26
type input "2"
type input "120.002"
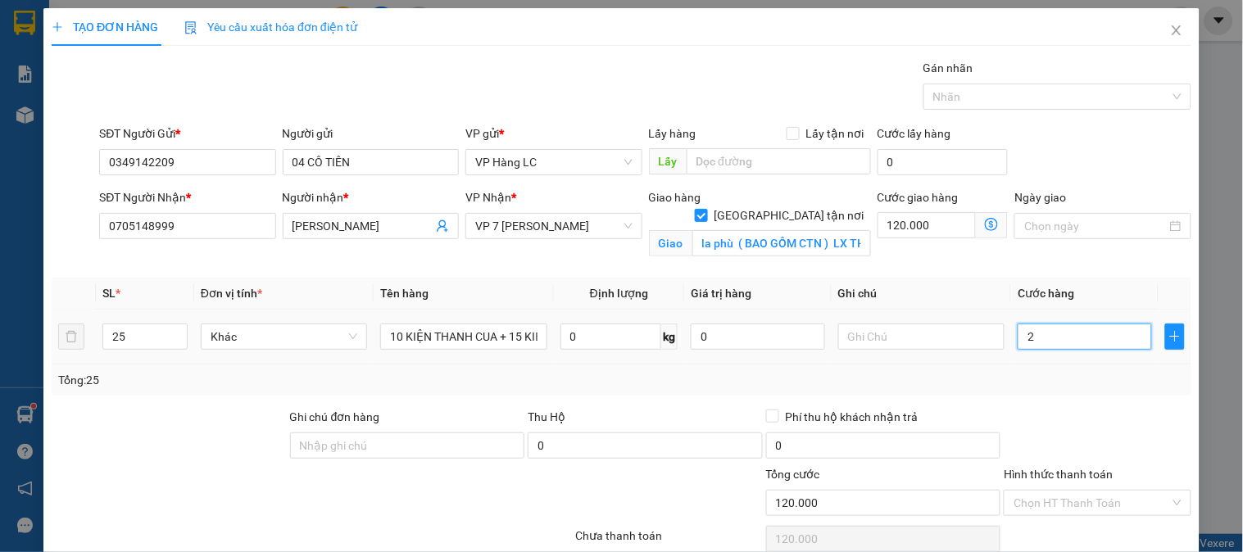
type input "120.002"
type input "20"
type input "120.020"
type input "200"
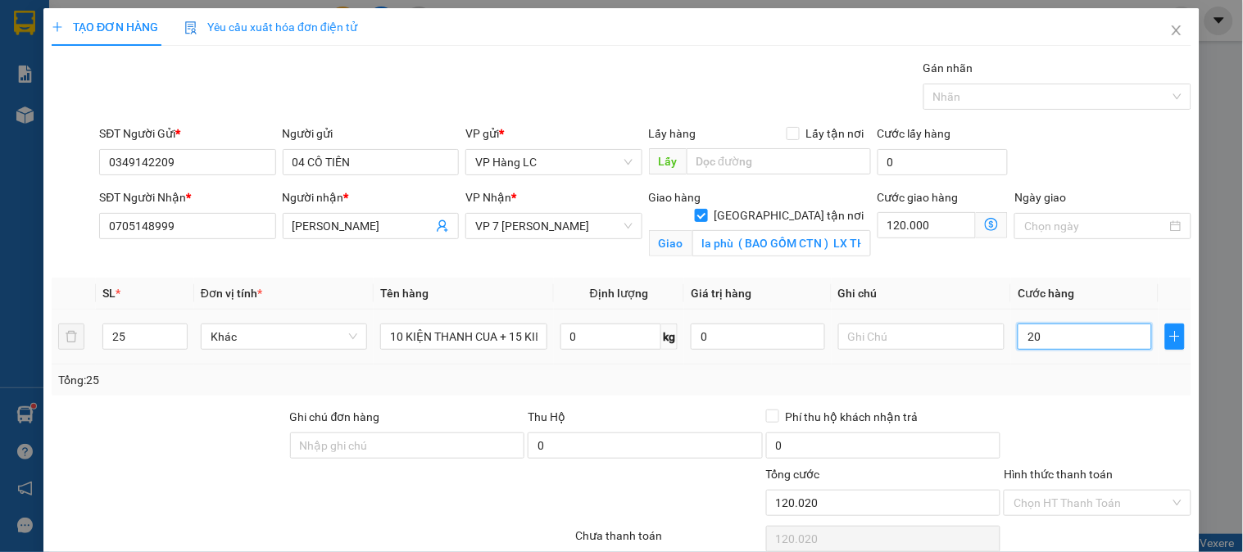
type input "120.200"
type input "200.000"
type input "320.000"
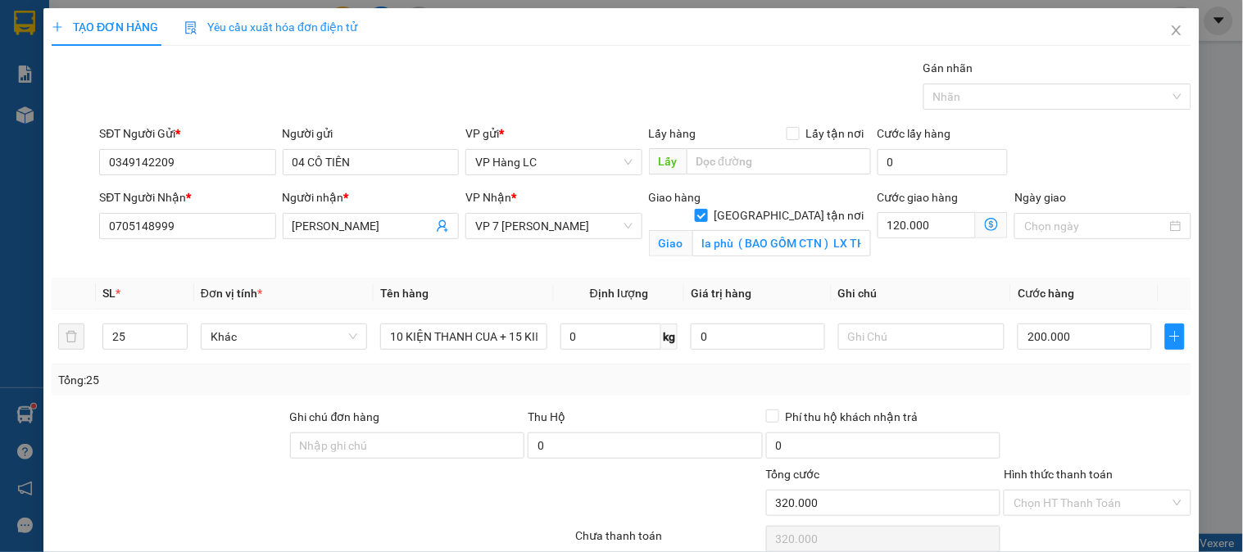
click at [1027, 395] on div "Tổng: 25" at bounding box center [622, 380] width 1140 height 31
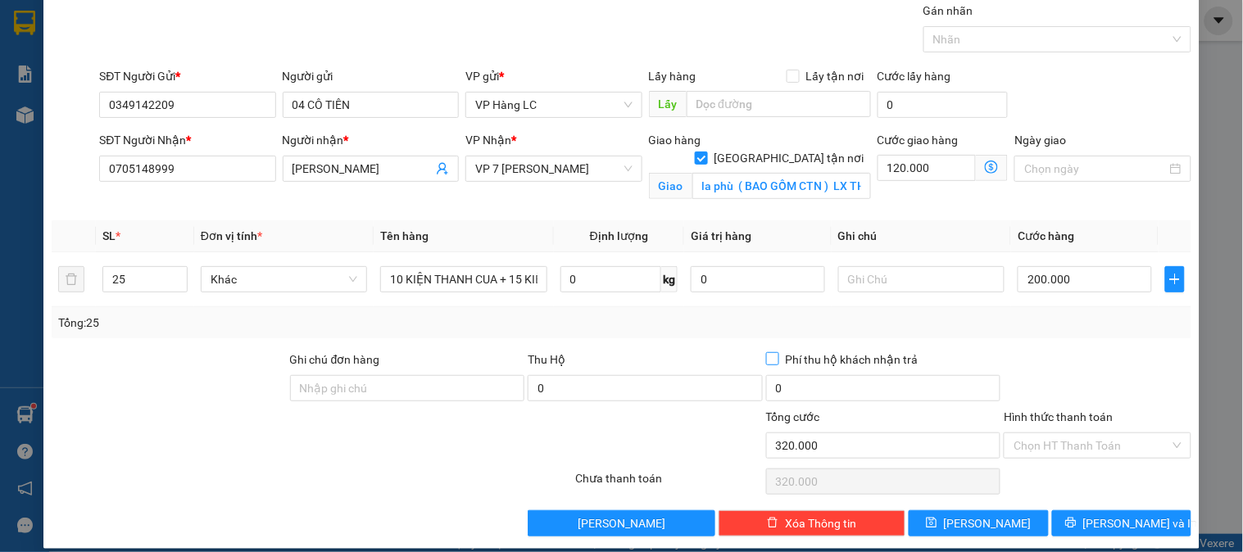
scroll to position [74, 0]
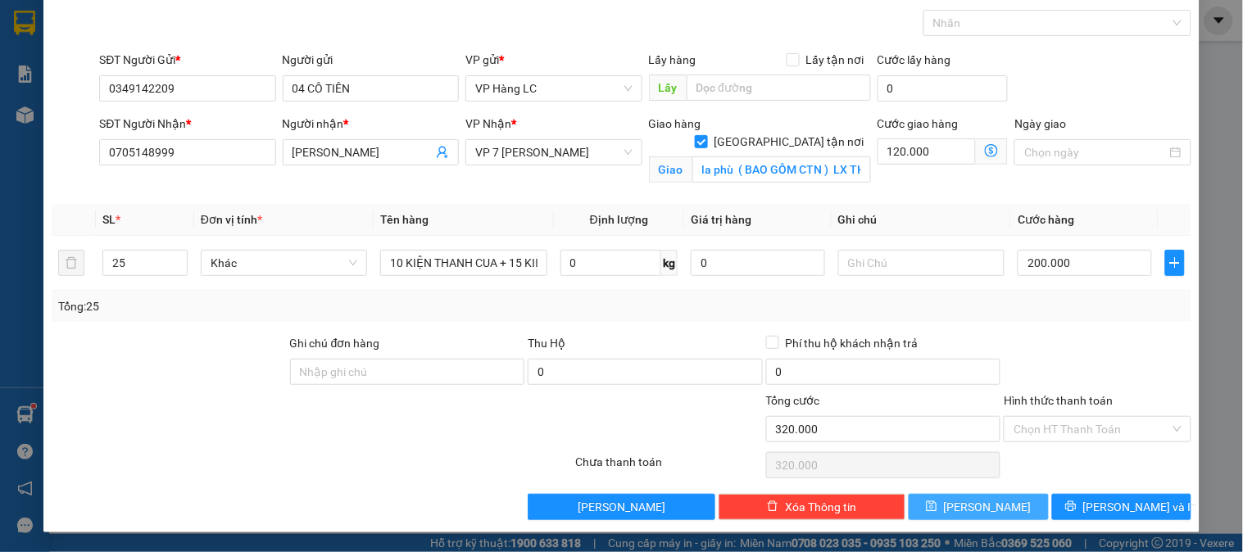
click at [970, 506] on span "[PERSON_NAME]" at bounding box center [988, 507] width 88 height 18
checkbox input "false"
type input "1"
type input "0"
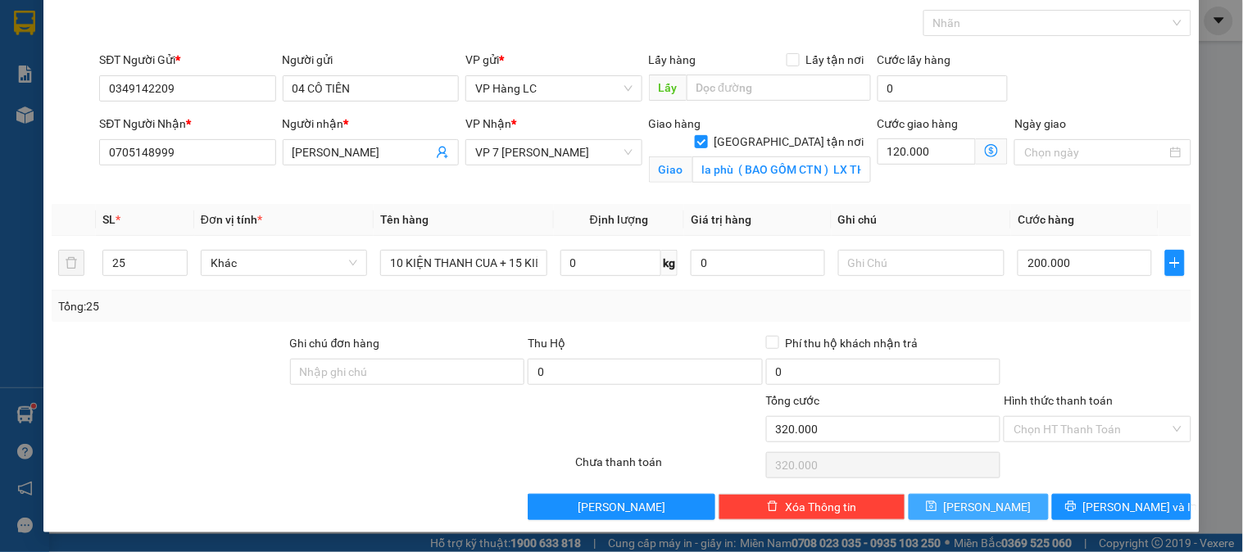
type input "0"
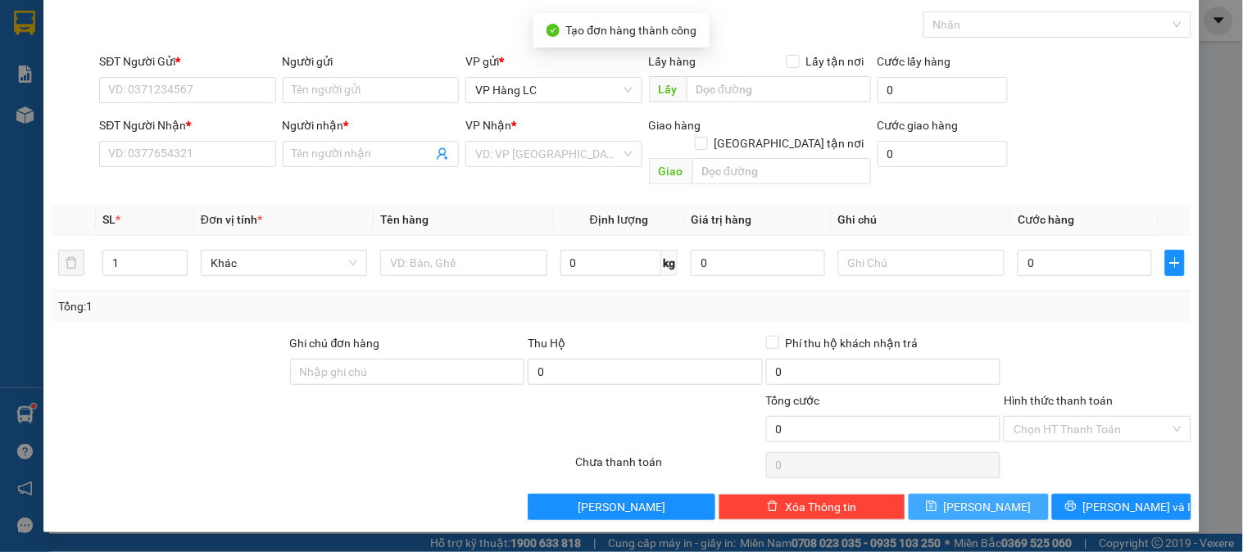
scroll to position [0, 0]
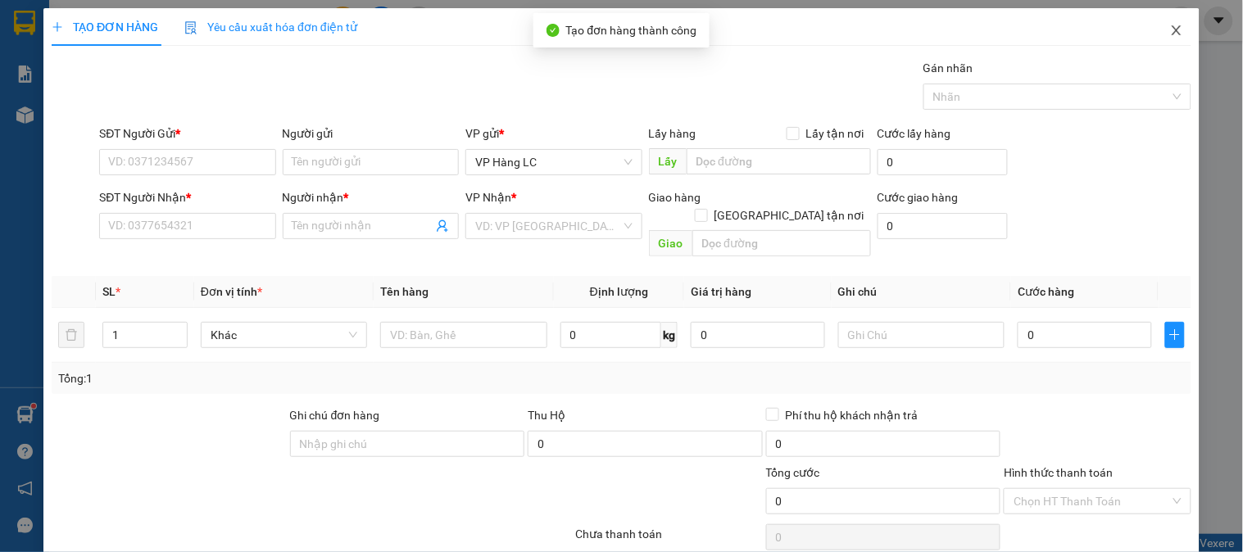
click at [1169, 20] on span "Close" at bounding box center [1177, 31] width 46 height 46
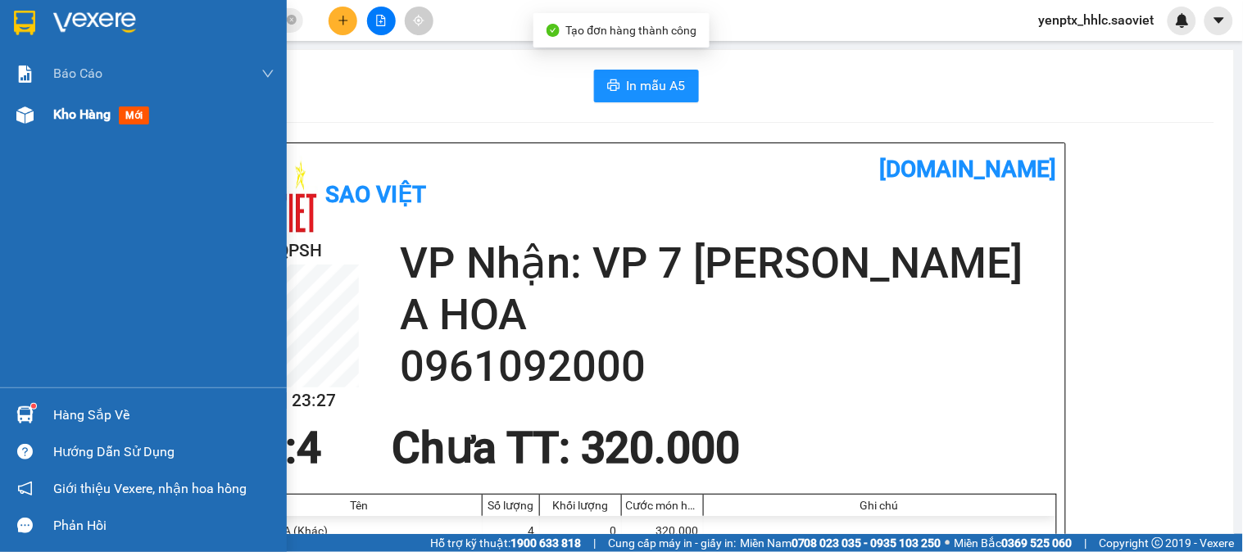
click at [64, 119] on span "Kho hàng" at bounding box center [81, 115] width 57 height 16
click at [67, 116] on span "Kho hàng" at bounding box center [81, 115] width 57 height 16
click at [70, 108] on span "Kho hàng" at bounding box center [81, 115] width 57 height 16
click at [69, 108] on span "Kho hàng" at bounding box center [81, 115] width 57 height 16
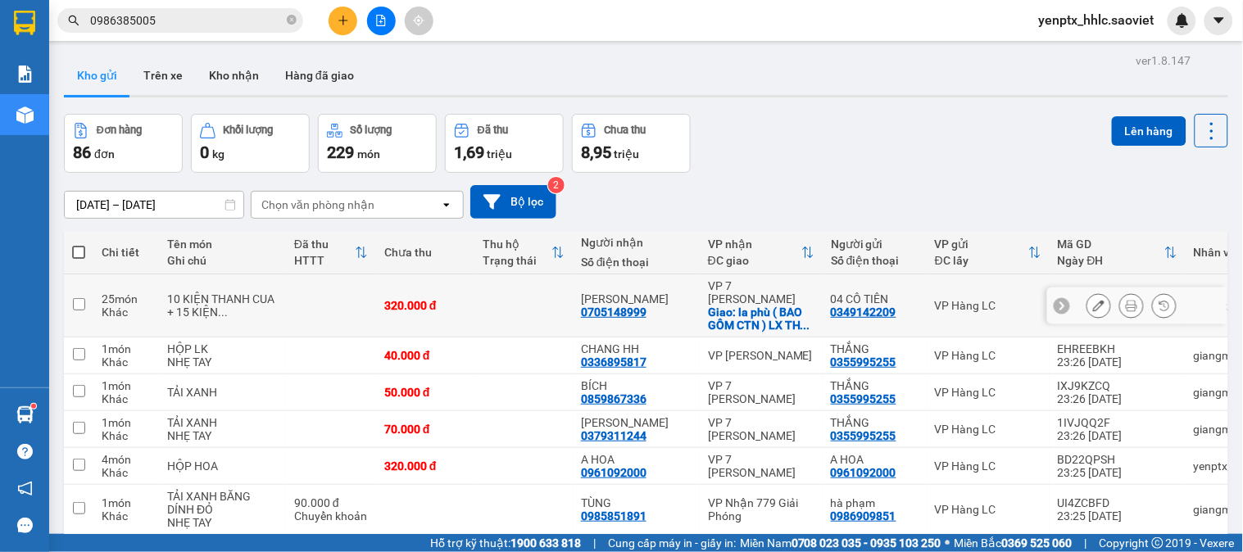
click at [496, 299] on td at bounding box center [523, 306] width 98 height 63
checkbox input "true"
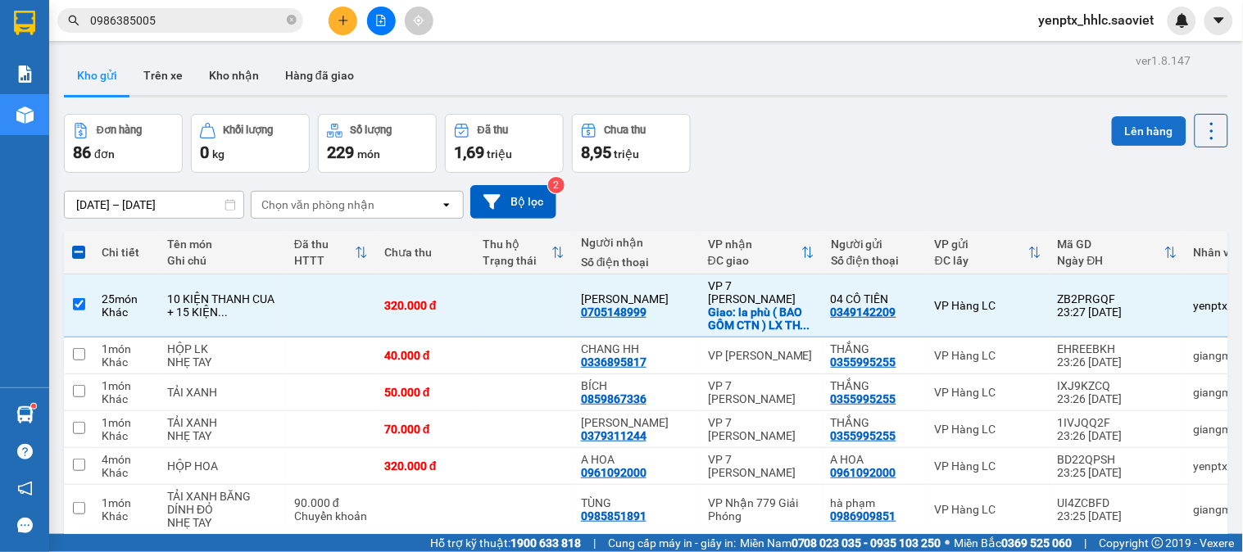
click at [1128, 137] on button "Lên hàng" at bounding box center [1149, 131] width 75 height 30
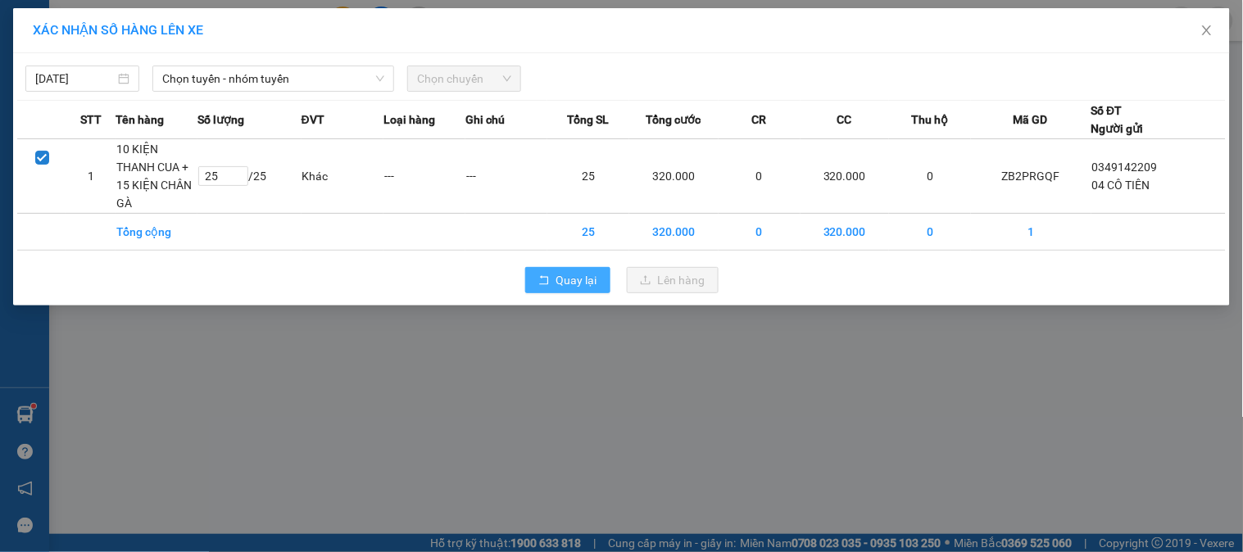
click at [568, 271] on span "Quay lại" at bounding box center [576, 280] width 41 height 18
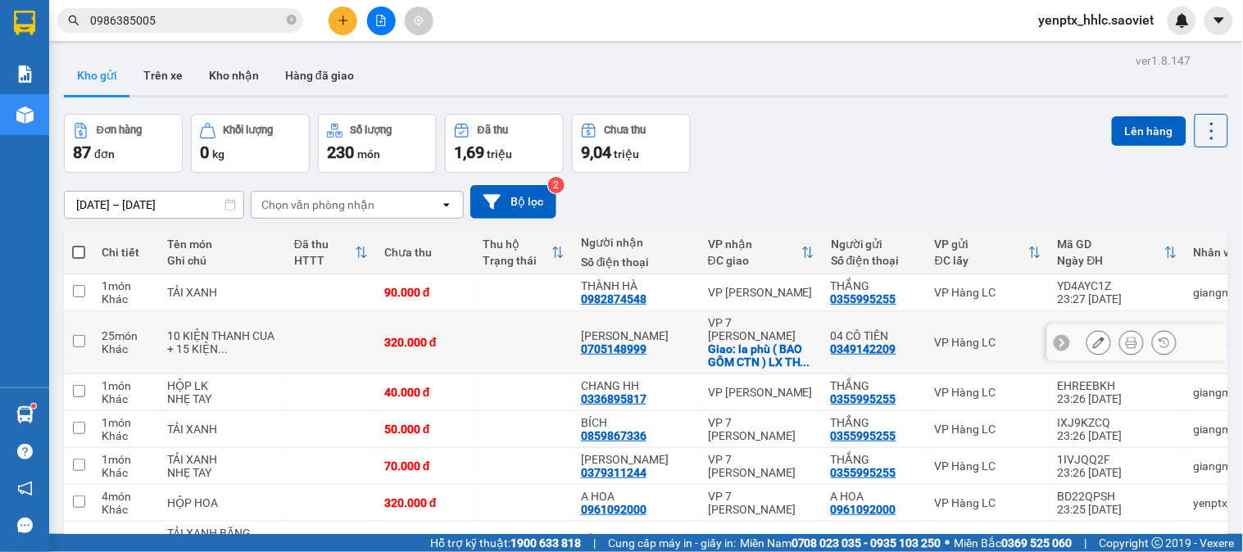
click at [520, 339] on td at bounding box center [523, 342] width 98 height 63
checkbox input "true"
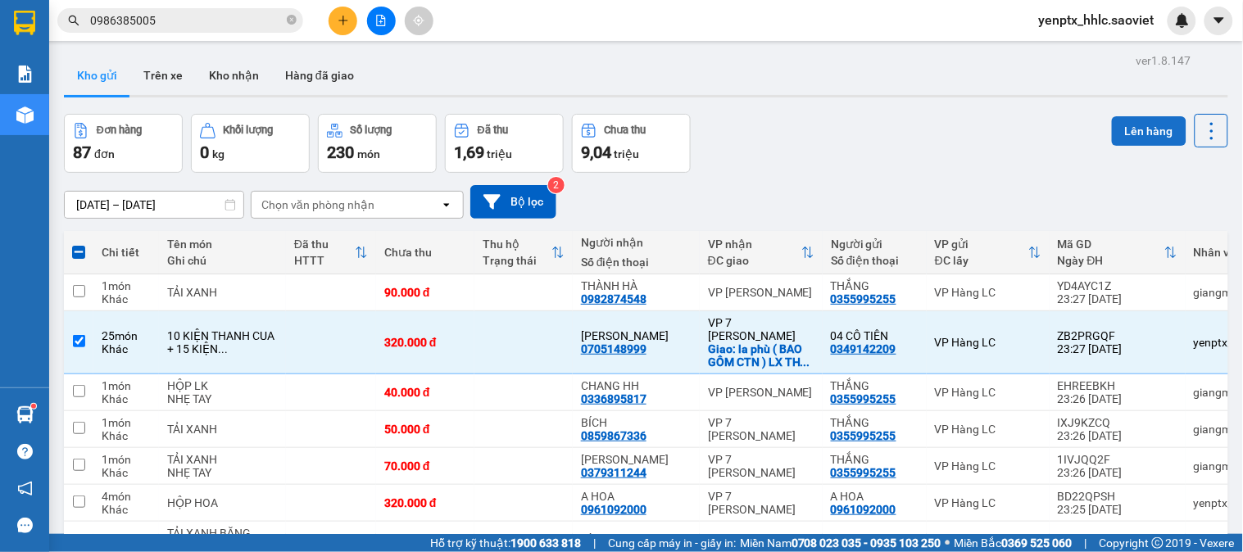
click at [1132, 134] on button "Lên hàng" at bounding box center [1149, 131] width 75 height 30
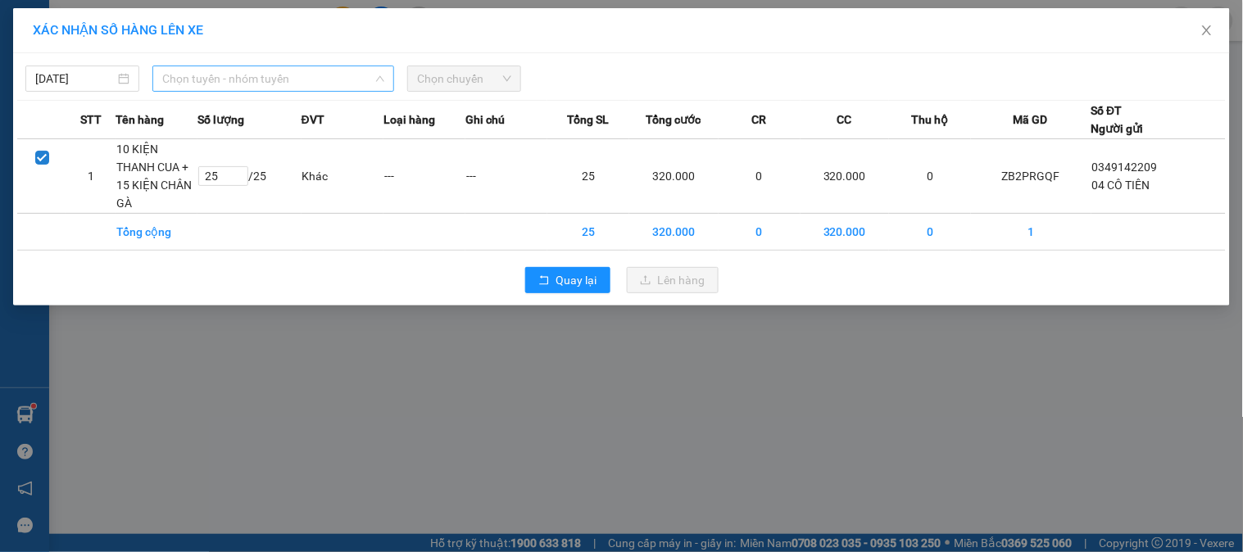
click at [324, 71] on span "Chọn tuyến - nhóm tuyến" at bounding box center [273, 78] width 222 height 25
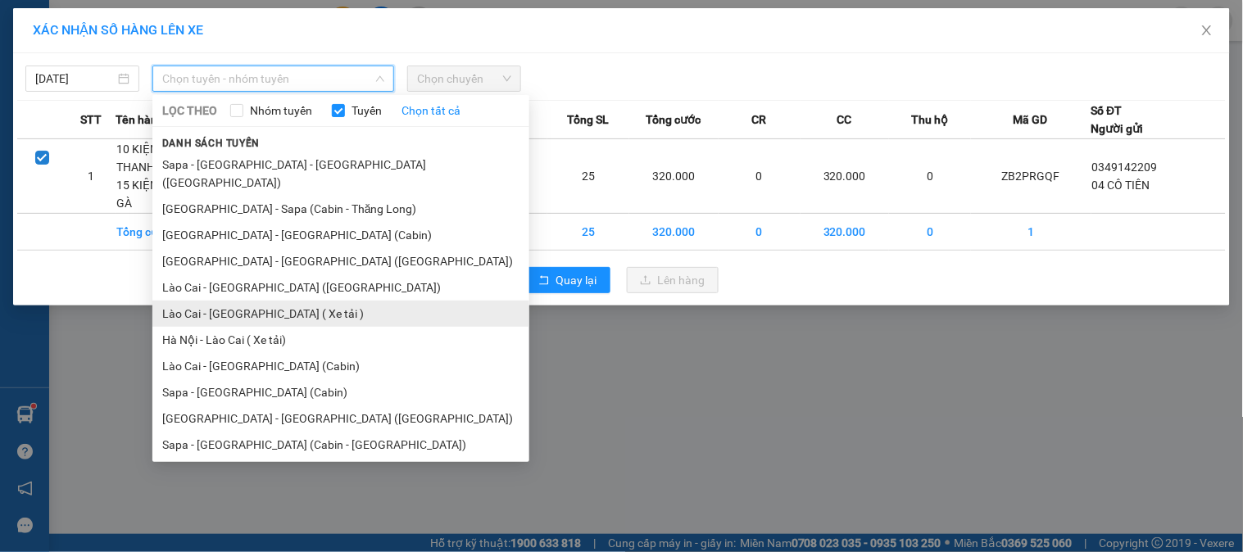
click at [260, 301] on li "Lào Cai - [GEOGRAPHIC_DATA] ( Xe tải )" at bounding box center [340, 314] width 377 height 26
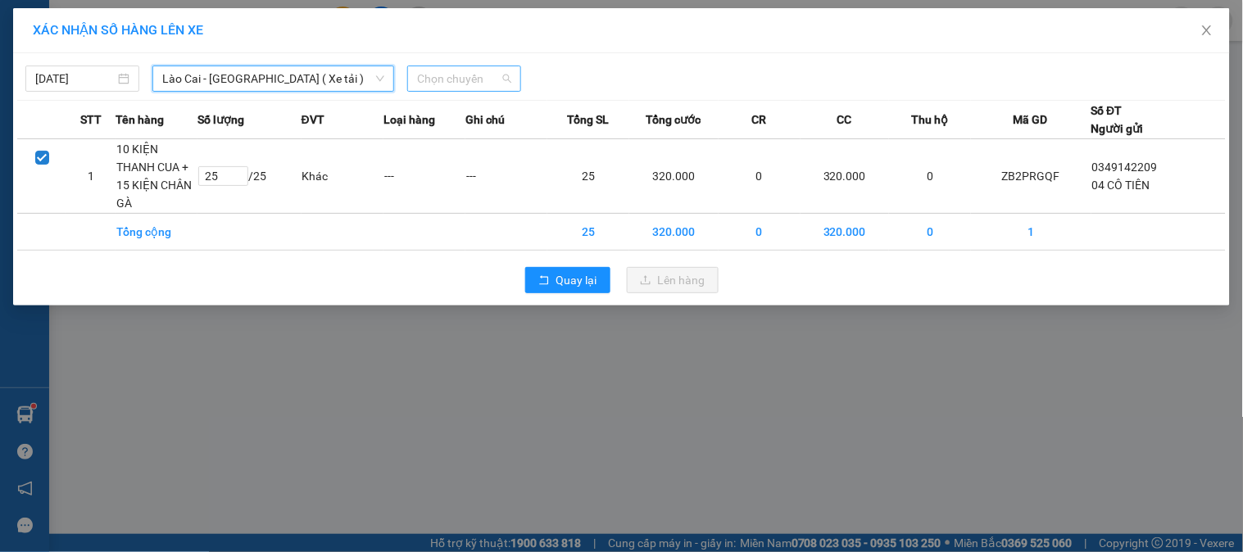
click at [498, 74] on span "Chọn chuyến" at bounding box center [464, 78] width 94 height 25
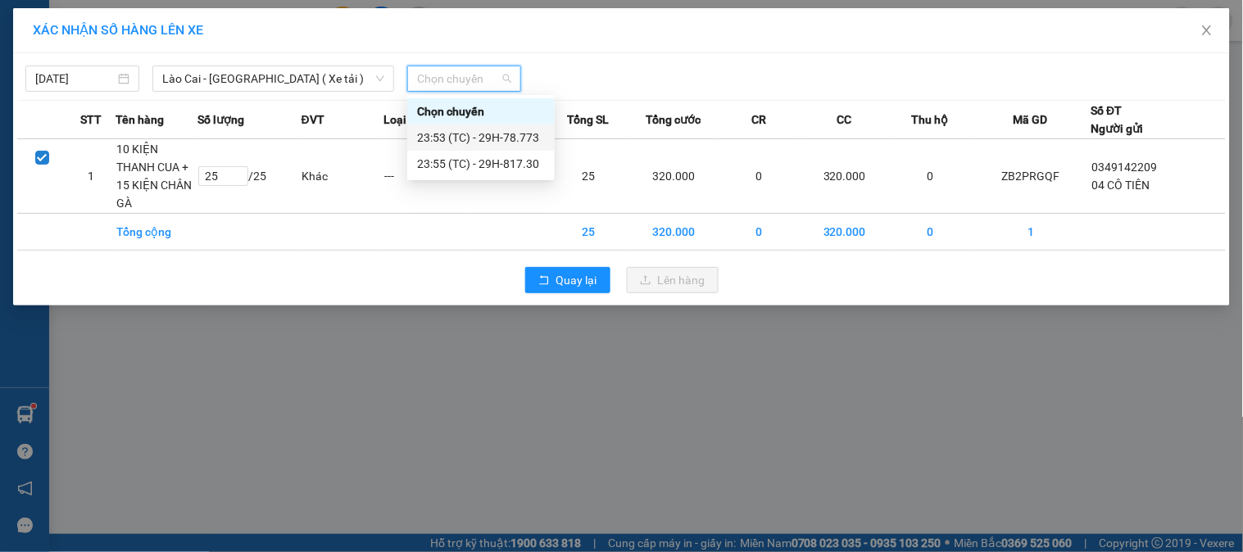
click at [518, 142] on div "23:53 (TC) - 29H-78.773" at bounding box center [481, 138] width 128 height 18
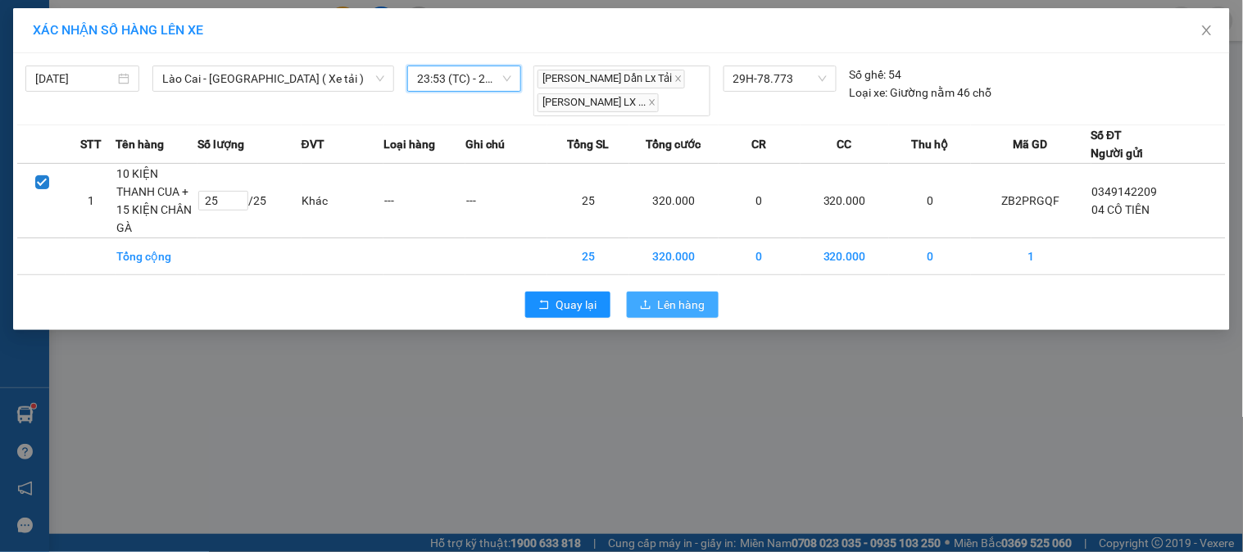
click at [676, 296] on span "Lên hàng" at bounding box center [682, 305] width 48 height 18
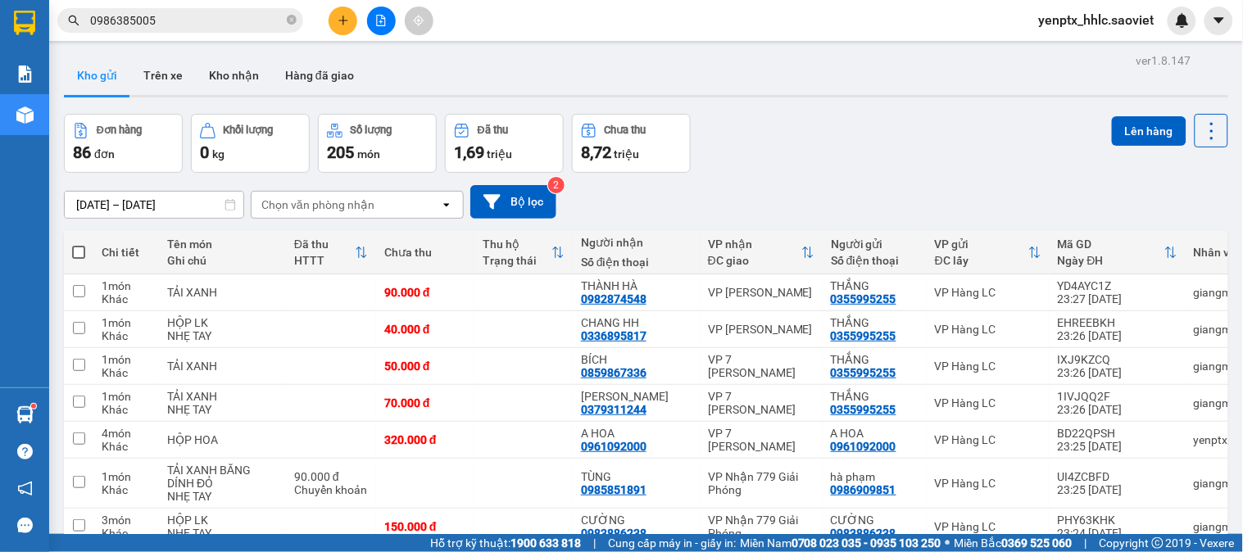
click at [384, 20] on icon "file-add" at bounding box center [380, 20] width 11 height 11
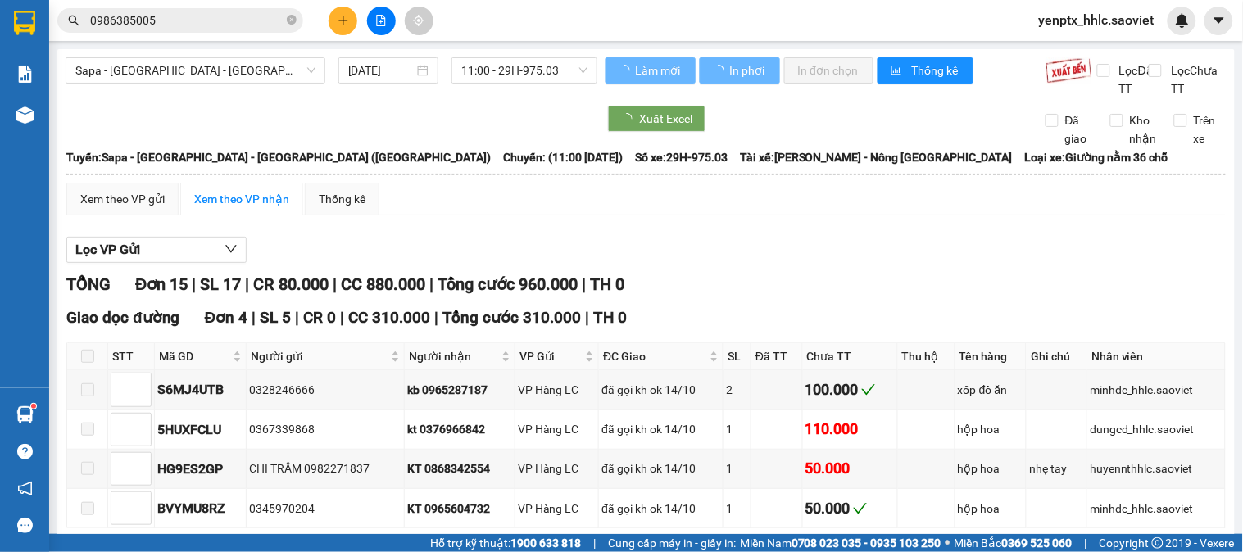
click at [260, 84] on div "Sapa - Lào Cai - Hà Nội (Giường) 14/10/2025 11:00 - 29H-975.03" at bounding box center [332, 77] width 532 height 40
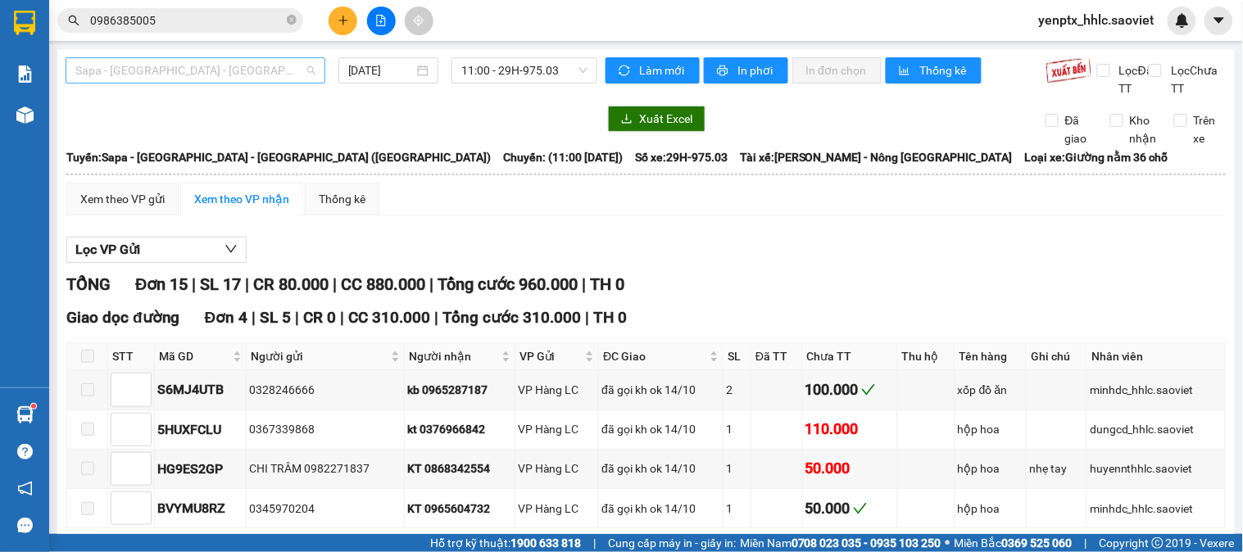
click at [264, 74] on span "Sapa - [GEOGRAPHIC_DATA] - [GEOGRAPHIC_DATA] ([GEOGRAPHIC_DATA])" at bounding box center [195, 70] width 240 height 25
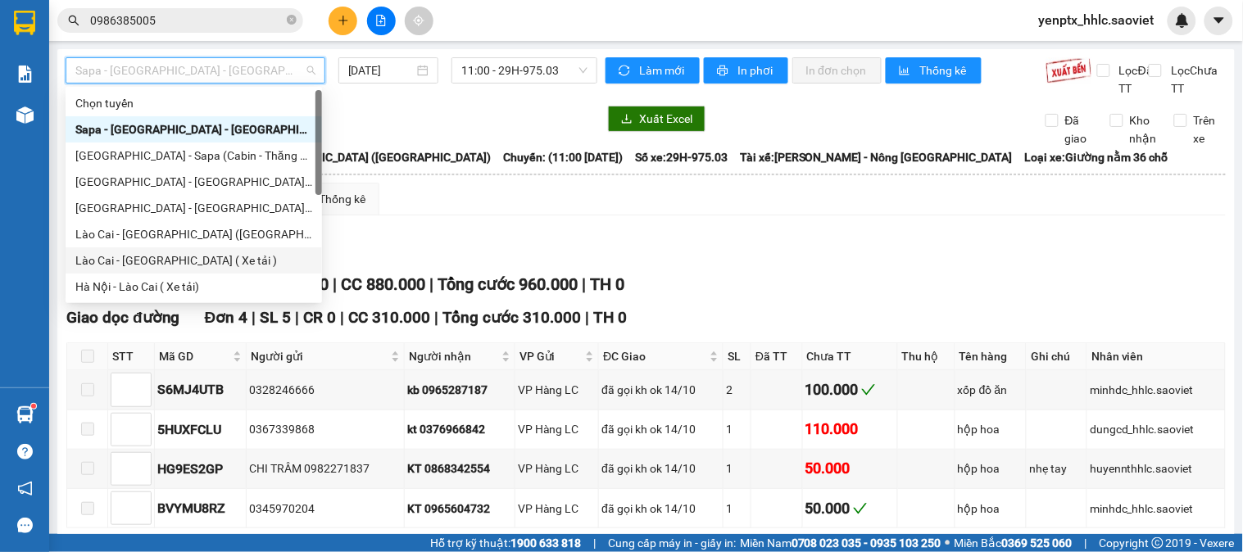
scroll to position [131, 0]
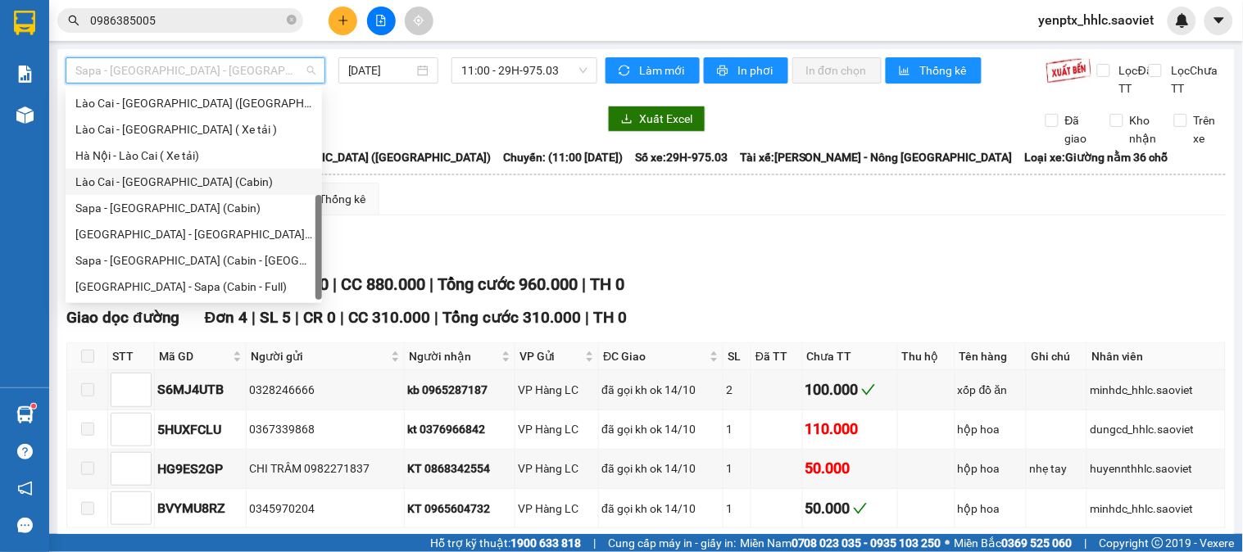
click at [181, 185] on div "Lào Cai - [GEOGRAPHIC_DATA] (Cabin)" at bounding box center [193, 182] width 237 height 18
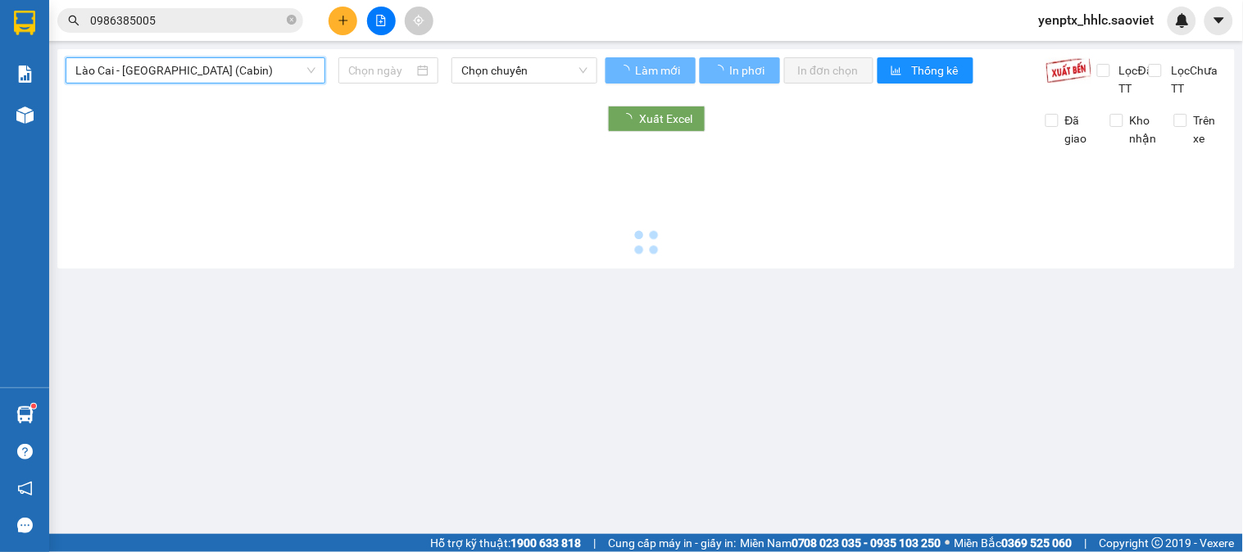
type input "[DATE]"
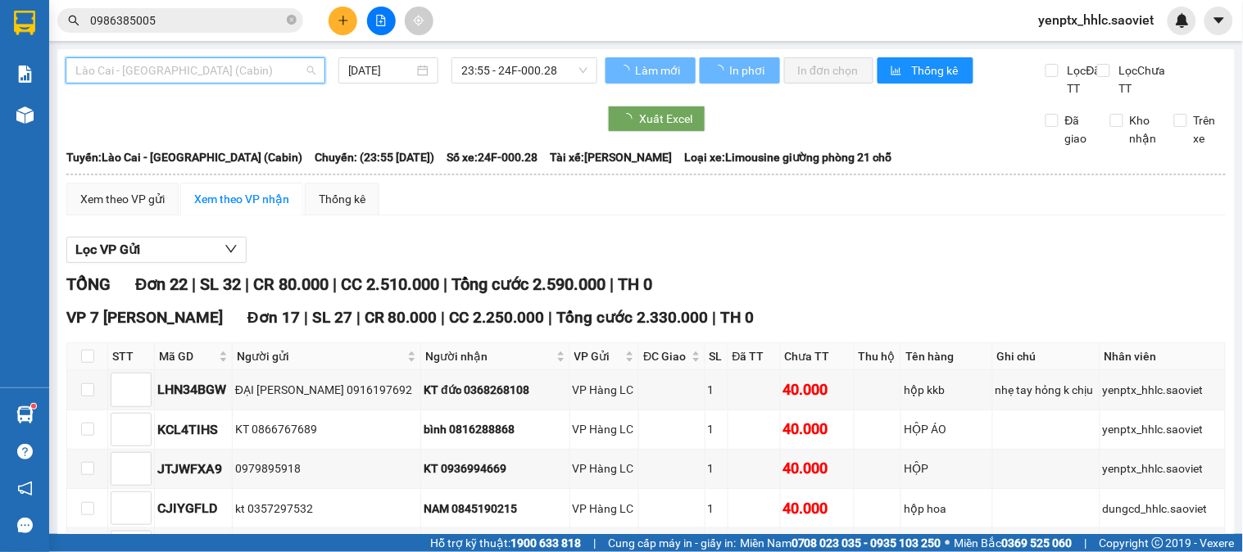
click at [225, 75] on span "Lào Cai - [GEOGRAPHIC_DATA] (Cabin)" at bounding box center [195, 70] width 240 height 25
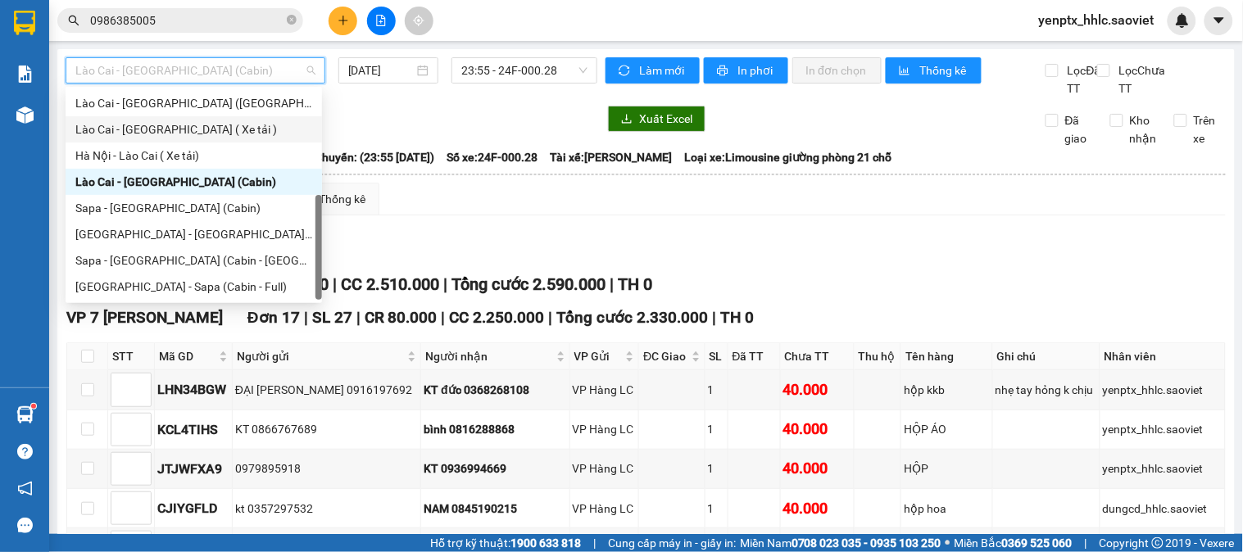
click at [199, 121] on div "Lào Cai - [GEOGRAPHIC_DATA] ( Xe tải )" at bounding box center [193, 129] width 237 height 18
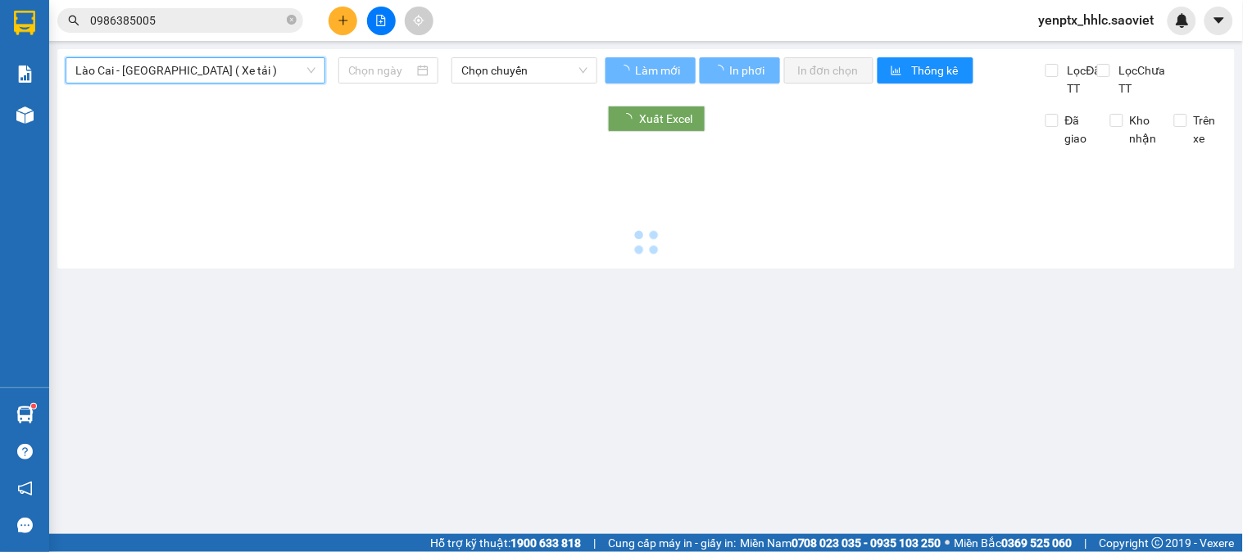
type input "[DATE]"
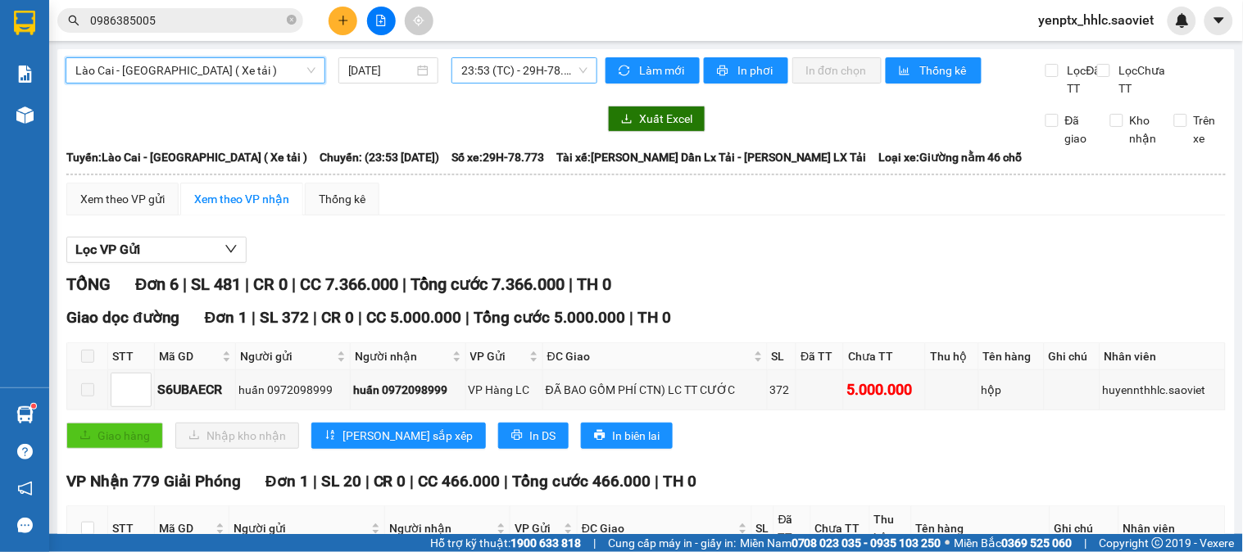
click at [488, 64] on span "23:53 (TC) - 29H-78.773" at bounding box center [524, 70] width 126 height 25
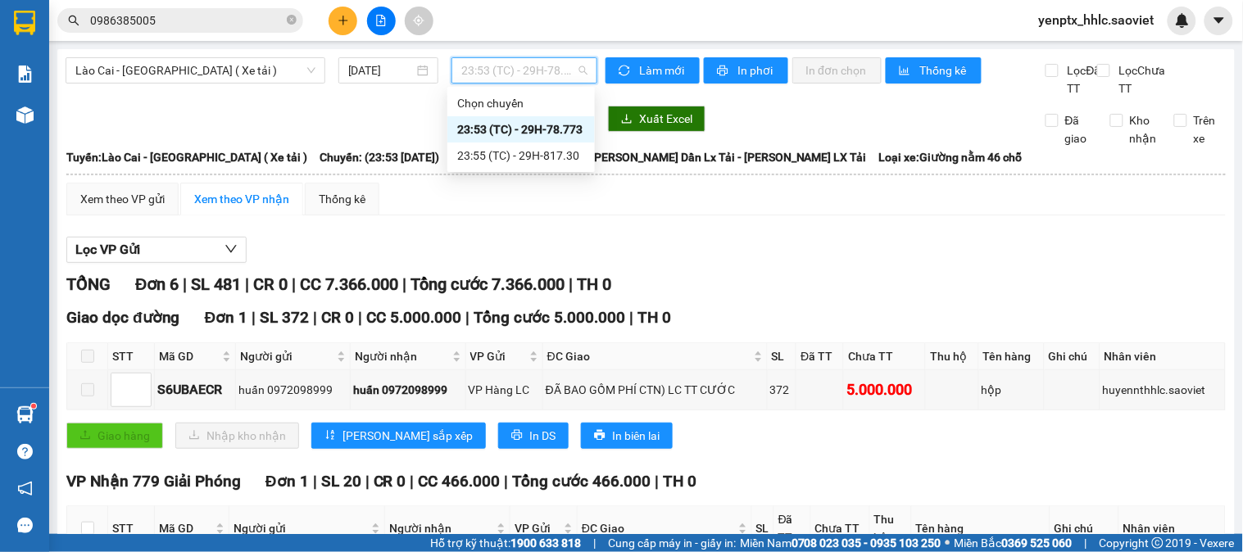
click at [821, 293] on div "TỔNG Đơn 6 | SL 481 | CR 0 | CC 7.366.000 | Tổng cước 7.366.000 | TH 0" at bounding box center [646, 284] width 1160 height 25
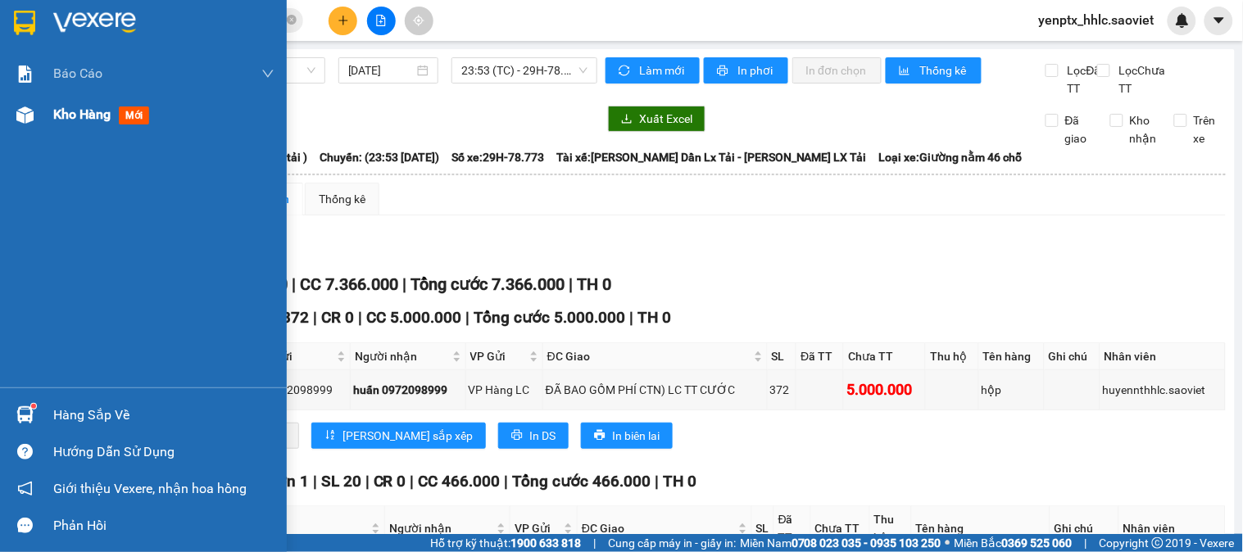
click at [61, 115] on span "Kho hàng" at bounding box center [81, 115] width 57 height 16
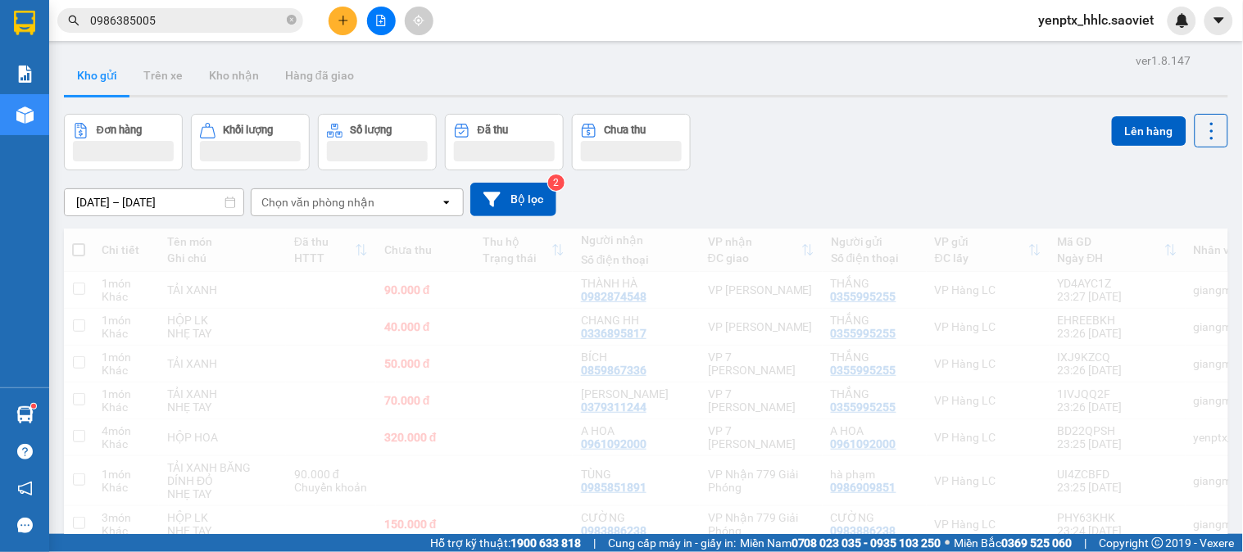
click at [370, 22] on button at bounding box center [381, 21] width 29 height 29
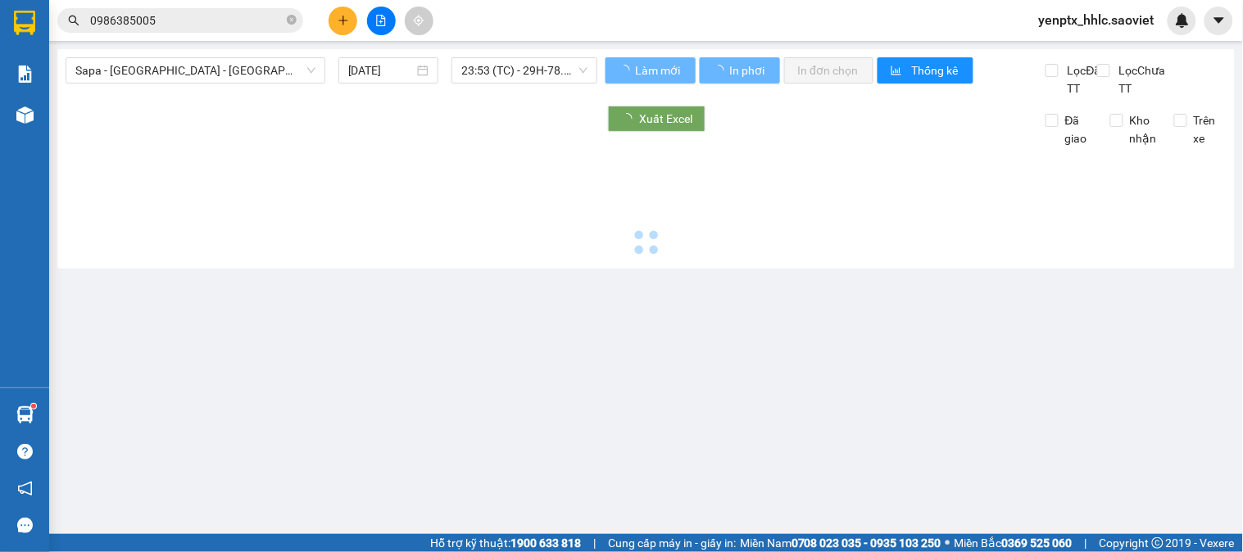
click at [371, 22] on button at bounding box center [381, 21] width 29 height 29
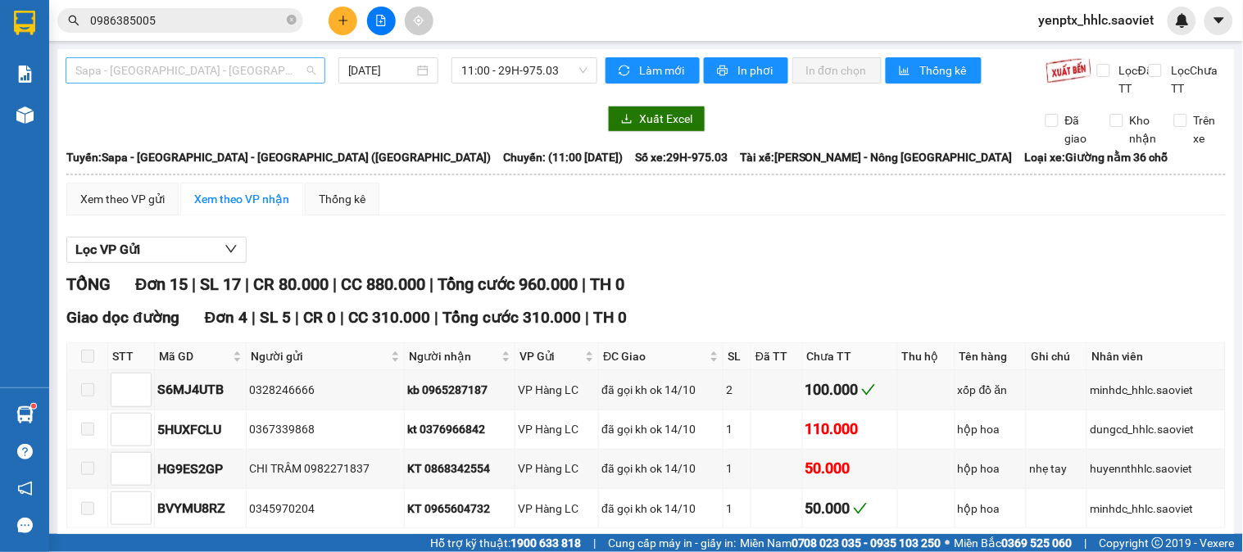
click at [301, 76] on span "Sapa - [GEOGRAPHIC_DATA] - [GEOGRAPHIC_DATA] ([GEOGRAPHIC_DATA])" at bounding box center [195, 70] width 240 height 25
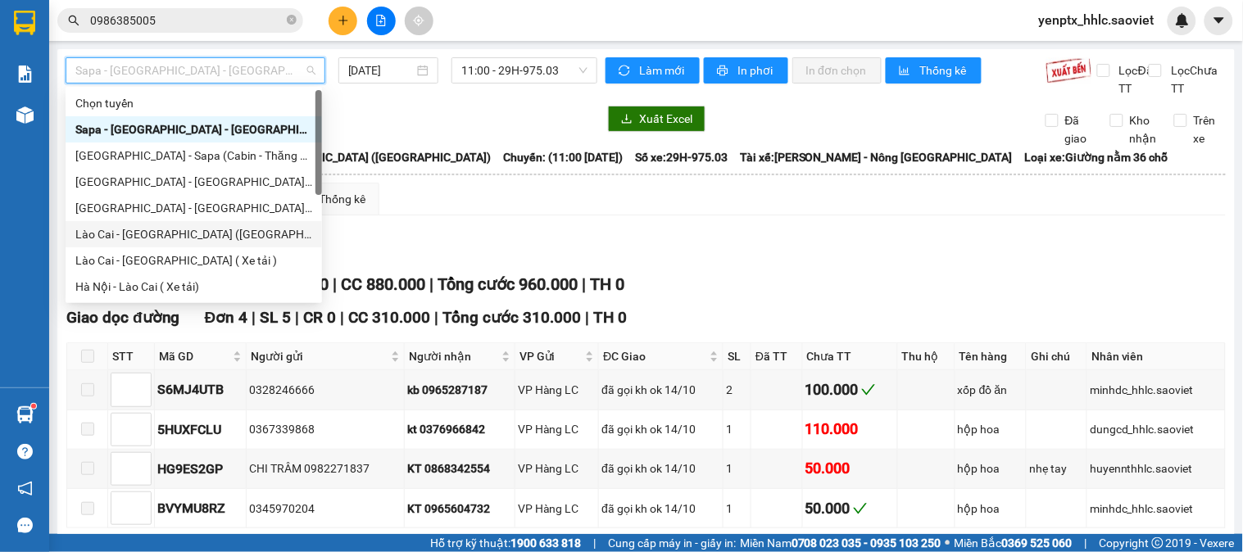
scroll to position [131, 0]
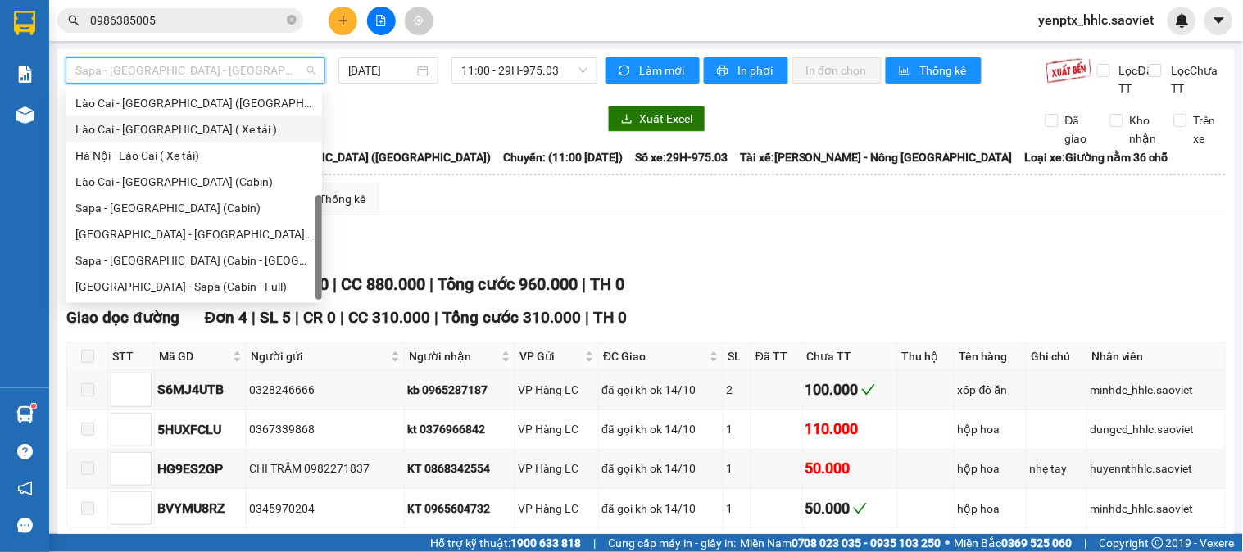
click at [198, 124] on div "Lào Cai - [GEOGRAPHIC_DATA] ( Xe tải )" at bounding box center [193, 129] width 237 height 18
type input "[DATE]"
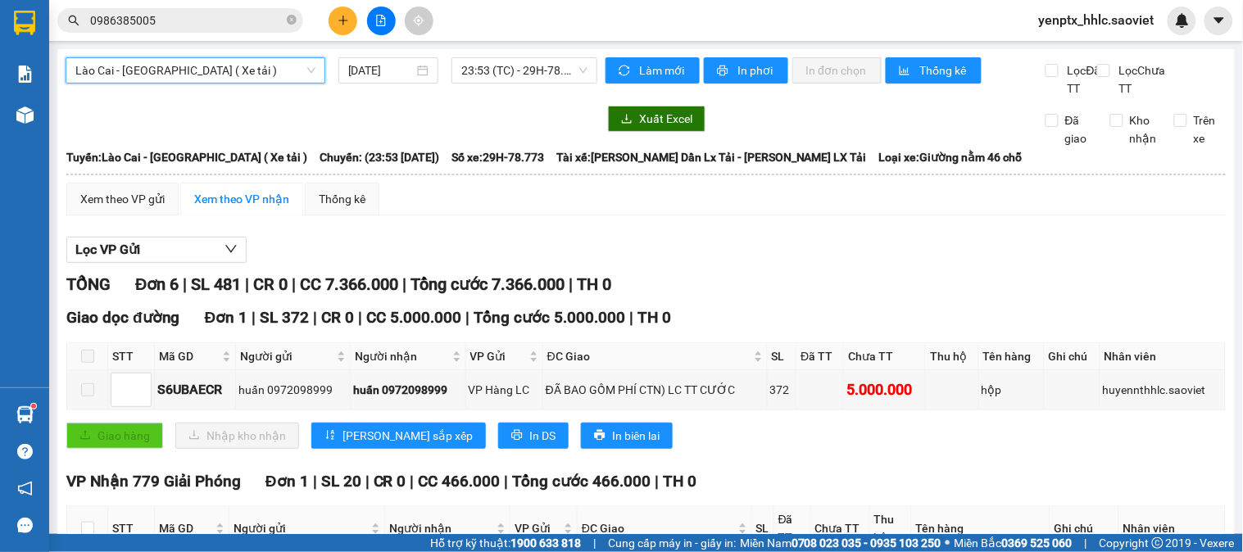
click at [523, 84] on div "Lào Cai - Hà Nội ( Xe tải ) Lào Cai - Hà Nội ( Xe tải ) 14/10/2025 23:53 (TC) -…" at bounding box center [332, 77] width 532 height 40
click at [545, 69] on span "23:53 (TC) - 29H-78.773" at bounding box center [524, 70] width 126 height 25
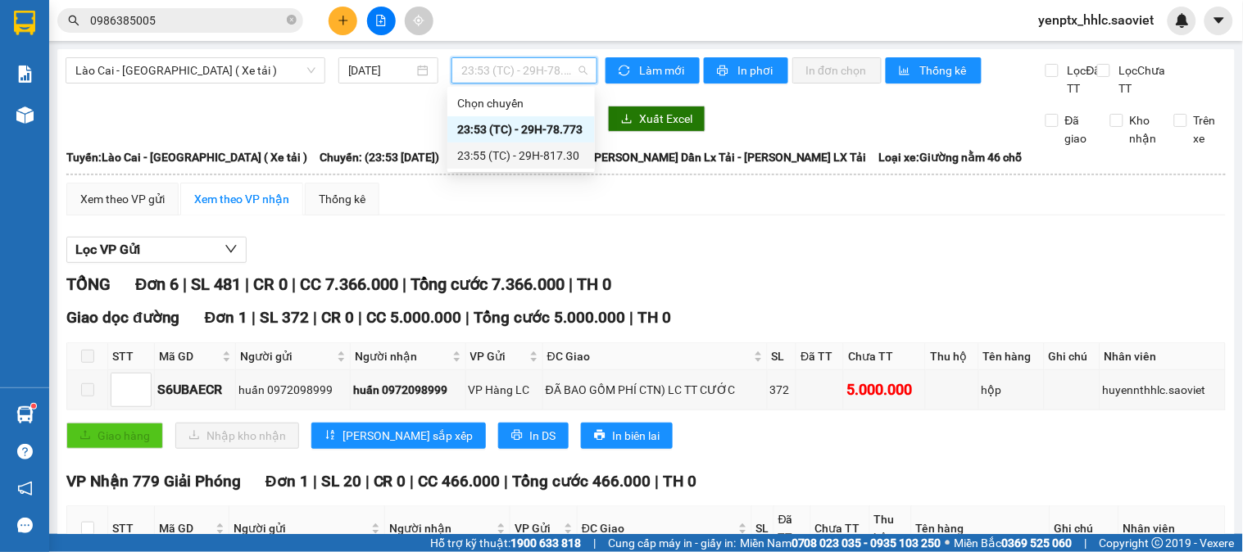
click at [538, 148] on div "23:55 (TC) - 29H-817.30" at bounding box center [521, 156] width 128 height 18
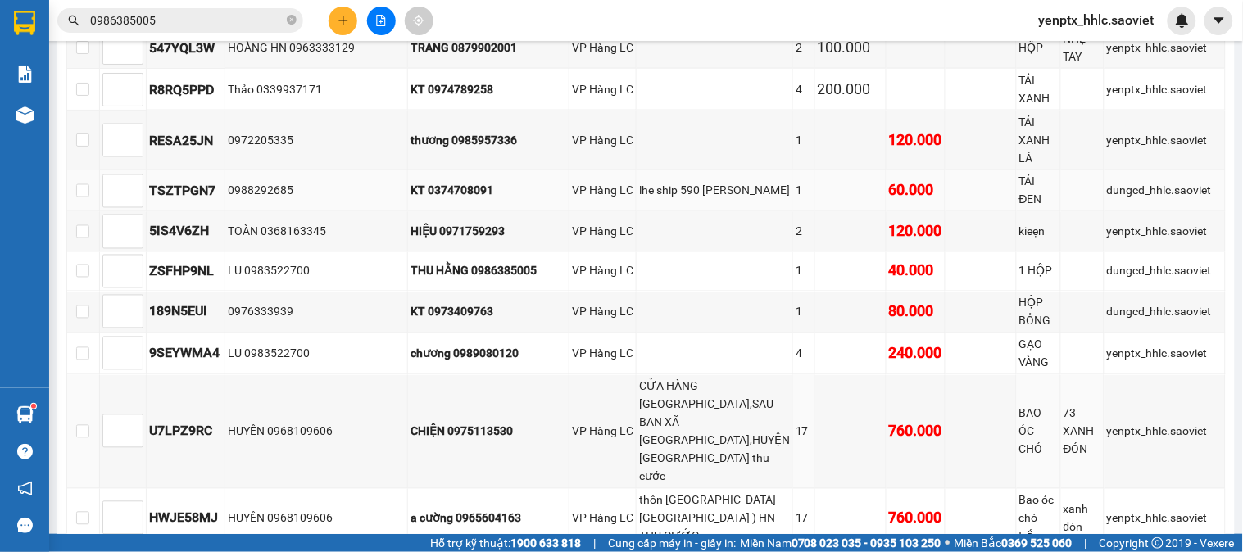
scroll to position [91, 0]
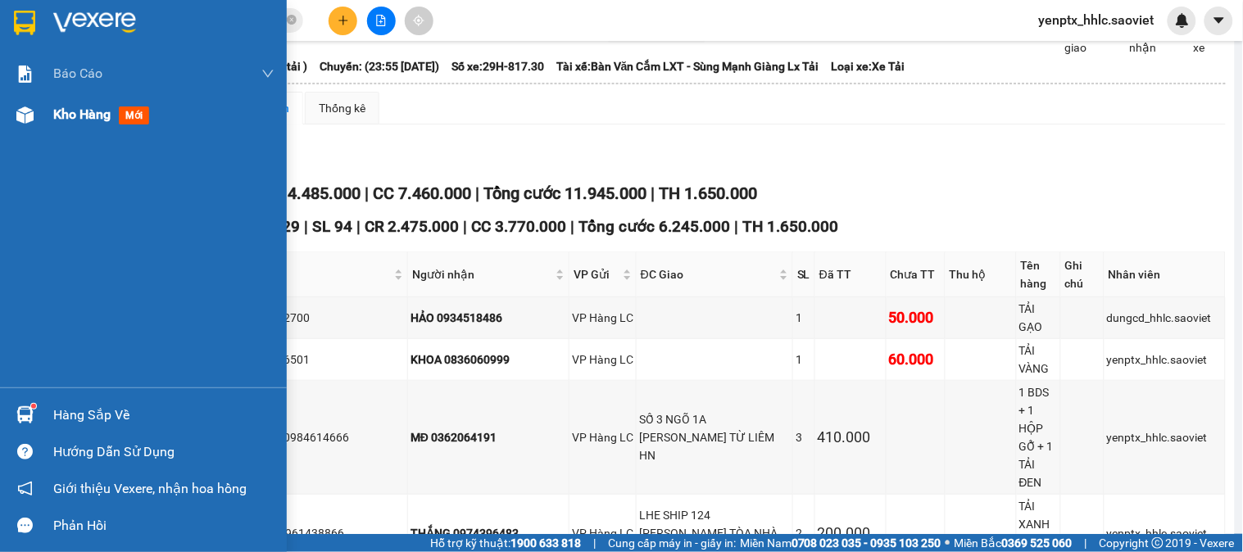
click at [100, 115] on span "Kho hàng" at bounding box center [81, 115] width 57 height 16
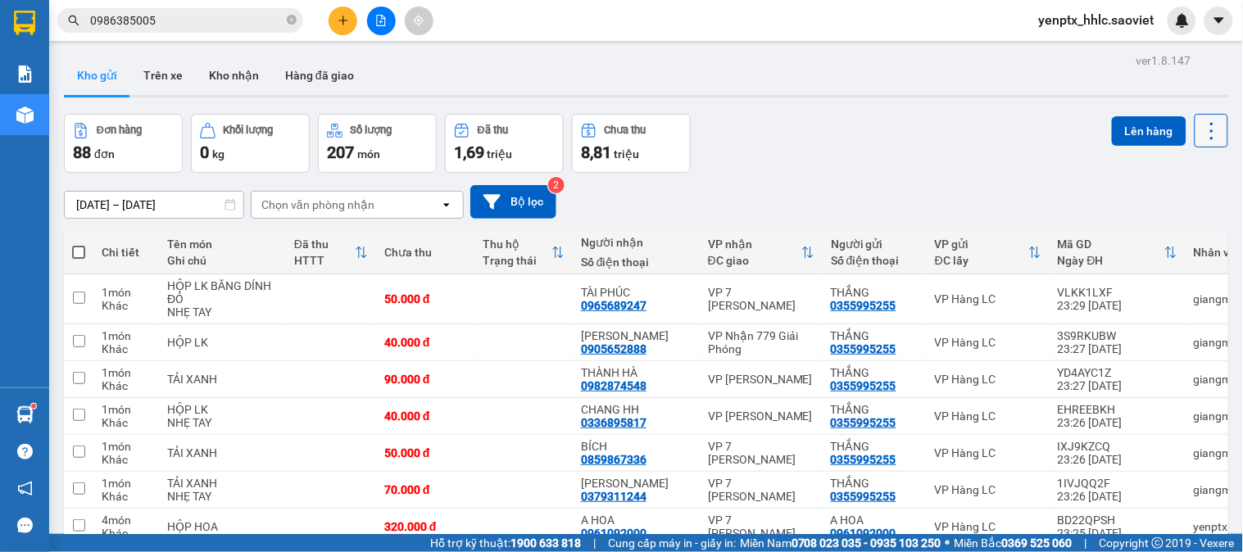
click at [1201, 128] on icon at bounding box center [1212, 131] width 23 height 23
drag, startPoint x: 1153, startPoint y: 234, endPoint x: 656, endPoint y: 225, distance: 497.5
click at [1153, 240] on span "Làm mới" at bounding box center [1174, 234] width 45 height 16
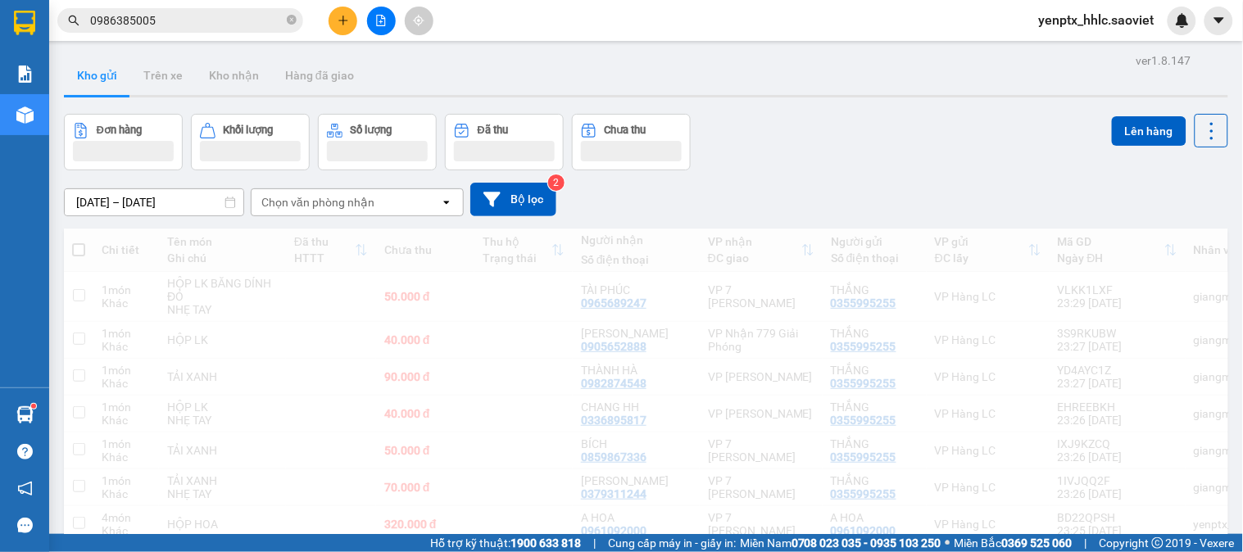
click at [292, 197] on div "Chọn văn phòng nhận" at bounding box center [317, 202] width 113 height 16
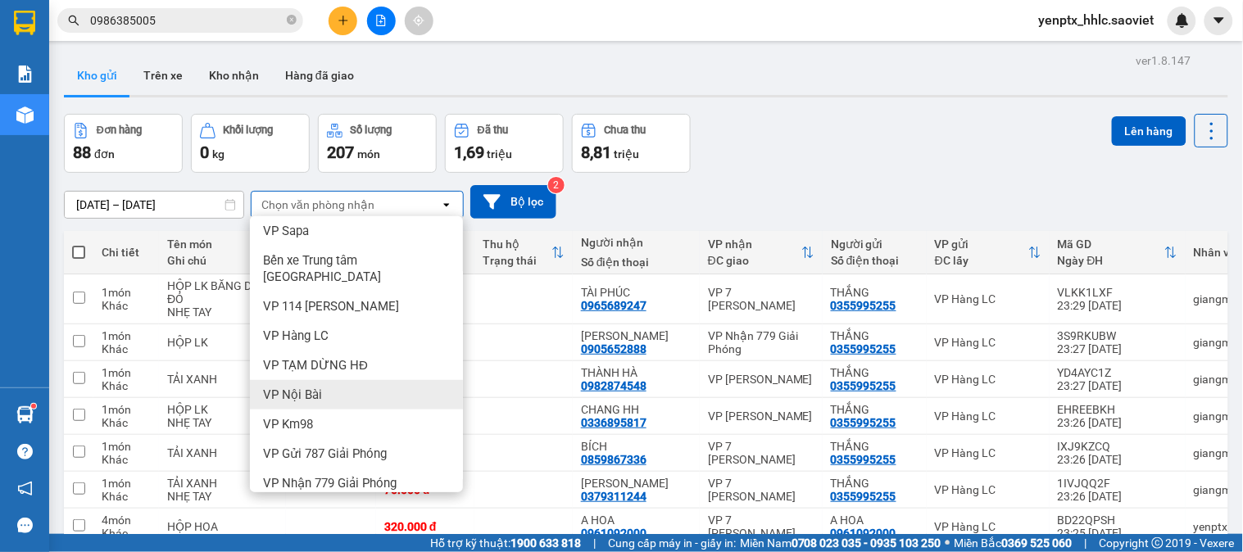
scroll to position [178, 0]
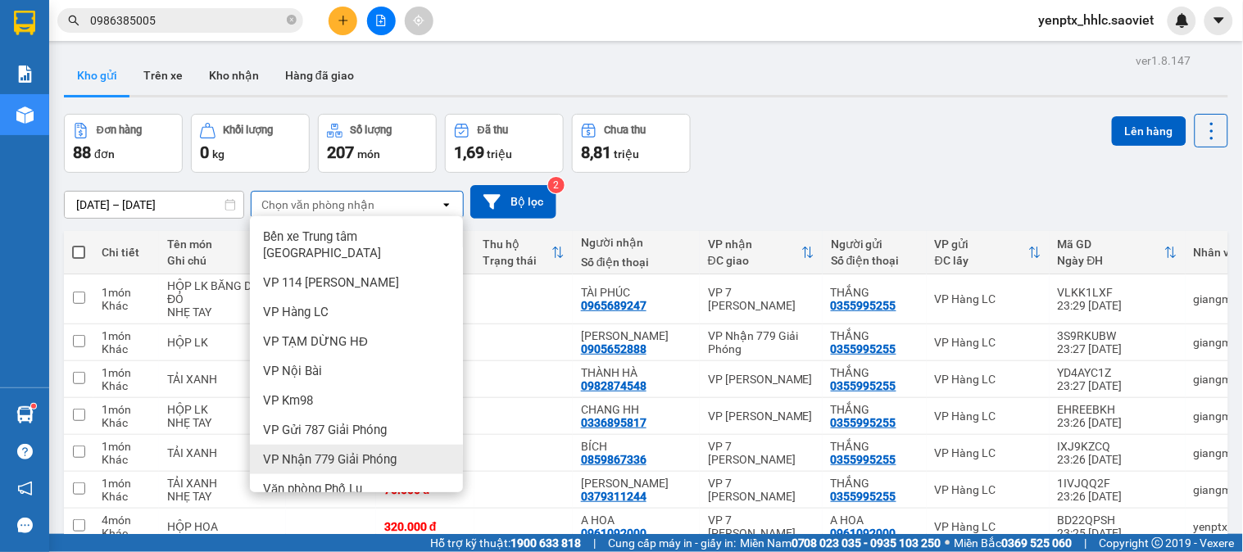
click at [354, 452] on span "VP Nhận 779 Giải Phóng" at bounding box center [330, 460] width 134 height 16
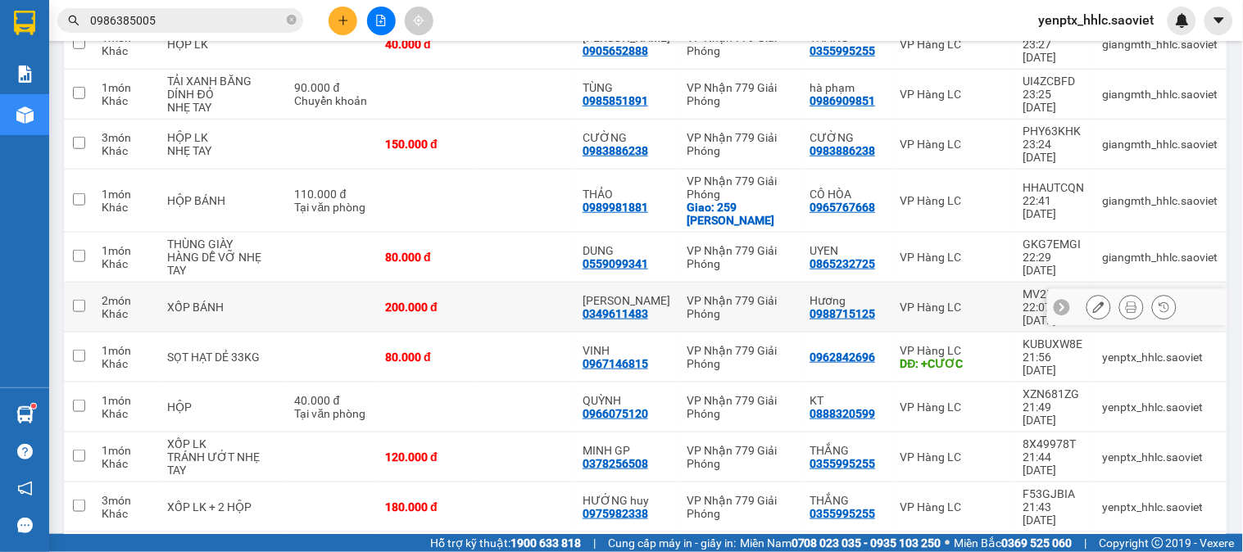
scroll to position [0, 0]
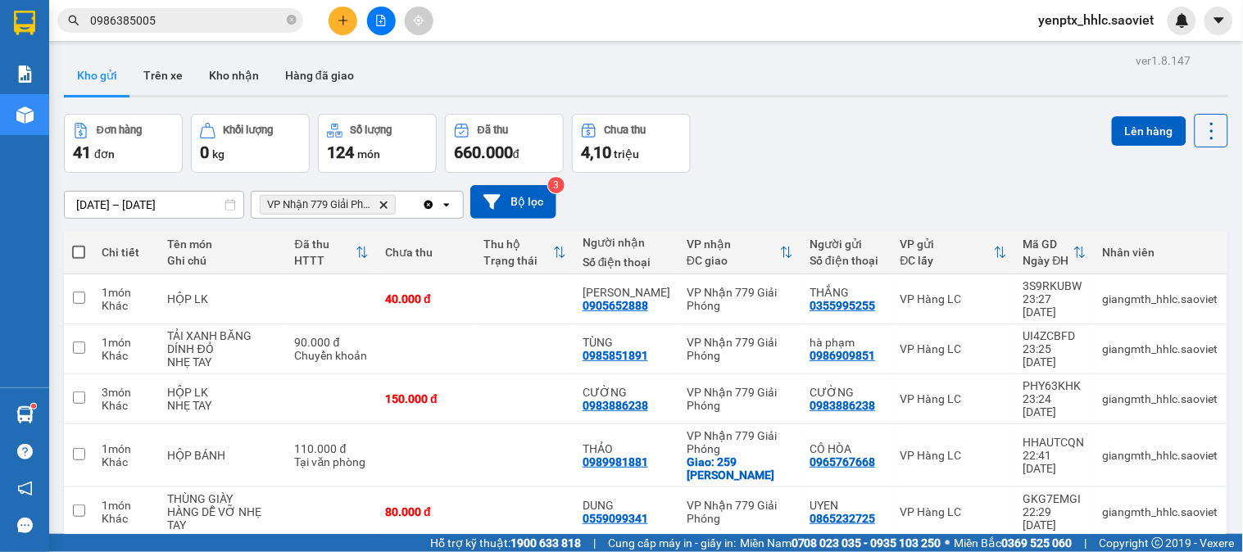
click at [386, 200] on icon "Delete" at bounding box center [384, 205] width 10 height 10
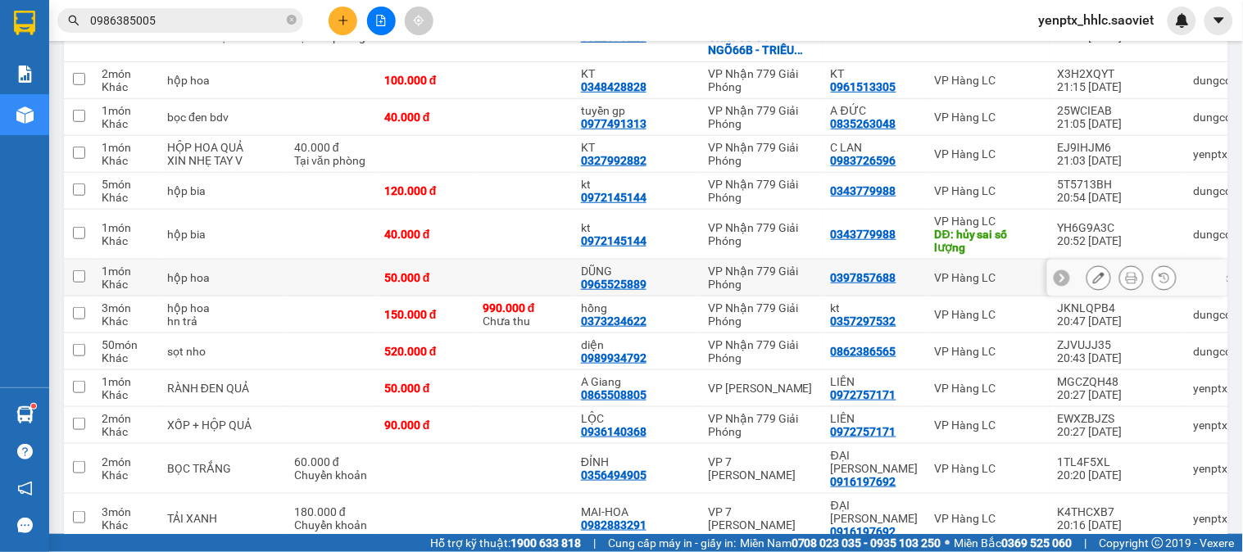
scroll to position [1639, 0]
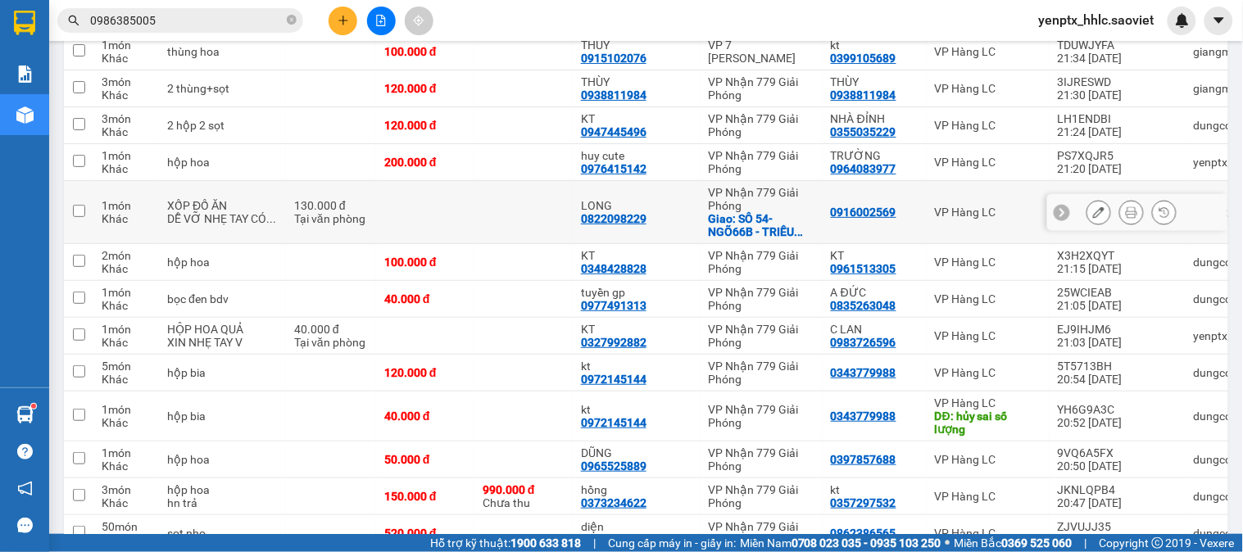
click at [625, 225] on div "0822098229" at bounding box center [614, 218] width 66 height 13
copy div "0822098229"
click at [193, 12] on input "0986385005" at bounding box center [186, 20] width 193 height 18
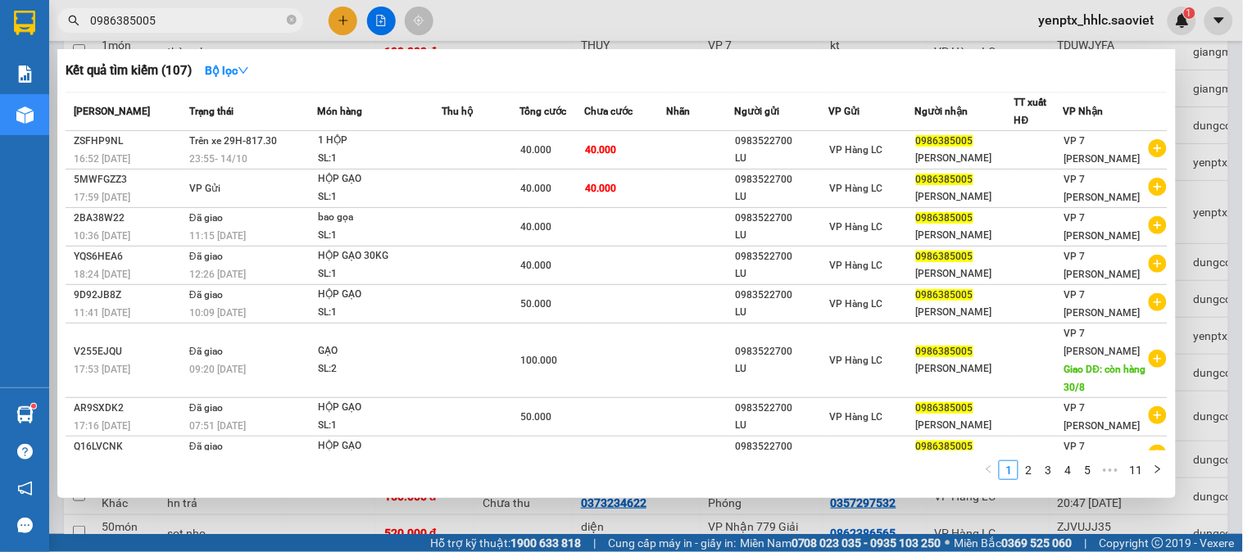
click at [193, 12] on input "0986385005" at bounding box center [186, 20] width 193 height 18
paste input "822098229"
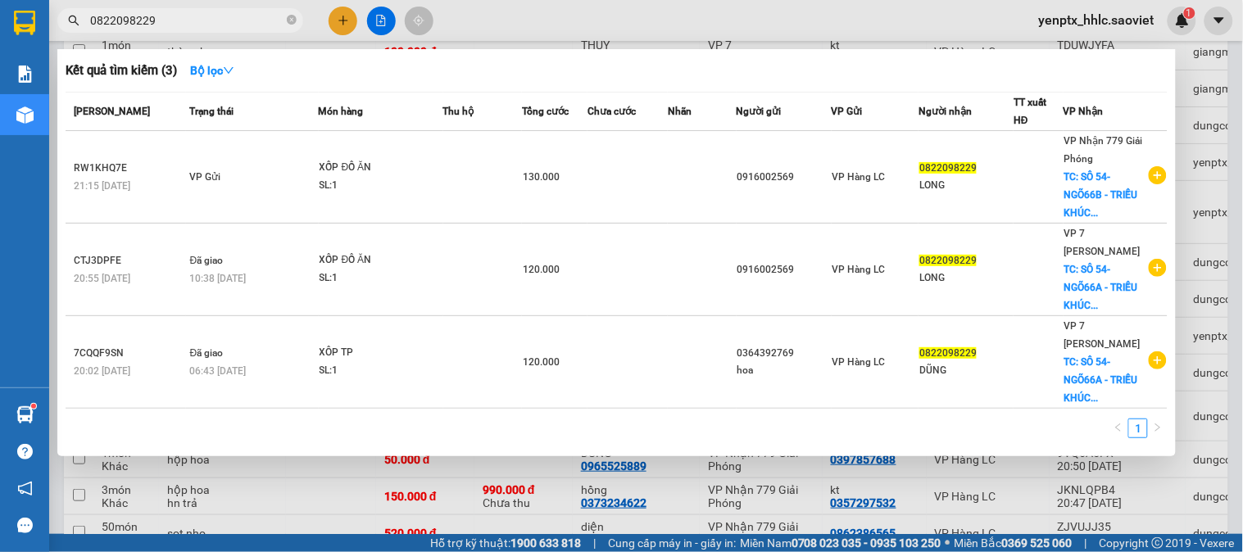
click at [612, 29] on div at bounding box center [621, 276] width 1243 height 552
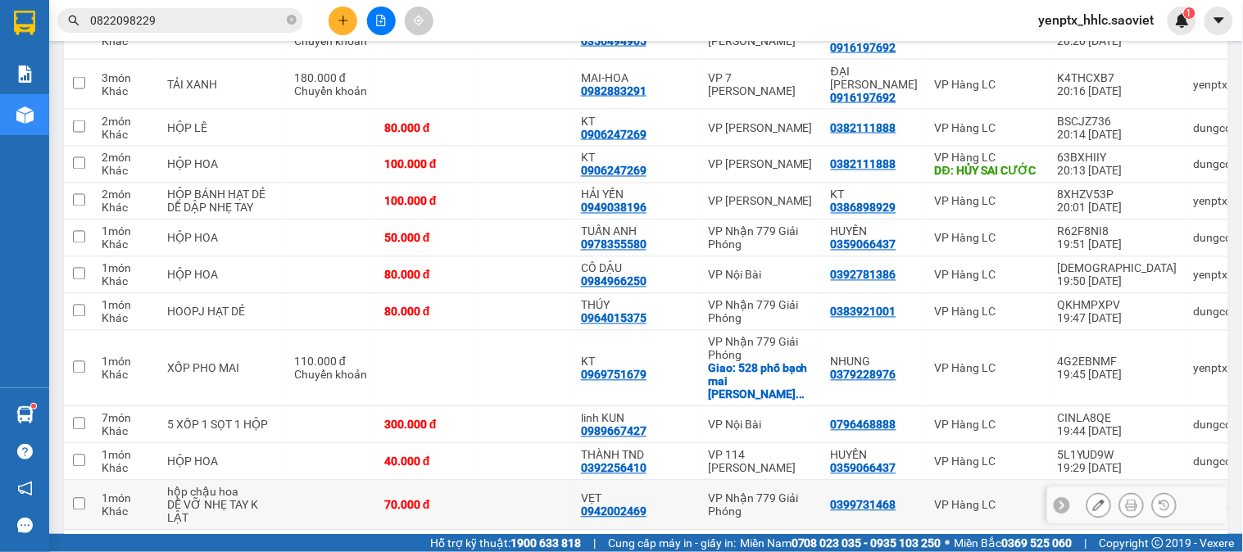
scroll to position [2367, 0]
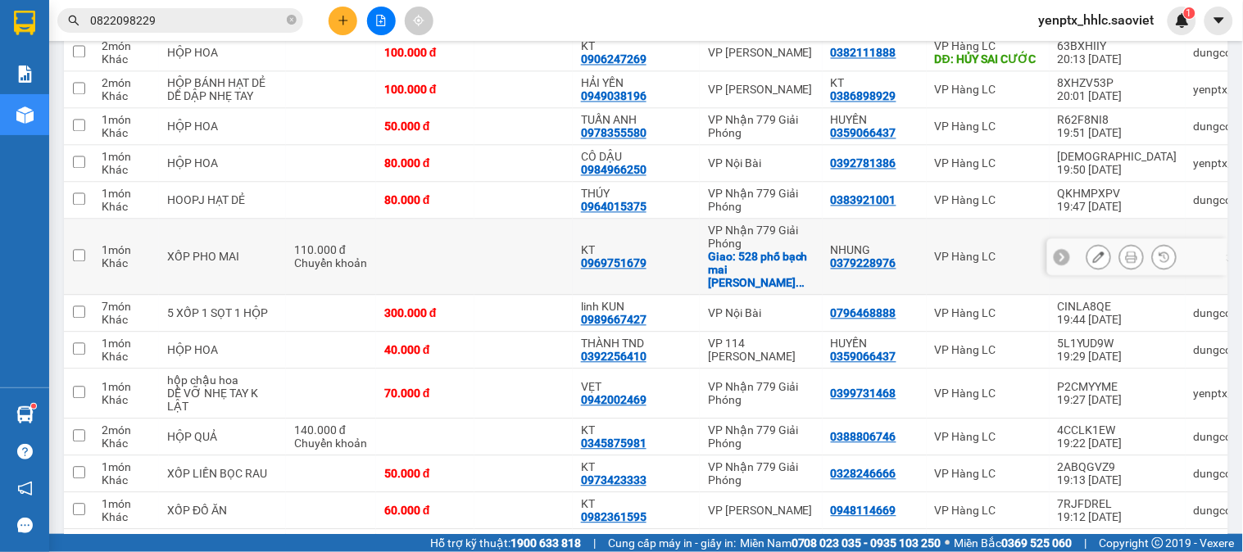
click at [595, 270] on div "0969751679" at bounding box center [614, 263] width 66 height 13
copy div "0969751679"
click at [170, 14] on input "0822098229" at bounding box center [186, 20] width 193 height 18
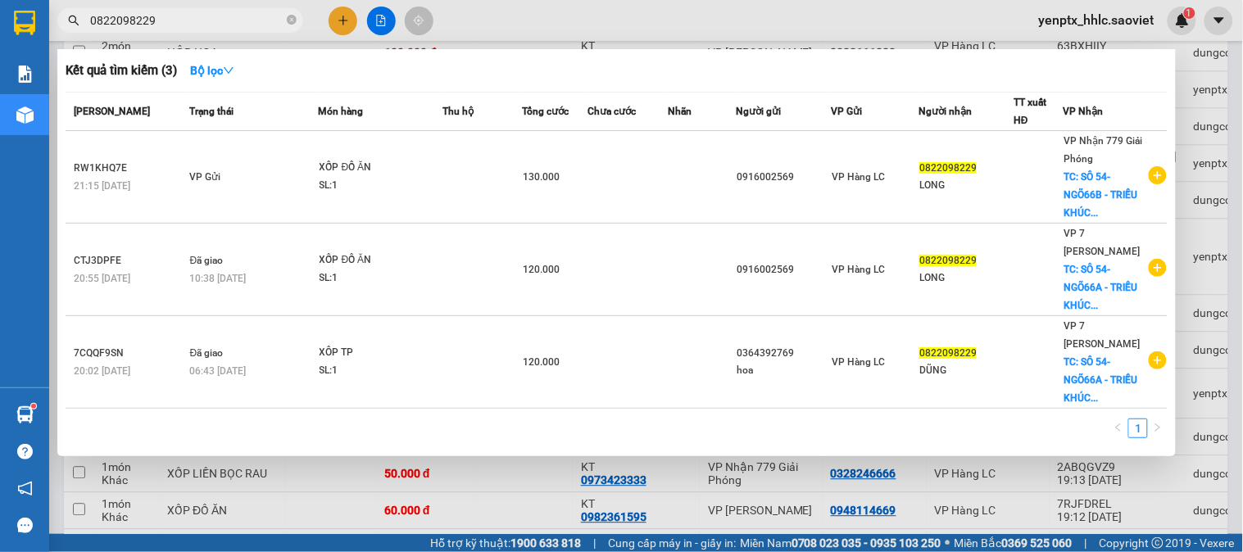
click at [170, 14] on input "0822098229" at bounding box center [186, 20] width 193 height 18
paste input "96975167"
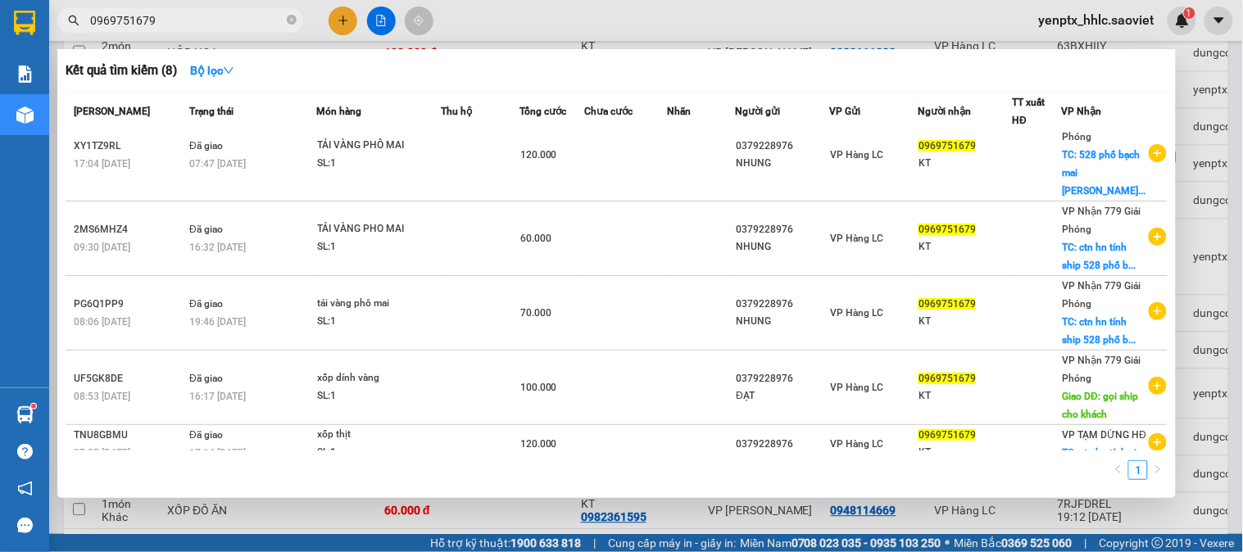
scroll to position [0, 0]
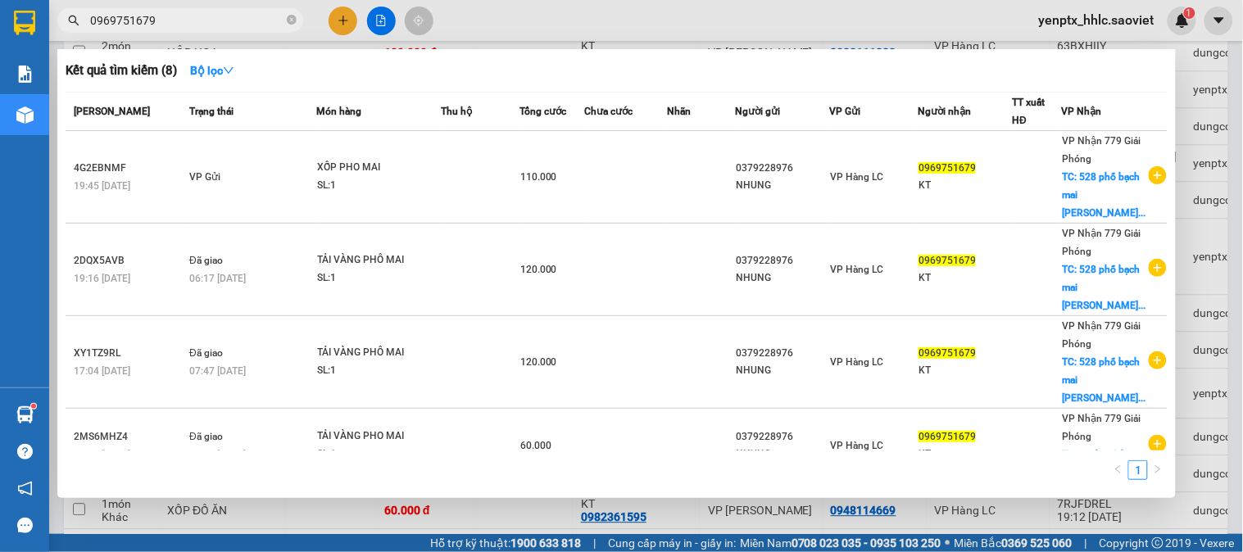
type input "0969751679"
click at [521, 28] on div at bounding box center [621, 276] width 1243 height 552
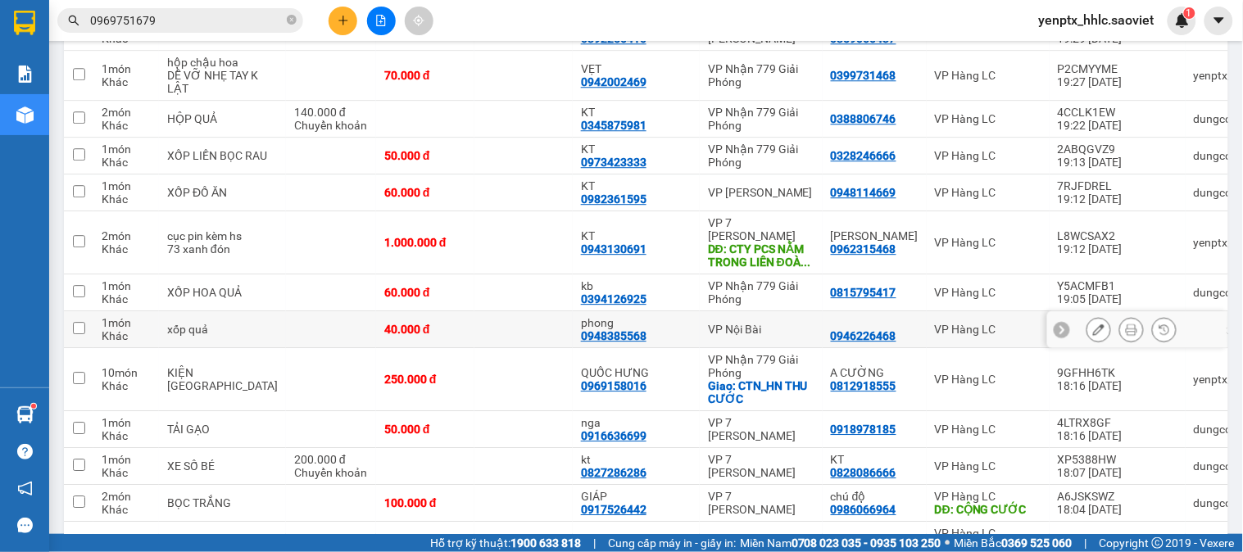
scroll to position [2790, 0]
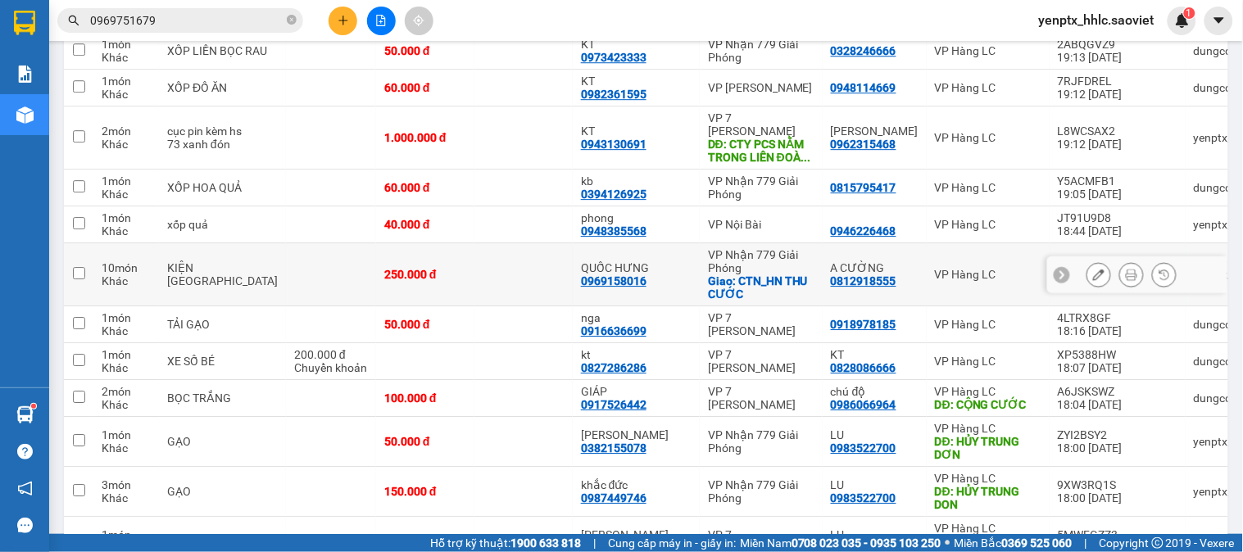
click at [290, 306] on td at bounding box center [331, 274] width 90 height 63
checkbox input "true"
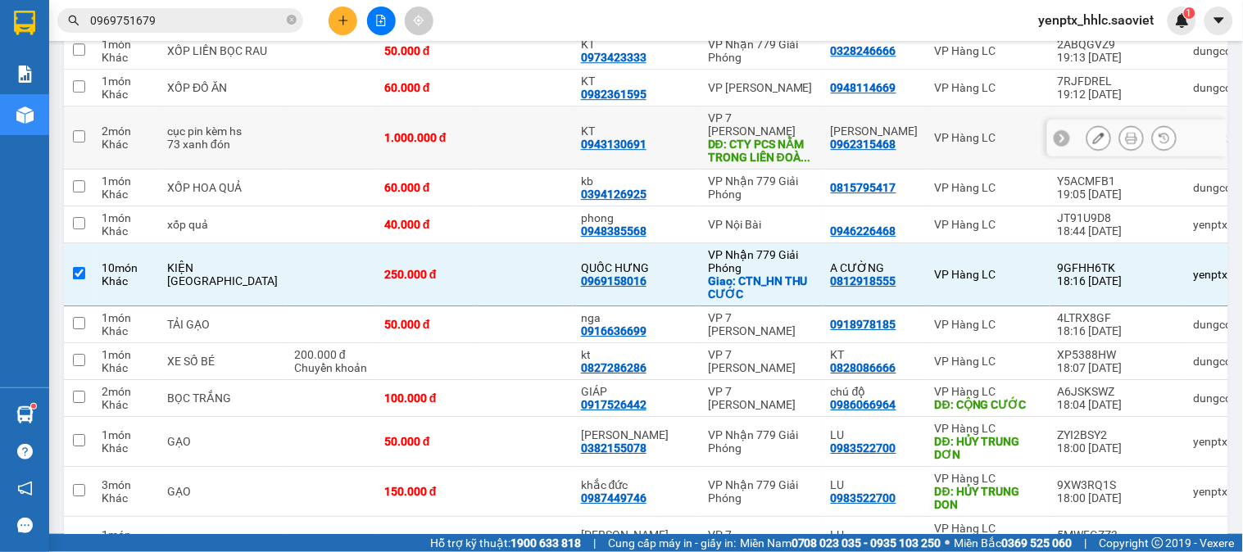
click at [456, 170] on td "1.000.000 đ" at bounding box center [425, 138] width 98 height 63
checkbox input "true"
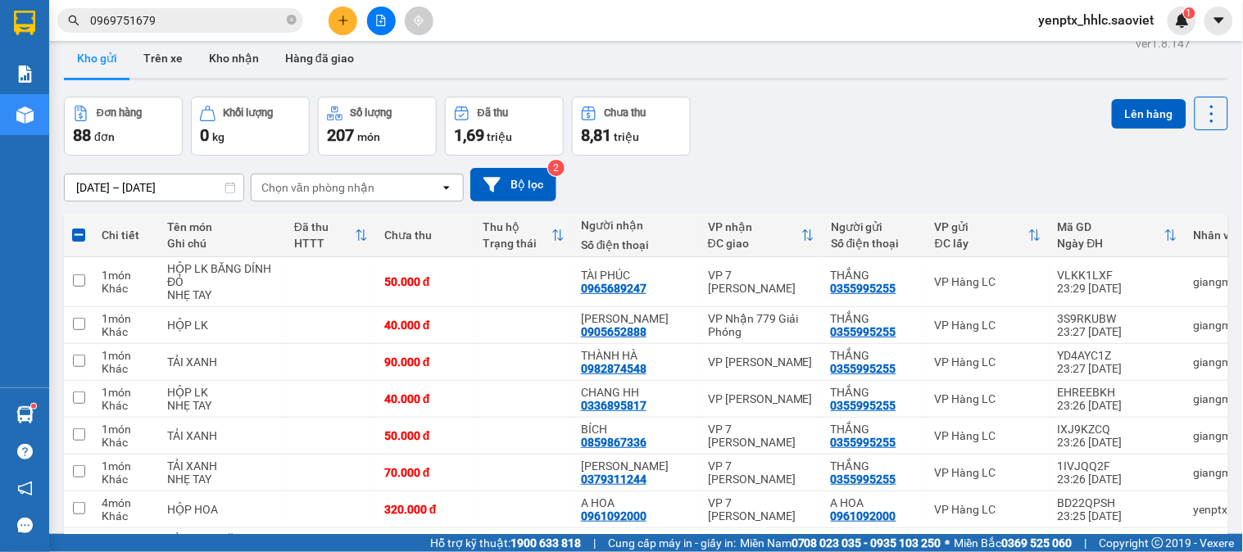
scroll to position [0, 0]
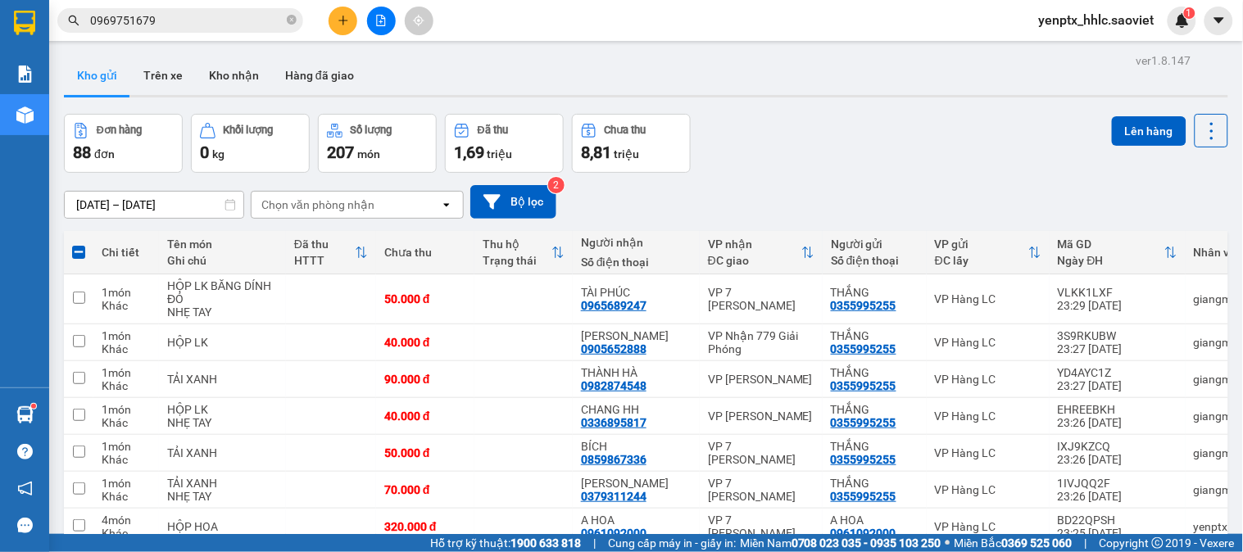
click at [1128, 134] on button "Lên hàng" at bounding box center [1149, 131] width 75 height 30
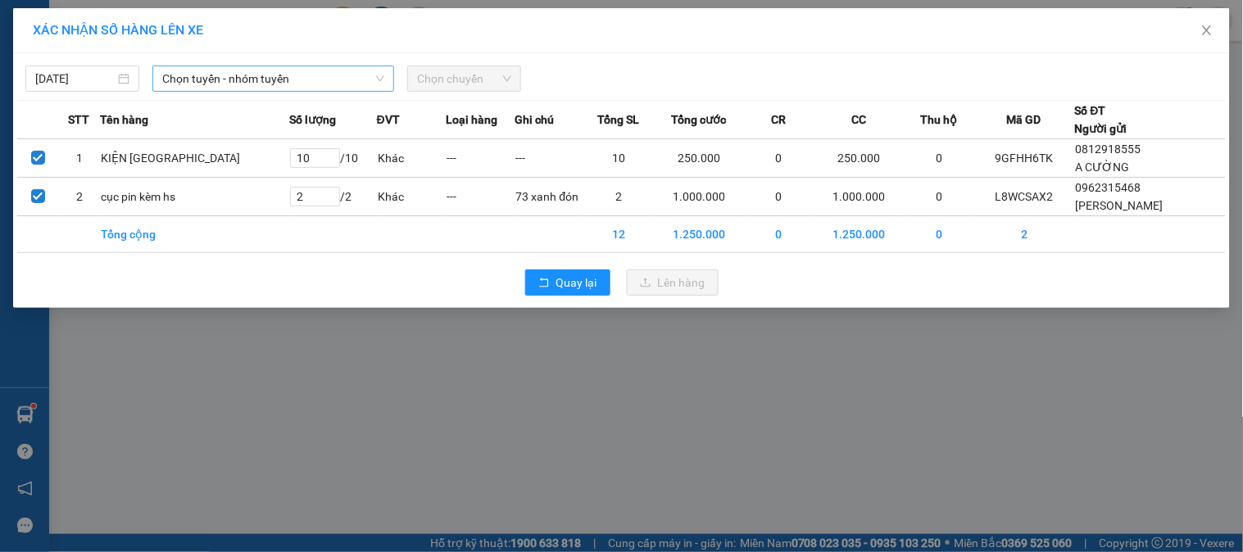
click at [213, 75] on span "Chọn tuyến - nhóm tuyến" at bounding box center [273, 78] width 222 height 25
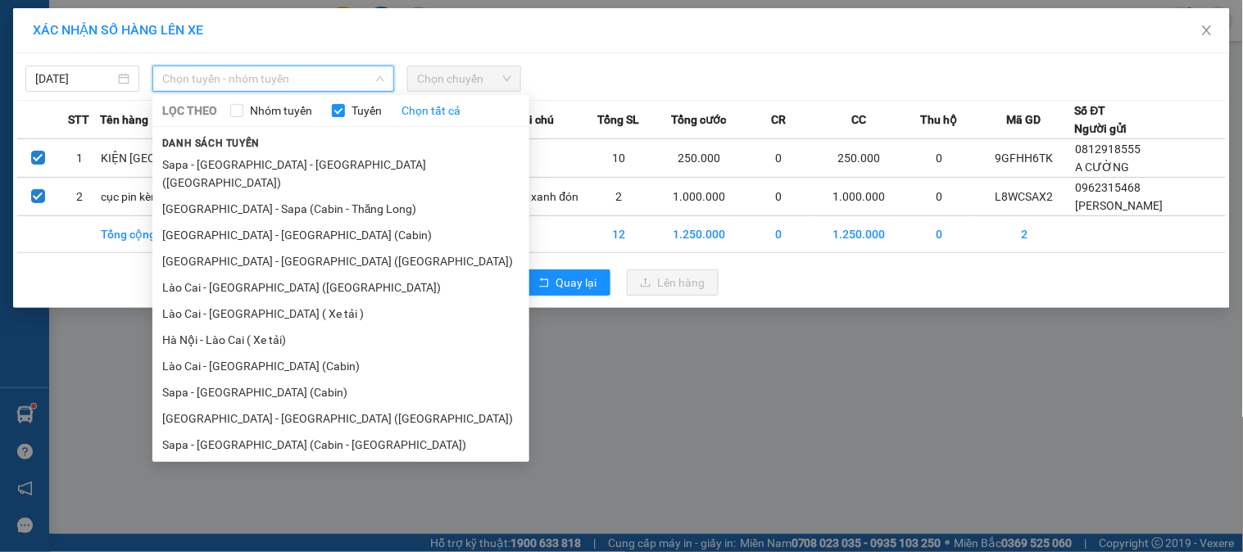
click at [261, 301] on li "Lào Cai - [GEOGRAPHIC_DATA] ( Xe tải )" at bounding box center [340, 314] width 377 height 26
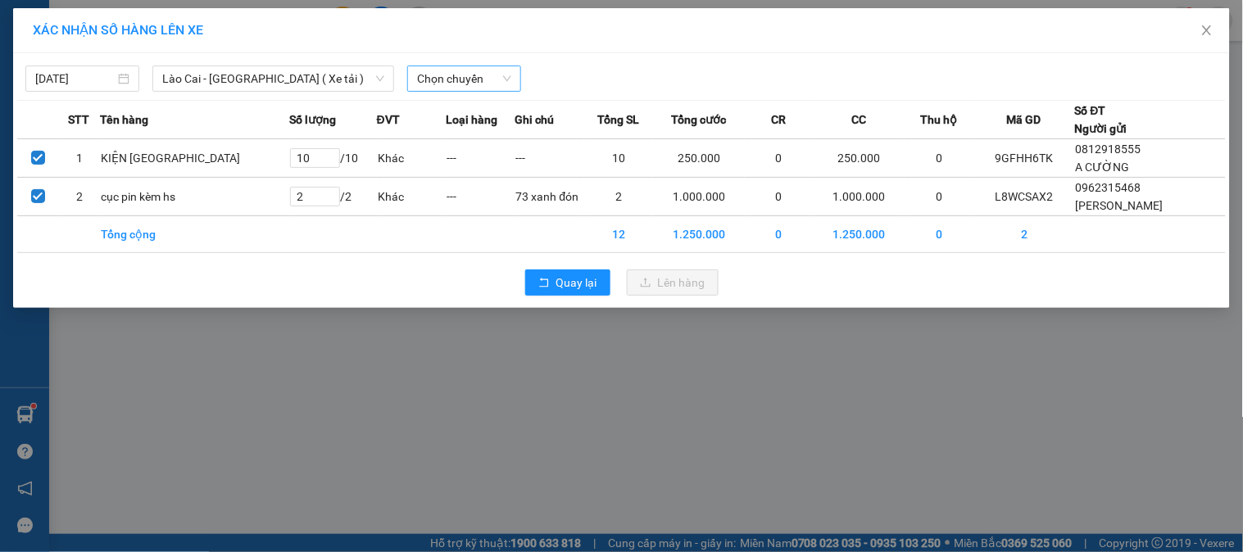
drag, startPoint x: 467, startPoint y: 60, endPoint x: 462, endPoint y: 82, distance: 22.7
click at [468, 66] on div "14/10/2025 Lào Cai - Hà Nội ( Xe tải ) LỌC THEO Nhóm tuyến Tuyến Chọn tất cả Da…" at bounding box center [621, 74] width 1209 height 34
click at [462, 82] on span "Chọn chuyến" at bounding box center [464, 78] width 94 height 25
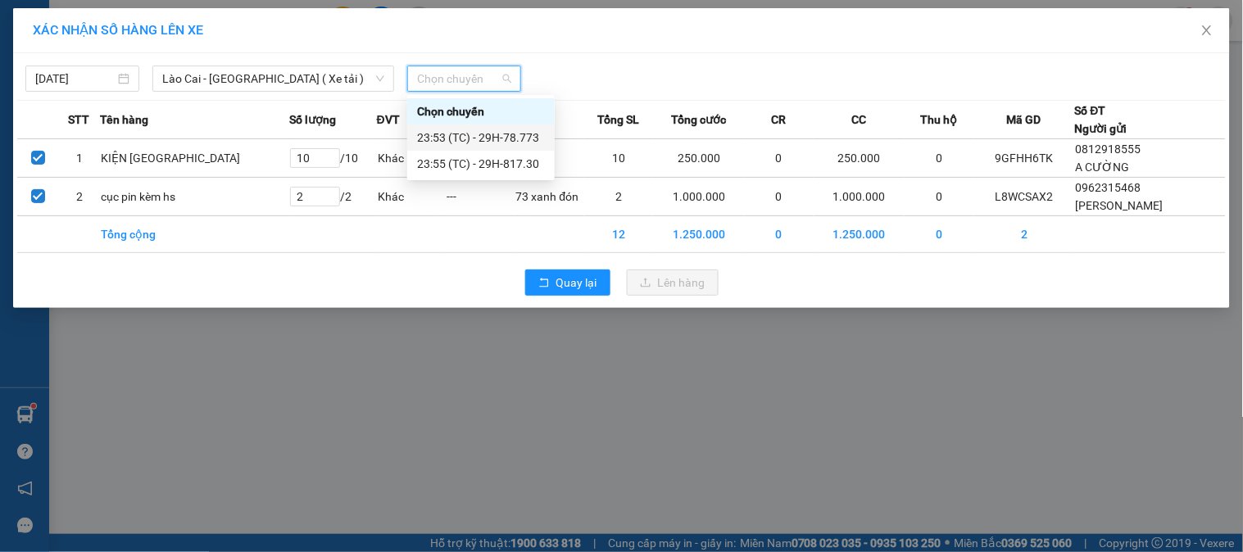
click at [527, 141] on div "23:53 (TC) - 29H-78.773" at bounding box center [481, 138] width 128 height 18
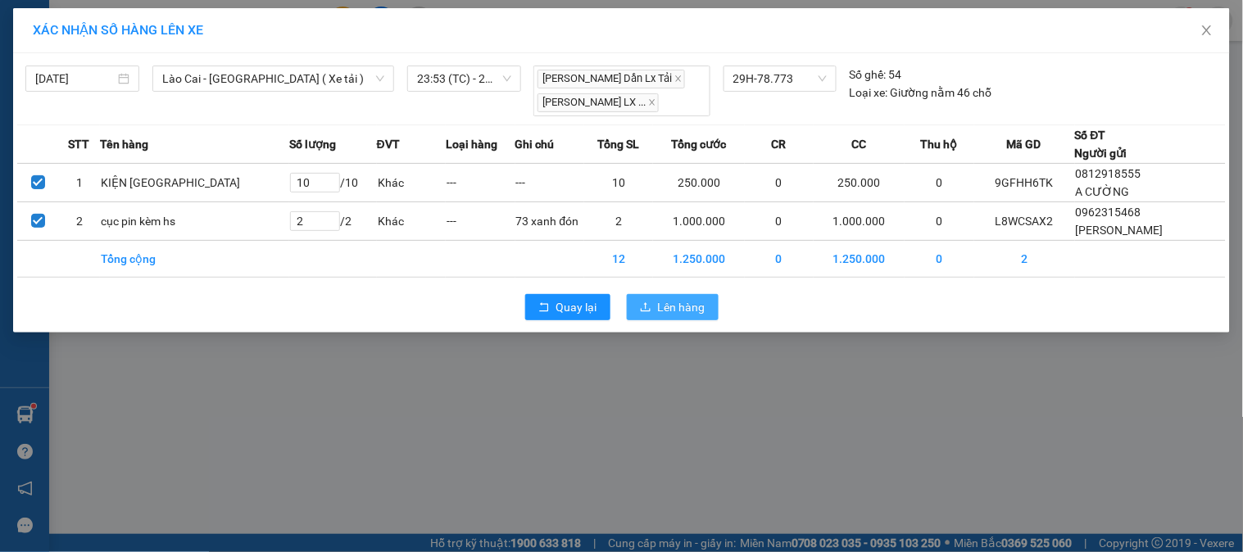
click at [689, 312] on span "Lên hàng" at bounding box center [682, 307] width 48 height 18
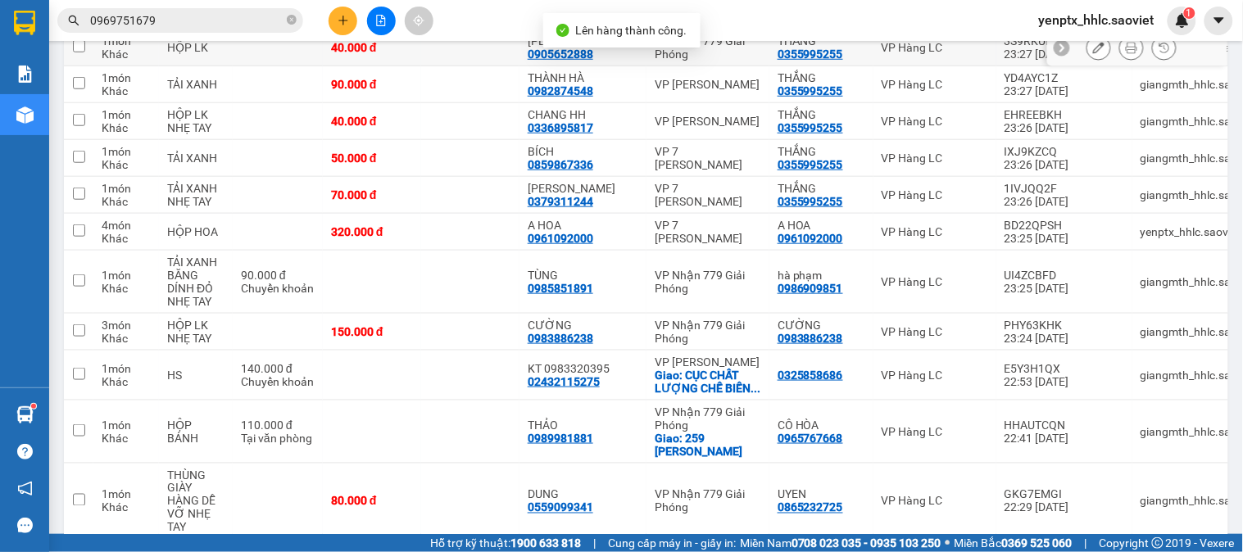
scroll to position [546, 0]
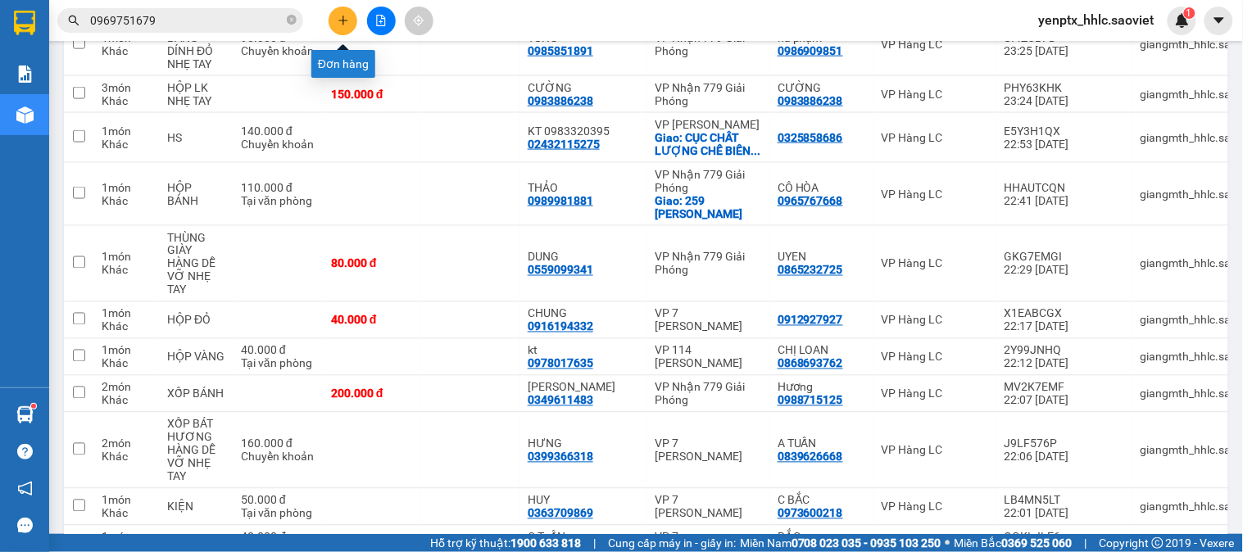
click at [336, 11] on button at bounding box center [343, 21] width 29 height 29
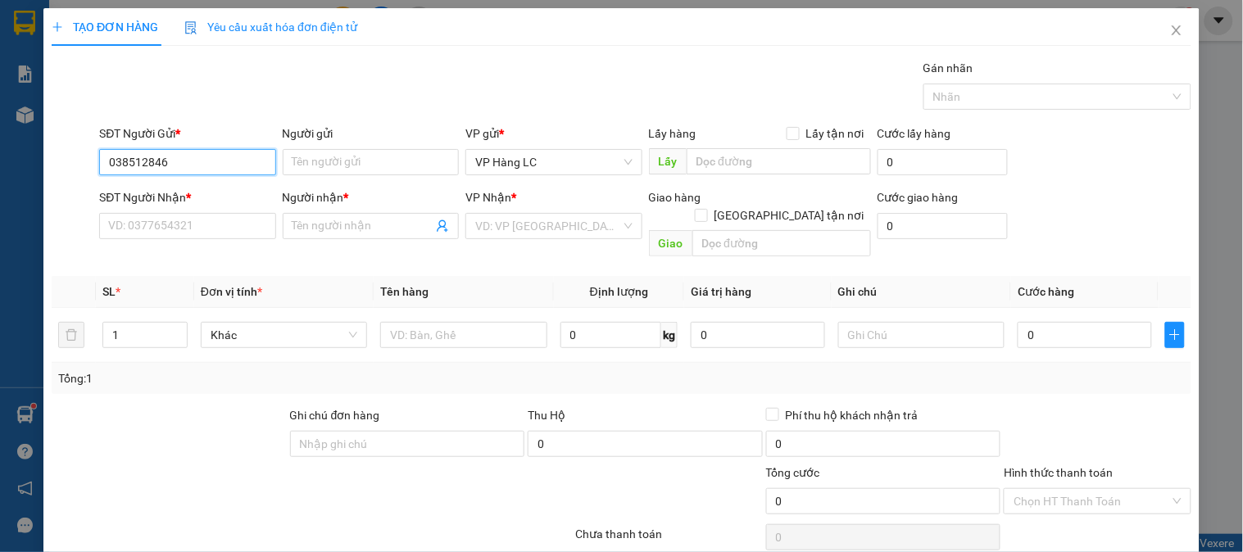
type input "0385128468"
click at [180, 189] on div "0385128468 - kt" at bounding box center [185, 195] width 155 height 18
type input "kt"
type input "0385128468"
type input "kt"
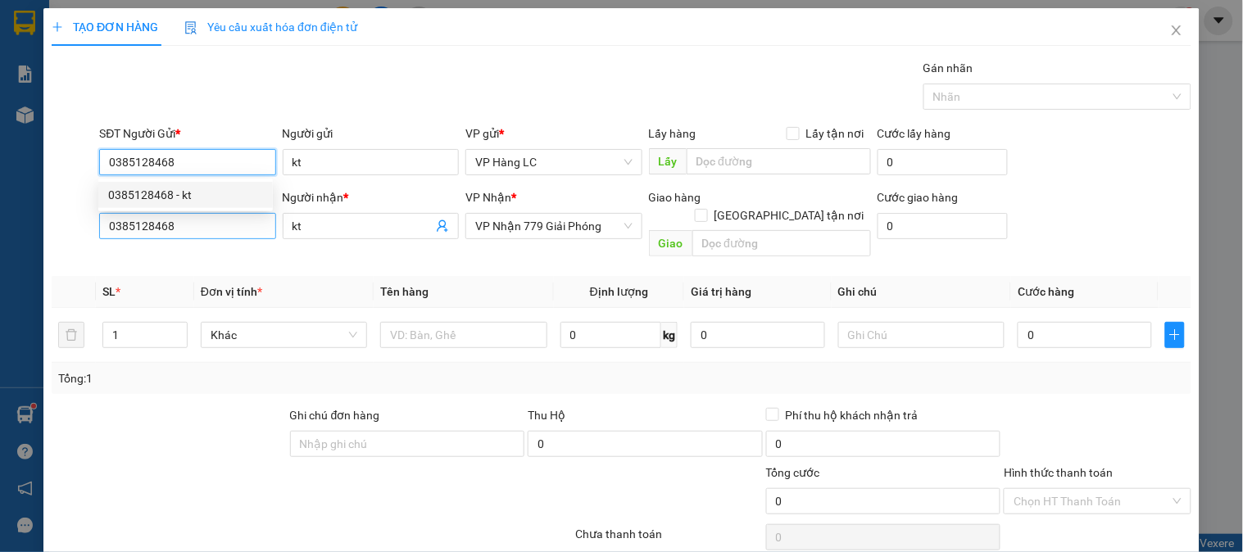
type input "0385128468"
click at [177, 224] on input "0385128468" at bounding box center [187, 226] width 176 height 26
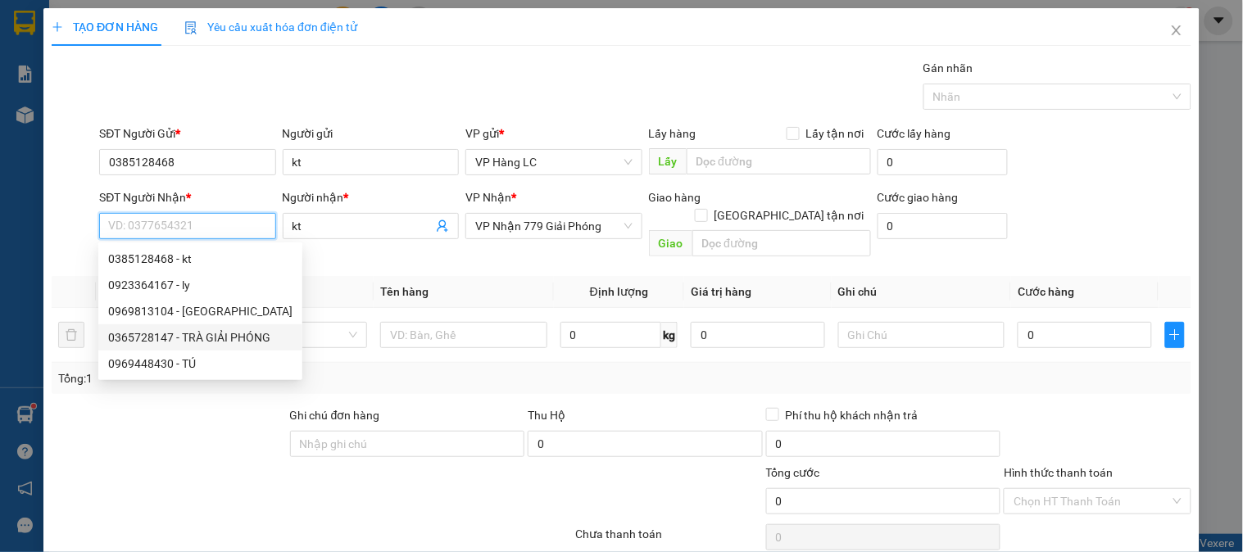
click at [131, 329] on div "0365728147 - TRÀ GIẢI PHÓNG" at bounding box center [200, 338] width 184 height 18
type input "0365728147"
type input "TRÀ GIẢI PHÓNG"
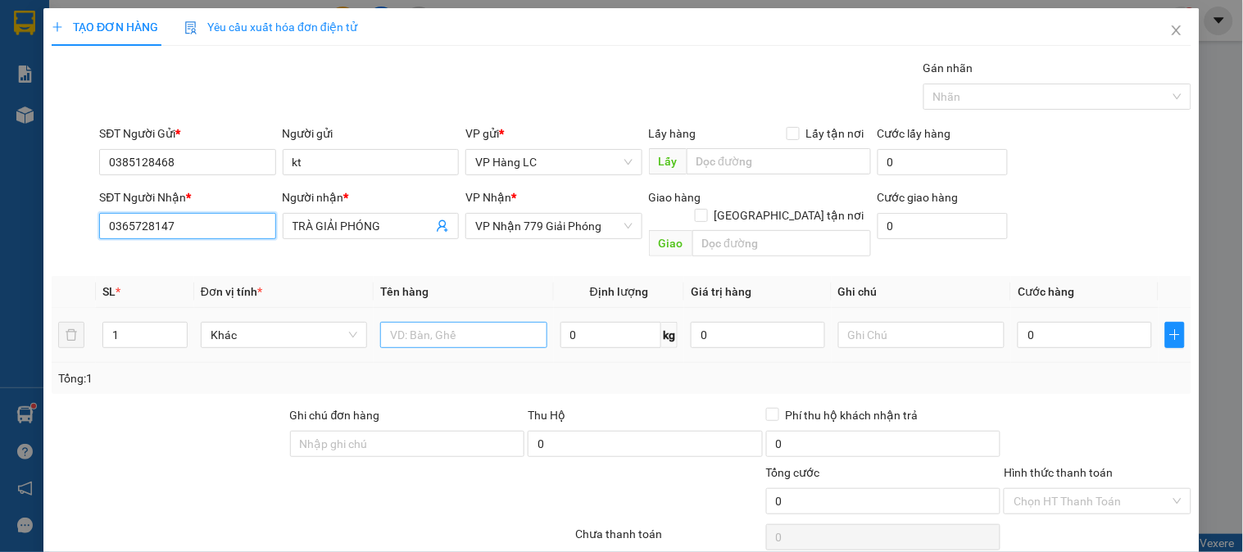
type input "0365728147"
click at [453, 322] on input "text" at bounding box center [463, 335] width 166 height 26
type input "HỘP BDV MP"
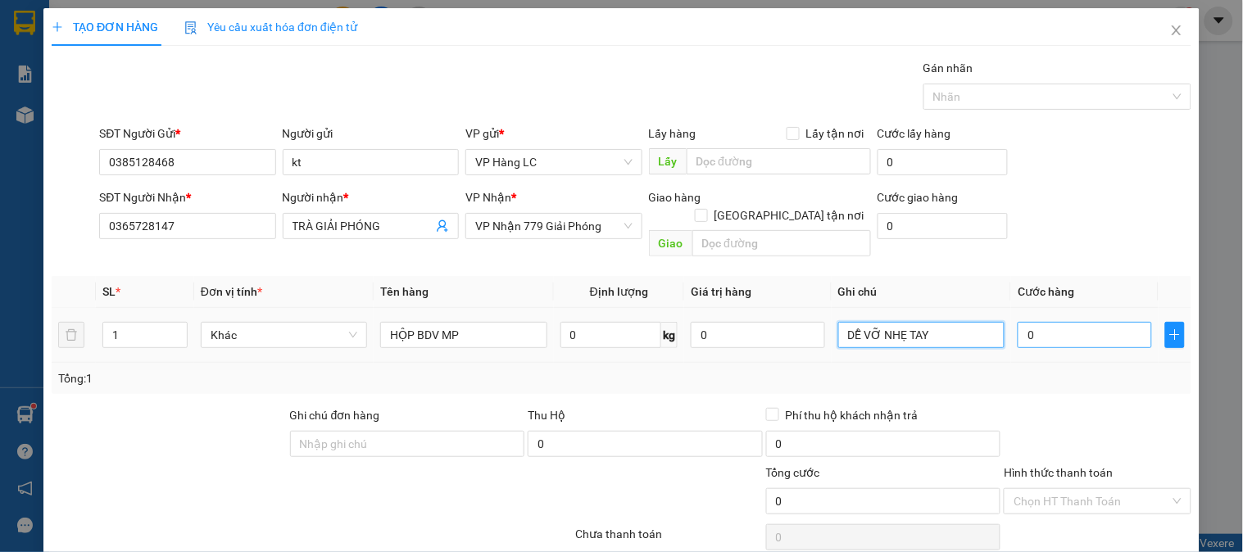
type input "DỄ VỠ NHẸ TAY"
click at [1077, 322] on input "0" at bounding box center [1085, 335] width 134 height 26
type input "7"
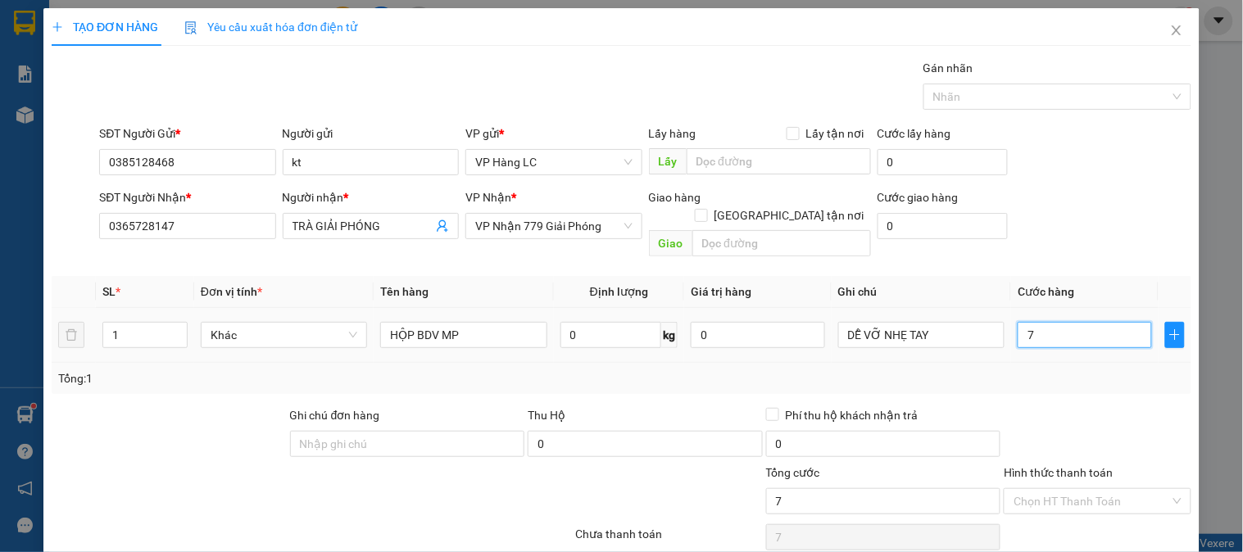
type input "70"
type input "70.000"
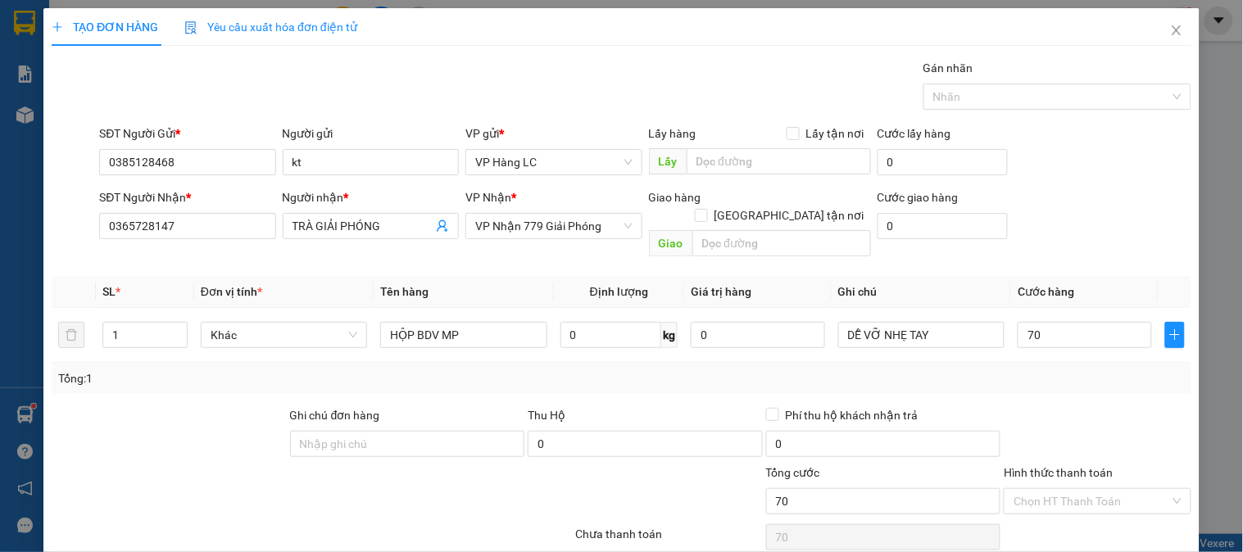
type input "70.000"
click at [1092, 406] on div at bounding box center [1097, 434] width 190 height 57
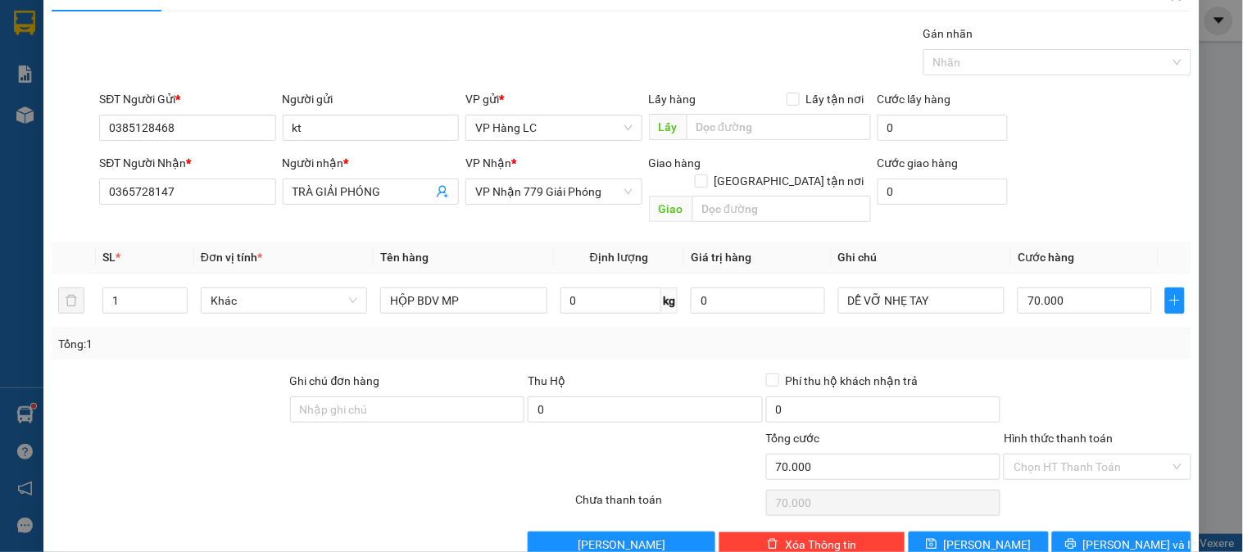
scroll to position [53, 0]
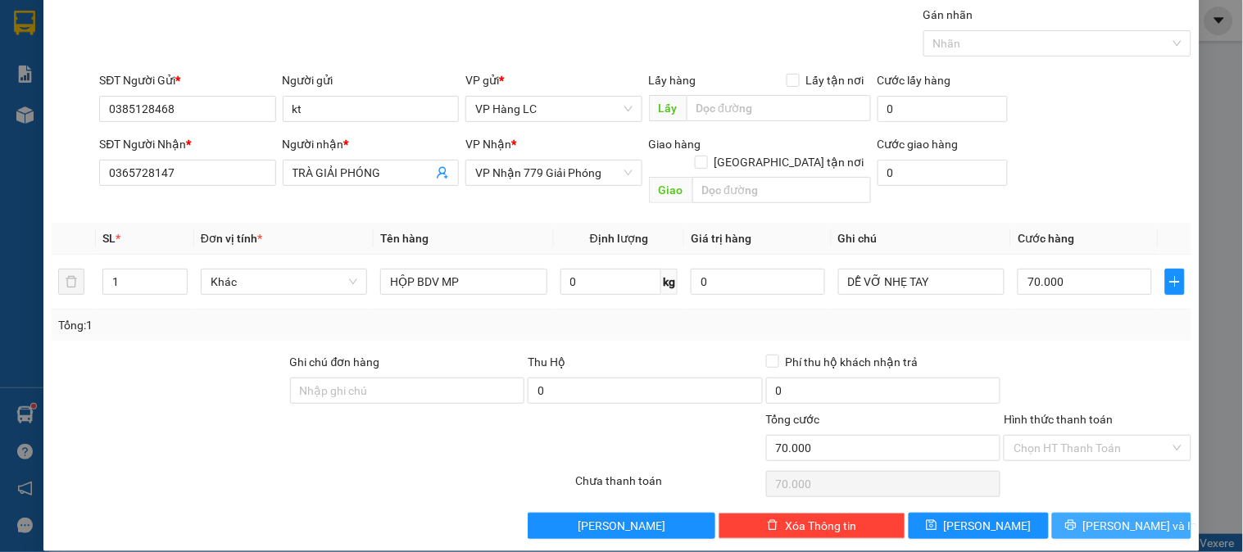
click at [1110, 517] on span "[PERSON_NAME] và In" at bounding box center [1140, 526] width 115 height 18
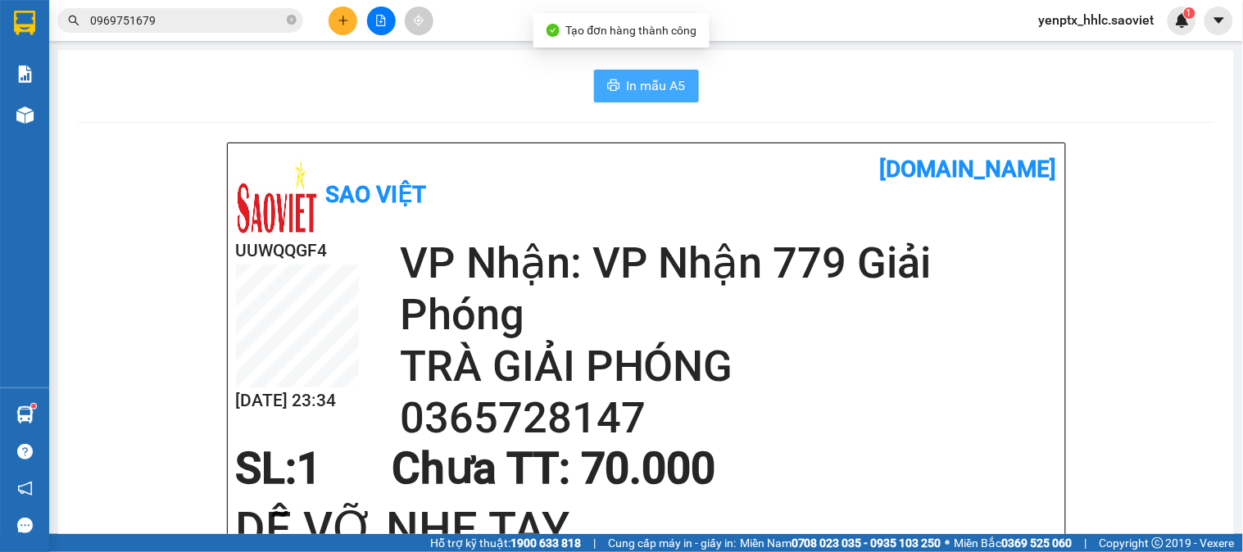
click at [664, 85] on span "In mẫu A5" at bounding box center [656, 85] width 59 height 20
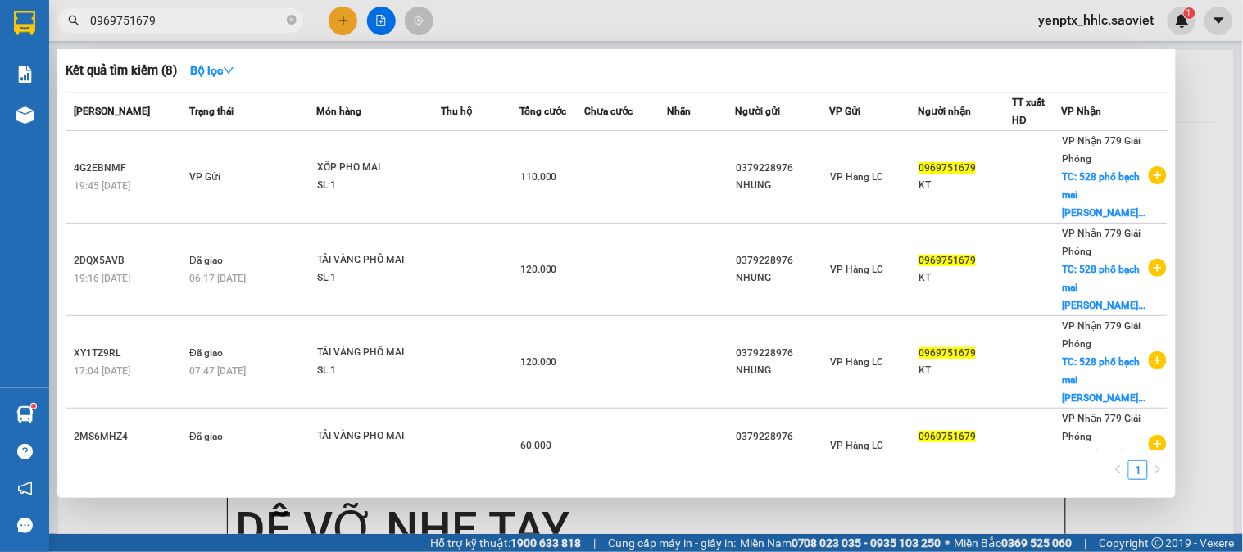
click at [184, 26] on input "0969751679" at bounding box center [186, 20] width 193 height 18
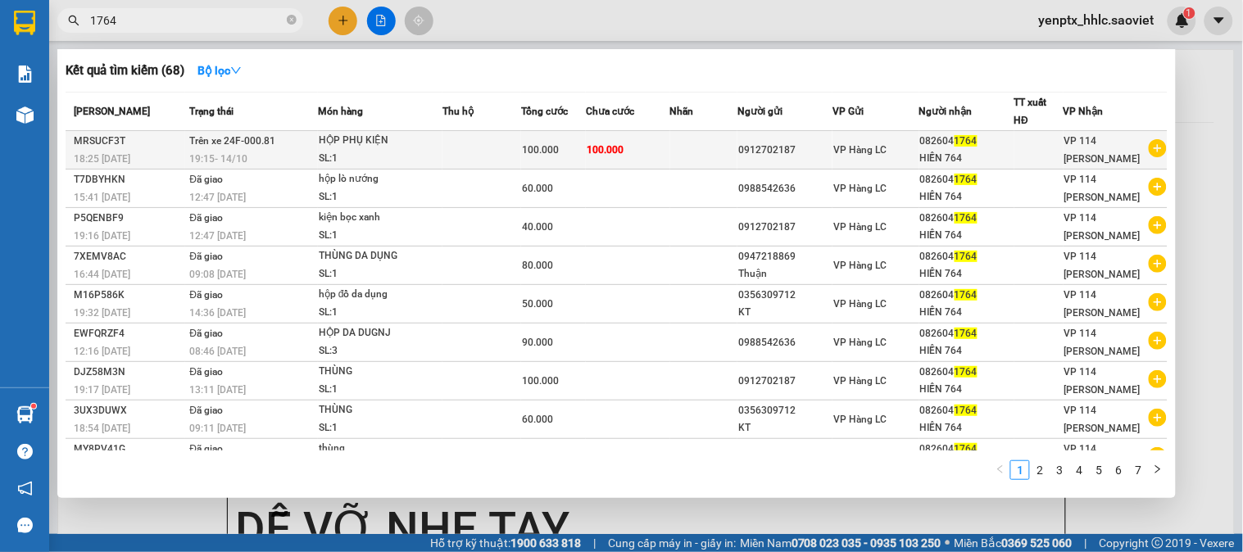
type input "1764"
click at [446, 156] on td at bounding box center [482, 150] width 79 height 39
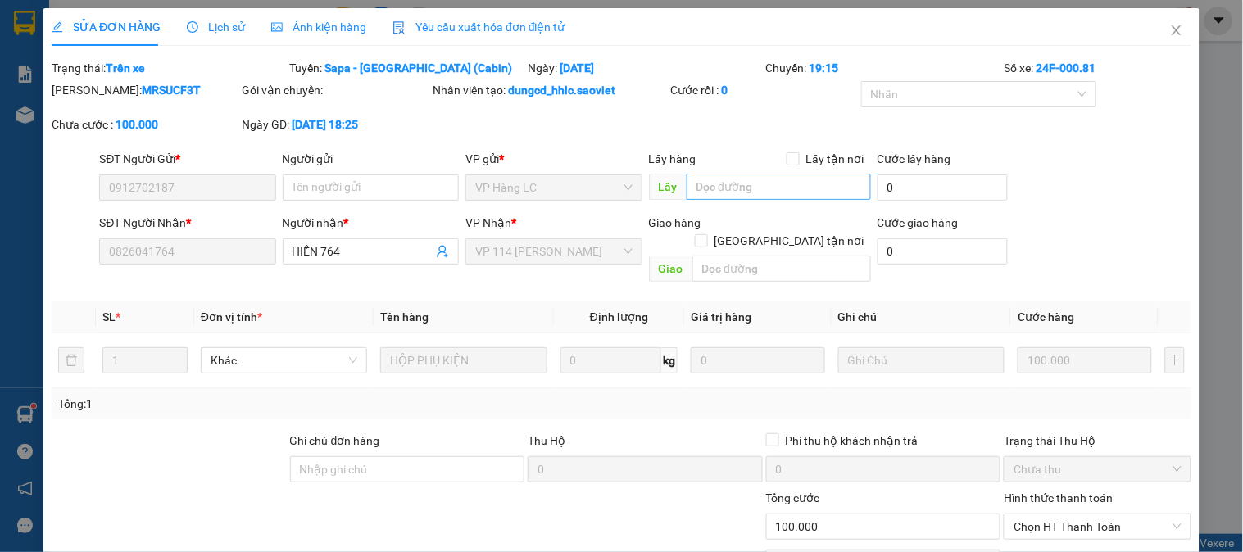
type input "0912702187"
type input "0826041764"
type input "HIỀN 764"
type input "0"
type input "100.000"
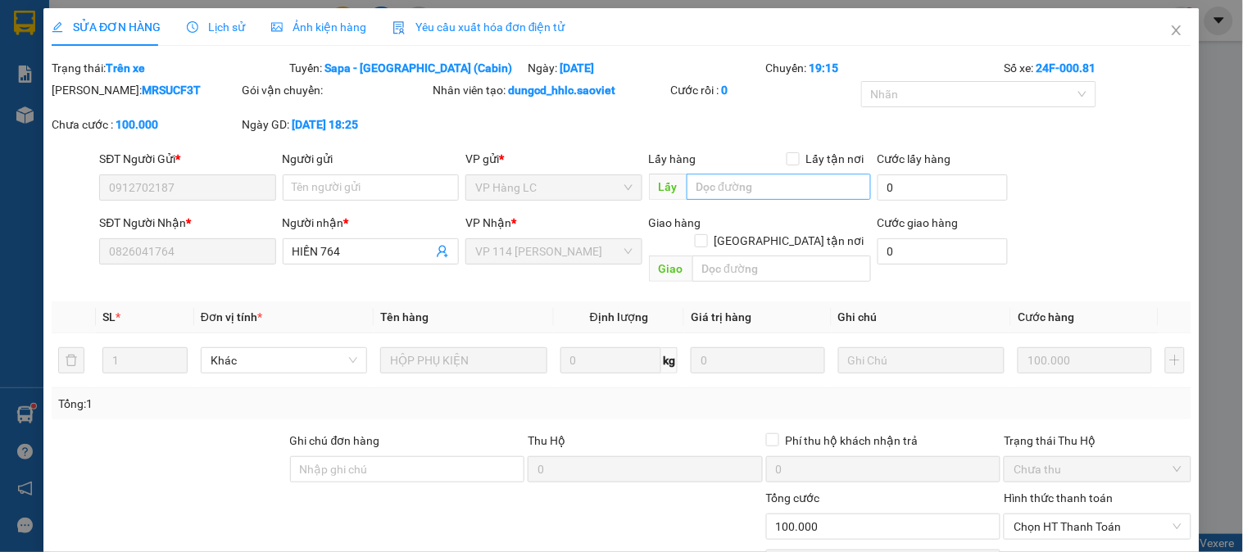
type input "100.000"
click at [715, 167] on div "Lấy hàng Lấy tận nơi" at bounding box center [760, 159] width 222 height 18
click at [715, 177] on input "text" at bounding box center [779, 187] width 184 height 26
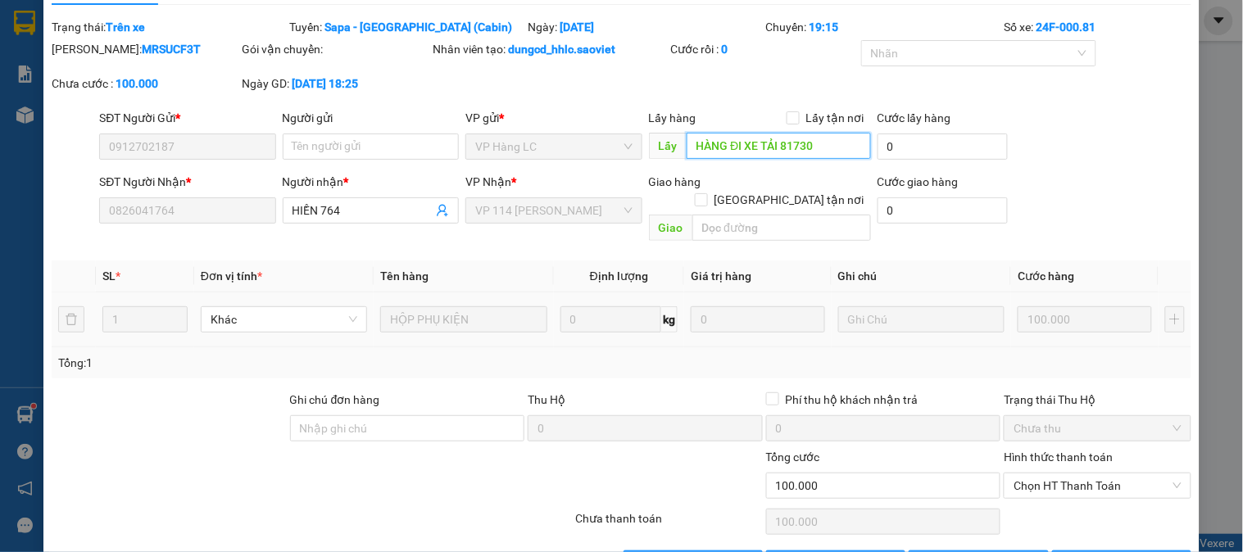
scroll to position [79, 0]
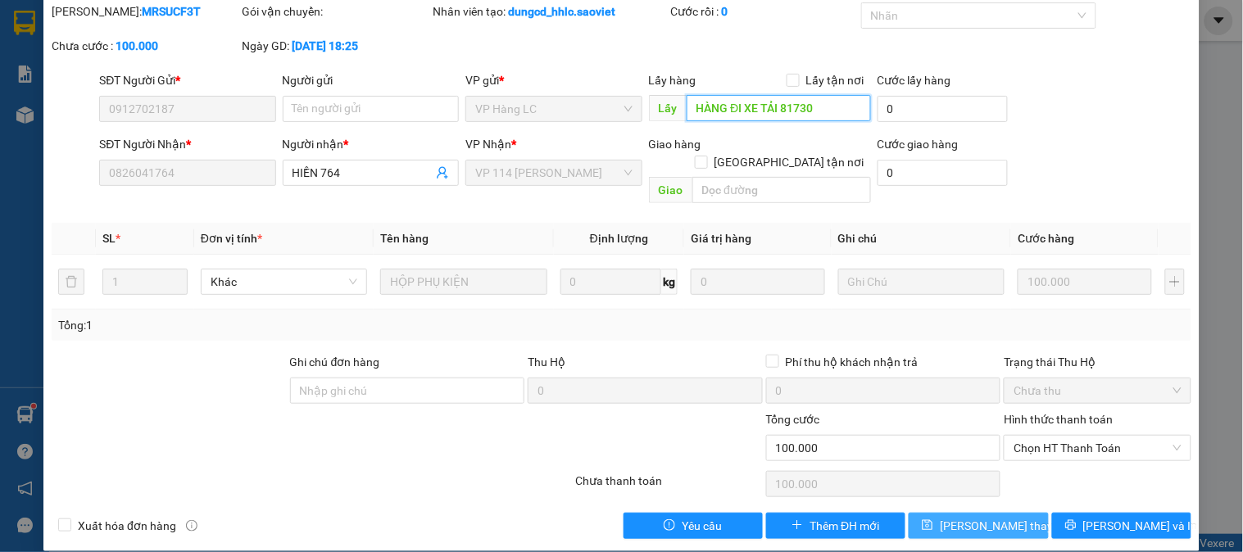
type input "HÀNG ĐI XE TẢI 81730"
click at [987, 517] on span "[PERSON_NAME] thay đổi" at bounding box center [1005, 526] width 131 height 18
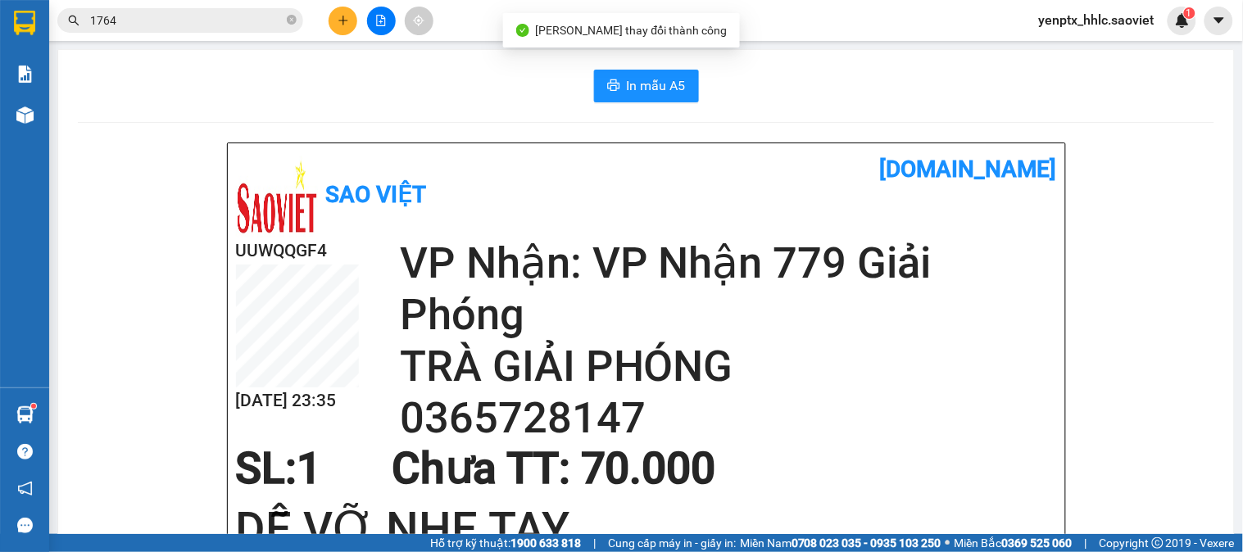
click at [179, 21] on input "1764" at bounding box center [186, 20] width 193 height 18
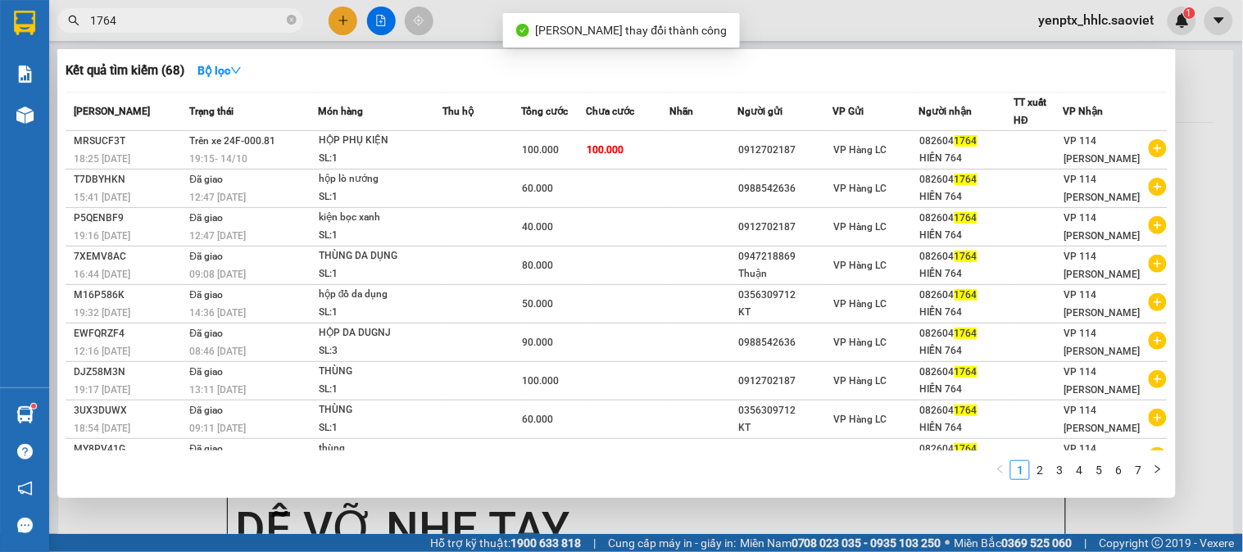
click at [179, 21] on input "1764" at bounding box center [186, 20] width 193 height 18
click at [174, 18] on input "1764" at bounding box center [186, 20] width 193 height 18
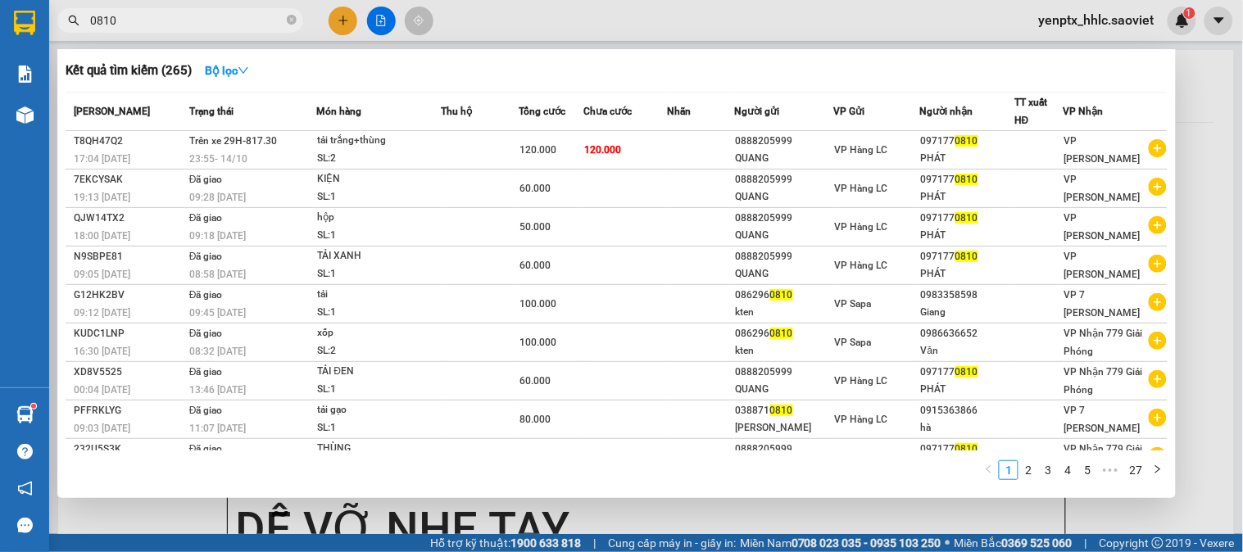
click at [161, 25] on input "0810" at bounding box center [186, 20] width 193 height 18
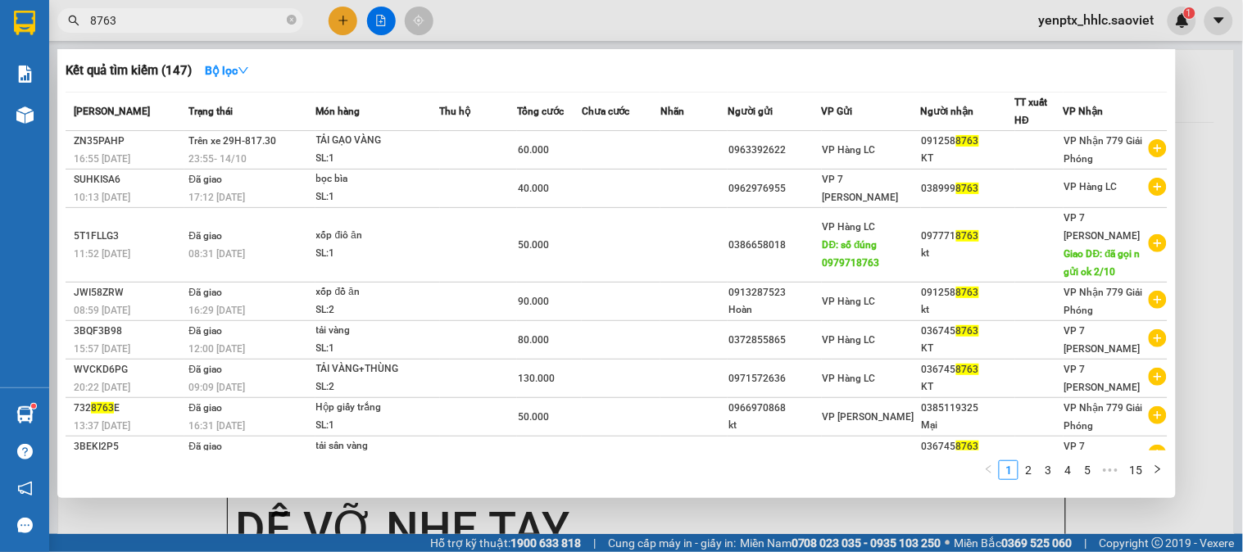
click at [161, 20] on input "8763" at bounding box center [186, 20] width 193 height 18
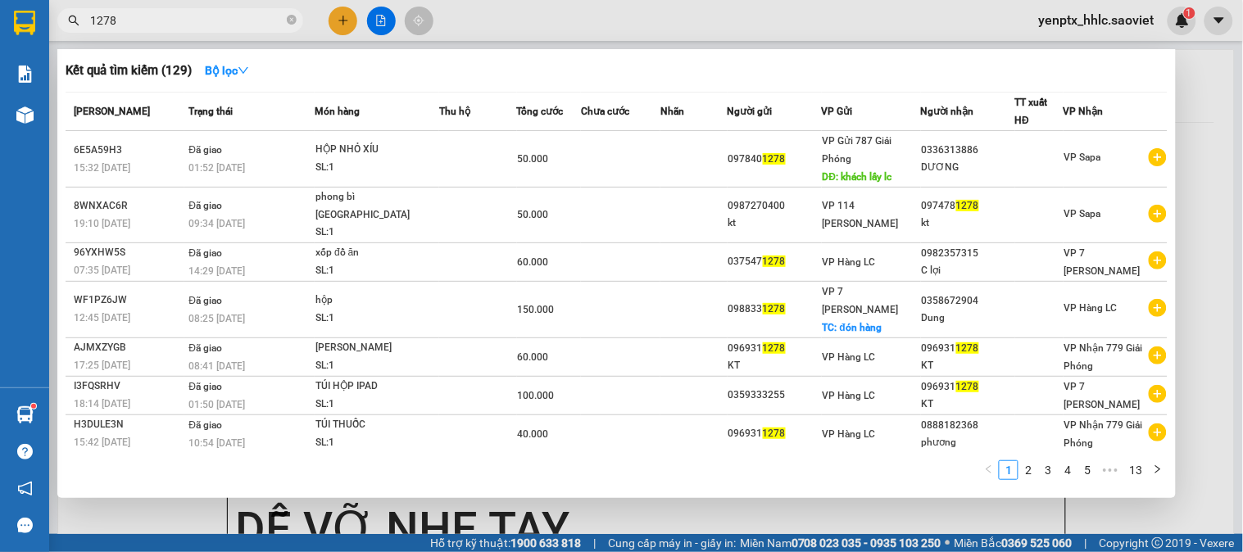
click at [512, 39] on div at bounding box center [621, 276] width 1243 height 552
click at [207, 20] on input "1278" at bounding box center [186, 20] width 193 height 18
type input "1078"
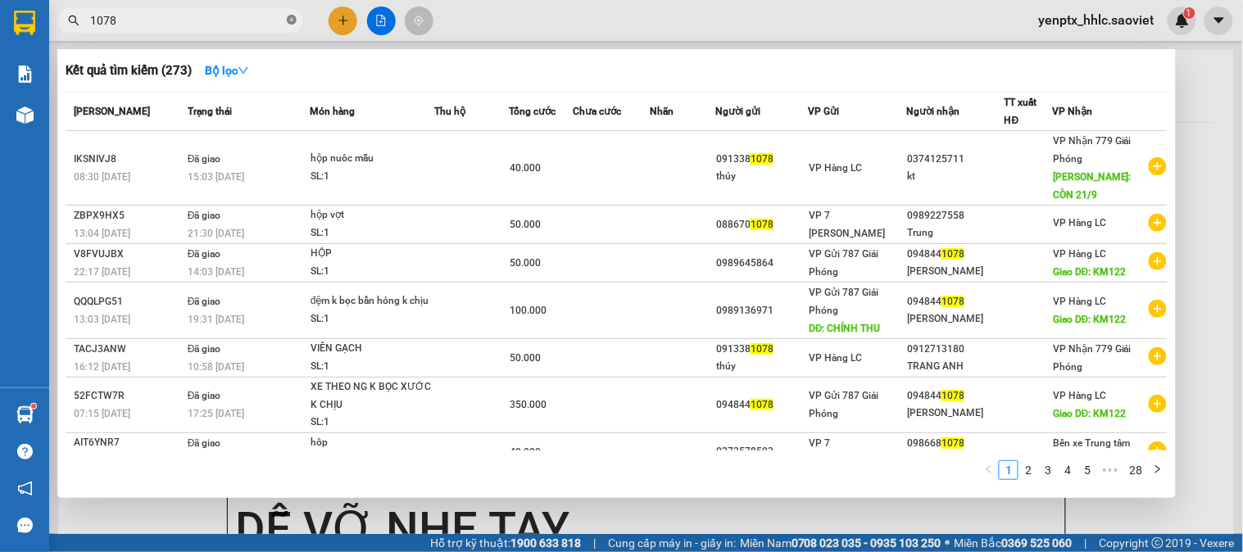
click at [289, 20] on icon "close-circle" at bounding box center [292, 20] width 10 height 10
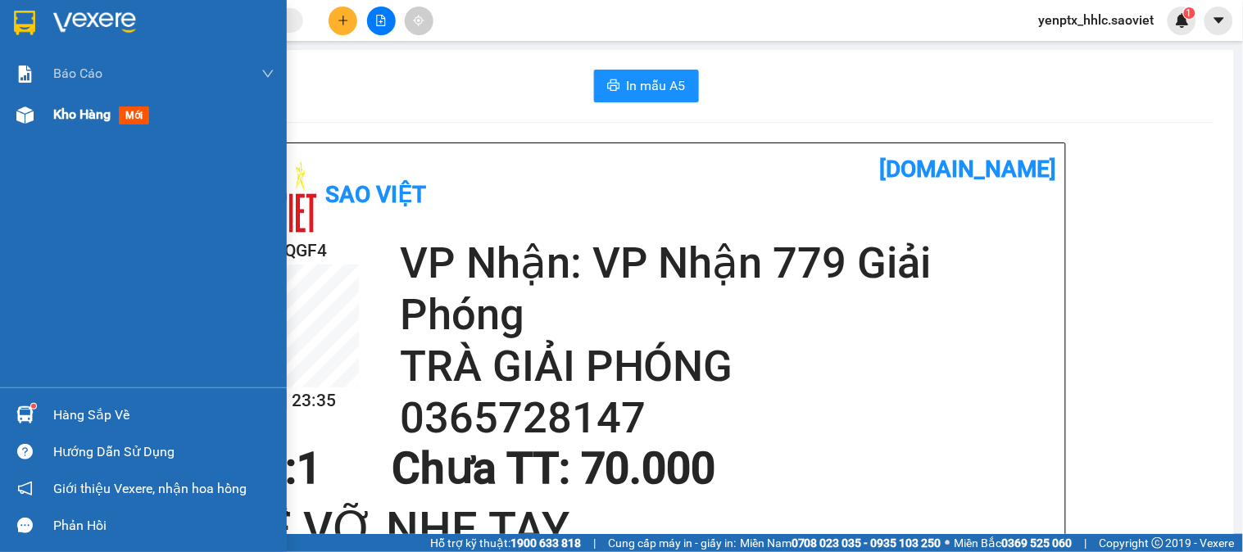
click at [83, 117] on span "Kho hàng" at bounding box center [81, 115] width 57 height 16
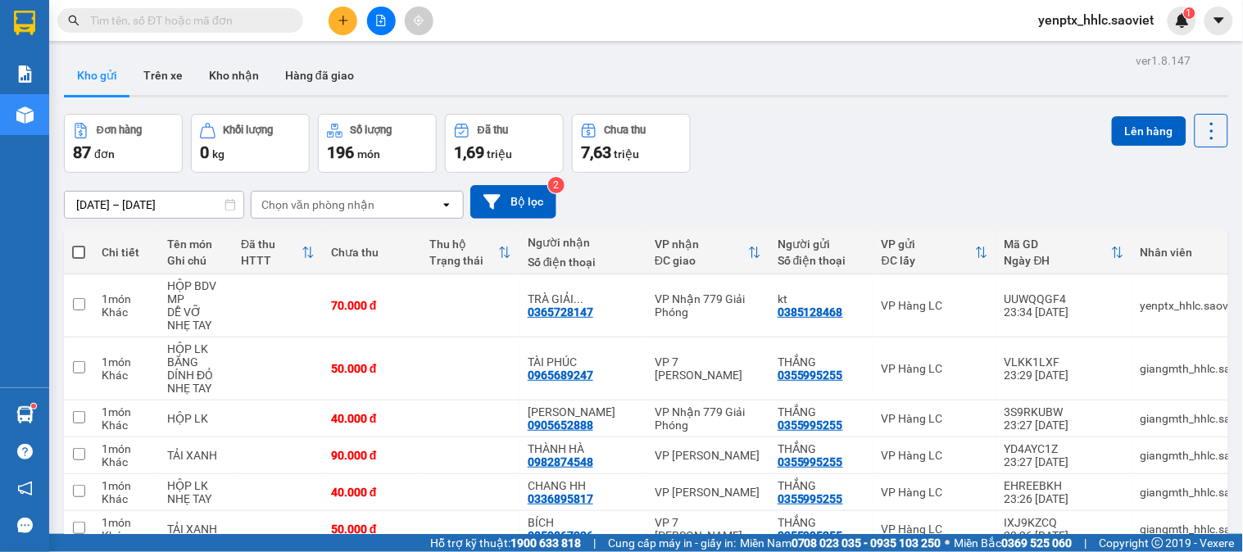
click at [123, 19] on input "text" at bounding box center [186, 20] width 193 height 18
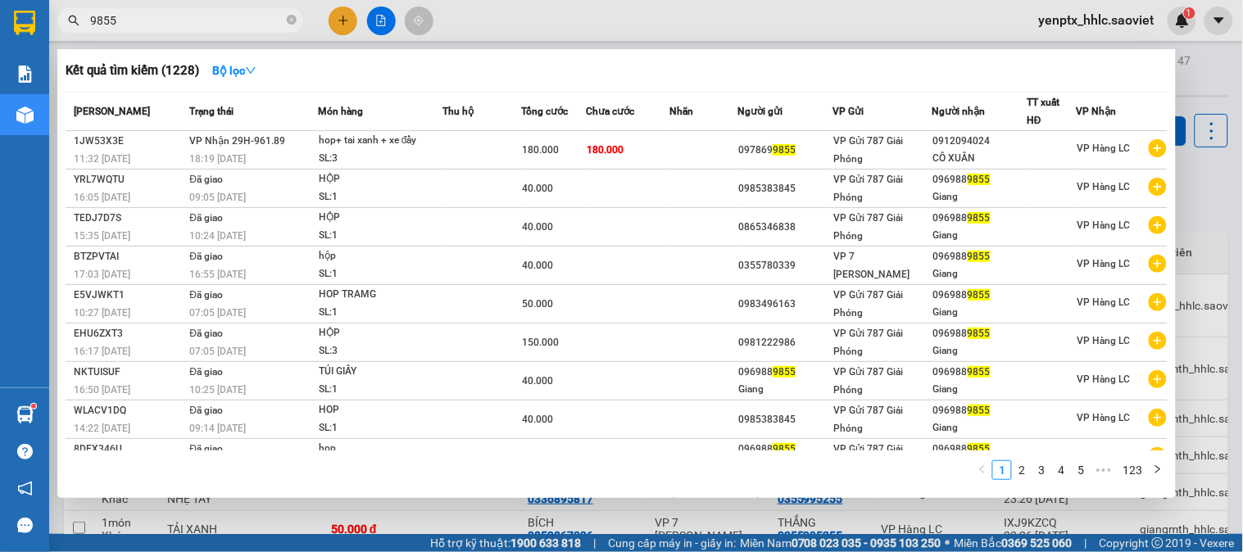
click at [568, 25] on div at bounding box center [621, 276] width 1243 height 552
click at [184, 20] on input "9855" at bounding box center [186, 20] width 193 height 18
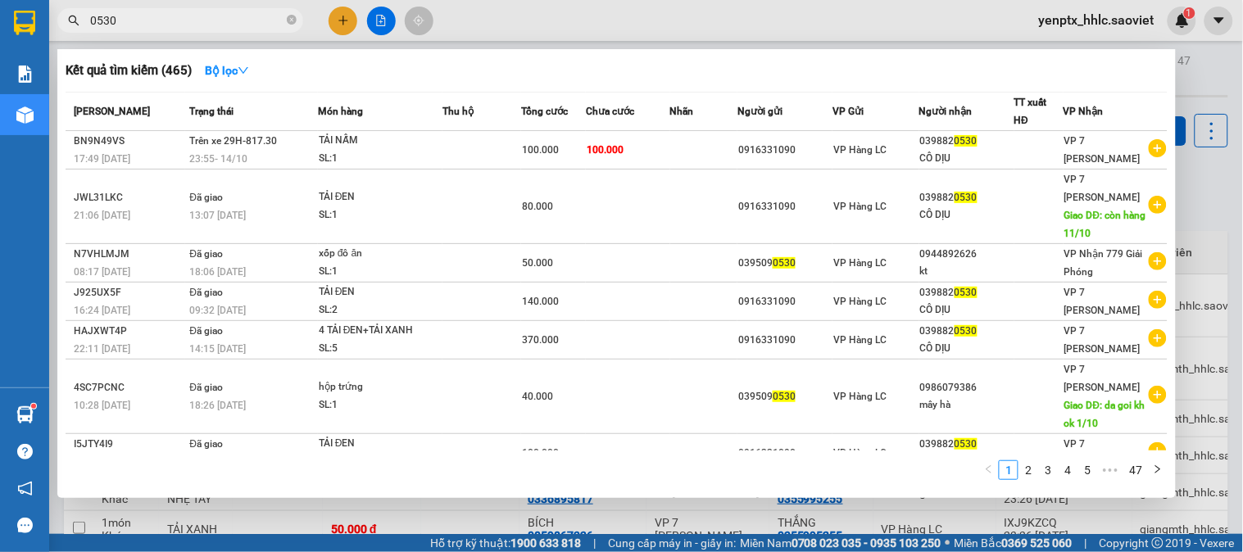
type input "0530"
click at [552, 28] on div at bounding box center [621, 276] width 1243 height 552
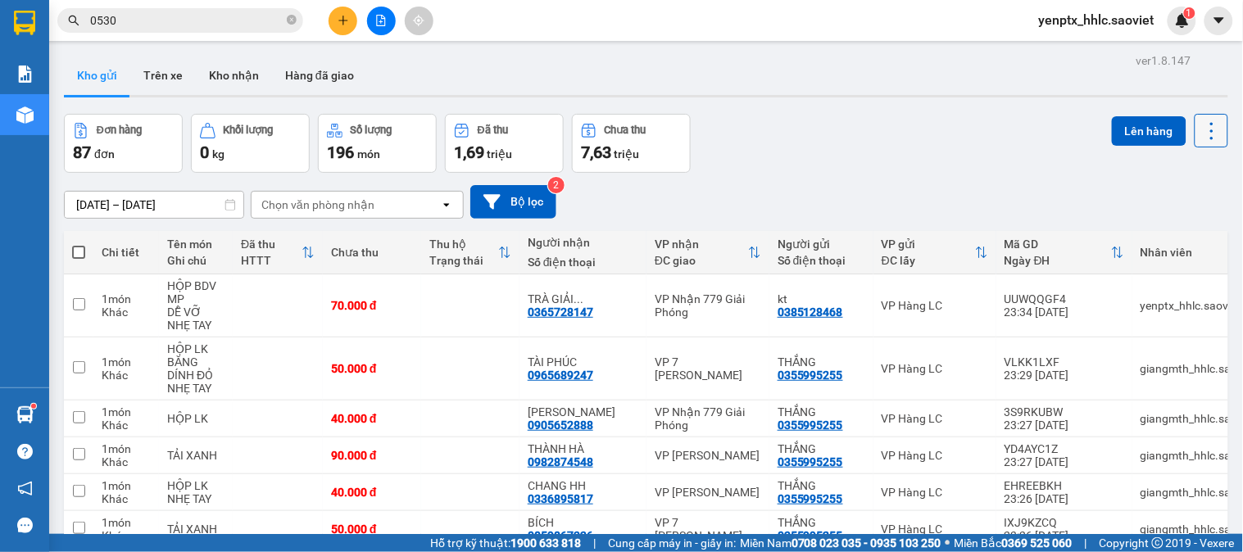
click at [1202, 143] on button at bounding box center [1212, 131] width 34 height 34
click at [1151, 230] on div "Làm mới" at bounding box center [1167, 234] width 97 height 16
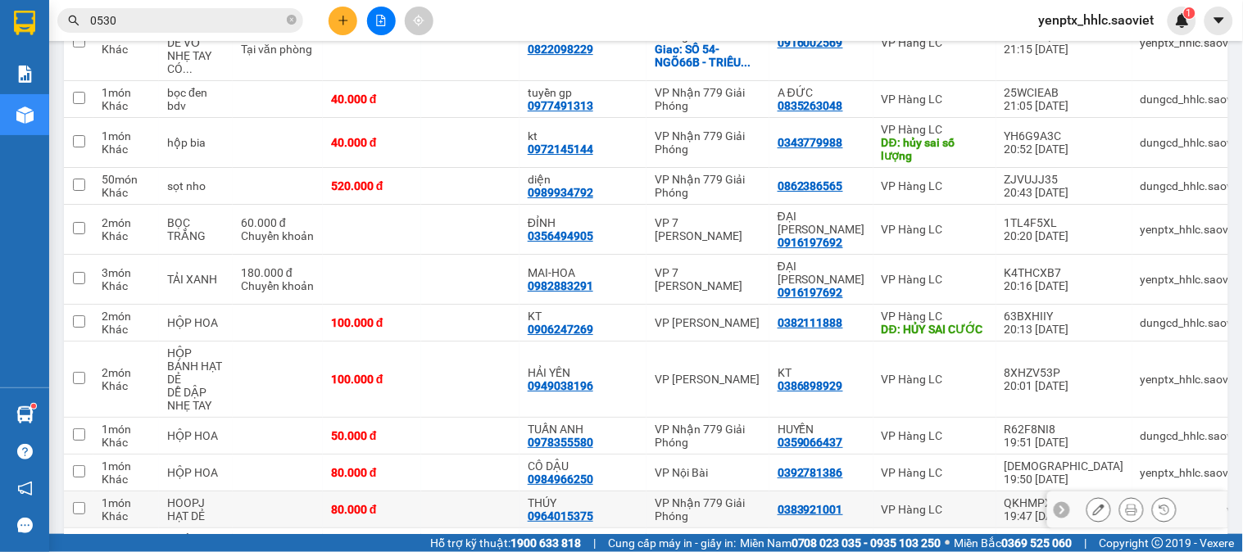
scroll to position [1297, 0]
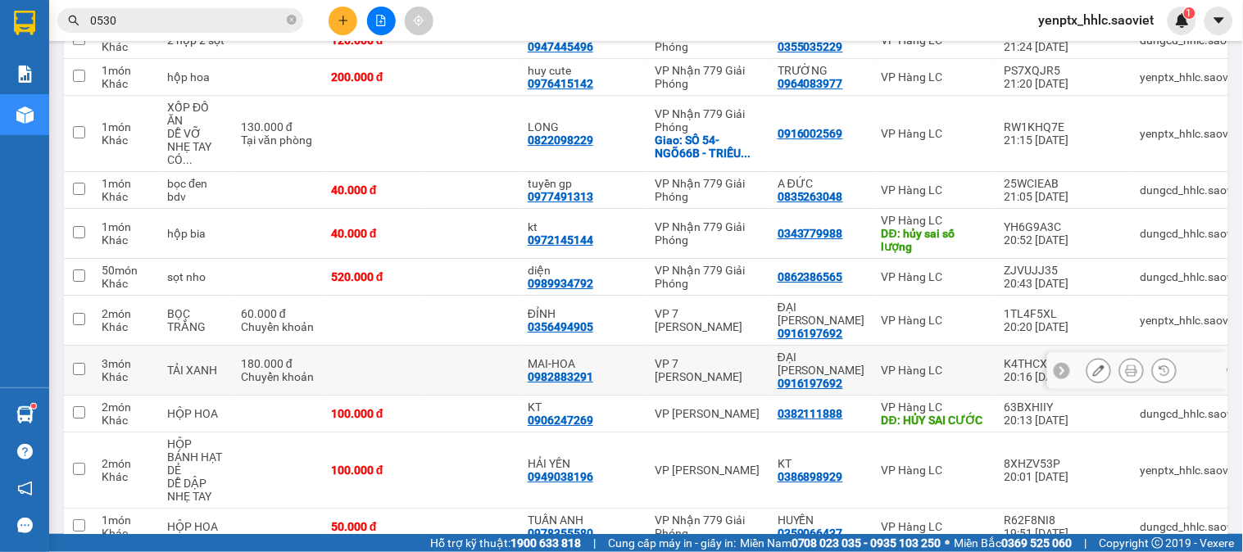
click at [520, 346] on td at bounding box center [470, 371] width 98 height 50
checkbox input "true"
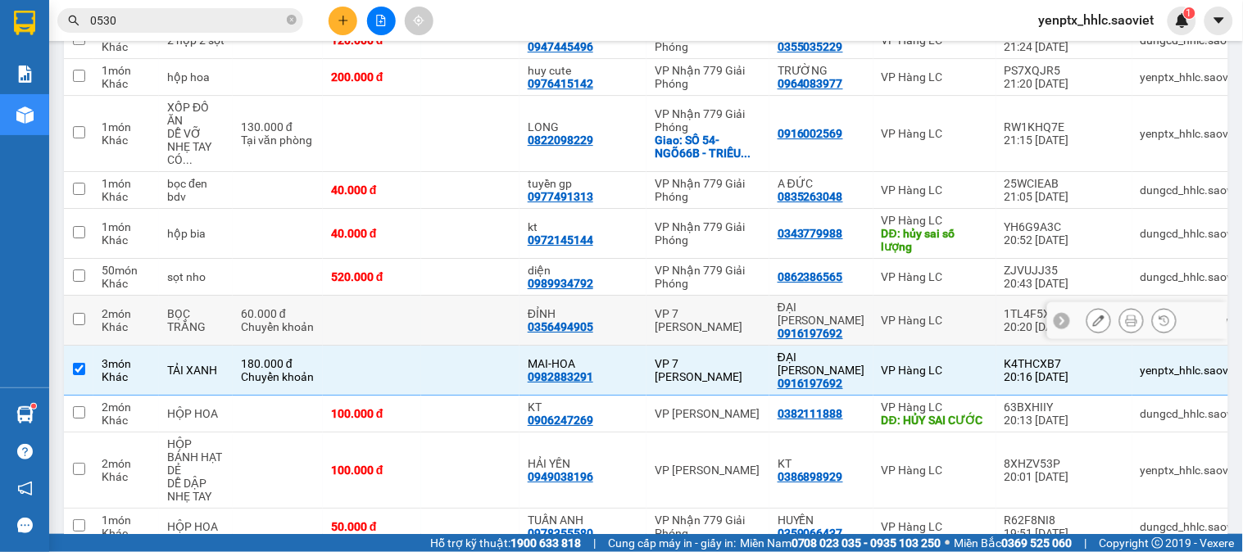
click at [520, 296] on td at bounding box center [470, 321] width 98 height 50
checkbox input "true"
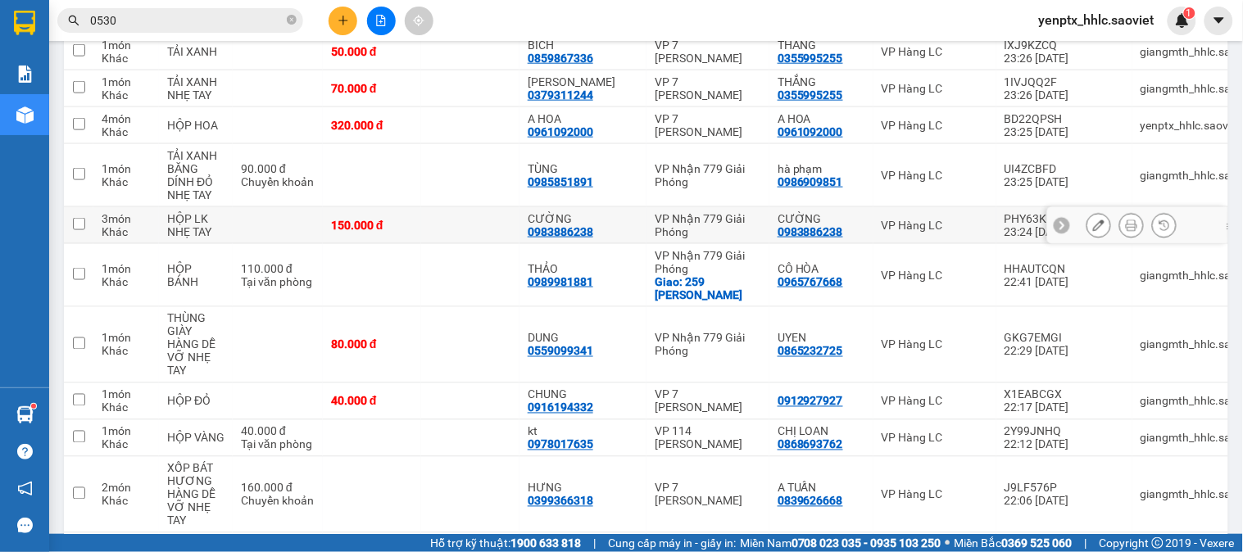
scroll to position [0, 0]
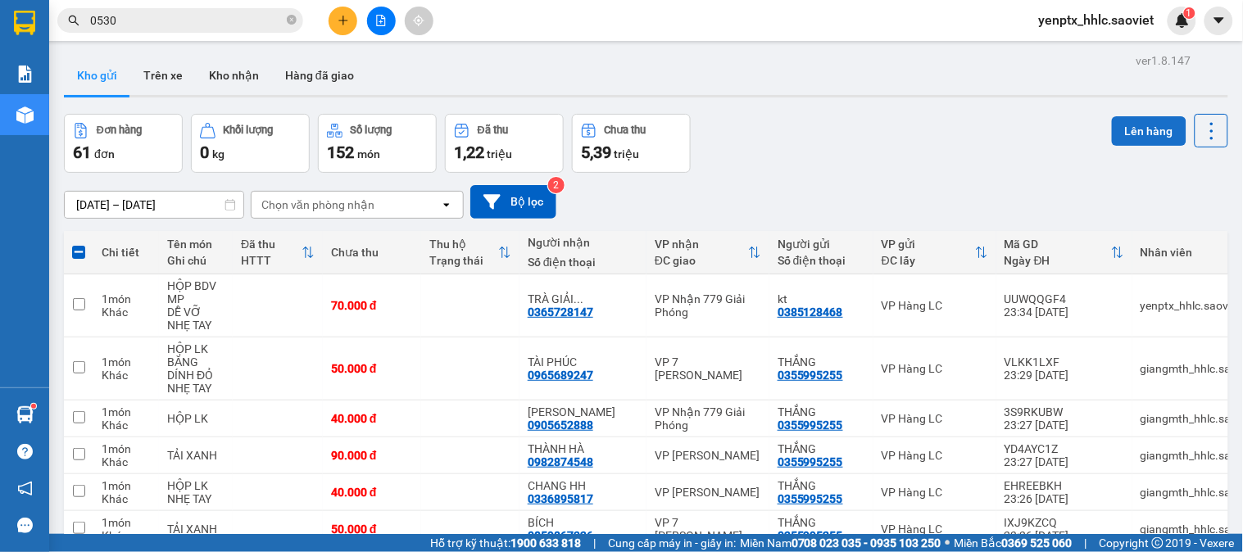
click at [1142, 134] on button "Lên hàng" at bounding box center [1149, 131] width 75 height 30
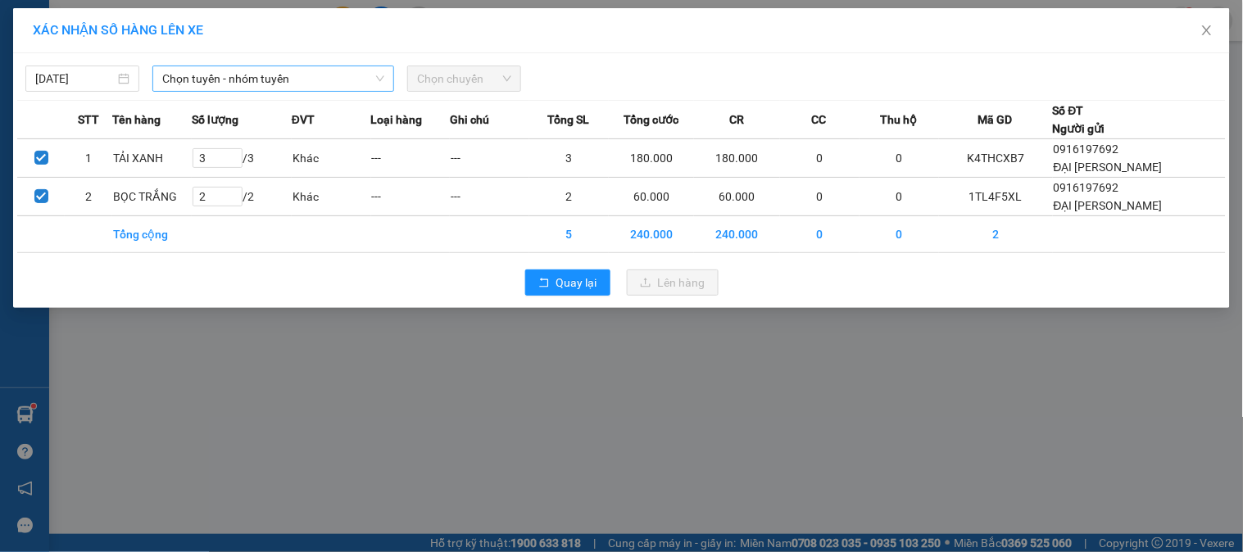
click at [307, 78] on span "Chọn tuyến - nhóm tuyến" at bounding box center [273, 78] width 222 height 25
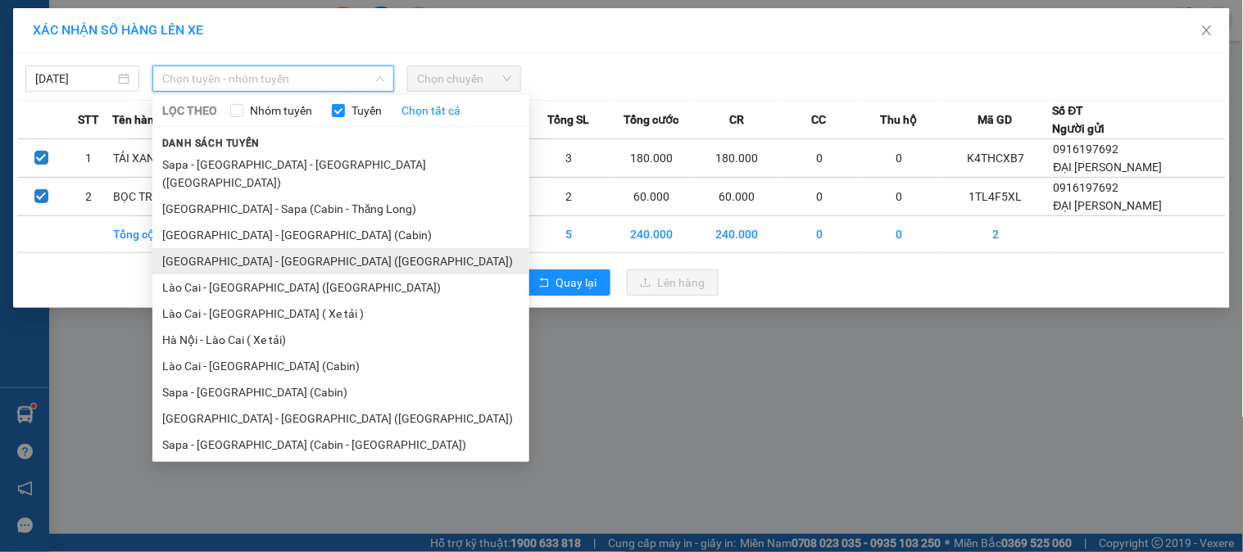
scroll to position [10, 0]
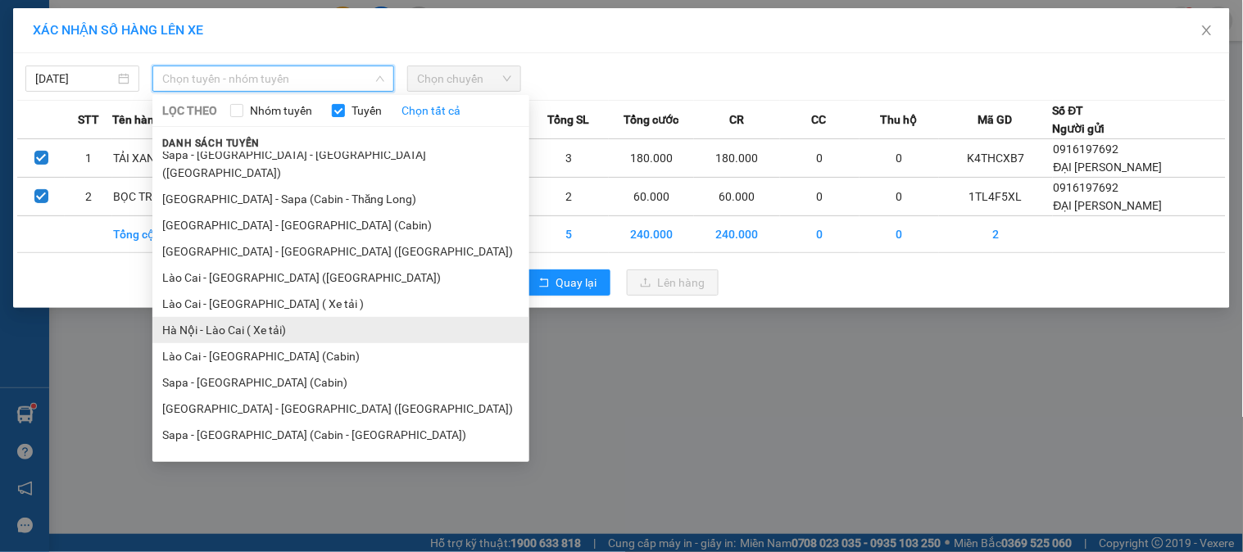
click at [270, 317] on li "Hà Nội - Lào Cai ( Xe tải)" at bounding box center [340, 330] width 377 height 26
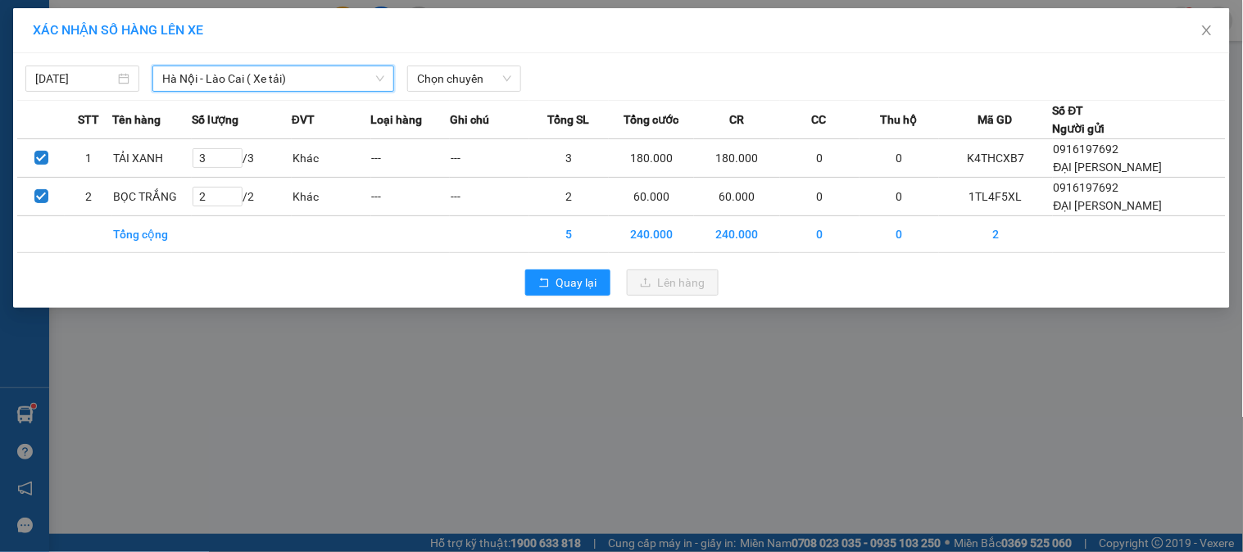
click at [266, 78] on span "Hà Nội - Lào Cai ( Xe tải)" at bounding box center [273, 78] width 222 height 25
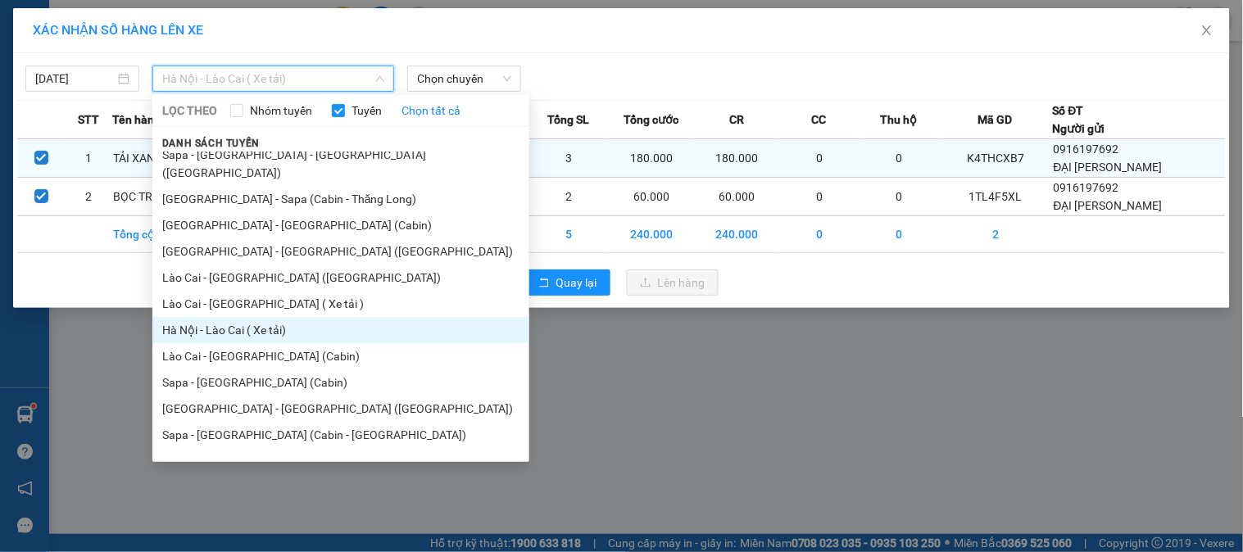
drag, startPoint x: 250, startPoint y: 284, endPoint x: 377, endPoint y: 146, distance: 187.9
click at [250, 291] on li "Lào Cai - [GEOGRAPHIC_DATA] ( Xe tải )" at bounding box center [340, 304] width 377 height 26
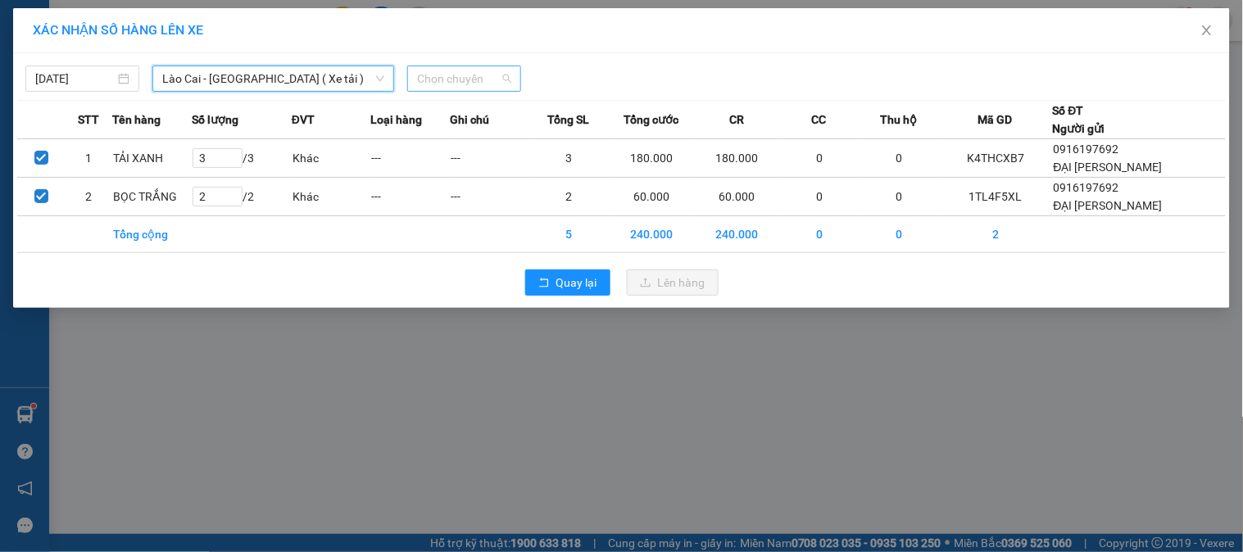
click at [470, 84] on span "Chọn chuyến" at bounding box center [464, 78] width 94 height 25
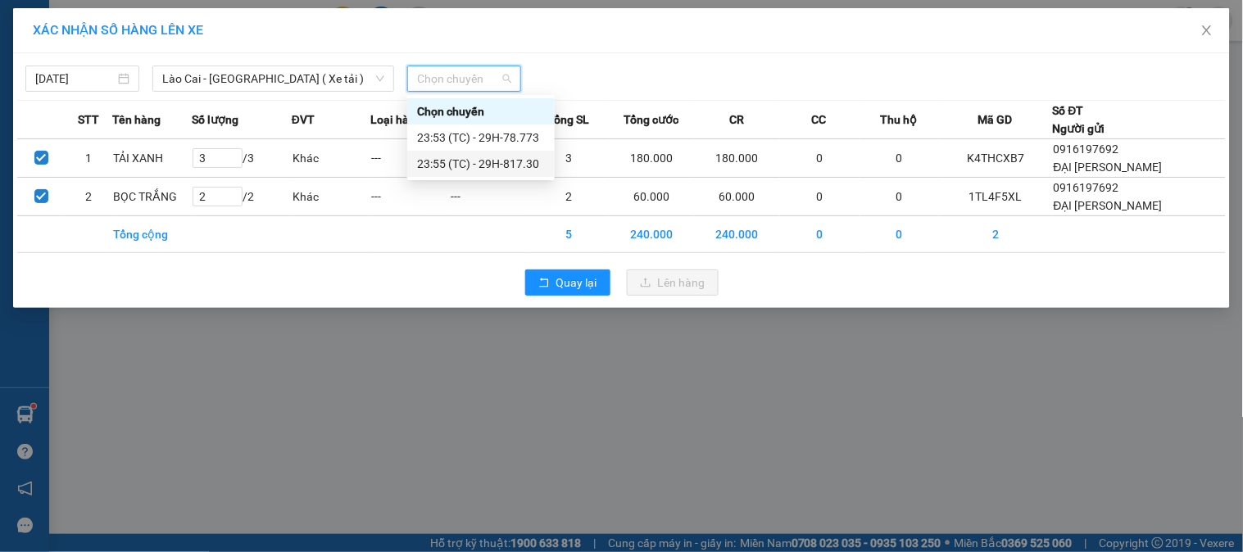
click at [497, 164] on div "23:55 (TC) - 29H-817.30" at bounding box center [481, 164] width 128 height 18
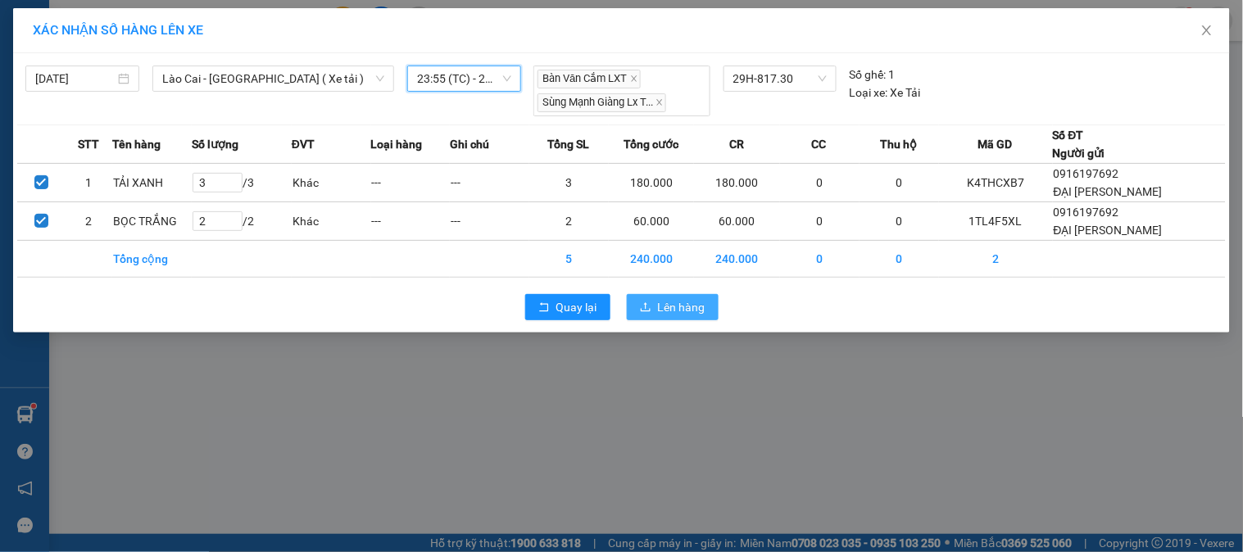
click at [662, 305] on span "Lên hàng" at bounding box center [682, 307] width 48 height 18
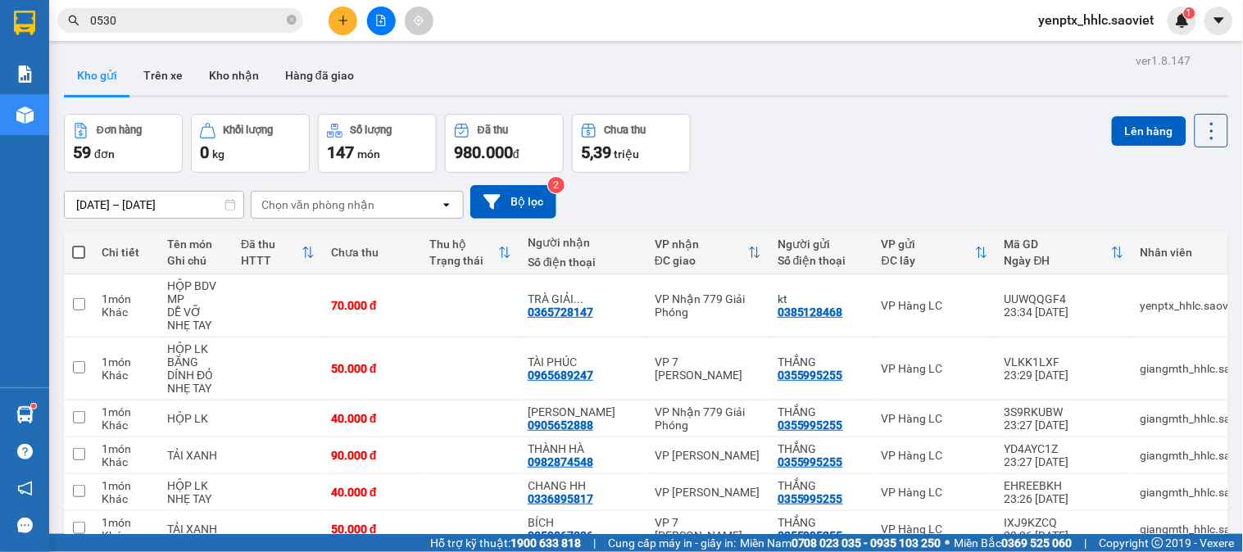
click at [164, 17] on input "0530" at bounding box center [186, 20] width 193 height 18
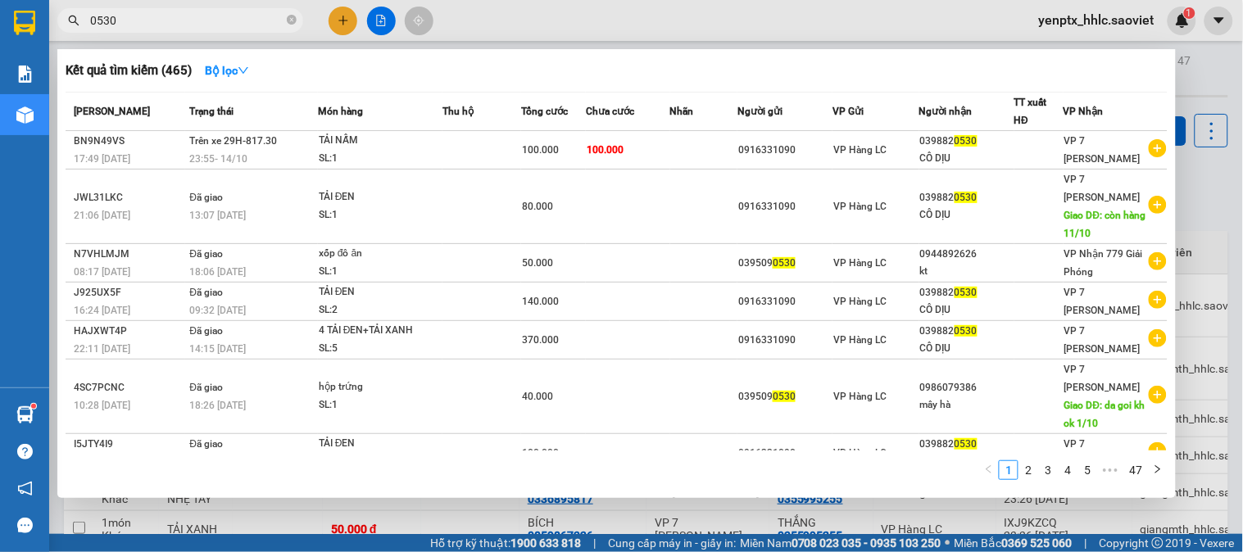
click at [164, 17] on input "0530" at bounding box center [186, 20] width 193 height 18
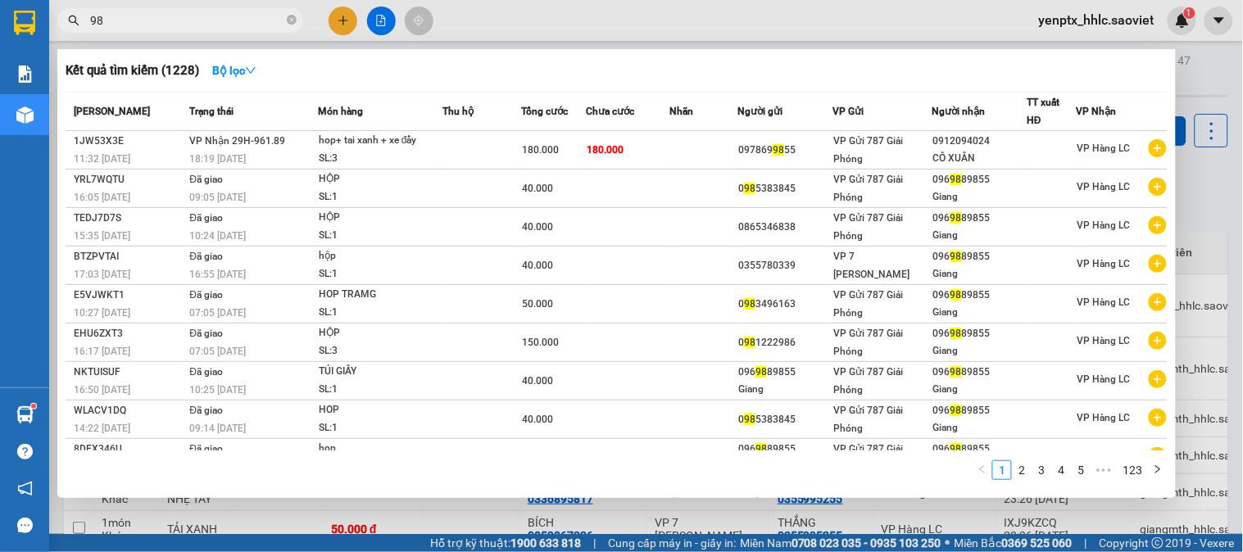
type input "9"
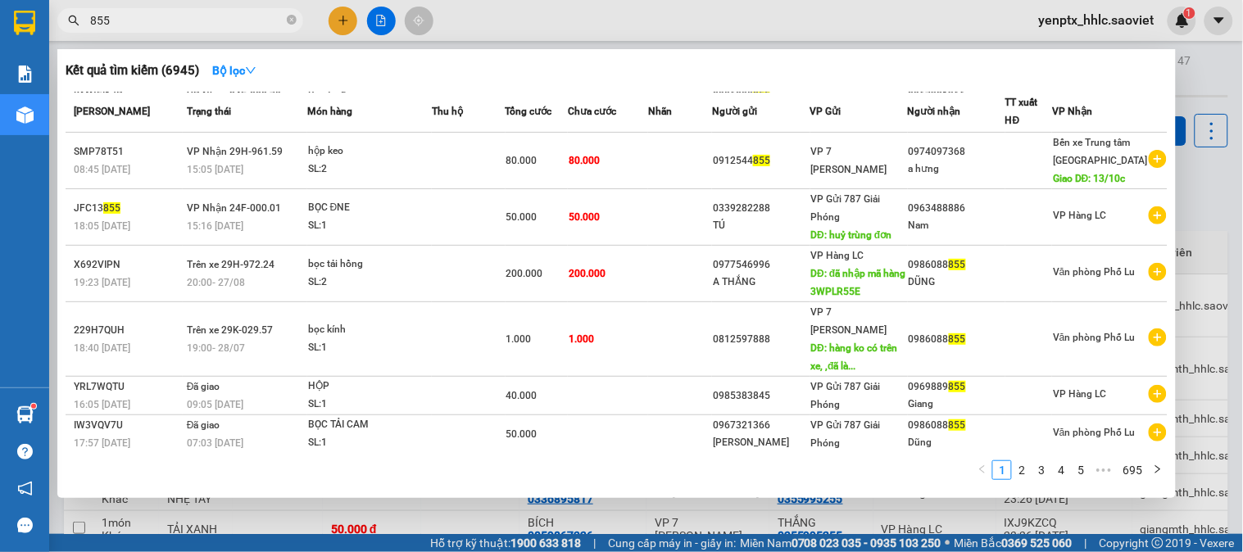
scroll to position [213, 0]
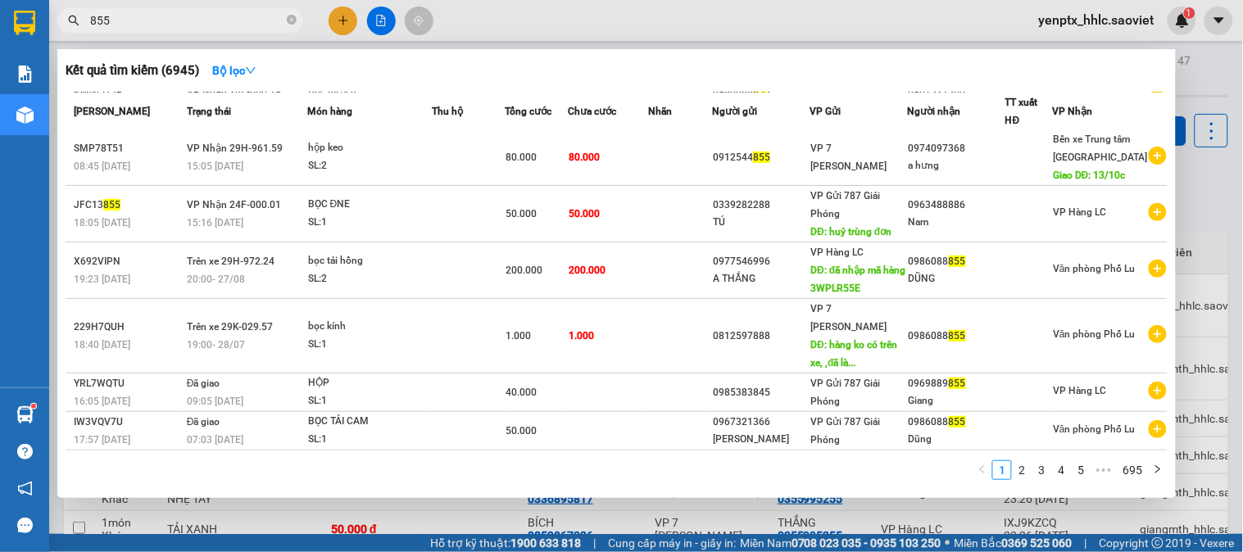
type input "855"
click at [623, 30] on div at bounding box center [621, 276] width 1243 height 552
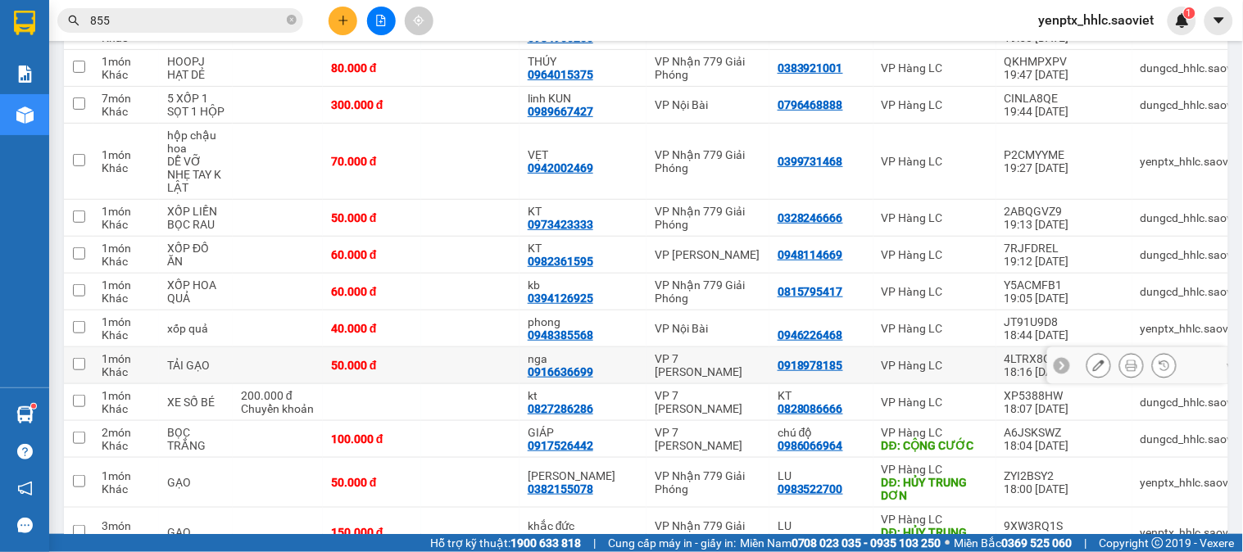
scroll to position [1821, 0]
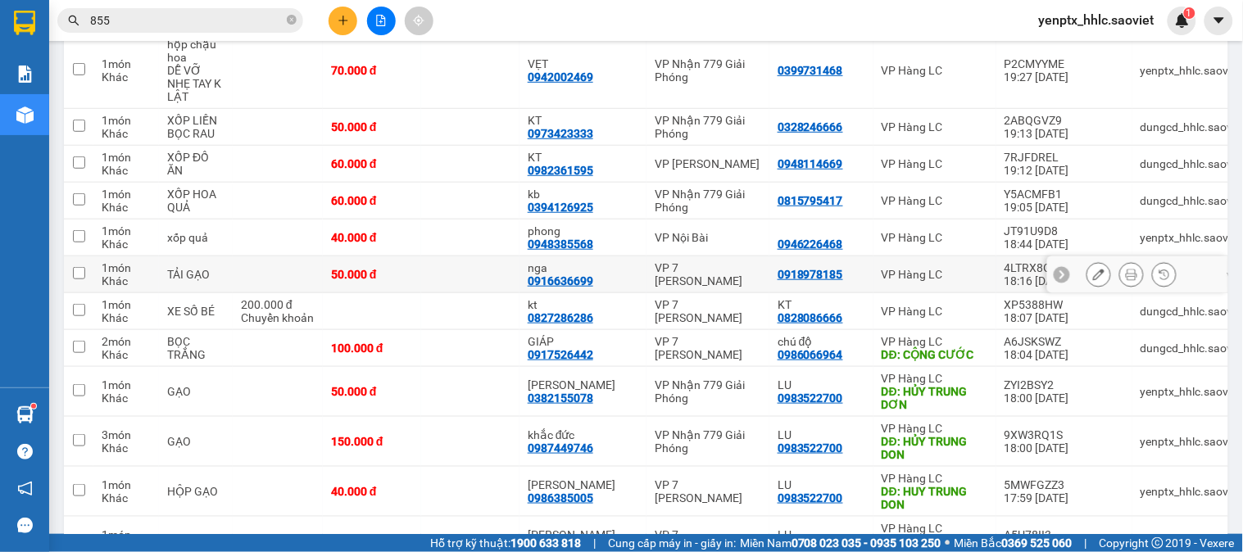
click at [520, 257] on td at bounding box center [470, 275] width 98 height 37
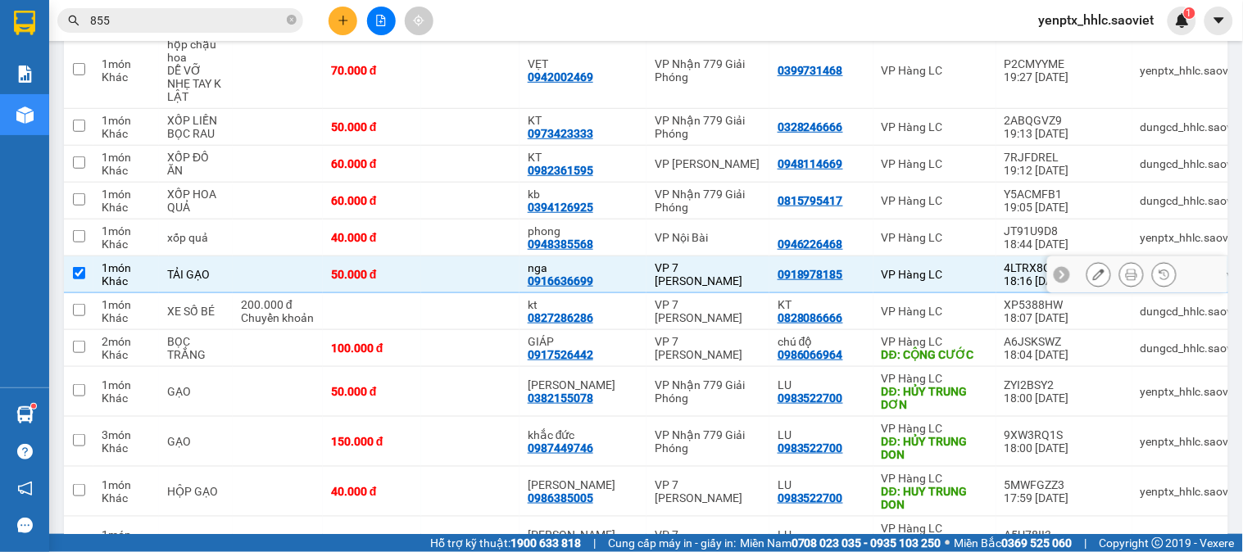
click at [488, 257] on td at bounding box center [470, 275] width 98 height 37
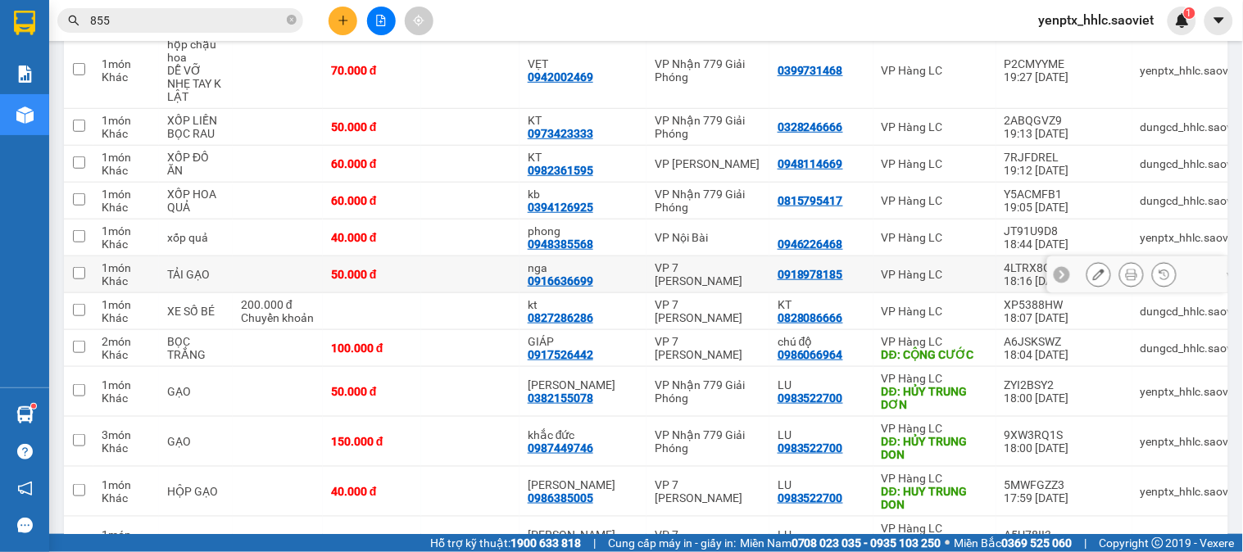
click at [477, 257] on td at bounding box center [470, 275] width 98 height 37
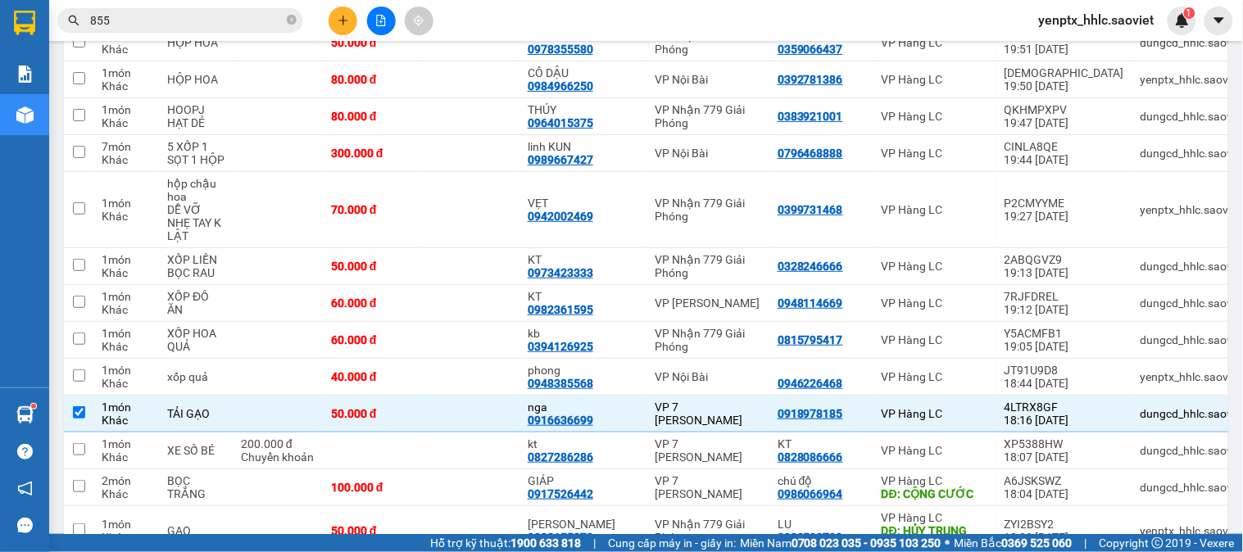
scroll to position [1678, 0]
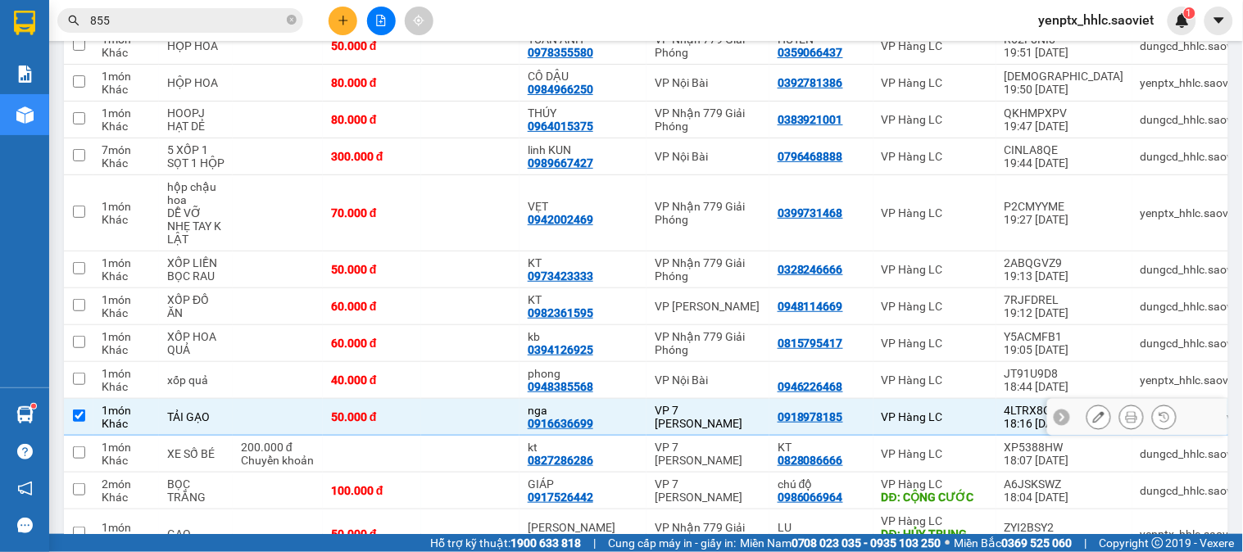
click at [489, 399] on td at bounding box center [470, 417] width 98 height 37
checkbox input "false"
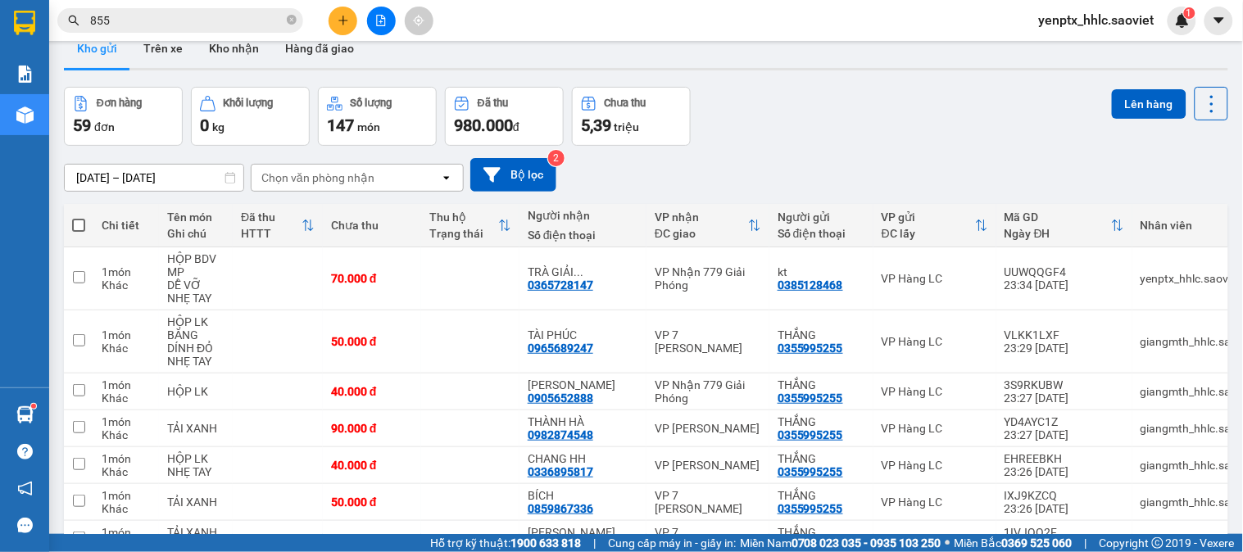
scroll to position [0, 0]
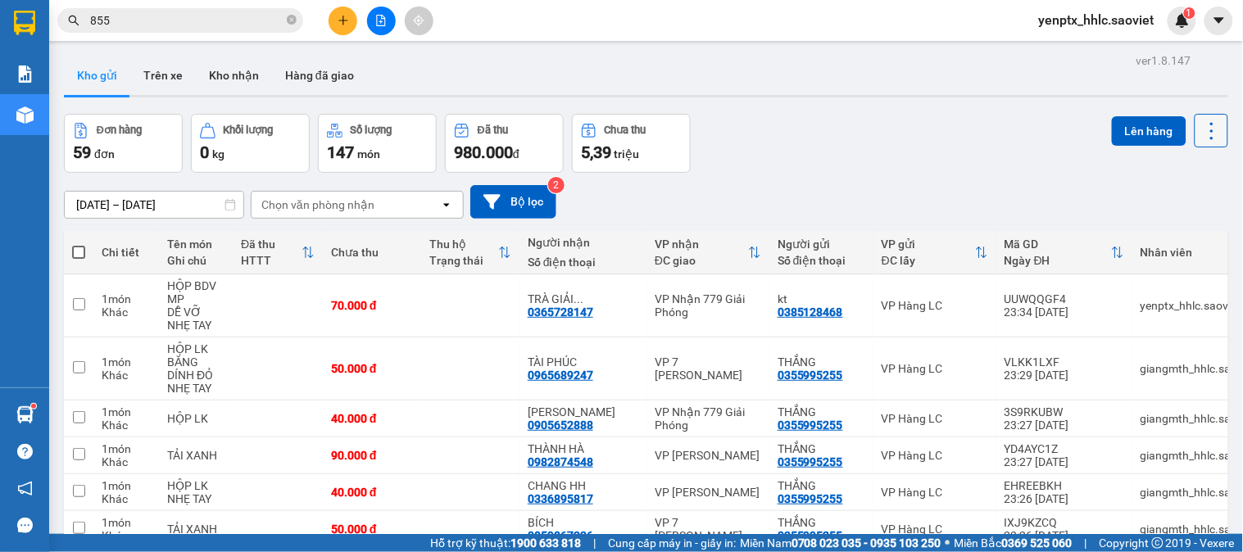
click at [1203, 137] on icon at bounding box center [1212, 131] width 23 height 23
click at [1173, 239] on span "Làm mới" at bounding box center [1174, 234] width 45 height 16
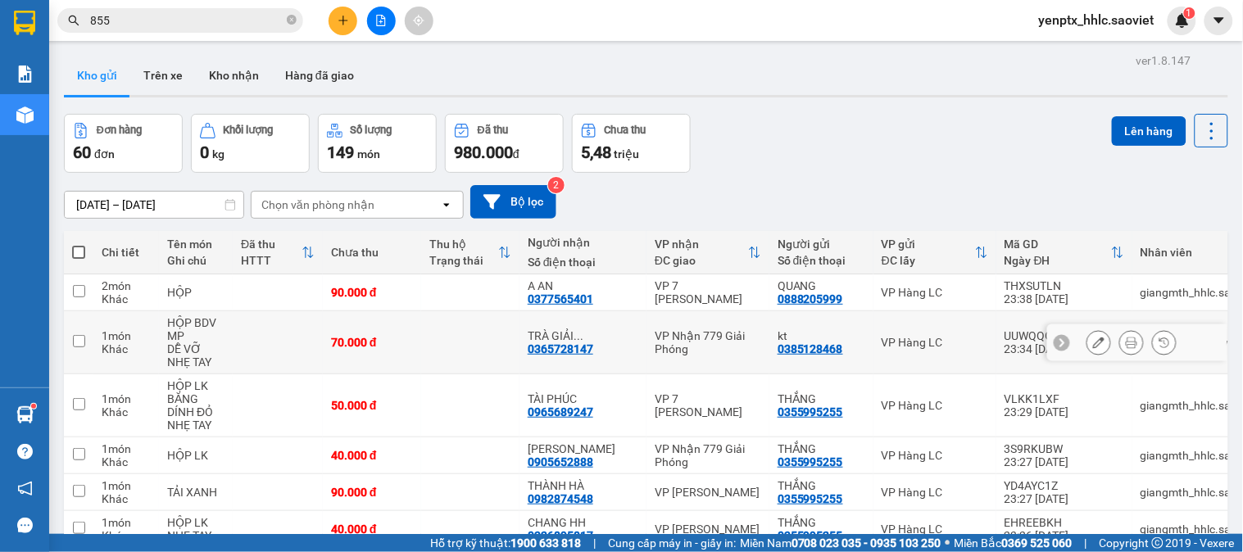
scroll to position [182, 0]
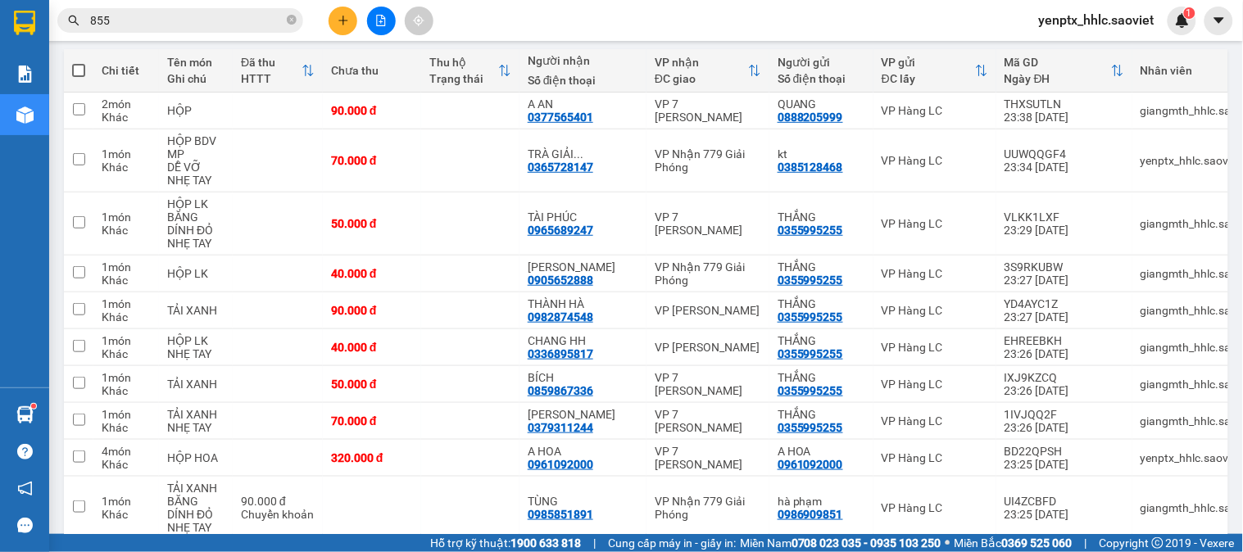
click at [236, 11] on input "855" at bounding box center [186, 20] width 193 height 18
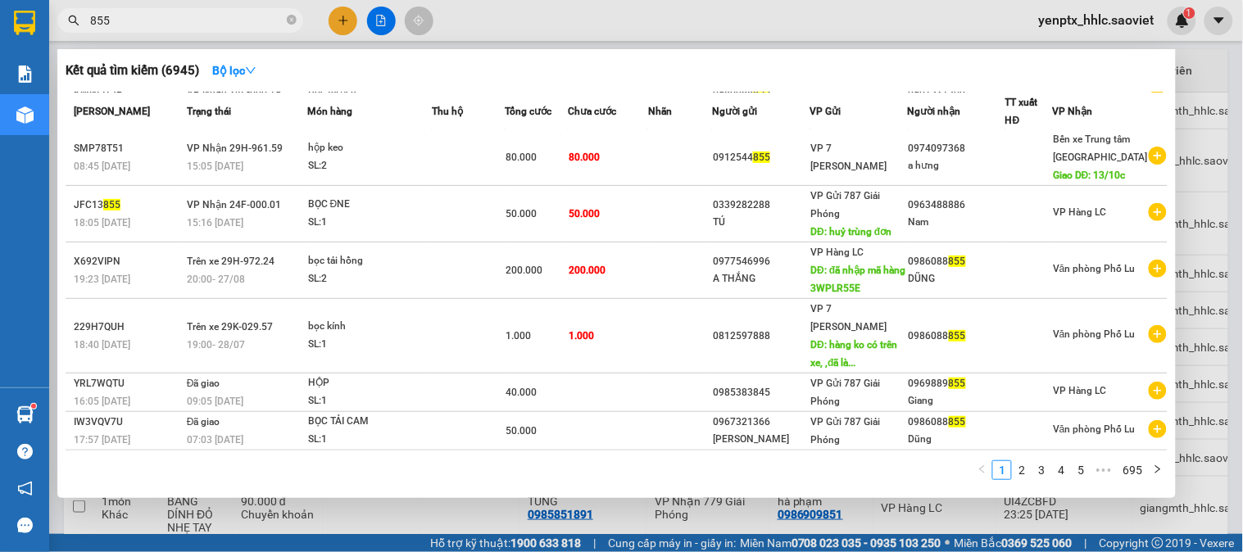
click at [236, 11] on input "855" at bounding box center [186, 20] width 193 height 18
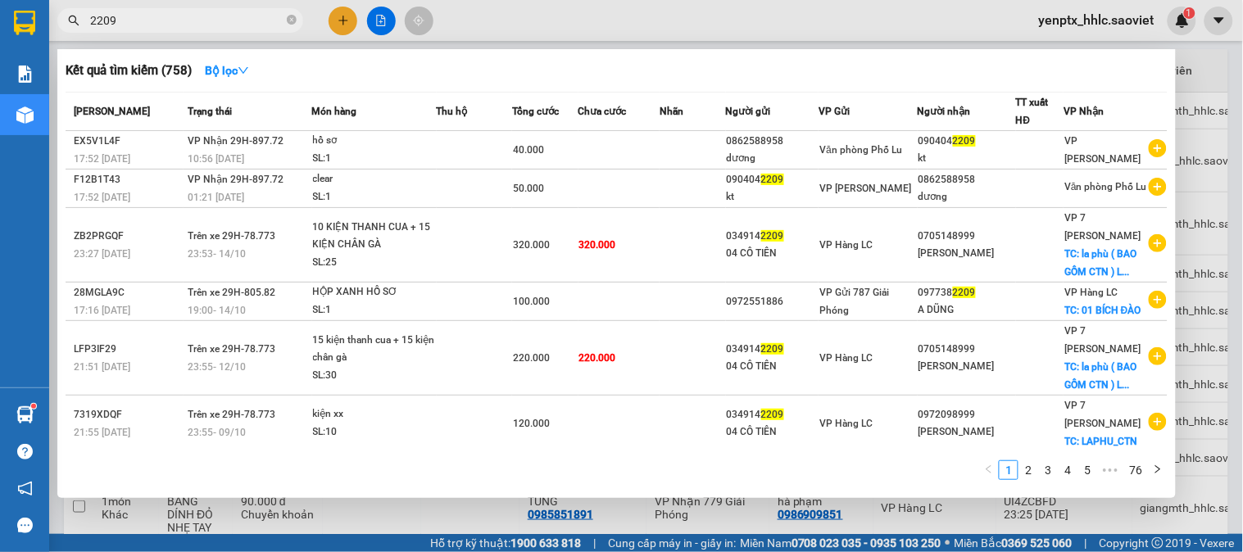
type input "2209"
drag, startPoint x: 615, startPoint y: 27, endPoint x: 592, endPoint y: 27, distance: 22.9
click at [615, 26] on div at bounding box center [621, 276] width 1243 height 552
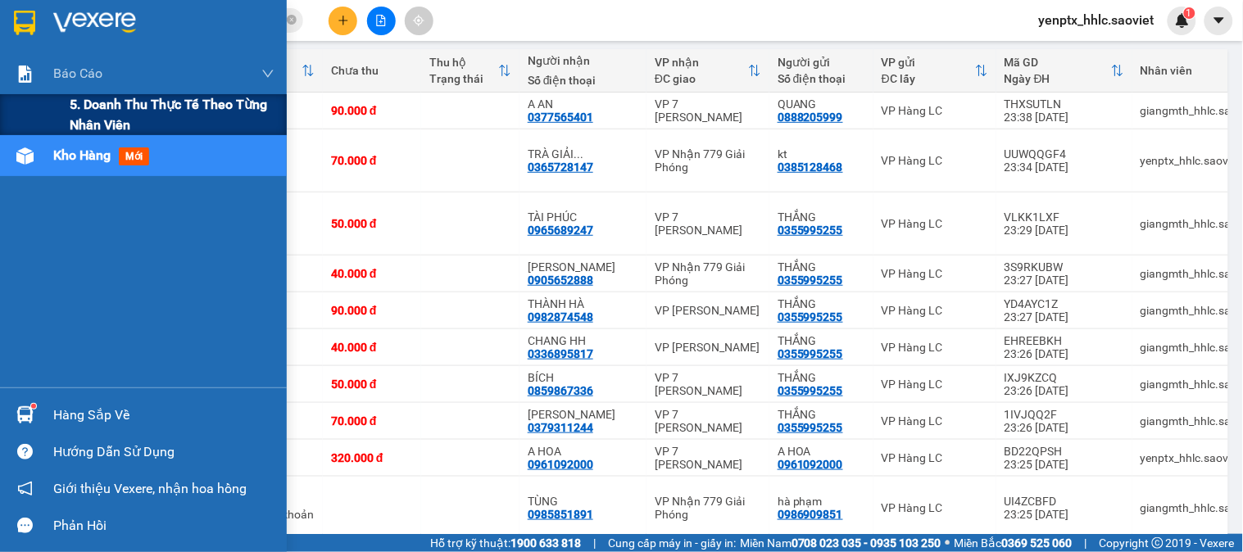
click at [97, 104] on span "5. Doanh thu thực tế theo từng nhân viên" at bounding box center [172, 114] width 205 height 41
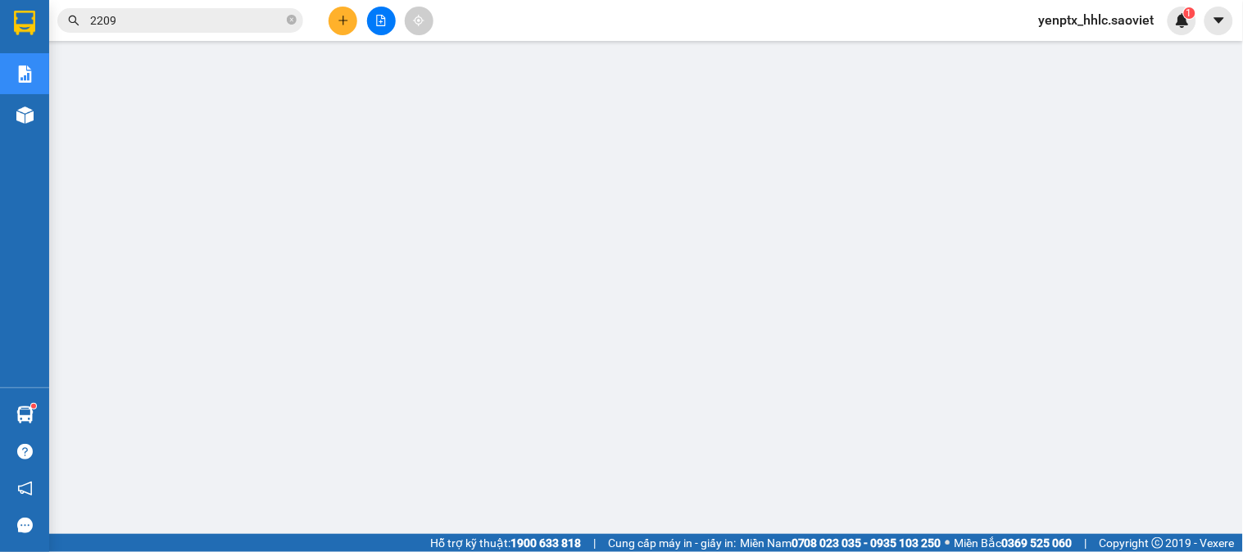
click at [345, 29] on button at bounding box center [343, 21] width 29 height 29
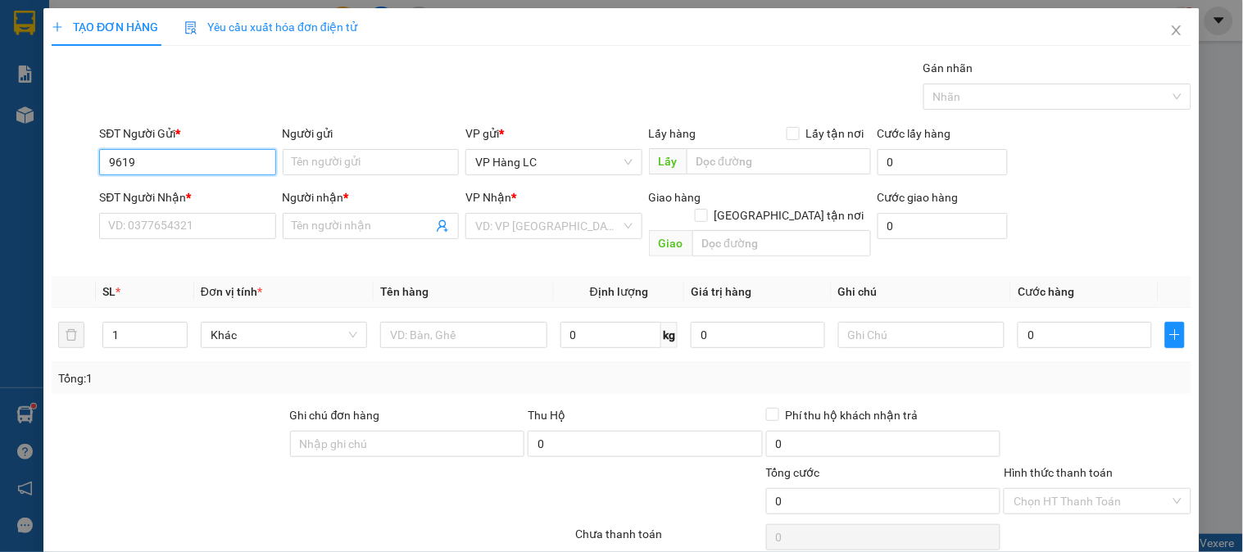
click at [198, 161] on input "9619" at bounding box center [187, 162] width 176 height 26
click at [203, 193] on div "0975739619 - ngân chuối" at bounding box center [185, 195] width 155 height 18
type input "0975739619"
type input "ngân chuối"
type input "km 237"
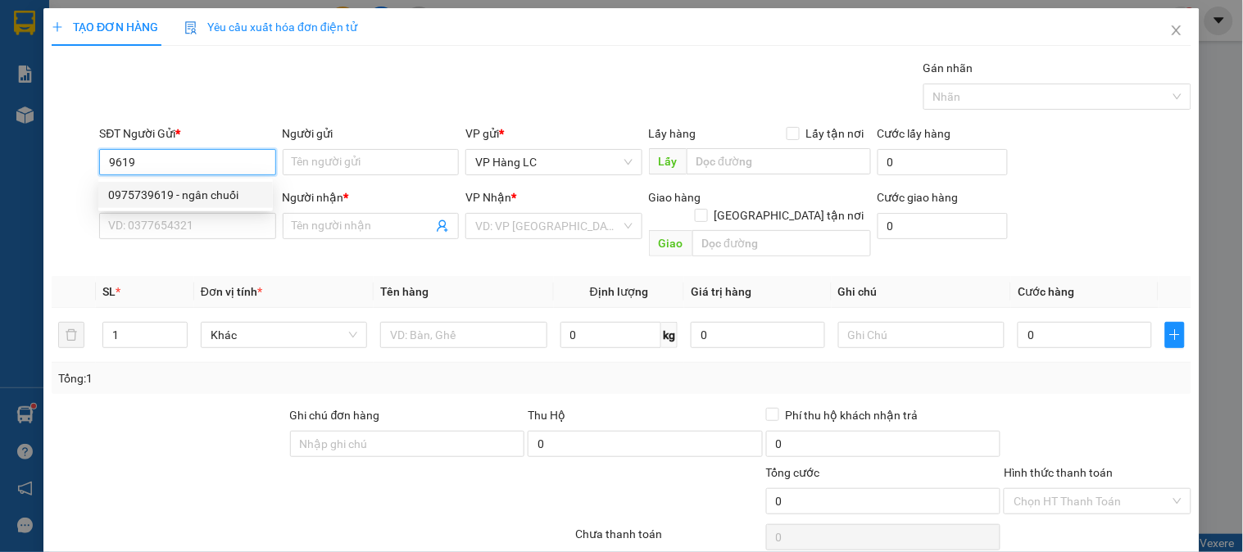
type input "0896565098"
type input "CHUỐI MỚI"
type input "0975739619"
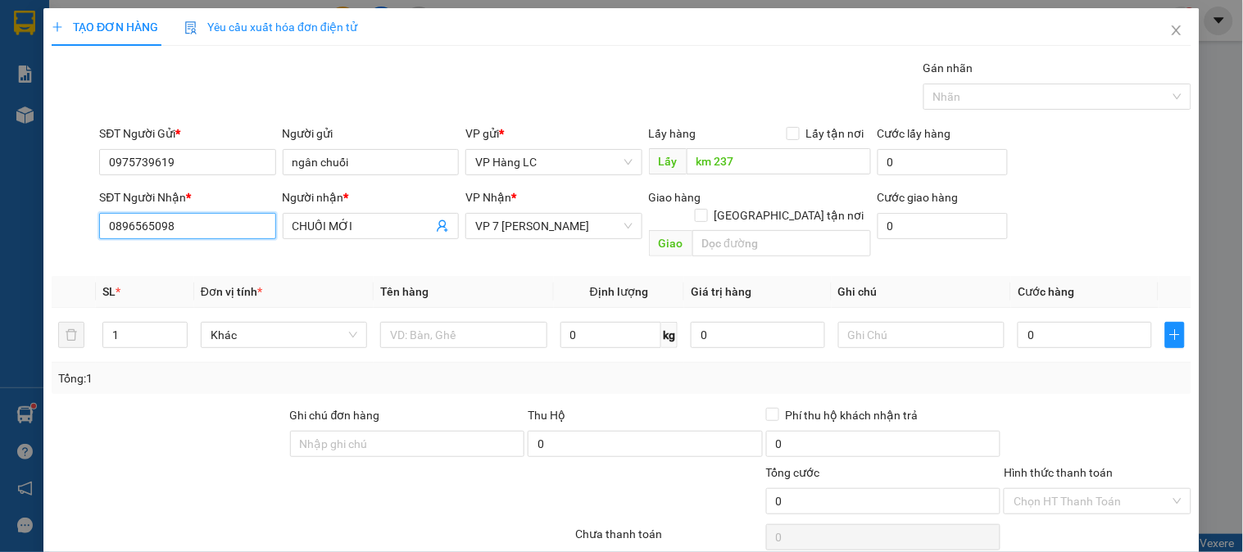
click at [206, 222] on input "0896565098" at bounding box center [187, 226] width 176 height 26
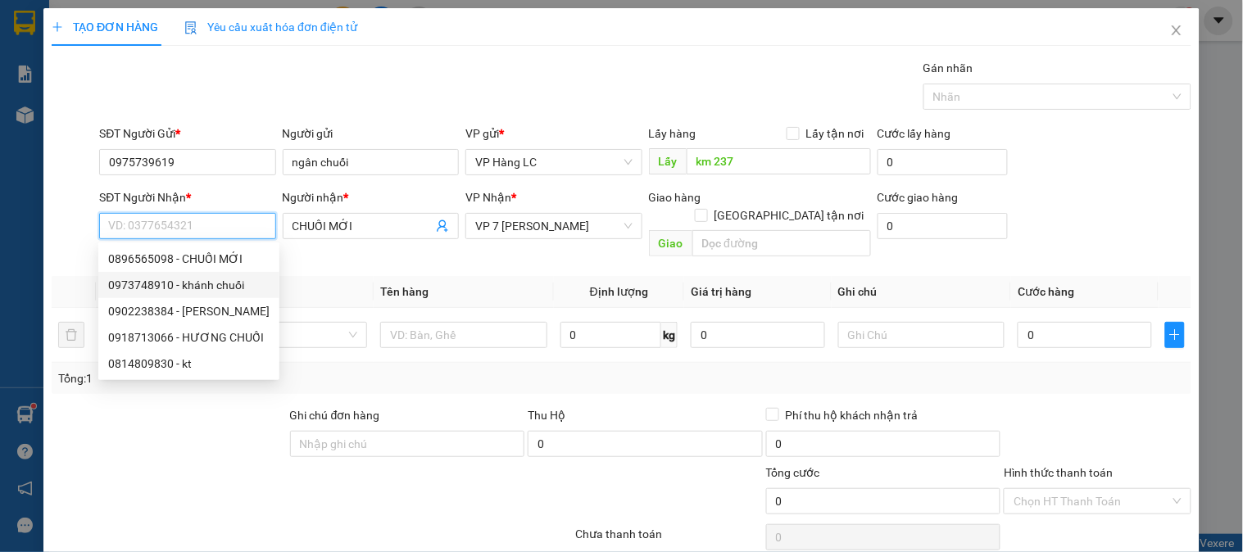
click at [184, 281] on div "0973748910 - khánh chuối" at bounding box center [188, 285] width 161 height 18
type input "0973748910"
type input "khánh chuối"
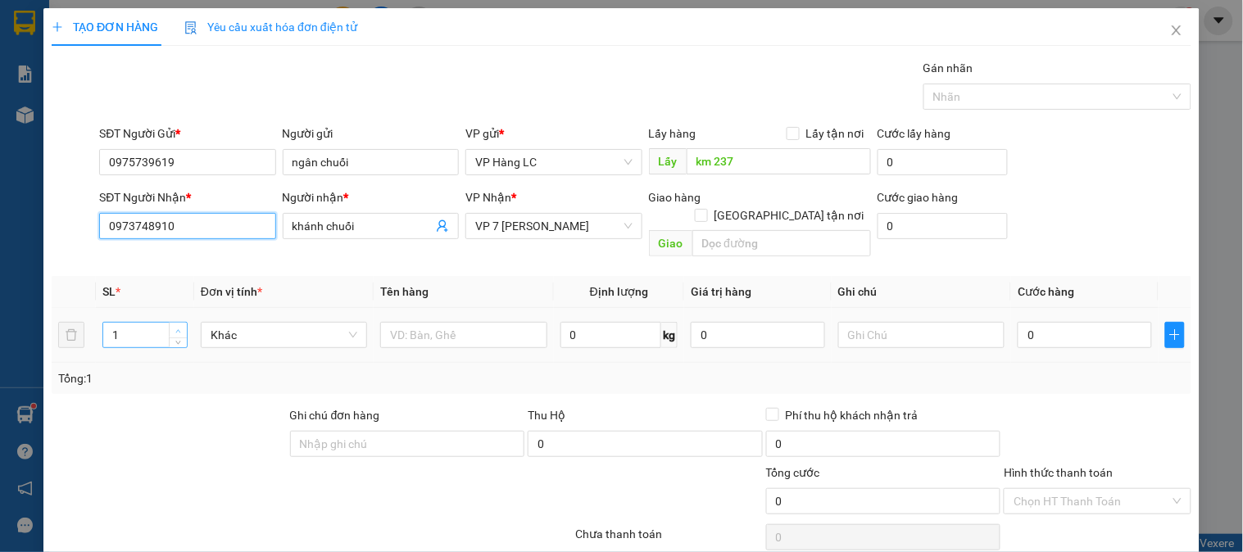
type input "0973748910"
click at [170, 323] on span "Increase Value" at bounding box center [178, 330] width 18 height 15
drag, startPoint x: 170, startPoint y: 307, endPoint x: 170, endPoint y: 316, distance: 8.2
click at [170, 323] on span "Increase Value" at bounding box center [178, 330] width 18 height 15
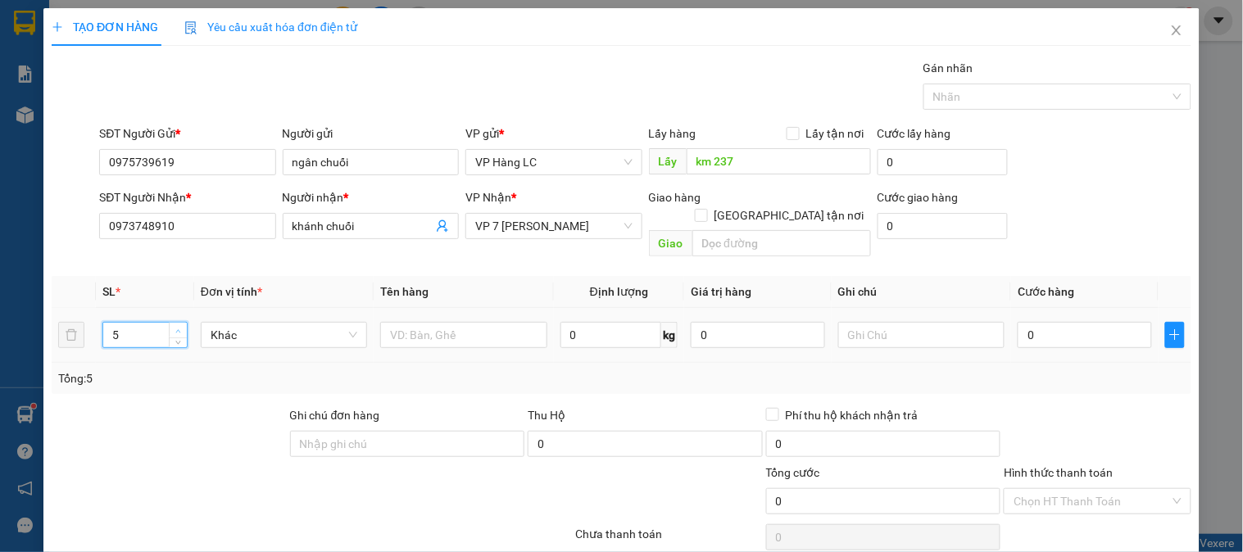
click at [174, 326] on span "up" at bounding box center [179, 331] width 10 height 10
type input "7"
click at [174, 326] on span "up" at bounding box center [179, 331] width 10 height 10
click at [425, 322] on input "text" at bounding box center [463, 335] width 166 height 26
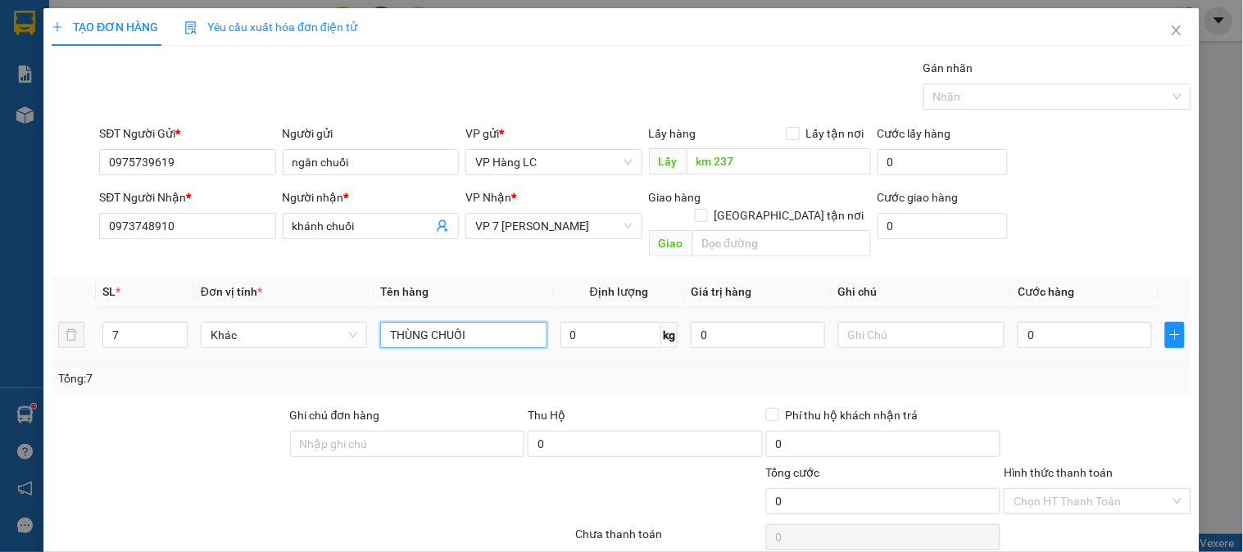
type input "THÙNG CHUỐI"
type input "2"
type input "28"
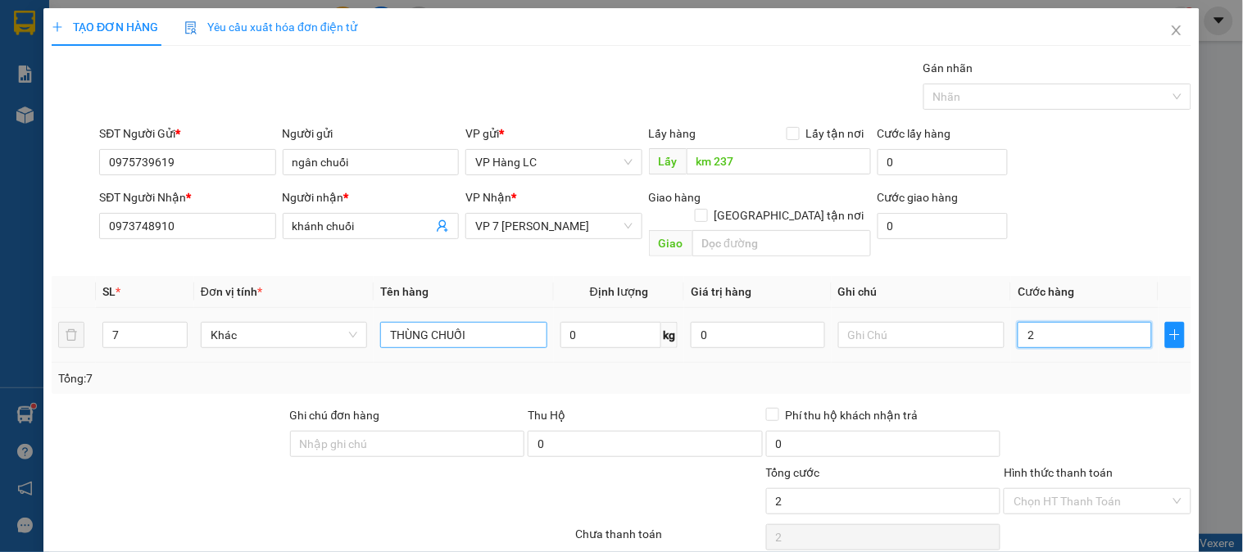
type input "28"
type input "280"
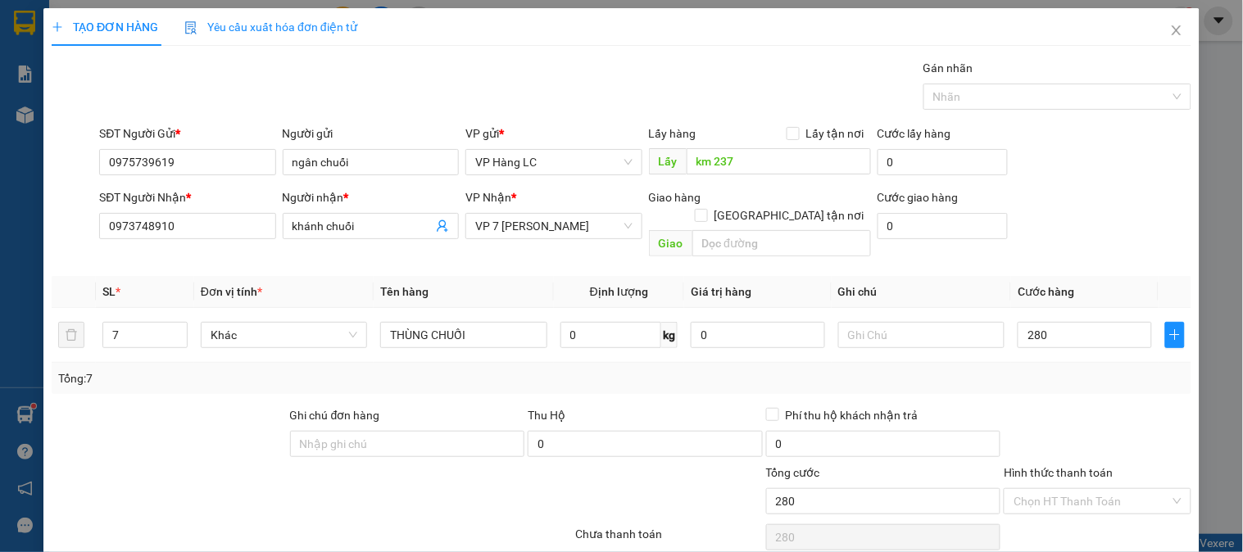
type input "280.000"
click at [1037, 406] on div at bounding box center [1097, 434] width 190 height 57
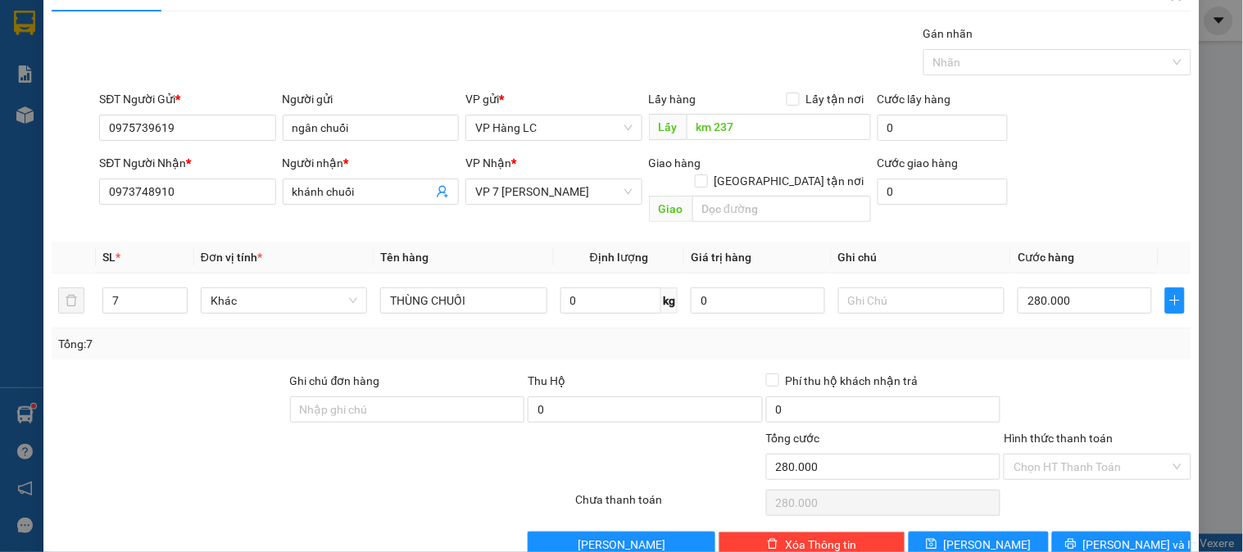
scroll to position [53, 0]
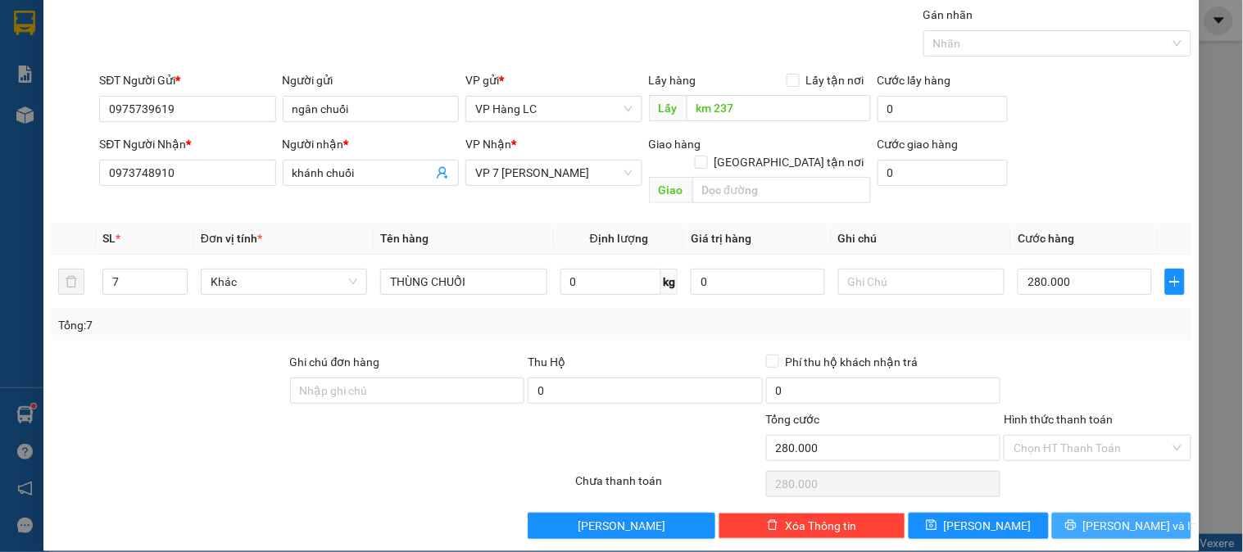
click at [1108, 517] on span "[PERSON_NAME] và In" at bounding box center [1140, 526] width 115 height 18
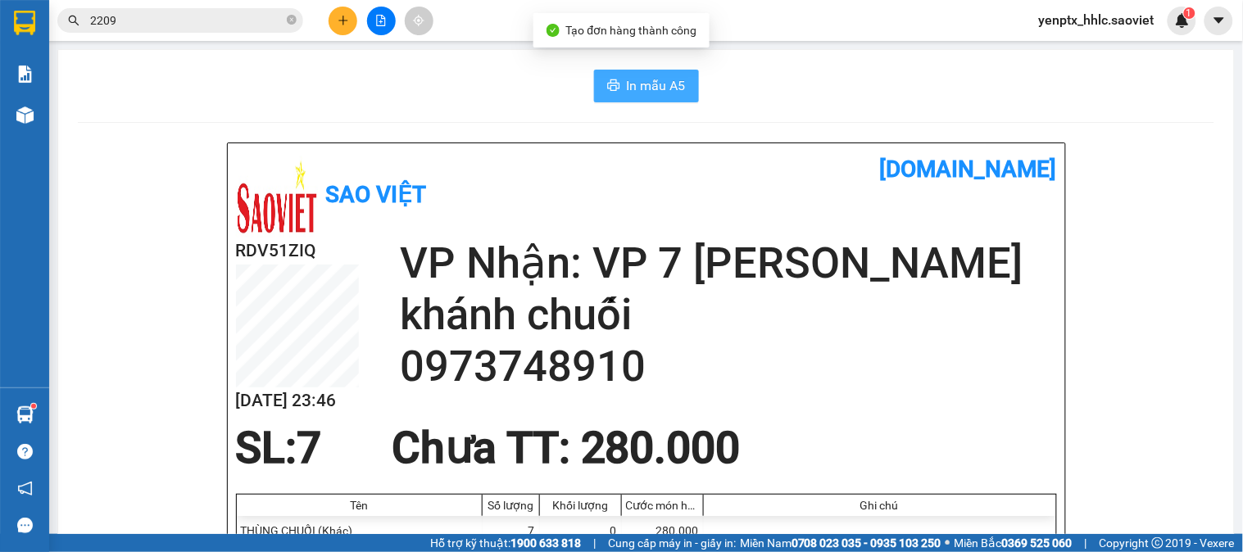
click at [616, 87] on button "In mẫu A5" at bounding box center [646, 86] width 105 height 33
click at [345, 13] on button at bounding box center [343, 21] width 29 height 29
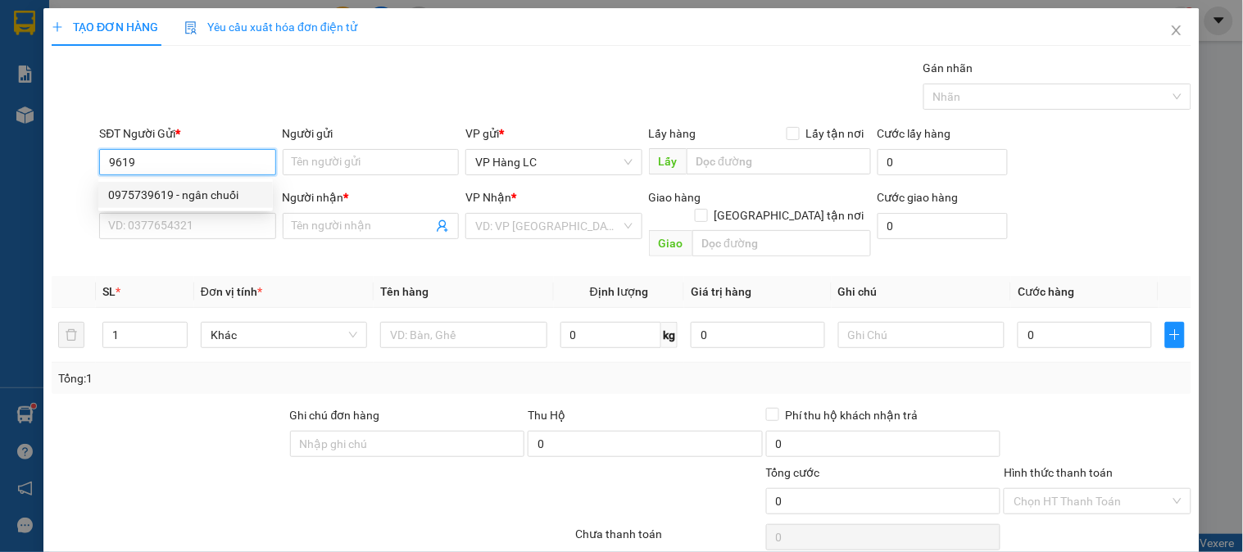
click at [219, 194] on div "0975739619 - ngân chuối" at bounding box center [185, 195] width 155 height 18
type input "0975739619"
type input "ngân chuối"
type input "km 237"
type input "0973748910"
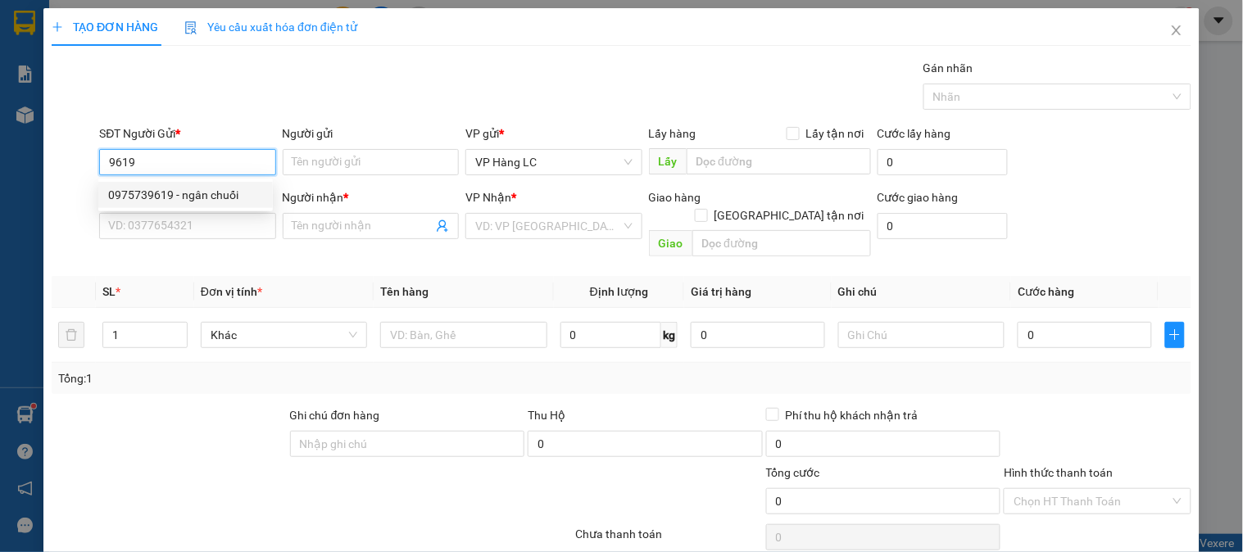
type input "khánh chuối"
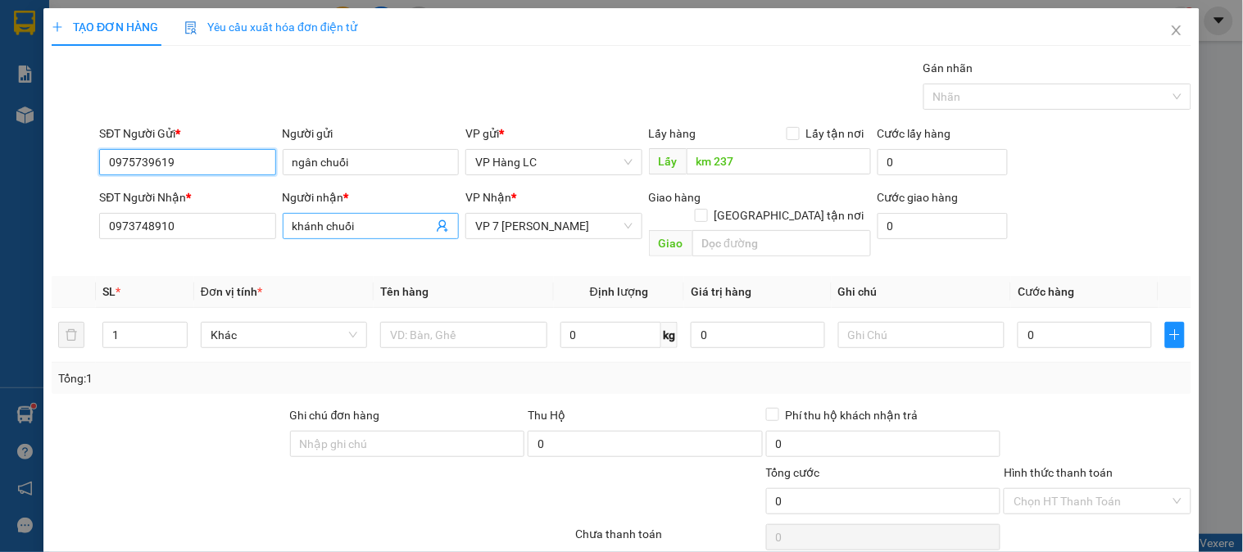
type input "0975739619"
click at [444, 226] on span "khánh chuối" at bounding box center [371, 226] width 176 height 26
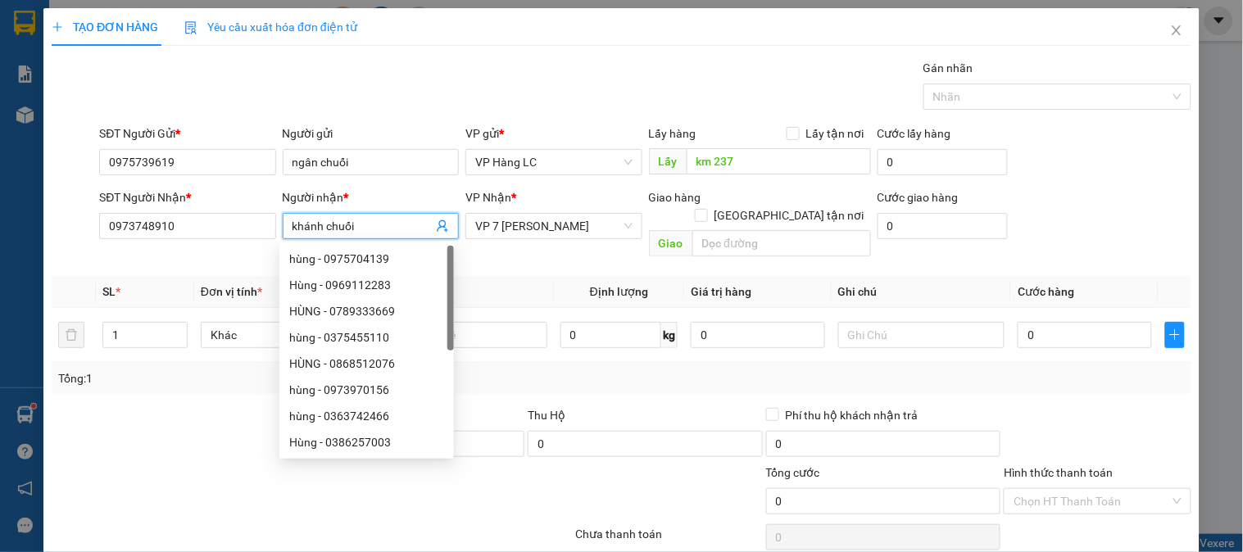
click at [440, 226] on icon "user-add" at bounding box center [442, 226] width 13 height 13
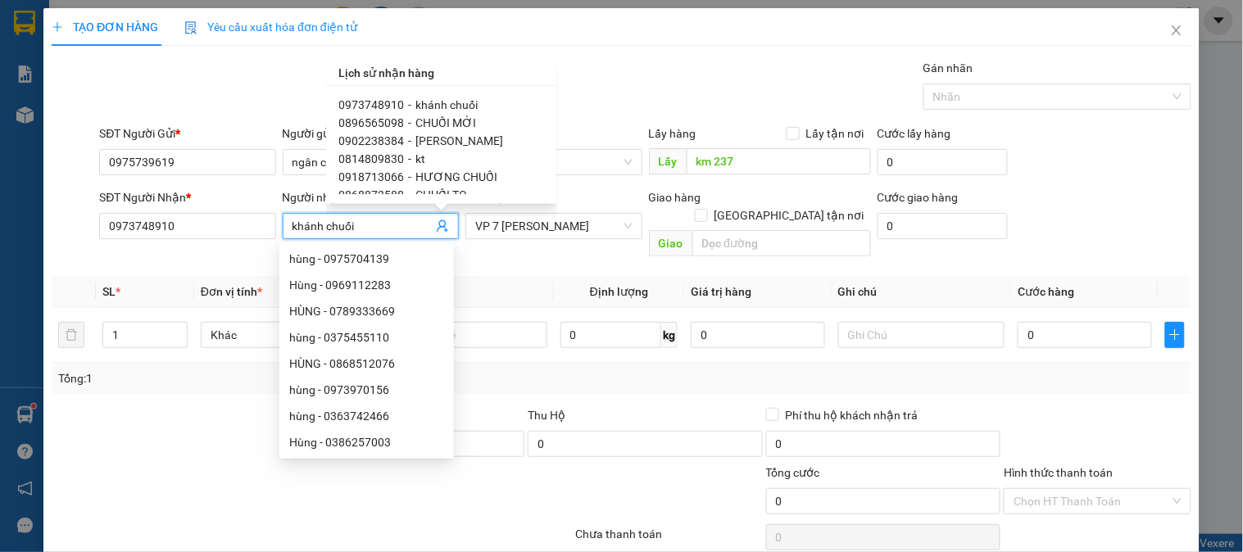
click at [423, 159] on div "0814809830 - kt" at bounding box center [441, 159] width 205 height 18
type input "0814809830"
type input "kt"
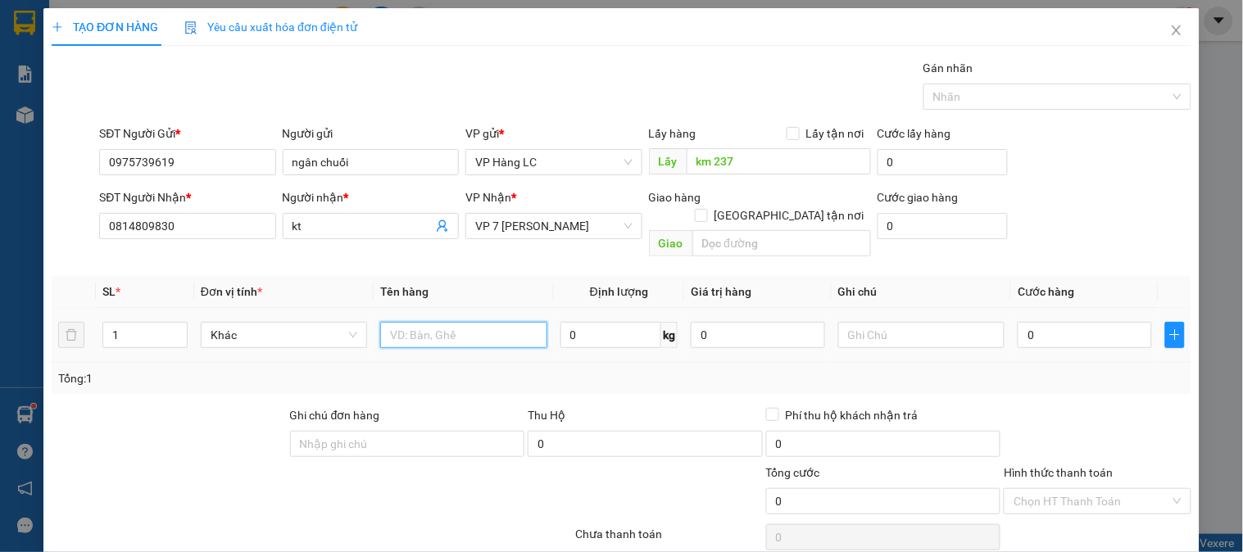
click at [473, 322] on input "text" at bounding box center [463, 335] width 166 height 26
type input "THÙNG CHUỐI"
type input "4"
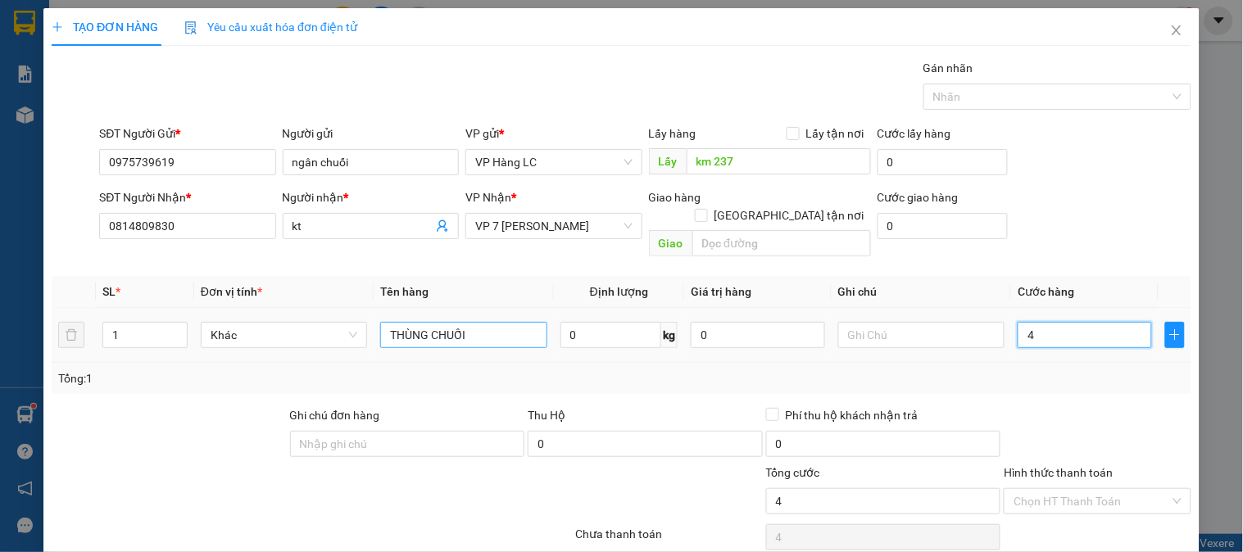
type input "40"
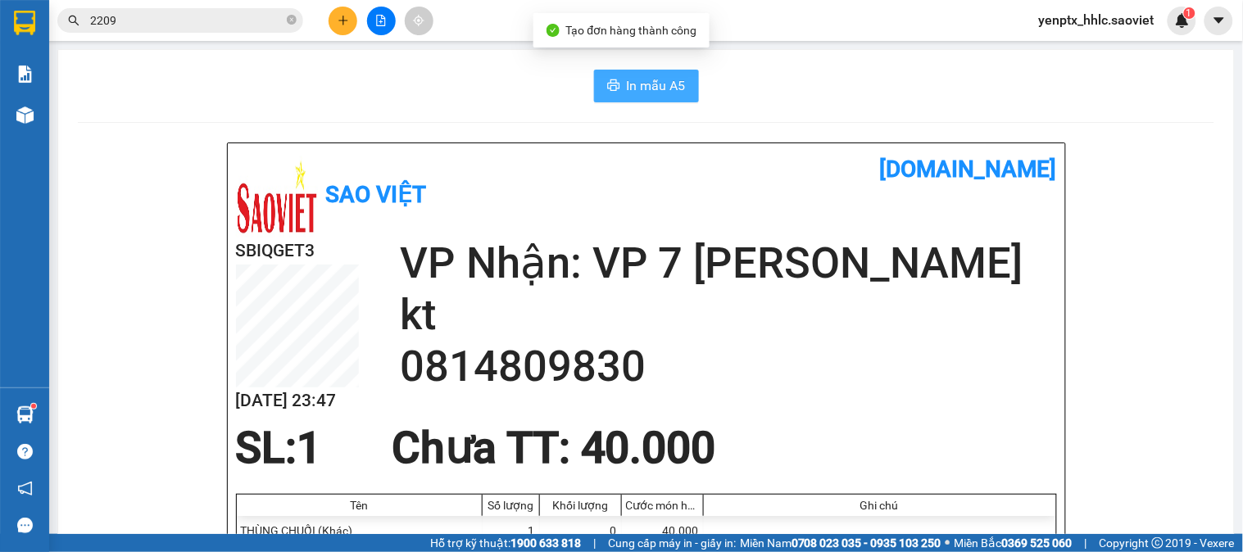
click at [648, 84] on span "In mẫu A5" at bounding box center [656, 85] width 59 height 20
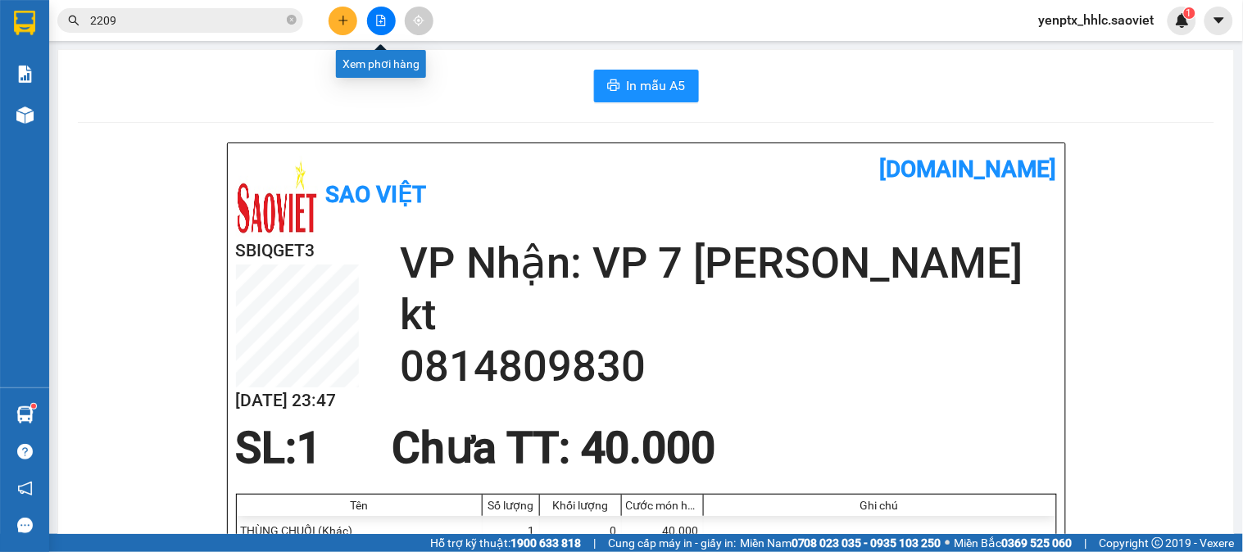
click at [380, 20] on icon "file-add" at bounding box center [380, 20] width 11 height 11
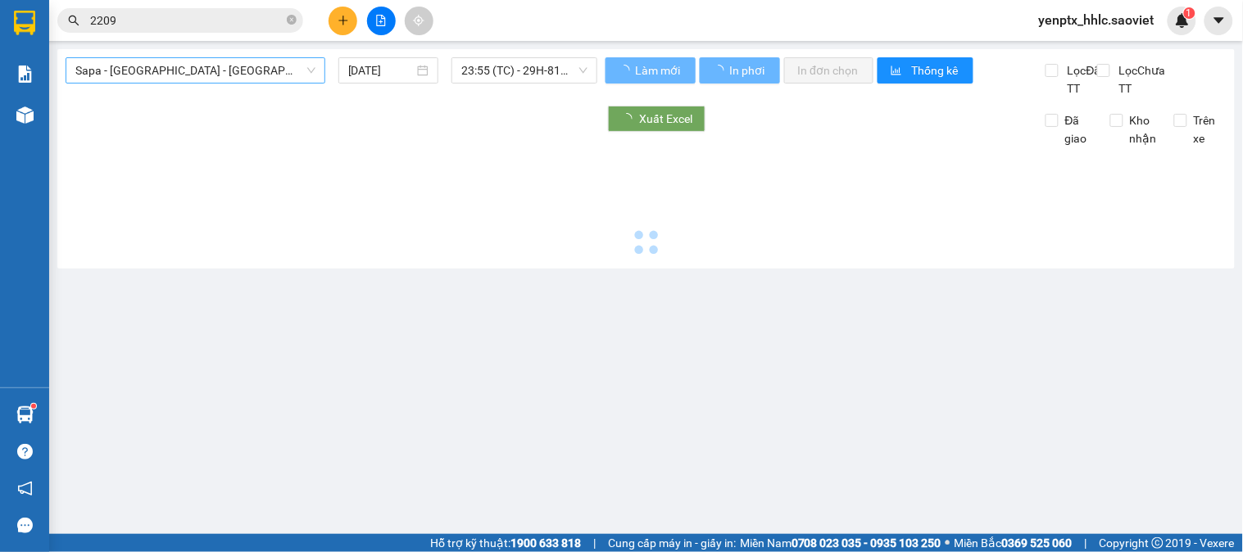
click at [215, 66] on span "Sapa - [GEOGRAPHIC_DATA] - [GEOGRAPHIC_DATA] ([GEOGRAPHIC_DATA])" at bounding box center [195, 70] width 240 height 25
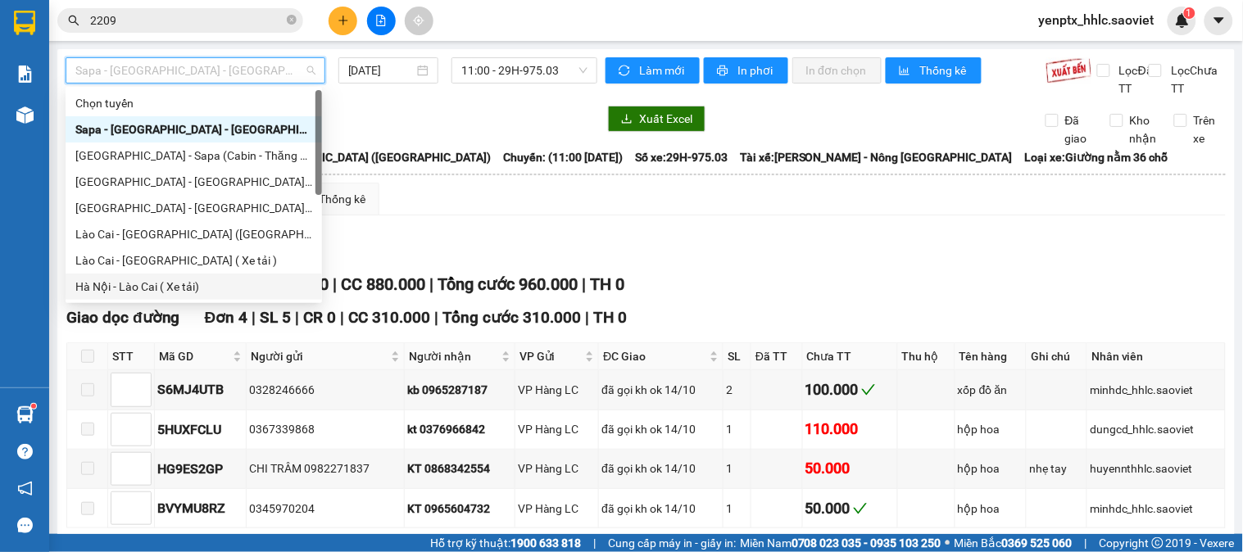
click at [242, 282] on div "Hà Nội - Lào Cai ( Xe tải)" at bounding box center [193, 287] width 237 height 18
type input "[DATE]"
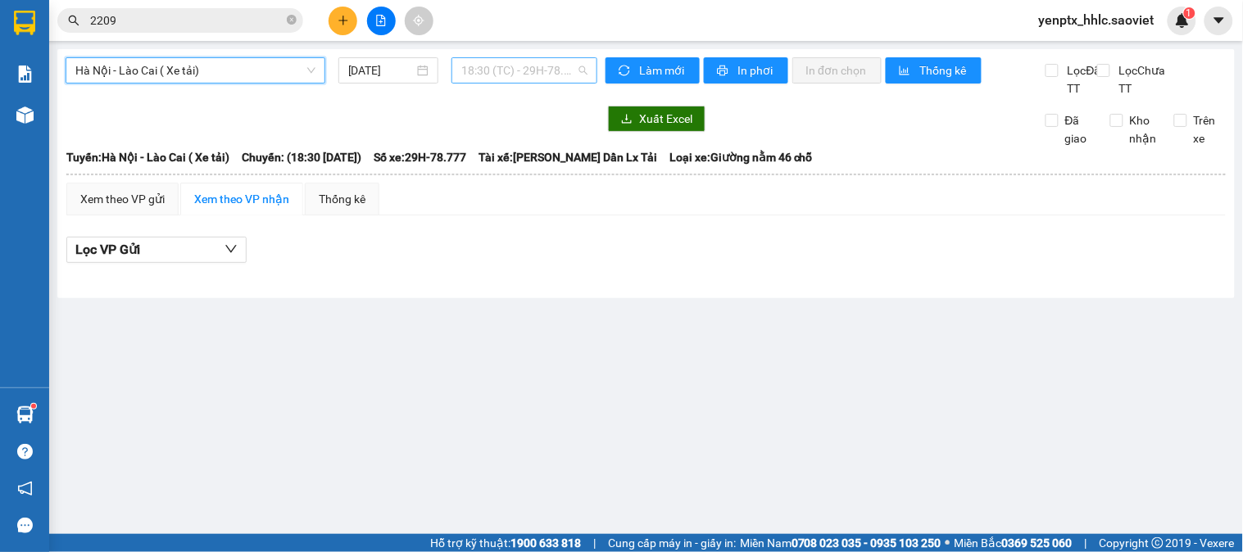
click at [505, 75] on span "18:30 (TC) - 29H-78.777" at bounding box center [524, 70] width 126 height 25
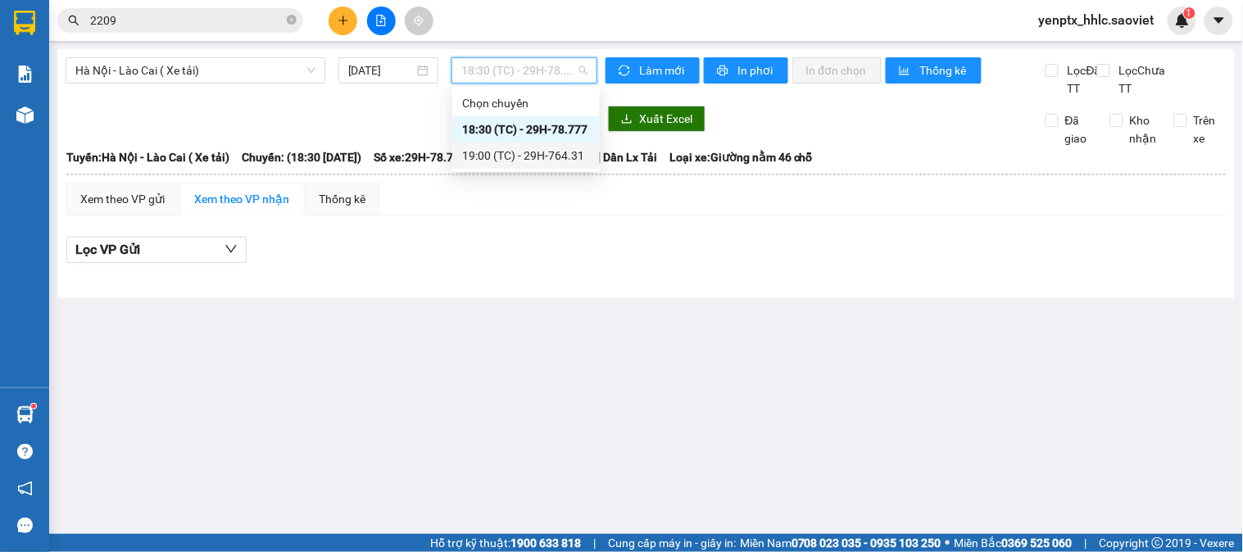
click at [518, 152] on div "19:00 (TC) - 29H-764.31" at bounding box center [526, 156] width 128 height 18
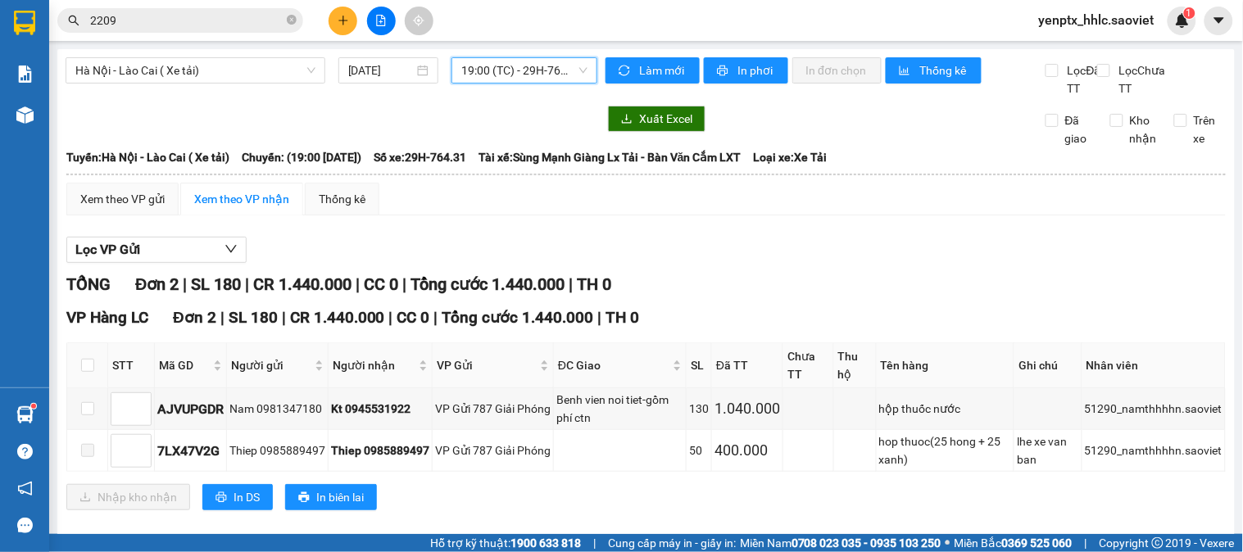
click at [470, 72] on span "19:00 (TC) - 29H-764.31" at bounding box center [524, 70] width 126 height 25
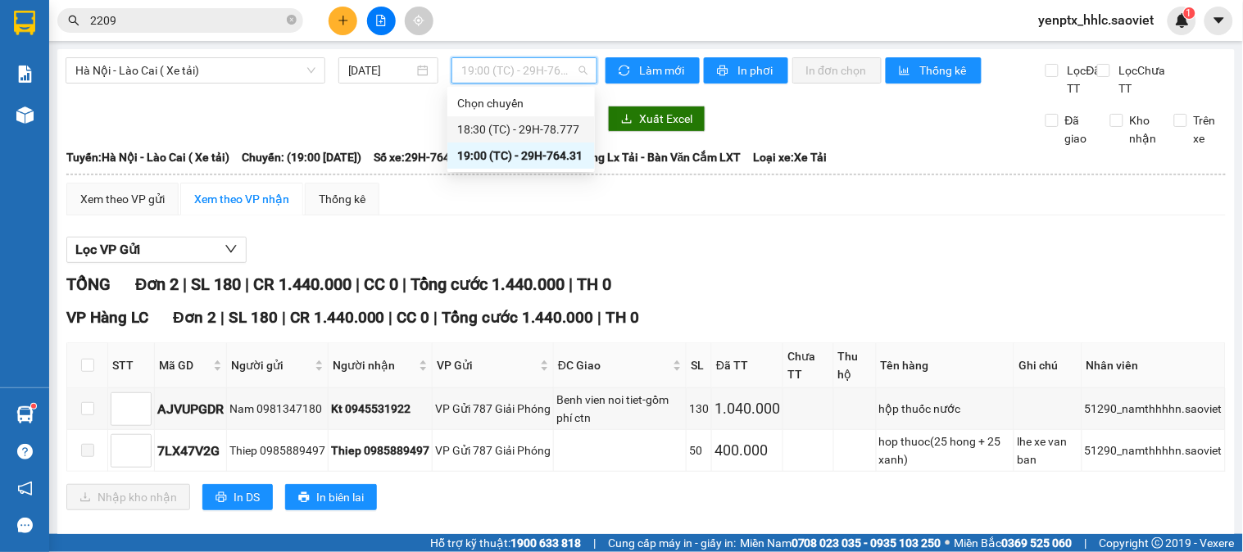
click at [501, 126] on div "18:30 (TC) - 29H-78.777" at bounding box center [521, 129] width 128 height 18
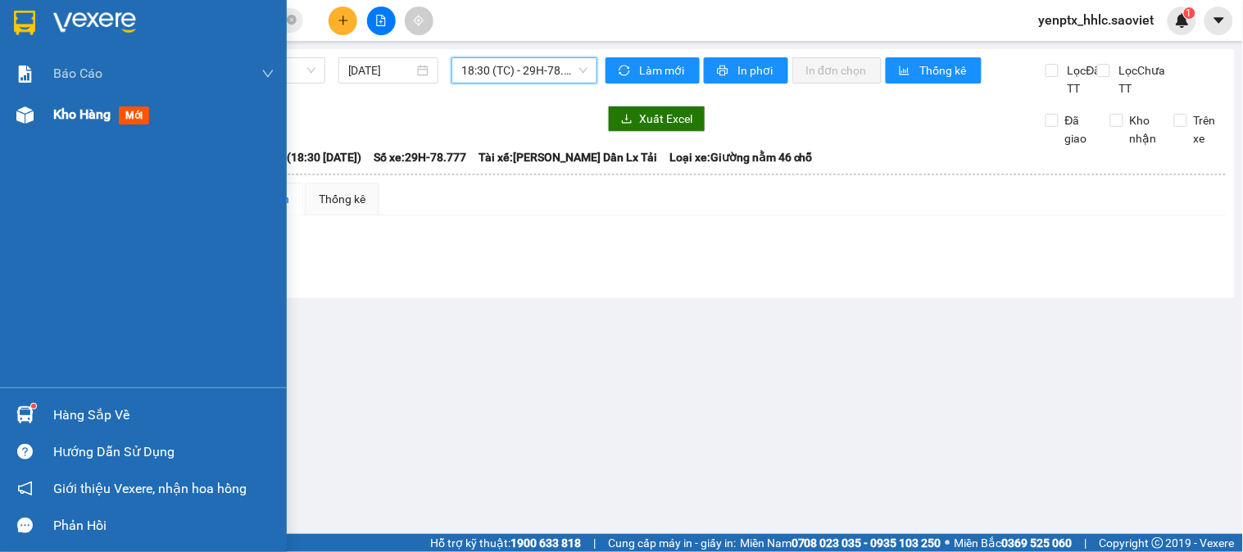
click at [74, 125] on div "Kho hàng mới" at bounding box center [163, 114] width 221 height 41
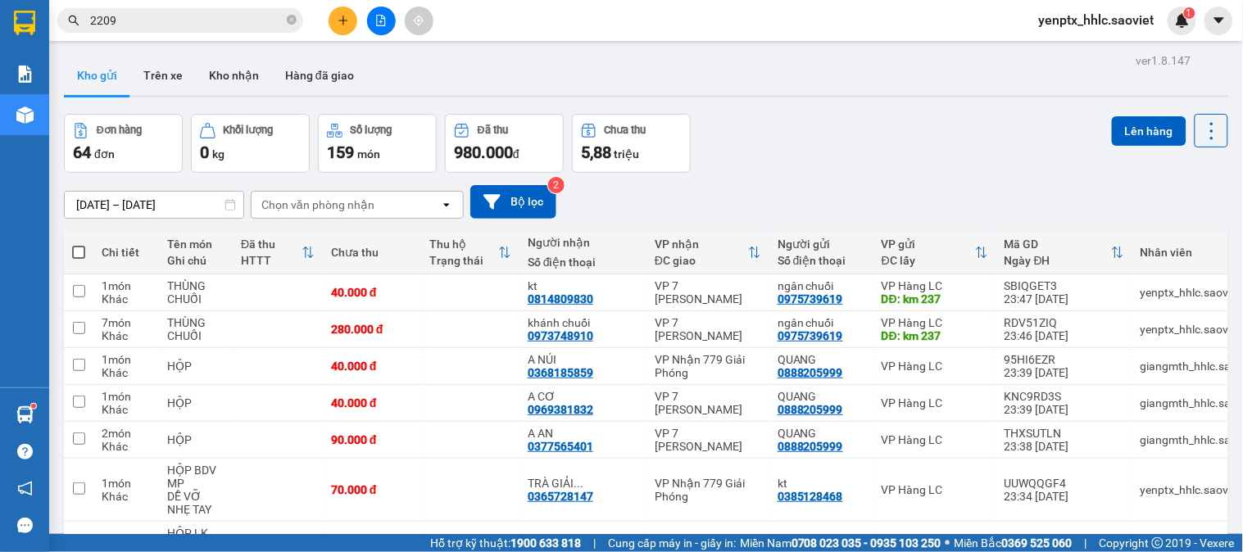
click at [267, 20] on input "2209" at bounding box center [186, 20] width 193 height 18
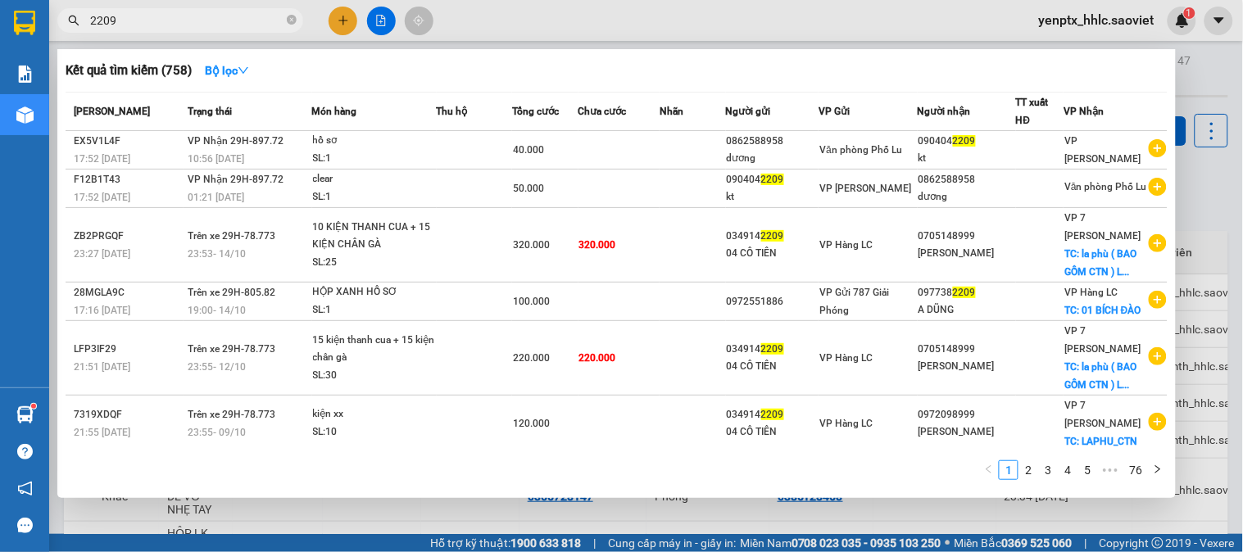
click at [175, 3] on div at bounding box center [621, 276] width 1243 height 552
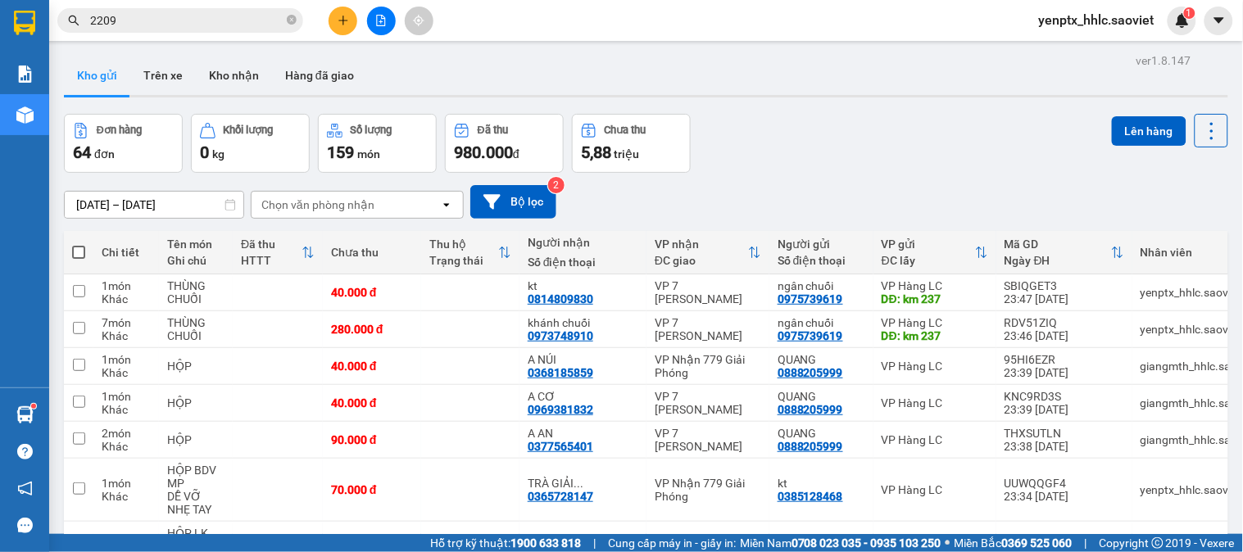
click at [175, 3] on div "Kết quả tìm kiếm ( 758 ) Bộ lọc Mã ĐH Trạng thái Món hàng Thu hộ Tổng cước Chưa…" at bounding box center [621, 20] width 1243 height 41
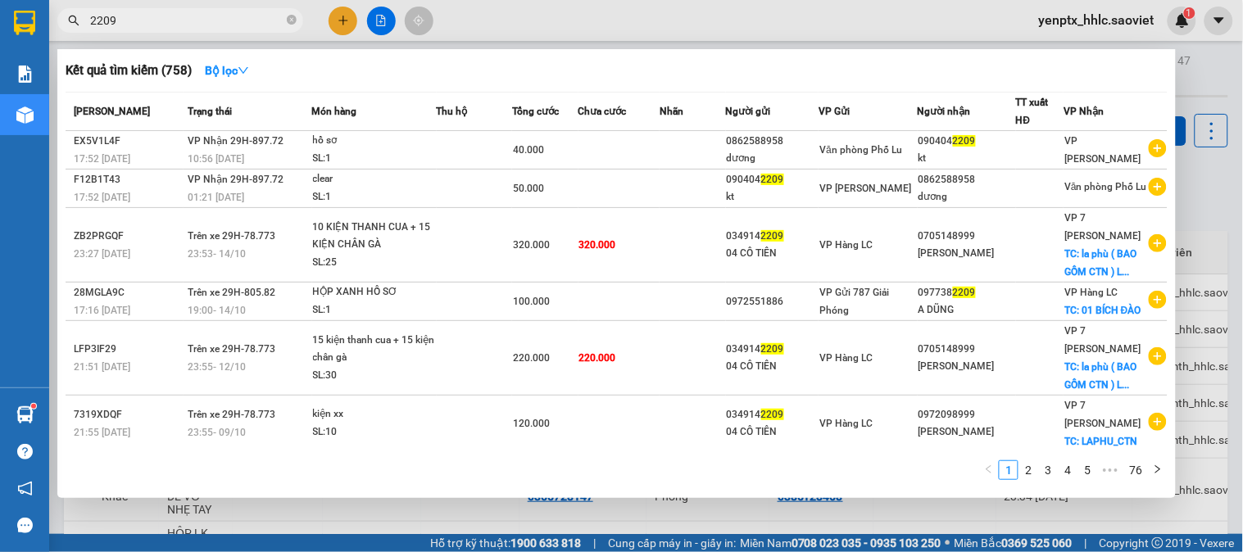
click at [170, 14] on input "2209" at bounding box center [186, 20] width 193 height 18
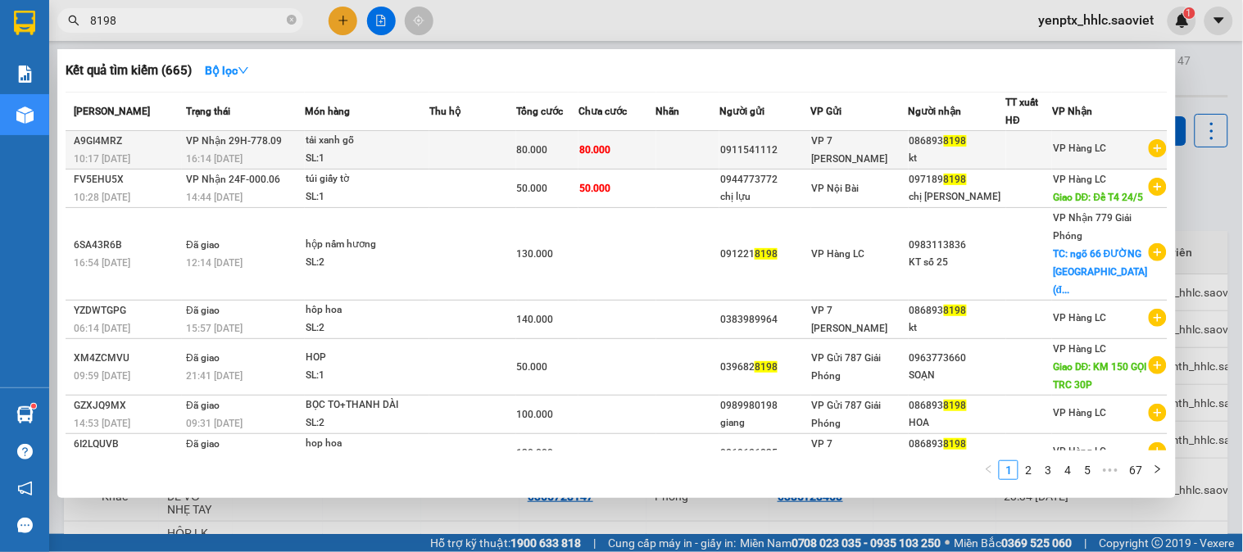
type input "8198"
click at [572, 144] on div "80.000" at bounding box center [547, 150] width 61 height 18
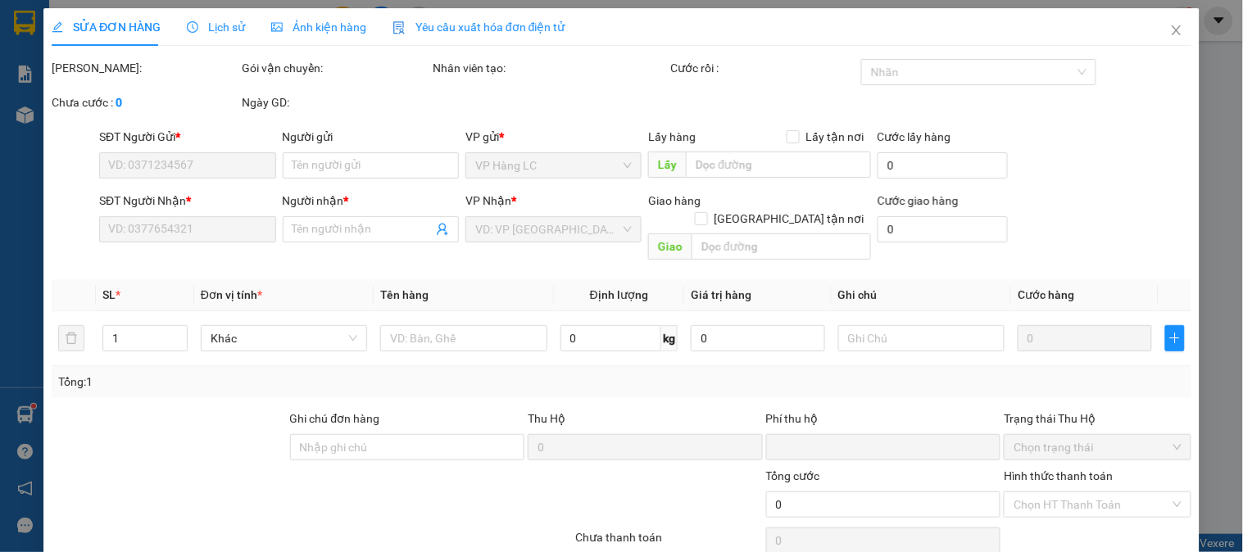
type input "0911541112"
type input "0868938198"
type input "kt"
type input "0"
type input "80.000"
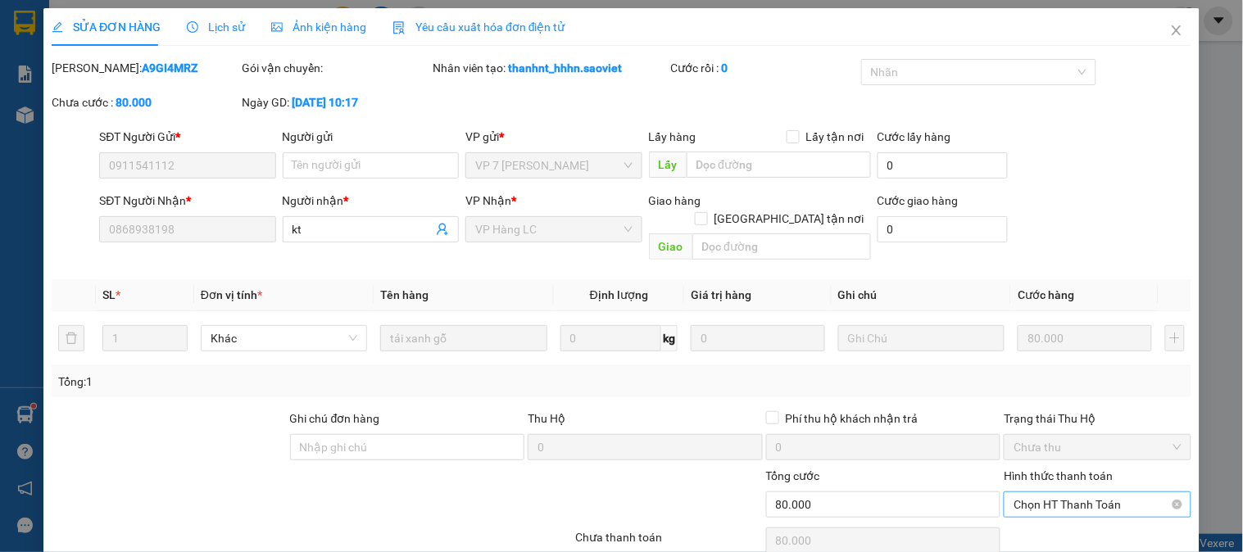
click at [1042, 493] on span "Chọn HT Thanh Toán" at bounding box center [1097, 505] width 167 height 25
click at [1008, 511] on div "Tại văn phòng" at bounding box center [1088, 520] width 166 height 18
type input "0"
click at [1170, 28] on icon "close" at bounding box center [1176, 30] width 13 height 13
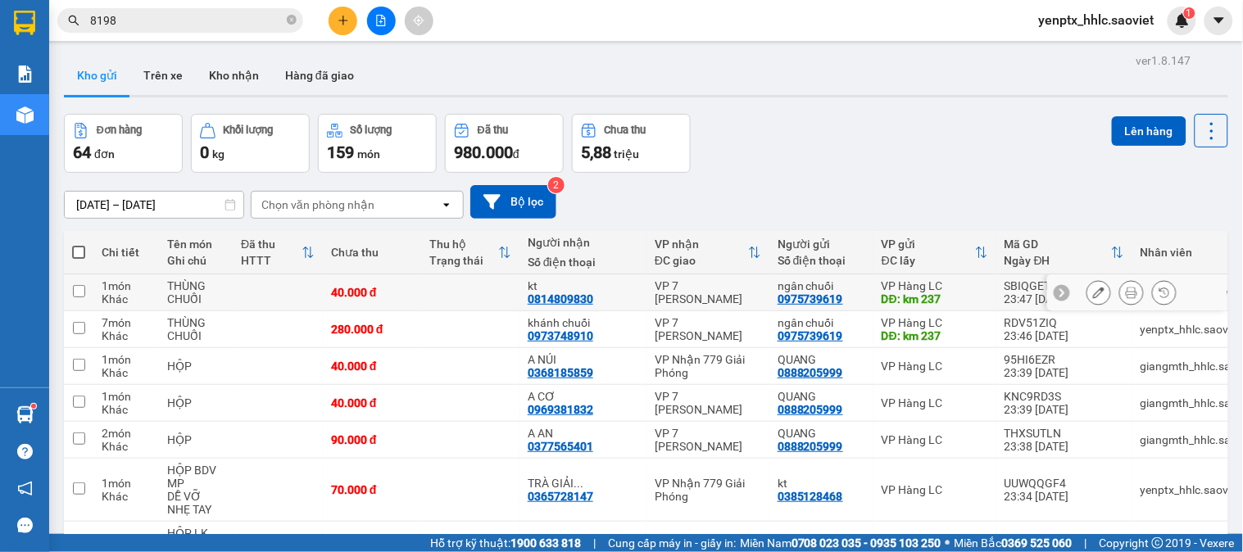
click at [1127, 279] on button at bounding box center [1131, 293] width 23 height 29
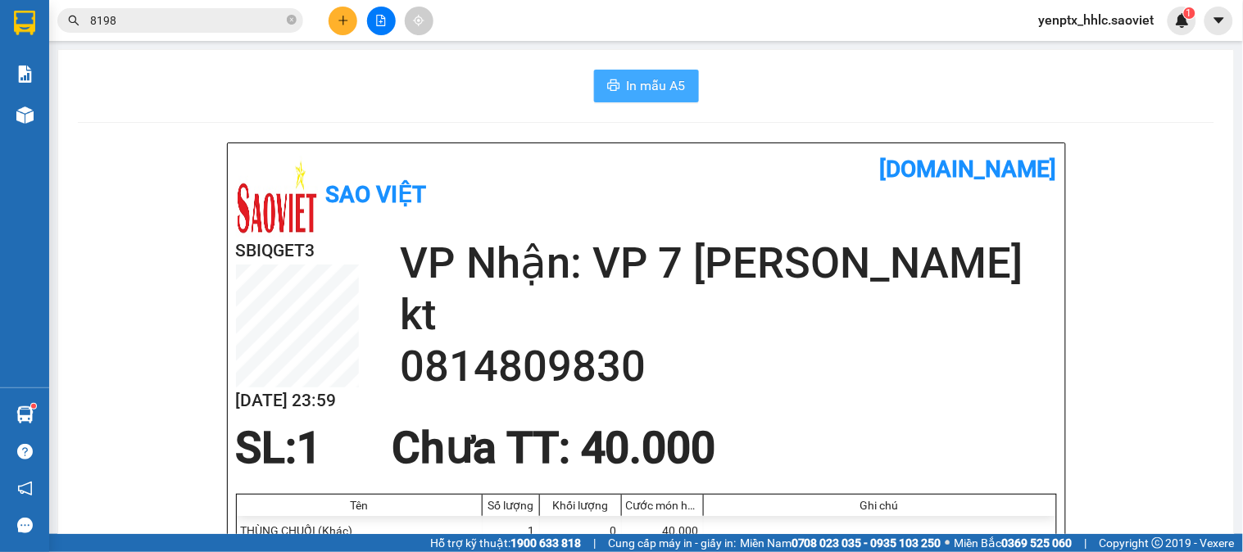
click at [644, 82] on span "In mẫu A5" at bounding box center [656, 85] width 59 height 20
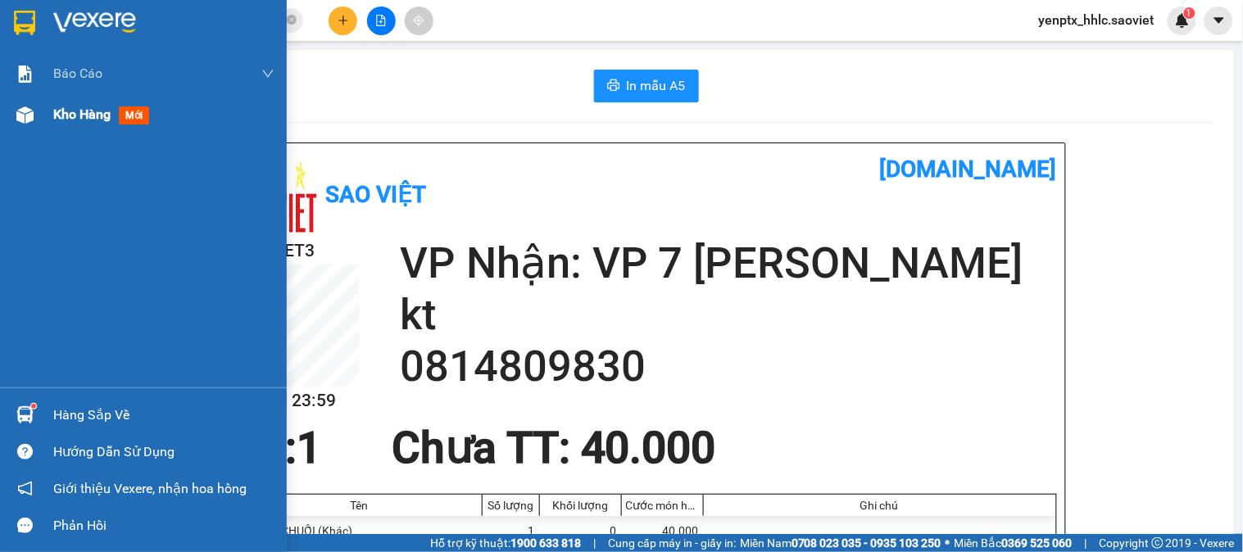
click at [92, 102] on div "Kho hàng mới" at bounding box center [163, 114] width 221 height 41
click at [84, 132] on div "Kho hàng mới" at bounding box center [163, 114] width 221 height 41
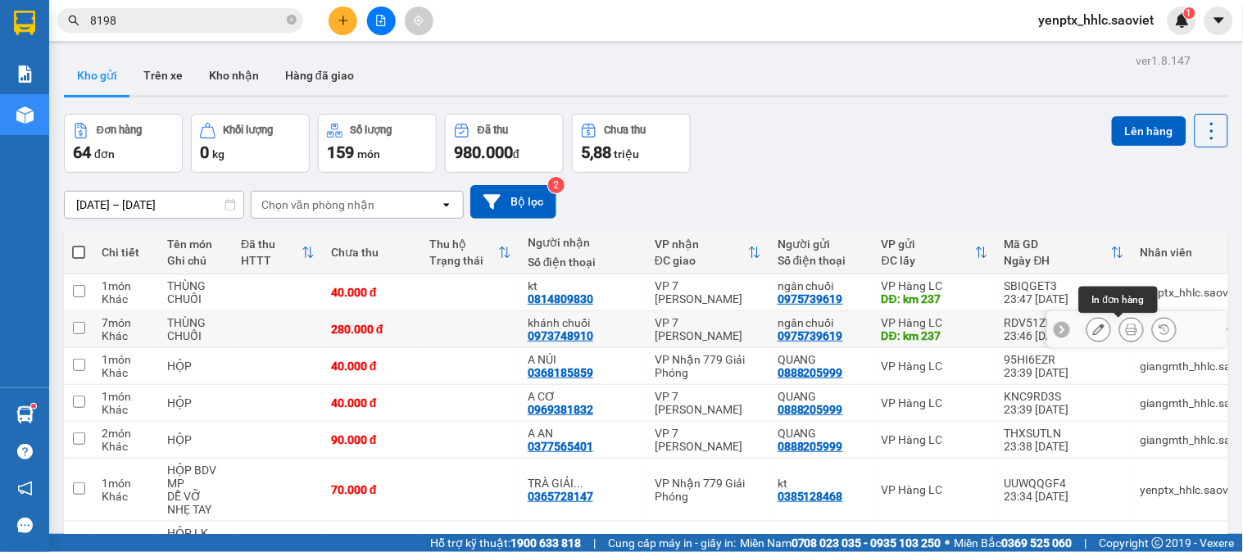
click at [1120, 338] on button at bounding box center [1131, 330] width 23 height 29
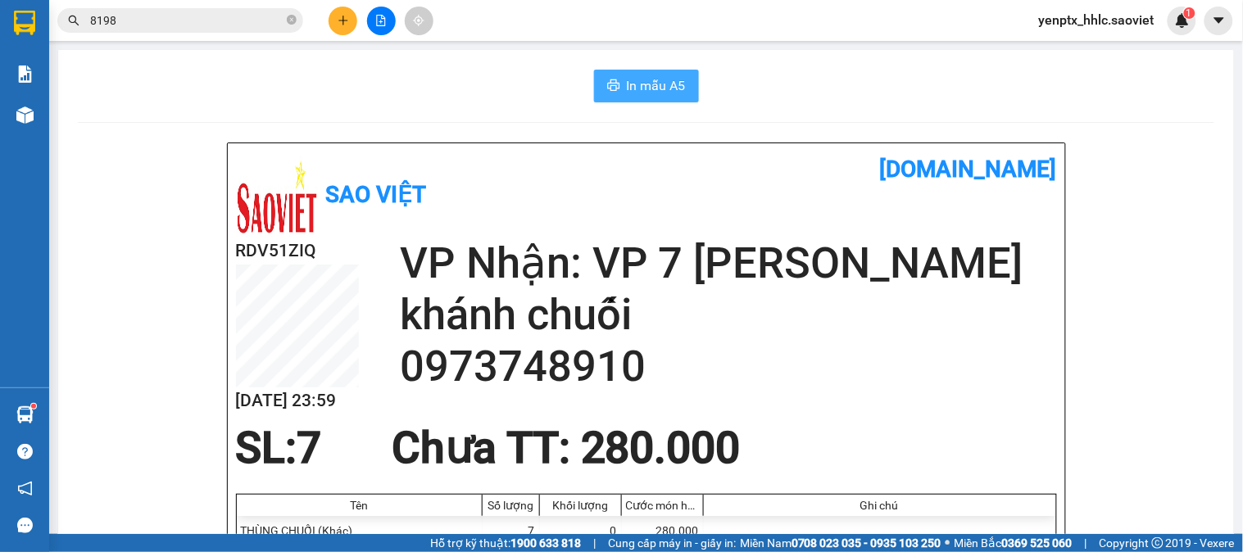
click at [641, 70] on button "In mẫu A5" at bounding box center [646, 86] width 105 height 33
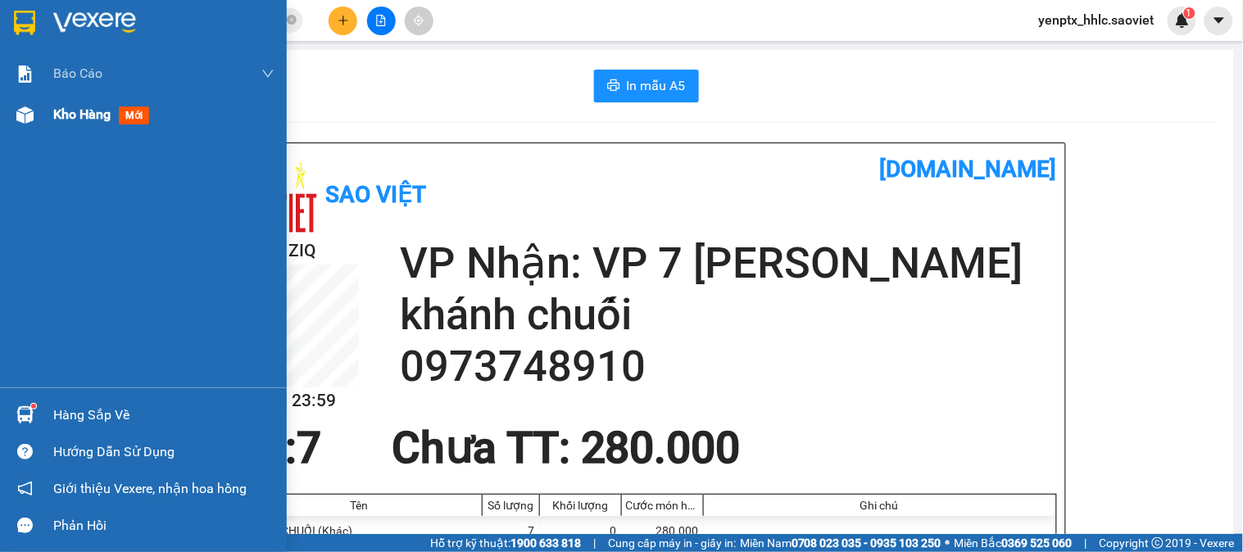
click at [31, 116] on img at bounding box center [24, 115] width 17 height 17
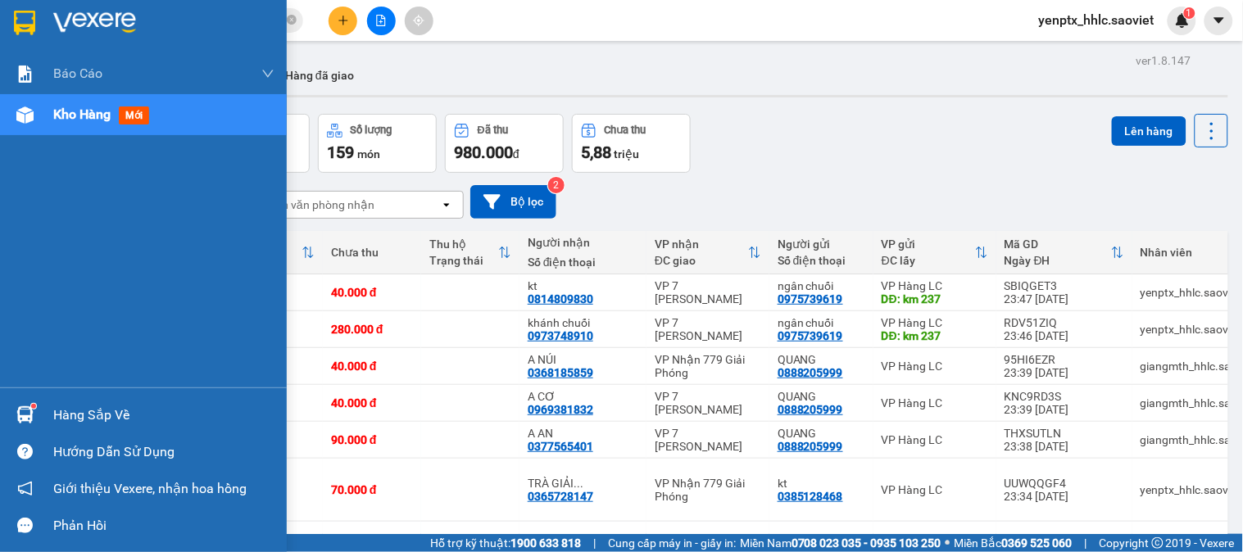
click at [68, 411] on div "Hàng sắp về" at bounding box center [163, 415] width 221 height 25
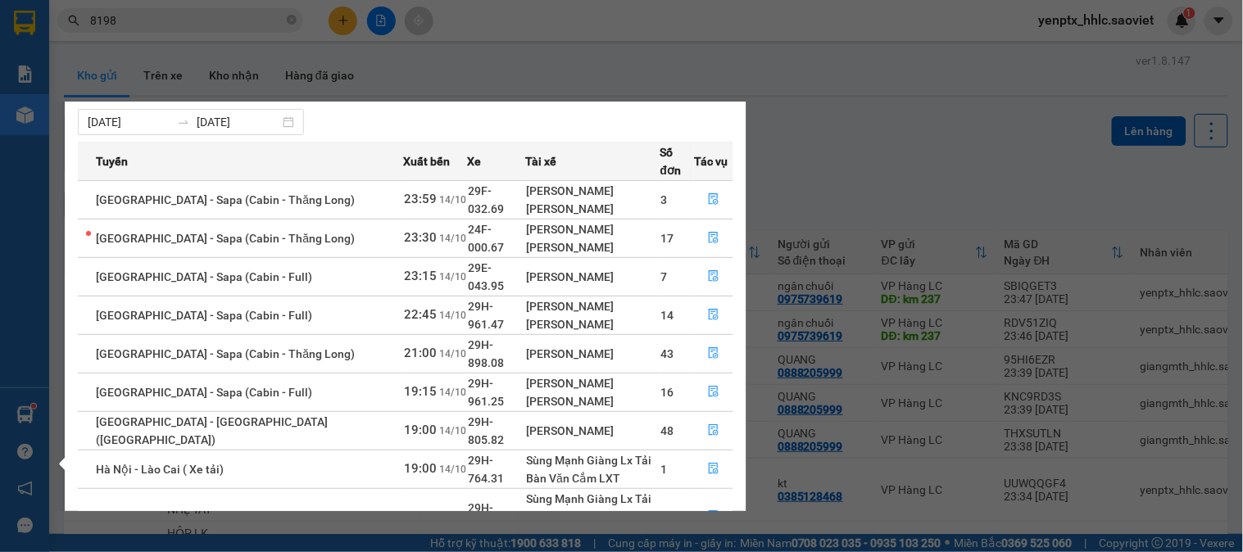
scroll to position [57, 0]
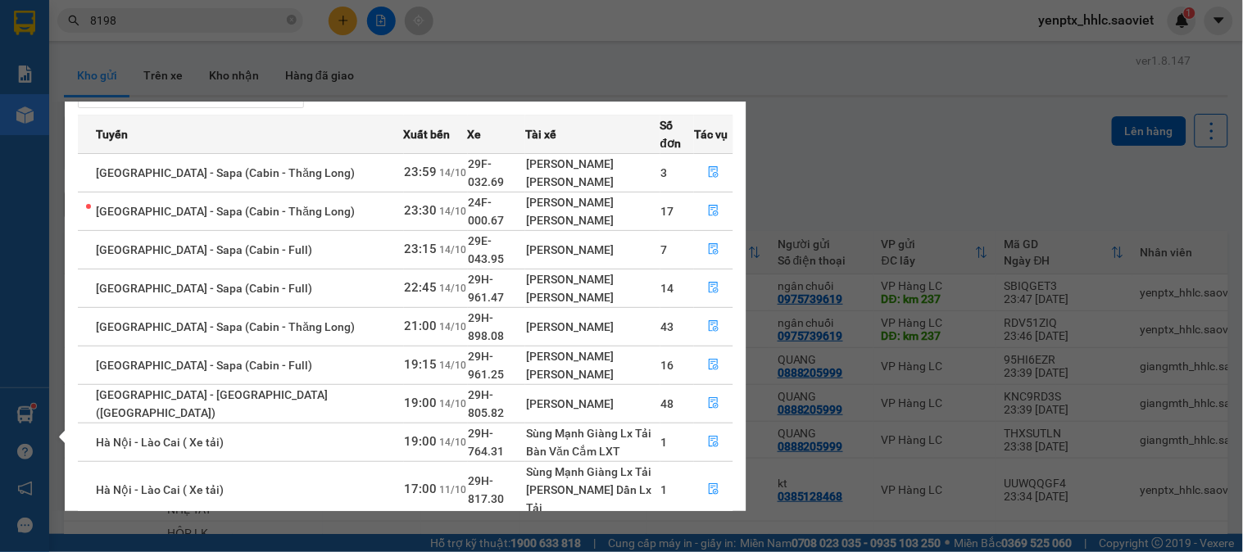
click at [248, 58] on section "Kết quả tìm kiếm ( 665 ) Bộ lọc Mã ĐH Trạng thái Món hàng Thu hộ Tổng cước Chưa…" at bounding box center [621, 276] width 1243 height 552
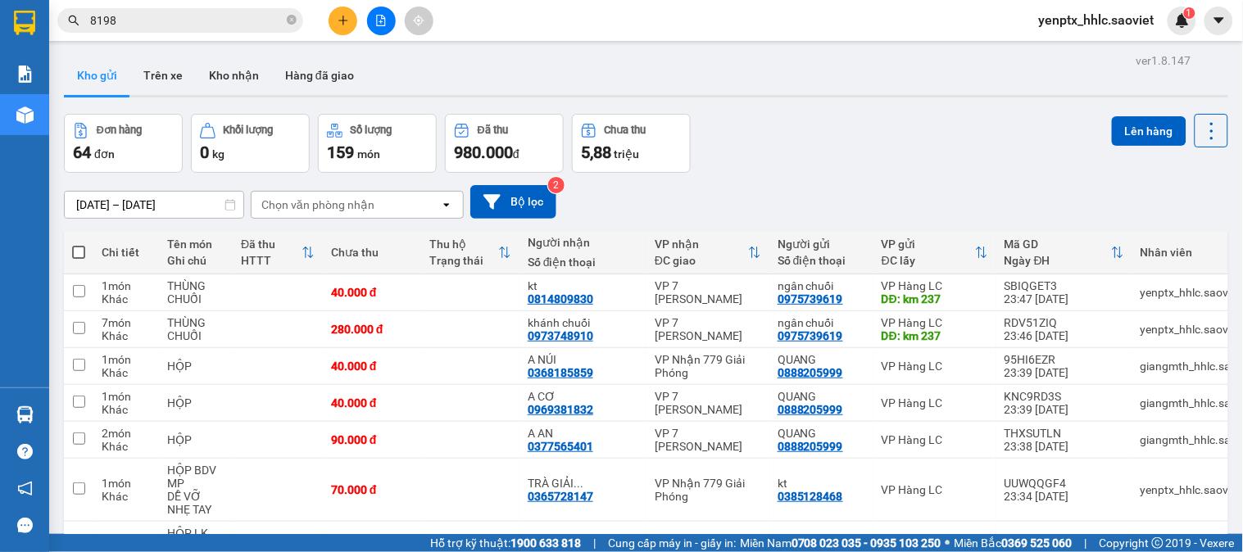
scroll to position [0, 0]
click at [203, 25] on input "8198" at bounding box center [186, 20] width 193 height 18
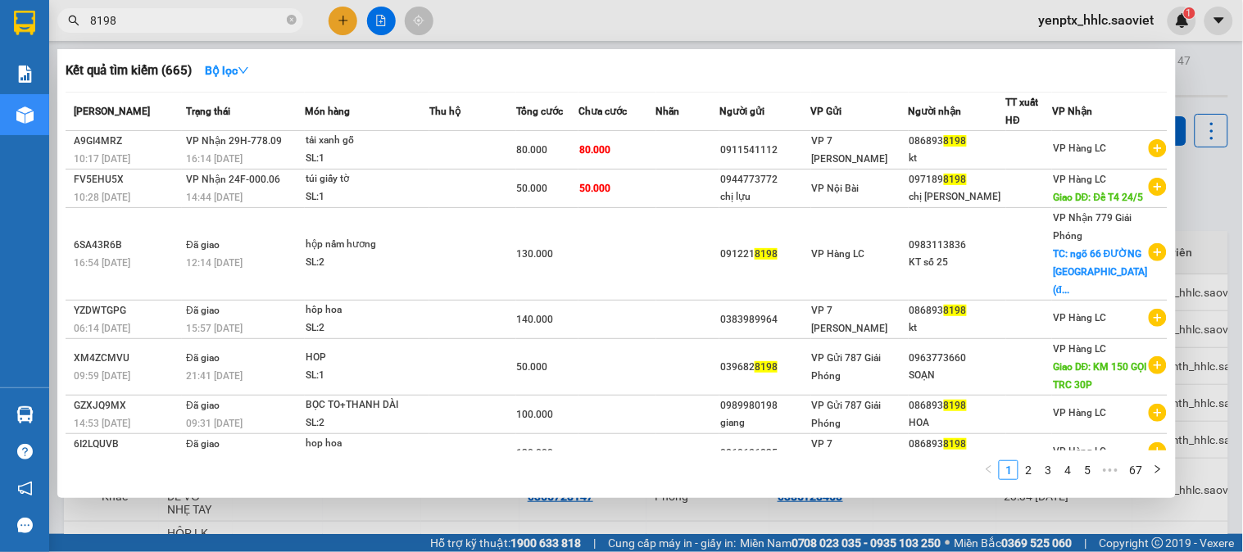
click at [203, 25] on input "8198" at bounding box center [186, 20] width 193 height 18
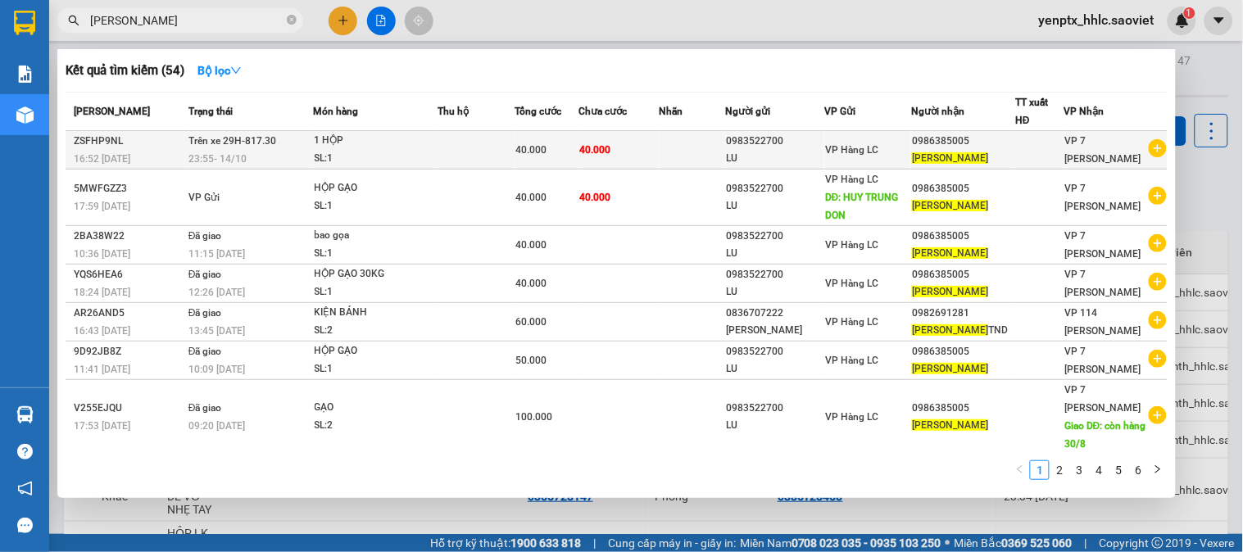
type input "[PERSON_NAME]"
click at [549, 158] on div "40.000" at bounding box center [546, 150] width 62 height 18
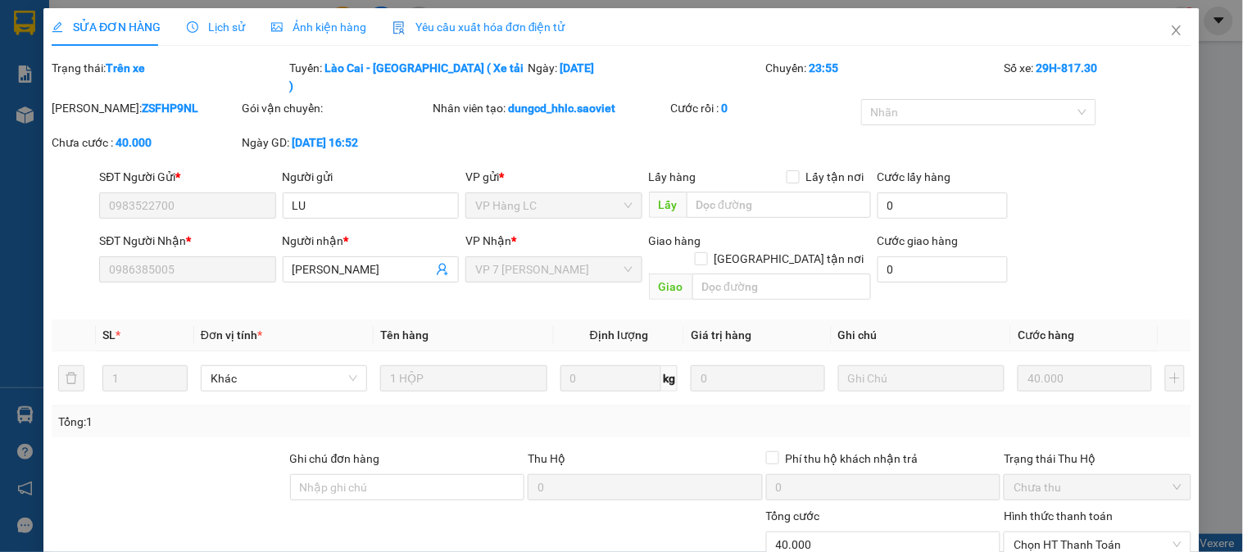
type input "0983522700"
type input "LU"
type input "0986385005"
type input "[PERSON_NAME]"
type input "0"
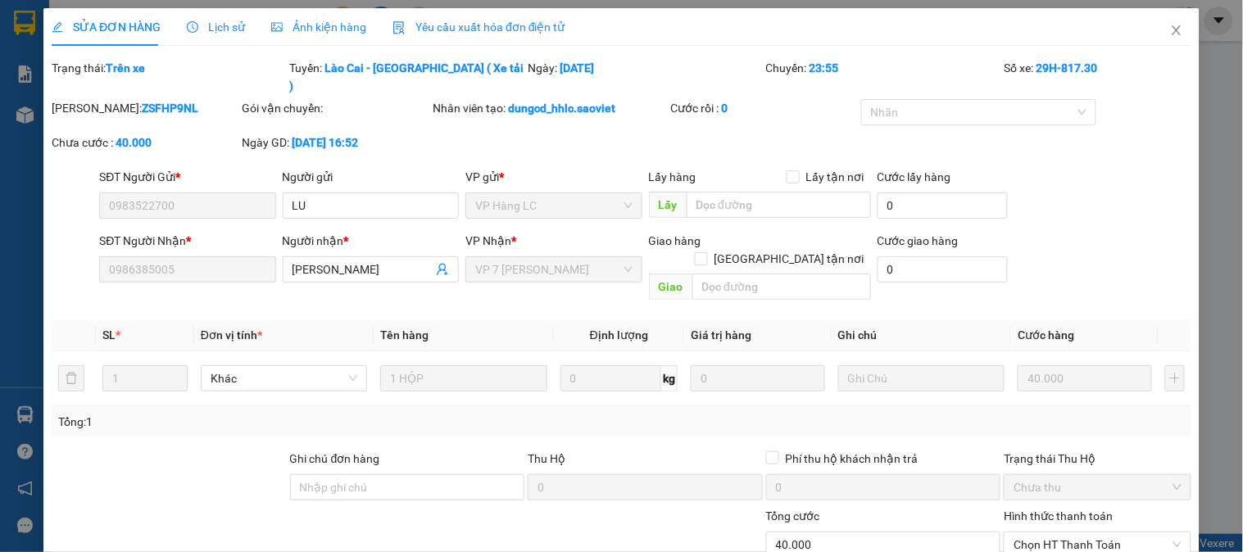
type input "40.000"
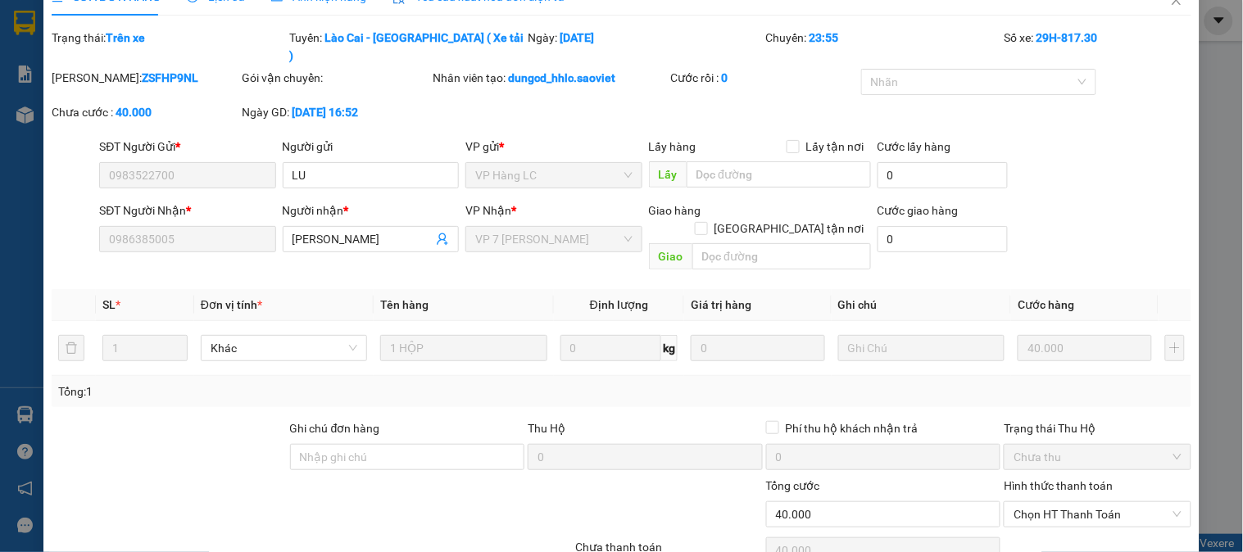
scroll to position [79, 0]
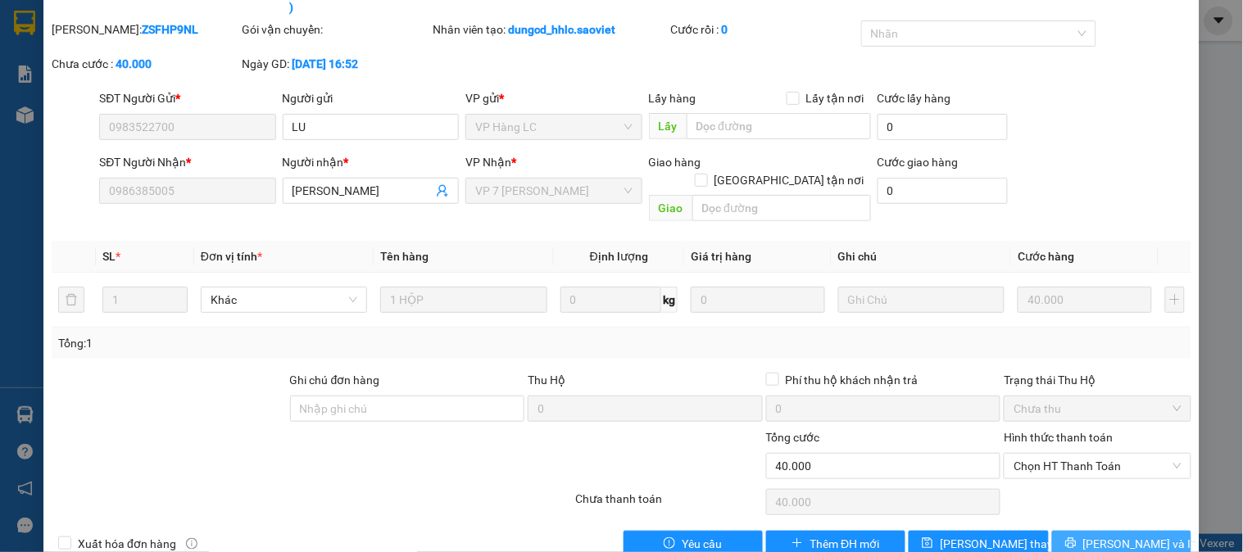
click at [1076, 538] on icon "printer" at bounding box center [1070, 543] width 11 height 11
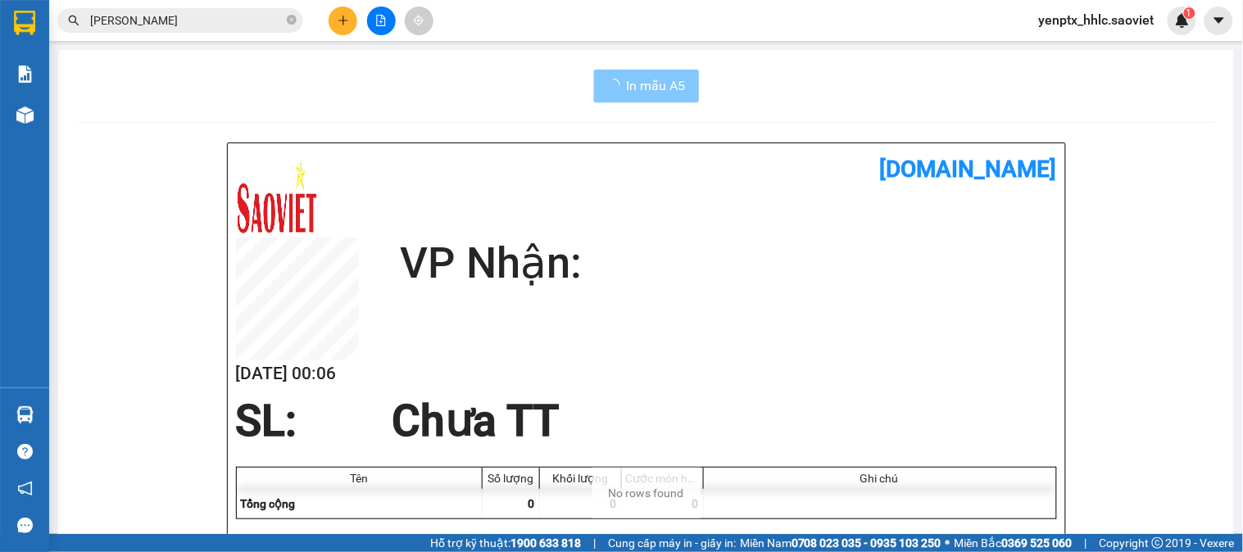
click at [652, 87] on span "In mẫu A5" at bounding box center [656, 85] width 59 height 20
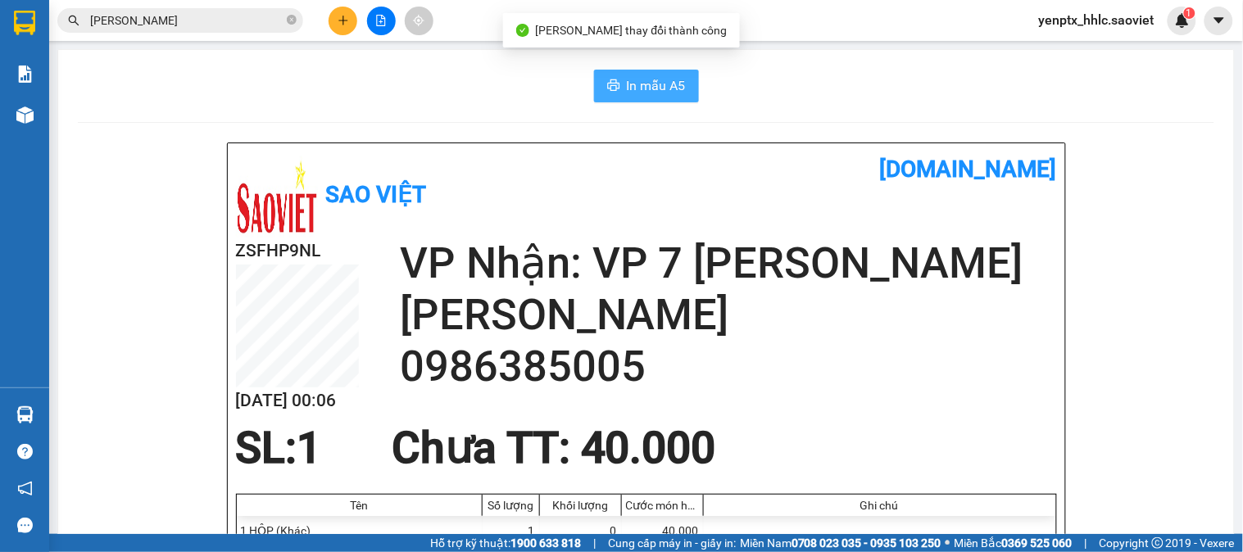
click at [652, 87] on span "In mẫu A5" at bounding box center [656, 85] width 59 height 20
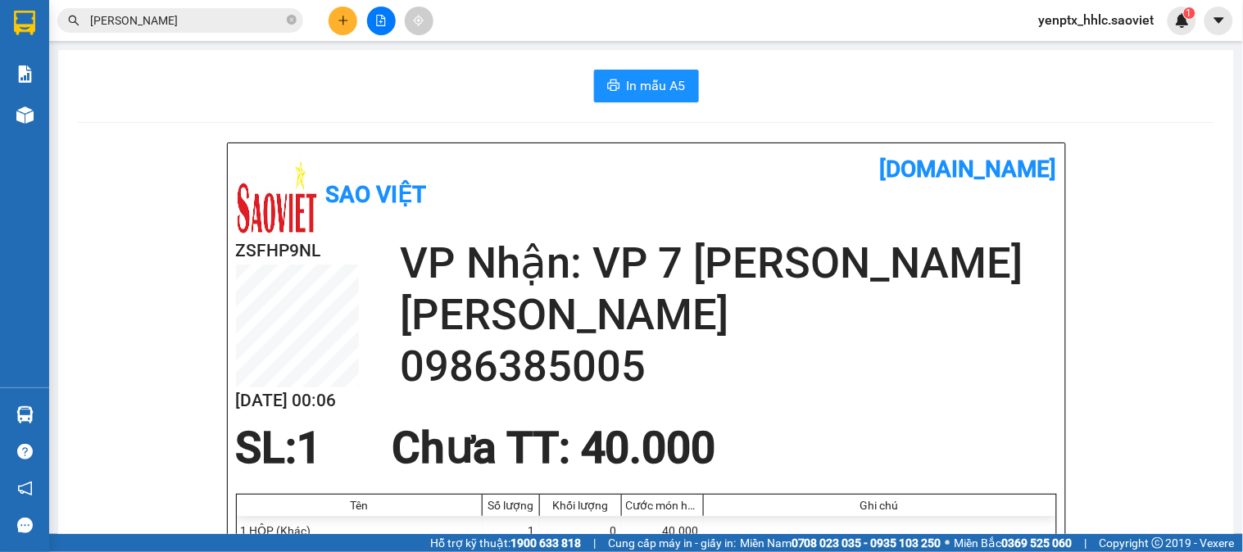
click at [384, 20] on icon "file-add" at bounding box center [380, 20] width 11 height 11
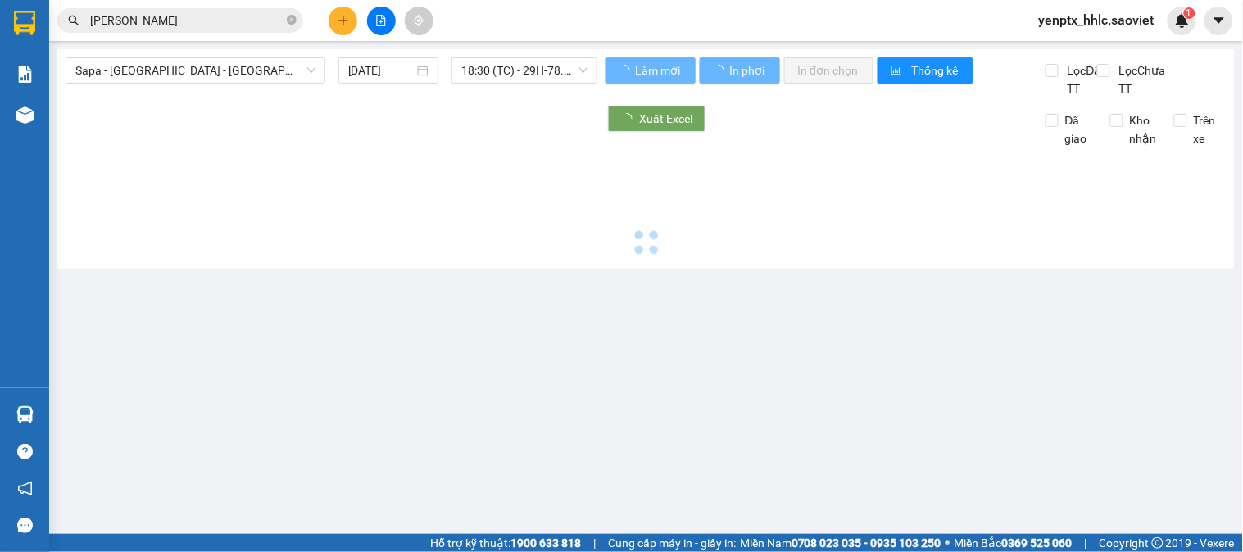
type input "[DATE]"
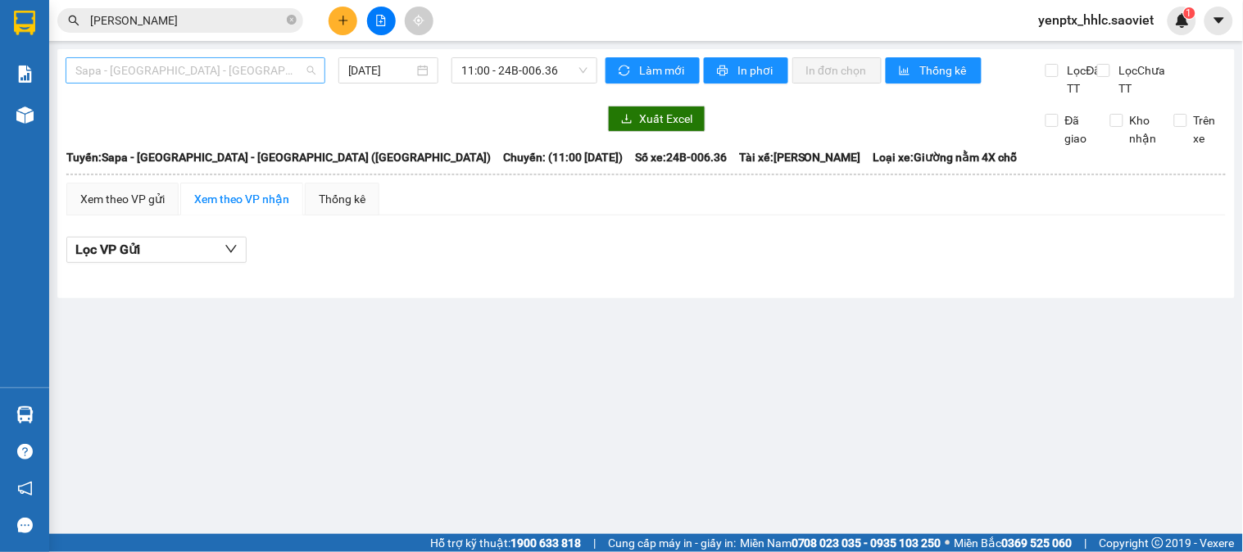
click at [178, 63] on span "Sapa - [GEOGRAPHIC_DATA] - [GEOGRAPHIC_DATA] ([GEOGRAPHIC_DATA])" at bounding box center [195, 70] width 240 height 25
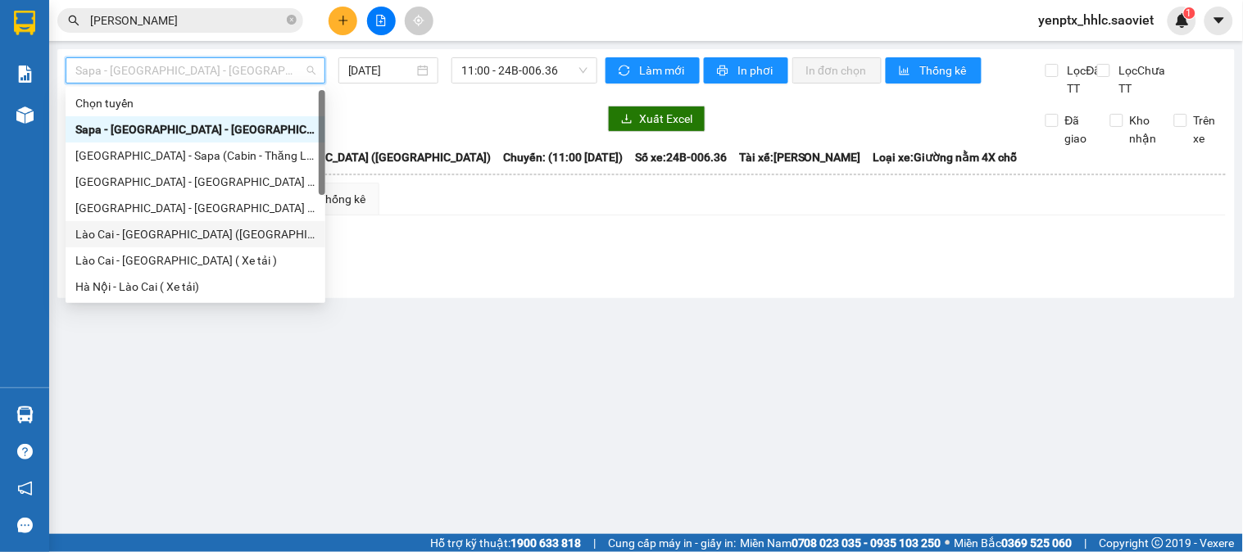
scroll to position [131, 0]
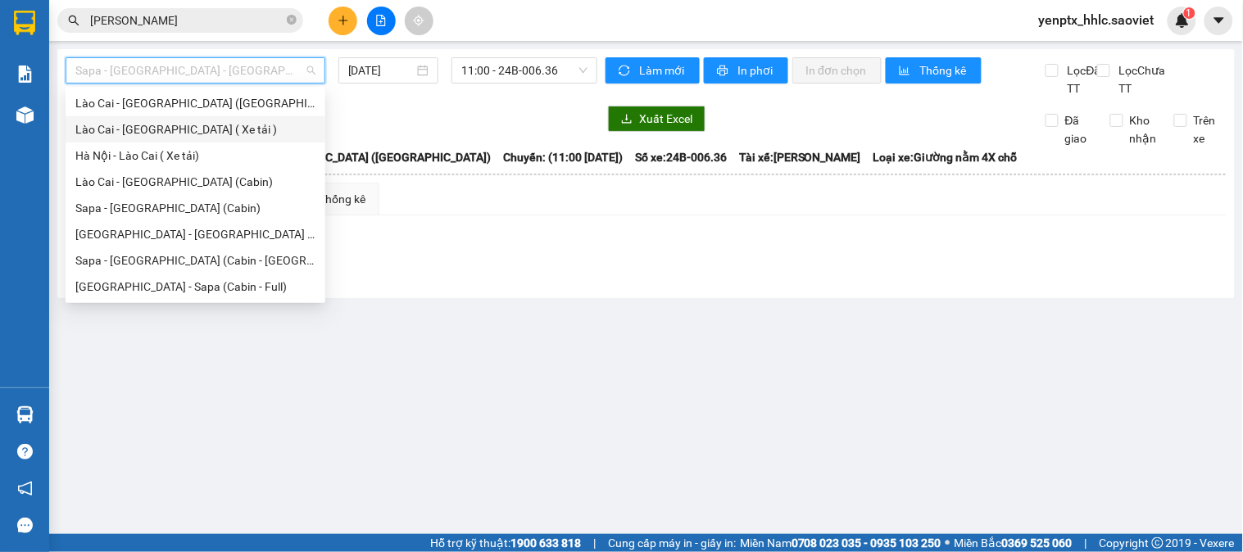
click at [157, 134] on div "Lào Cai - [GEOGRAPHIC_DATA] ( Xe tải )" at bounding box center [195, 129] width 240 height 18
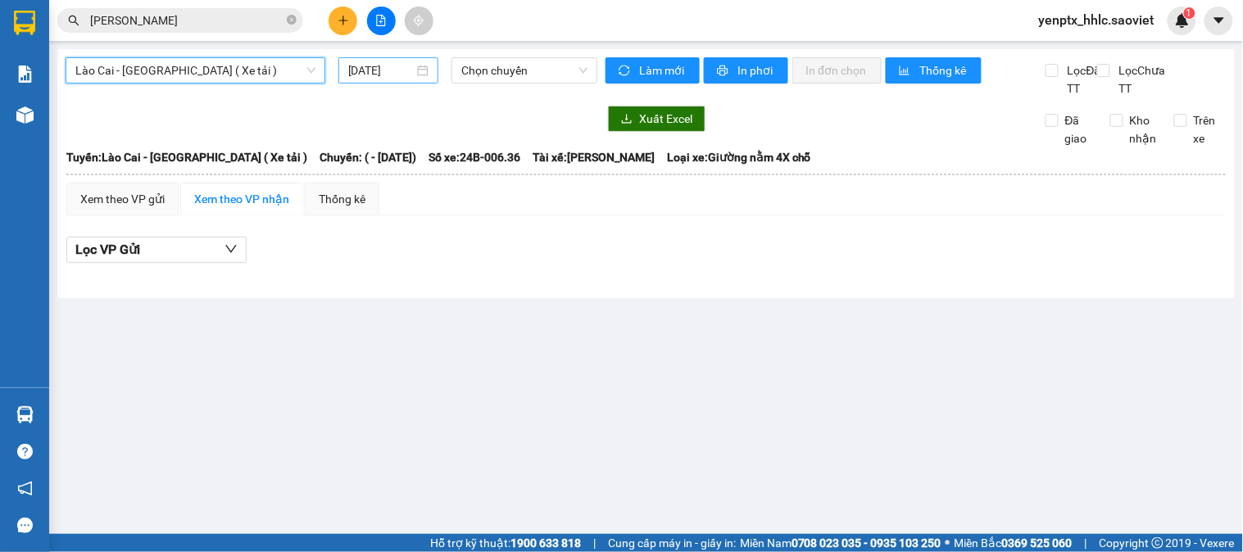
click at [377, 71] on input "[DATE]" at bounding box center [381, 70] width 66 height 18
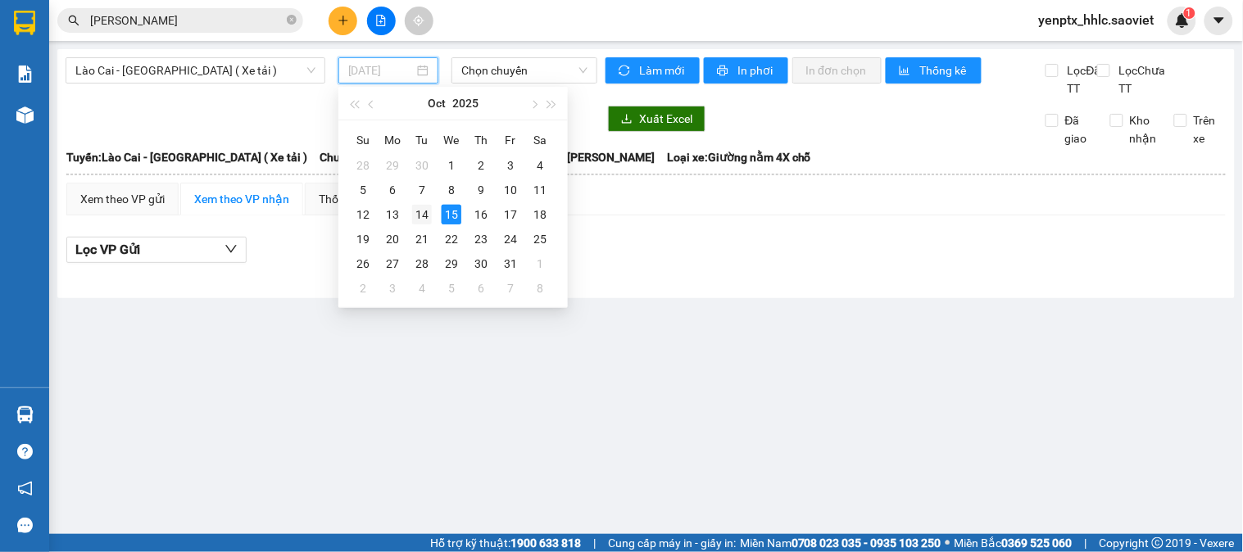
click at [429, 211] on div "14" at bounding box center [422, 215] width 20 height 20
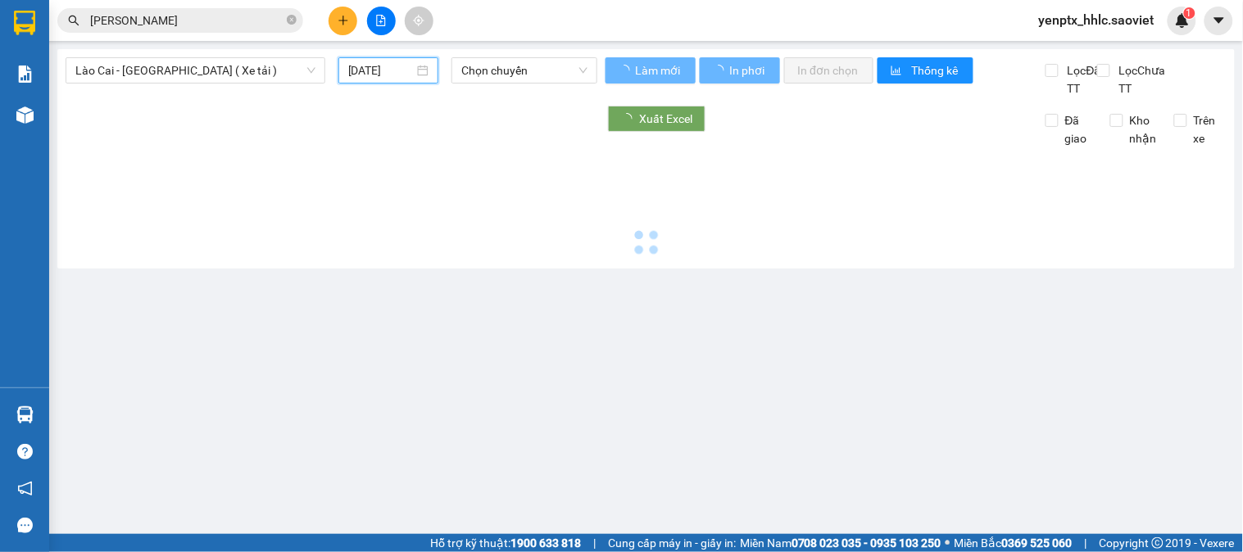
type input "[DATE]"
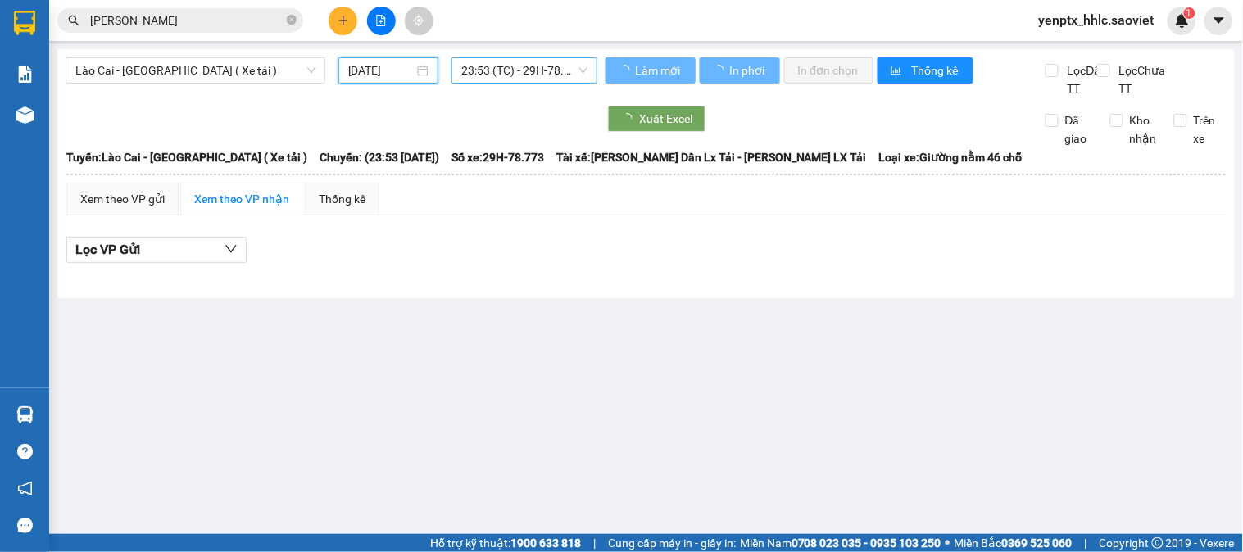
click at [520, 79] on span "23:53 (TC) - 29H-78.773" at bounding box center [524, 70] width 126 height 25
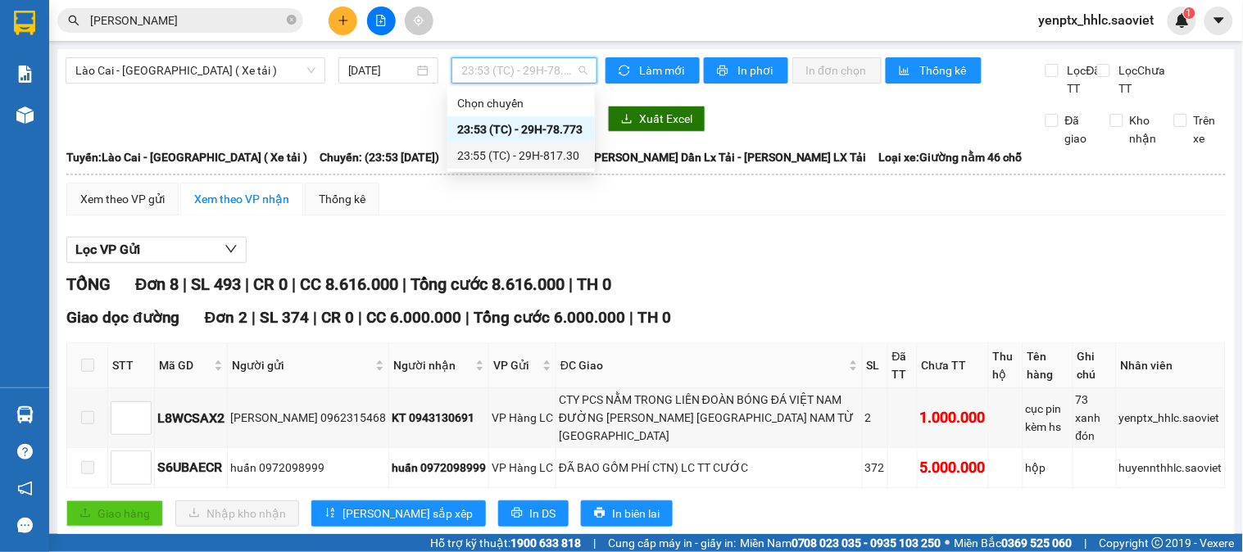
click at [528, 153] on div "23:55 (TC) - 29H-817.30" at bounding box center [521, 156] width 128 height 18
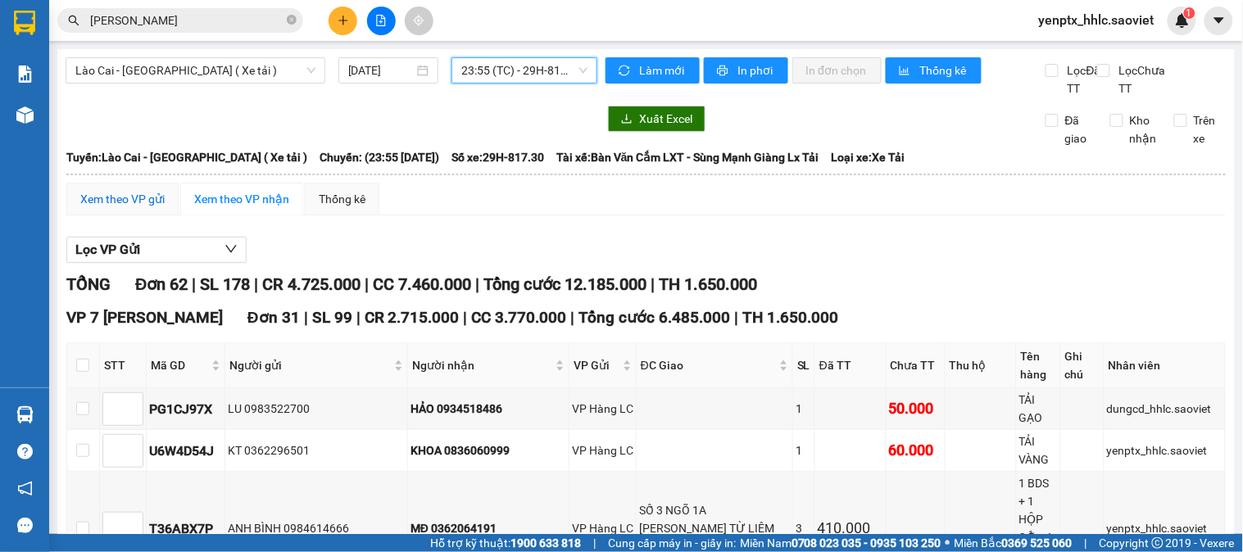
click at [132, 208] on div "Xem theo VP gửi" at bounding box center [122, 199] width 84 height 18
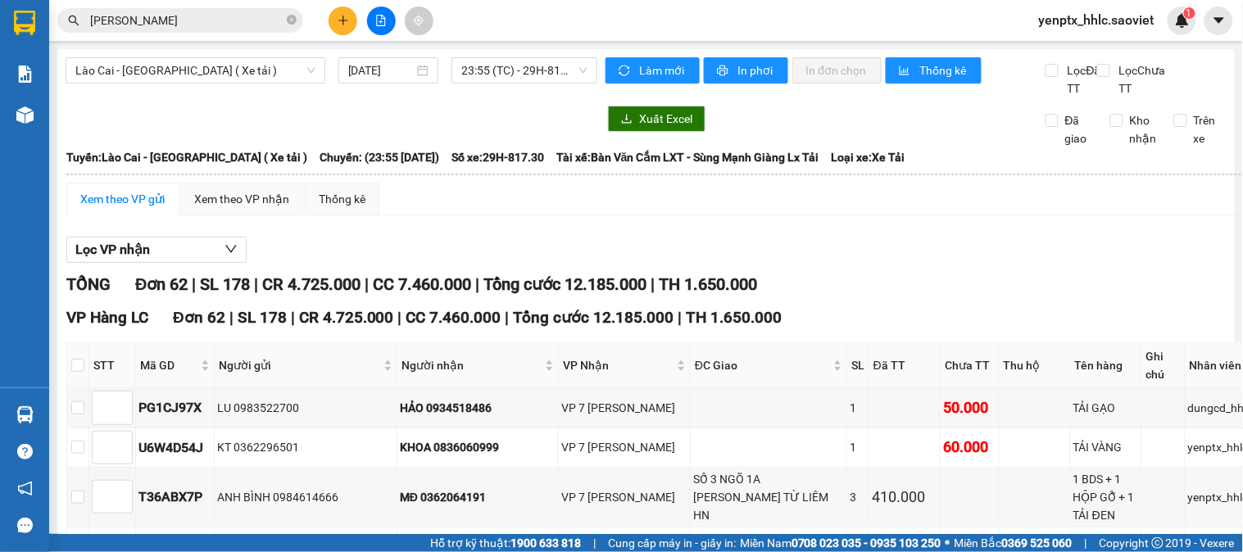
scroll to position [615, 0]
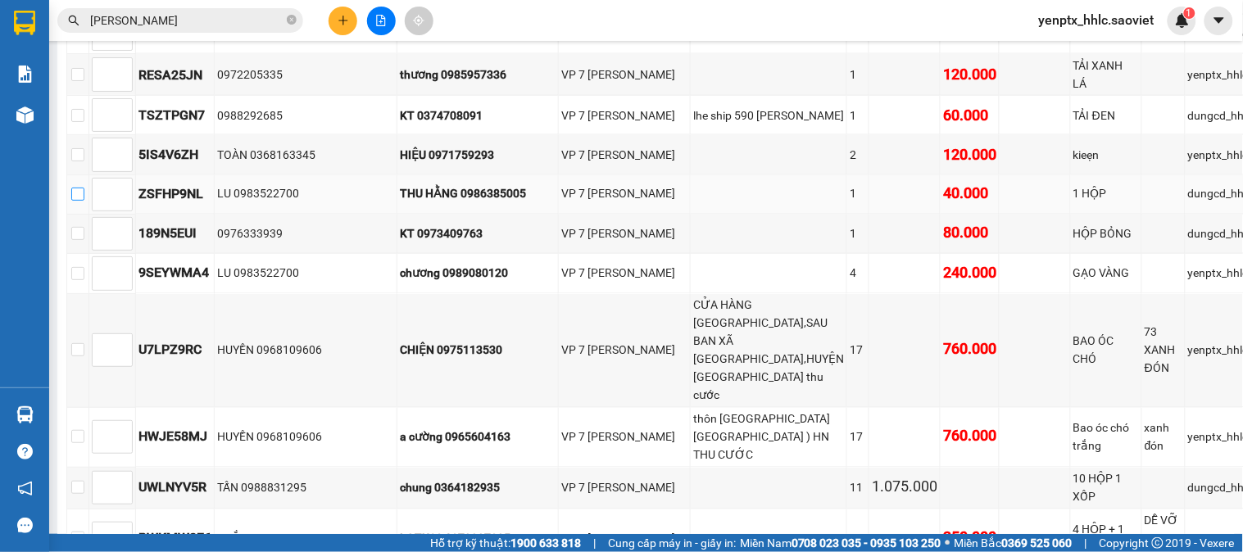
click at [84, 201] on input "checkbox" at bounding box center [77, 194] width 13 height 13
checkbox input "true"
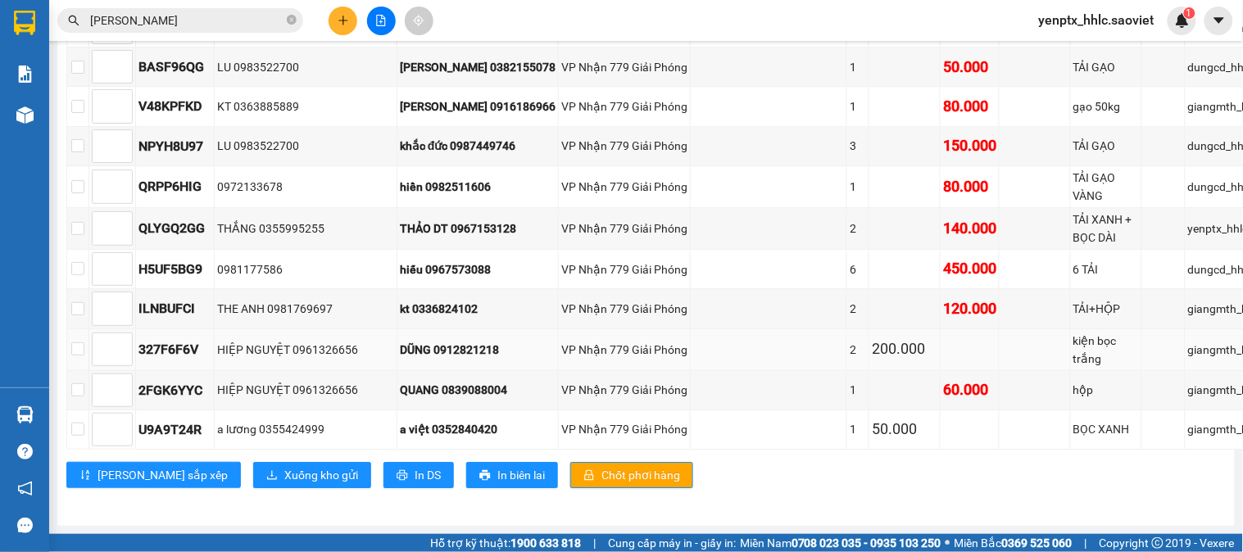
scroll to position [2891, 0]
click at [284, 482] on span "Xuống kho gửi" at bounding box center [321, 475] width 74 height 18
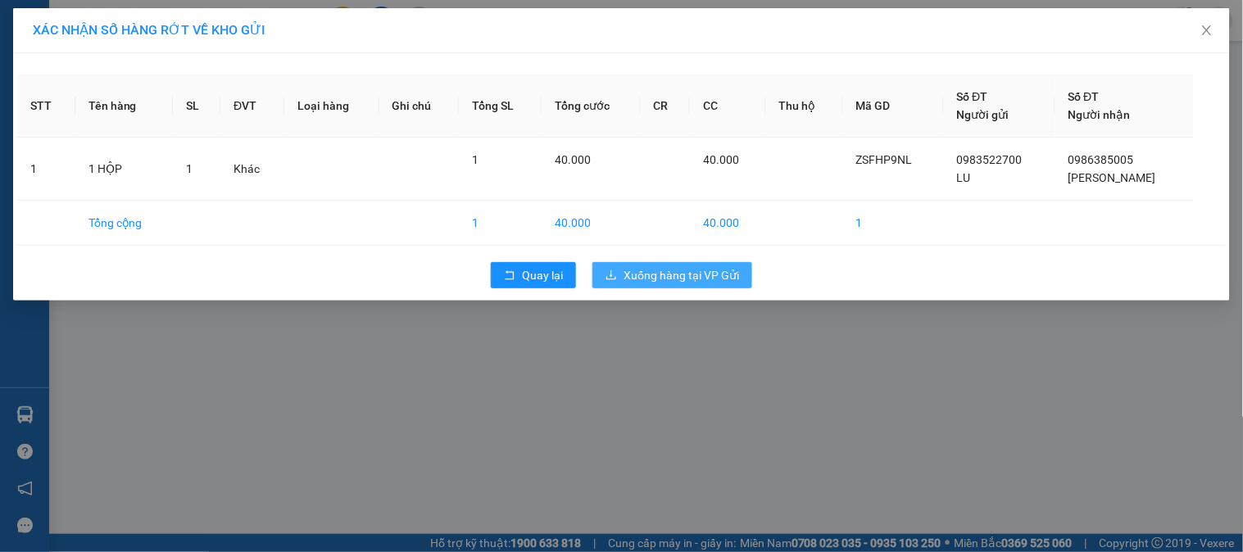
click at [711, 284] on span "Xuống hàng tại VP Gửi" at bounding box center [682, 275] width 116 height 18
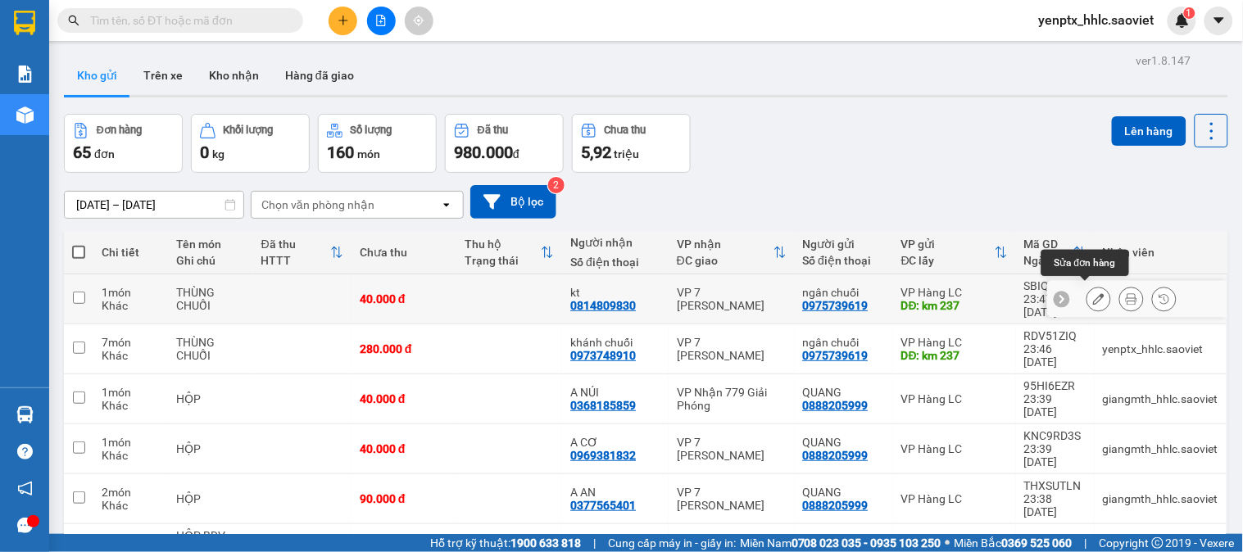
click at [1093, 297] on icon at bounding box center [1098, 298] width 11 height 11
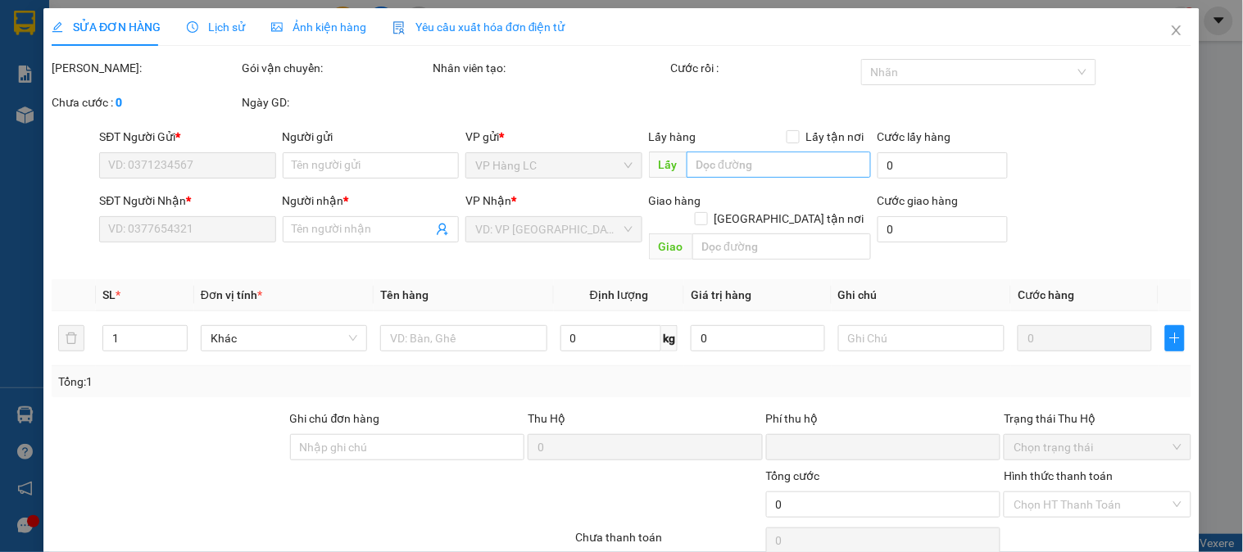
type input "0975739619"
type input "ngân chuối"
type input "km 237"
type input "0814809830"
type input "kt"
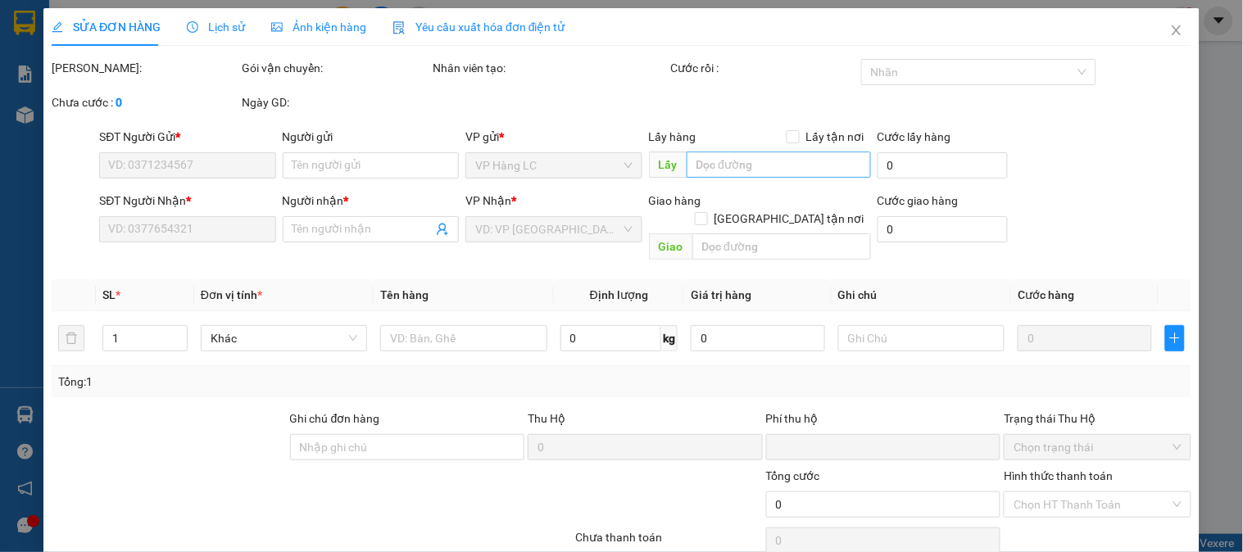
type input "0"
type input "40.000"
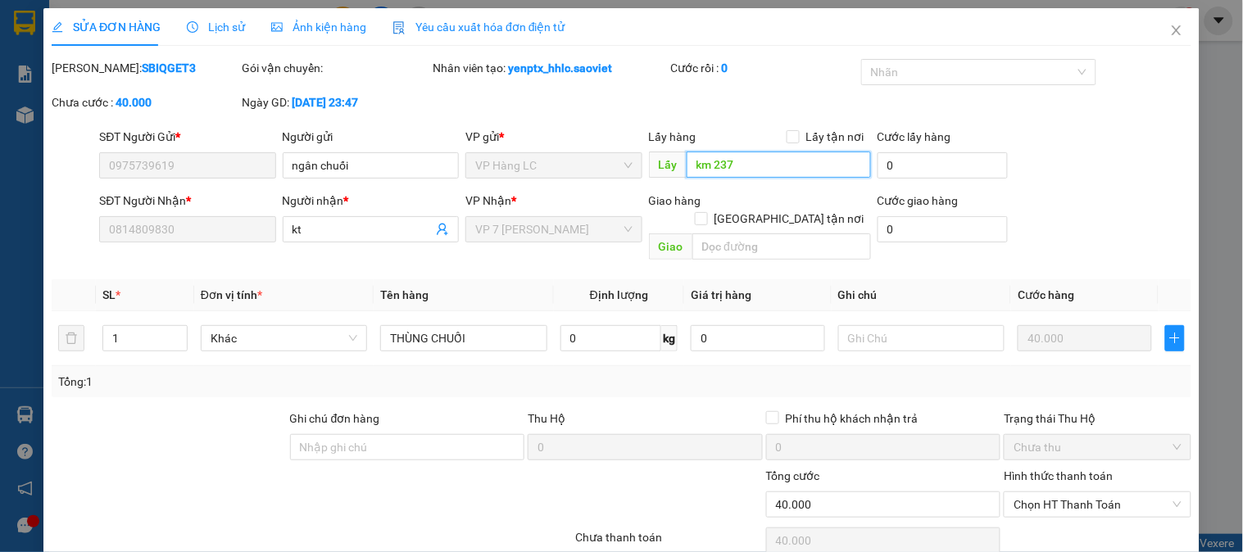
click at [762, 164] on input "km 237" at bounding box center [779, 165] width 184 height 26
click at [763, 164] on input "km 237" at bounding box center [779, 165] width 184 height 26
click at [785, 164] on input "km 237" at bounding box center [779, 165] width 184 height 26
click at [765, 165] on input "km 237 (MAI BÁO XE BỐC SỚM HỘ KHÁCH)" at bounding box center [779, 165] width 184 height 26
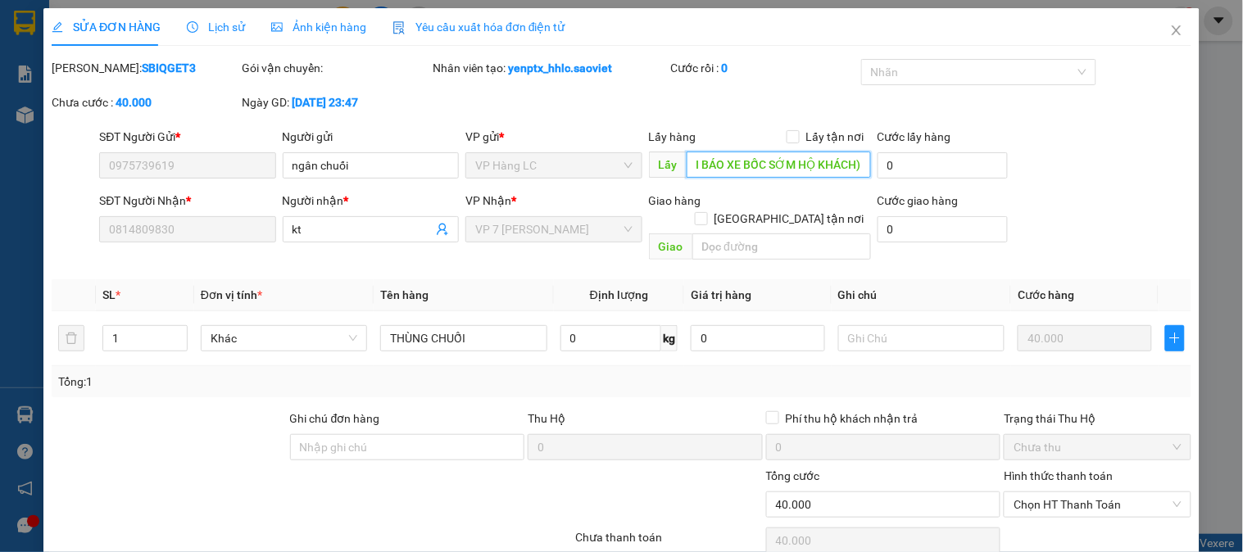
click at [765, 165] on input "km 237 (MAI BÁO XE BỐC SỚM HỘ KHÁCH)" at bounding box center [779, 165] width 184 height 26
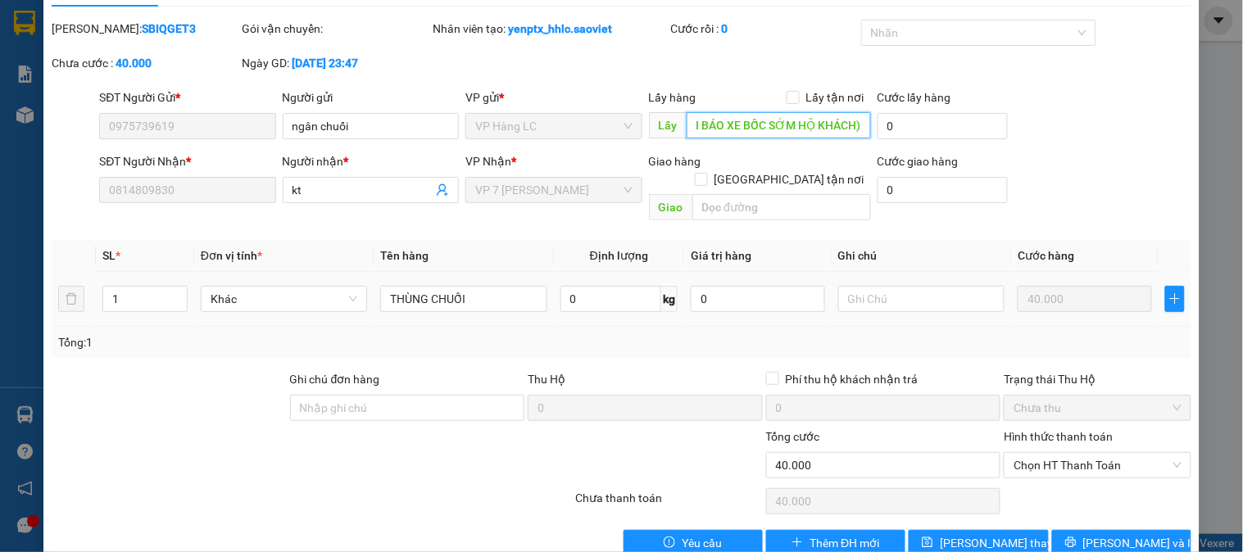
scroll to position [57, 0]
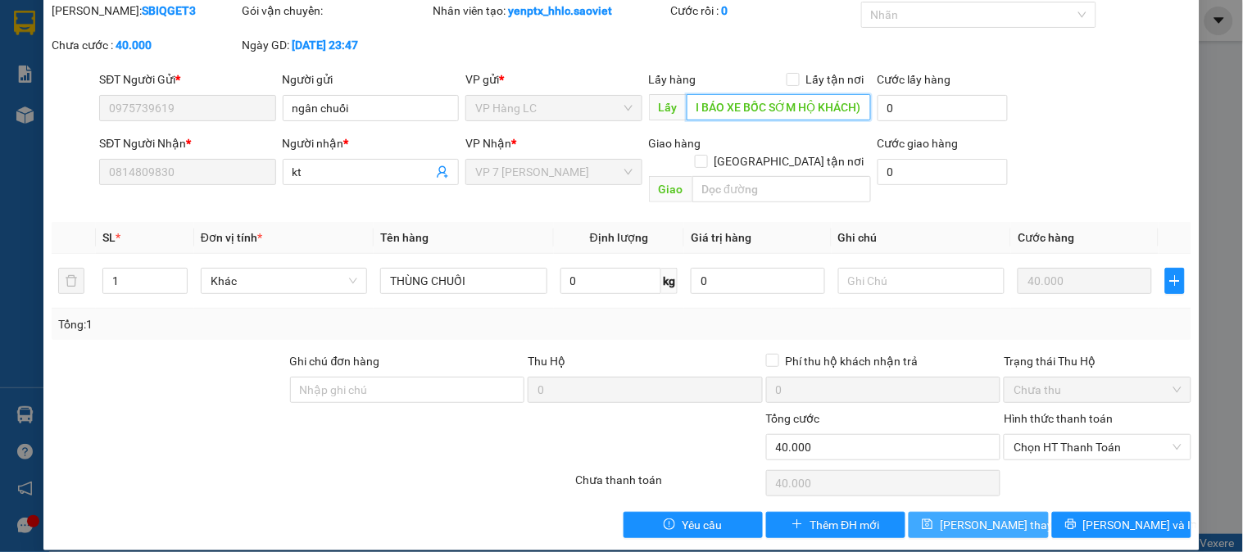
type input "km 237 (MAI BÁO XE BỐC SỚM HỘ KHÁCH)"
click at [977, 516] on span "[PERSON_NAME] thay đổi" at bounding box center [1005, 525] width 131 height 18
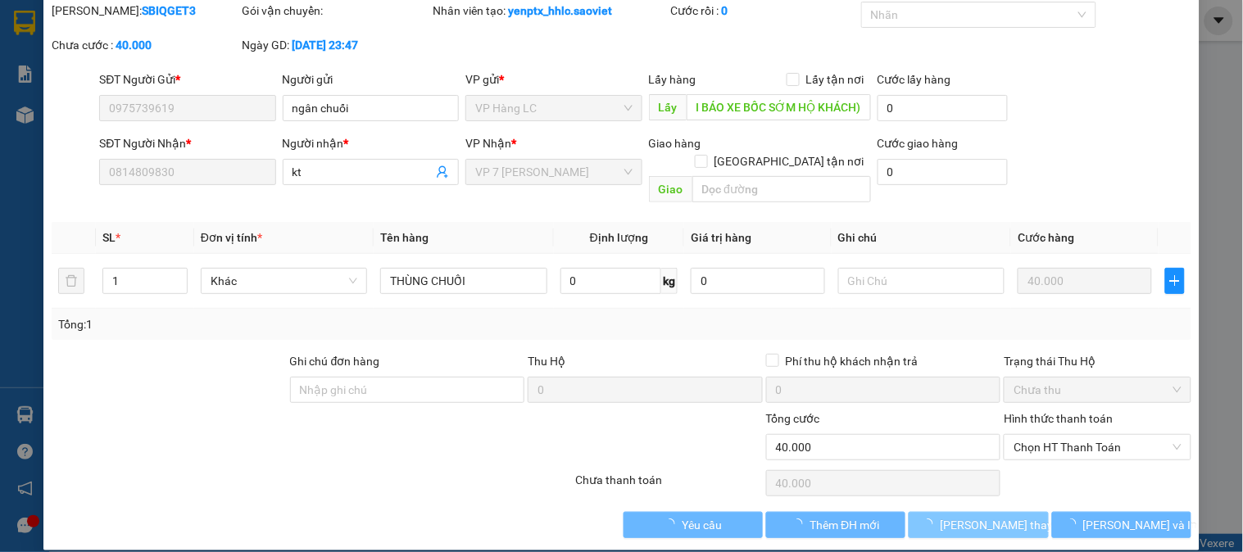
scroll to position [0, 0]
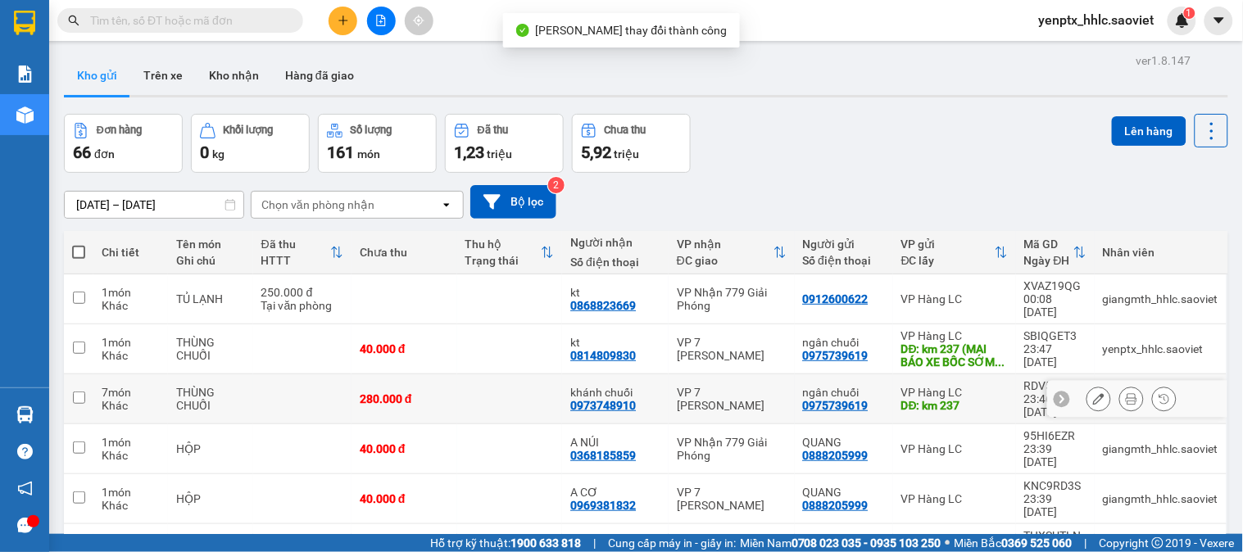
click at [803, 399] on div "0975739619" at bounding box center [836, 405] width 66 height 13
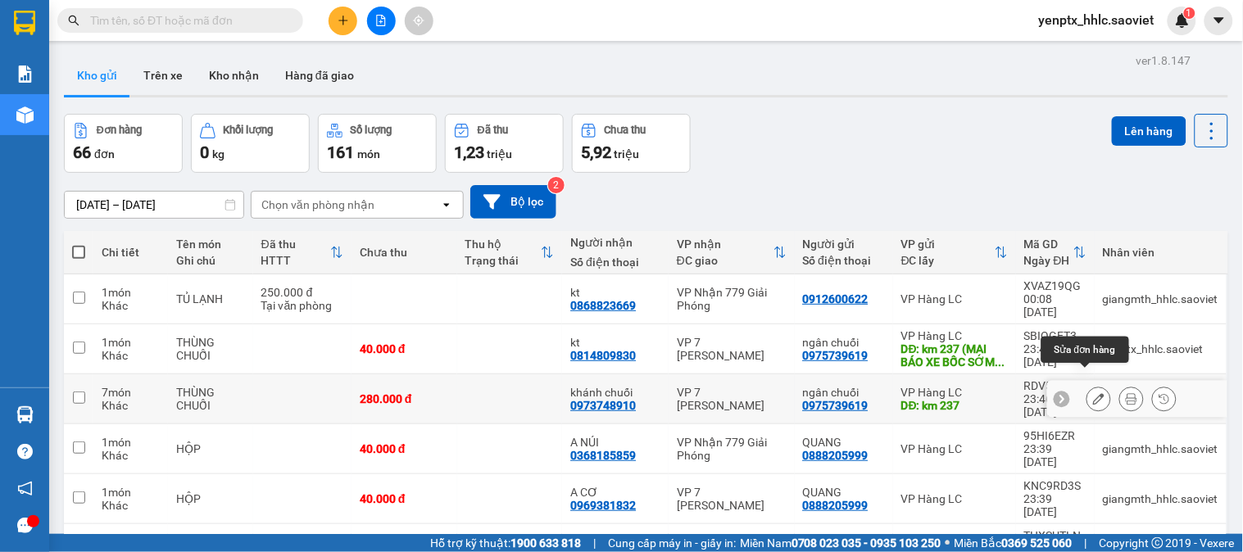
click at [1093, 393] on icon at bounding box center [1098, 398] width 11 height 11
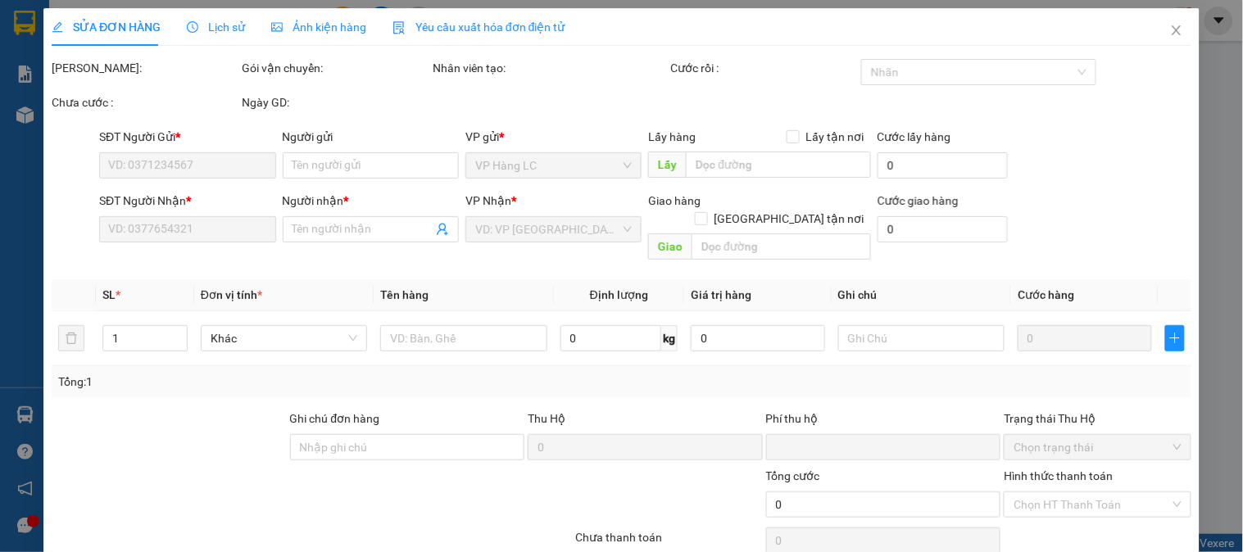
type input "0975739619"
type input "ngân chuối"
type input "km 237"
type input "0973748910"
type input "khánh chuối"
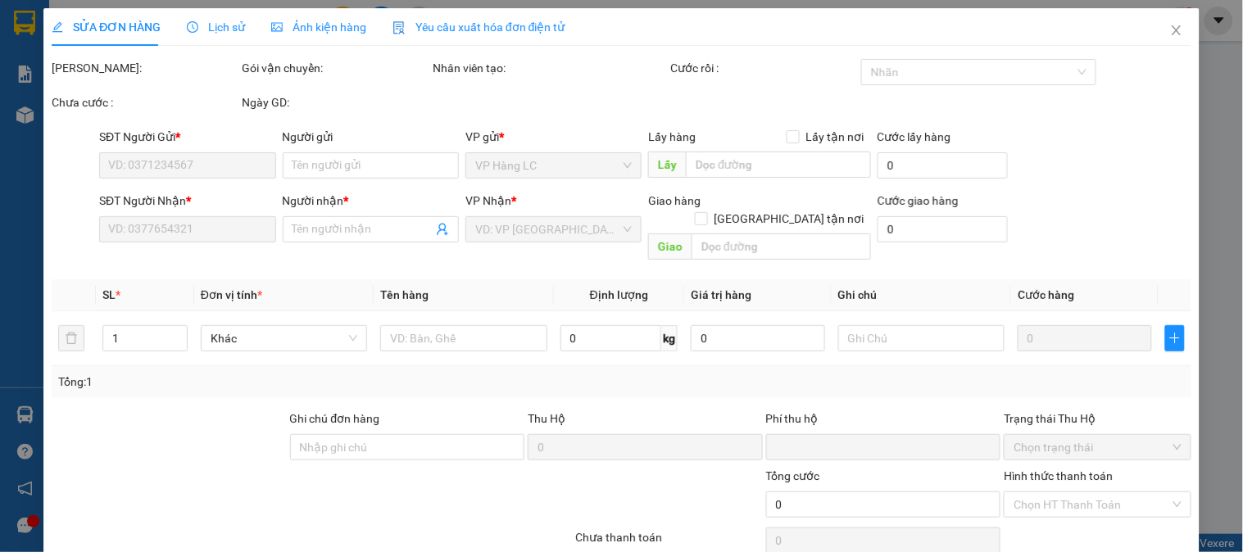
type input "0"
type input "280.000"
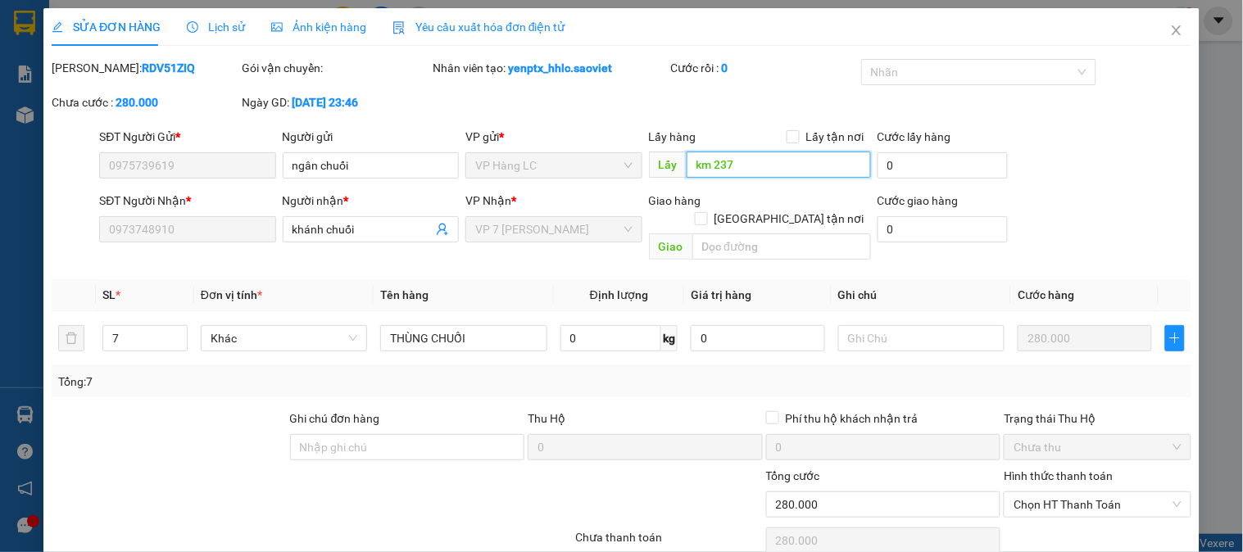
paste input "(MAI BÁO XE BỐC SỚM HỘ KHÁCH)"
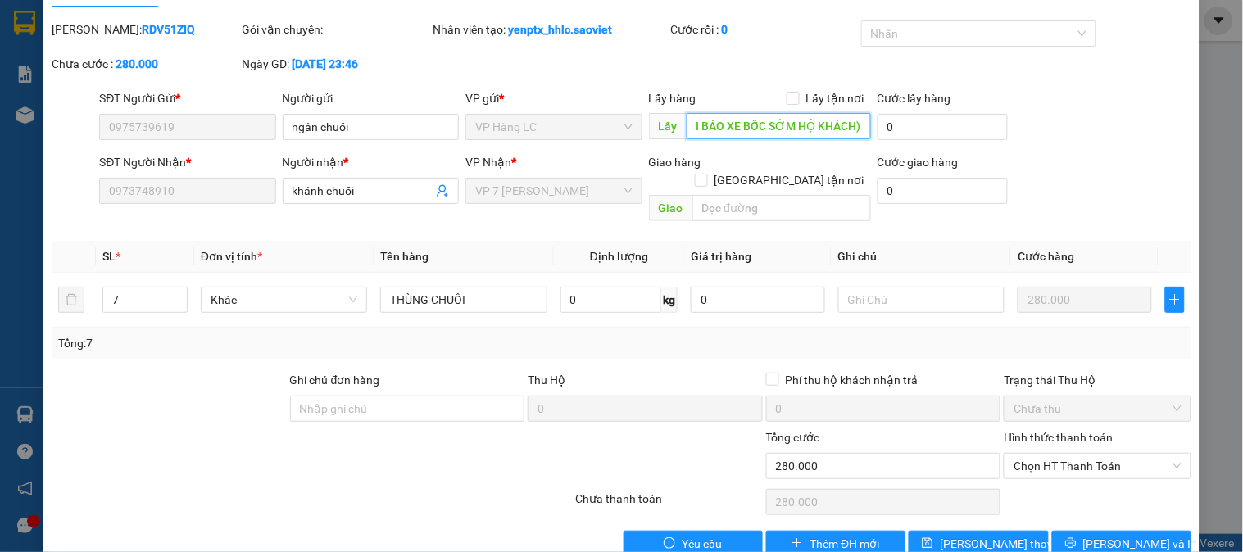
scroll to position [57, 0]
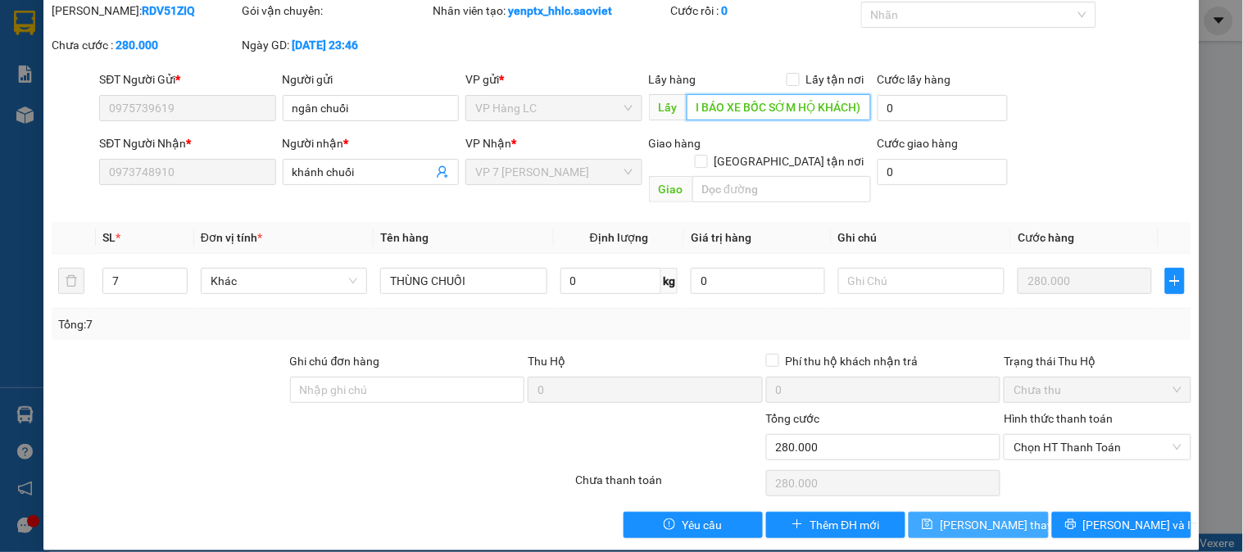
type input "km 237 (MAI BÁO XE BỐC SỚM HỘ KHÁCH)"
click at [951, 516] on span "[PERSON_NAME] thay đổi" at bounding box center [1005, 525] width 131 height 18
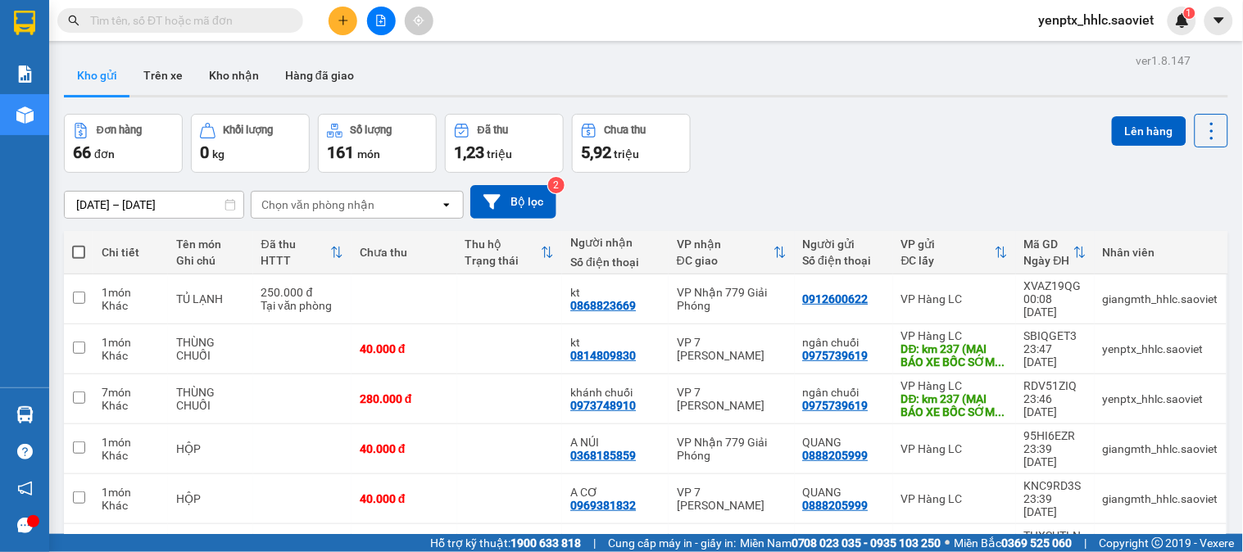
click at [877, 28] on div "Kết quả tìm kiếm ( 0 ) Bộ lọc No Data yenptx_hhlc.saoviet 1" at bounding box center [621, 20] width 1243 height 41
click at [1076, 31] on div "yenptx_hhlc.saoviet 1" at bounding box center [1111, 21] width 170 height 29
click at [1079, 19] on span "yenptx_hhlc.saoviet" at bounding box center [1097, 20] width 142 height 20
click at [1080, 43] on span "Đăng xuất" at bounding box center [1105, 51] width 107 height 18
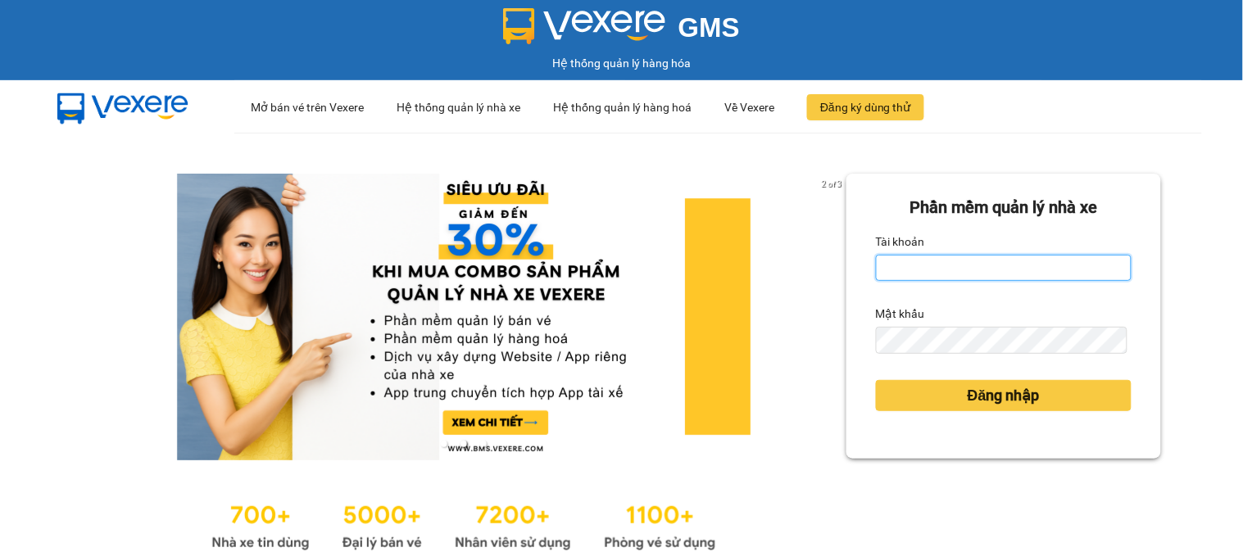
click at [897, 269] on input "Tài khoản" at bounding box center [1004, 268] width 256 height 26
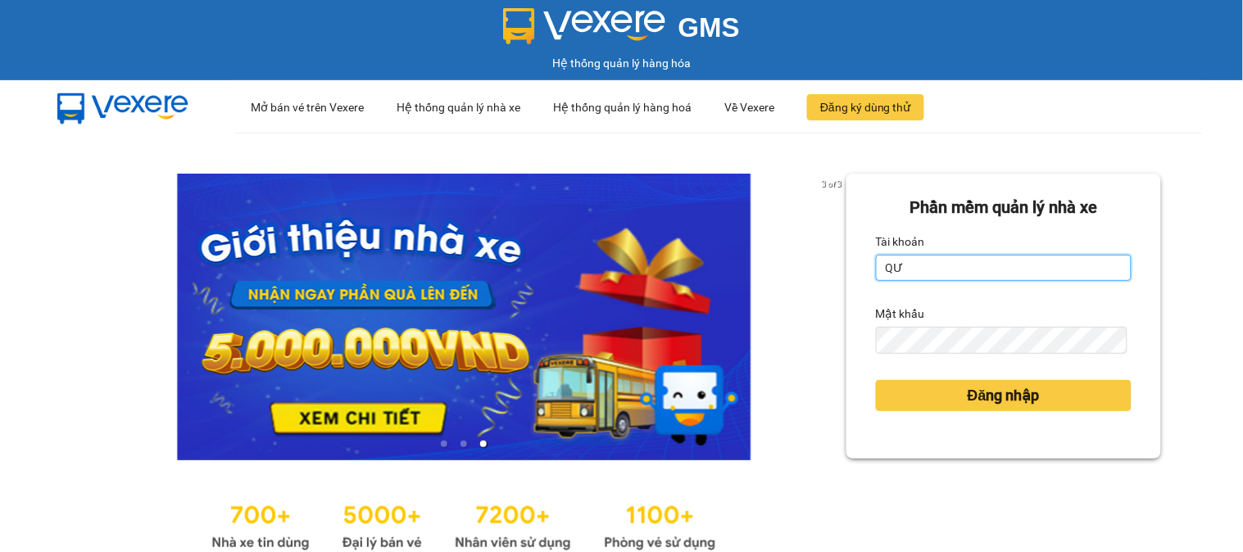
type input "Q"
click at [897, 270] on input "Tài khoản" at bounding box center [1004, 268] width 256 height 26
type input "kiennv_hhlc.saoviet"
click at [947, 341] on form "Phần mềm quản lý nhà xe Tài khoản kiennv_hhlc.saoviet Mật khẩu Đăng nhập" at bounding box center [1004, 316] width 256 height 243
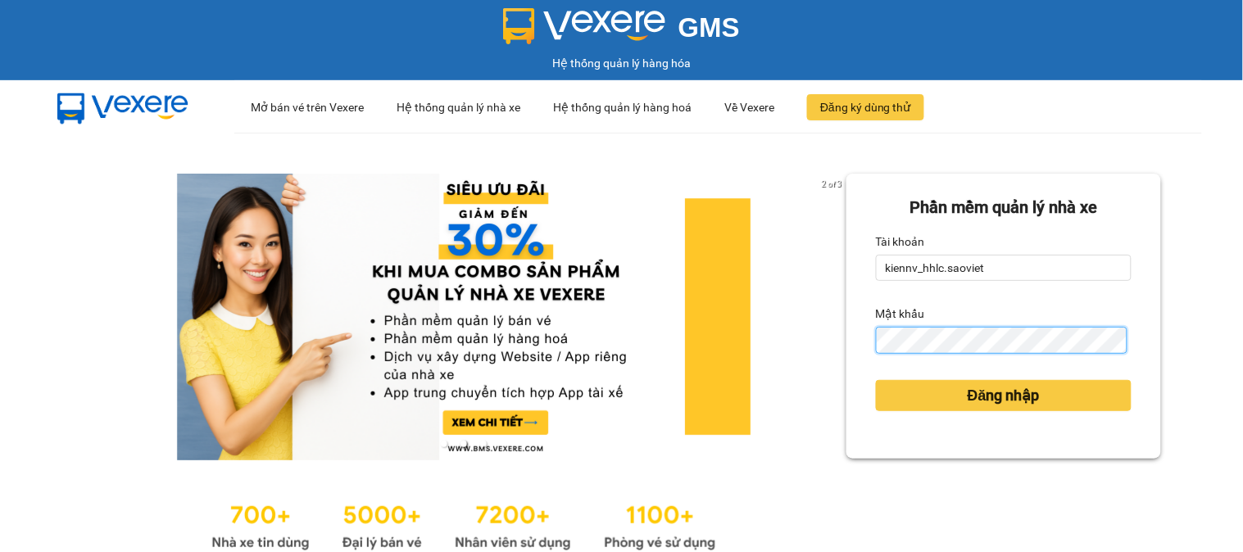
click at [876, 380] on button "Đăng nhập" at bounding box center [1004, 395] width 256 height 31
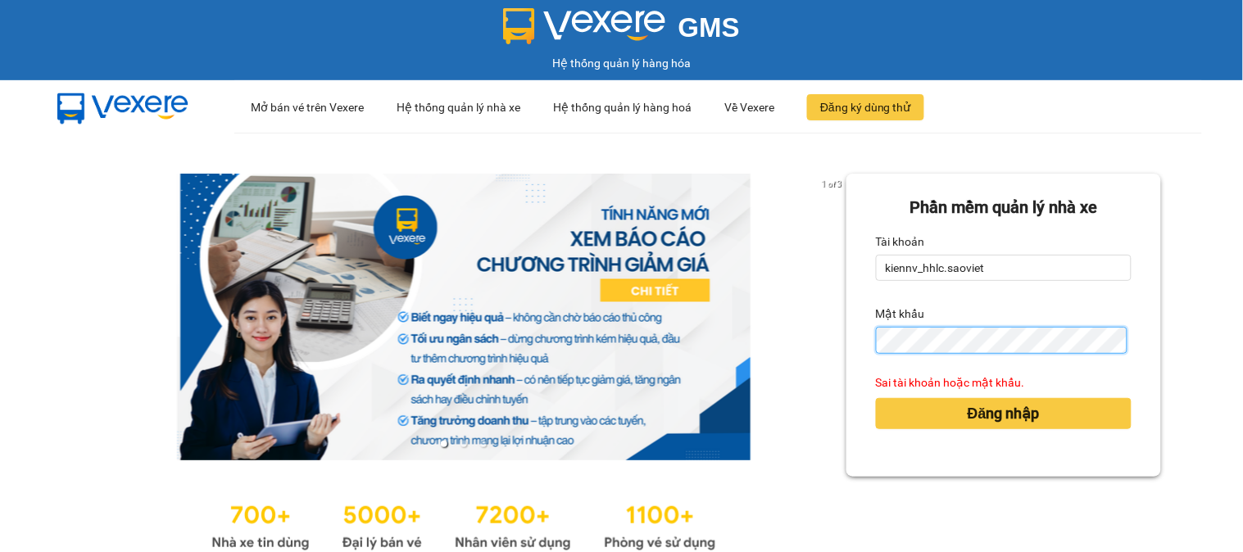
click at [876, 398] on button "Đăng nhập" at bounding box center [1004, 413] width 256 height 31
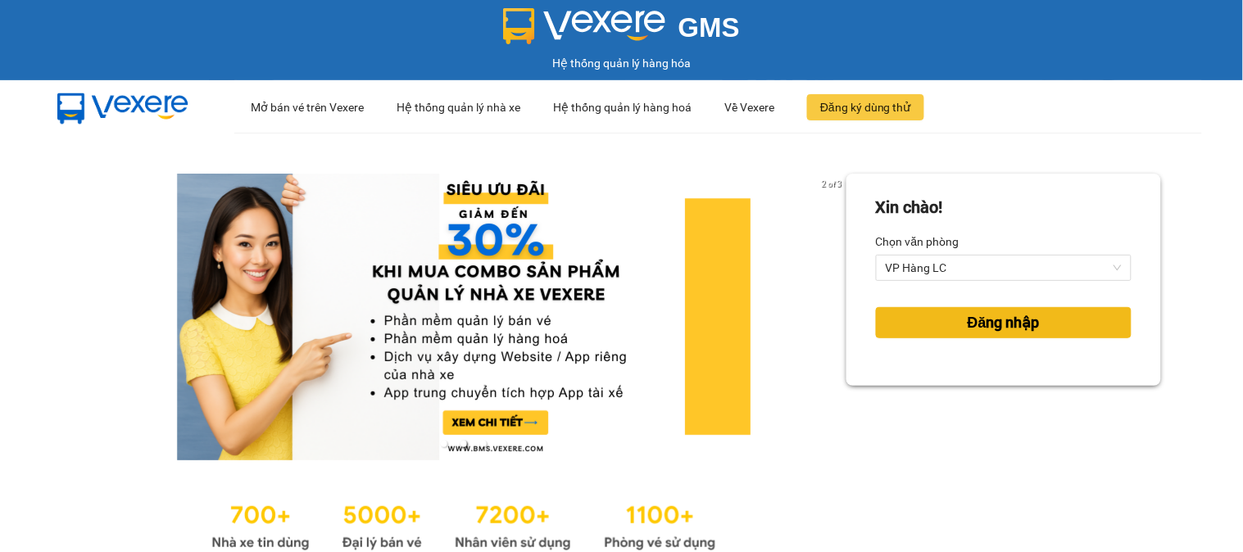
click at [969, 316] on span "Đăng nhập" at bounding box center [1004, 322] width 72 height 23
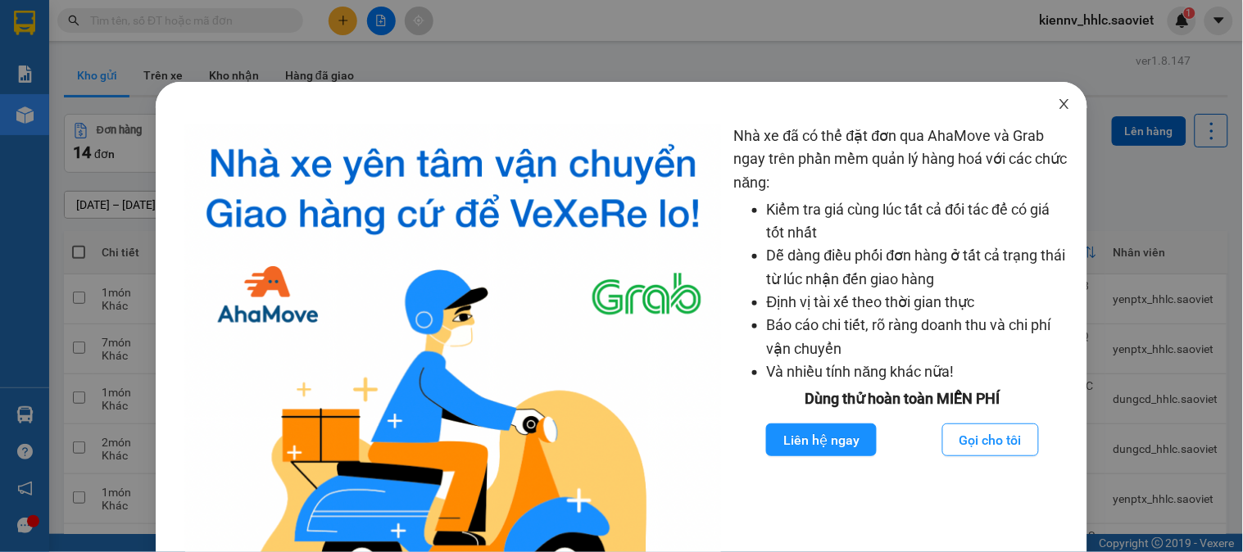
click at [1058, 107] on icon "close" at bounding box center [1064, 104] width 13 height 13
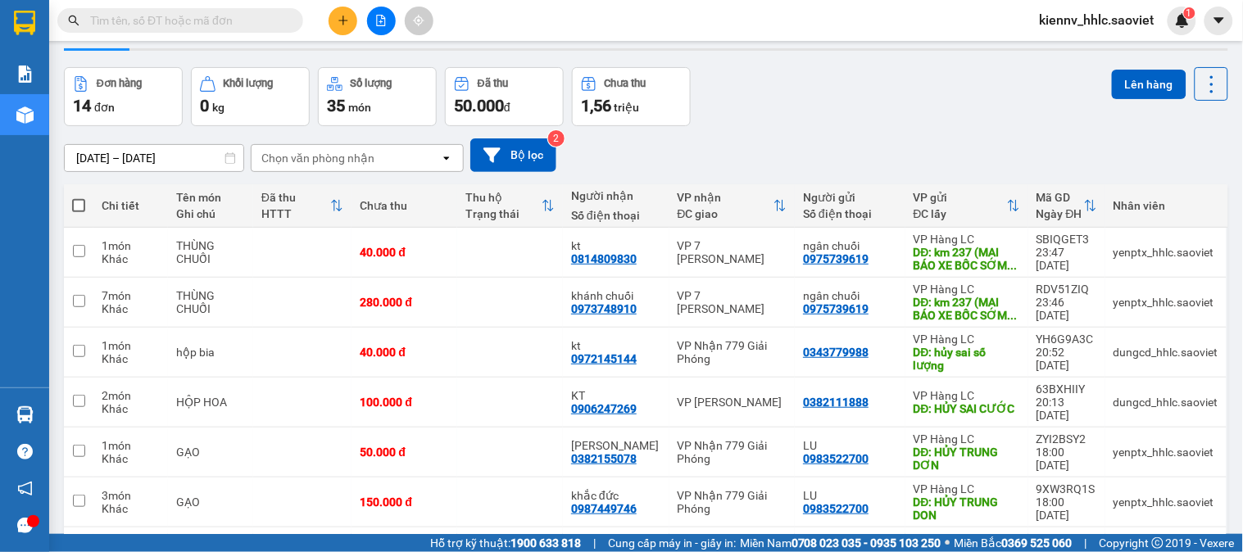
scroll to position [91, 0]
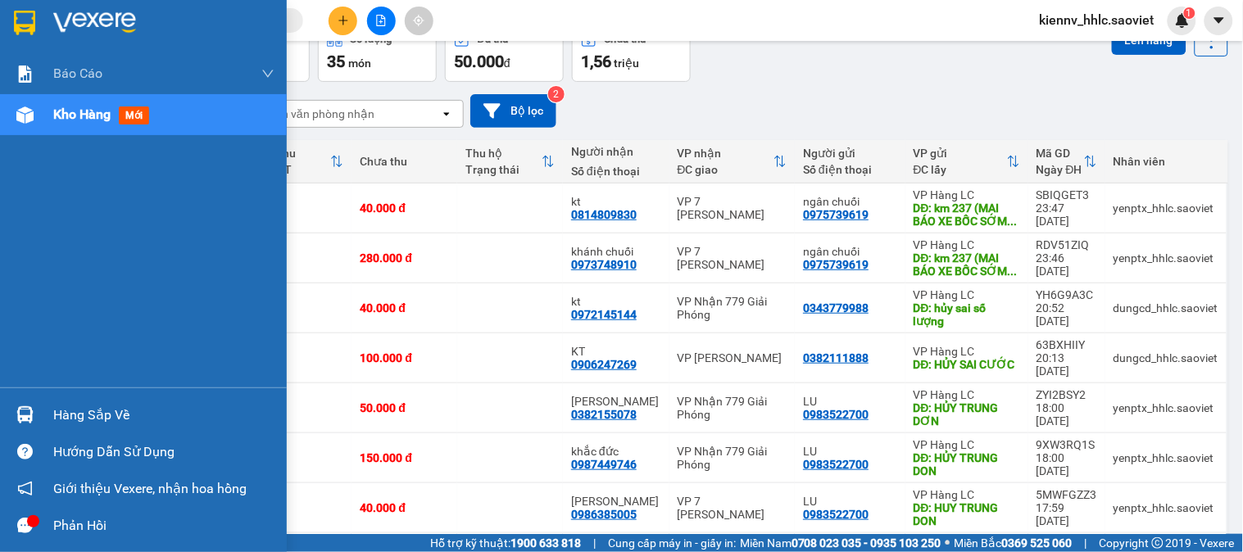
click at [86, 415] on div "Hàng sắp về" at bounding box center [163, 415] width 221 height 25
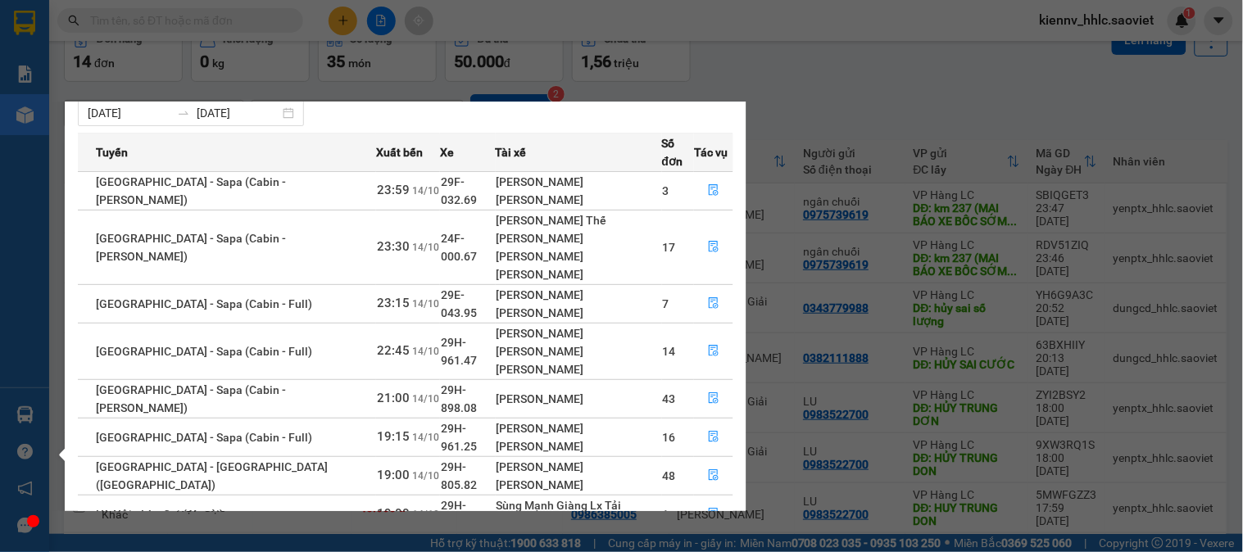
scroll to position [57, 0]
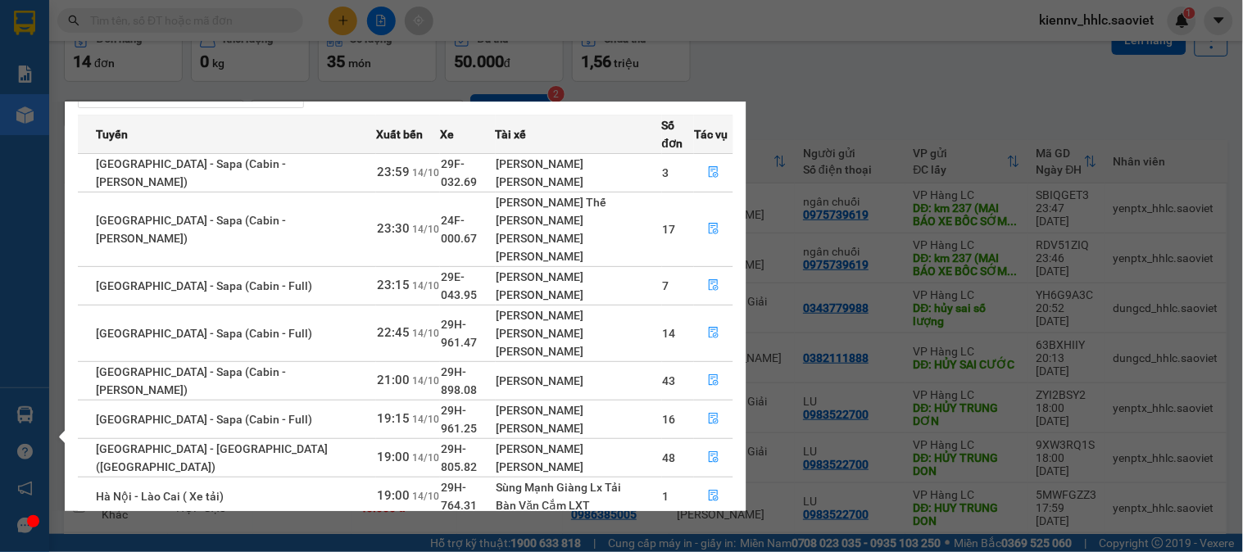
drag, startPoint x: 465, startPoint y: 344, endPoint x: 479, endPoint y: 354, distance: 17.1
click at [479, 400] on tr "Hà Nội - Sapa (Cabin - Full) 19:15 14/10 29H-961.25 Lê Gia Cường Vương Quốc Lon…" at bounding box center [406, 419] width 656 height 39
click at [709, 452] on icon "file-done" at bounding box center [714, 457] width 10 height 11
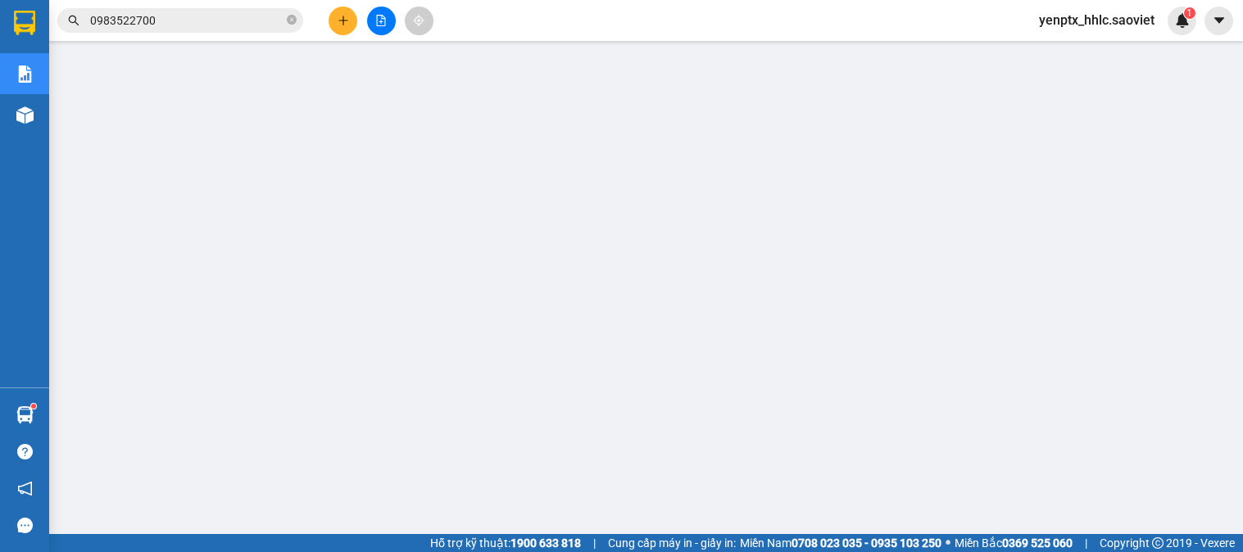
click at [1121, 16] on span "yenptx_hhlc.saoviet" at bounding box center [1097, 20] width 142 height 20
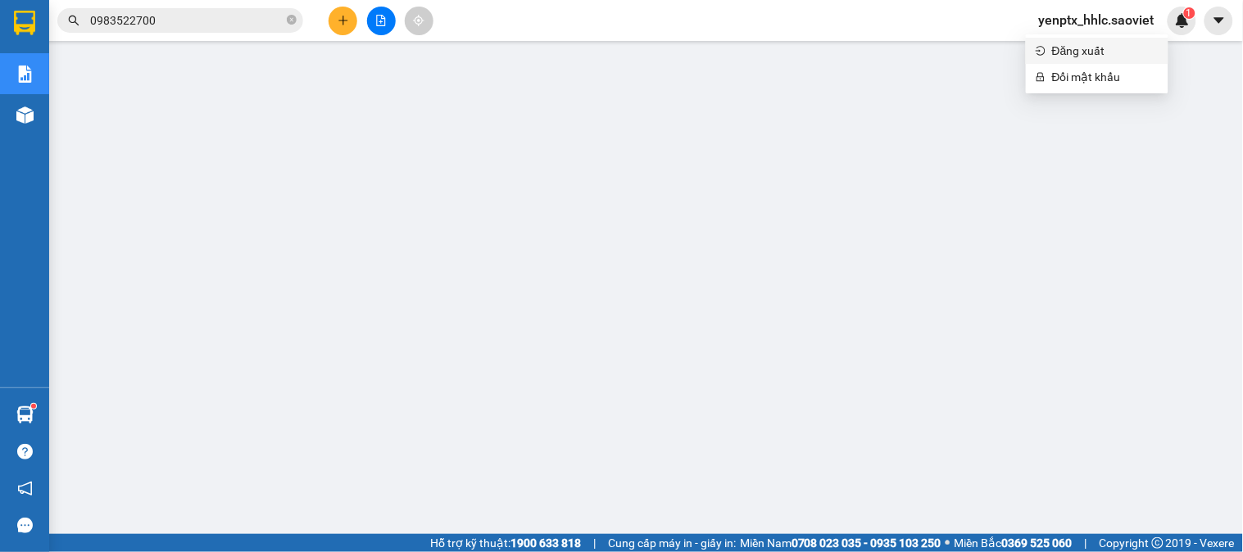
click at [1088, 54] on span "Đăng xuất" at bounding box center [1105, 51] width 107 height 18
